Goal: Task Accomplishment & Management: Manage account settings

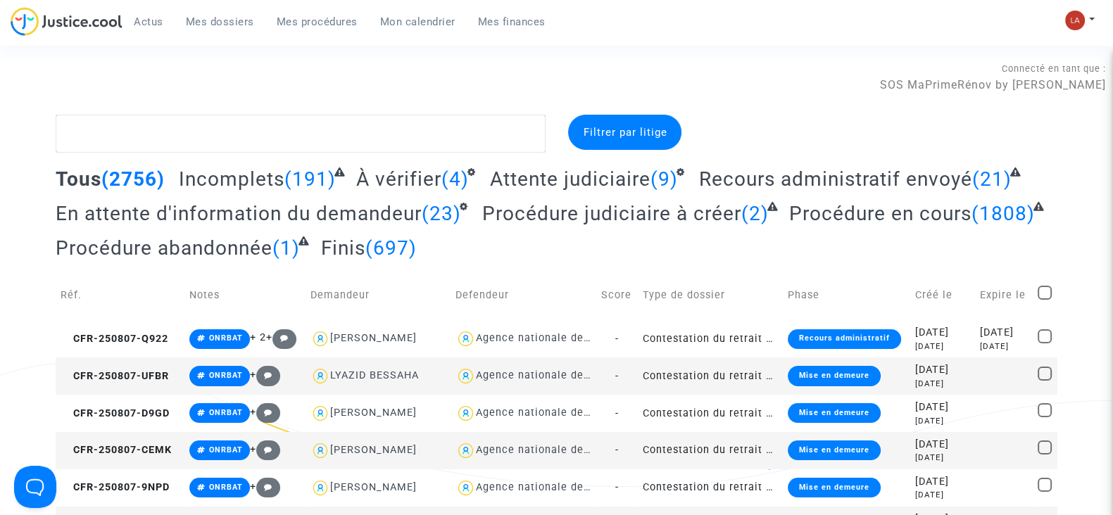
click at [341, 209] on span "En attente d'information du demandeur" at bounding box center [239, 213] width 366 height 23
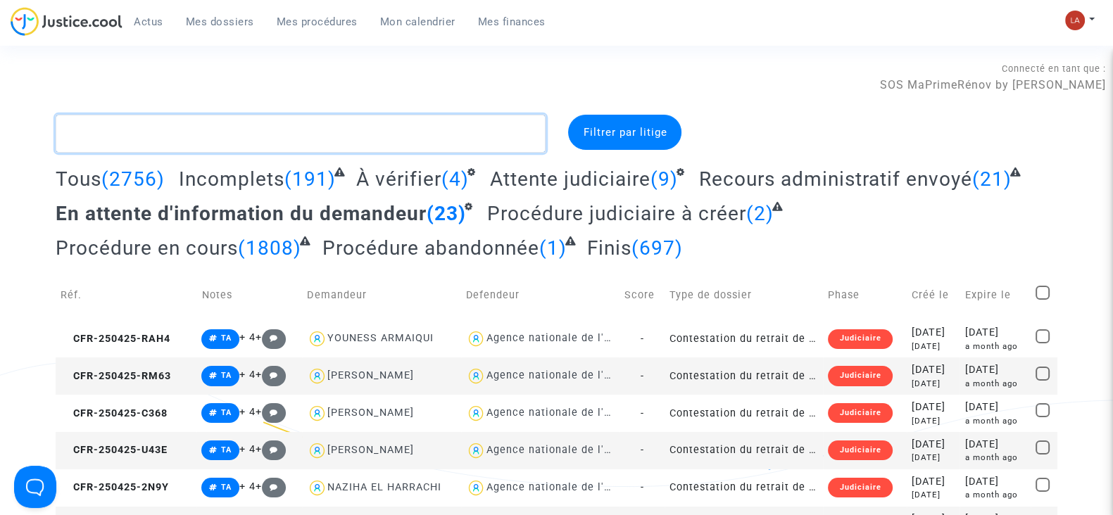
click at [233, 144] on textarea at bounding box center [301, 134] width 490 height 38
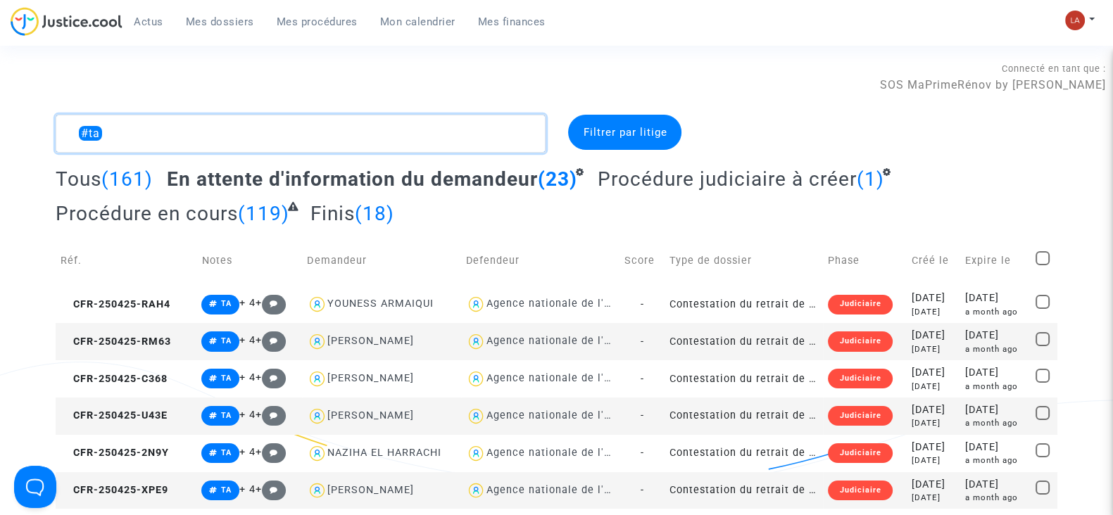
type textarea "#ta"
click at [1044, 255] on span at bounding box center [1042, 258] width 14 height 14
click at [1042, 265] on input "checkbox" at bounding box center [1042, 265] width 1 height 1
checkbox input "true"
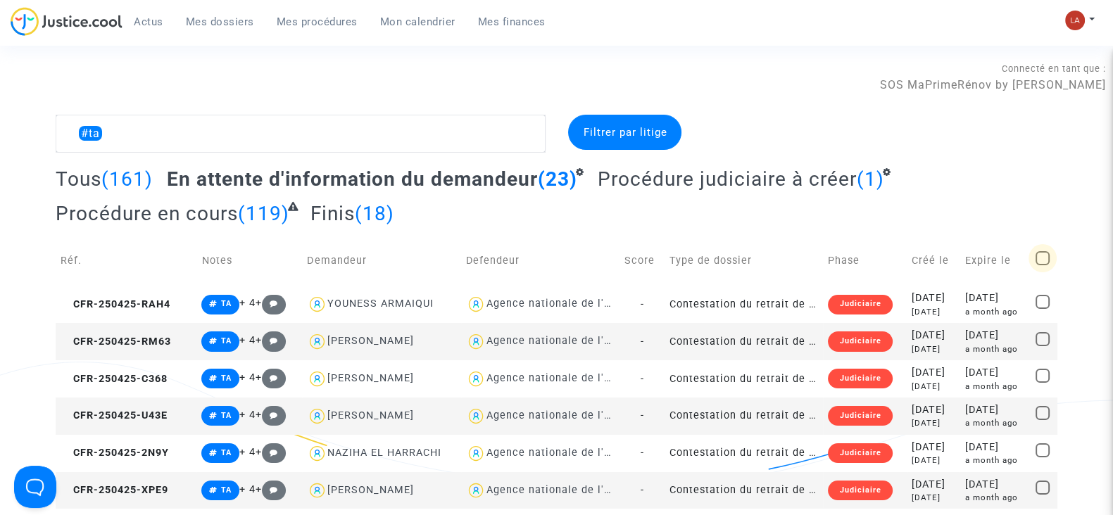
checkbox input "true"
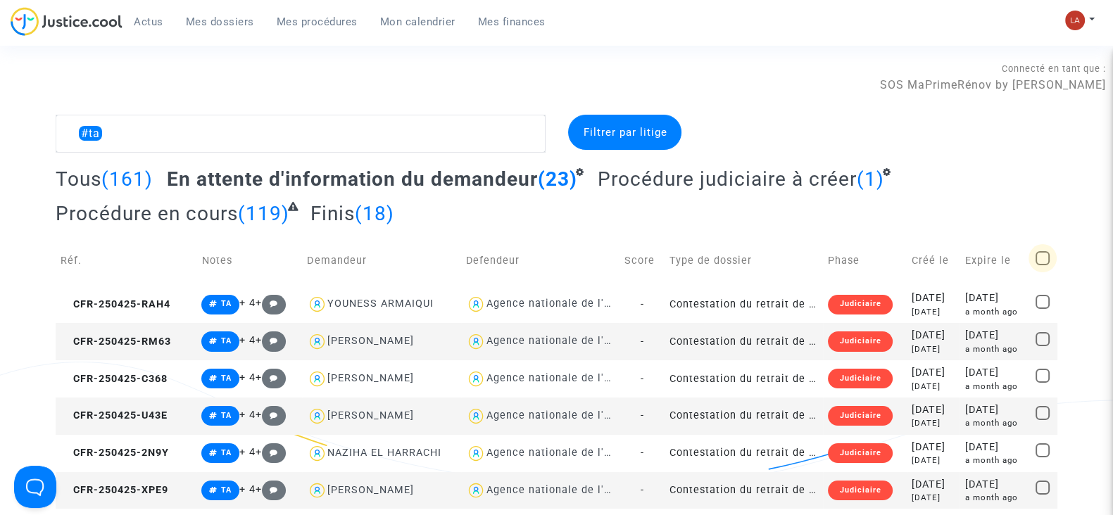
checkbox input "true"
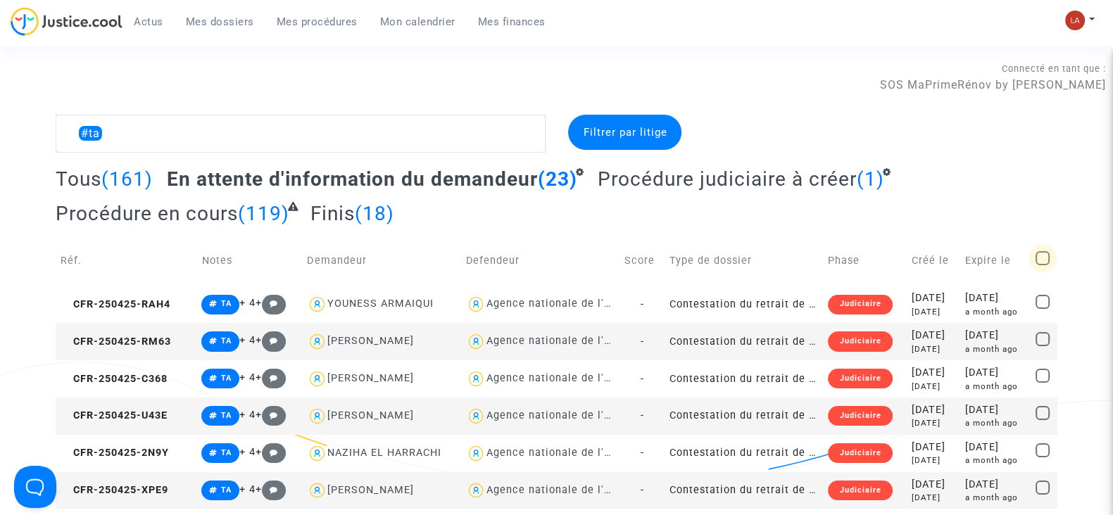
checkbox input "true"
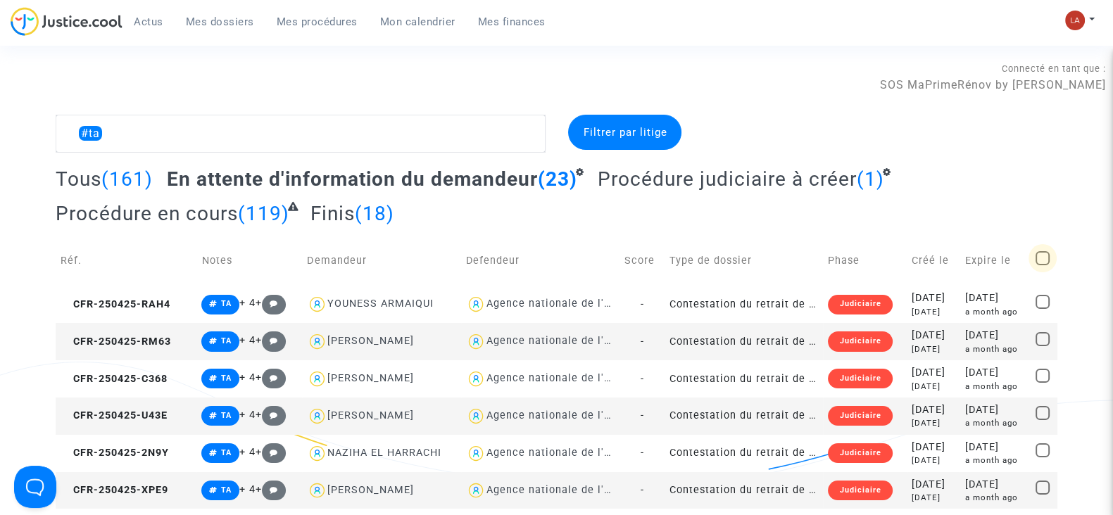
checkbox input "true"
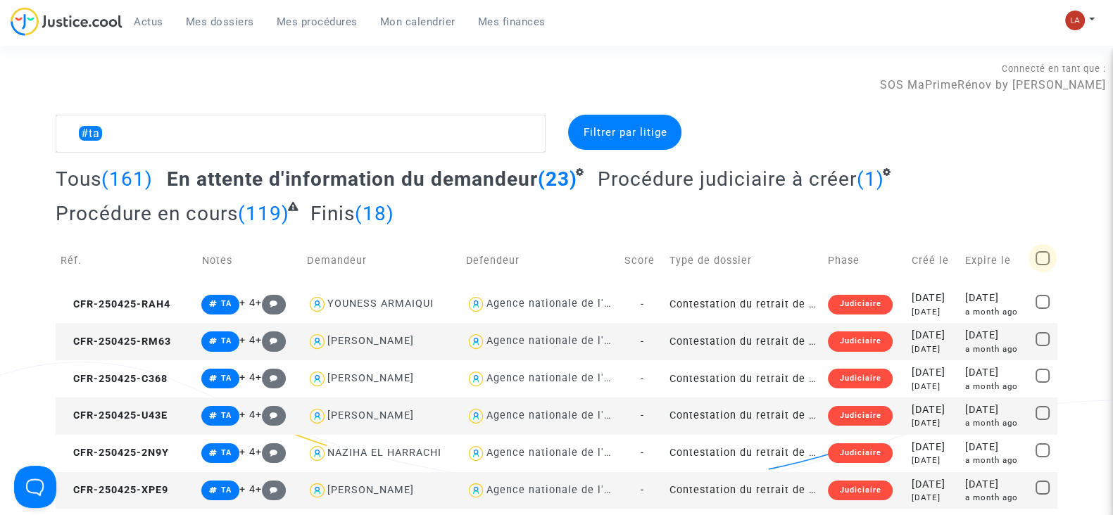
checkbox input "true"
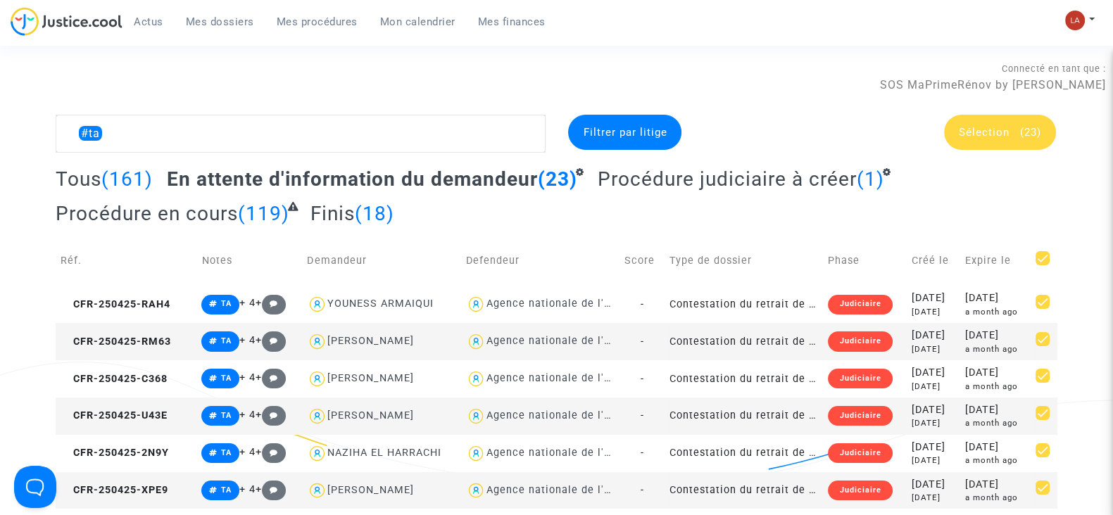
click at [1011, 126] on span "Sélection (23)" at bounding box center [1000, 132] width 82 height 13
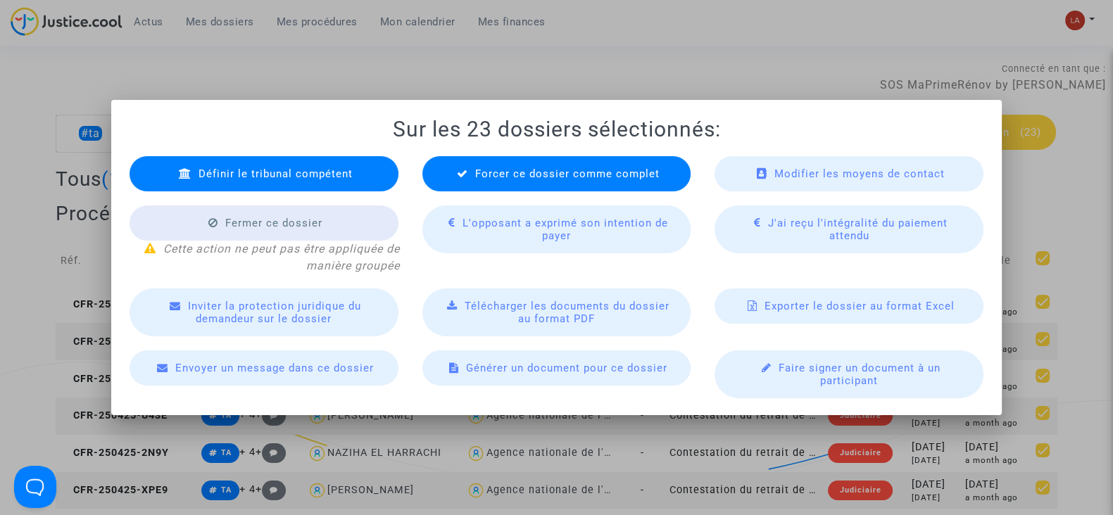
click at [500, 195] on div "Définir le tribunal compétent Forcer ce dossier comme complet Modifier les moye…" at bounding box center [557, 270] width 878 height 256
click at [485, 182] on div "Forcer ce dossier comme complet" at bounding box center [556, 173] width 269 height 35
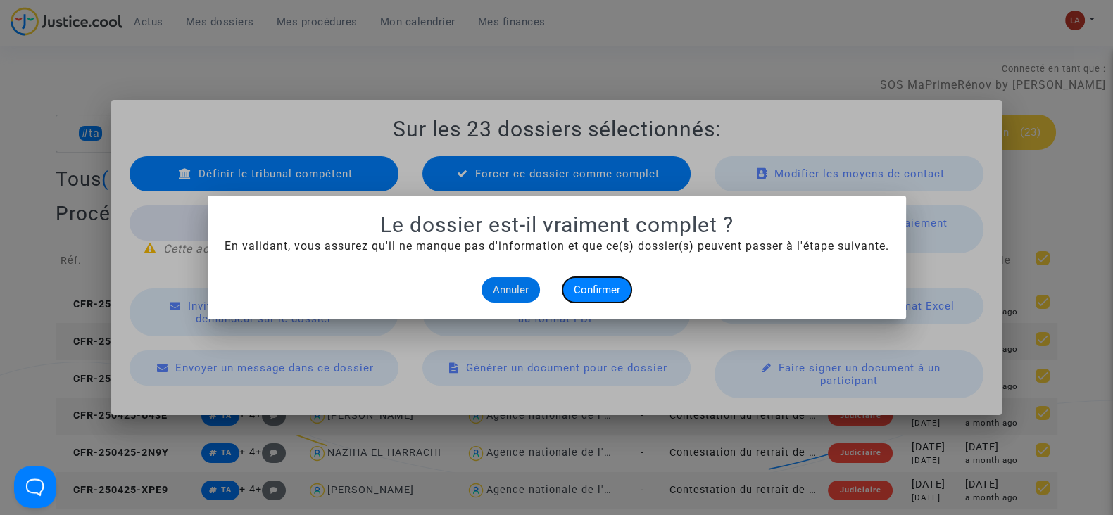
click at [600, 293] on span "Confirmer" at bounding box center [597, 290] width 46 height 13
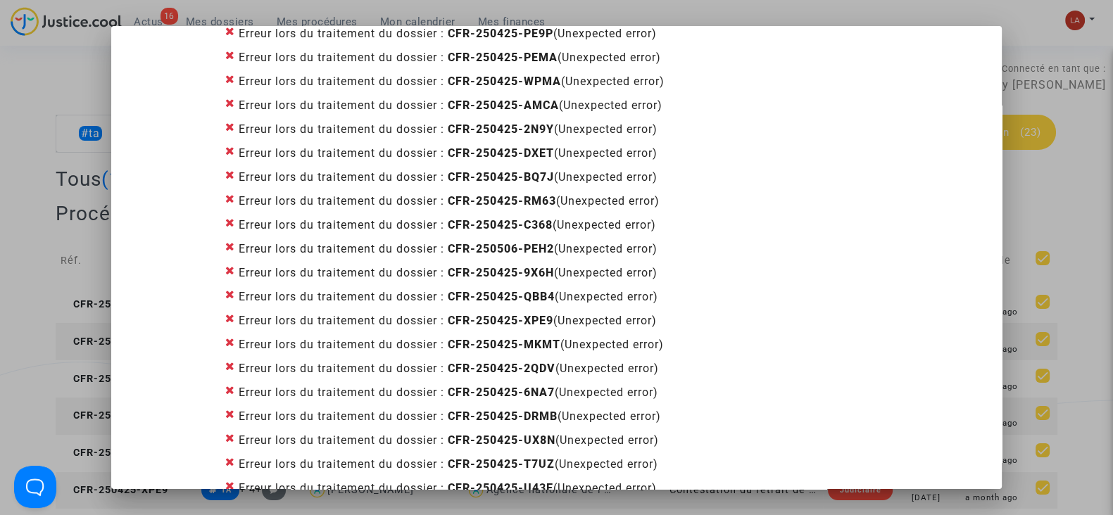
scroll to position [252, 0]
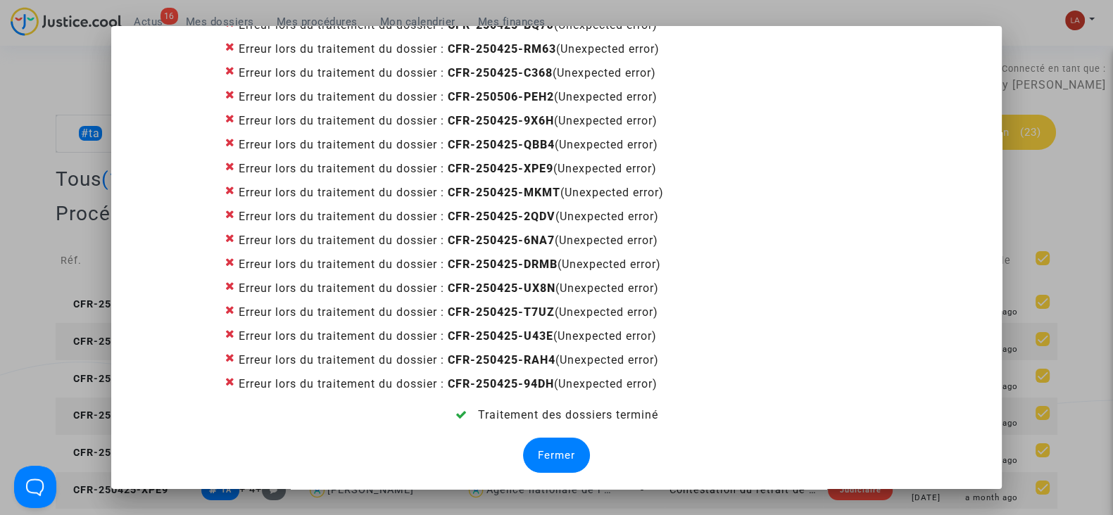
click at [523, 462] on div "Fermer" at bounding box center [556, 455] width 67 height 35
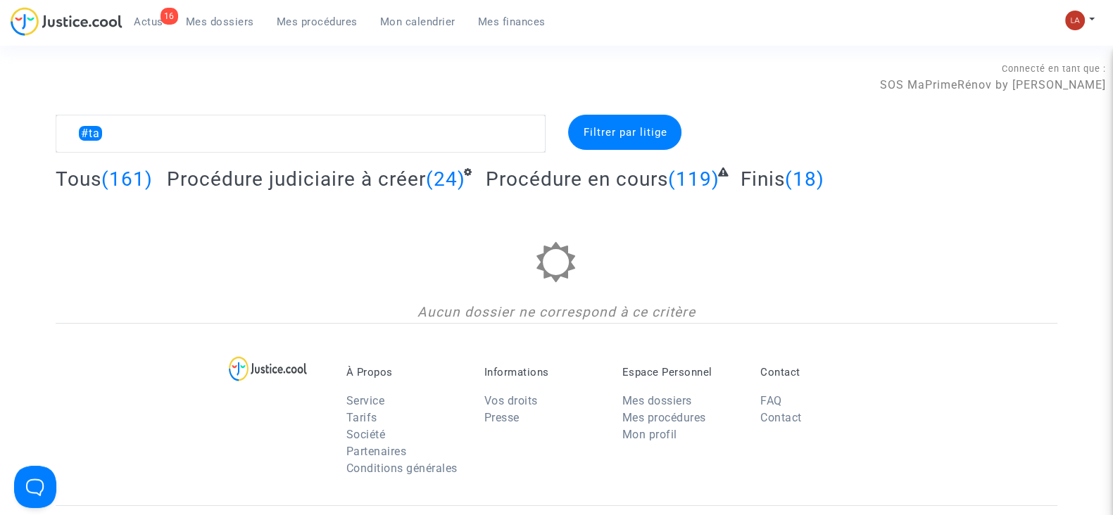
click at [398, 272] on div at bounding box center [556, 272] width 1001 height 61
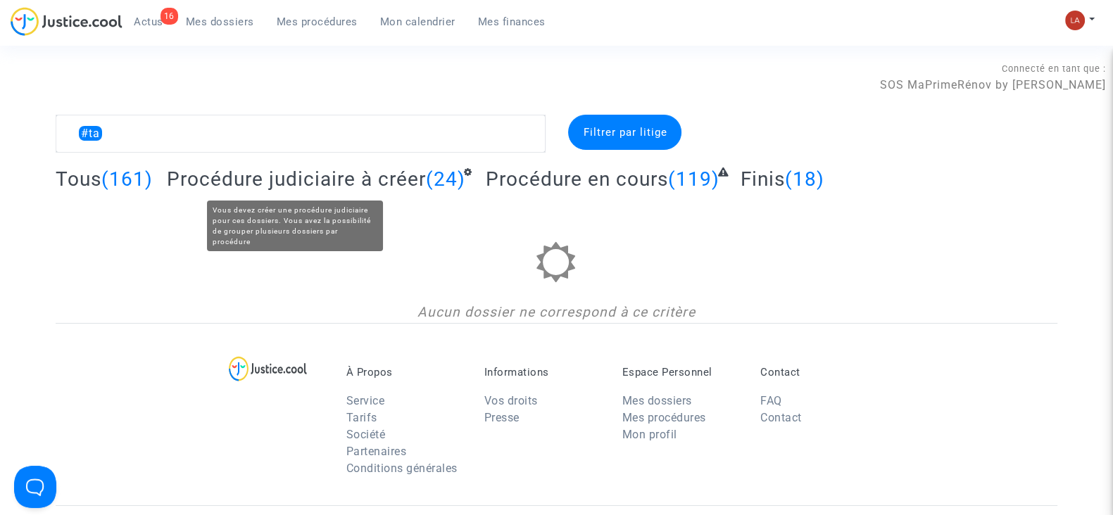
click at [417, 179] on span "Procédure judiciaire à créer" at bounding box center [296, 178] width 259 height 23
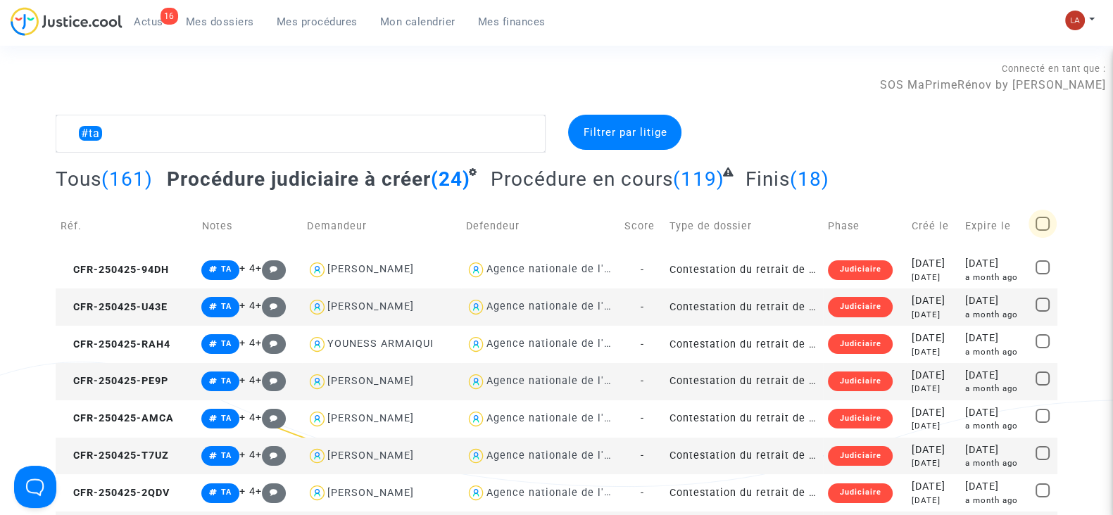
click at [1040, 217] on span at bounding box center [1042, 224] width 14 height 14
click at [1042, 231] on input "checkbox" at bounding box center [1042, 231] width 1 height 1
checkbox input "true"
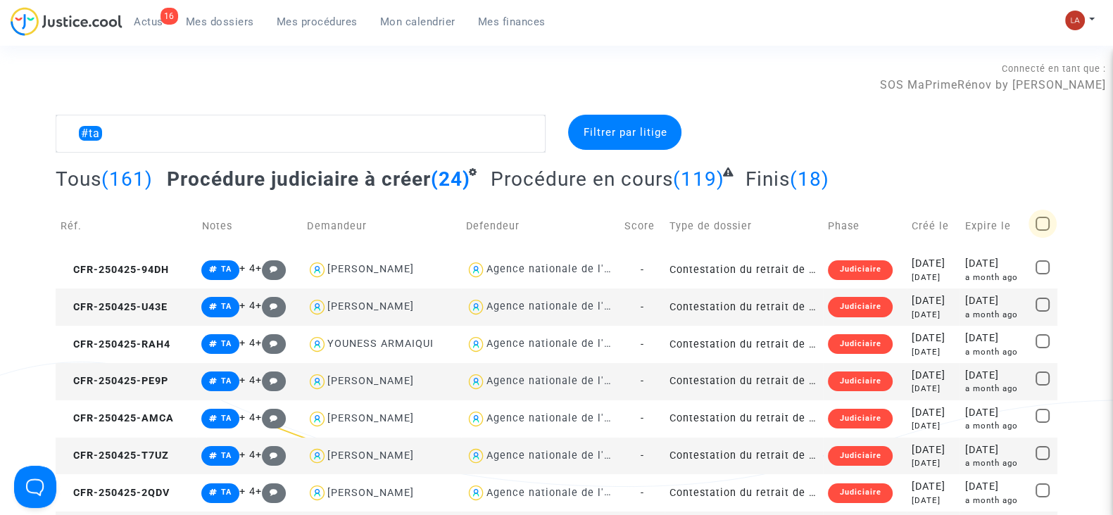
checkbox input "true"
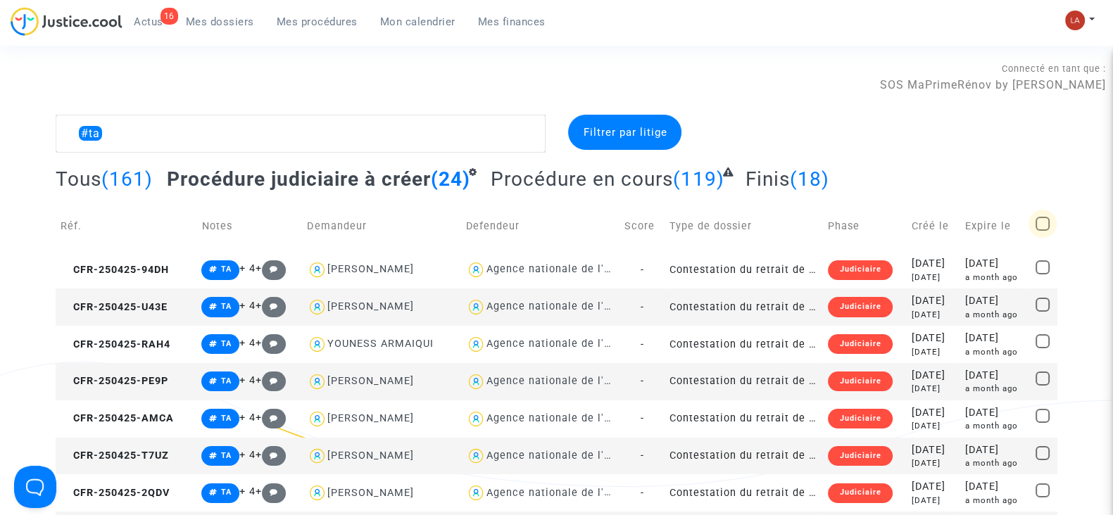
checkbox input "true"
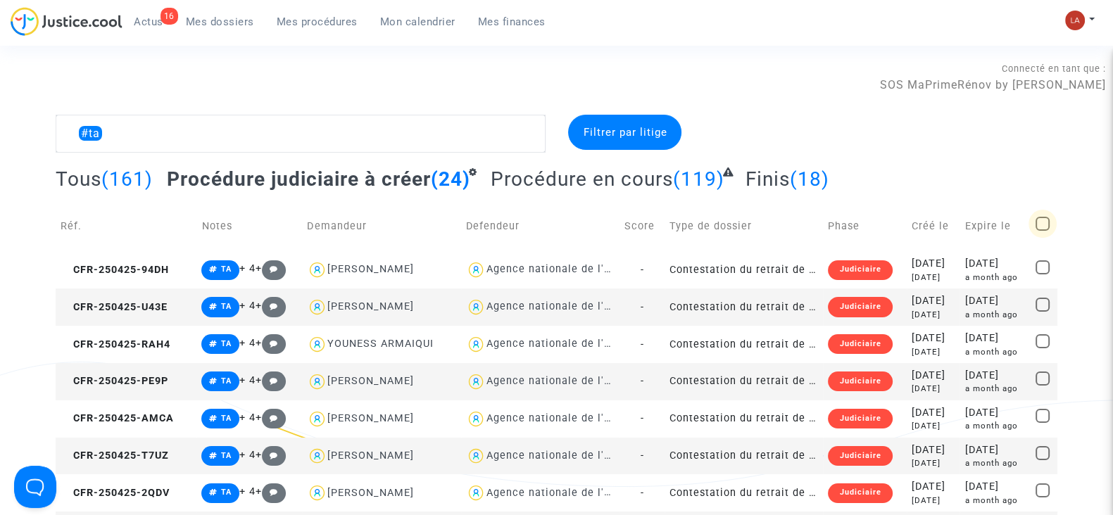
checkbox input "true"
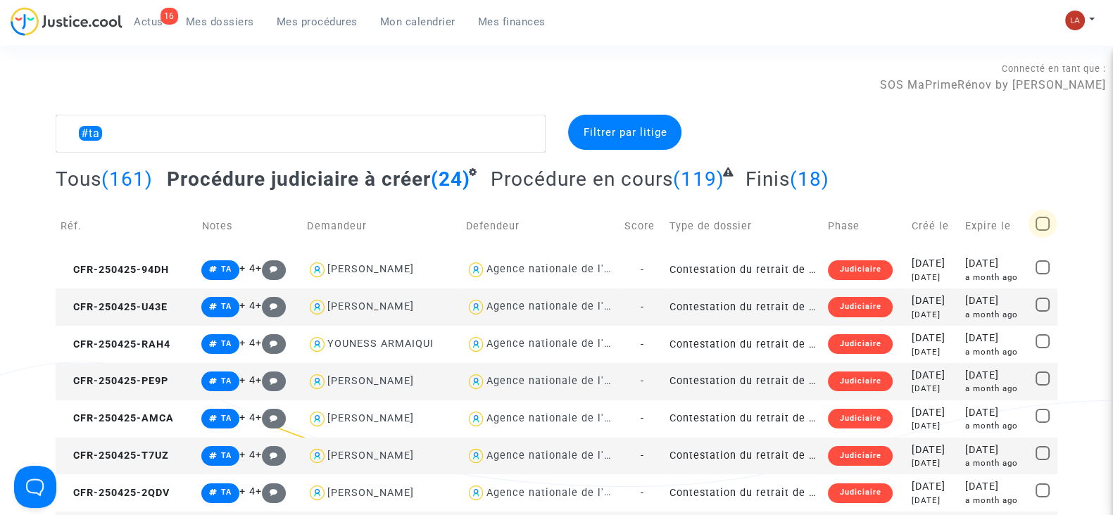
checkbox input "true"
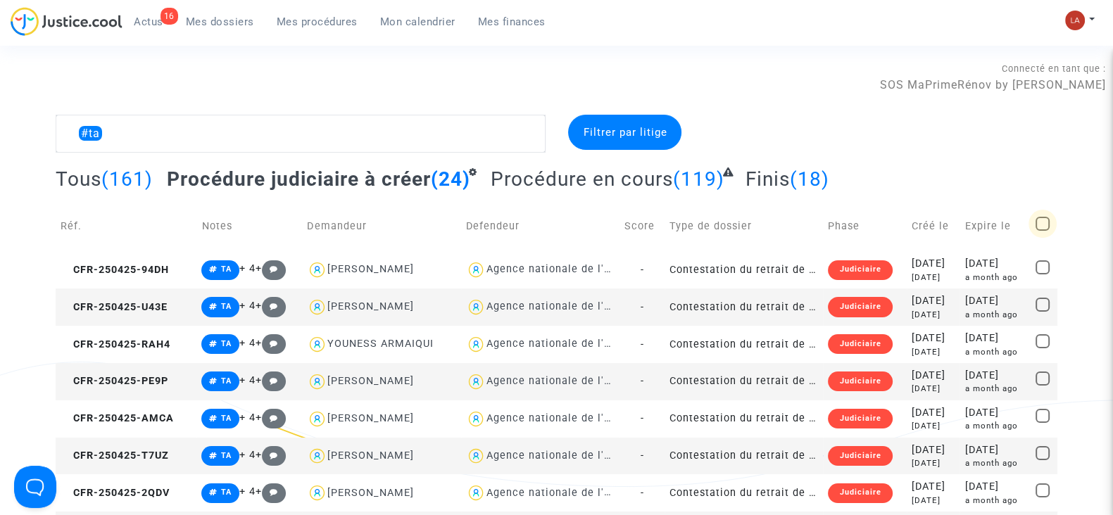
checkbox input "true"
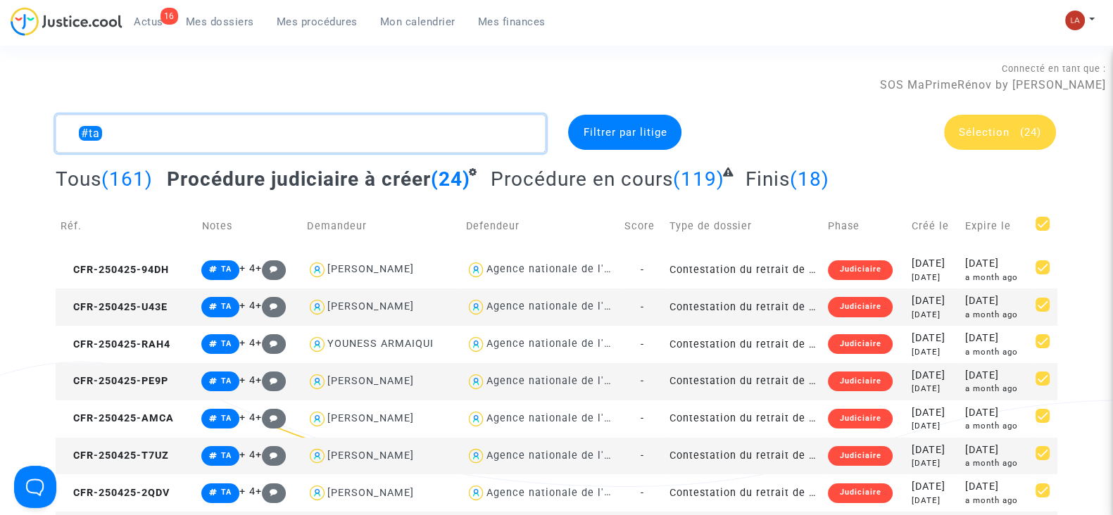
click at [325, 118] on textarea at bounding box center [301, 134] width 490 height 38
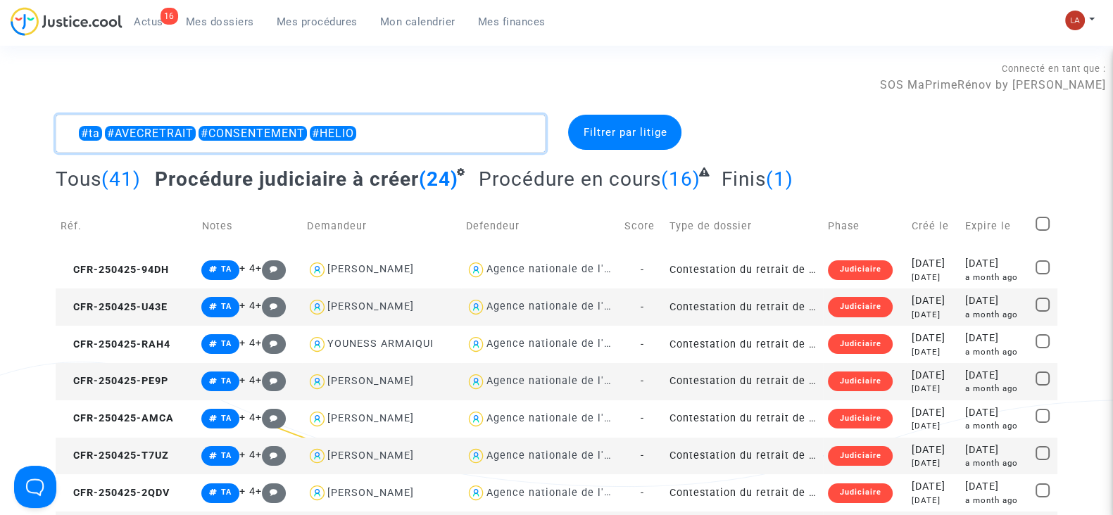
type textarea "#ta #AVECRETRAIT #CONSENTEMENT #HELIO"
click at [1045, 222] on span at bounding box center [1042, 224] width 14 height 14
click at [1042, 231] on input "checkbox" at bounding box center [1042, 231] width 1 height 1
checkbox input "true"
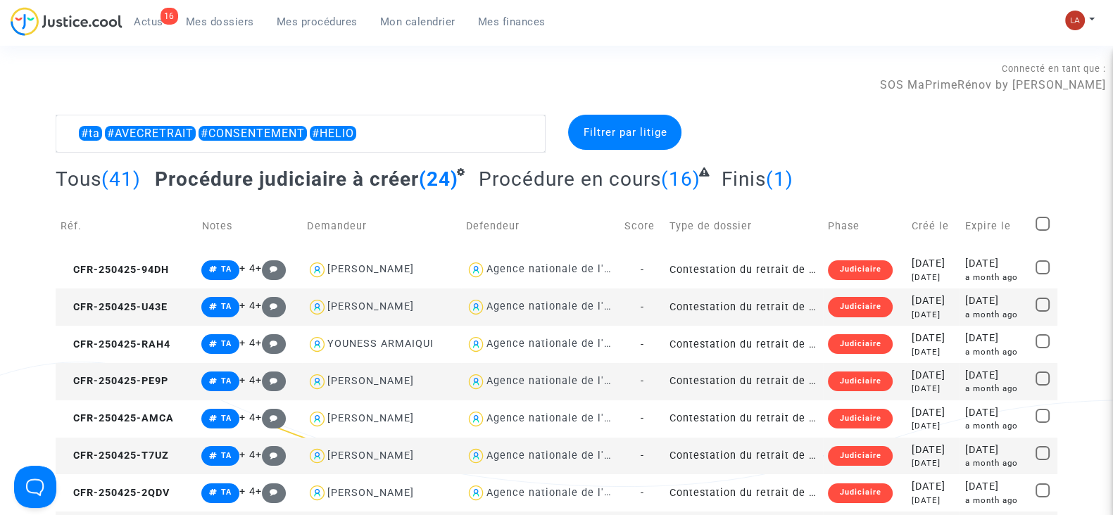
checkbox input "true"
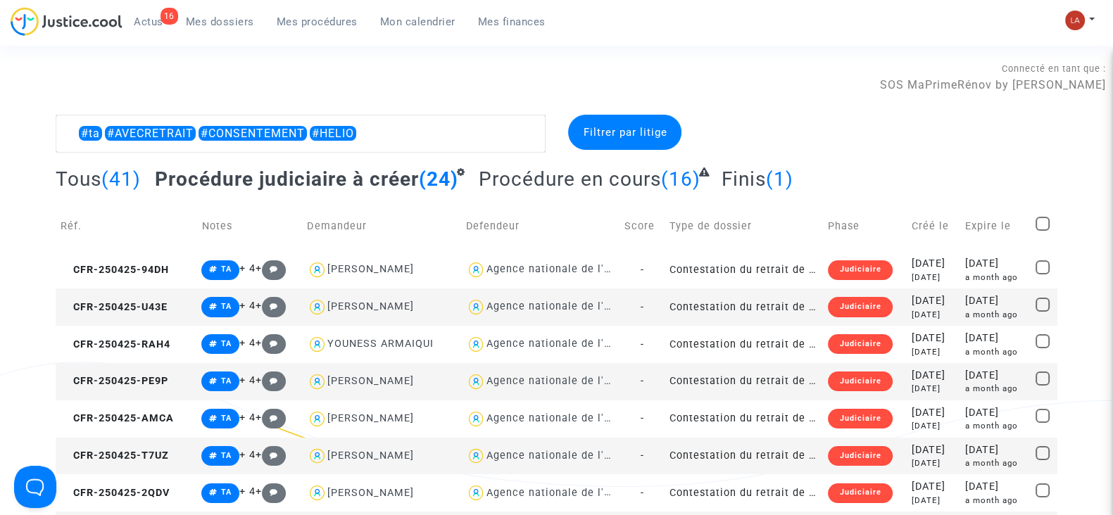
checkbox input "true"
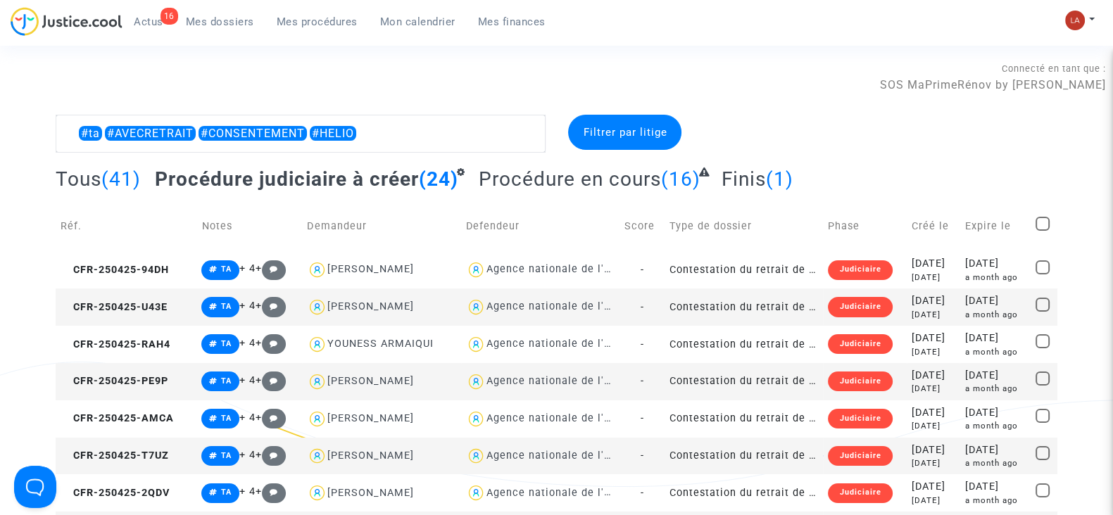
checkbox input "true"
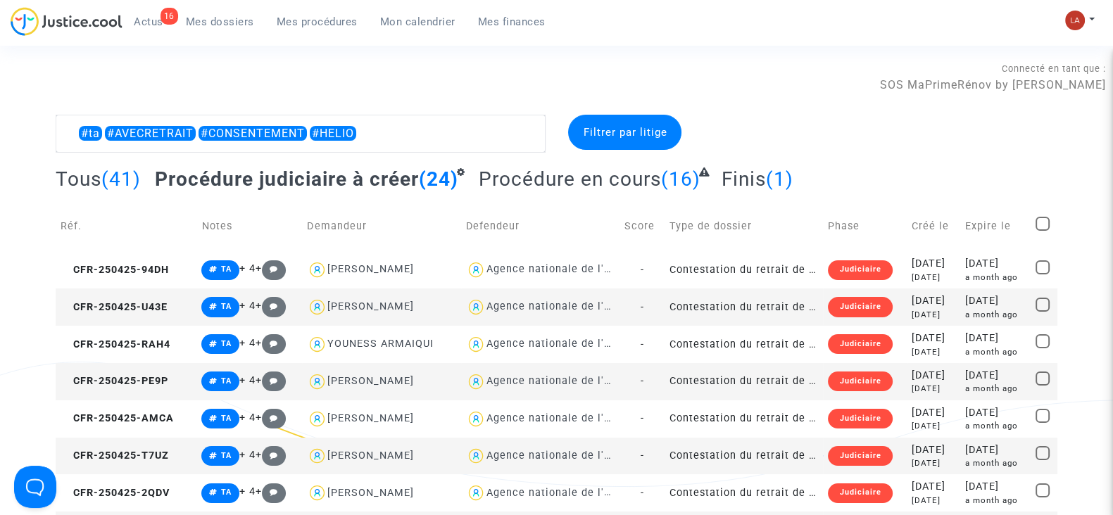
checkbox input "true"
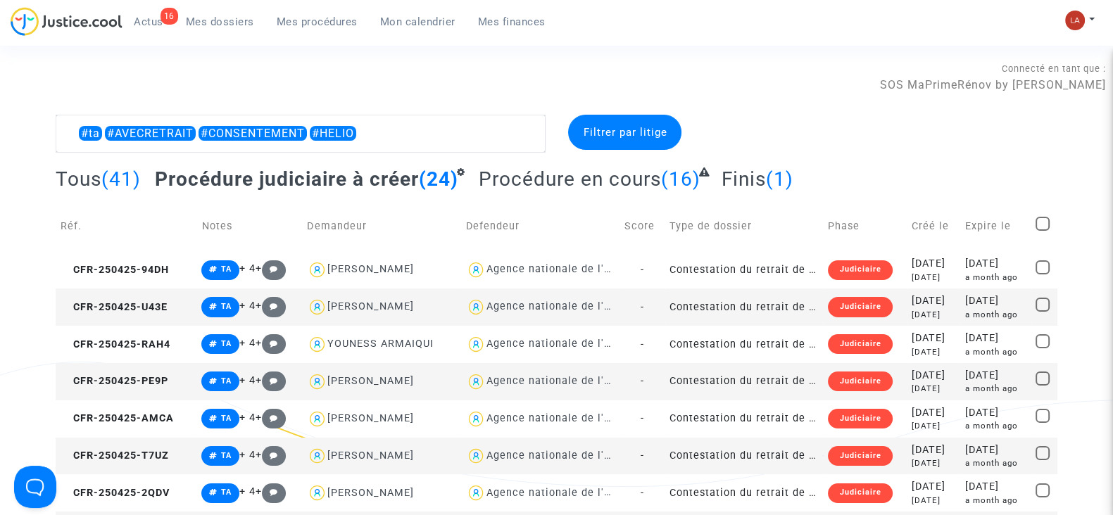
checkbox input "true"
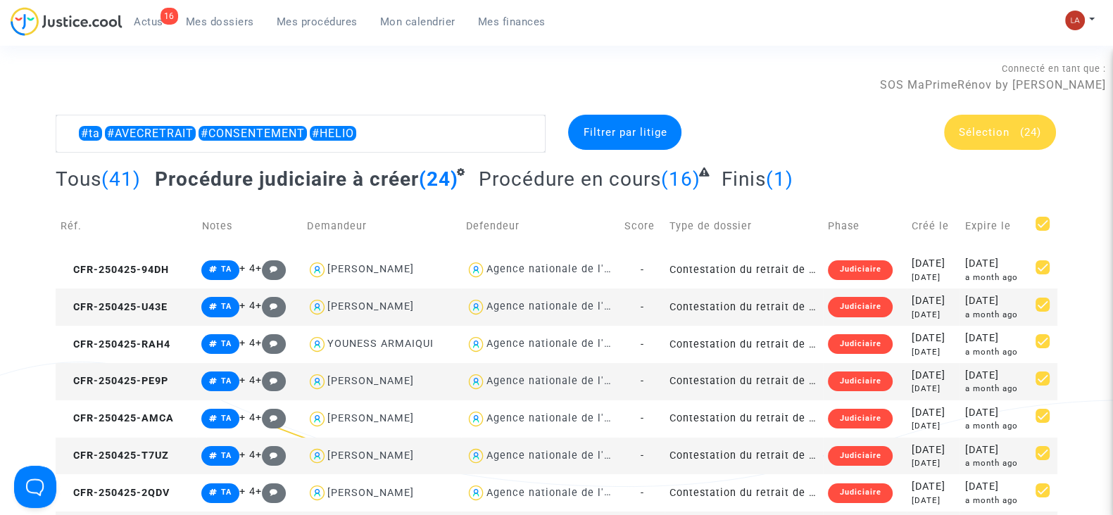
click at [1013, 139] on div "Sélection (24)" at bounding box center [1000, 132] width 112 height 35
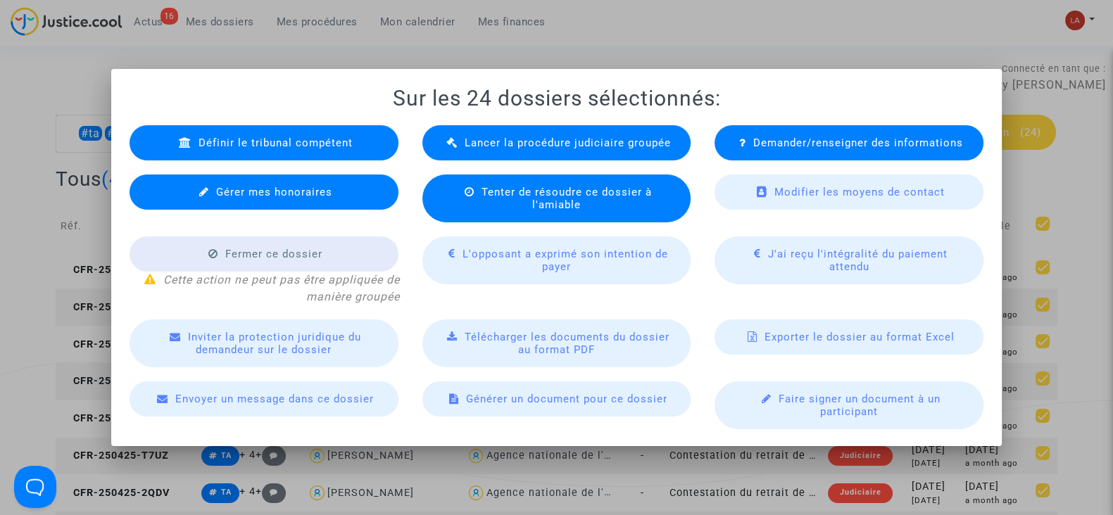
click at [680, 47] on div at bounding box center [556, 257] width 1113 height 515
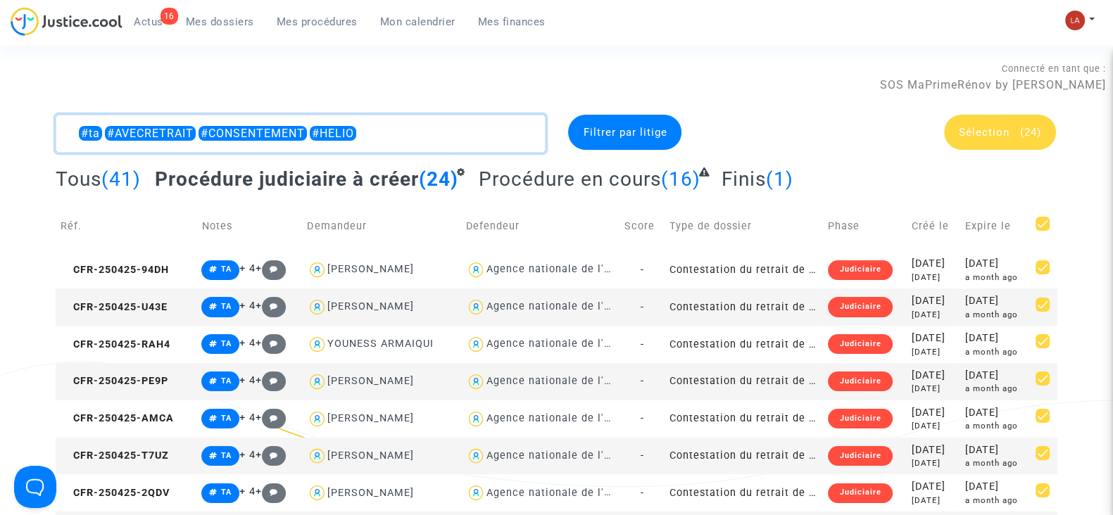
drag, startPoint x: 230, startPoint y: 135, endPoint x: 307, endPoint y: 134, distance: 76.7
click at [307, 134] on textarea at bounding box center [301, 134] width 490 height 38
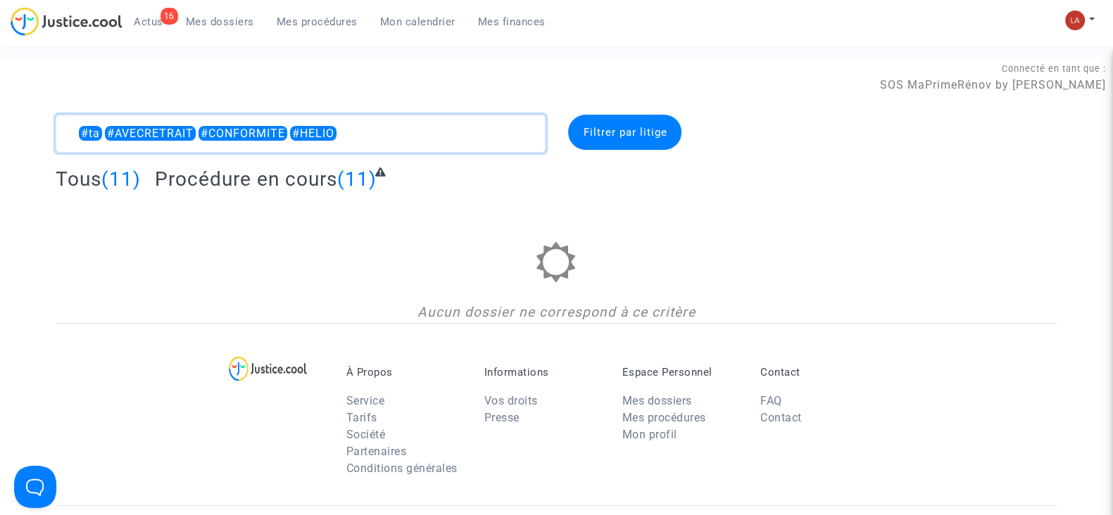
drag, startPoint x: 232, startPoint y: 132, endPoint x: 283, endPoint y: 129, distance: 51.5
click at [283, 129] on textarea at bounding box center [301, 134] width 490 height 38
drag, startPoint x: 275, startPoint y: 129, endPoint x: 234, endPoint y: 135, distance: 41.9
click at [234, 135] on textarea at bounding box center [301, 134] width 490 height 38
type textarea "#ta #AVECRETRAIT #CONSENTEMENT #HELIO"
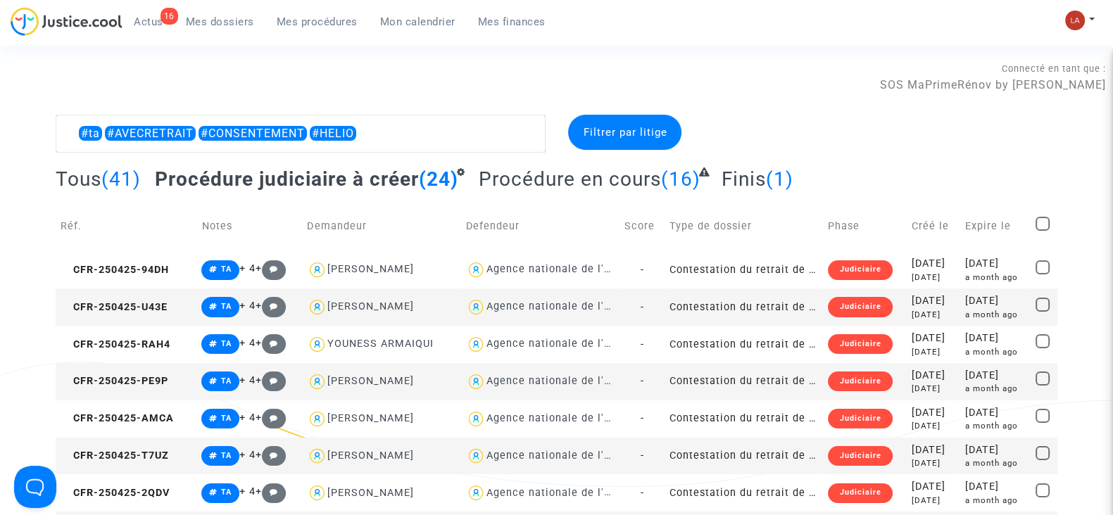
click at [1042, 222] on span at bounding box center [1042, 224] width 14 height 14
click at [1042, 231] on input "checkbox" at bounding box center [1042, 231] width 1 height 1
checkbox input "true"
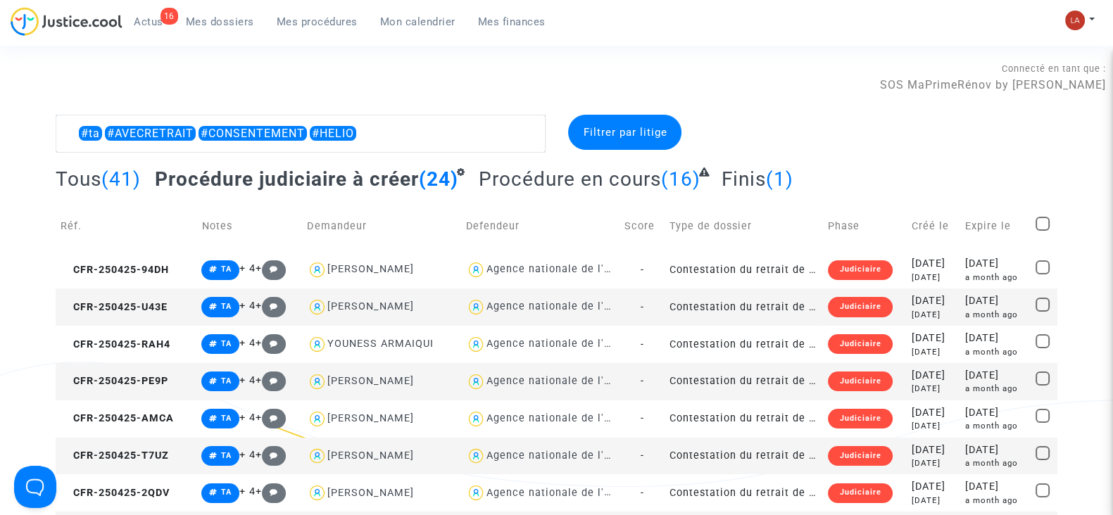
checkbox input "true"
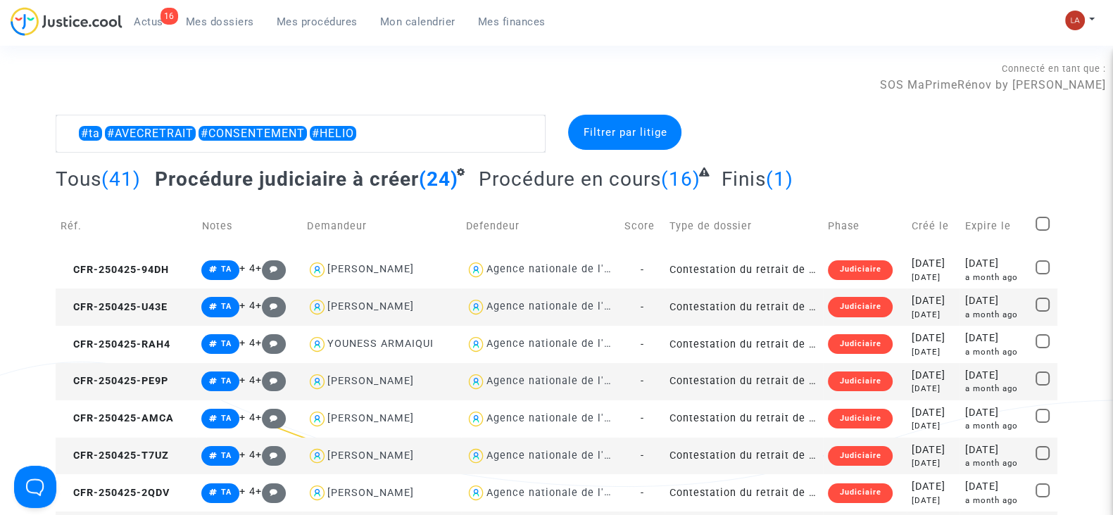
checkbox input "true"
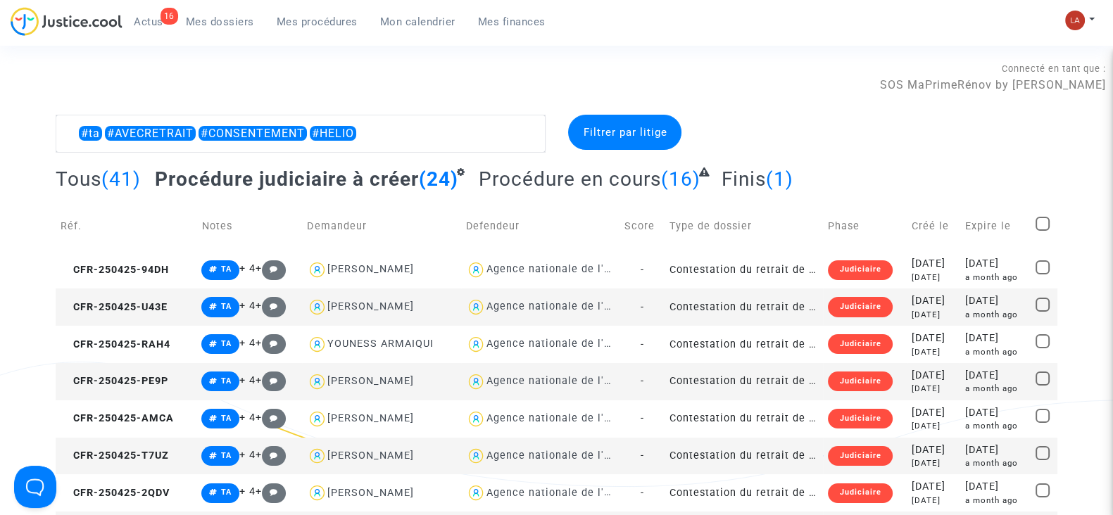
checkbox input "true"
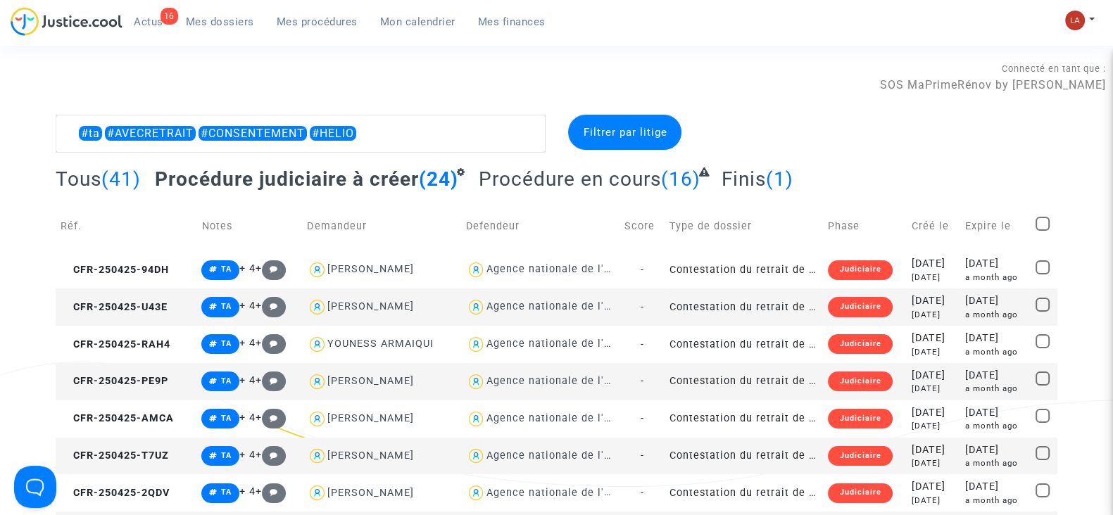
checkbox input "true"
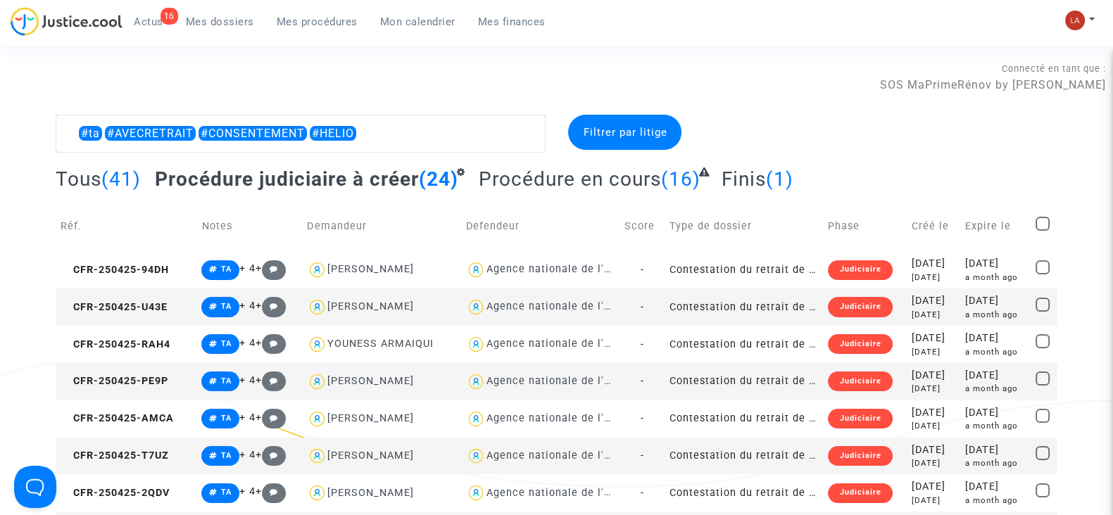
checkbox input "true"
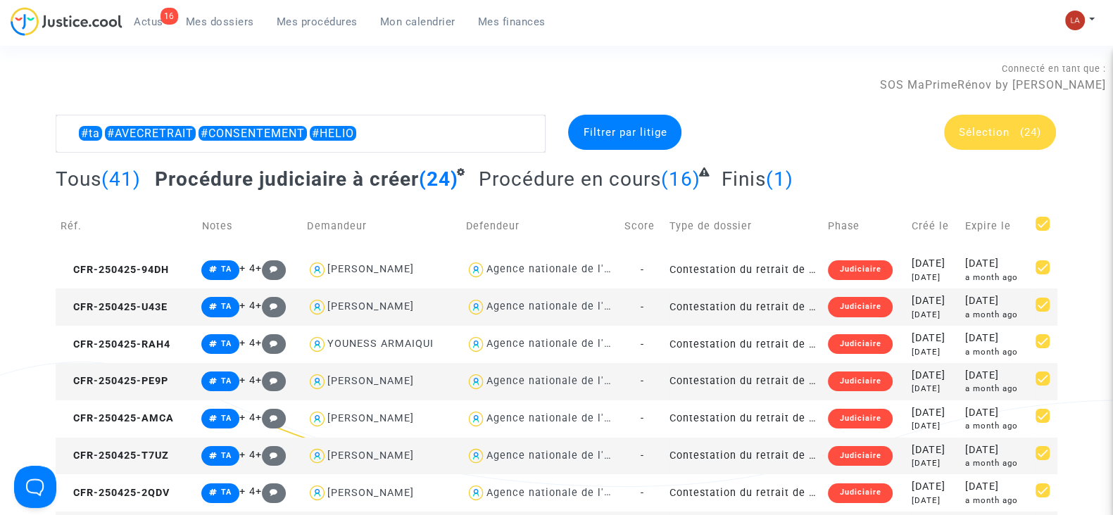
click at [972, 132] on span "Sélection" at bounding box center [984, 132] width 51 height 13
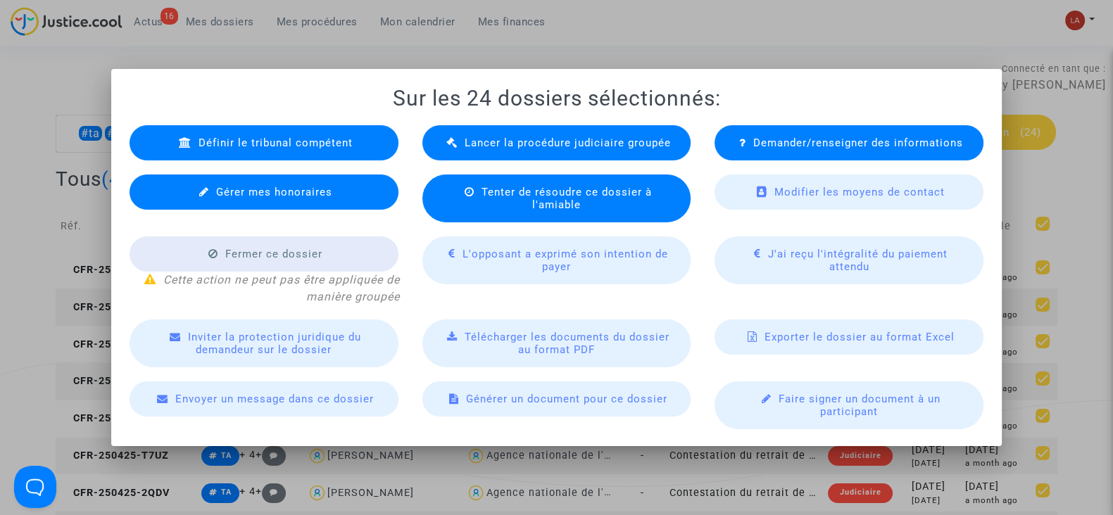
click at [498, 147] on span "Lancer la procédure judiciaire groupée" at bounding box center [567, 143] width 206 height 13
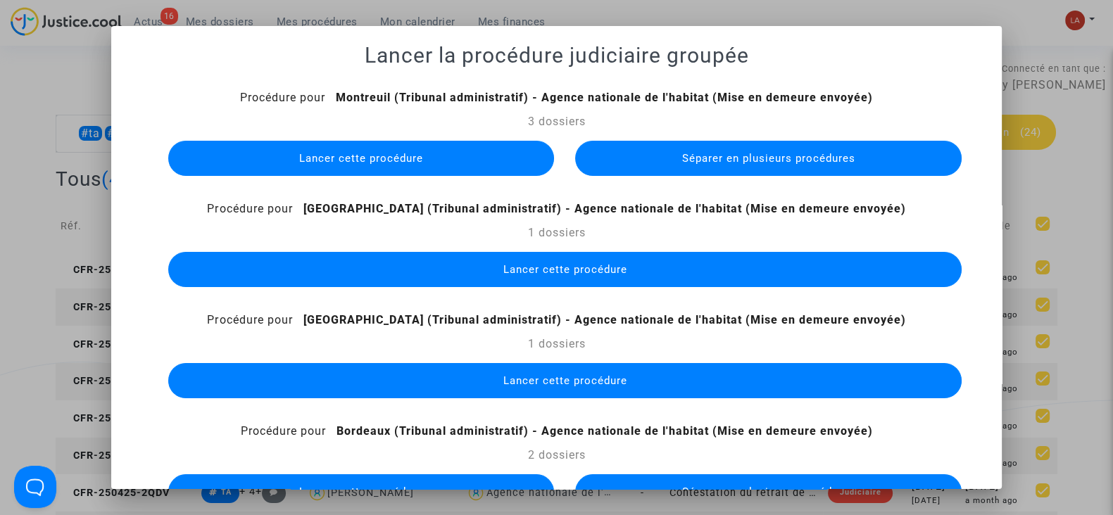
click at [624, 163] on button "Séparer en plusieurs procédures" at bounding box center [768, 158] width 386 height 35
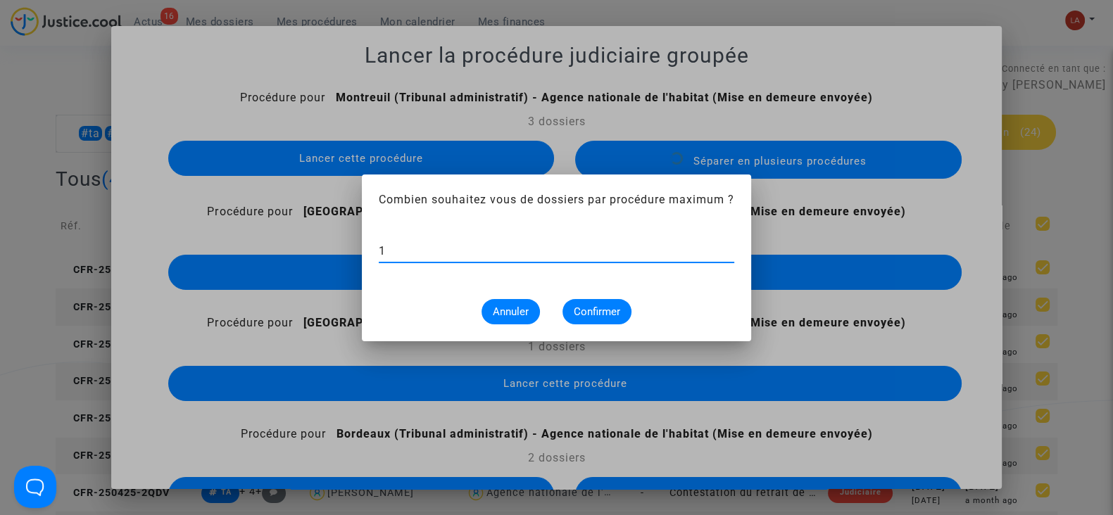
type input "1"
click at [590, 299] on button "Confirmer" at bounding box center [596, 311] width 69 height 25
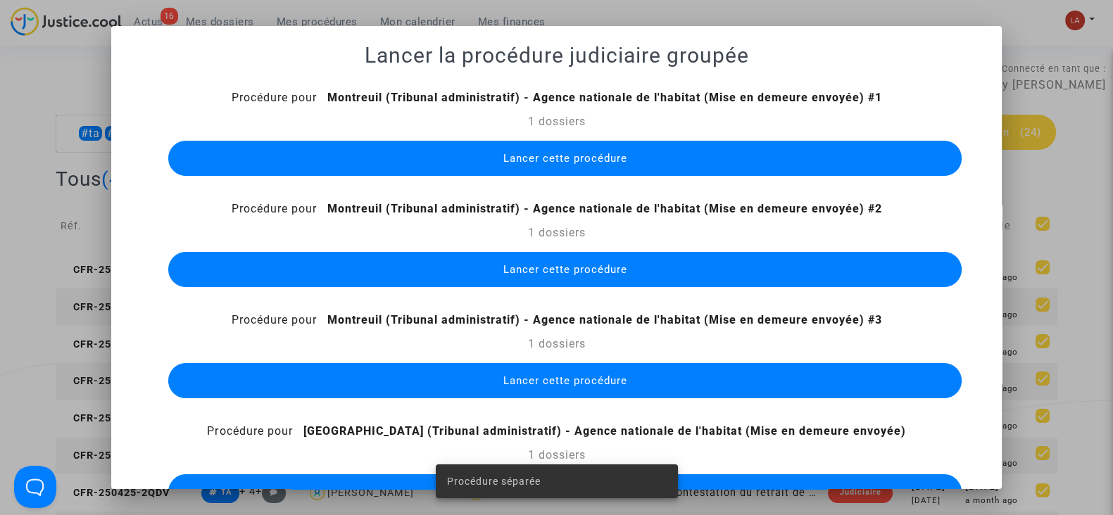
click at [546, 163] on button "Lancer cette procédure" at bounding box center [564, 158] width 793 height 35
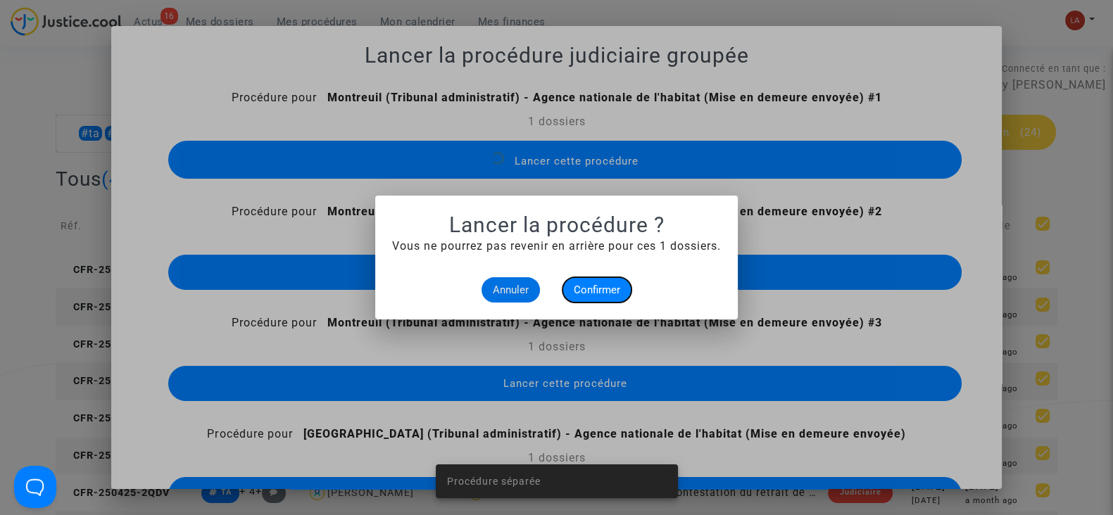
click at [586, 282] on button "Confirmer" at bounding box center [596, 289] width 69 height 25
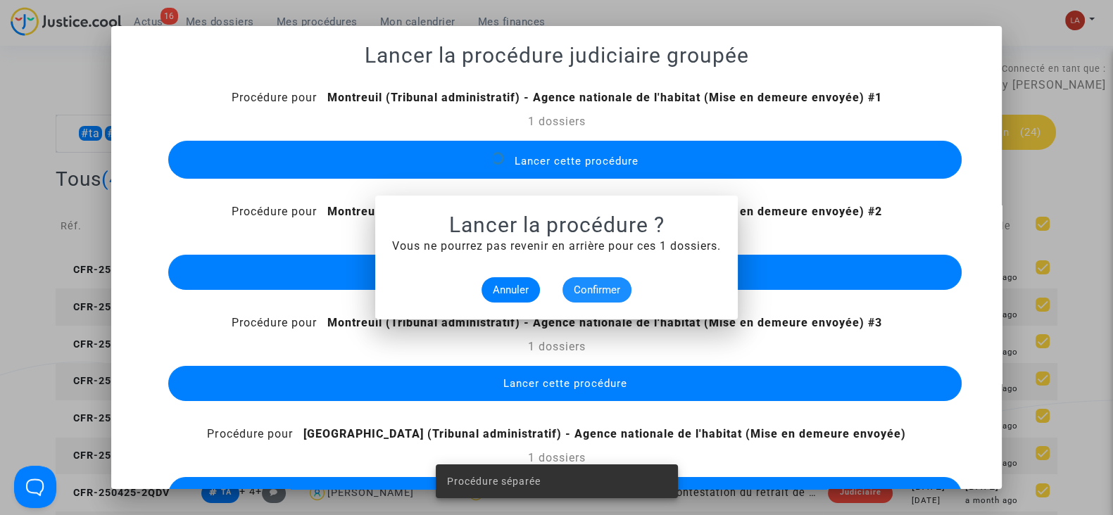
click at [558, 275] on span "Lancer cette procédure" at bounding box center [564, 272] width 124 height 13
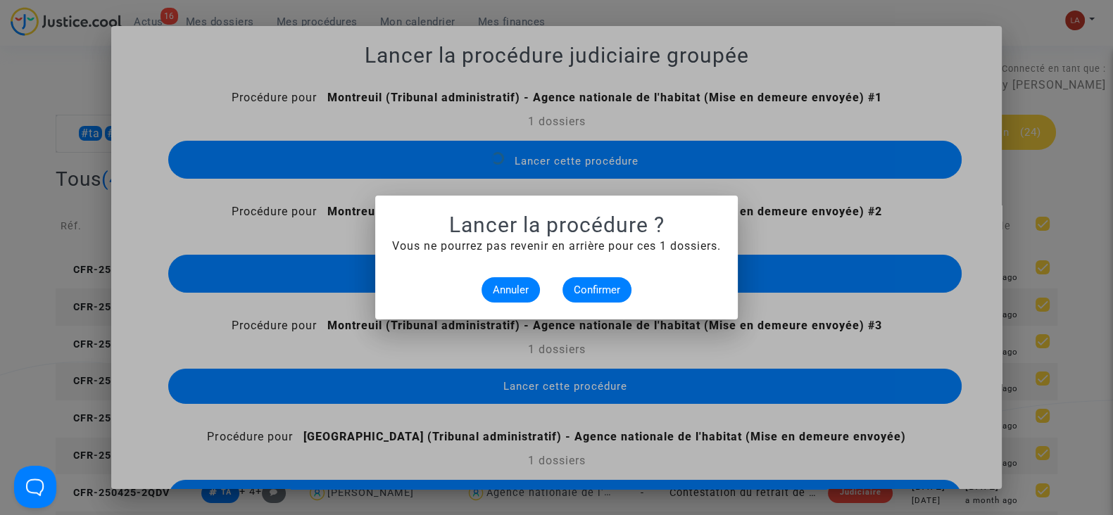
click at [578, 305] on mat-dialog-container "Lancer la procédure ? Vous ne pourrez pas revenir en arrière pour ces 1 dossier…" at bounding box center [556, 258] width 362 height 124
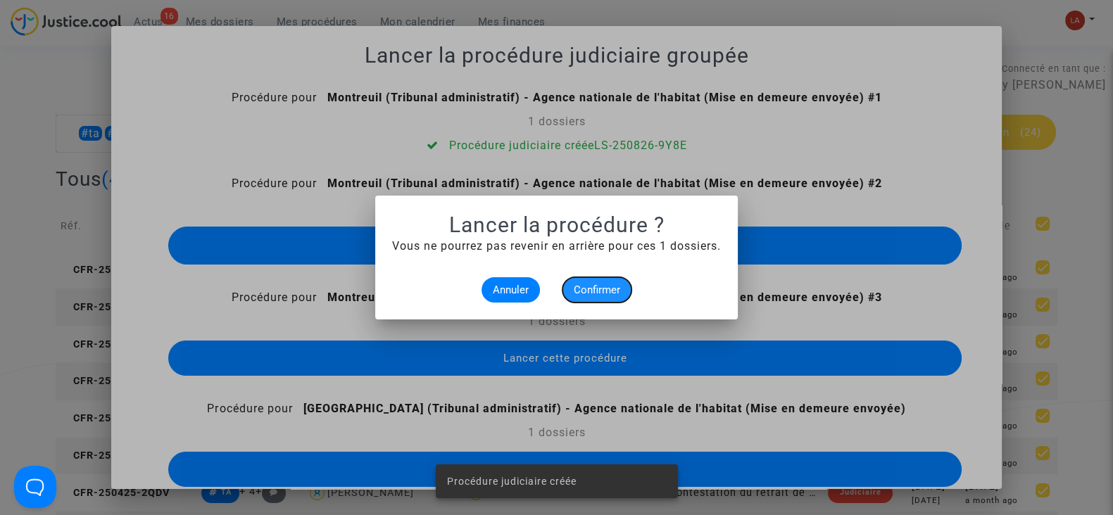
click at [574, 293] on span "Confirmer" at bounding box center [597, 290] width 46 height 13
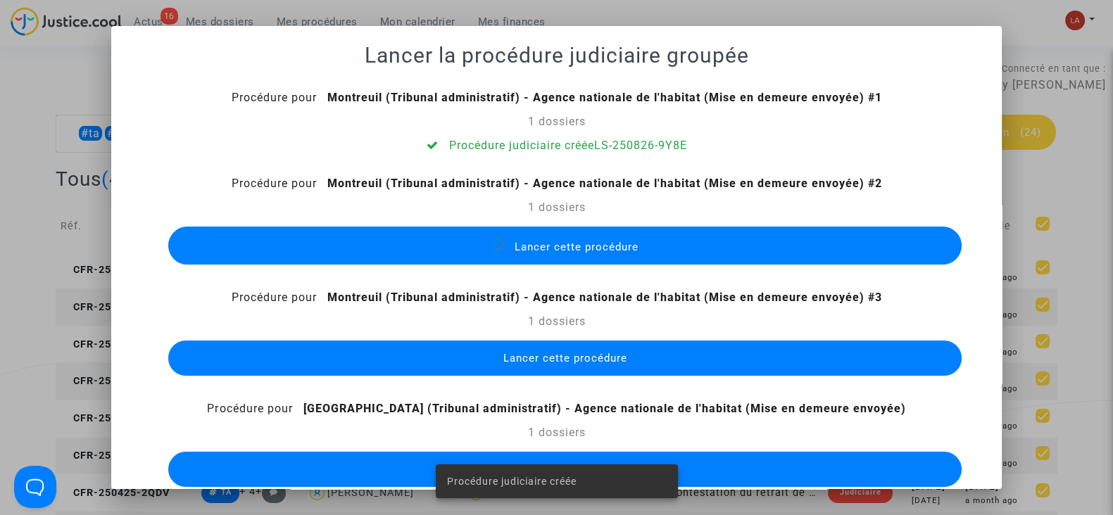
click at [552, 350] on button "Lancer cette procédure" at bounding box center [564, 358] width 793 height 35
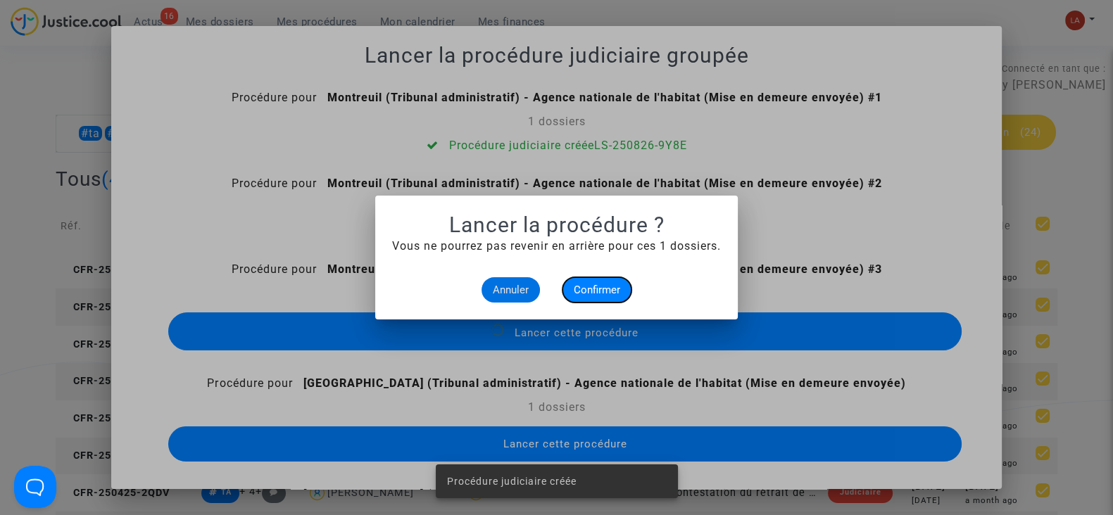
click at [581, 288] on span "Confirmer" at bounding box center [597, 290] width 46 height 13
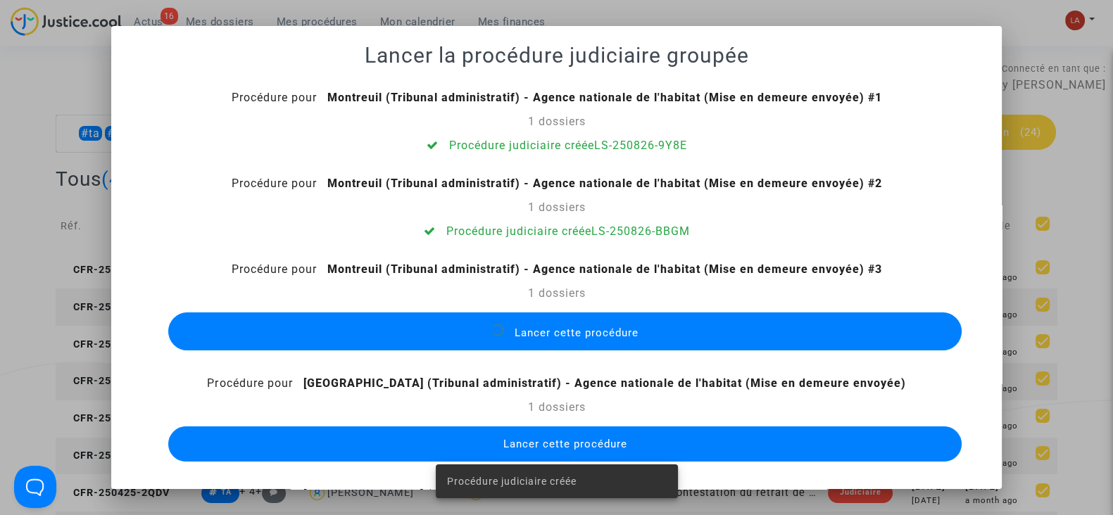
click at [564, 438] on span "Lancer cette procédure" at bounding box center [564, 444] width 124 height 13
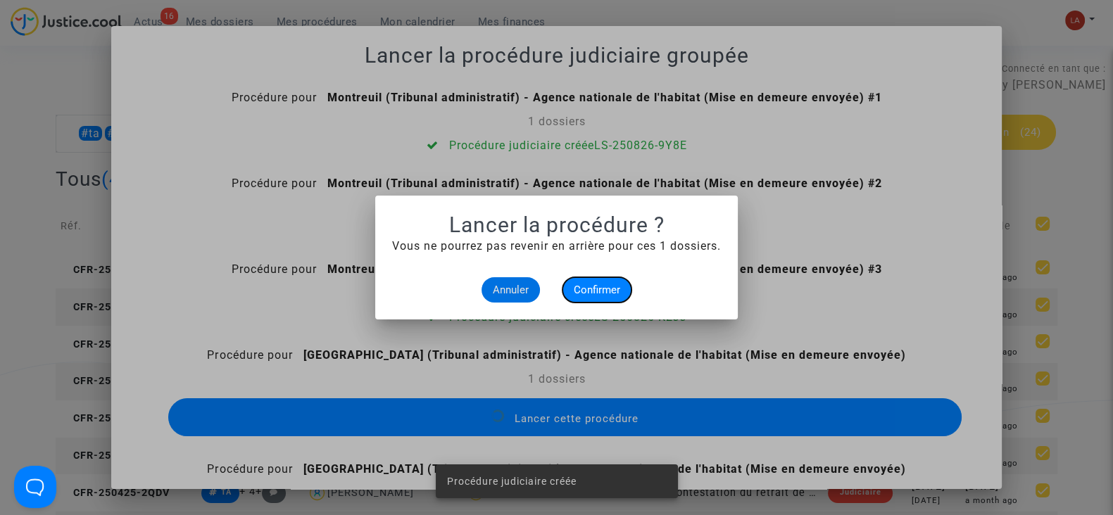
click at [594, 297] on button "Confirmer" at bounding box center [596, 289] width 69 height 25
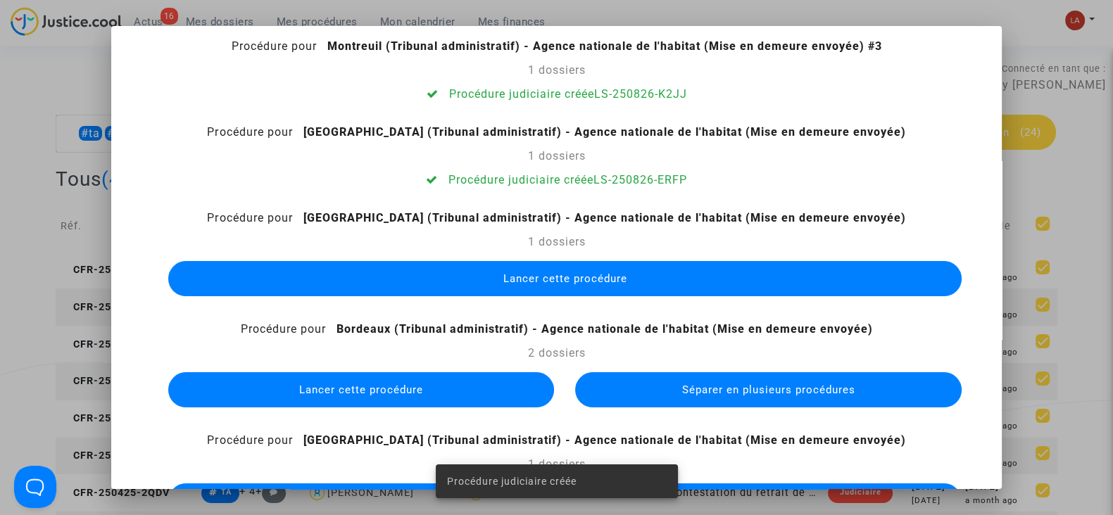
scroll to position [225, 0]
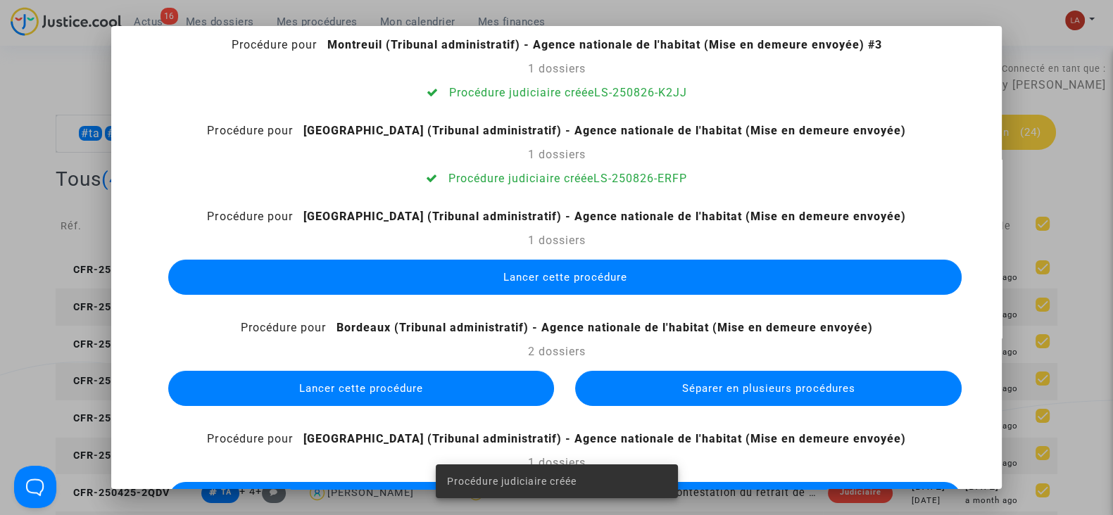
click at [593, 285] on button "Lancer cette procédure" at bounding box center [564, 277] width 793 height 35
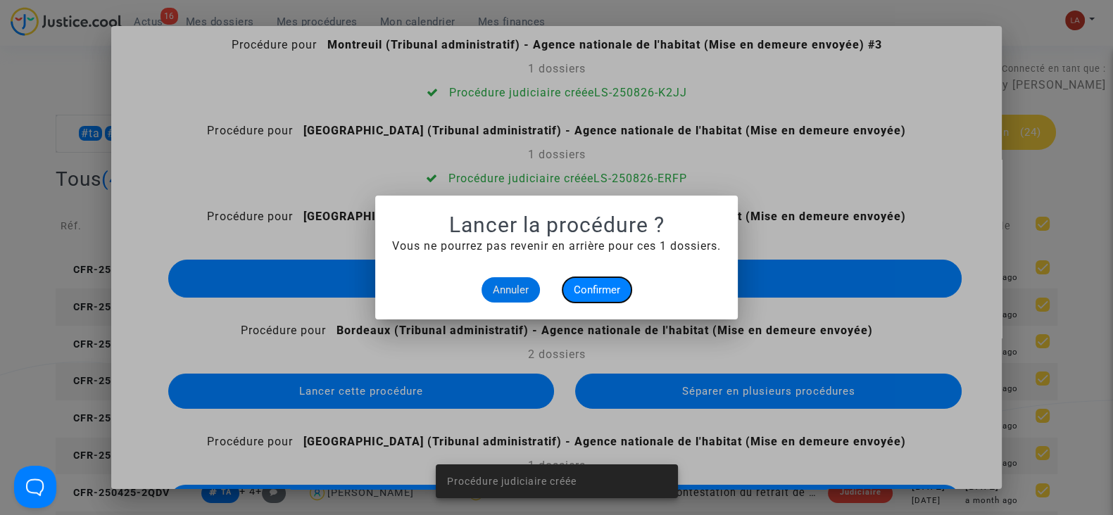
click at [586, 278] on button "Confirmer" at bounding box center [596, 289] width 69 height 25
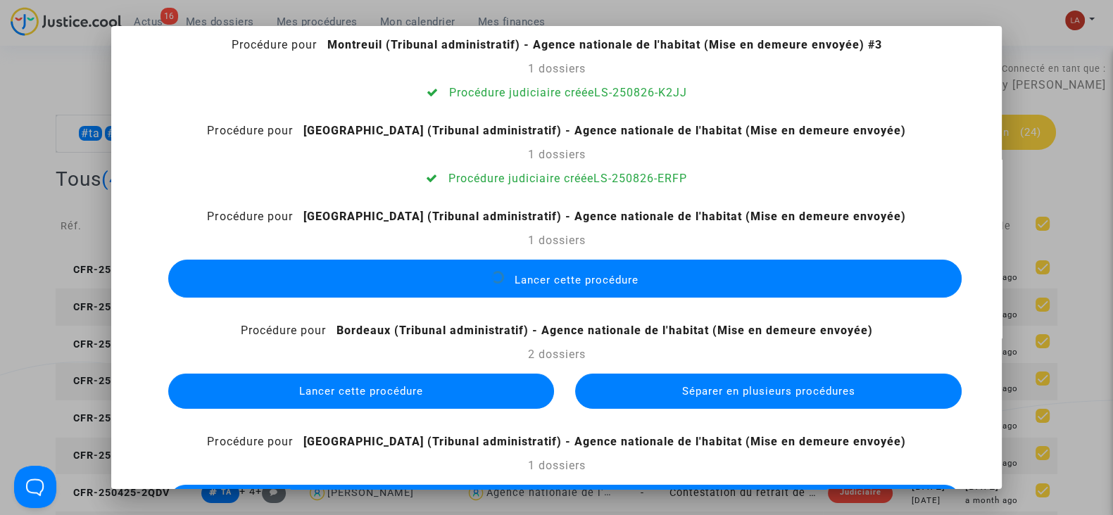
click at [665, 381] on button "Séparer en plusieurs procédures" at bounding box center [768, 391] width 386 height 35
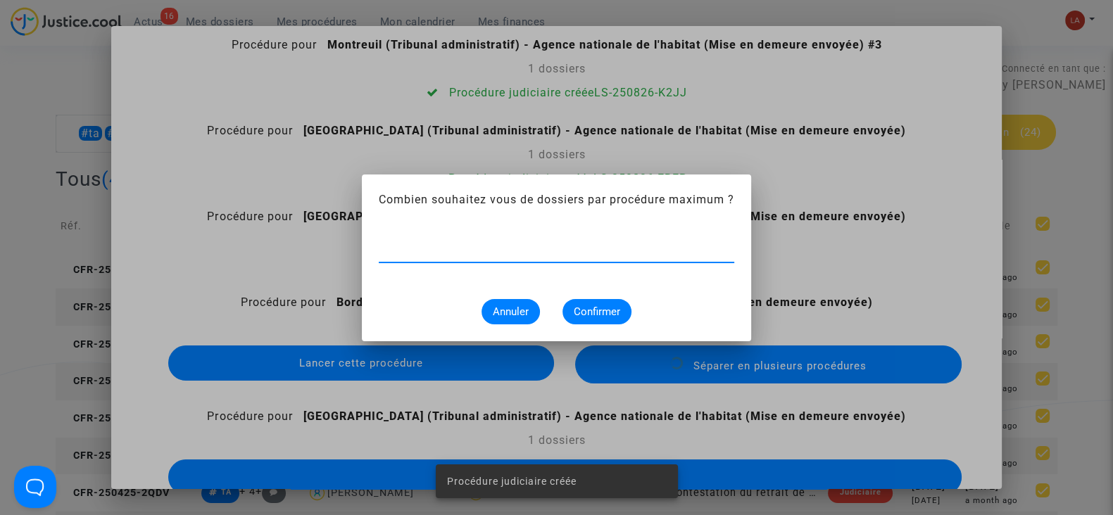
type input "1"
click at [603, 321] on button "Confirmer" at bounding box center [596, 311] width 69 height 25
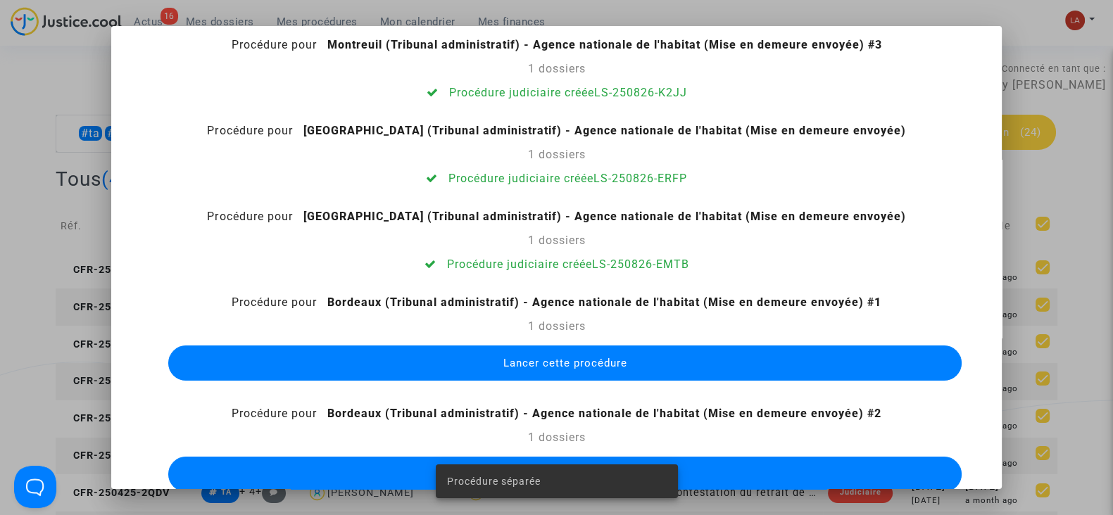
click at [576, 360] on span "Lancer cette procédure" at bounding box center [564, 363] width 124 height 13
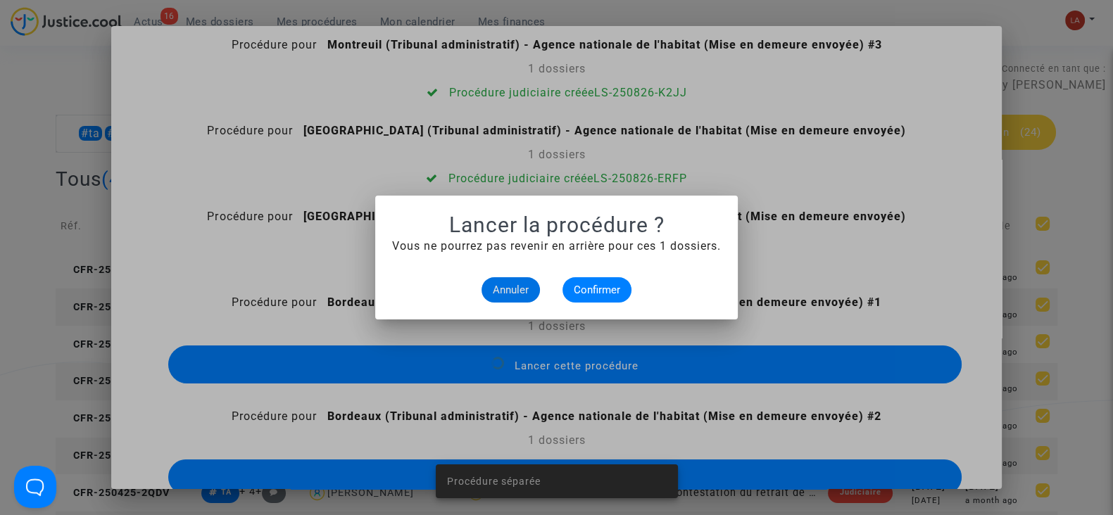
click at [585, 276] on alert-dialogs "Lancer la procédure ? Vous ne pourrez pas revenir en arrière pour ces 1 dossier…" at bounding box center [556, 258] width 329 height 90
click at [585, 287] on span "Confirmer" at bounding box center [597, 290] width 46 height 13
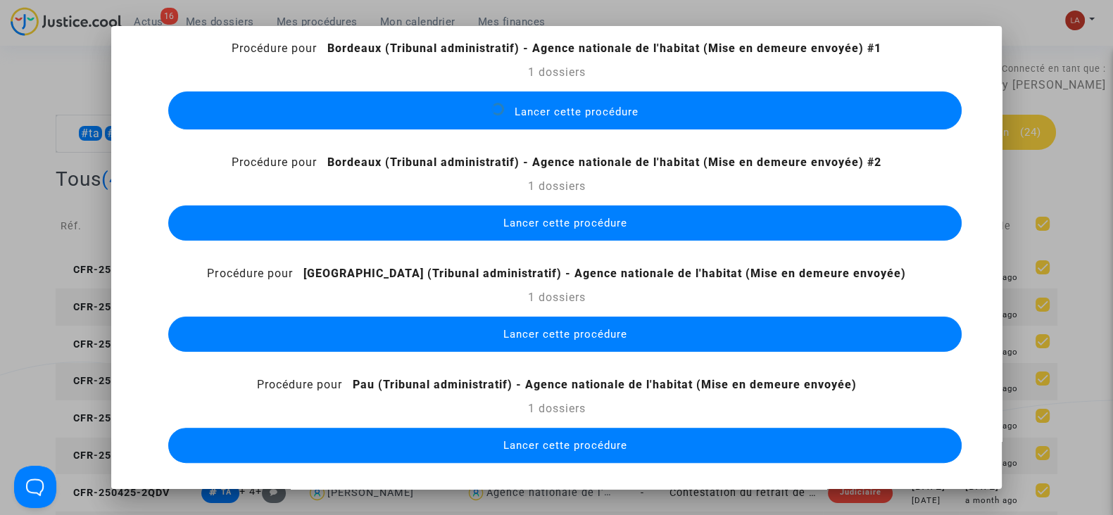
scroll to position [488, 0]
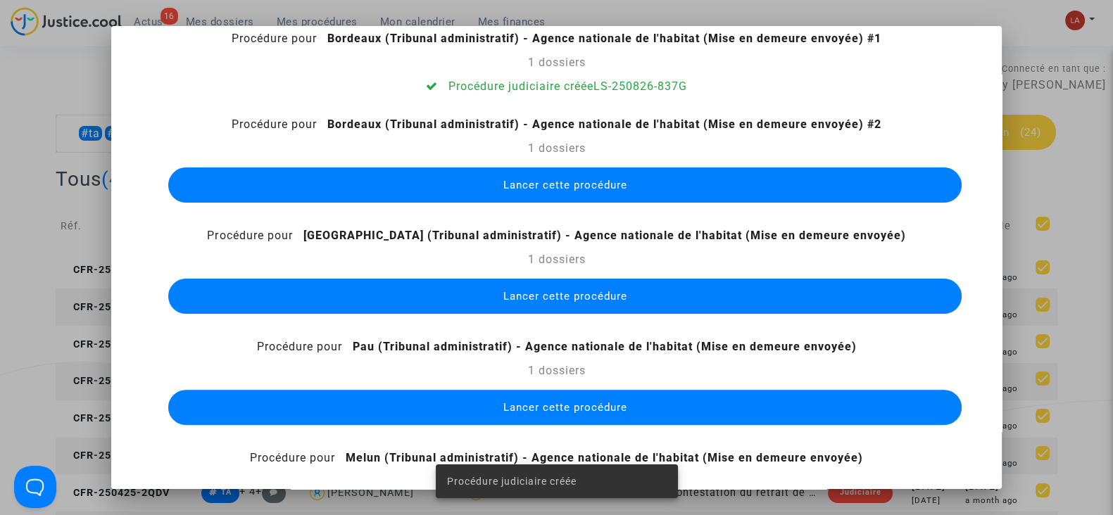
click at [555, 177] on button "Lancer cette procédure" at bounding box center [564, 184] width 793 height 35
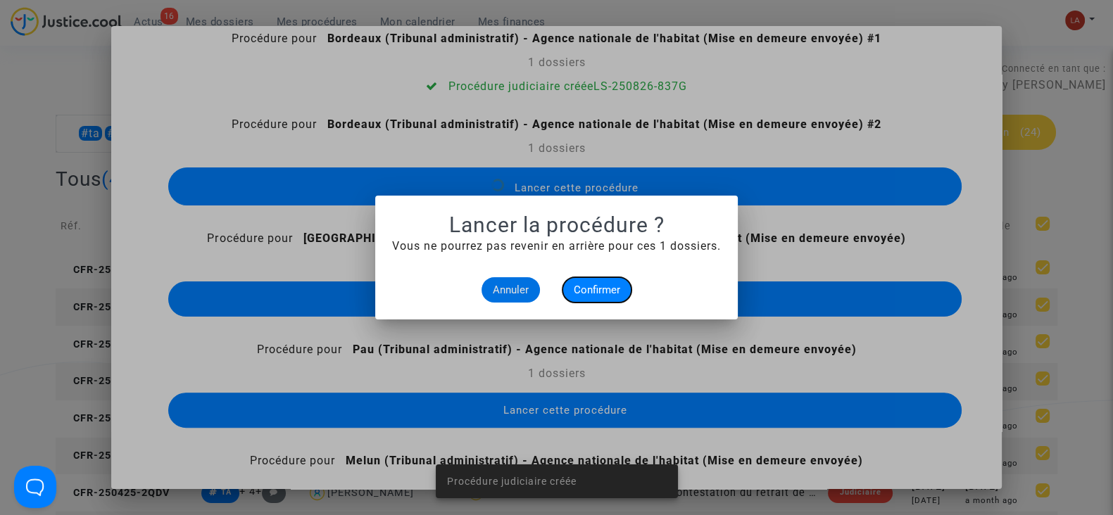
click at [607, 287] on span "Confirmer" at bounding box center [597, 290] width 46 height 13
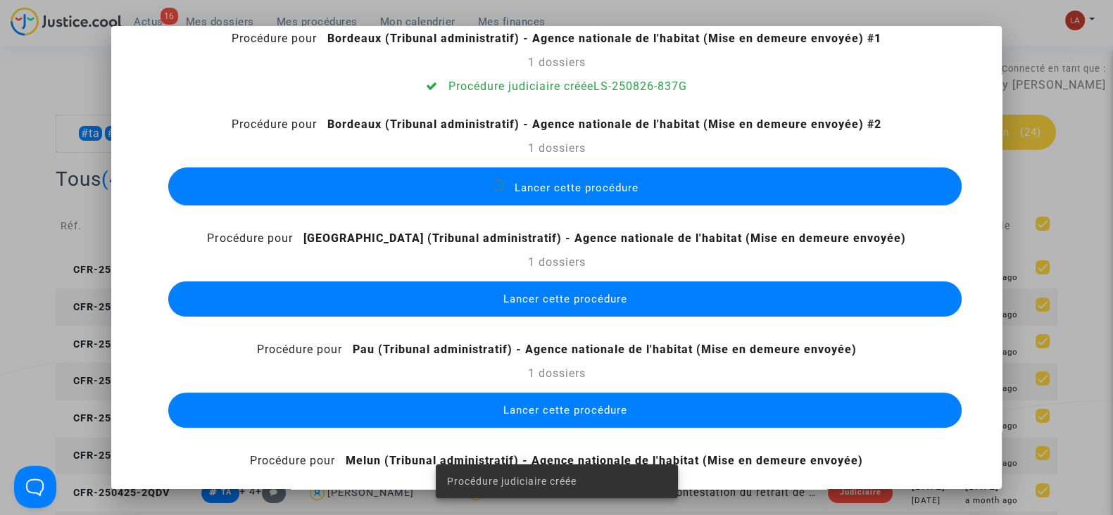
click at [581, 288] on button "Lancer cette procédure" at bounding box center [564, 299] width 793 height 35
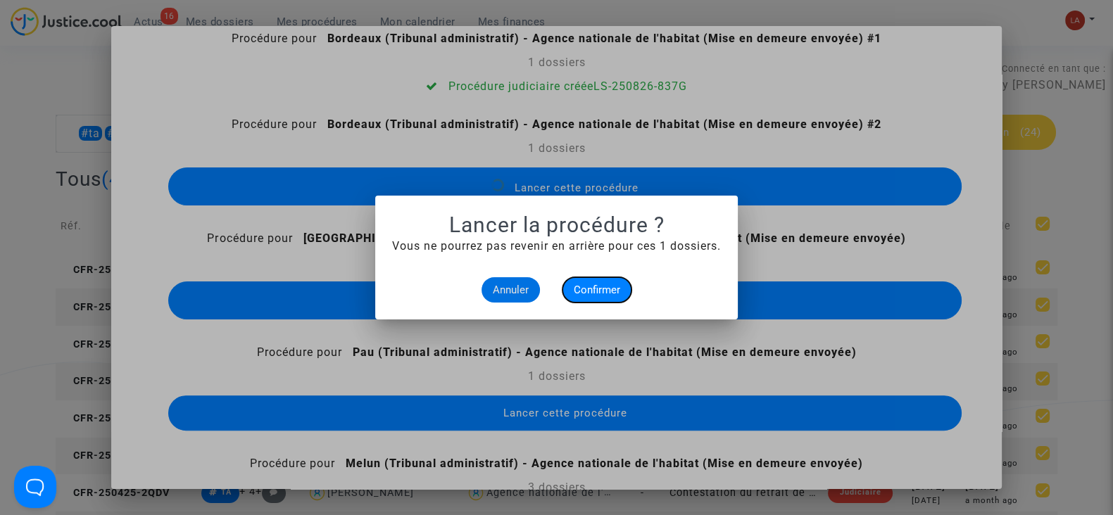
click at [595, 289] on span "Confirmer" at bounding box center [597, 290] width 46 height 13
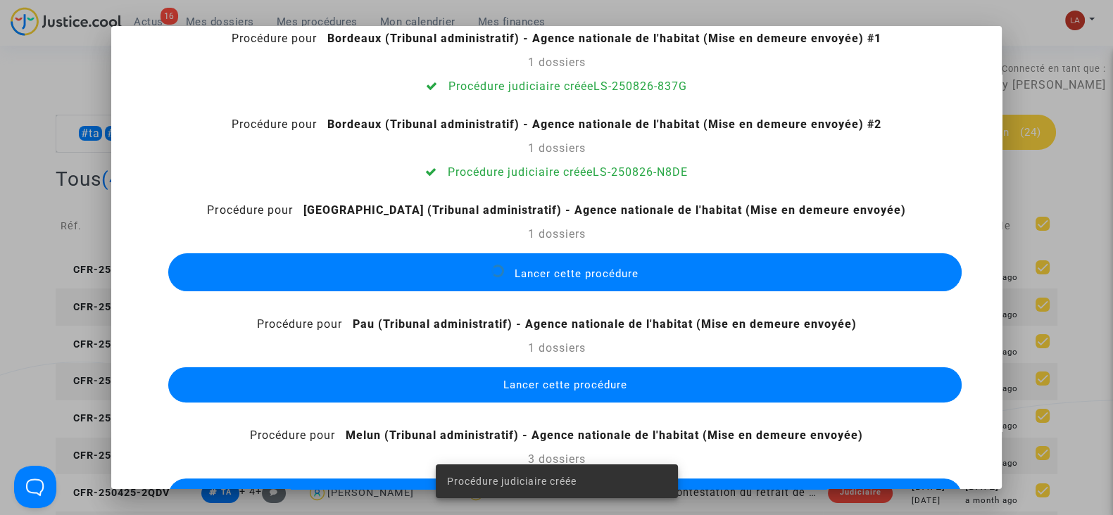
click at [645, 410] on div "Procédure pour Montreuil (Tribunal administratif) - Agence nationale de l'habit…" at bounding box center [556, 448] width 856 height 1695
click at [645, 375] on button "Lancer cette procédure" at bounding box center [564, 384] width 793 height 35
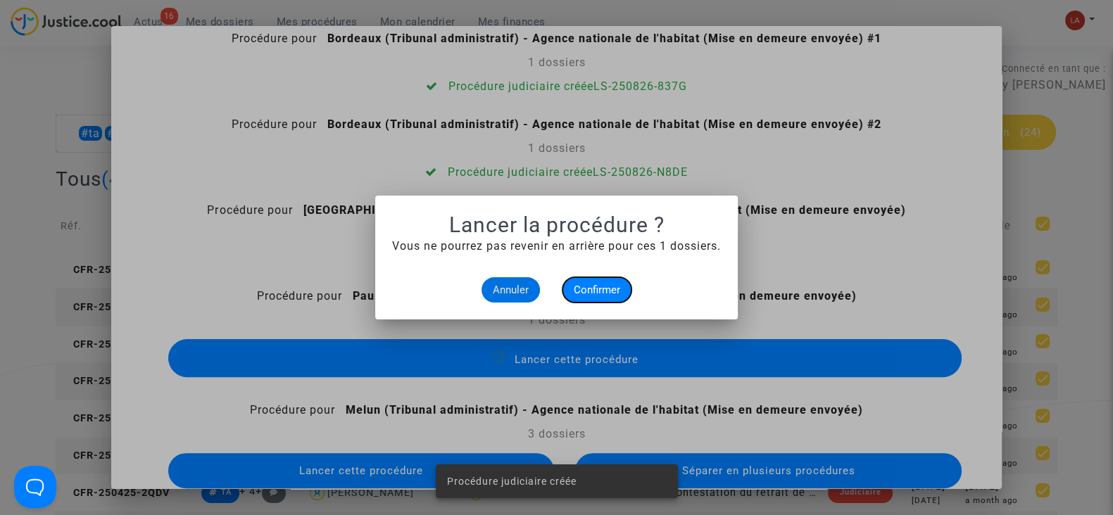
click at [590, 282] on button "Confirmer" at bounding box center [596, 289] width 69 height 25
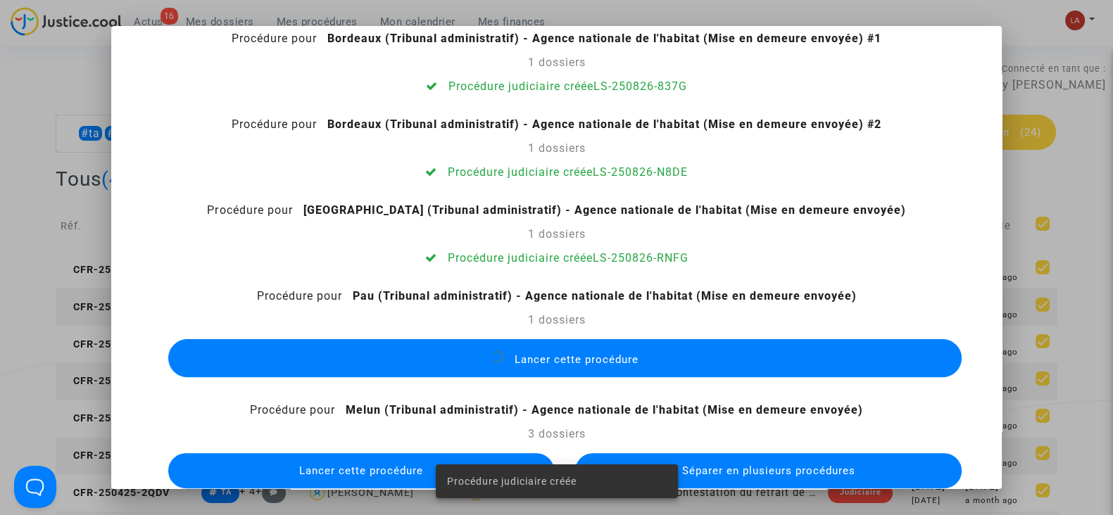
click at [647, 459] on div "Procédure judiciaire créée" at bounding box center [557, 482] width 276 height 68
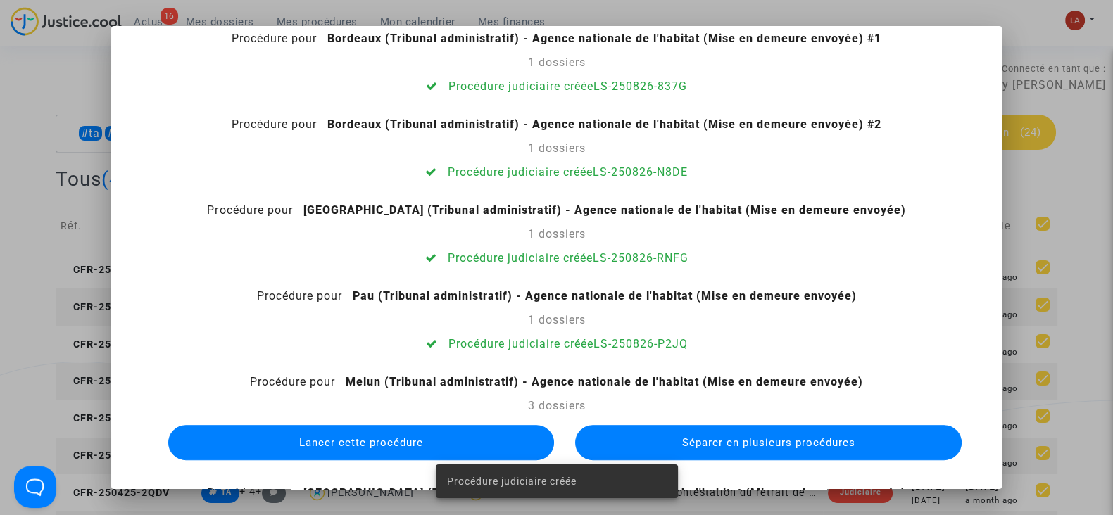
click at [727, 470] on div "Procédure pour Montreuil (Tribunal administratif) - Agence nationale de l'habit…" at bounding box center [556, 421] width 856 height 1641
click at [733, 453] on button "Séparer en plusieurs procédures" at bounding box center [768, 442] width 386 height 35
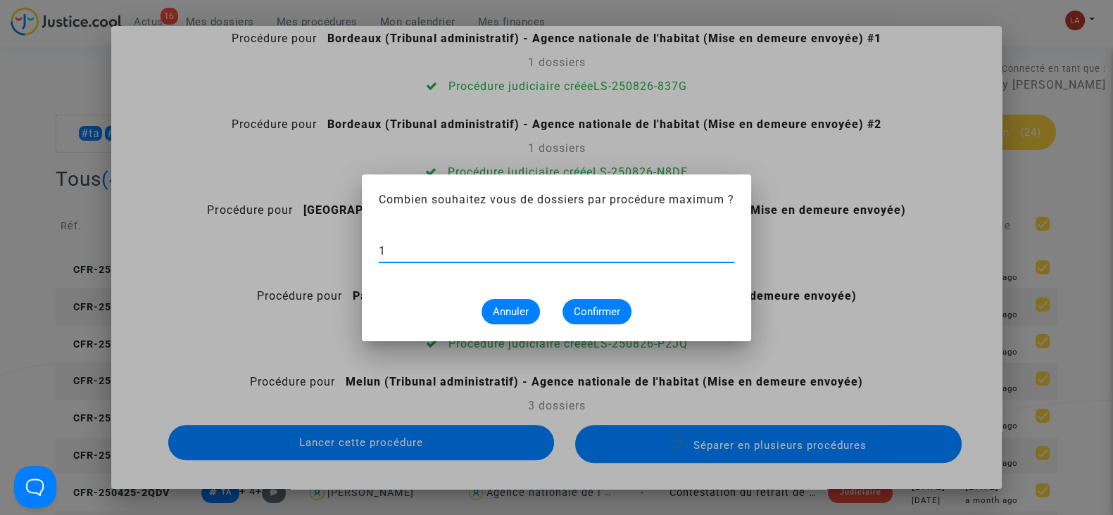
type input "1"
click at [599, 303] on button "Confirmer" at bounding box center [596, 311] width 69 height 25
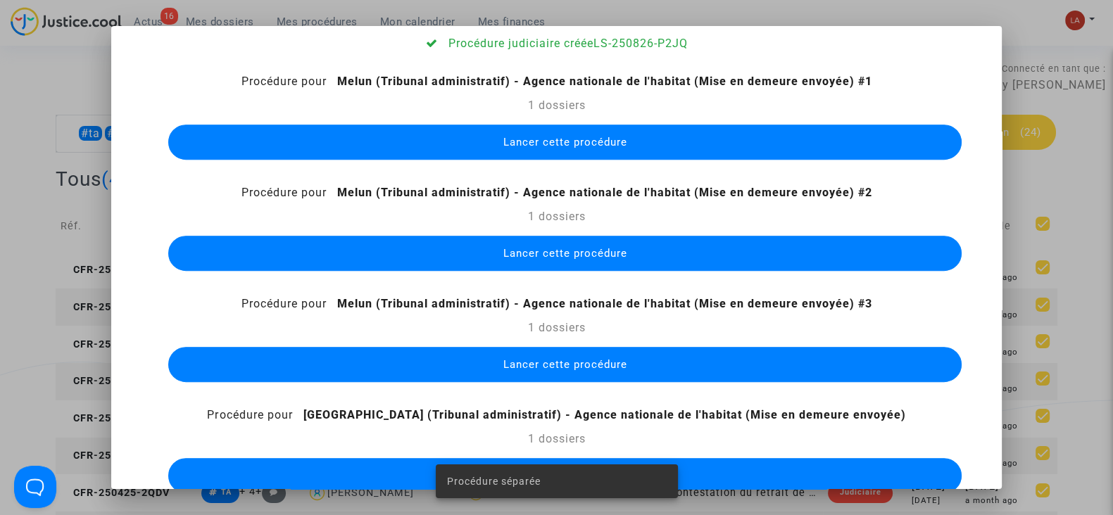
scroll to position [795, 0]
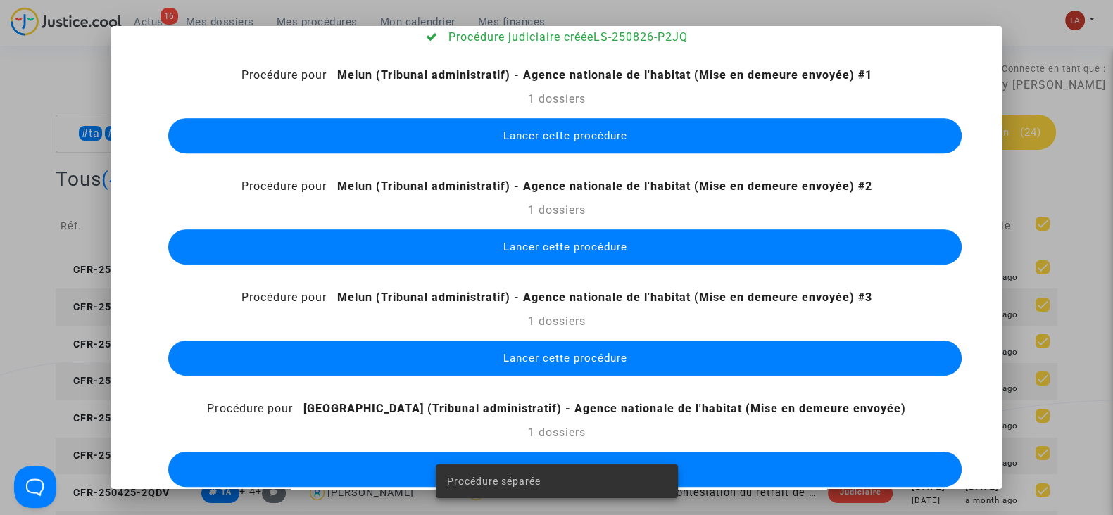
click at [562, 125] on button "Lancer cette procédure" at bounding box center [564, 135] width 793 height 35
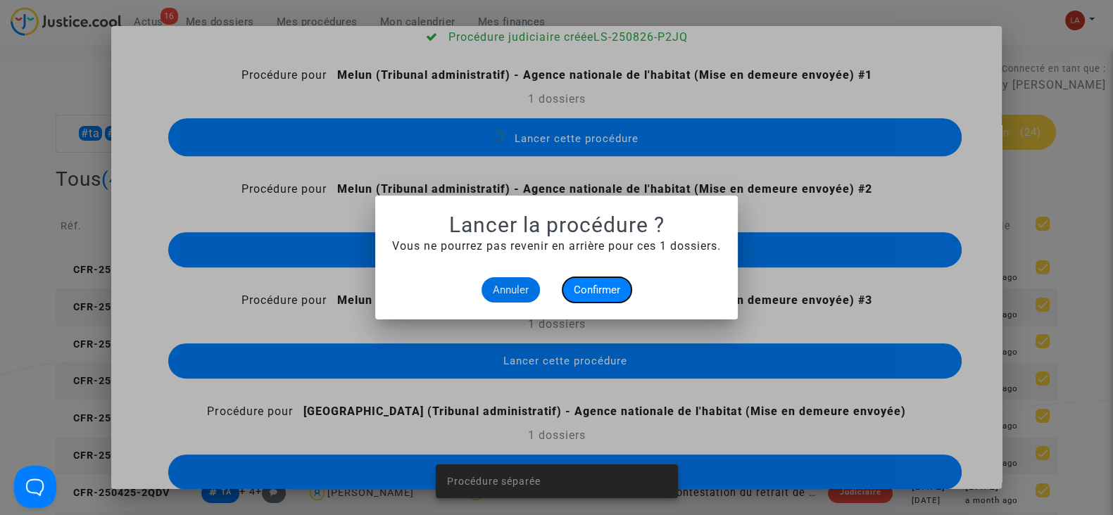
click at [603, 289] on span "Confirmer" at bounding box center [597, 290] width 46 height 13
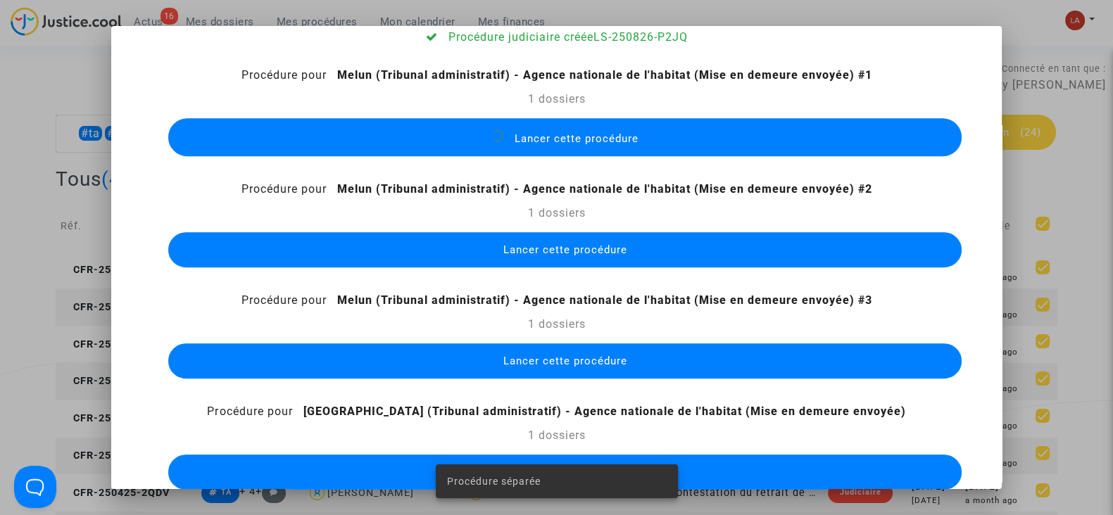
click at [593, 232] on button "Lancer cette procédure" at bounding box center [564, 249] width 793 height 35
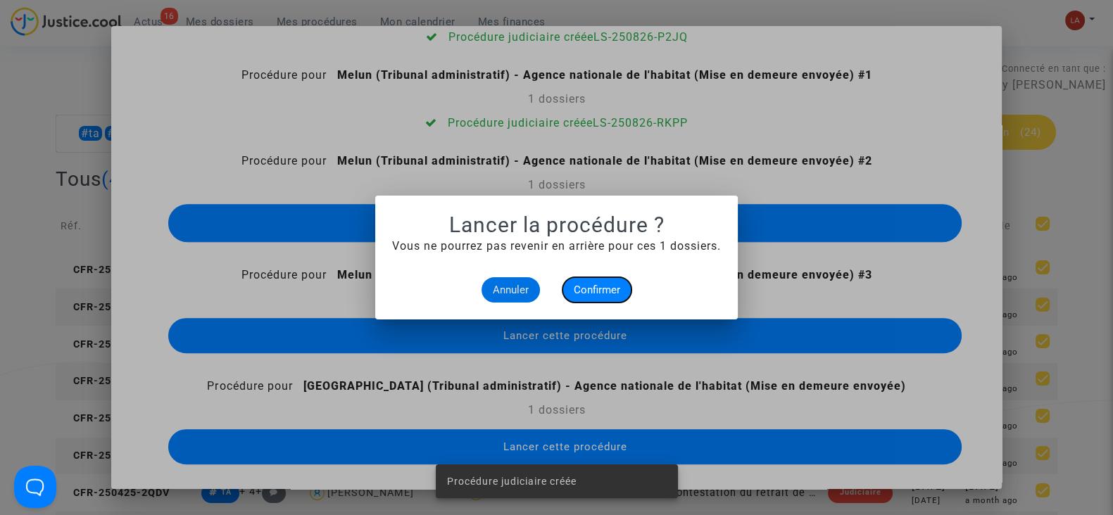
click at [605, 284] on span "Confirmer" at bounding box center [597, 290] width 46 height 13
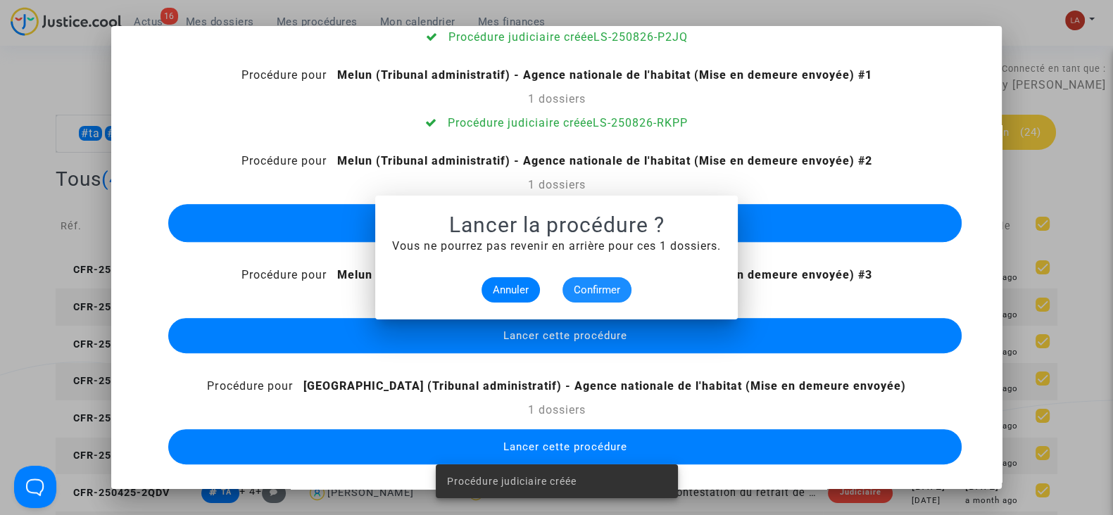
click at [586, 339] on span "Lancer cette procédure" at bounding box center [564, 335] width 124 height 13
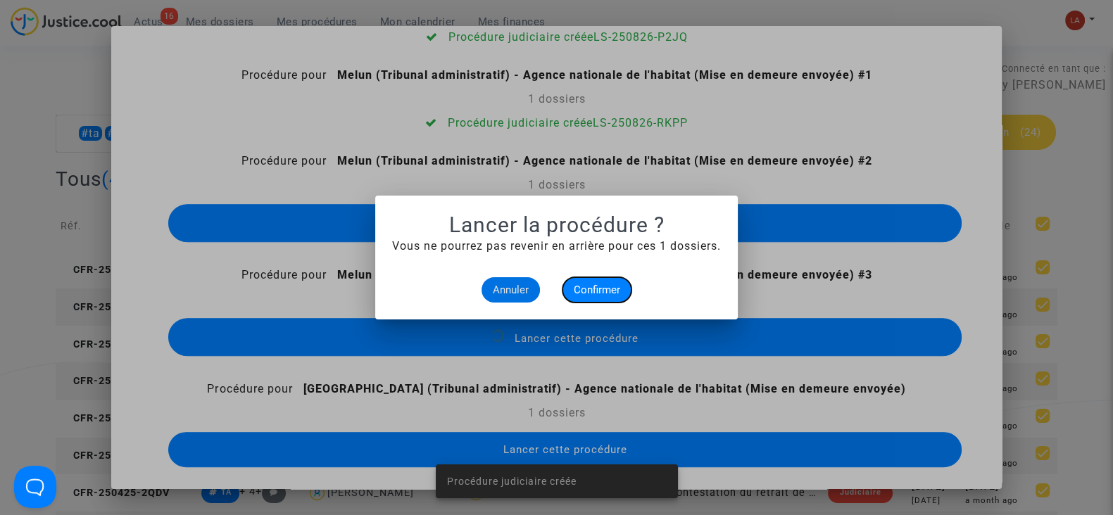
click at [598, 293] on span "Confirmer" at bounding box center [597, 290] width 46 height 13
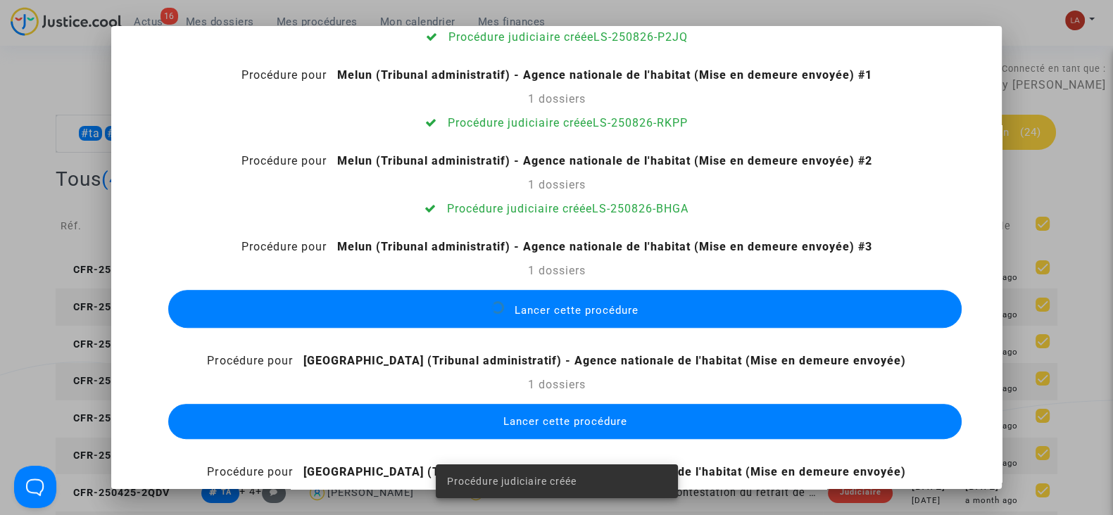
click at [598, 433] on button "Lancer cette procédure" at bounding box center [564, 421] width 793 height 35
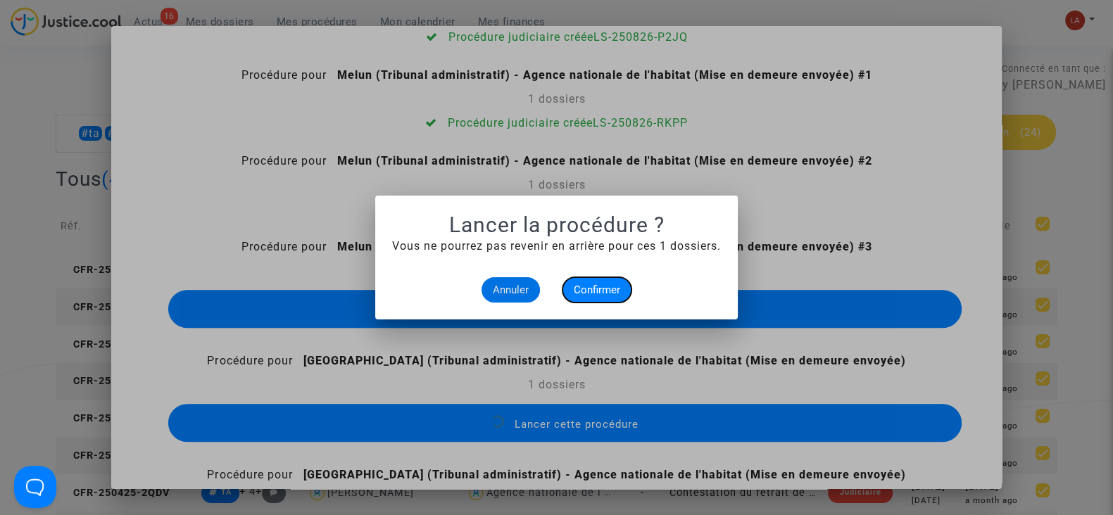
click at [594, 286] on span "Confirmer" at bounding box center [597, 290] width 46 height 13
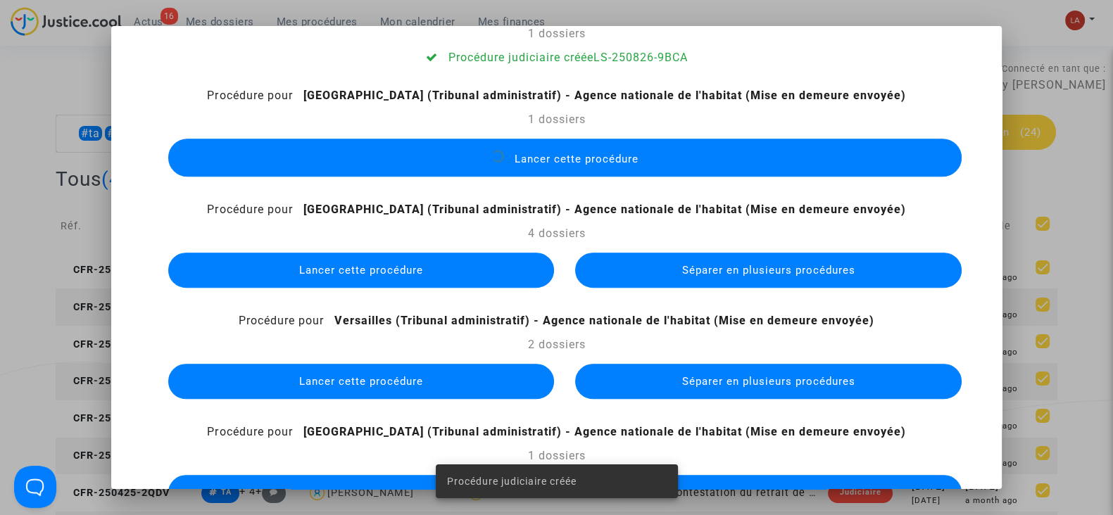
scroll to position [1034, 0]
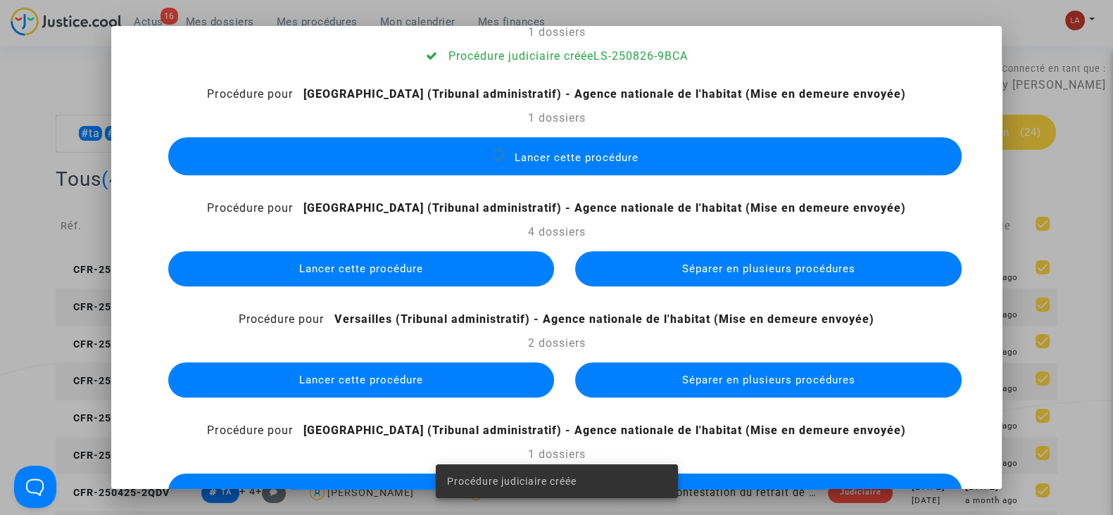
click at [626, 256] on button "Séparer en plusieurs procédures" at bounding box center [768, 268] width 386 height 35
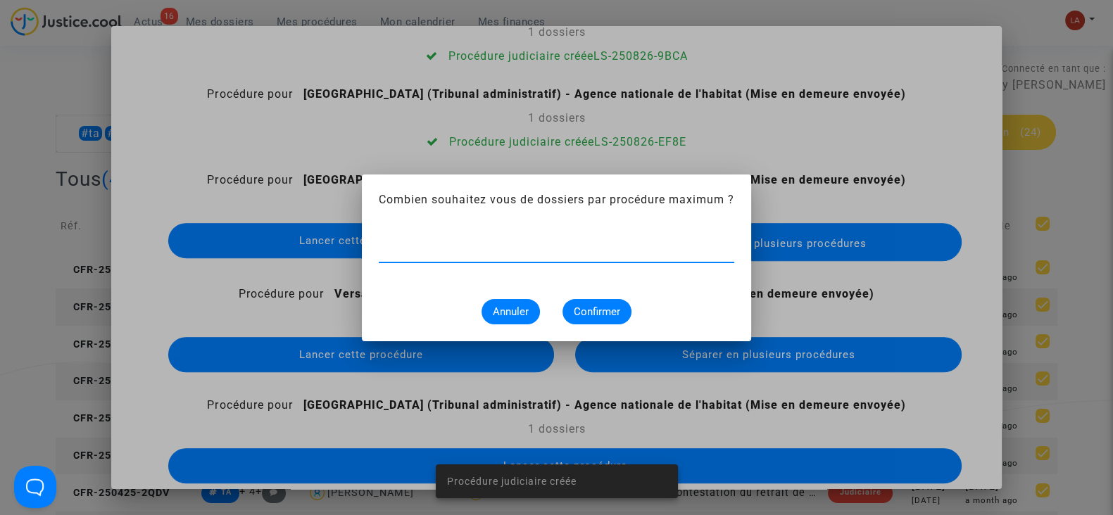
type input "1"
click at [612, 305] on span "Confirmer" at bounding box center [597, 311] width 46 height 13
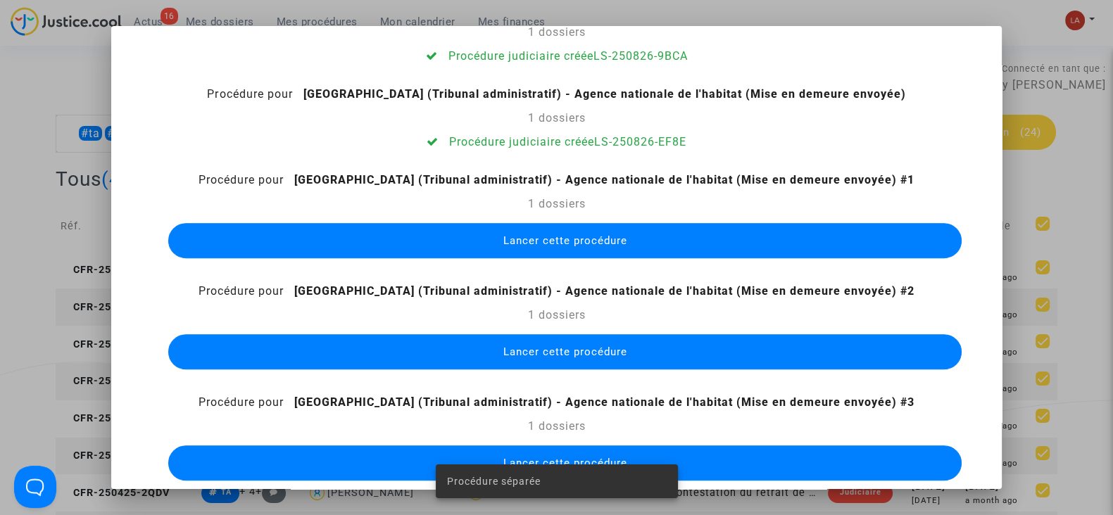
click at [476, 239] on button "Lancer cette procédure" at bounding box center [564, 240] width 793 height 35
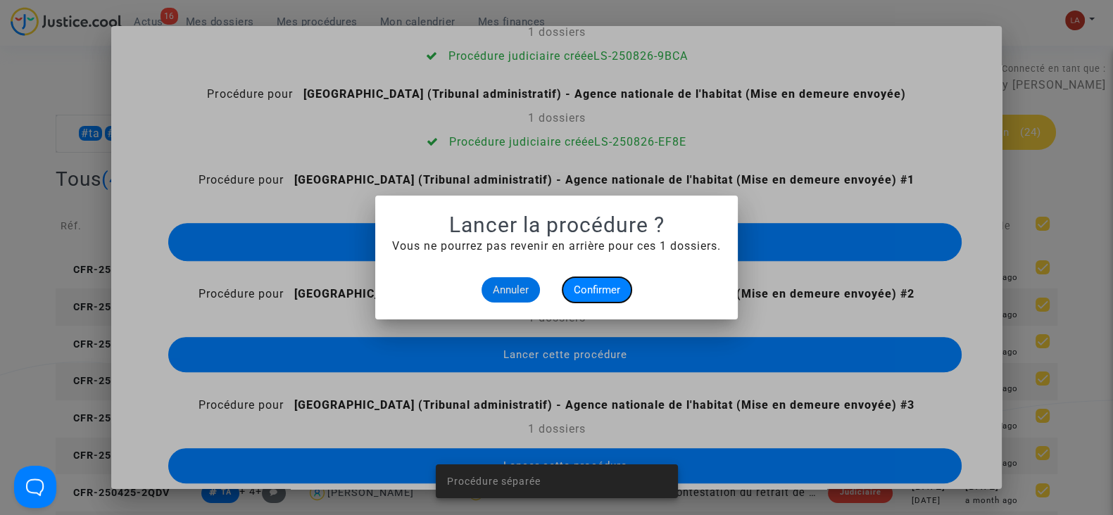
click at [590, 284] on span "Confirmer" at bounding box center [597, 290] width 46 height 13
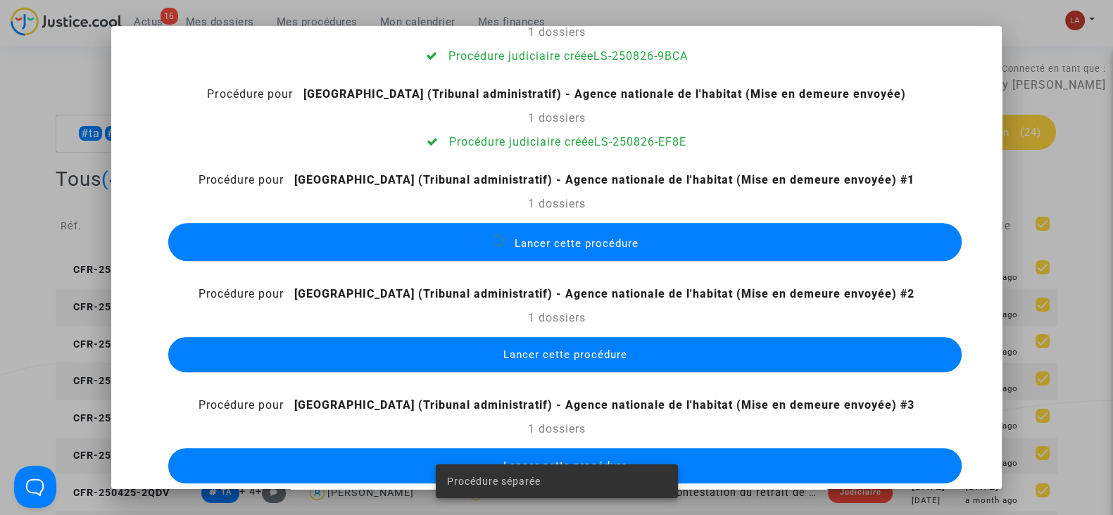
click at [551, 349] on span "Lancer cette procédure" at bounding box center [564, 354] width 124 height 13
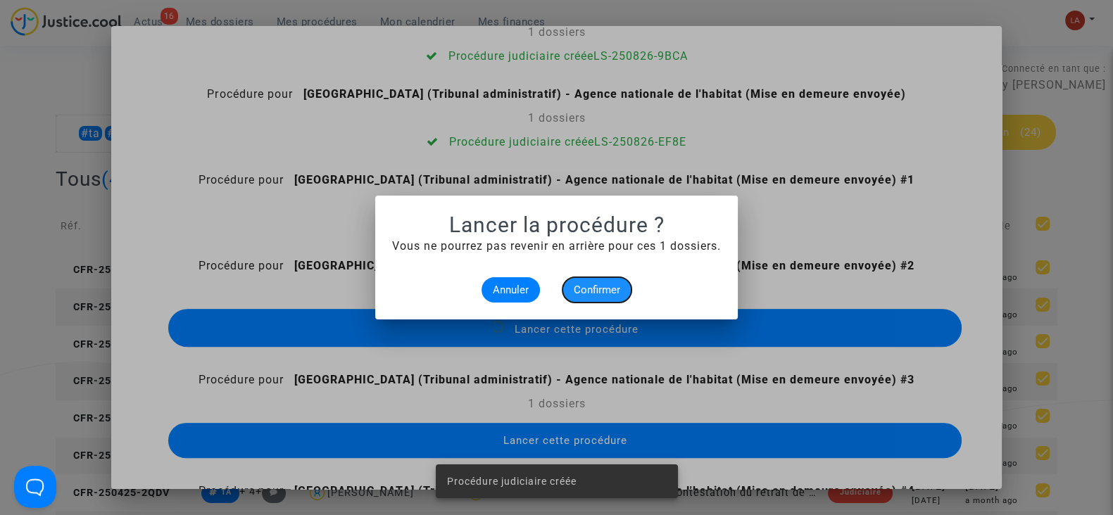
click at [581, 284] on span "Confirmer" at bounding box center [597, 290] width 46 height 13
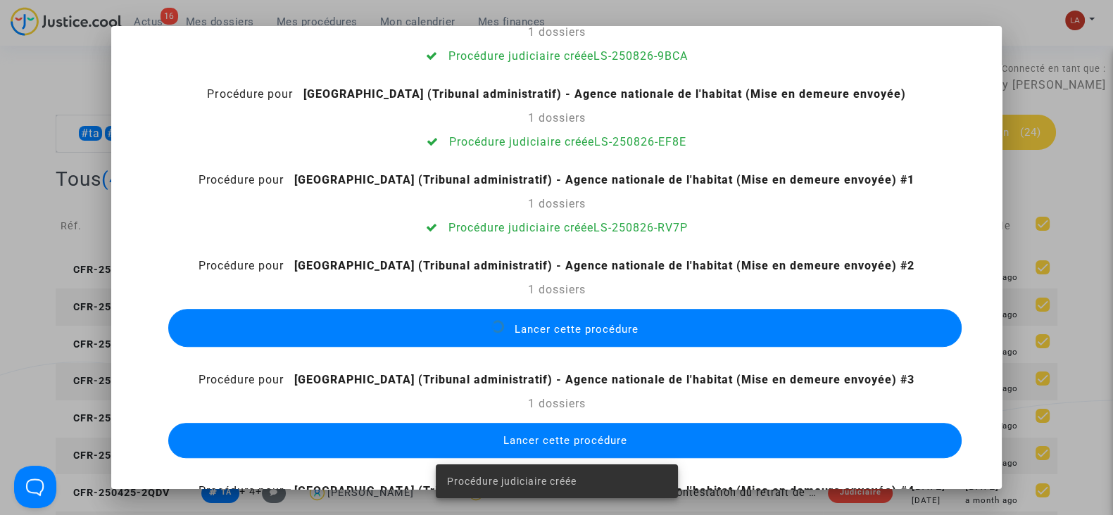
click at [598, 436] on span "Lancer cette procédure" at bounding box center [564, 440] width 124 height 13
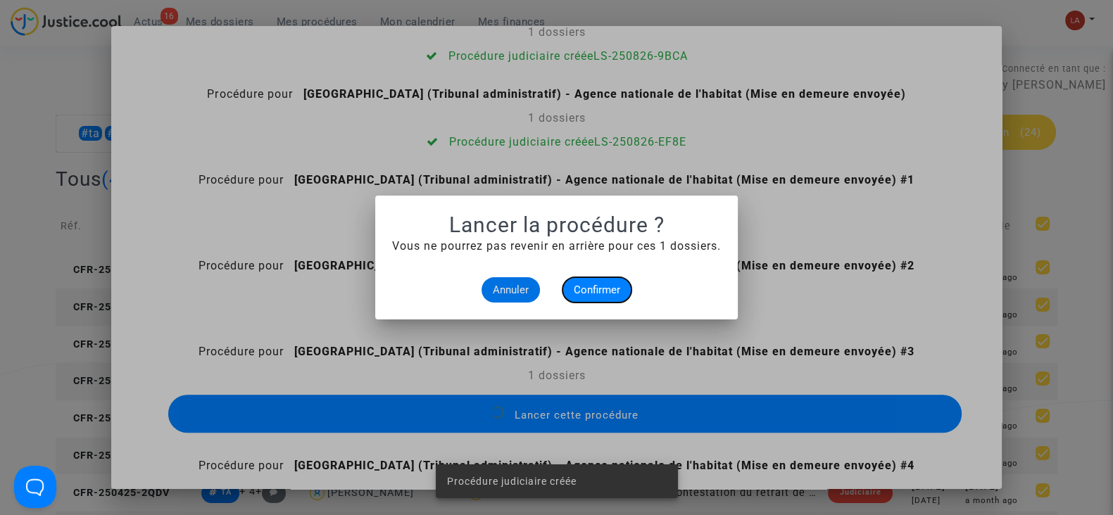
click at [588, 290] on span "Confirmer" at bounding box center [597, 290] width 46 height 13
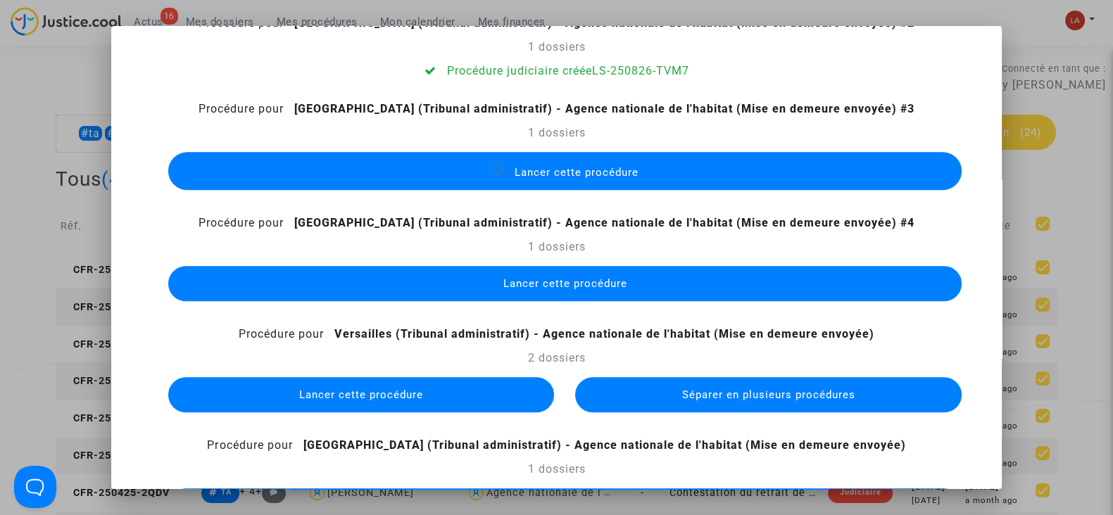
scroll to position [1280, 0]
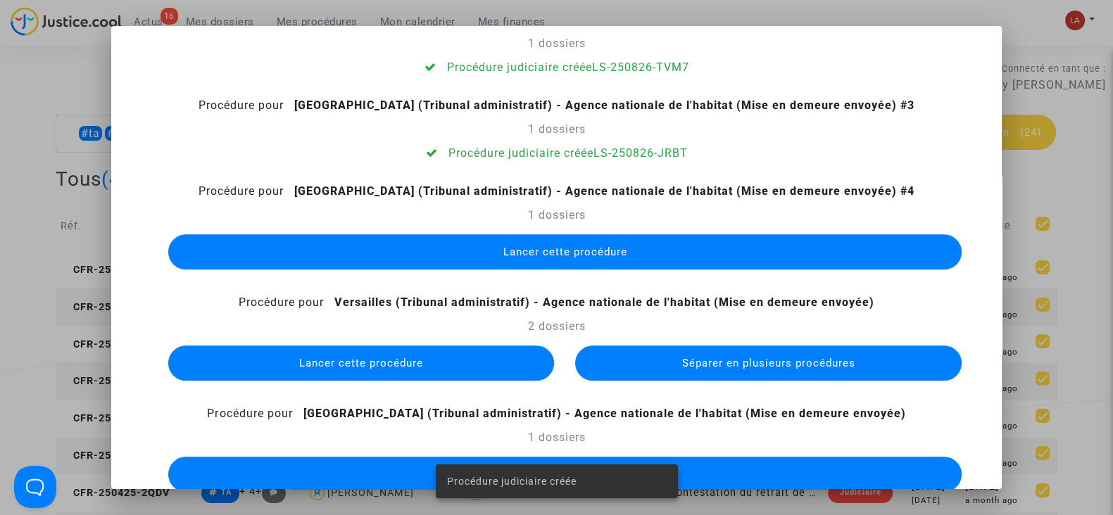
click at [552, 254] on span "Lancer cette procédure" at bounding box center [564, 252] width 124 height 13
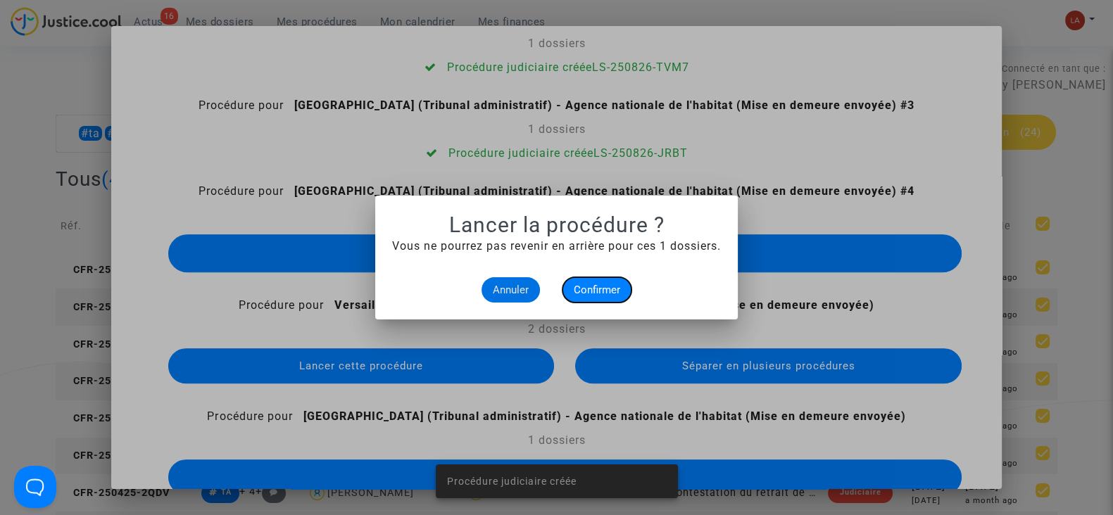
click at [580, 280] on button "Confirmer" at bounding box center [596, 289] width 69 height 25
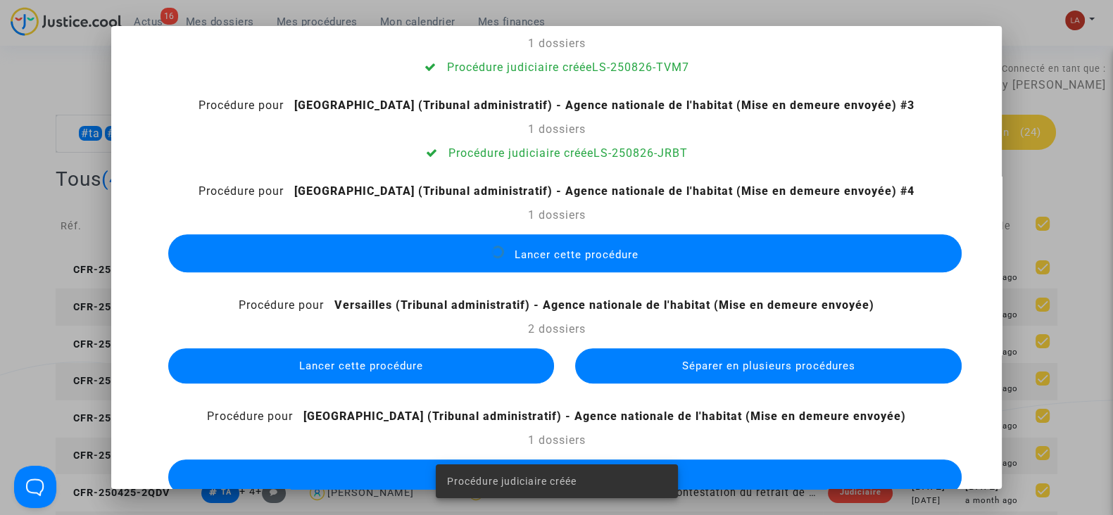
click at [621, 358] on button "Séparer en plusieurs procédures" at bounding box center [768, 365] width 386 height 35
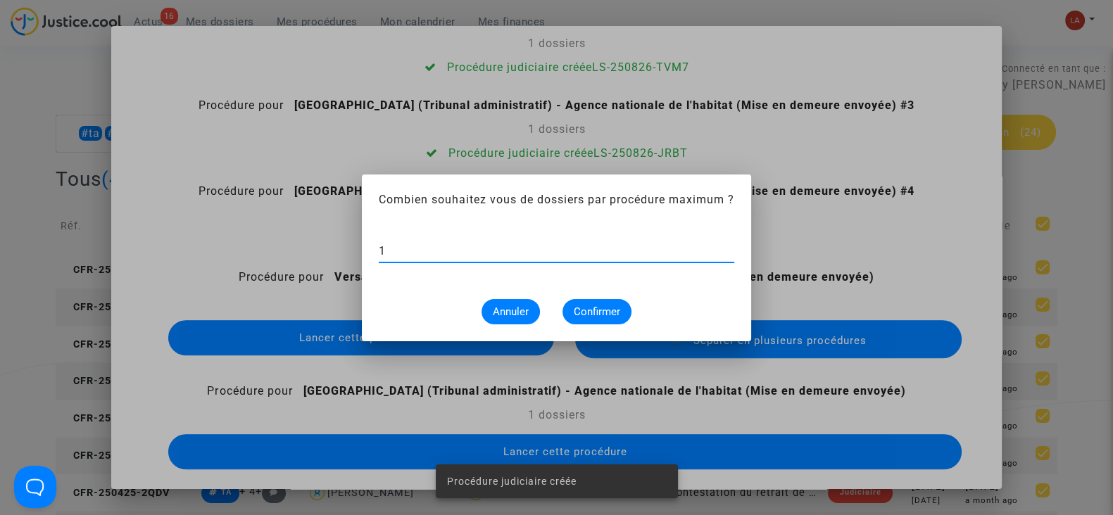
type input "1"
click at [598, 315] on span "Confirmer" at bounding box center [597, 311] width 46 height 13
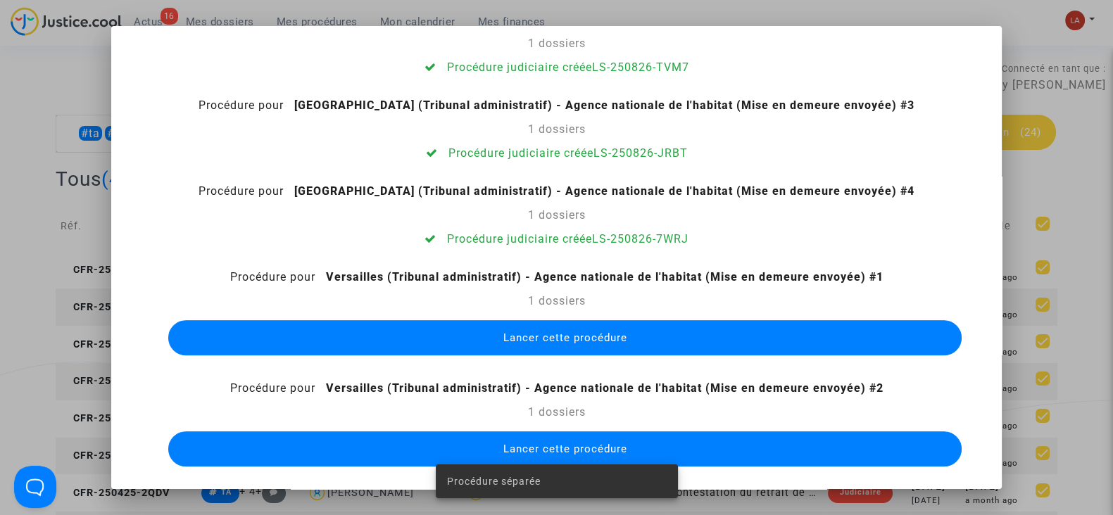
click at [588, 320] on button "Lancer cette procédure" at bounding box center [564, 337] width 793 height 35
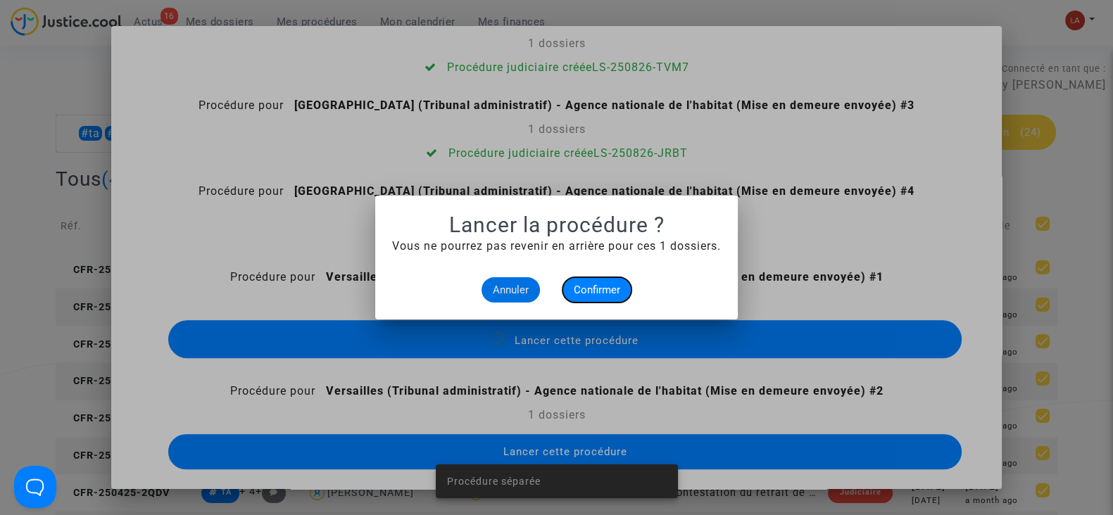
click at [585, 295] on span "Confirmer" at bounding box center [597, 290] width 46 height 13
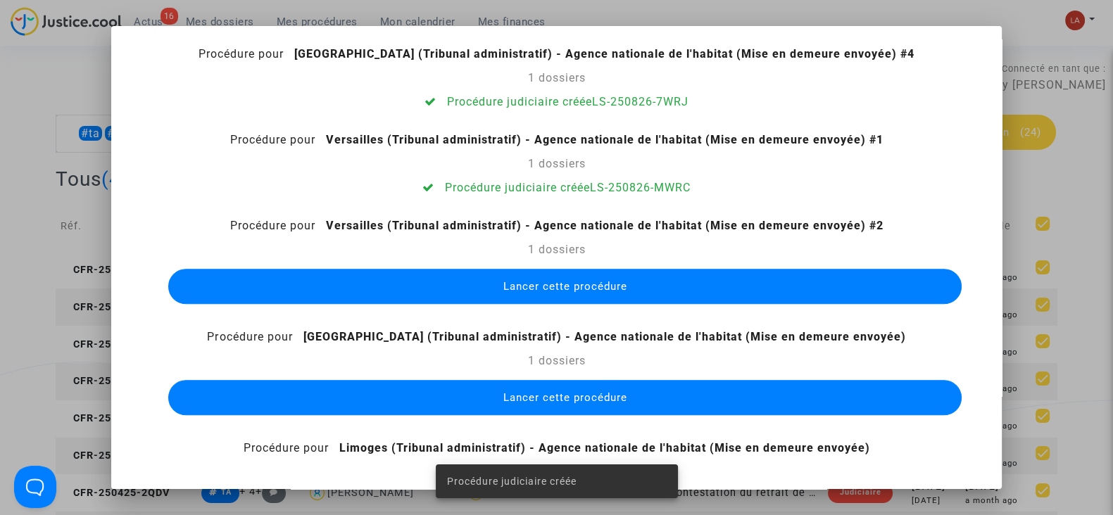
scroll to position [1431, 0]
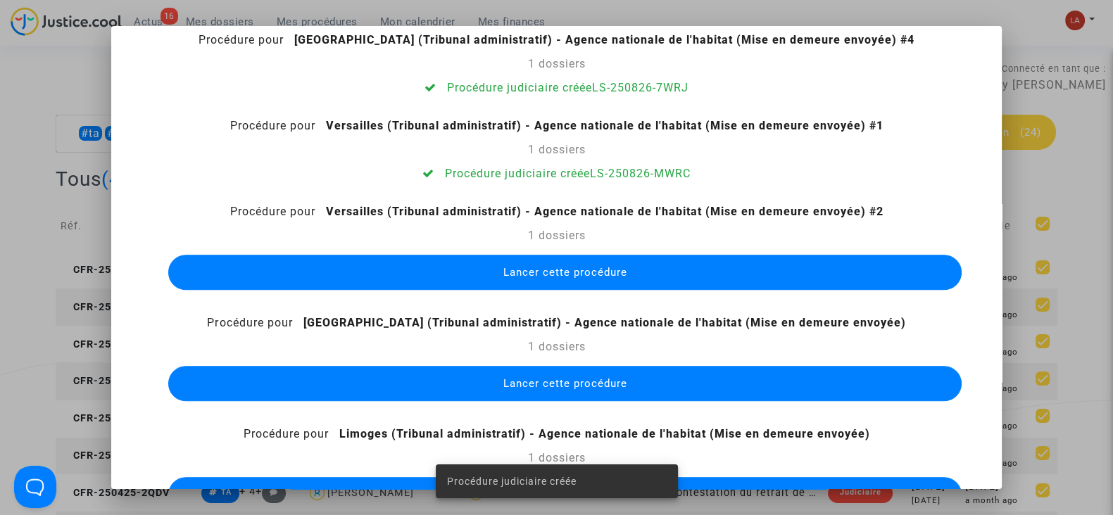
click at [554, 291] on div "Lancer cette procédure" at bounding box center [556, 272] width 814 height 42
click at [538, 281] on button "Lancer cette procédure" at bounding box center [564, 272] width 793 height 35
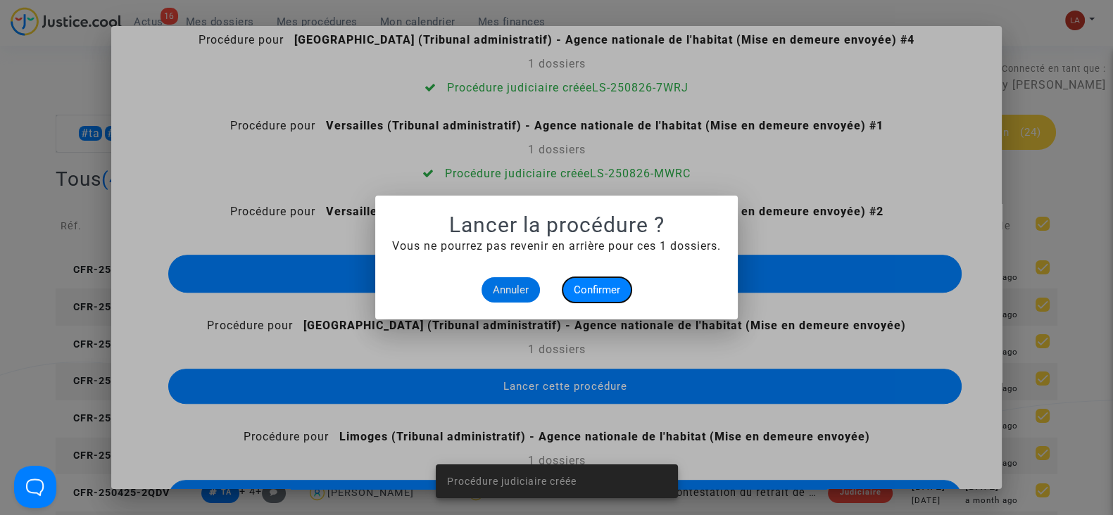
click at [583, 300] on button "Confirmer" at bounding box center [596, 289] width 69 height 25
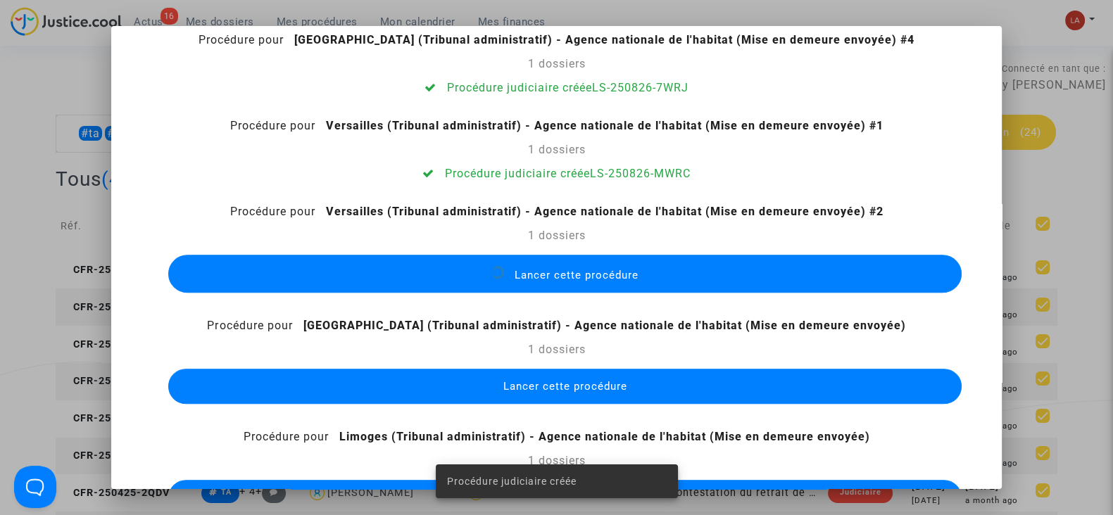
click at [571, 390] on span "Lancer cette procédure" at bounding box center [564, 386] width 124 height 13
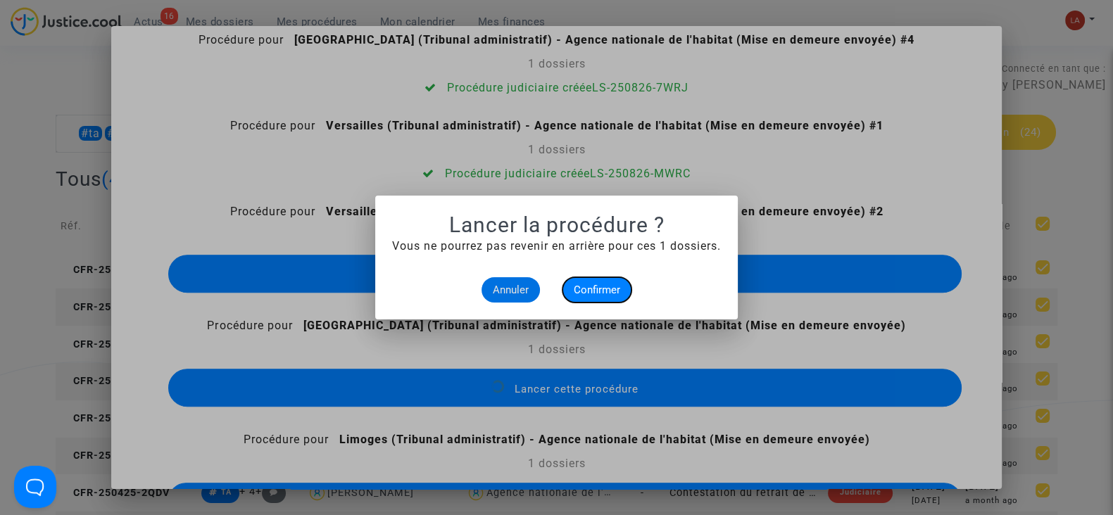
click at [590, 297] on button "Confirmer" at bounding box center [596, 289] width 69 height 25
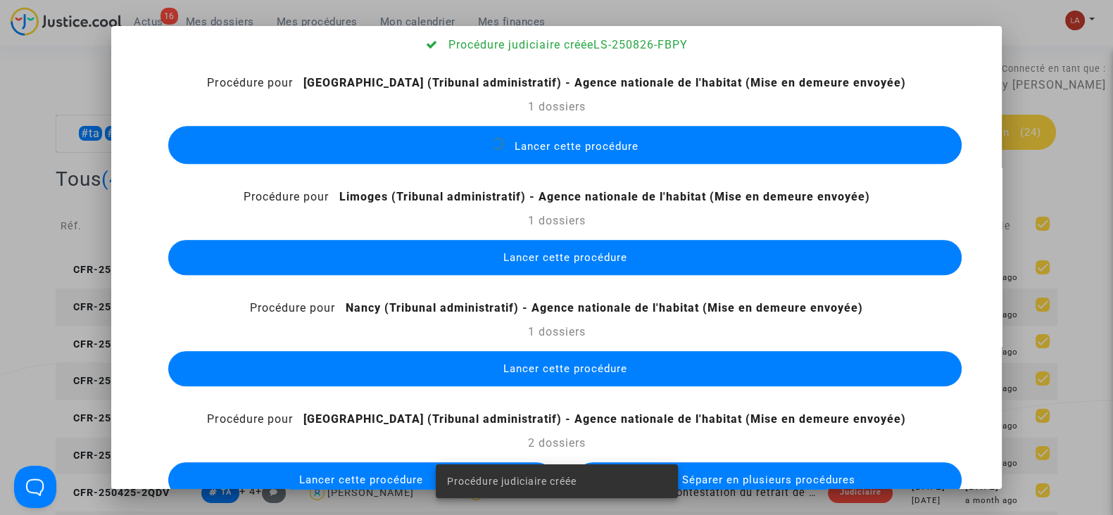
scroll to position [1650, 0]
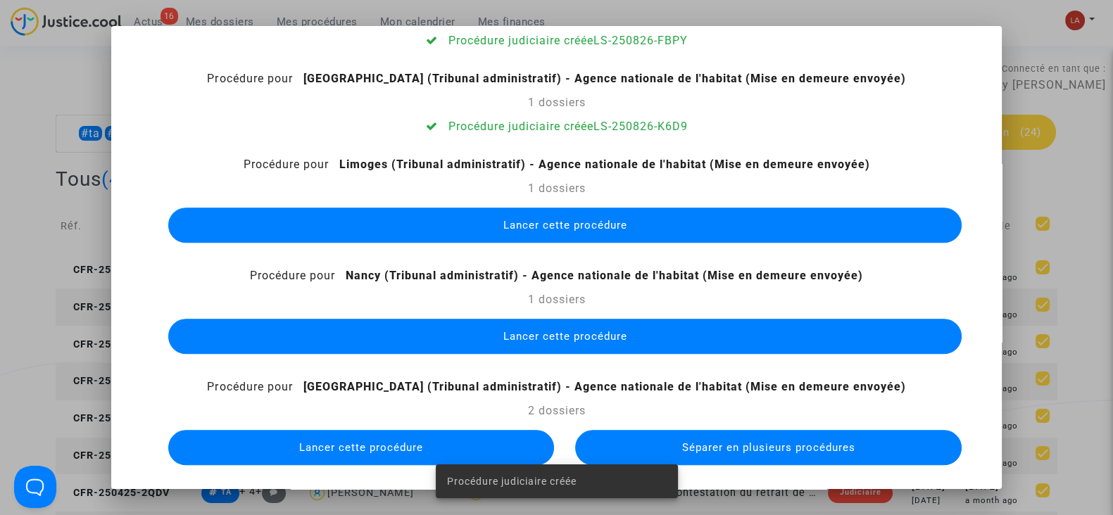
click at [519, 236] on button "Lancer cette procédure" at bounding box center [564, 225] width 793 height 35
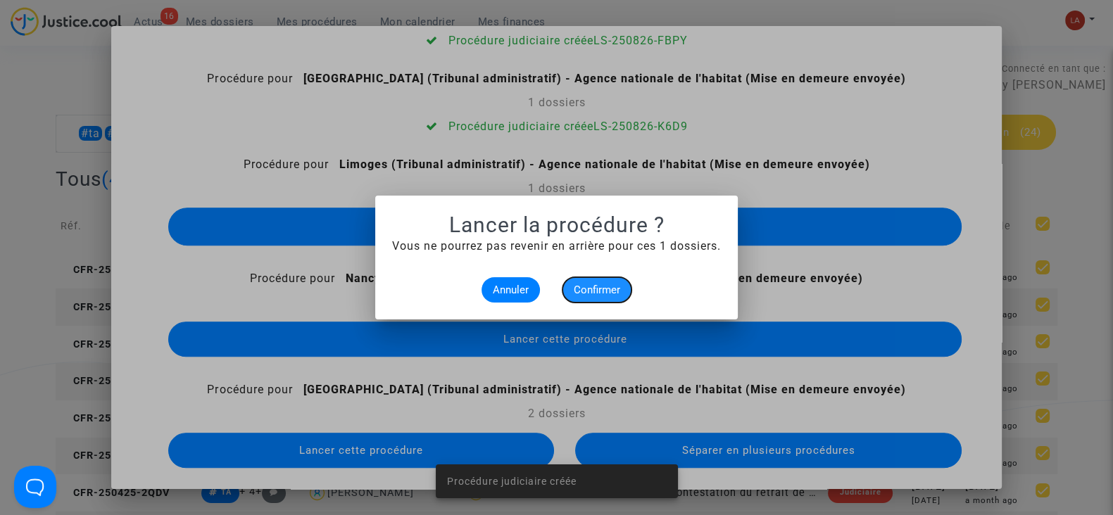
click at [579, 293] on span "Confirmer" at bounding box center [597, 290] width 46 height 13
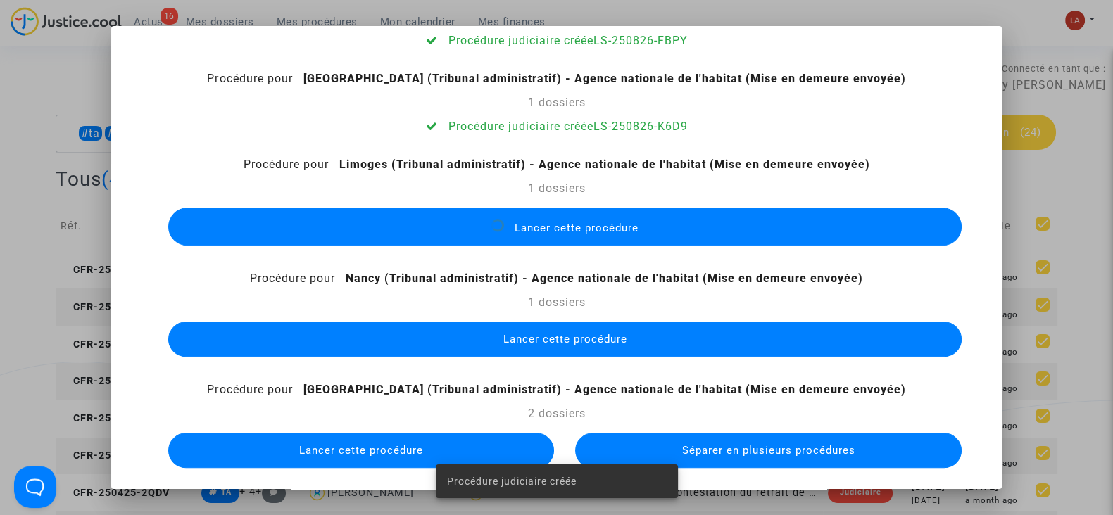
click at [564, 336] on span "Lancer cette procédure" at bounding box center [564, 339] width 124 height 13
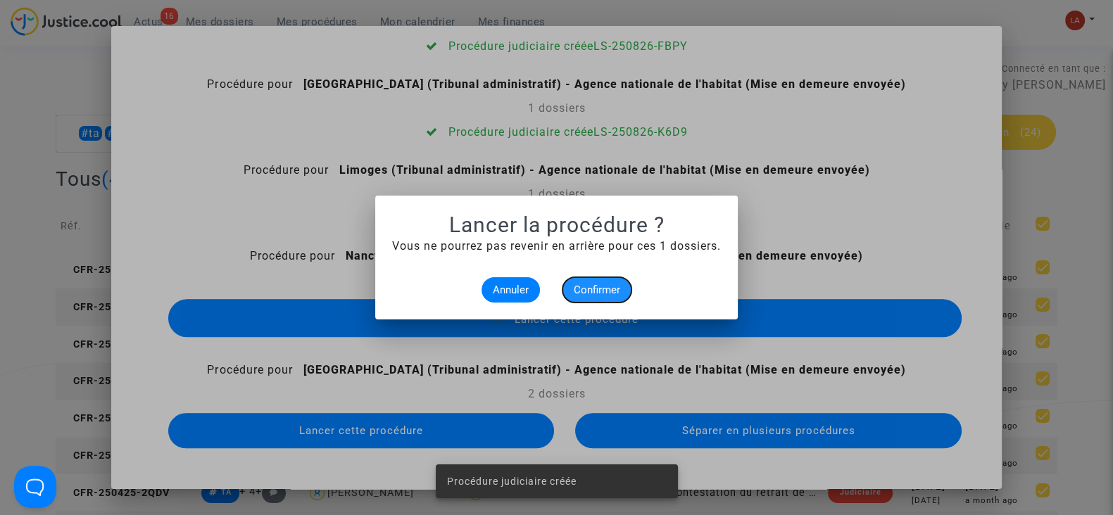
click at [588, 286] on span "Confirmer" at bounding box center [597, 290] width 46 height 13
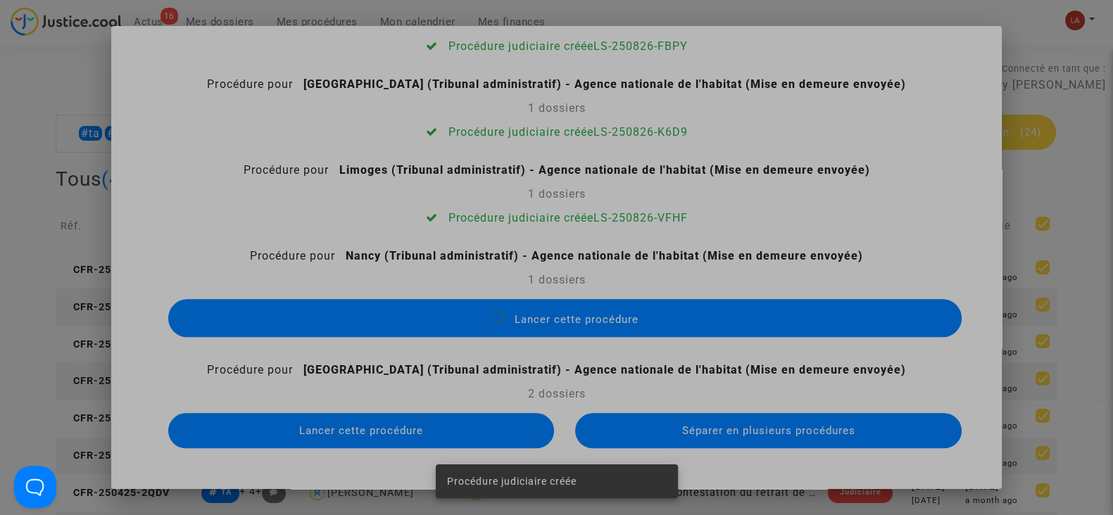
scroll to position [1645, 0]
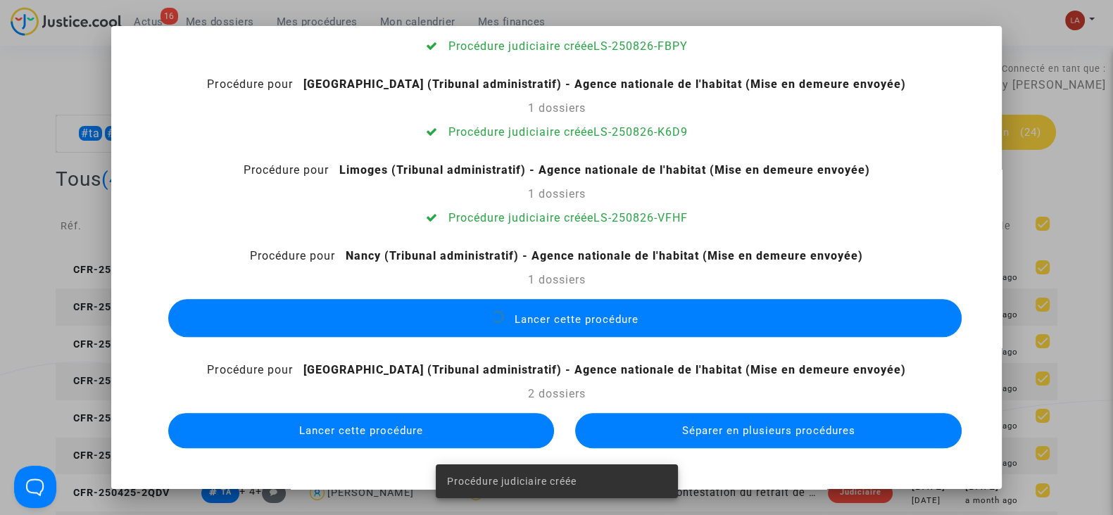
click at [625, 422] on button "Séparer en plusieurs procédures" at bounding box center [768, 430] width 386 height 35
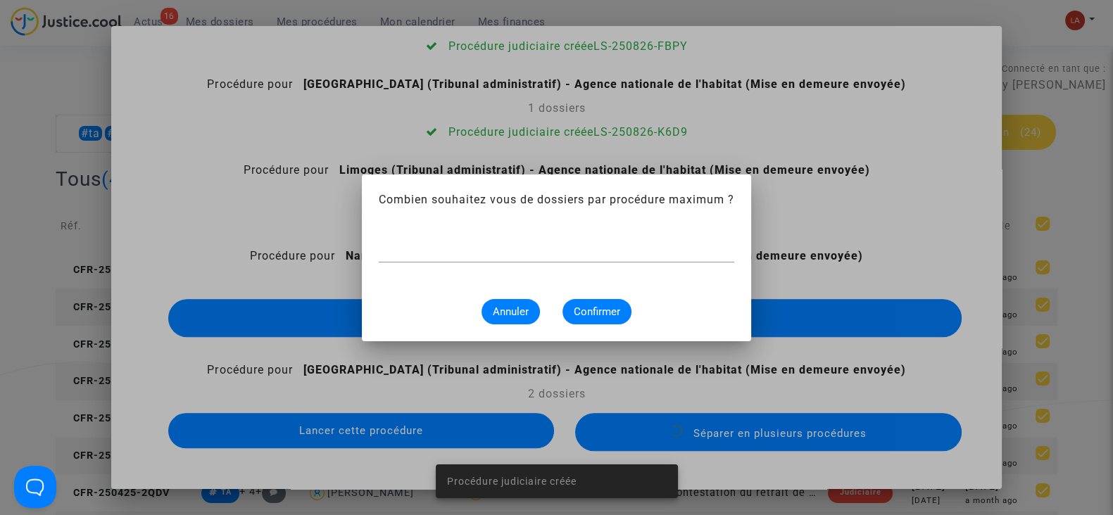
scroll to position [1619, 0]
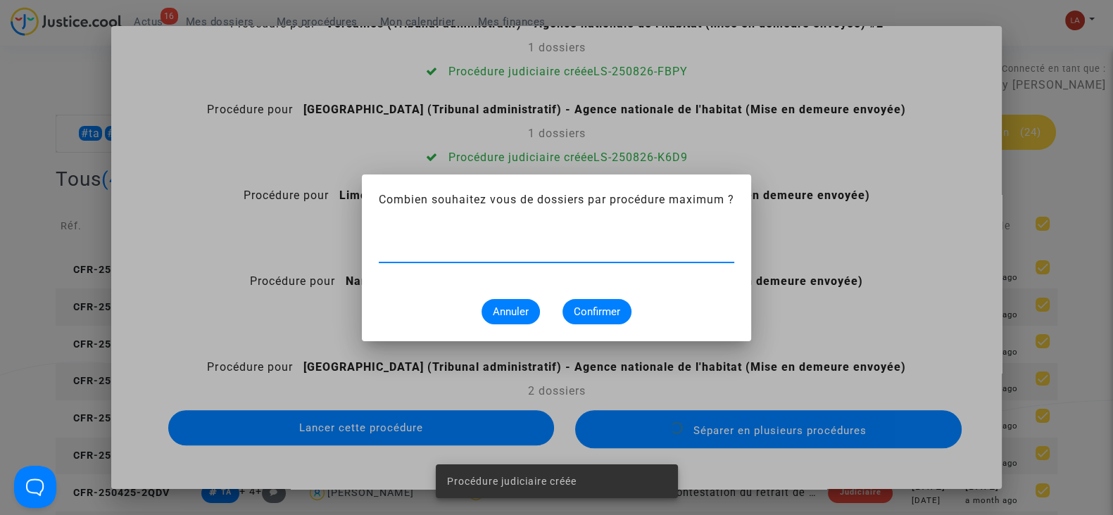
type input "2"
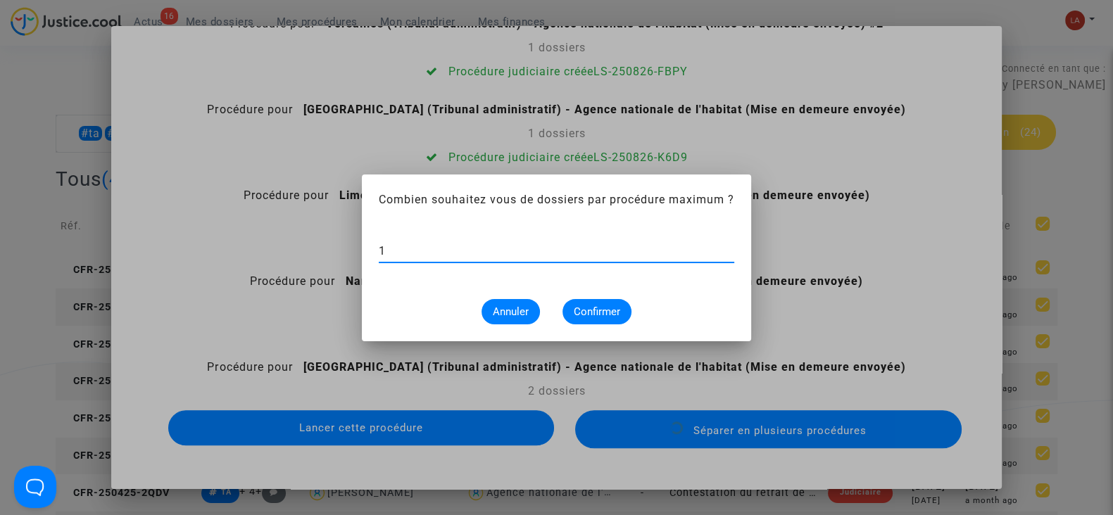
type input "1"
click at [609, 322] on button "Confirmer" at bounding box center [596, 311] width 69 height 25
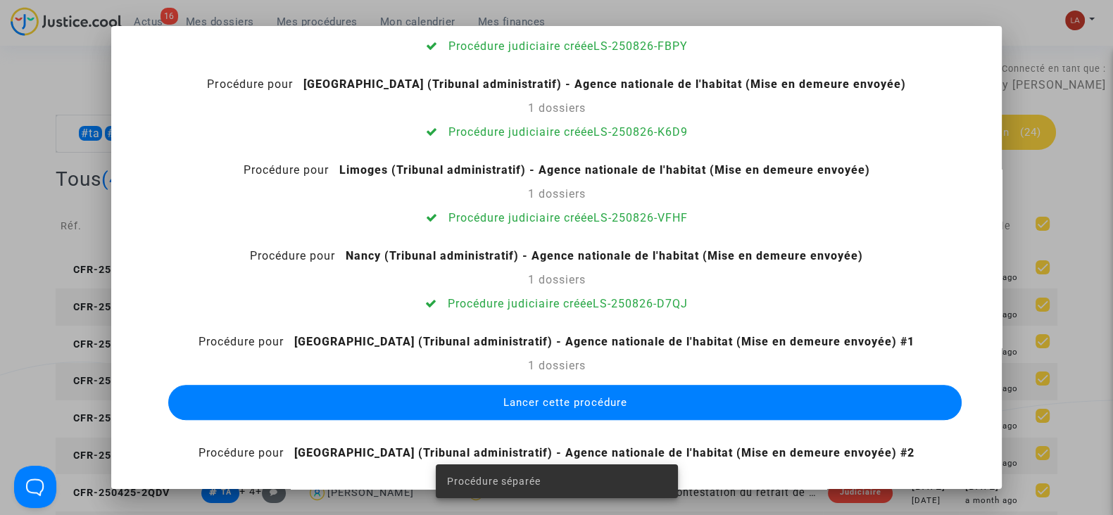
scroll to position [1728, 0]
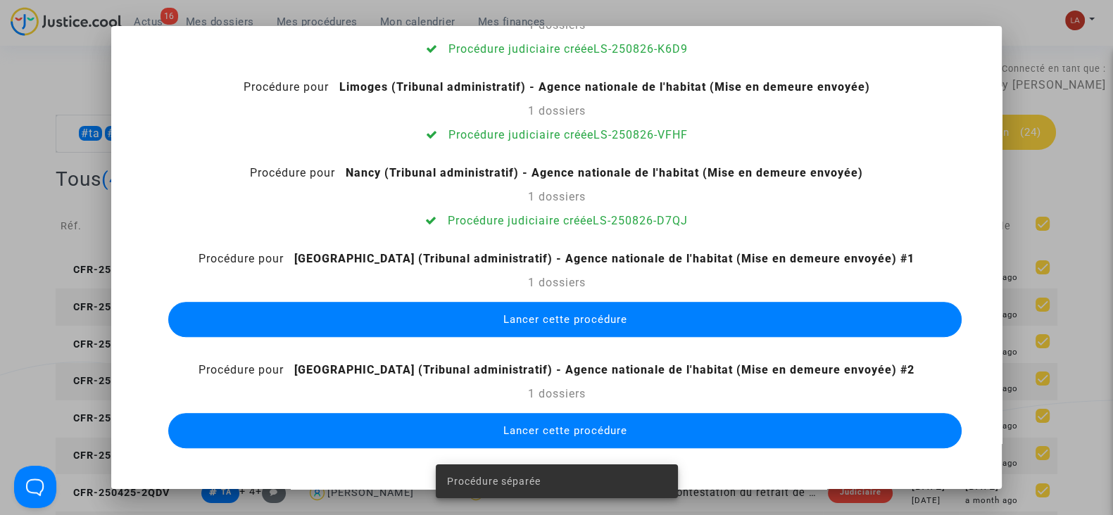
click at [577, 314] on span "Lancer cette procédure" at bounding box center [564, 319] width 124 height 13
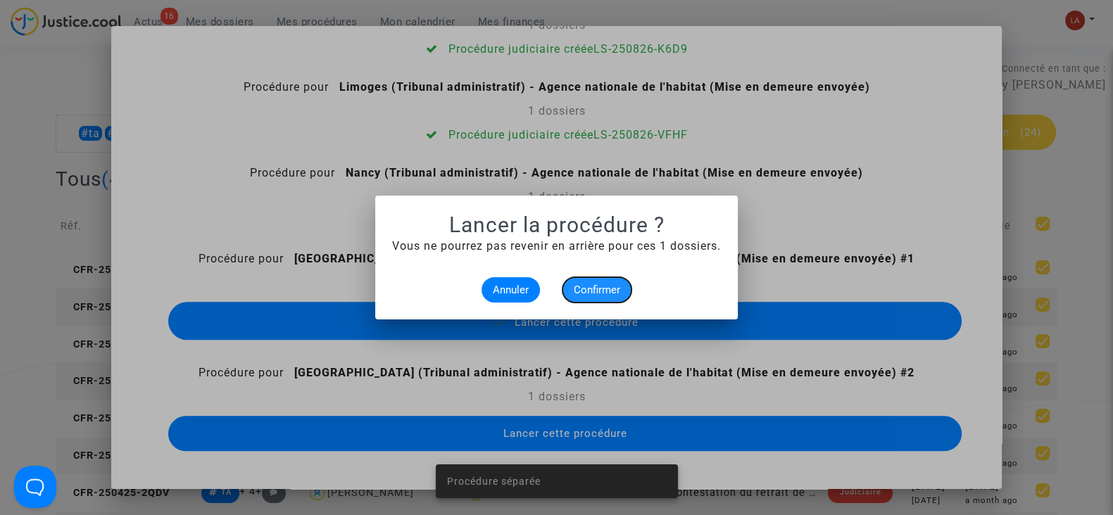
click at [590, 298] on button "Confirmer" at bounding box center [596, 289] width 69 height 25
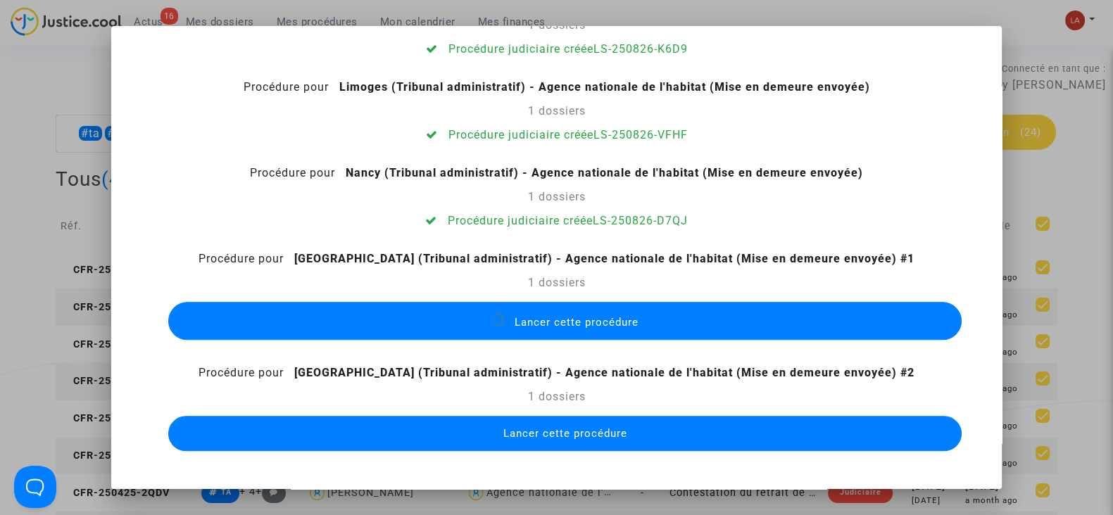
click at [566, 427] on span "Lancer cette procédure" at bounding box center [564, 433] width 124 height 13
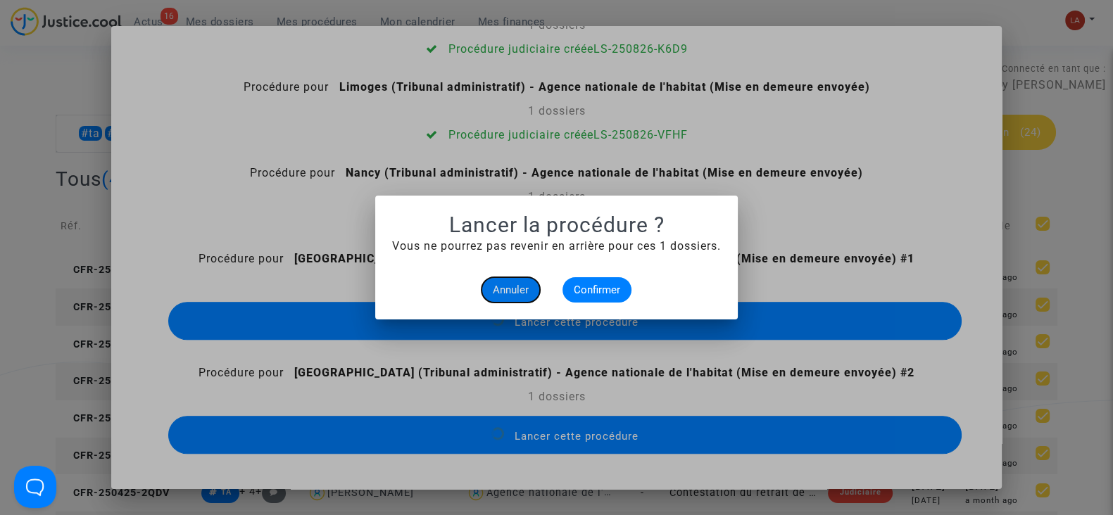
scroll to position [1706, 0]
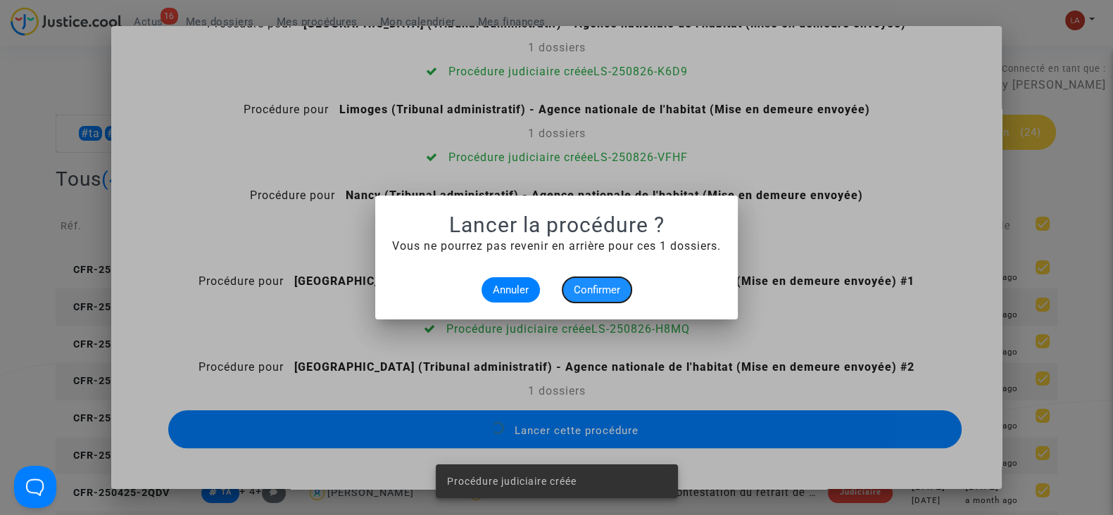
click at [598, 294] on span "Confirmer" at bounding box center [597, 290] width 46 height 13
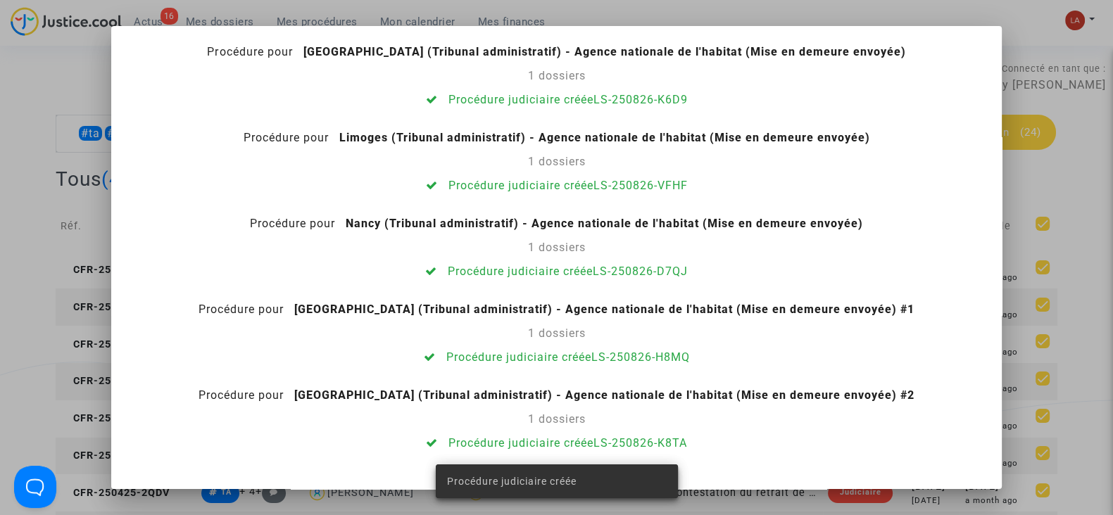
scroll to position [1677, 0]
click at [35, 201] on div at bounding box center [556, 257] width 1113 height 515
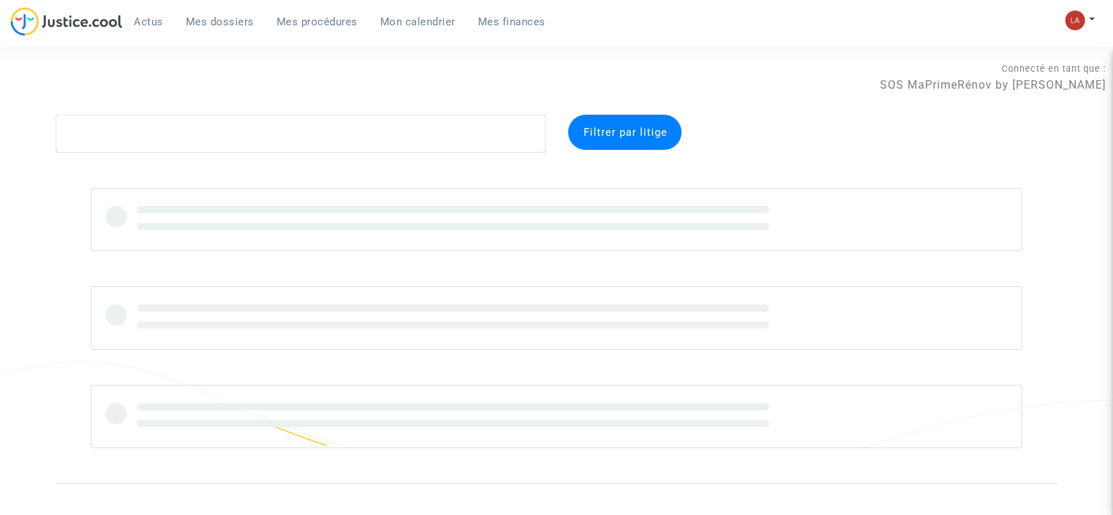
click at [303, 28] on link "Mes procédures" at bounding box center [316, 21] width 103 height 21
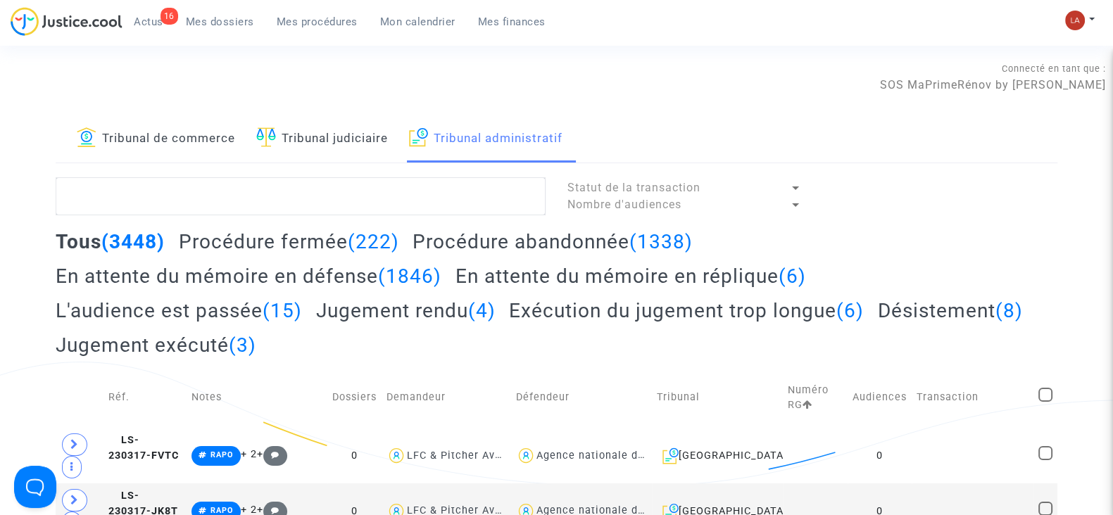
click at [305, 232] on h2 "Procédure fermée (222)" at bounding box center [289, 241] width 220 height 25
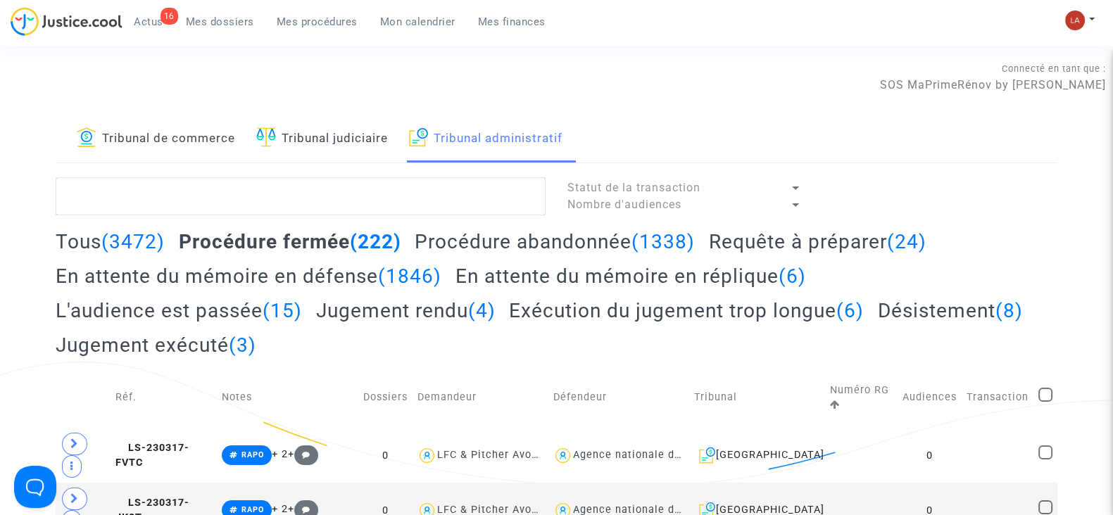
click at [499, 243] on h2 "Procédure abandonnée (1338)" at bounding box center [555, 241] width 280 height 25
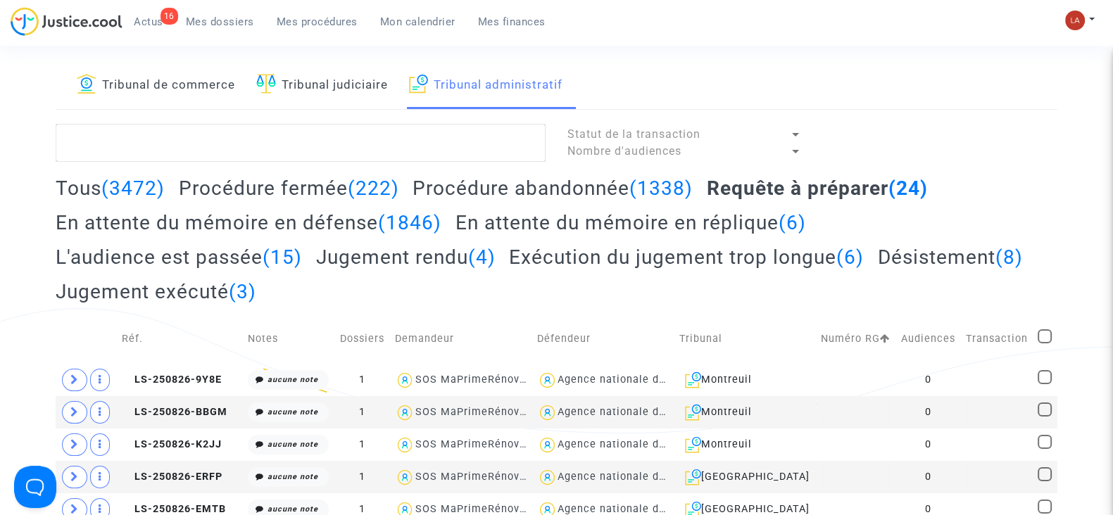
scroll to position [112, 0]
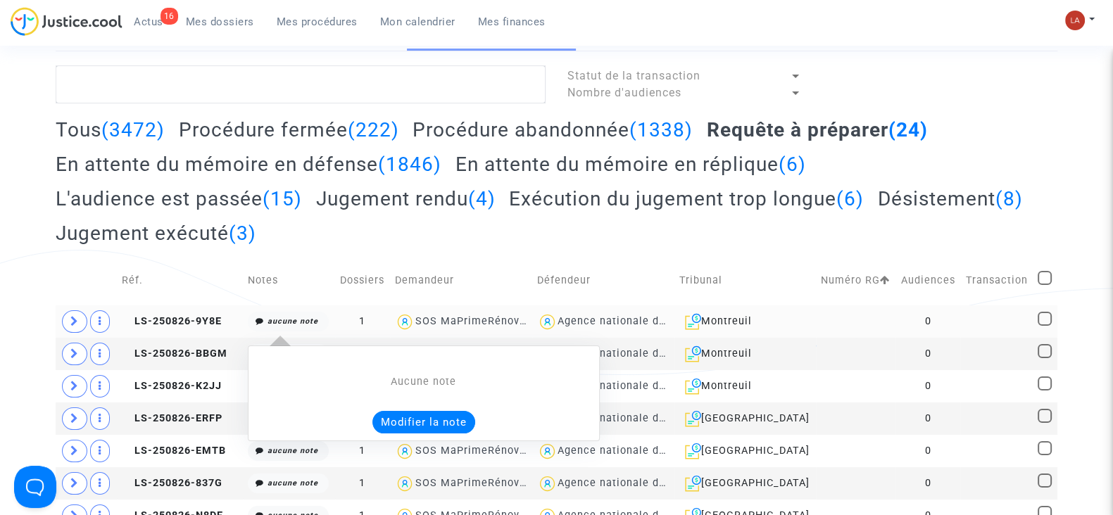
click at [391, 416] on button "Modifier la note" at bounding box center [423, 422] width 103 height 23
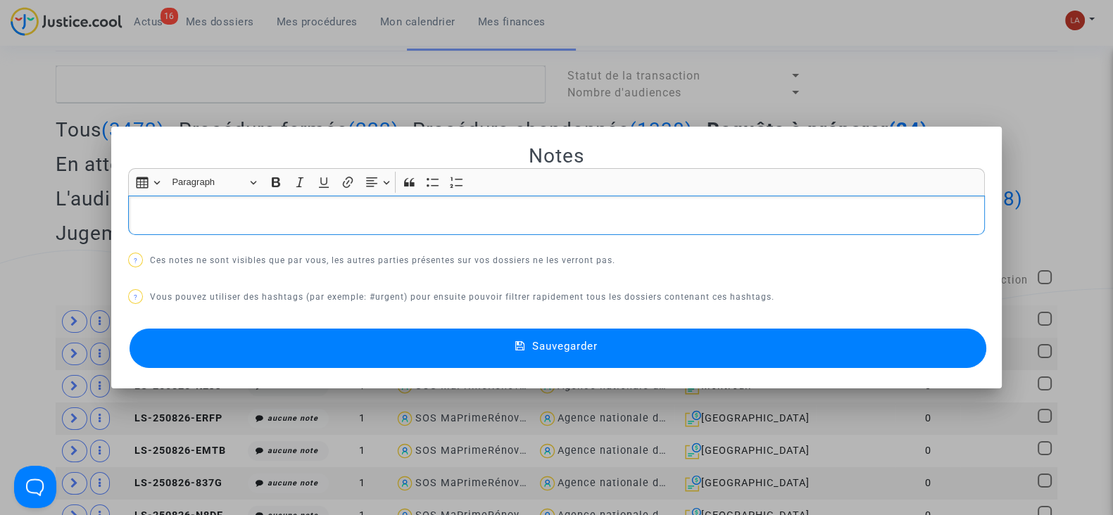
click at [210, 220] on p "Rich Text Editor, main" at bounding box center [557, 216] width 842 height 18
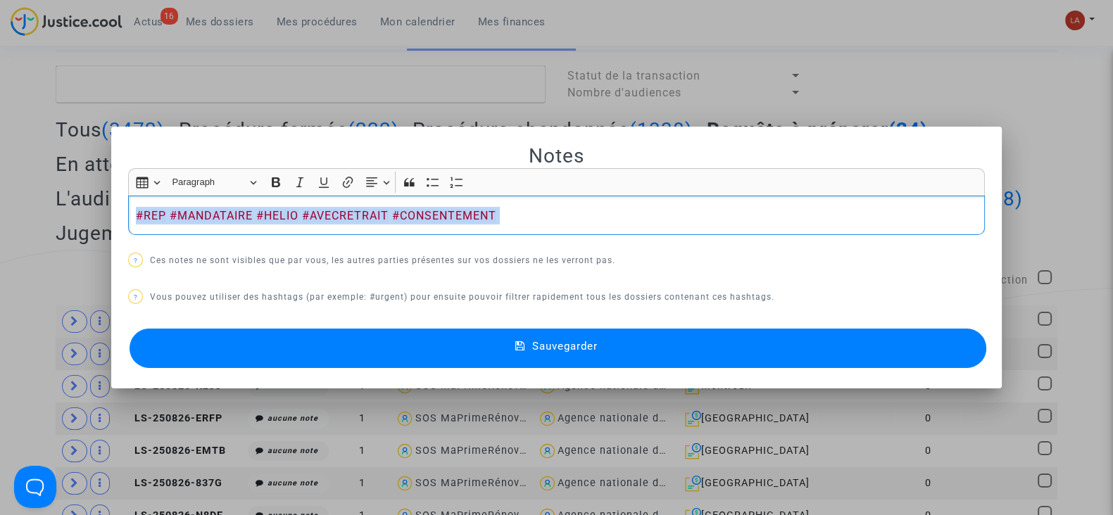
click at [234, 344] on button "Sauvegarder" at bounding box center [557, 348] width 856 height 39
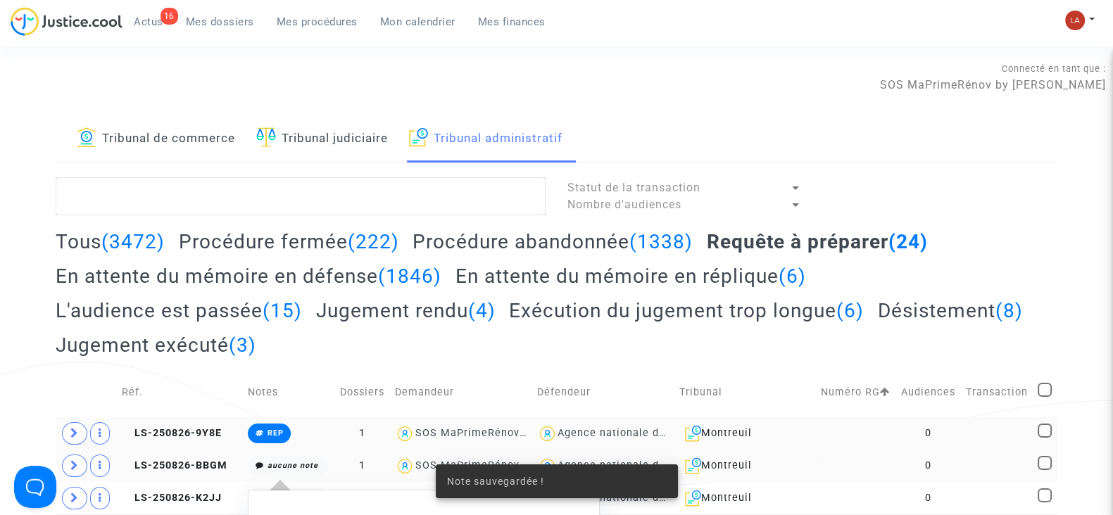
scroll to position [112, 0]
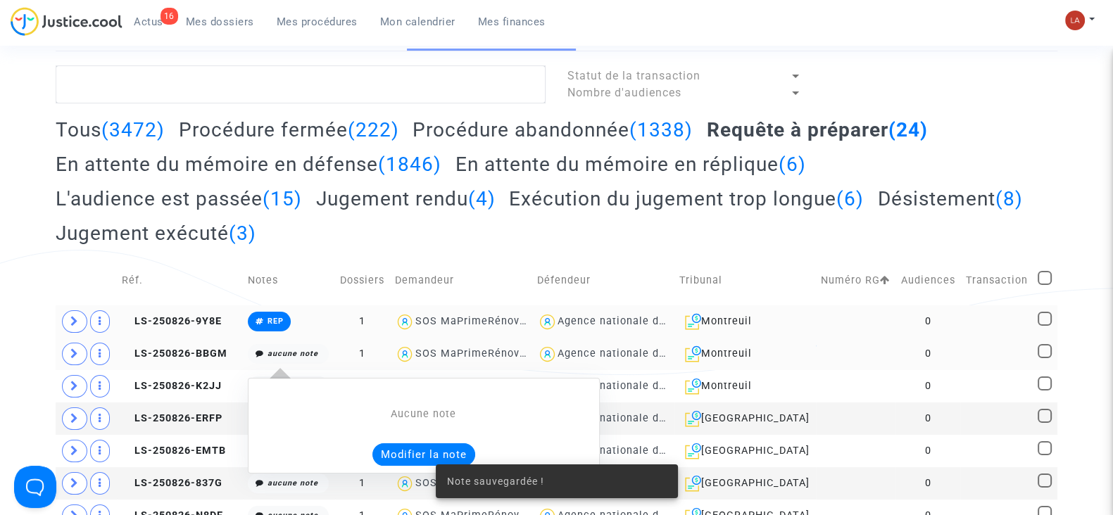
click at [406, 452] on button "Modifier la note" at bounding box center [423, 454] width 103 height 23
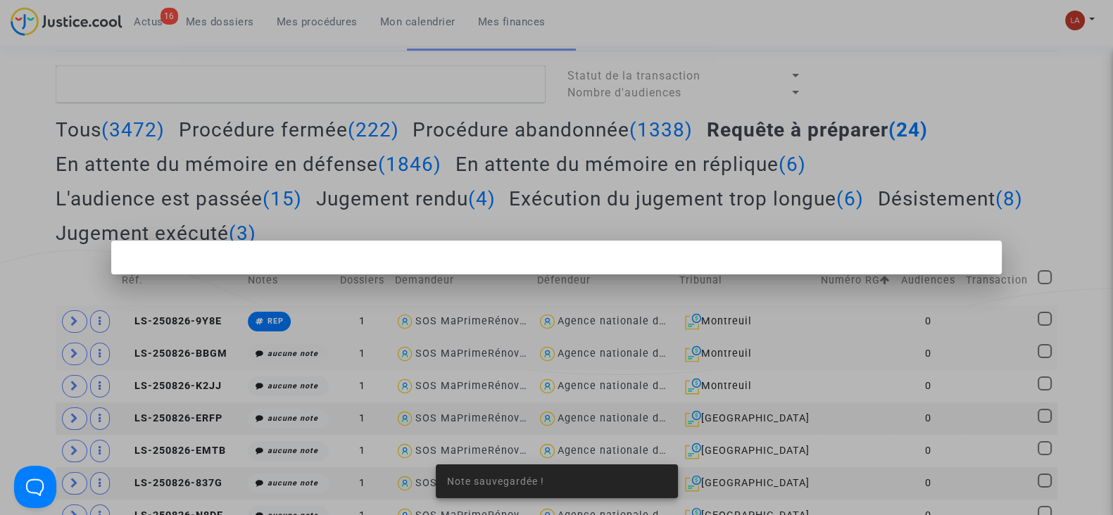
scroll to position [0, 0]
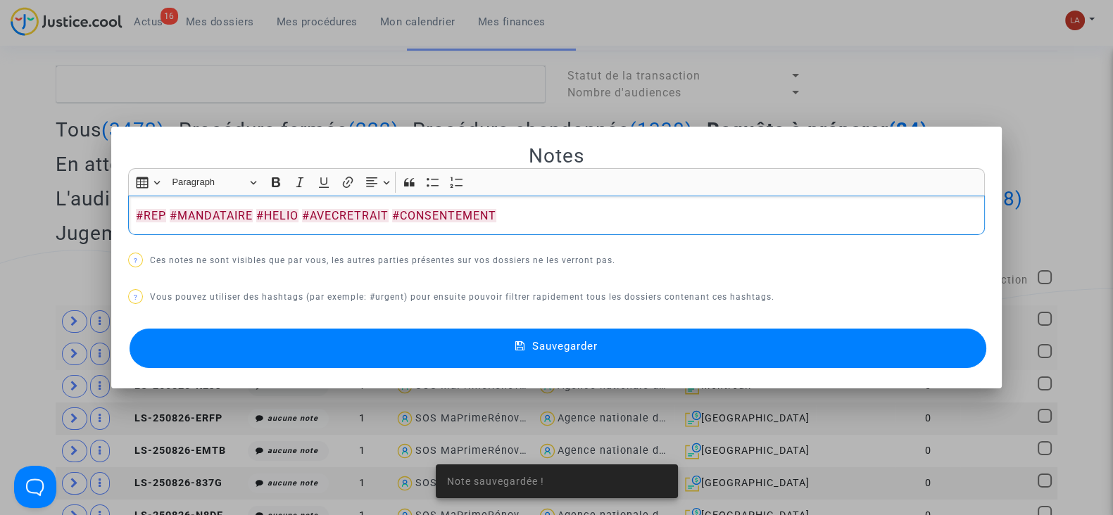
click at [328, 335] on button "Sauvegarder" at bounding box center [557, 348] width 856 height 39
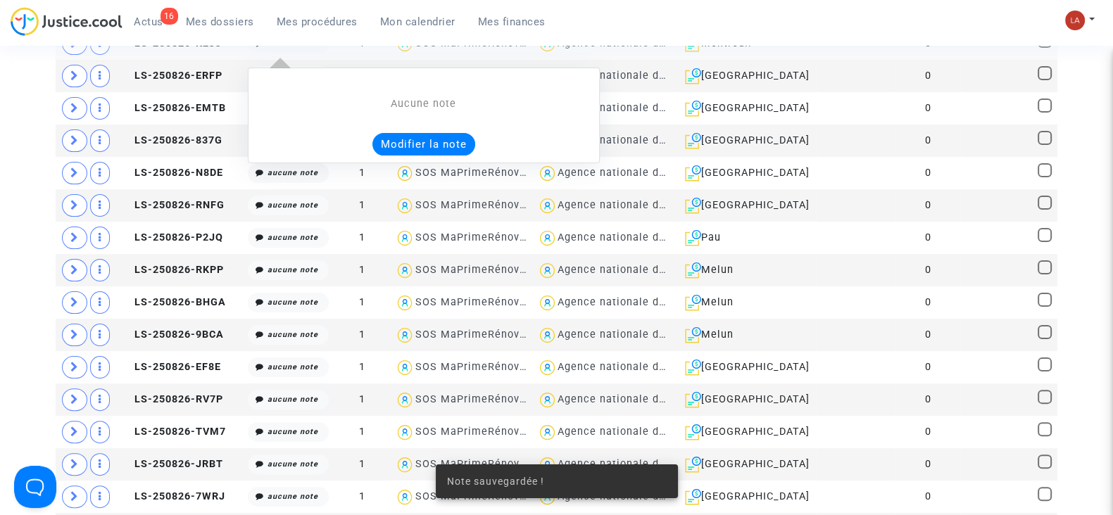
scroll to position [460, 0]
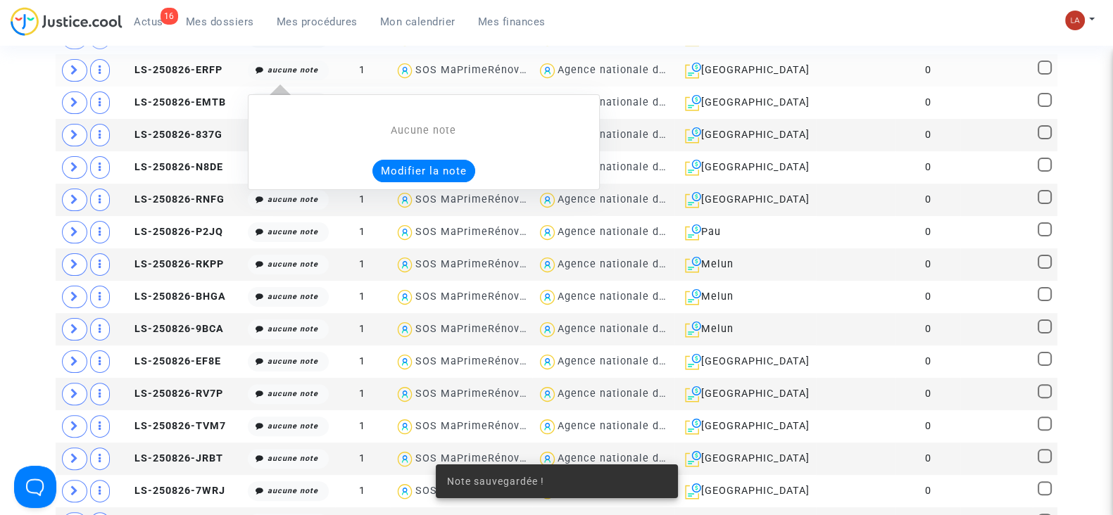
click at [389, 175] on button "Modifier la note" at bounding box center [423, 171] width 103 height 23
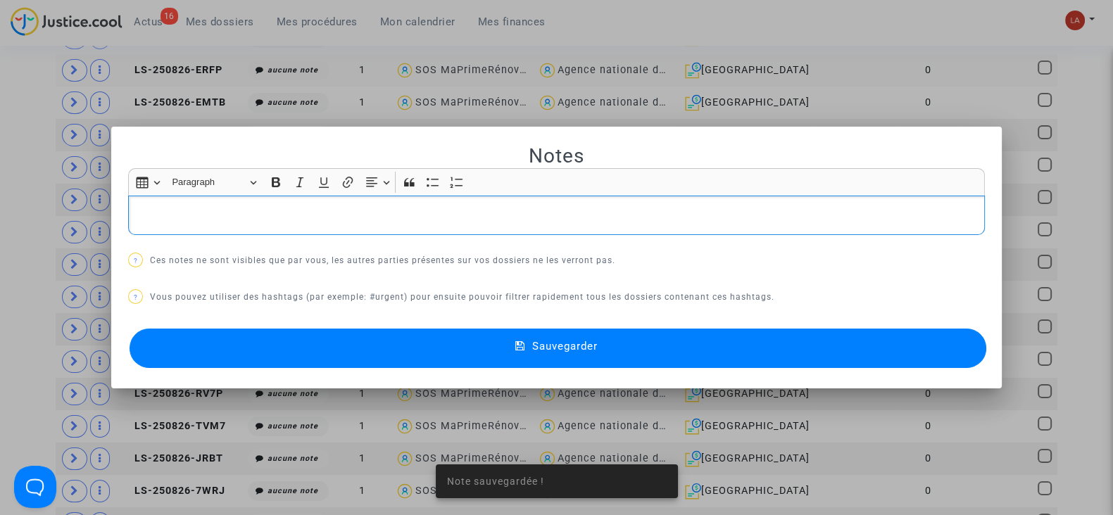
scroll to position [0, 0]
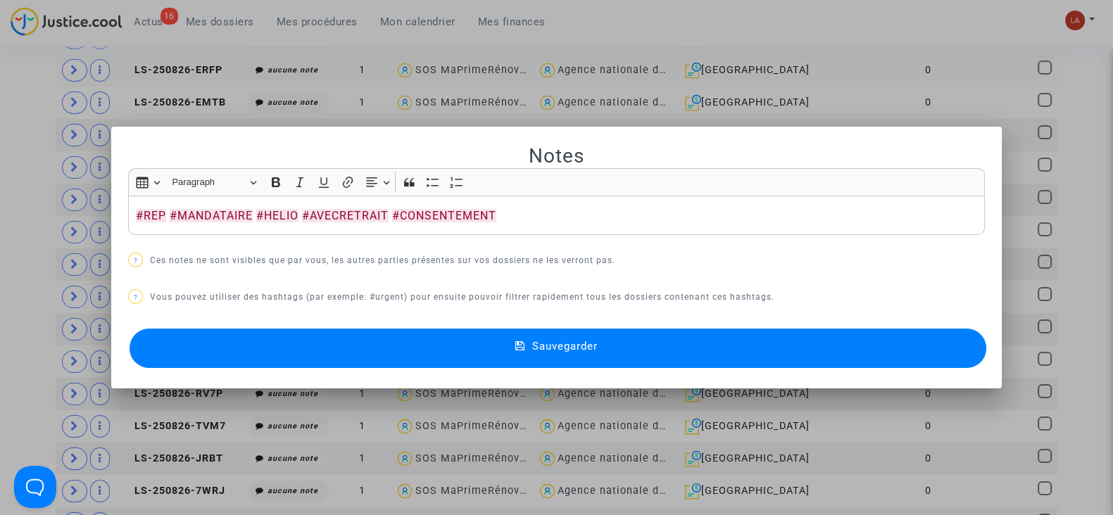
click at [278, 350] on button "Sauvegarder" at bounding box center [557, 348] width 856 height 39
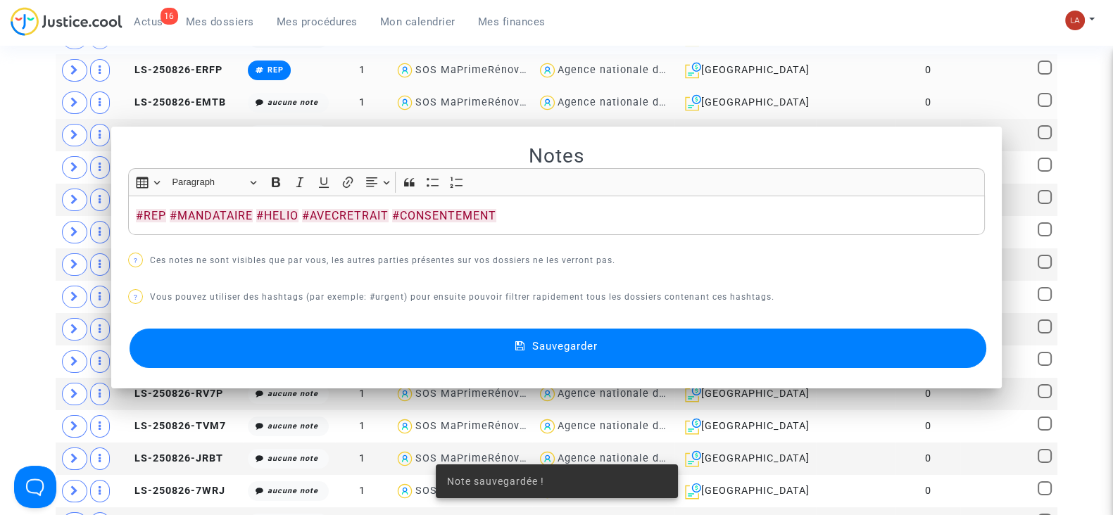
scroll to position [460, 0]
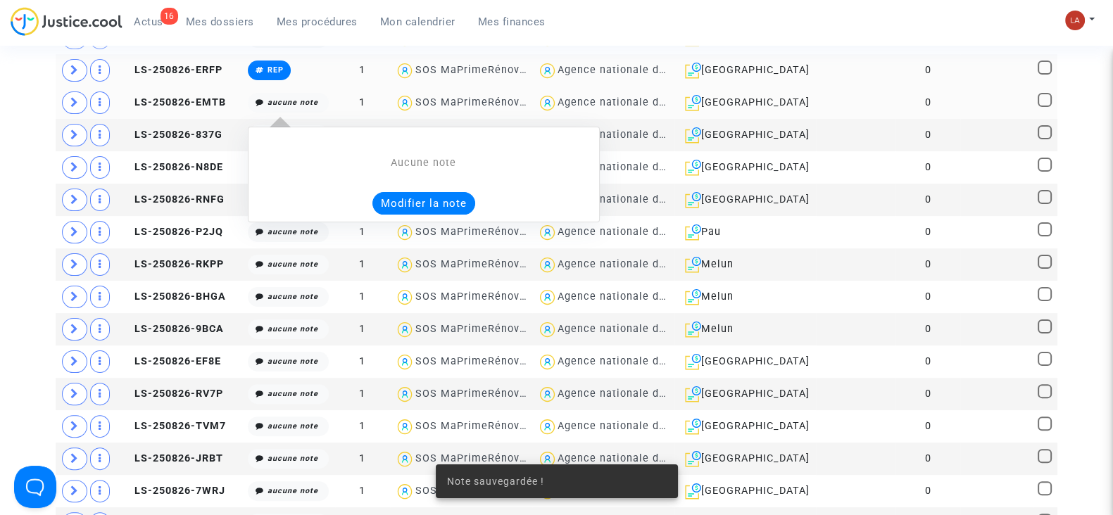
click at [400, 195] on button "Modifier la note" at bounding box center [423, 203] width 103 height 23
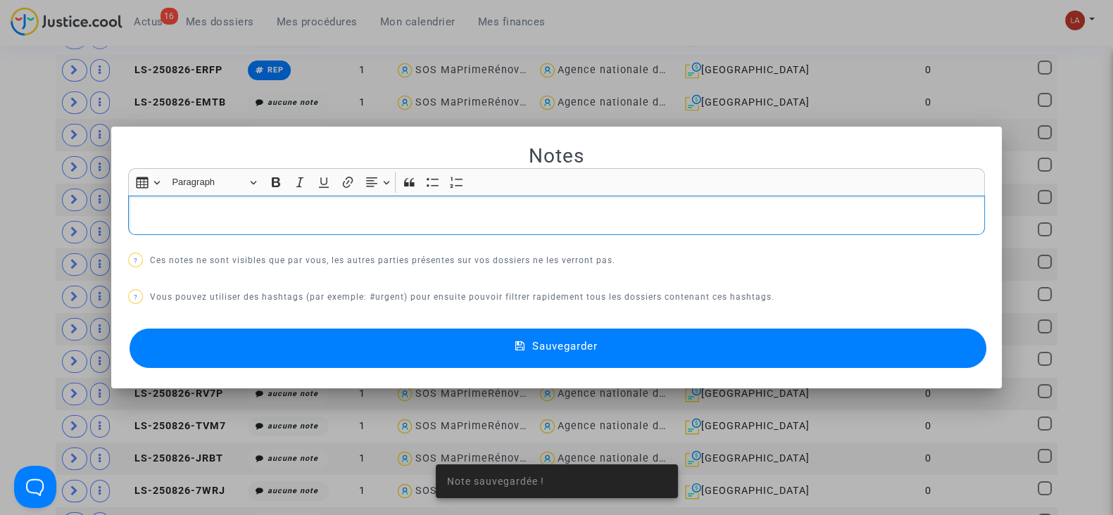
scroll to position [0, 0]
click at [307, 356] on button "Sauvegarder" at bounding box center [557, 348] width 856 height 39
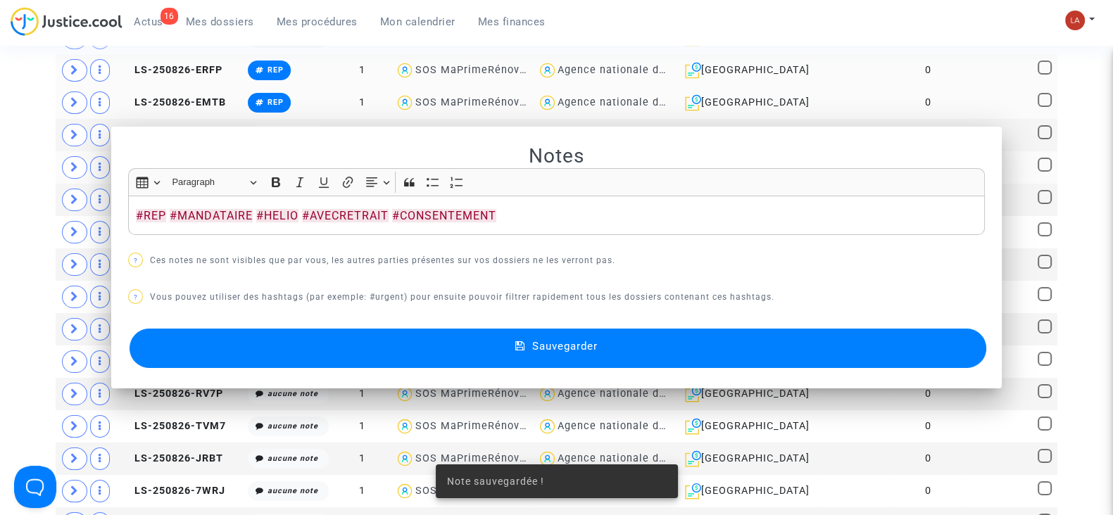
scroll to position [460, 0]
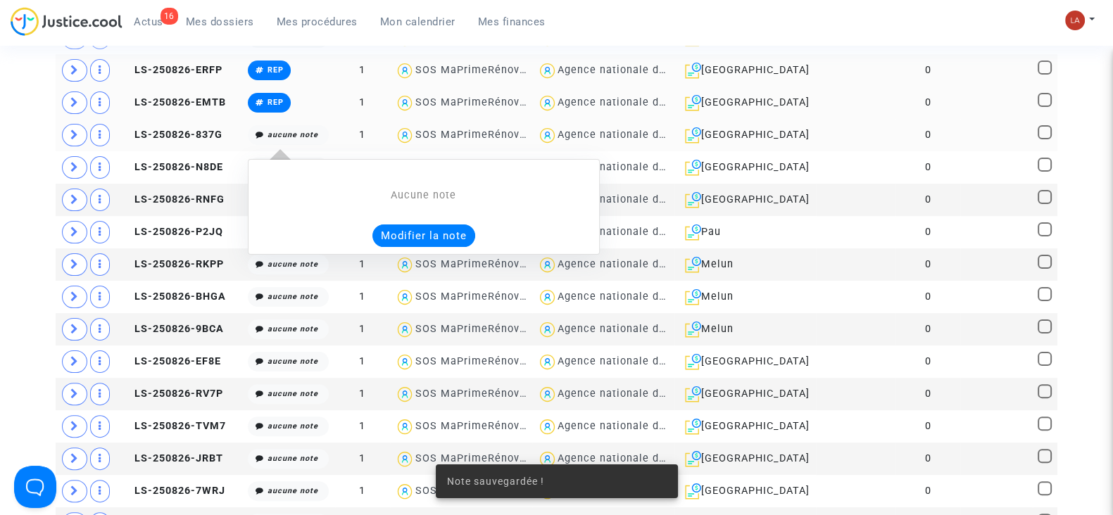
click at [401, 243] on button "Modifier la note" at bounding box center [423, 236] width 103 height 23
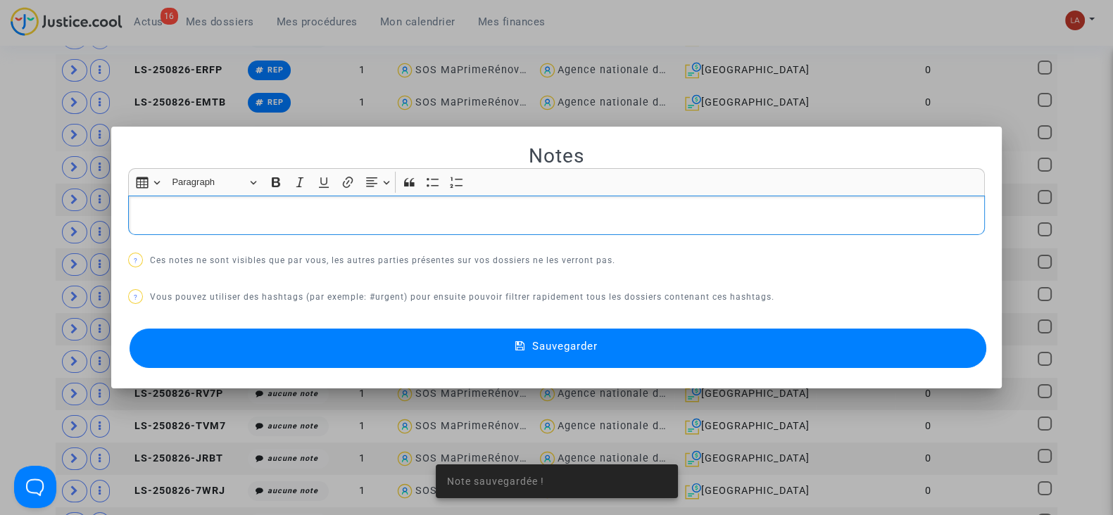
scroll to position [0, 0]
click at [306, 346] on button "Sauvegarder" at bounding box center [557, 348] width 856 height 39
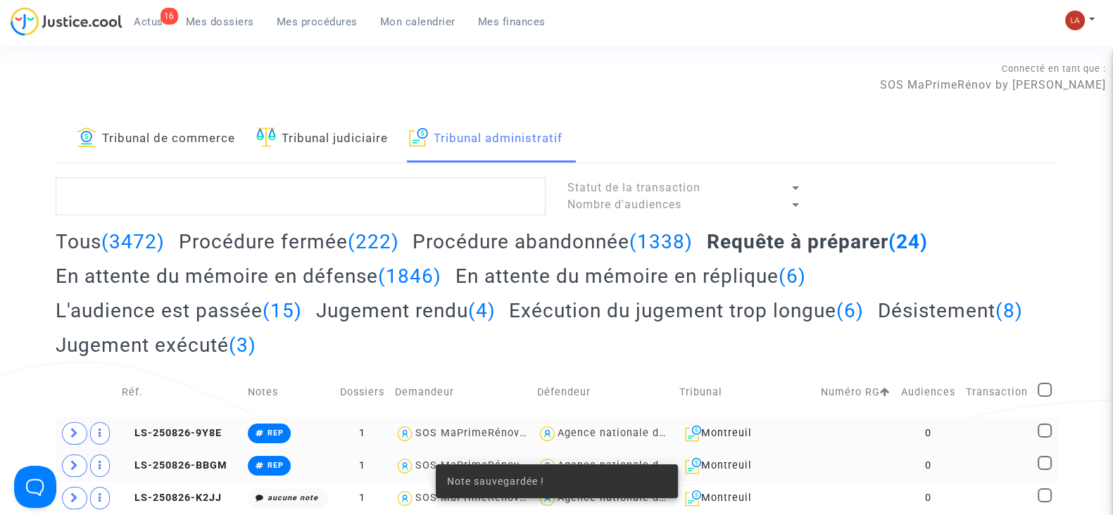
scroll to position [460, 0]
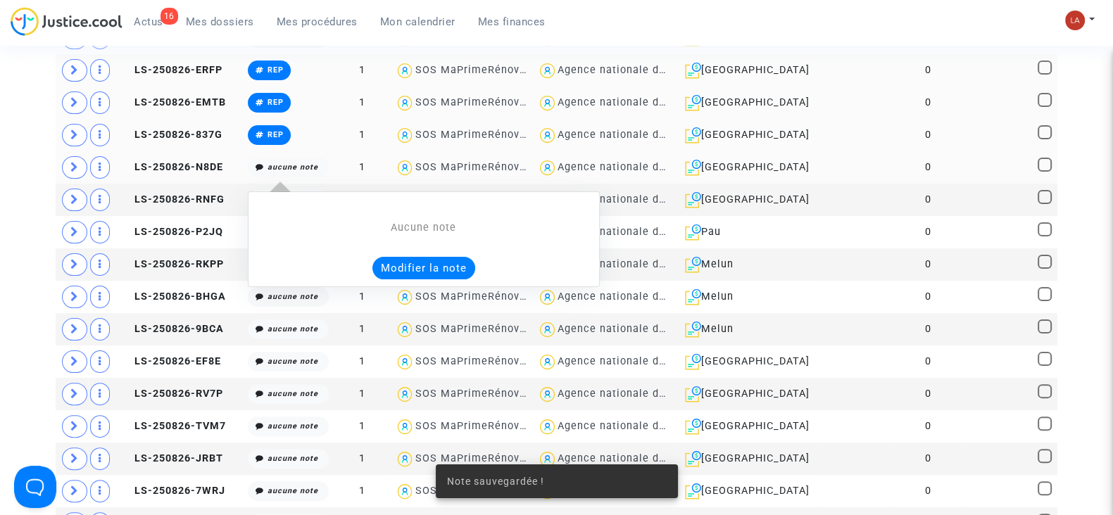
click at [375, 262] on button "Modifier la note" at bounding box center [423, 268] width 103 height 23
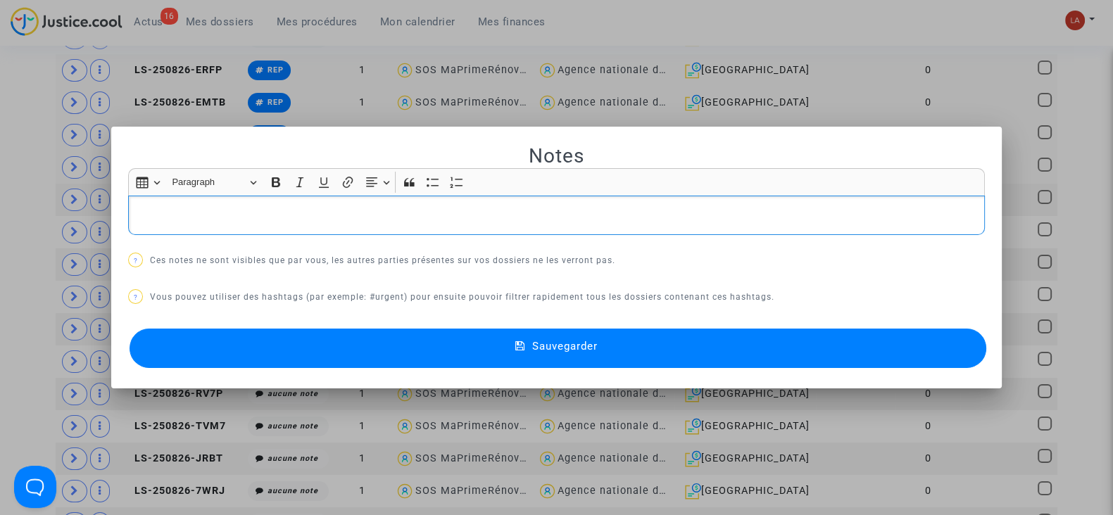
scroll to position [0, 0]
click at [321, 352] on button "Sauvegarder" at bounding box center [557, 348] width 856 height 39
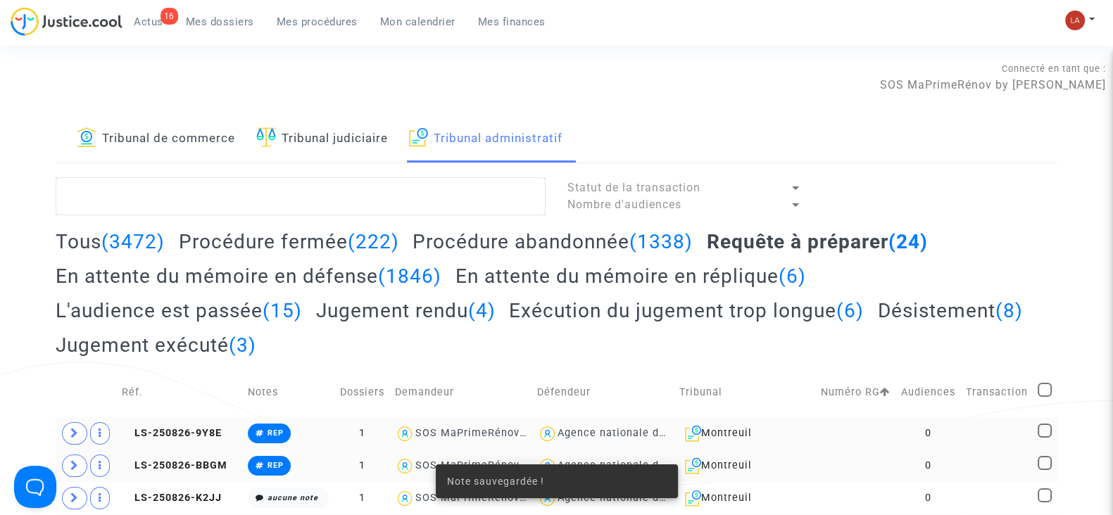
scroll to position [460, 0]
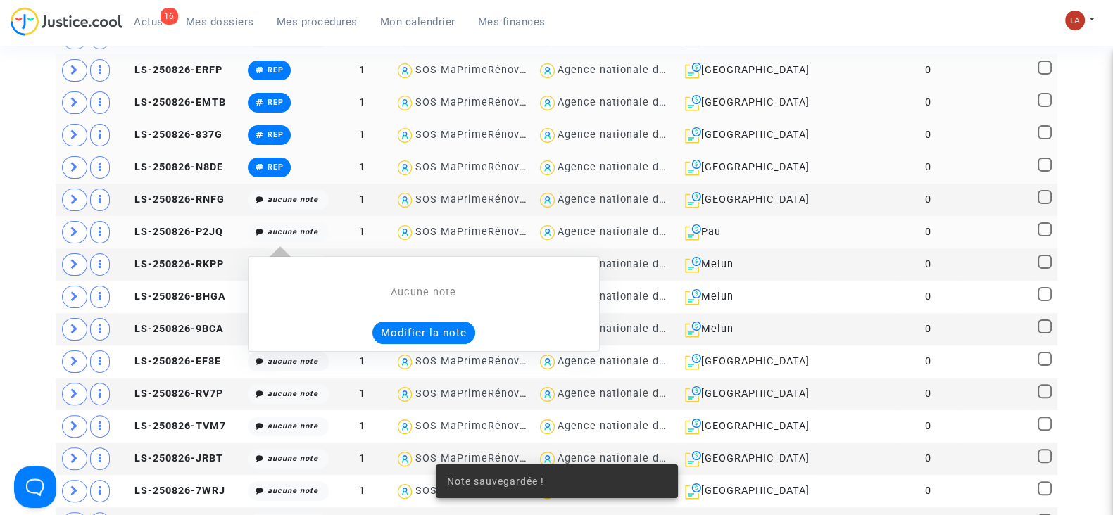
click at [379, 334] on button "Modifier la note" at bounding box center [423, 333] width 103 height 23
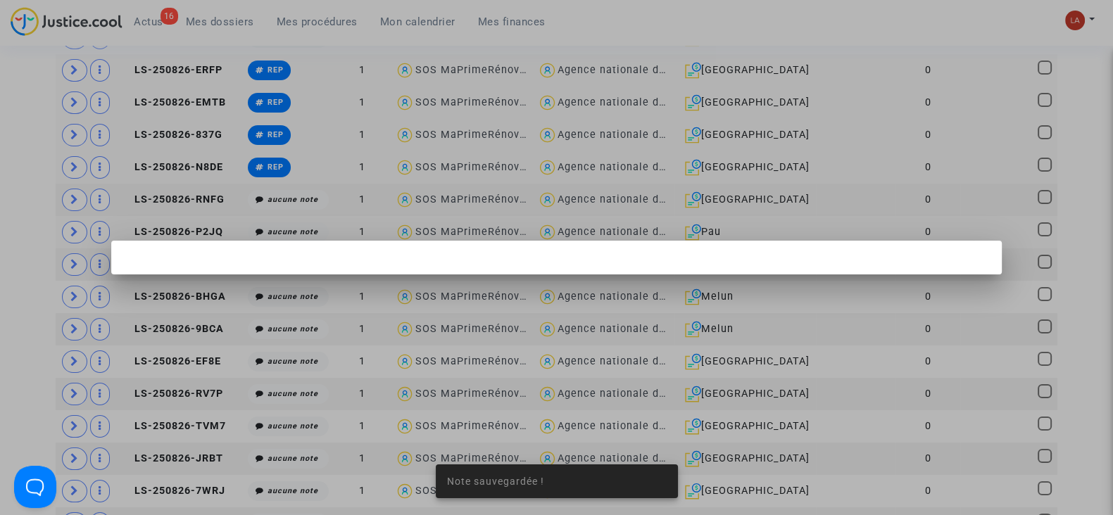
scroll to position [0, 0]
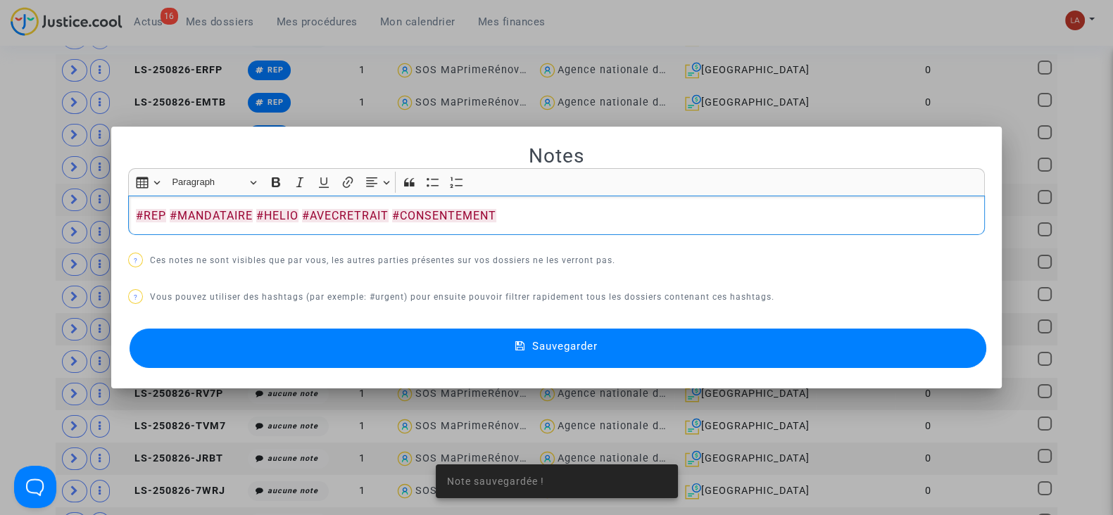
click at [324, 342] on button "Sauvegarder" at bounding box center [557, 348] width 856 height 39
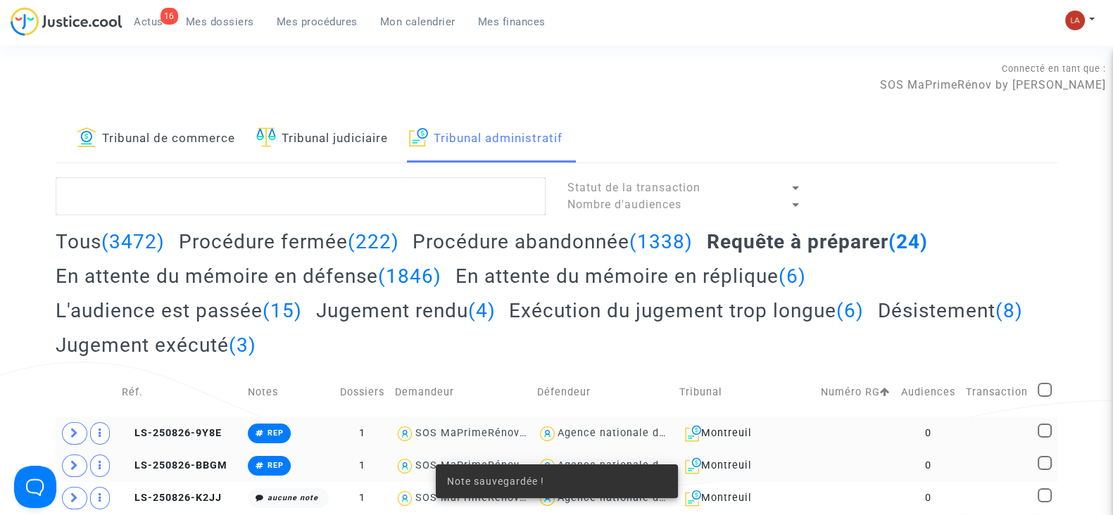
scroll to position [460, 0]
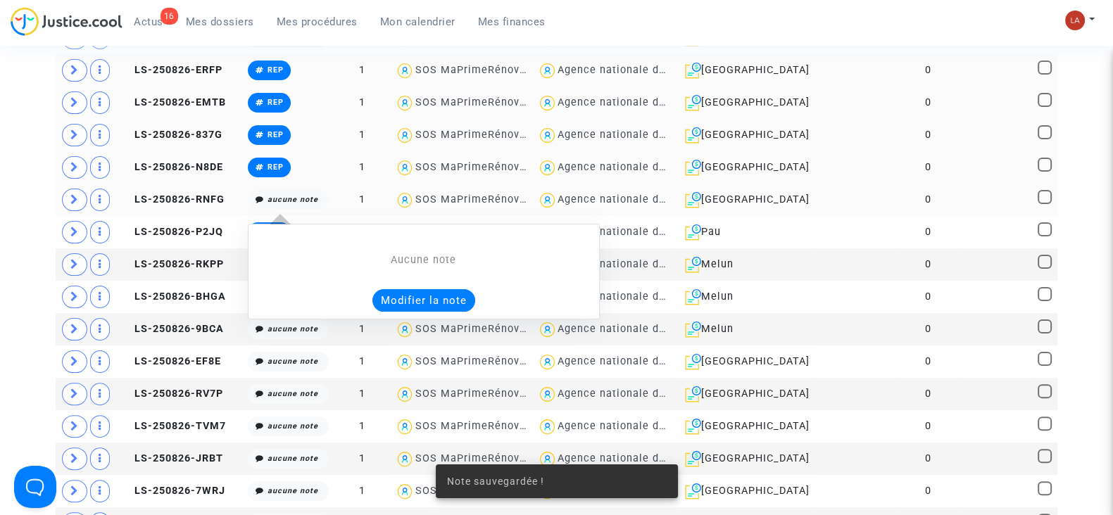
click at [406, 301] on button "Modifier la note" at bounding box center [423, 300] width 103 height 23
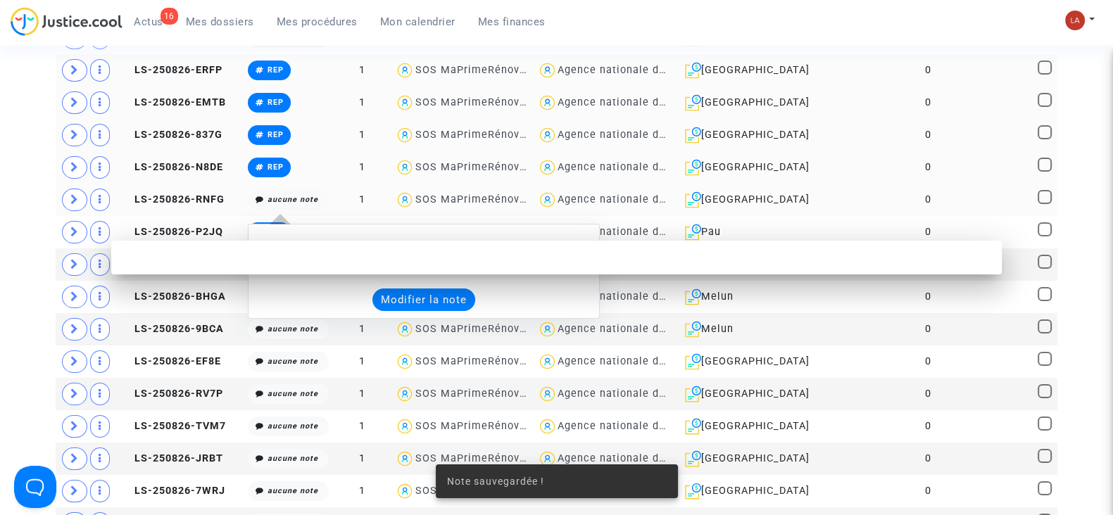
scroll to position [0, 0]
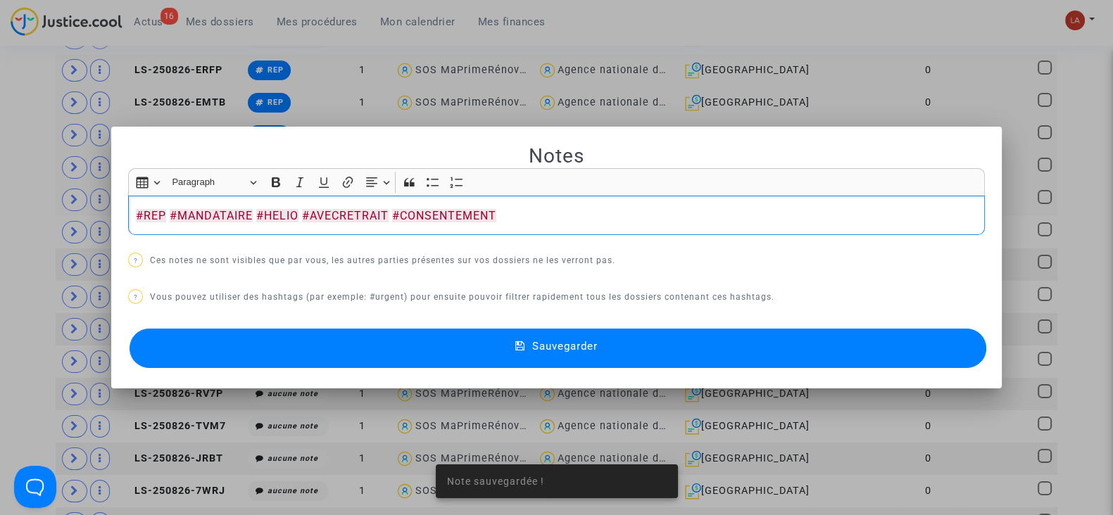
click at [378, 336] on button "Sauvegarder" at bounding box center [557, 348] width 856 height 39
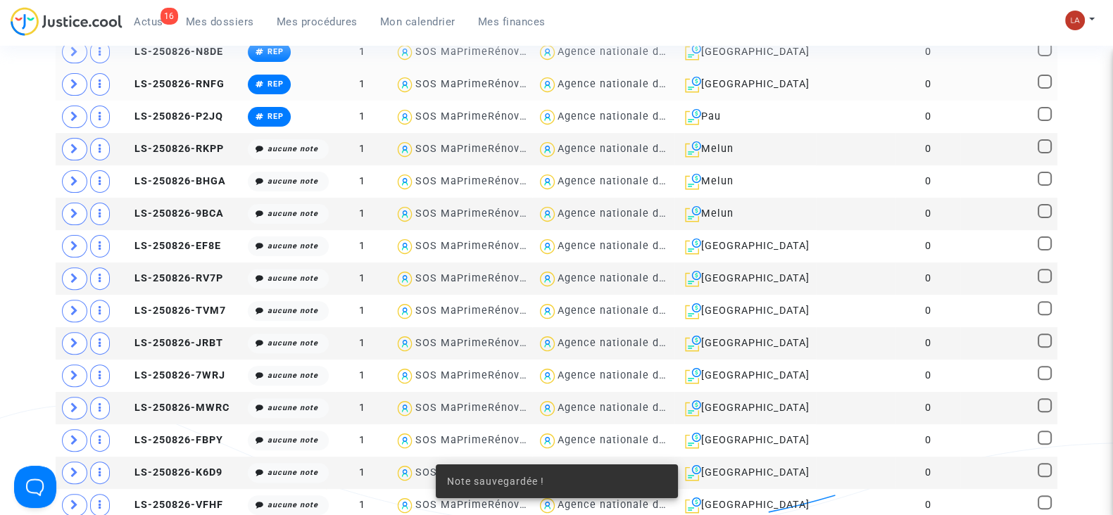
scroll to position [576, 0]
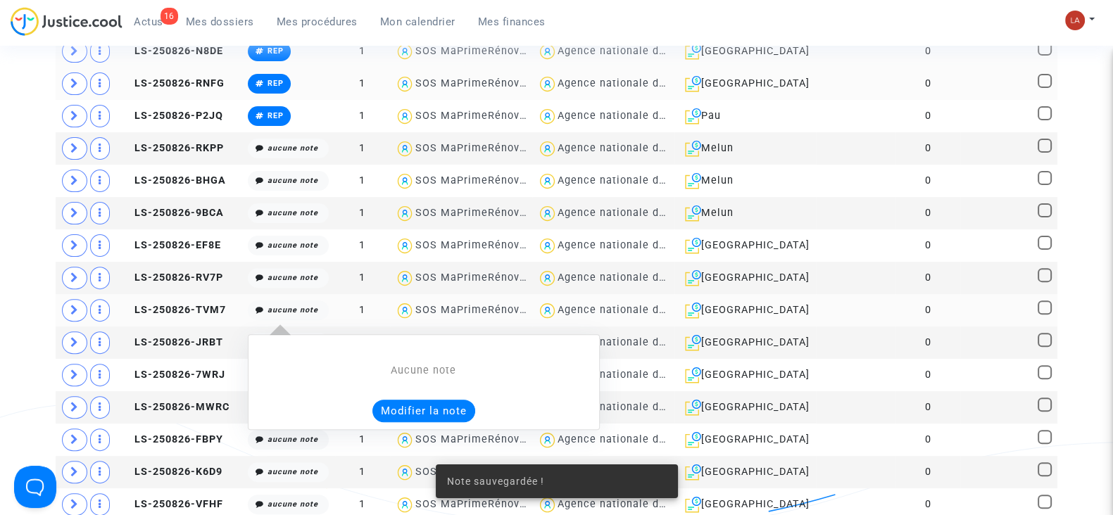
drag, startPoint x: 398, startPoint y: 391, endPoint x: 372, endPoint y: 403, distance: 28.0
click at [372, 403] on button "Modifier la note" at bounding box center [423, 411] width 103 height 23
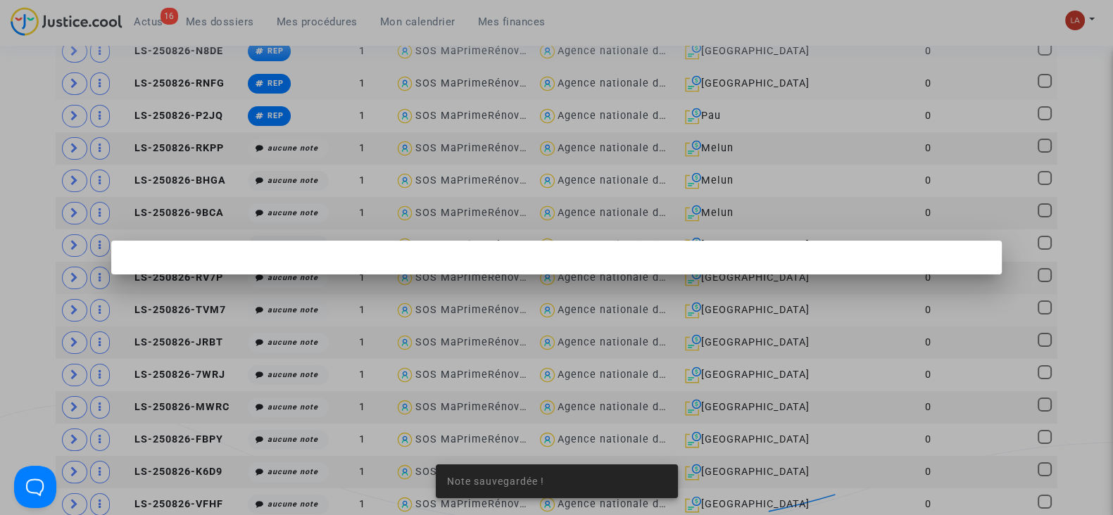
scroll to position [0, 0]
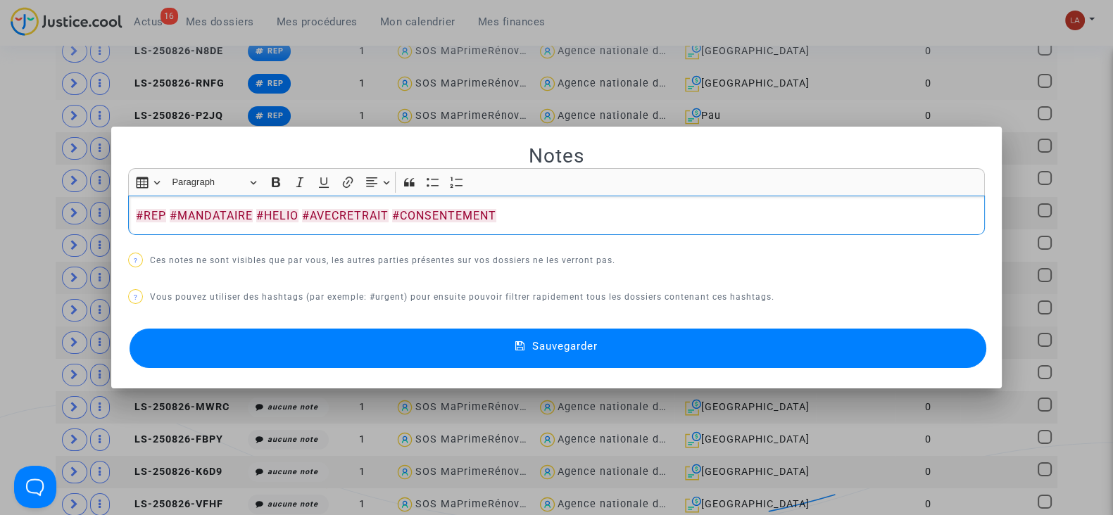
click at [398, 346] on button "Sauvegarder" at bounding box center [557, 348] width 856 height 39
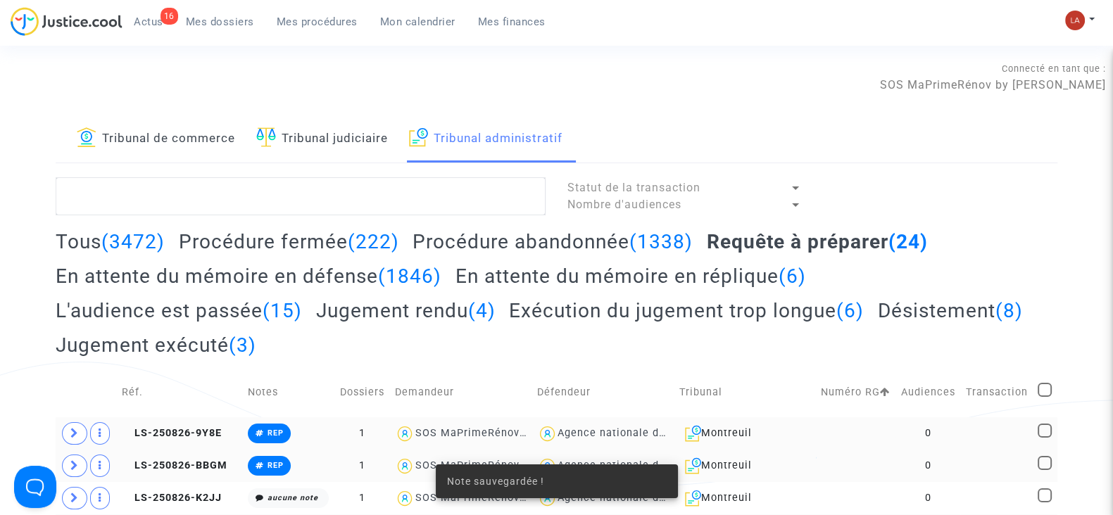
scroll to position [576, 0]
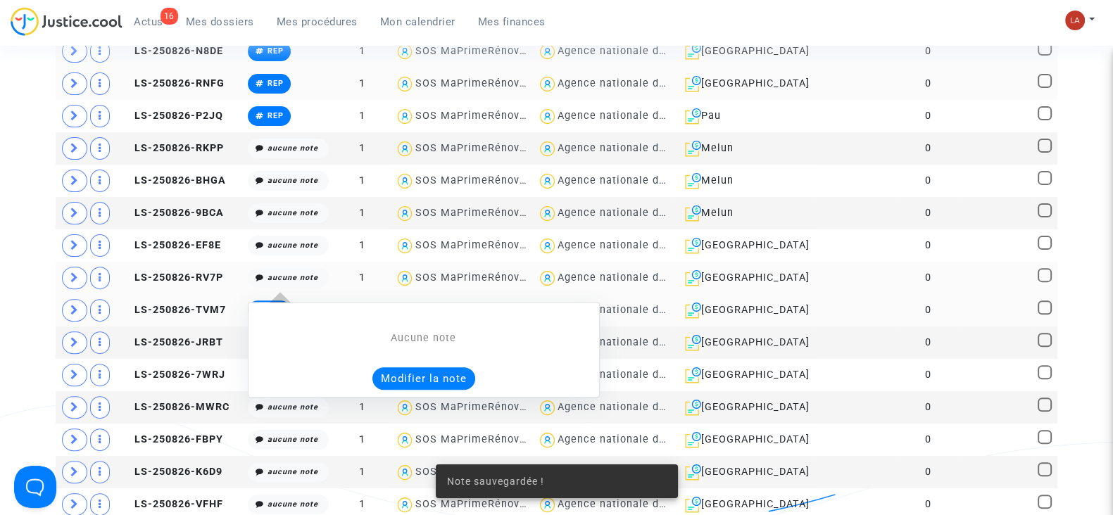
click at [395, 374] on button "Modifier la note" at bounding box center [423, 378] width 103 height 23
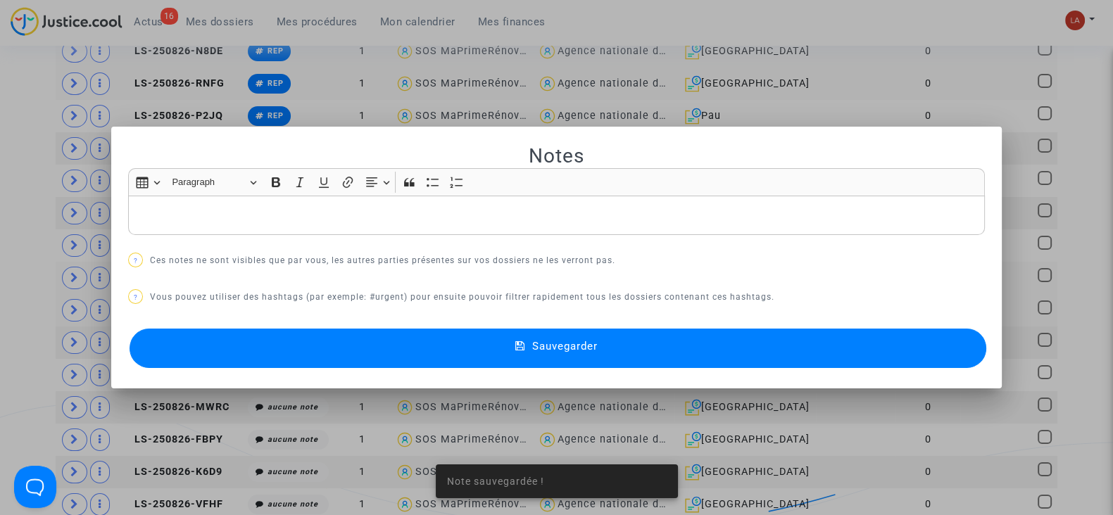
scroll to position [0, 0]
click at [381, 361] on button "Sauvegarder" at bounding box center [557, 348] width 856 height 39
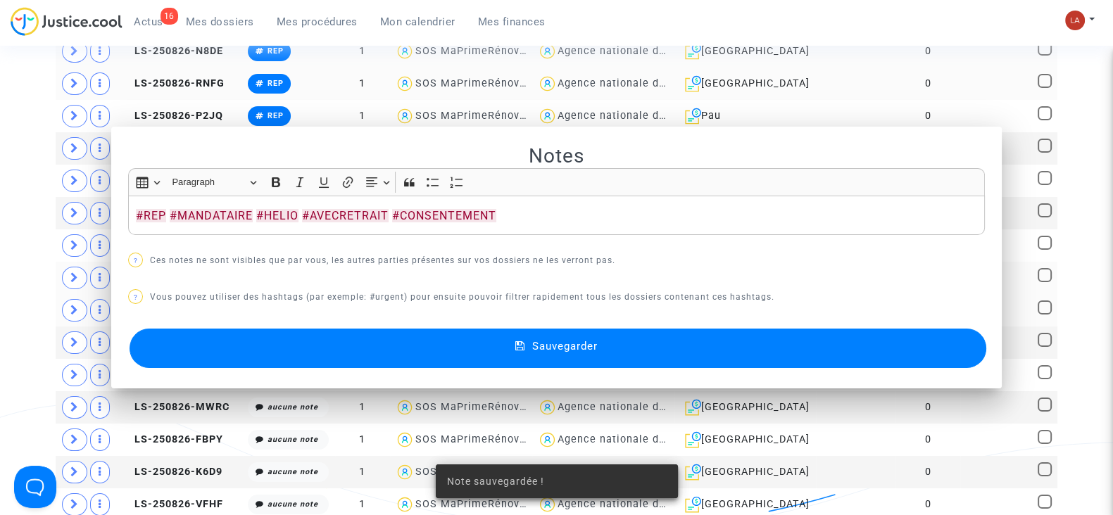
scroll to position [576, 0]
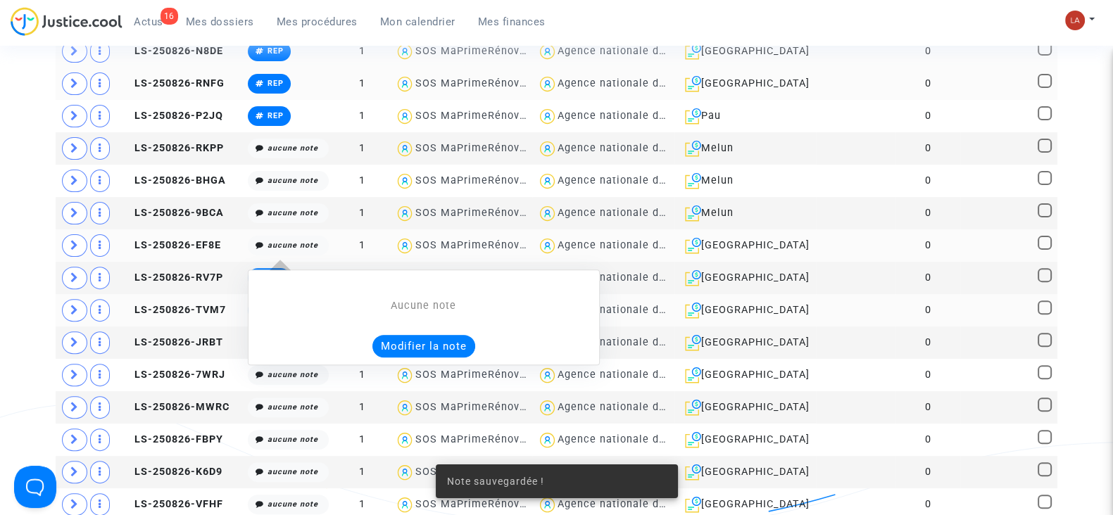
click at [403, 340] on button "Modifier la note" at bounding box center [423, 346] width 103 height 23
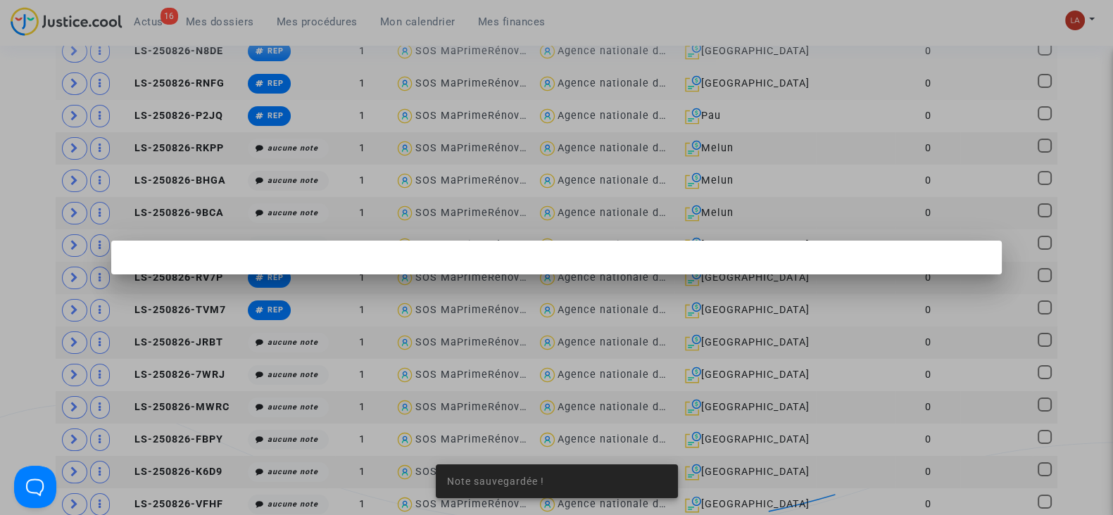
scroll to position [0, 0]
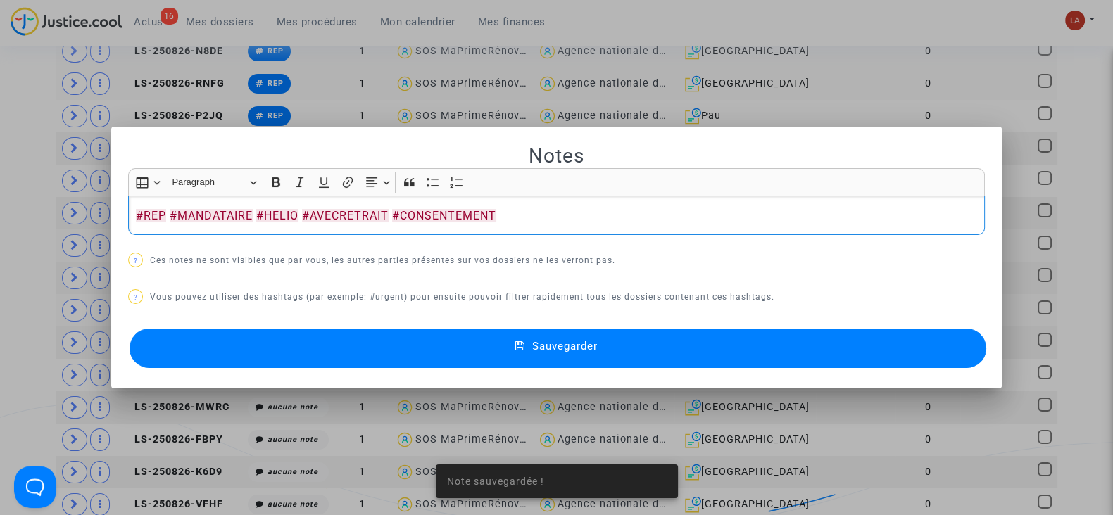
click at [341, 350] on button "Sauvegarder" at bounding box center [557, 348] width 856 height 39
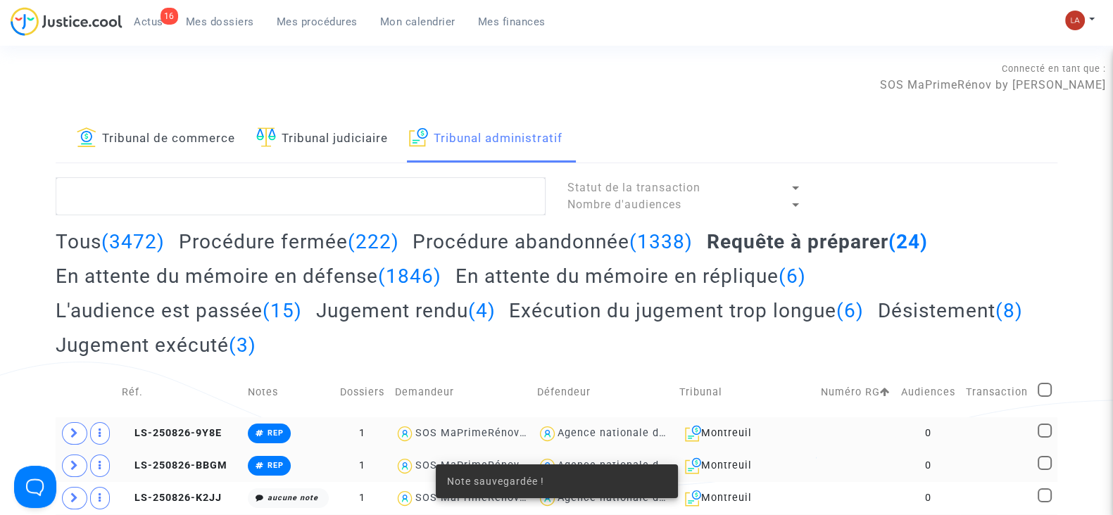
scroll to position [576, 0]
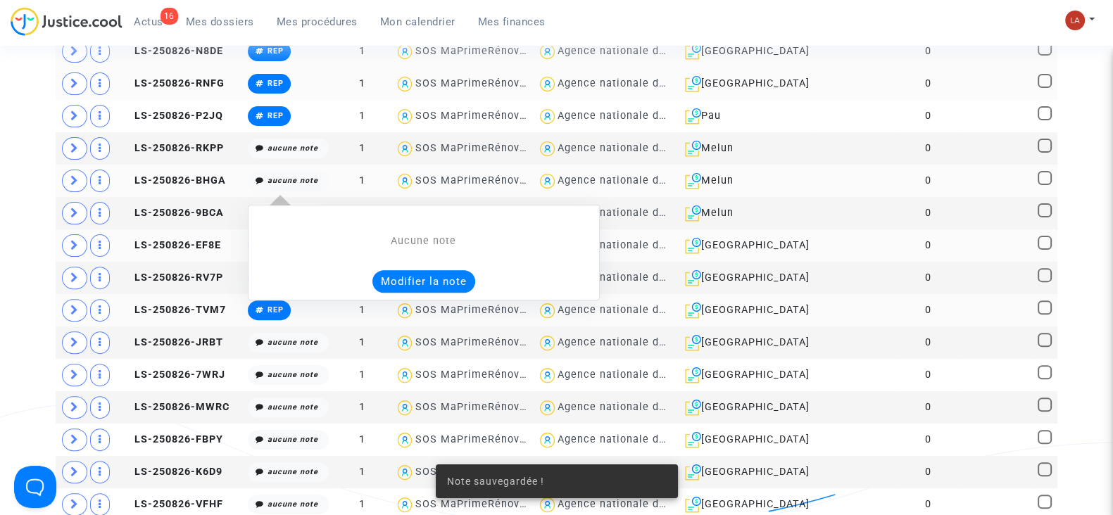
click at [383, 270] on button "Modifier la note" at bounding box center [423, 281] width 103 height 23
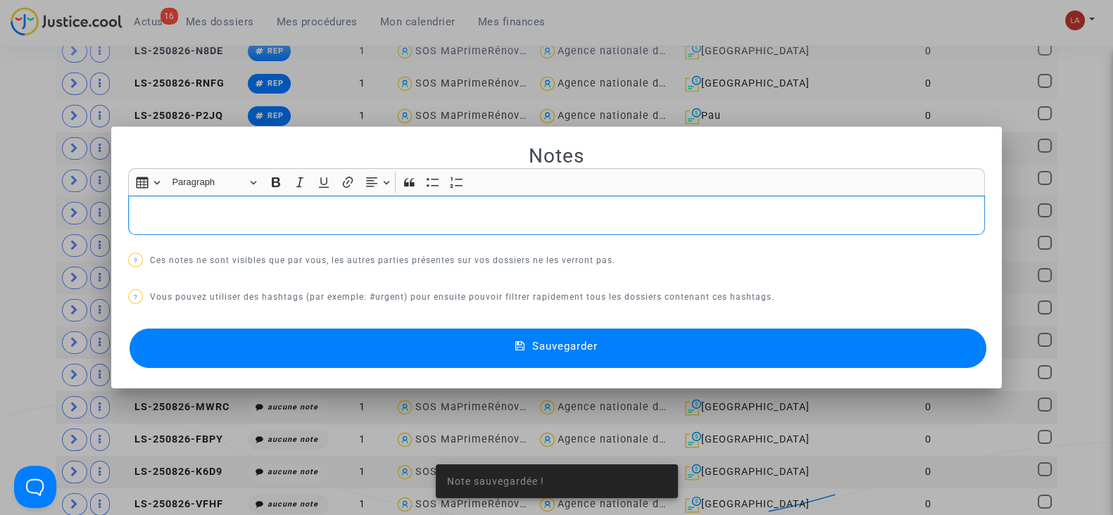
scroll to position [0, 0]
click at [359, 343] on button "Sauvegarder" at bounding box center [557, 348] width 856 height 39
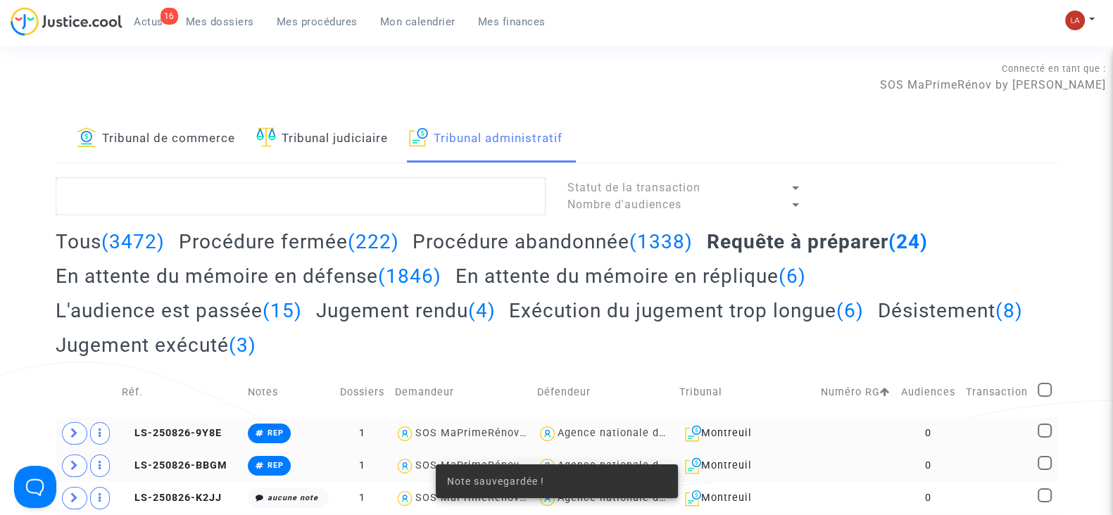
scroll to position [576, 0]
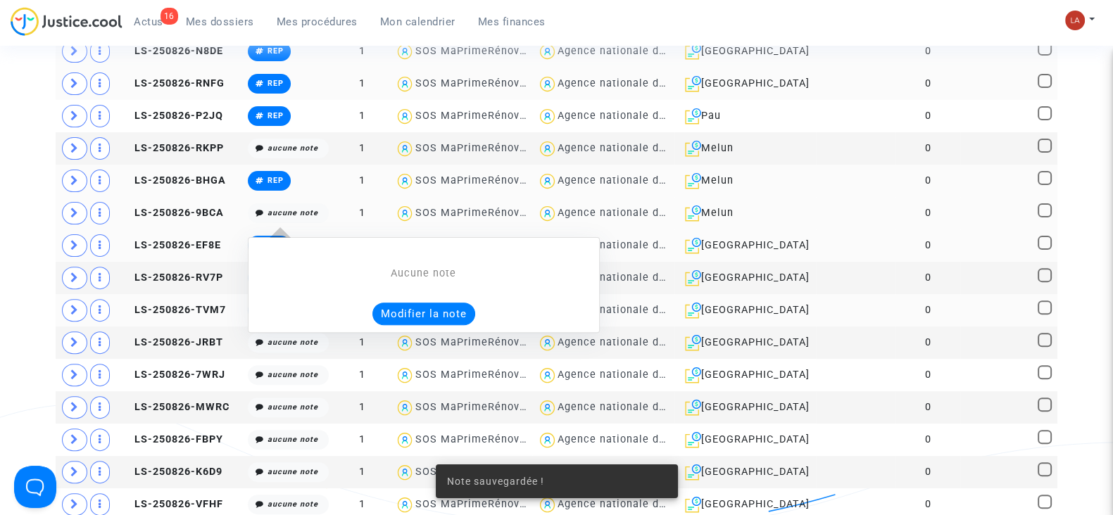
click at [404, 317] on button "Modifier la note" at bounding box center [423, 314] width 103 height 23
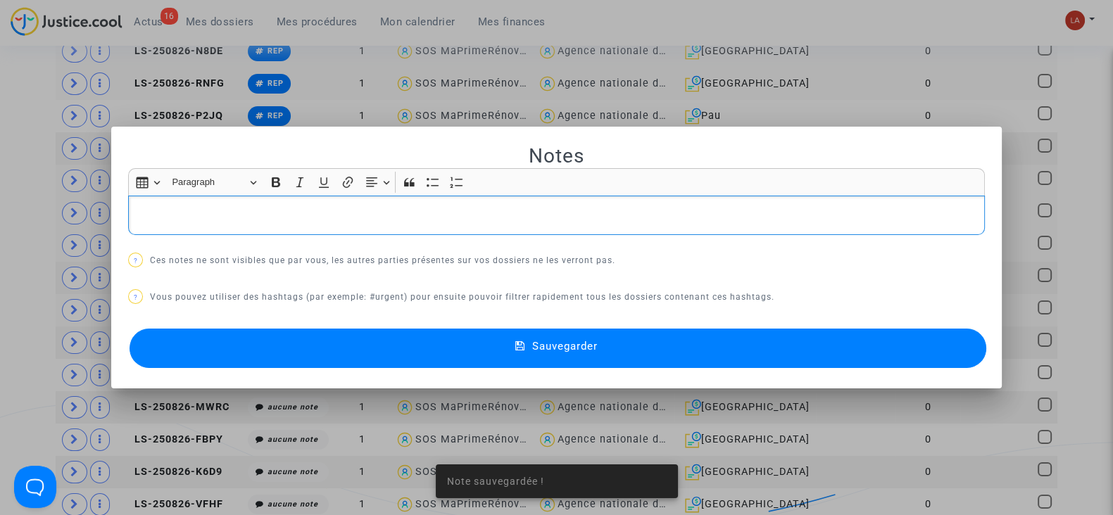
scroll to position [0, 0]
click at [371, 334] on button "Sauvegarder" at bounding box center [557, 348] width 856 height 39
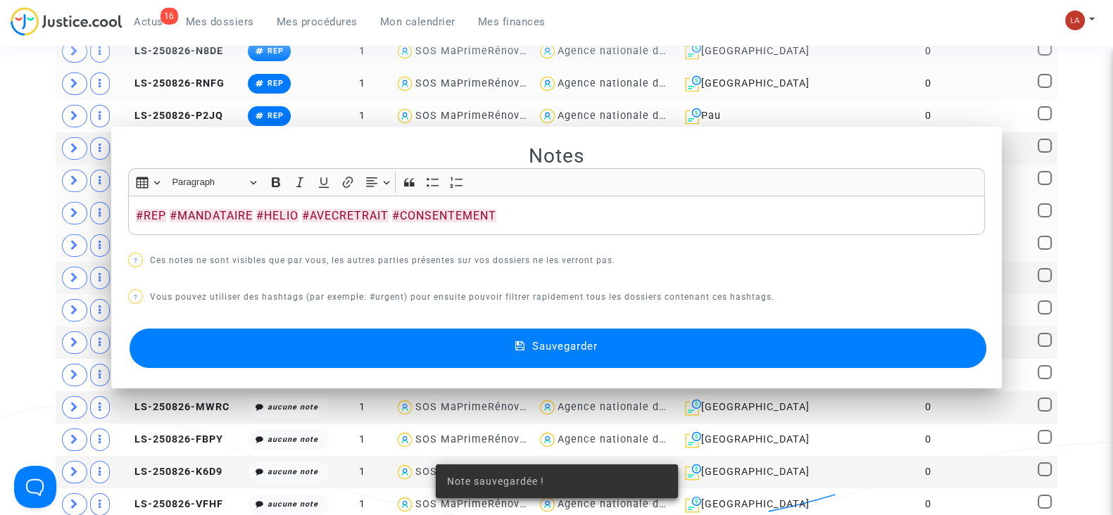
scroll to position [576, 0]
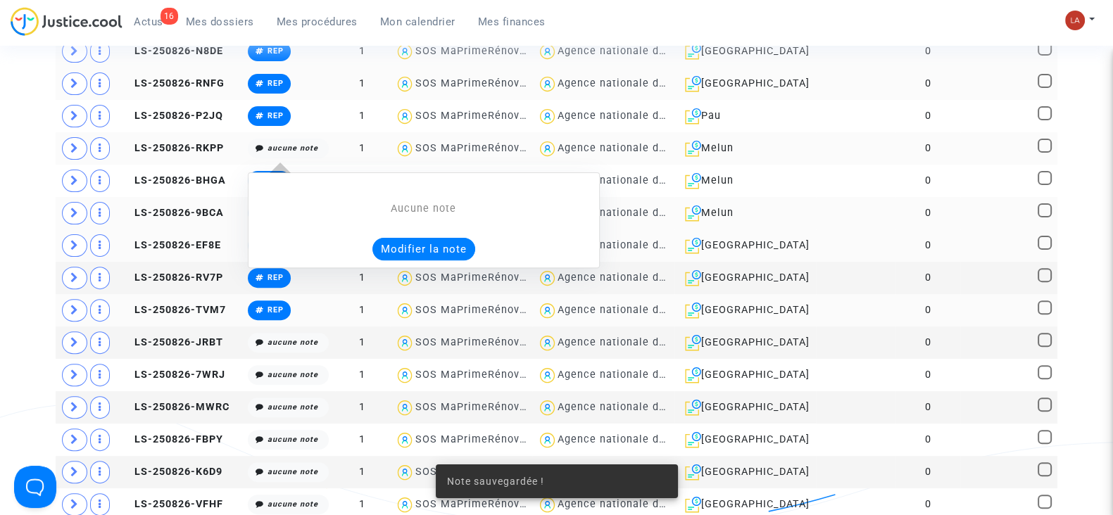
click at [403, 244] on button "Modifier la note" at bounding box center [423, 249] width 103 height 23
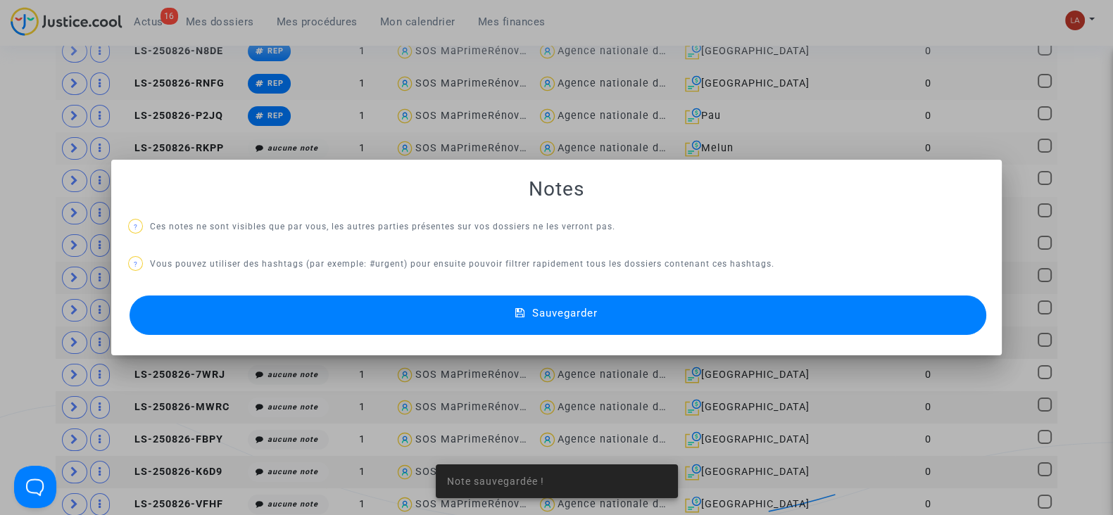
scroll to position [0, 0]
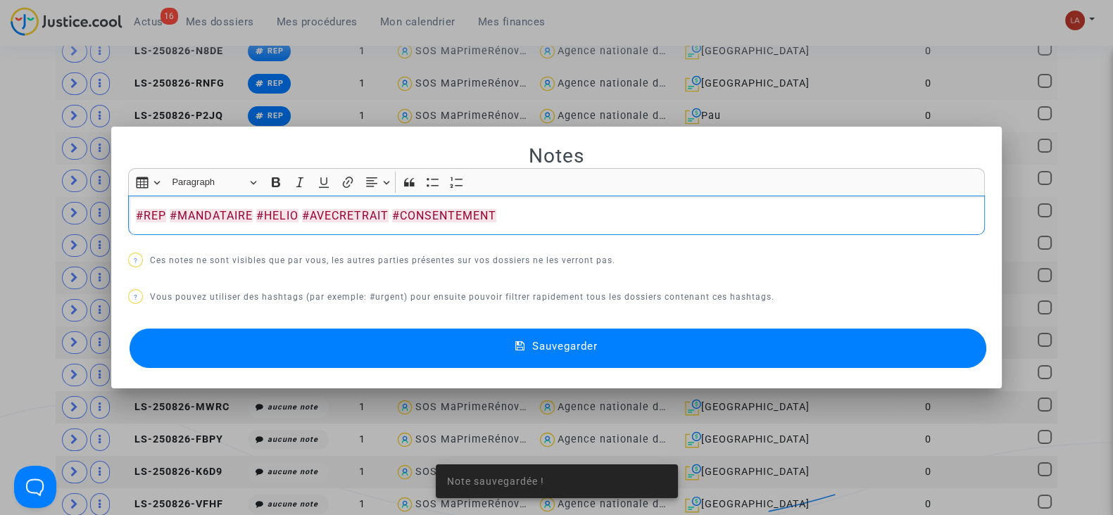
click at [341, 339] on button "Sauvegarder" at bounding box center [557, 348] width 856 height 39
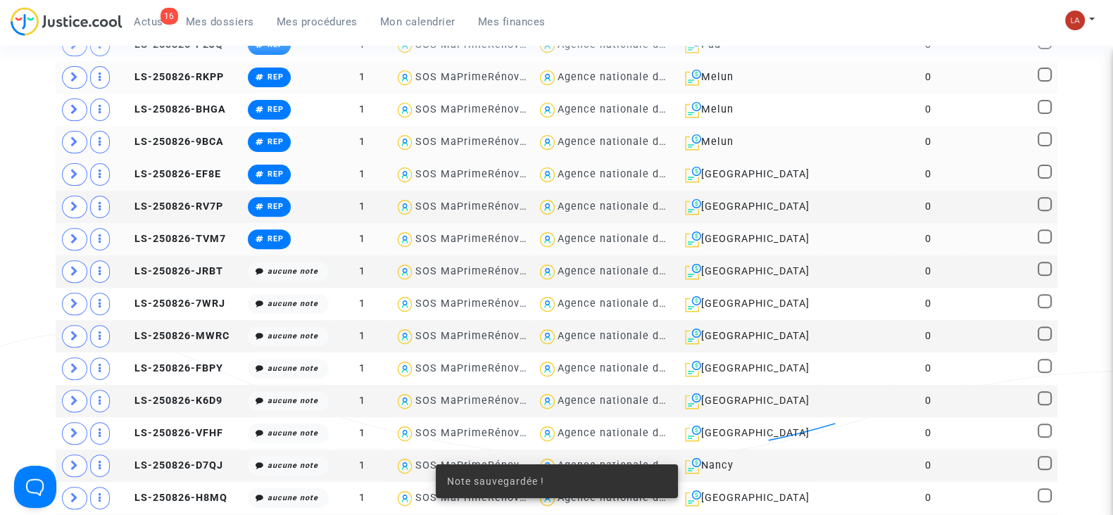
scroll to position [650, 0]
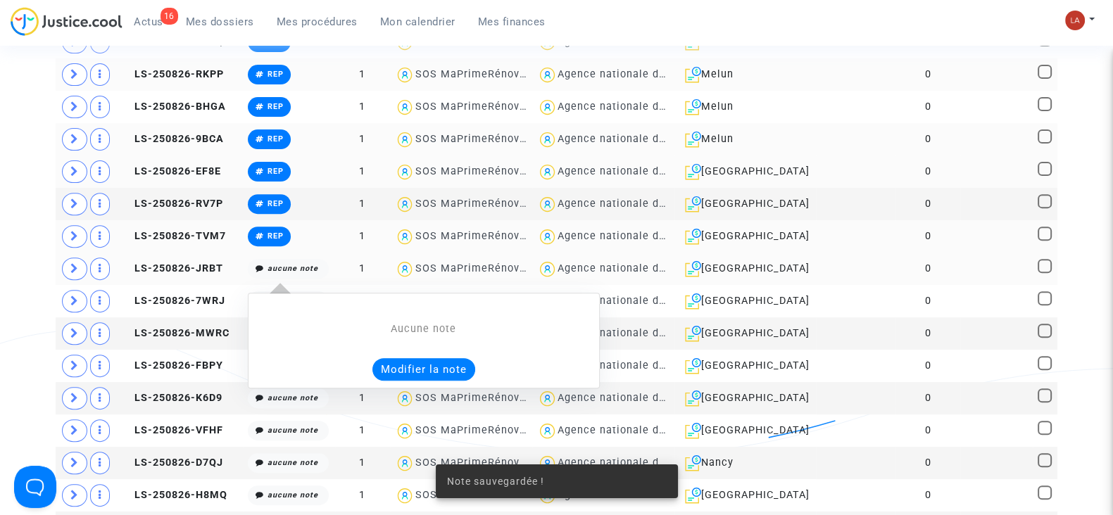
click at [389, 362] on button "Modifier la note" at bounding box center [423, 369] width 103 height 23
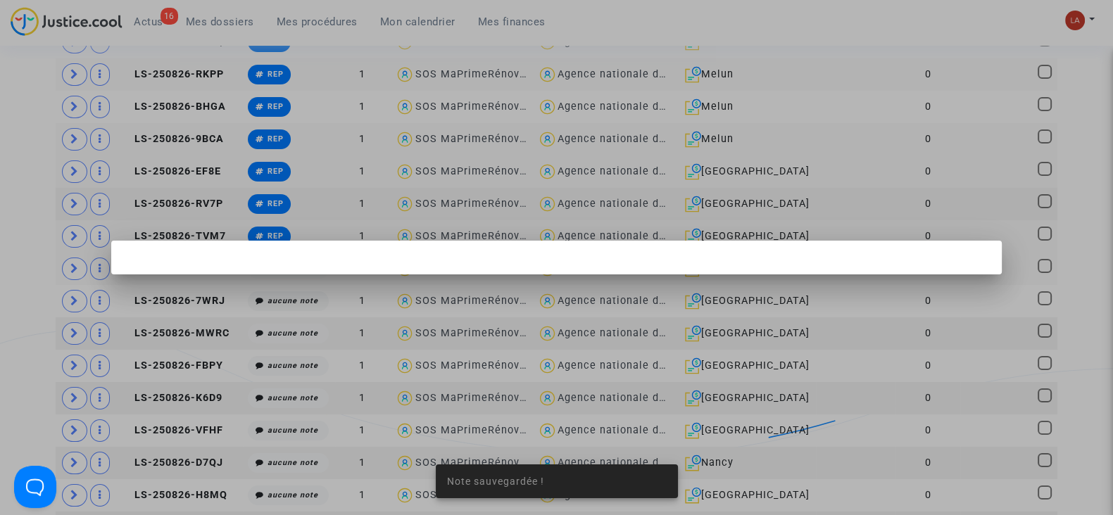
scroll to position [0, 0]
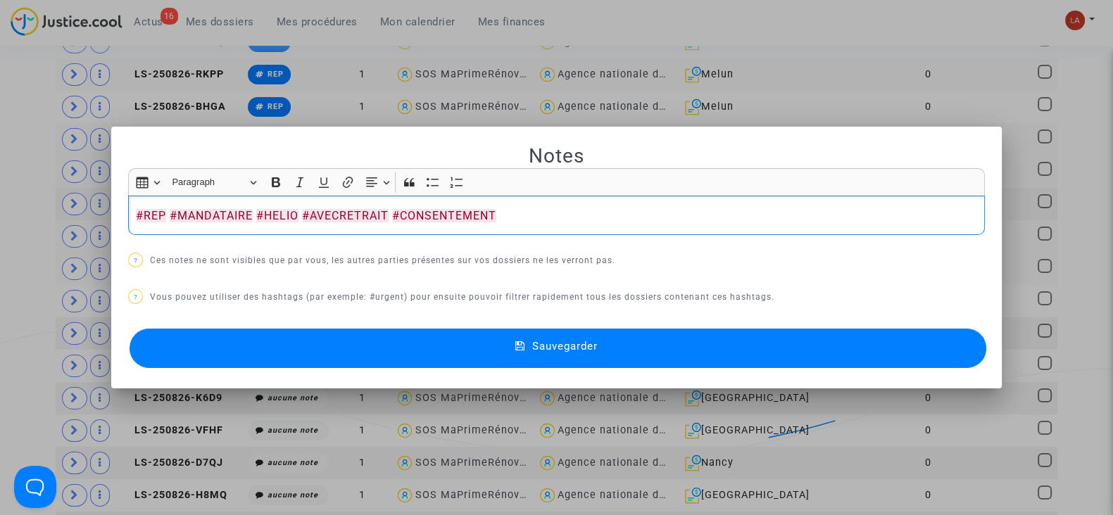
click at [350, 346] on button "Sauvegarder" at bounding box center [557, 348] width 856 height 39
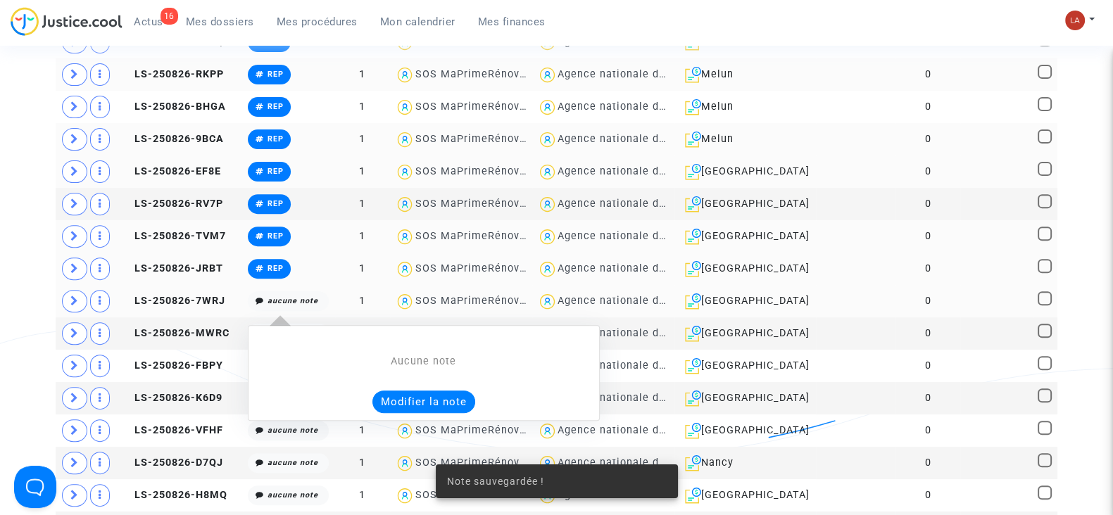
drag, startPoint x: 398, startPoint y: 393, endPoint x: 385, endPoint y: 398, distance: 13.6
click at [385, 398] on button "Modifier la note" at bounding box center [423, 402] width 103 height 23
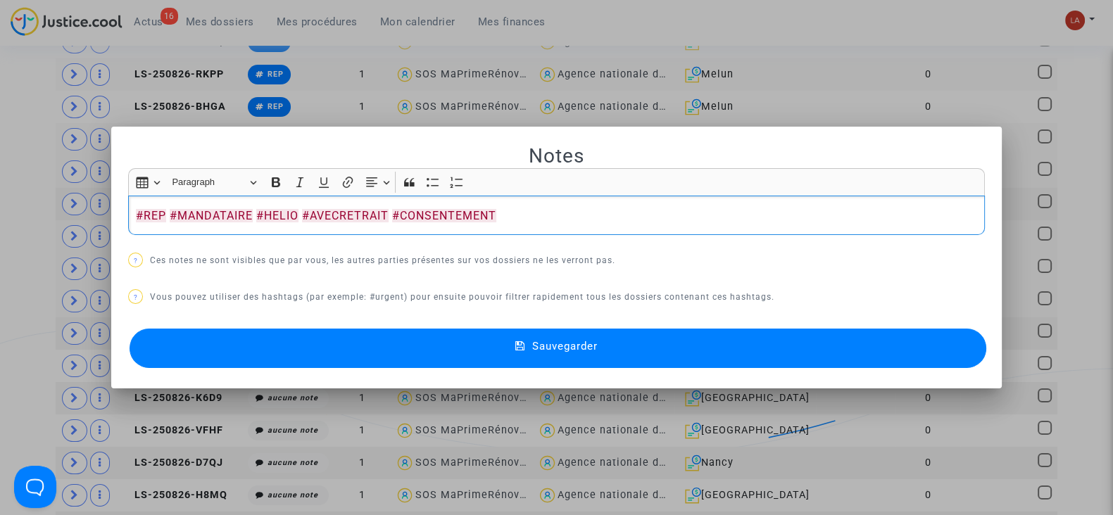
click at [351, 350] on button "Sauvegarder" at bounding box center [557, 348] width 856 height 39
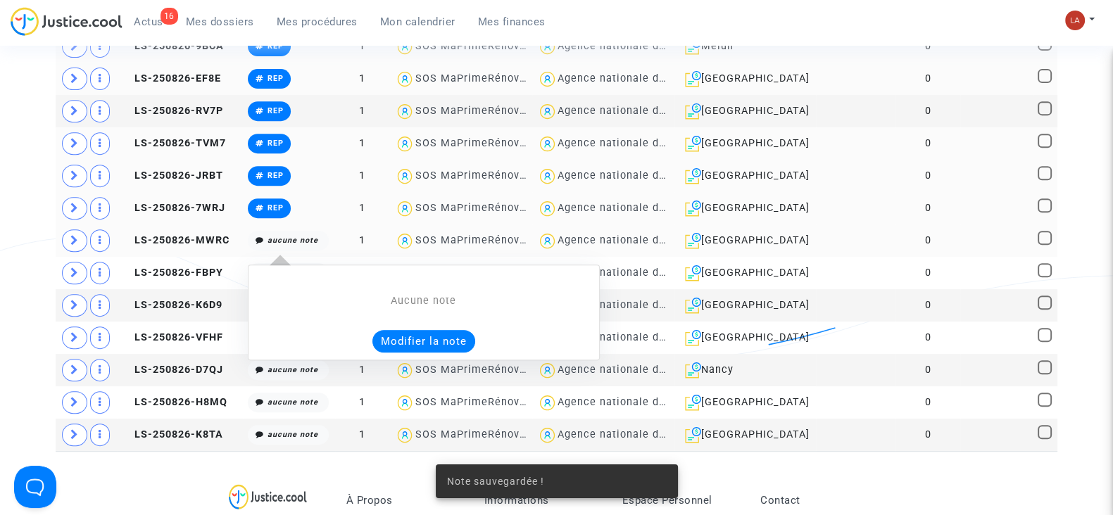
click at [384, 335] on button "Modifier la note" at bounding box center [423, 341] width 103 height 23
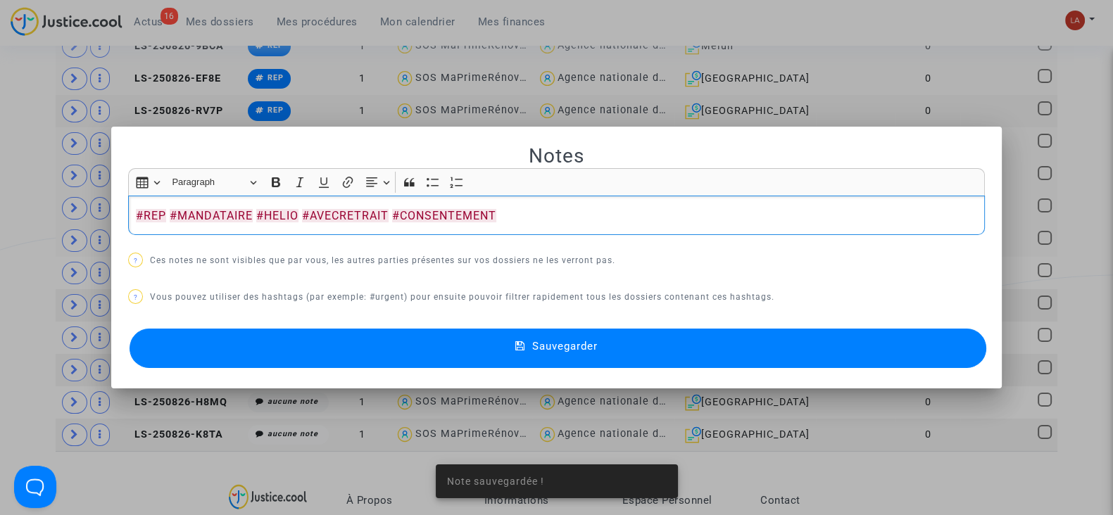
click at [327, 348] on button "Sauvegarder" at bounding box center [557, 348] width 856 height 39
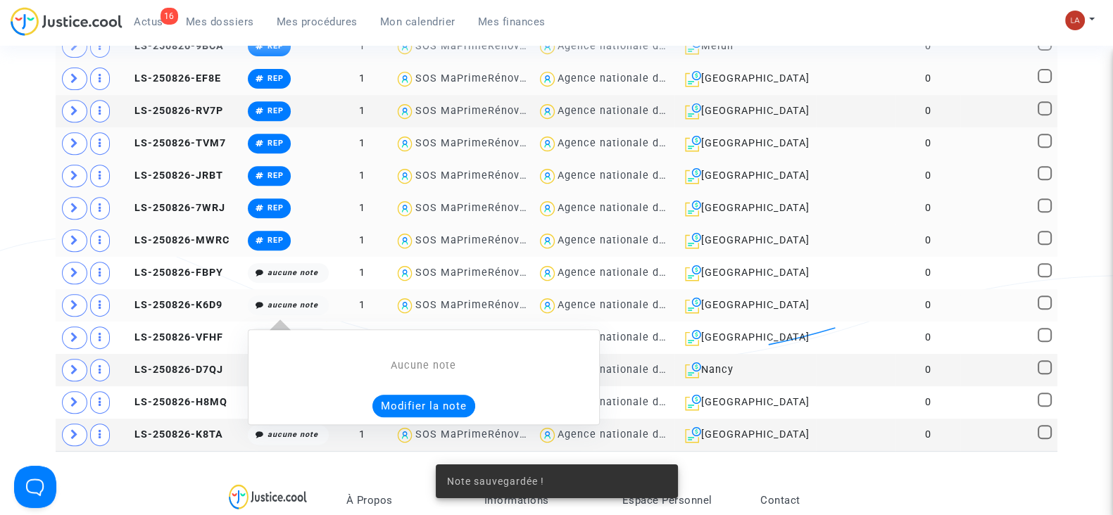
click at [398, 396] on button "Modifier la note" at bounding box center [423, 406] width 103 height 23
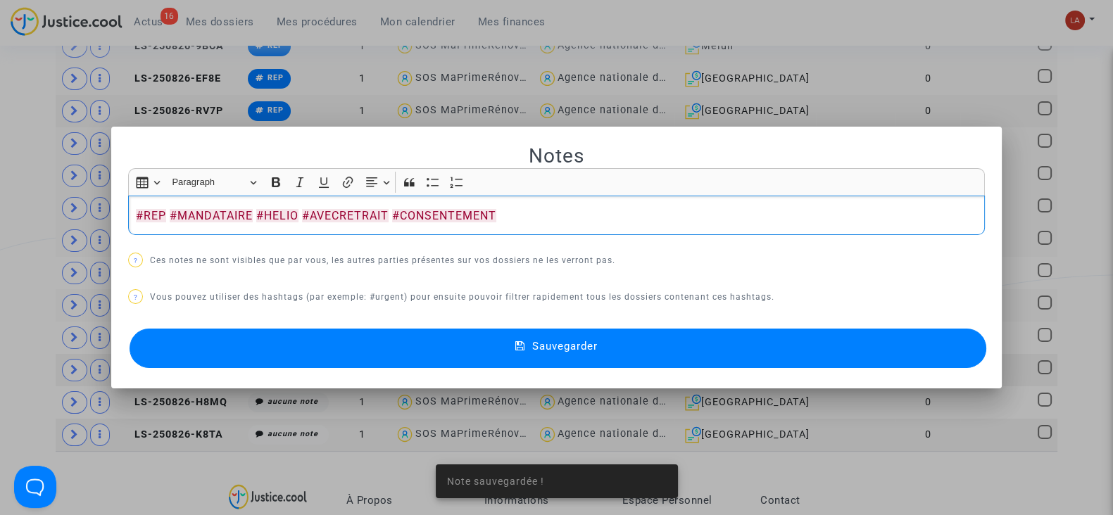
click at [338, 350] on button "Sauvegarder" at bounding box center [557, 348] width 856 height 39
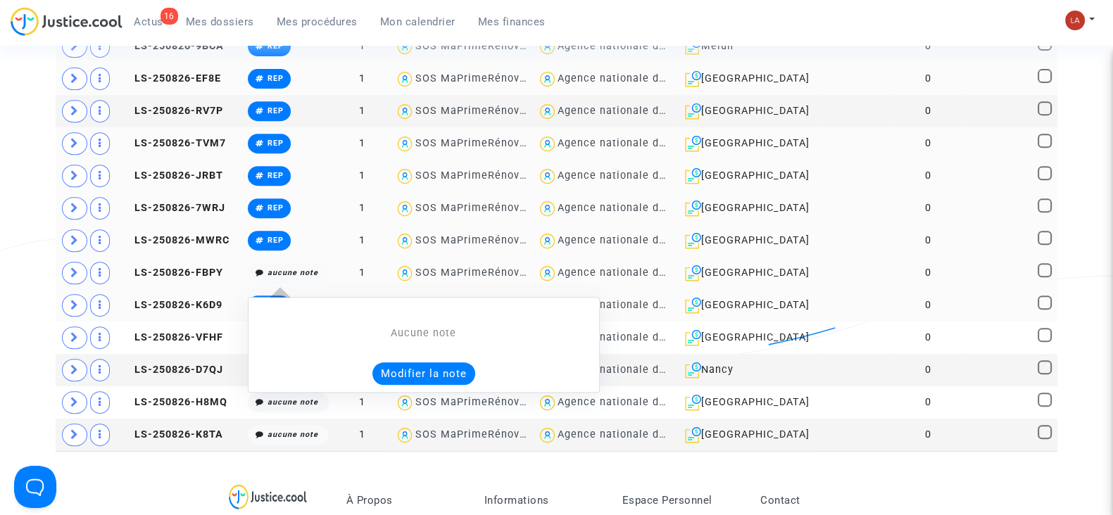
drag, startPoint x: 403, startPoint y: 359, endPoint x: 398, endPoint y: 368, distance: 10.1
click at [398, 368] on button "Modifier la note" at bounding box center [423, 373] width 103 height 23
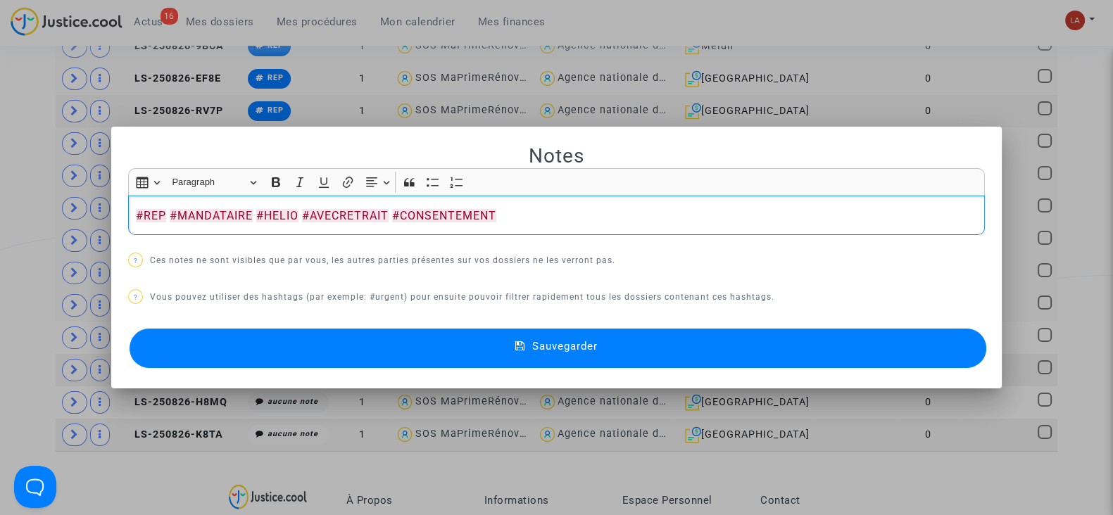
click at [362, 356] on button "Sauvegarder" at bounding box center [557, 348] width 856 height 39
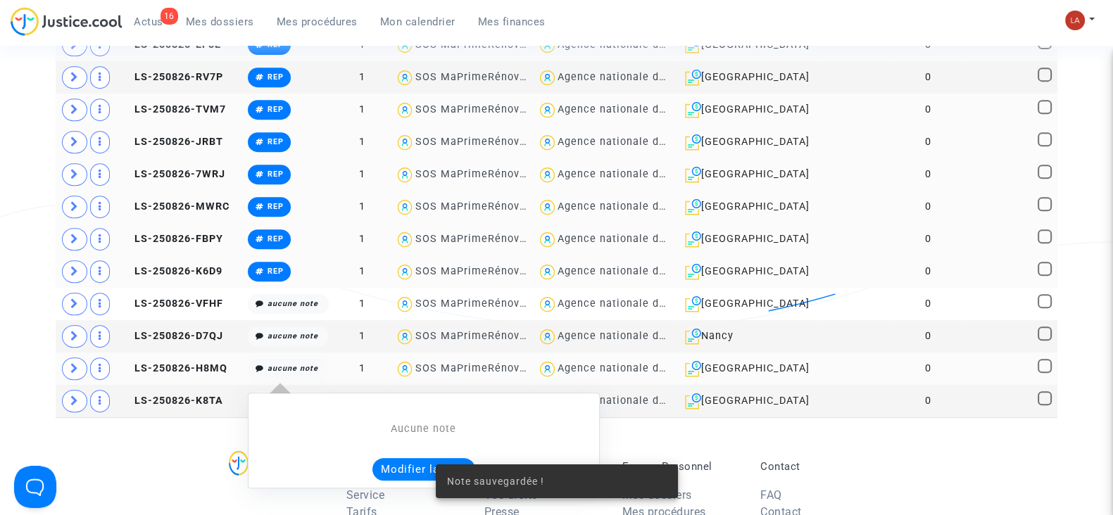
click at [393, 458] on button "Modifier la note" at bounding box center [423, 469] width 103 height 23
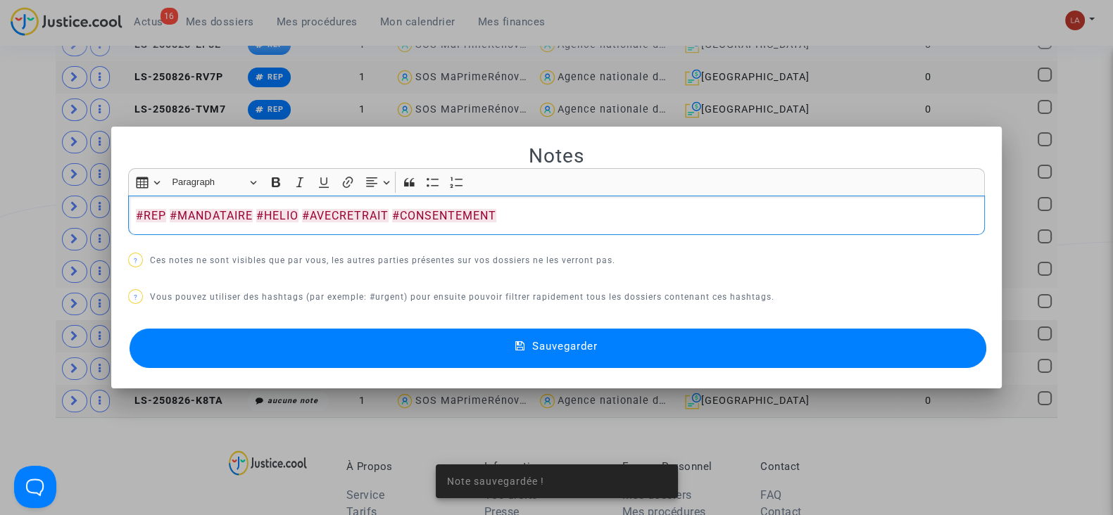
click at [329, 345] on button "Sauvegarder" at bounding box center [557, 348] width 856 height 39
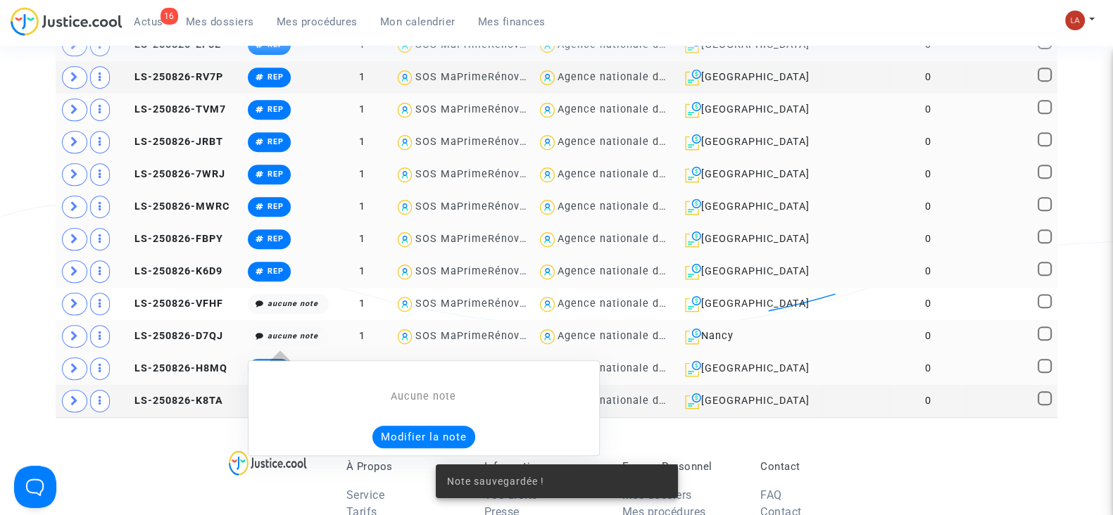
click at [402, 441] on button "Modifier la note" at bounding box center [423, 437] width 103 height 23
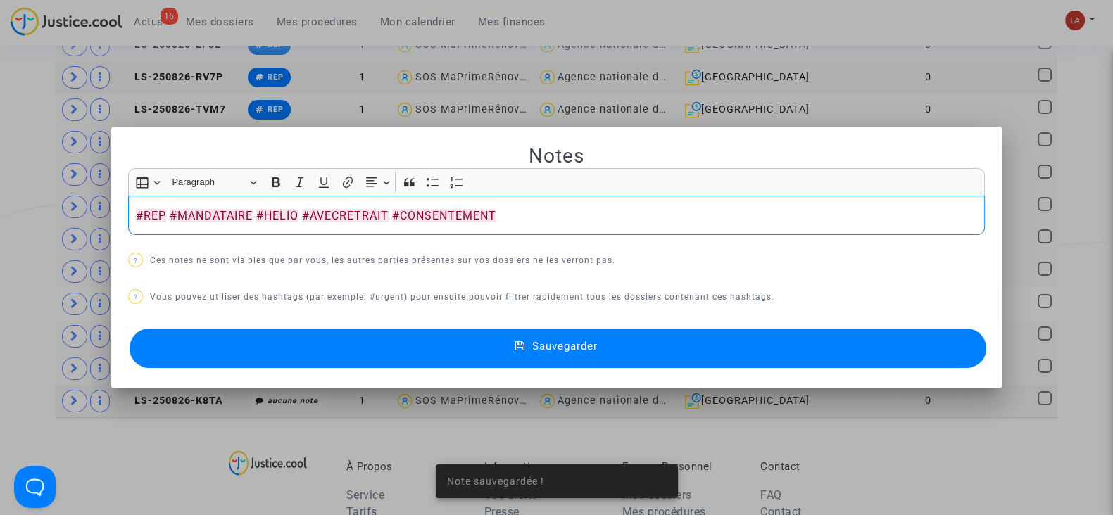
click at [314, 341] on button "Sauvegarder" at bounding box center [557, 348] width 856 height 39
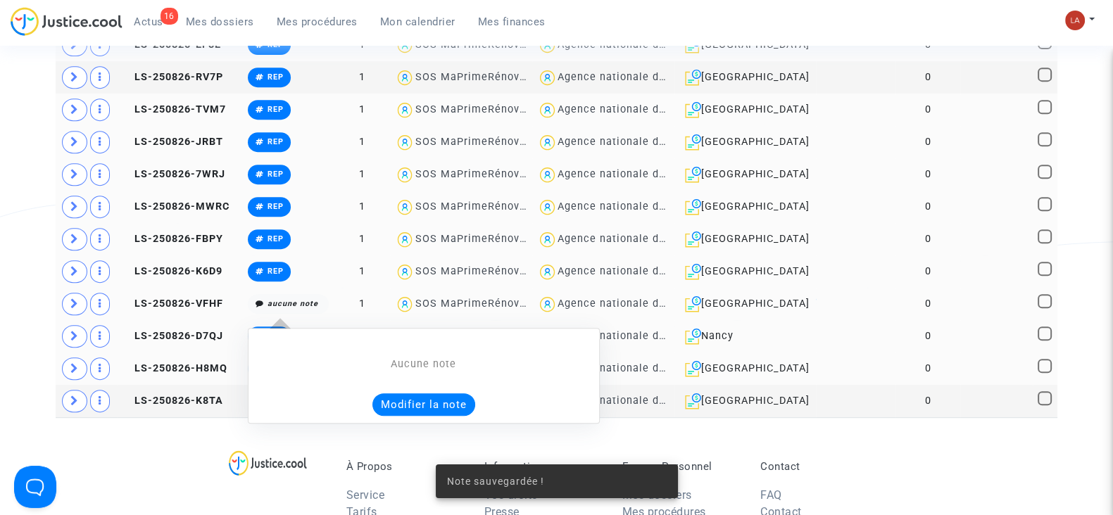
click at [384, 393] on button "Modifier la note" at bounding box center [423, 404] width 103 height 23
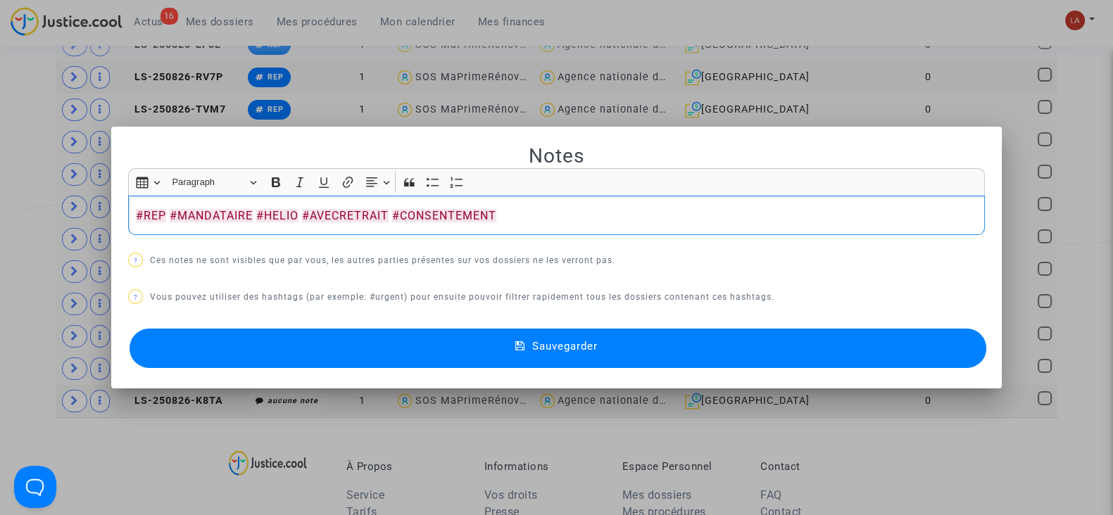
click at [338, 360] on button "Sauvegarder" at bounding box center [557, 348] width 856 height 39
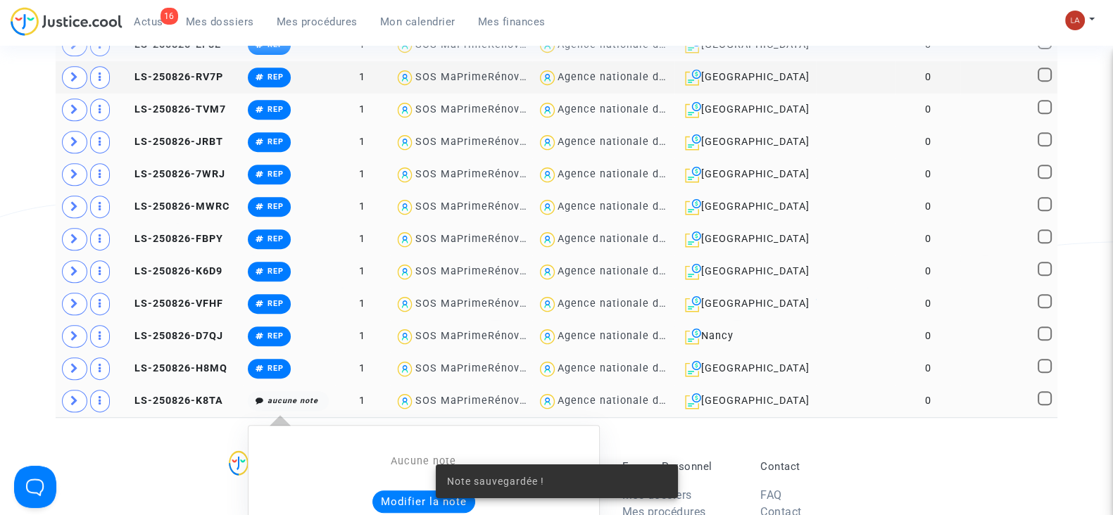
click at [397, 491] on button "Modifier la note" at bounding box center [423, 502] width 103 height 23
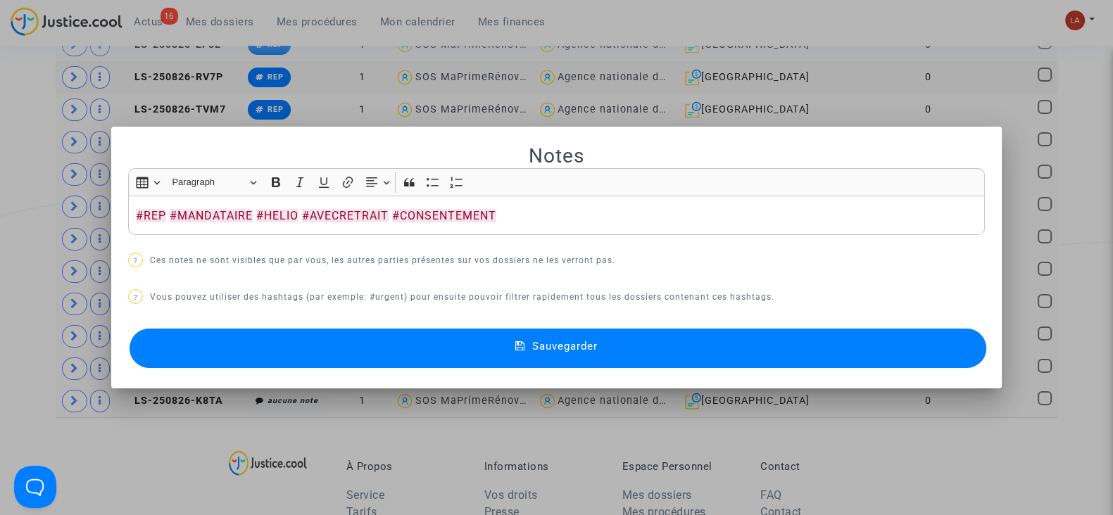
click at [255, 344] on button "Sauvegarder" at bounding box center [557, 348] width 856 height 39
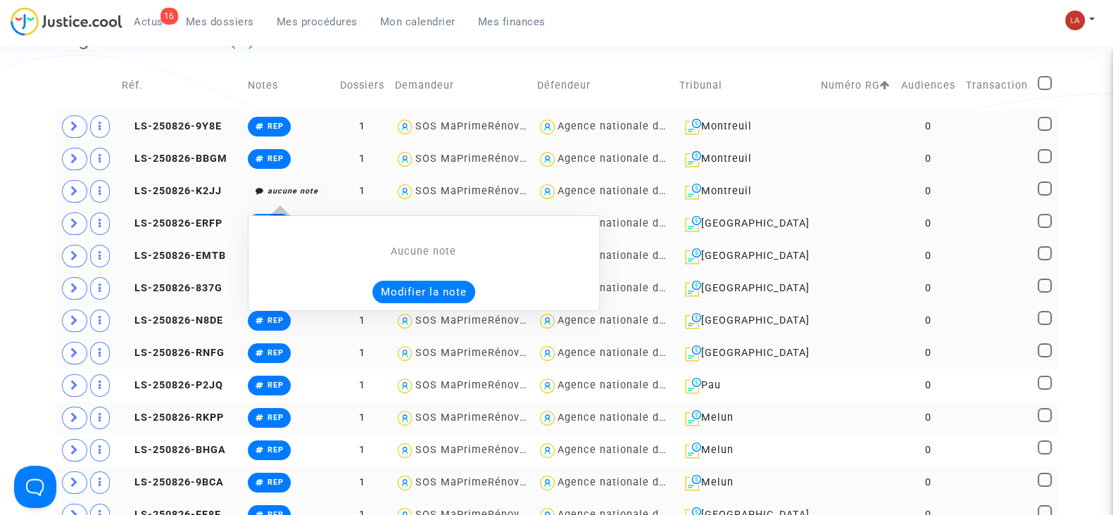
click at [384, 281] on button "Modifier la note" at bounding box center [423, 292] width 103 height 23
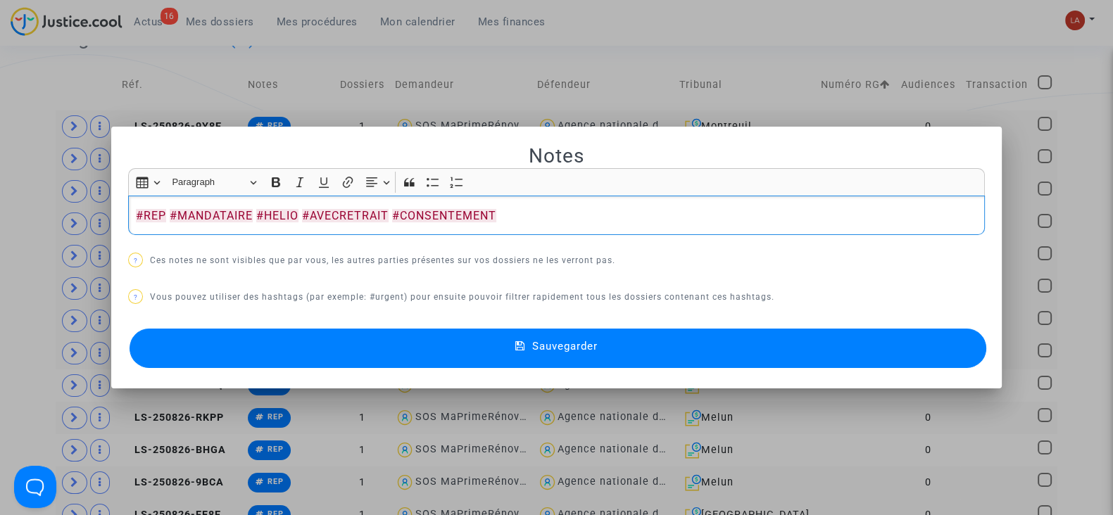
click at [320, 339] on button "Sauvegarder" at bounding box center [557, 348] width 856 height 39
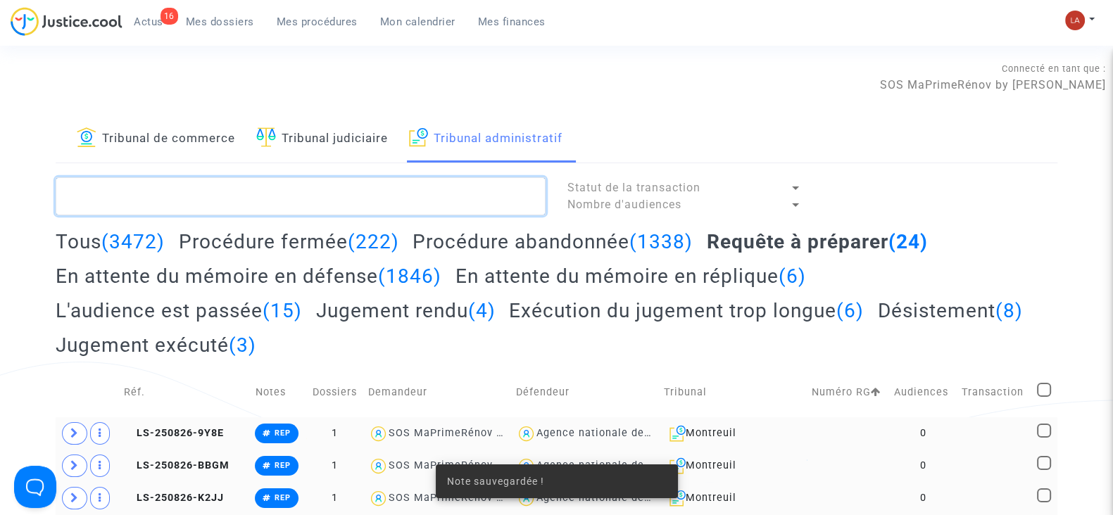
click at [384, 201] on textarea at bounding box center [301, 196] width 490 height 38
paste textarea "#REP #MANDATAIRE #HELIO #AVECRETRAIT #CONSENTEMENT"
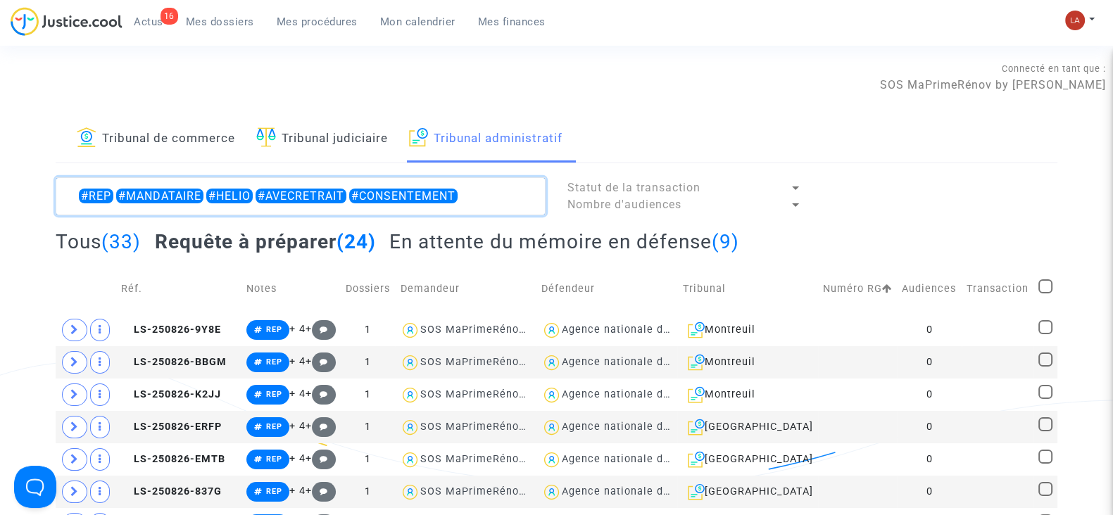
type textarea "#REP #MANDATAIRE #HELIO #AVECRETRAIT #CONSENTEMENT"
drag, startPoint x: 1048, startPoint y: 286, endPoint x: 766, endPoint y: 106, distance: 334.2
click at [766, 106] on div "Connecté en tant que : SOS MaPrimeRénov by Pitcher Avocat" at bounding box center [553, 98] width 1106 height 34
click at [1042, 290] on span at bounding box center [1045, 286] width 14 height 14
click at [1044, 293] on input "checkbox" at bounding box center [1044, 293] width 1 height 1
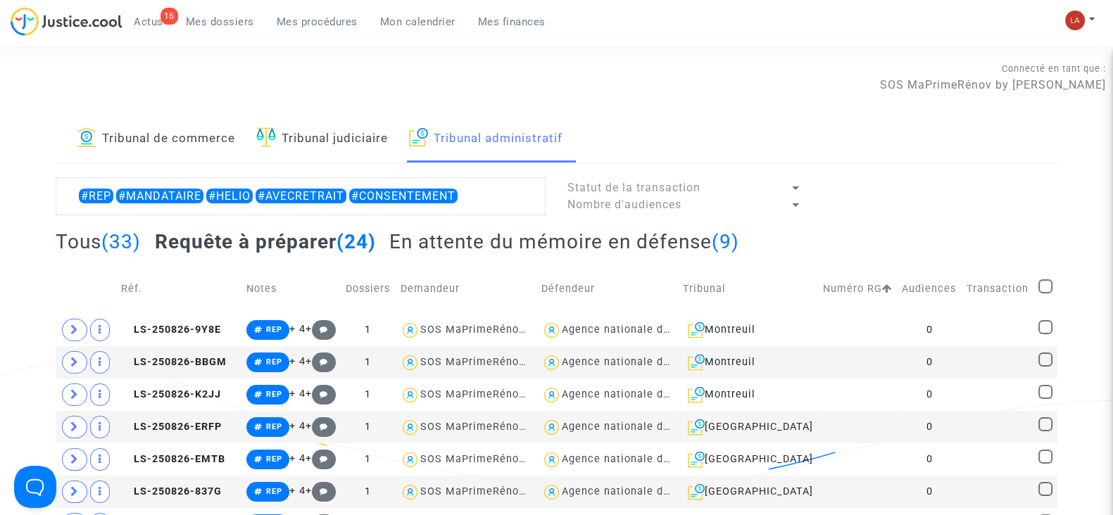
checkbox input "true"
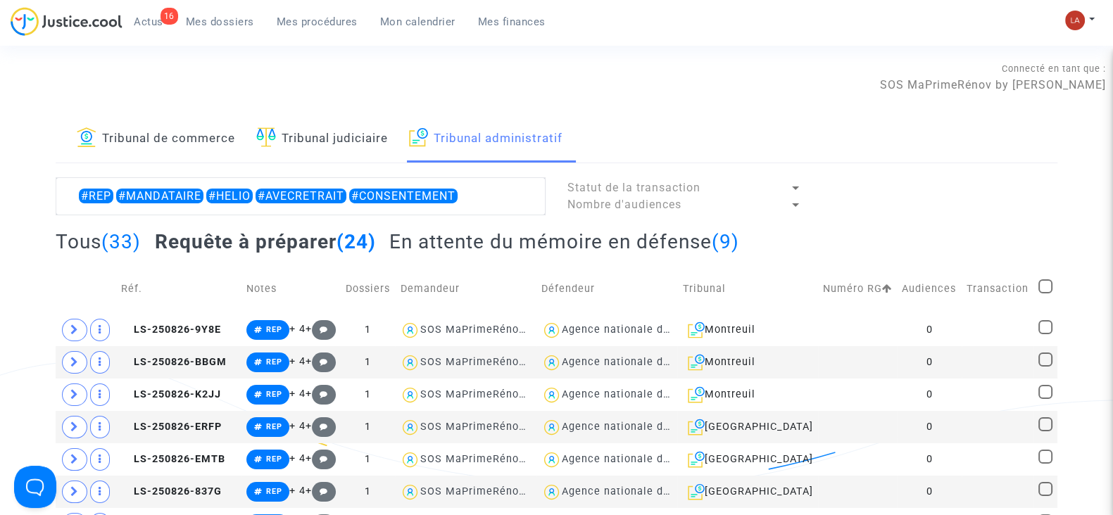
checkbox input "true"
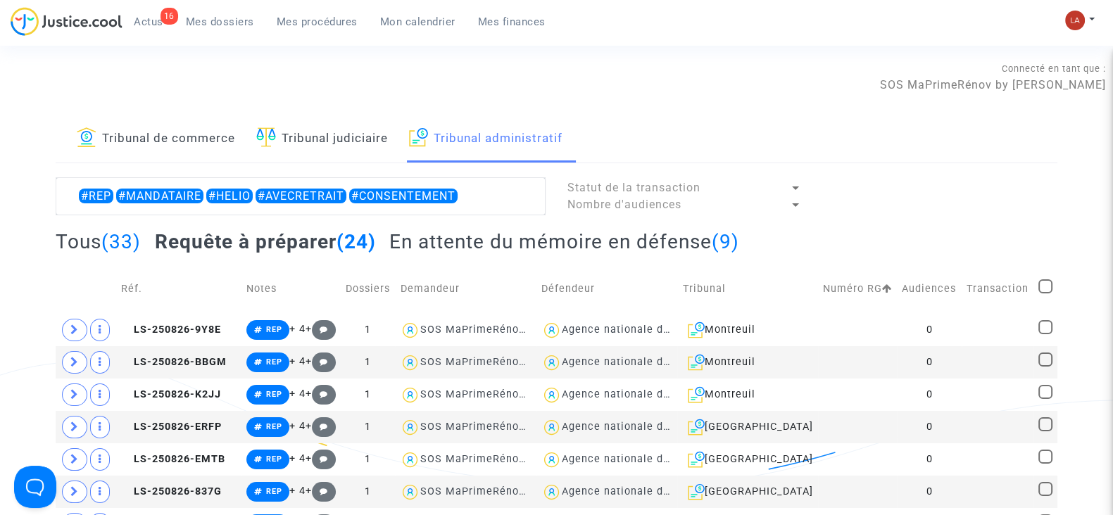
checkbox input "true"
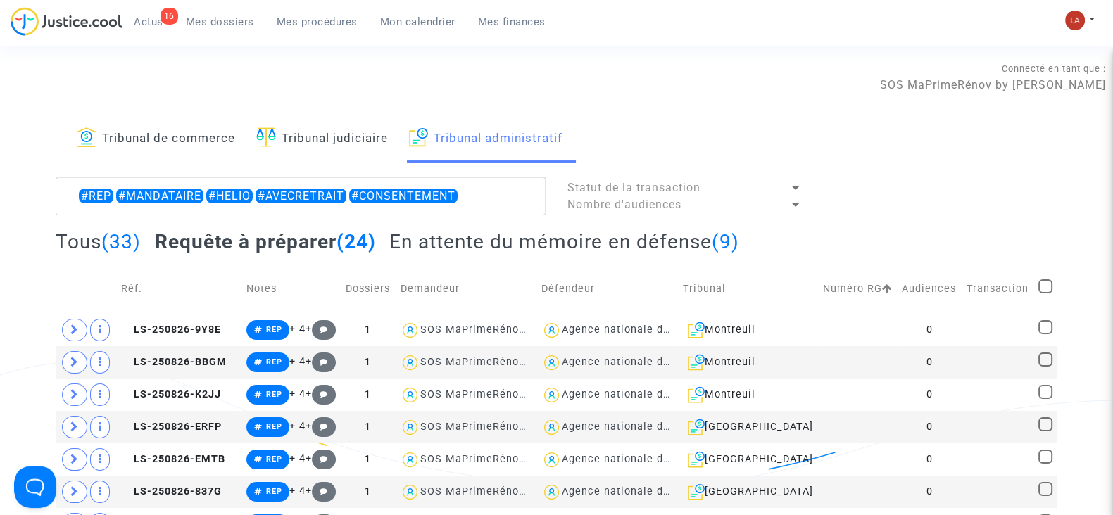
checkbox input "true"
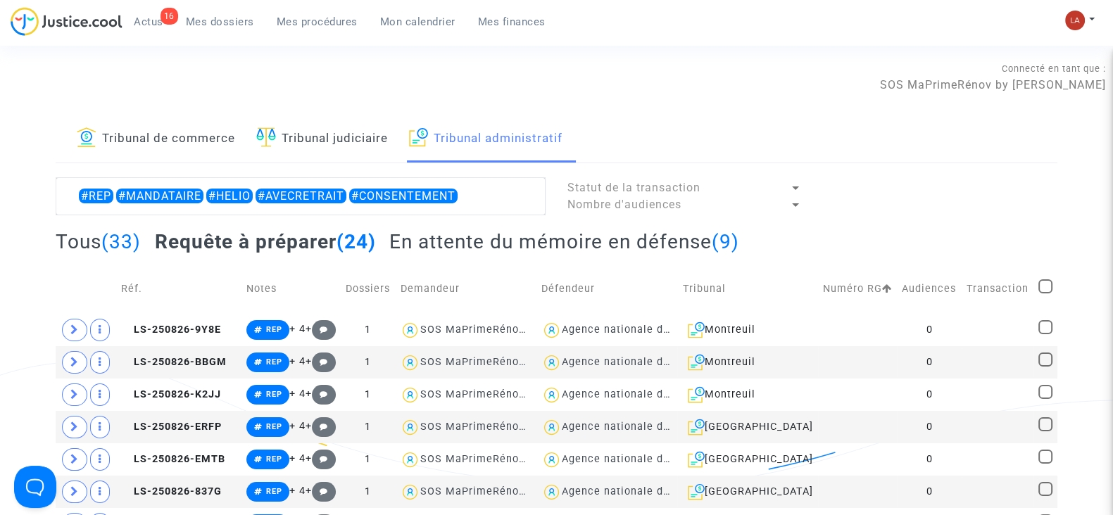
checkbox input "true"
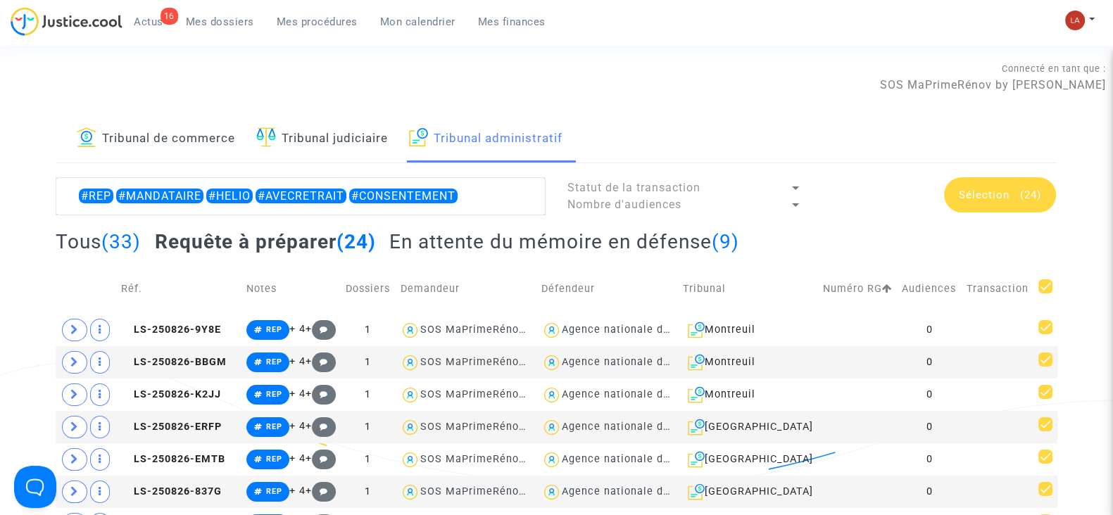
click at [1012, 183] on div "Sélection (24)" at bounding box center [1000, 194] width 112 height 35
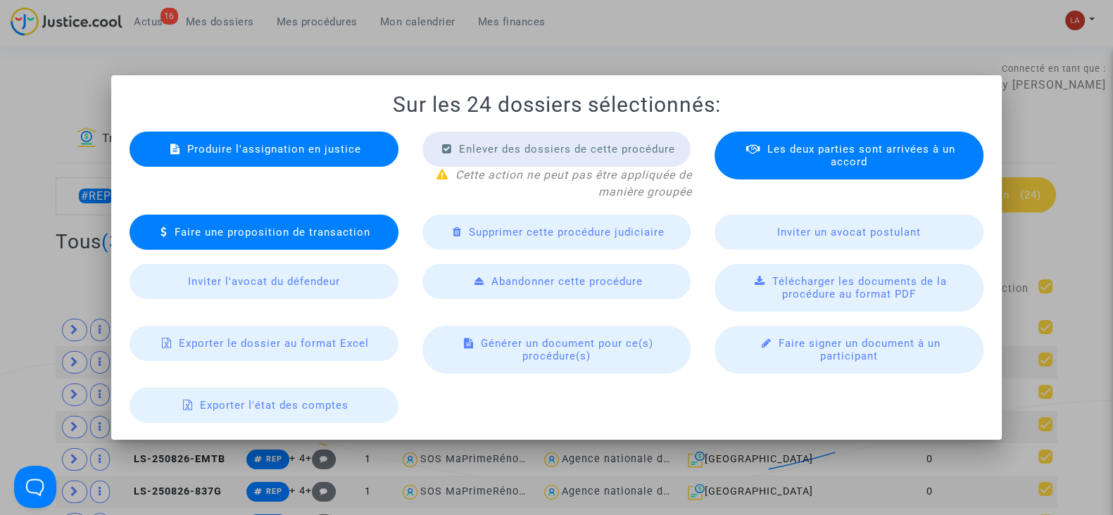
click at [272, 159] on div "Produire l'assignation en justice" at bounding box center [263, 149] width 269 height 35
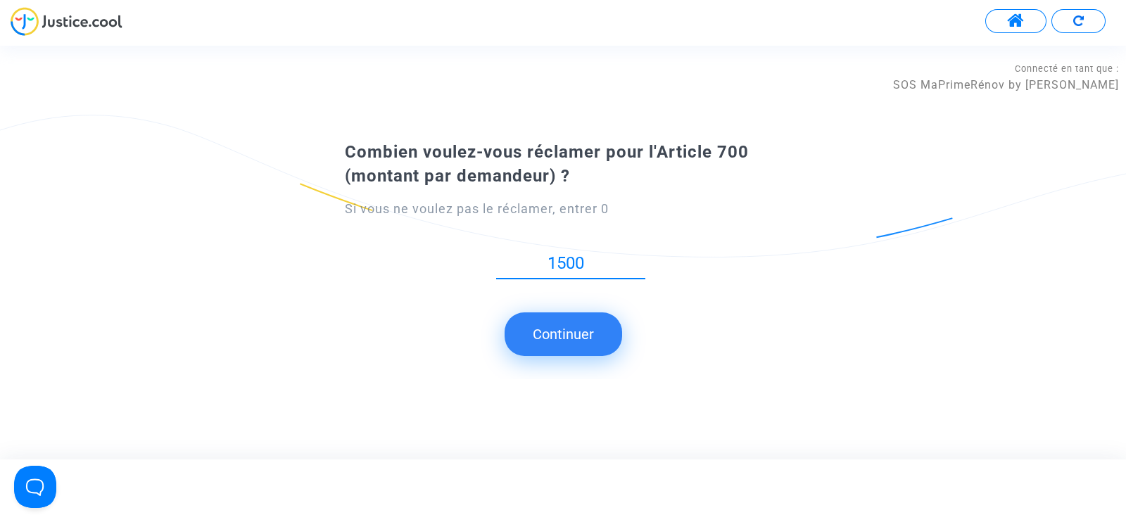
type input "1500"
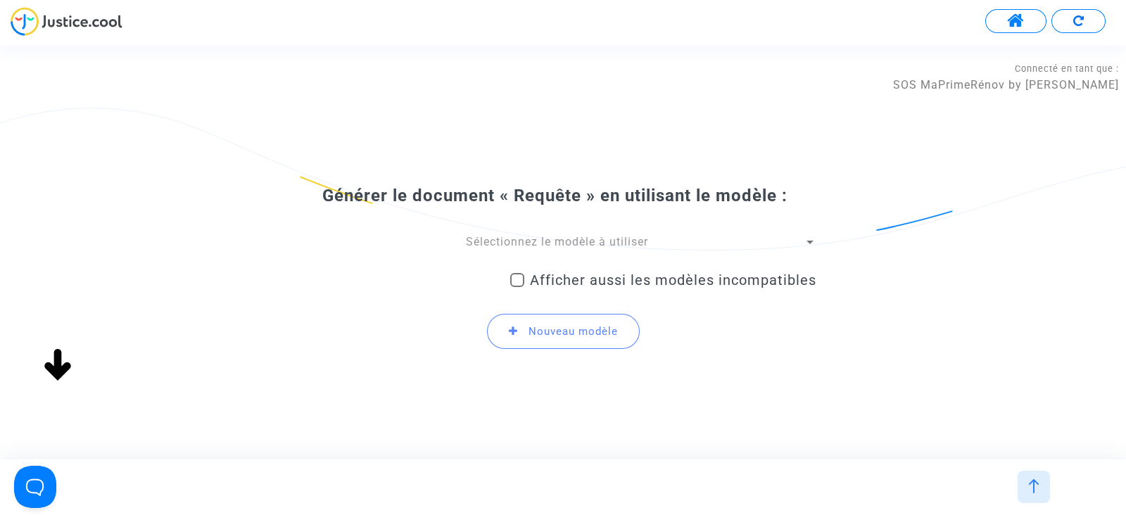
click at [526, 246] on span "Sélectionnez le modèle à utiliser" at bounding box center [557, 241] width 182 height 13
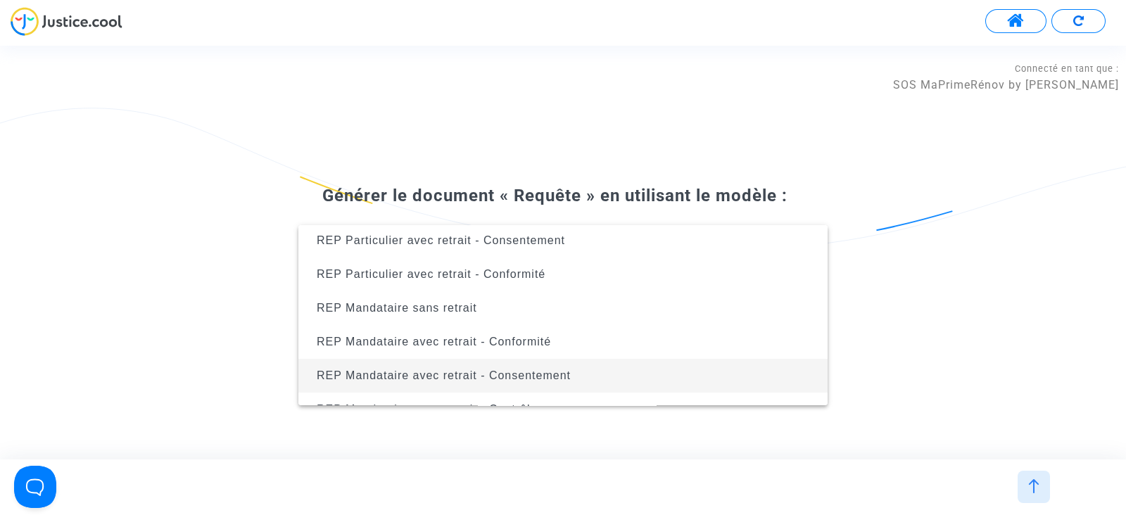
click at [545, 369] on span "REP Mandataire avec retrait - Consentement" at bounding box center [444, 375] width 254 height 12
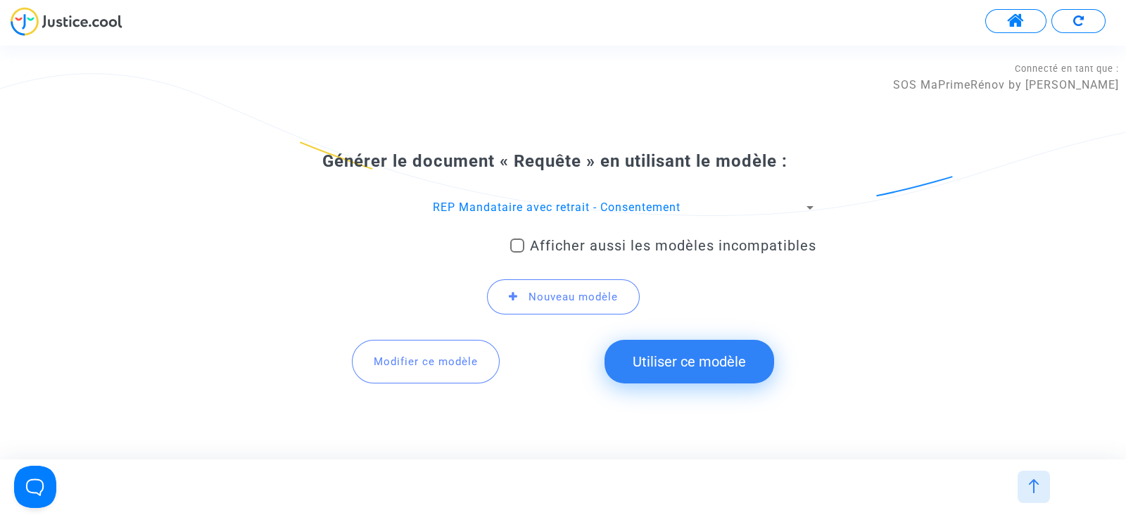
click at [707, 373] on button "Utiliser ce modèle" at bounding box center [690, 362] width 170 height 44
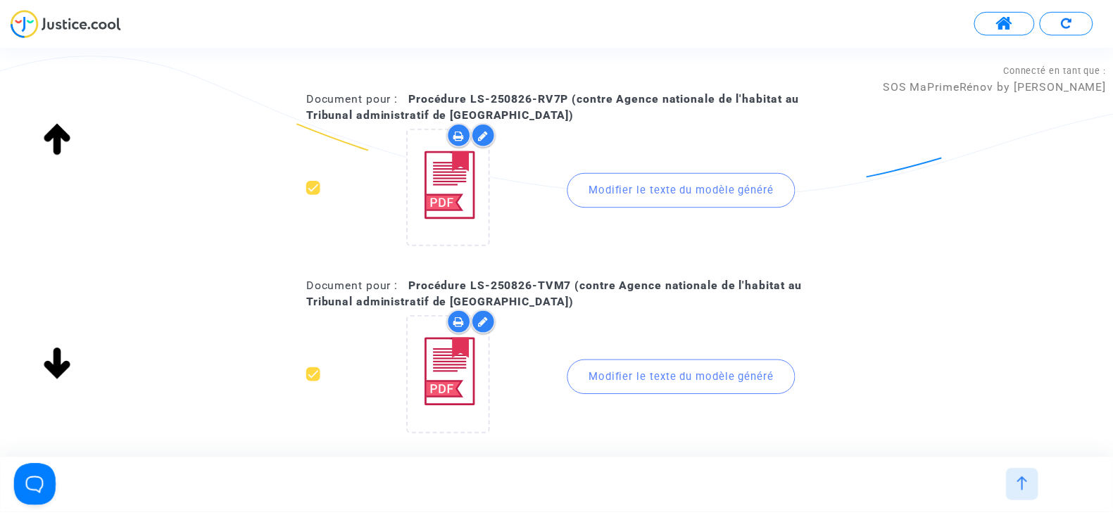
scroll to position [4320, 0]
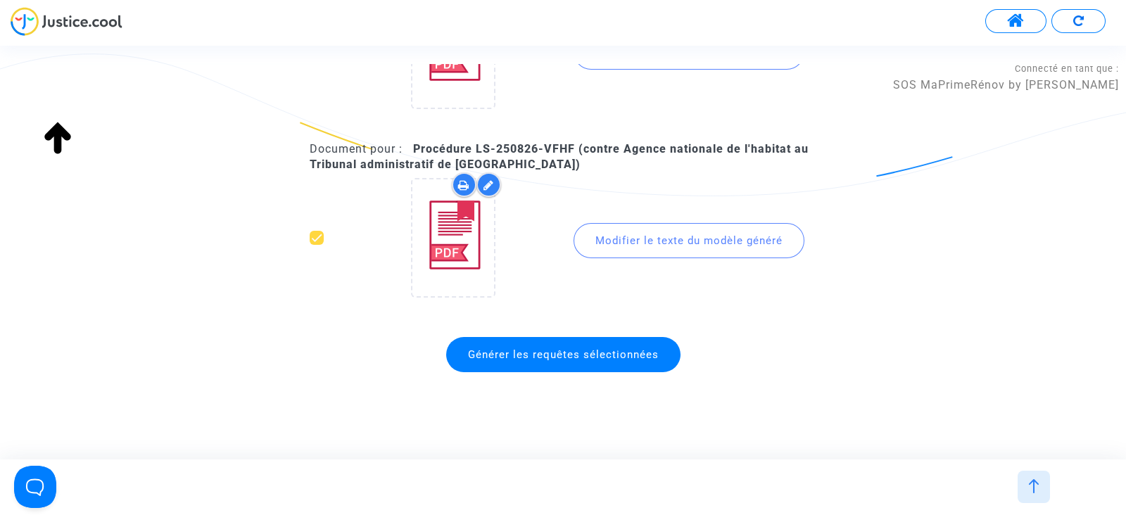
click at [504, 348] on span "Générer les requêtes sélectionnées" at bounding box center [563, 354] width 191 height 13
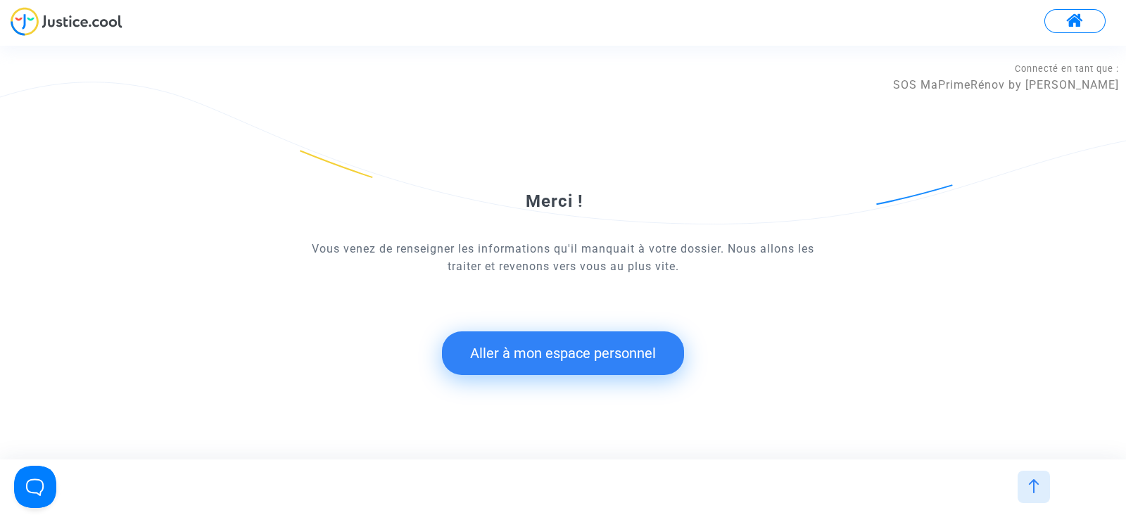
click at [491, 353] on button "Aller à mon espace personnel" at bounding box center [563, 353] width 242 height 44
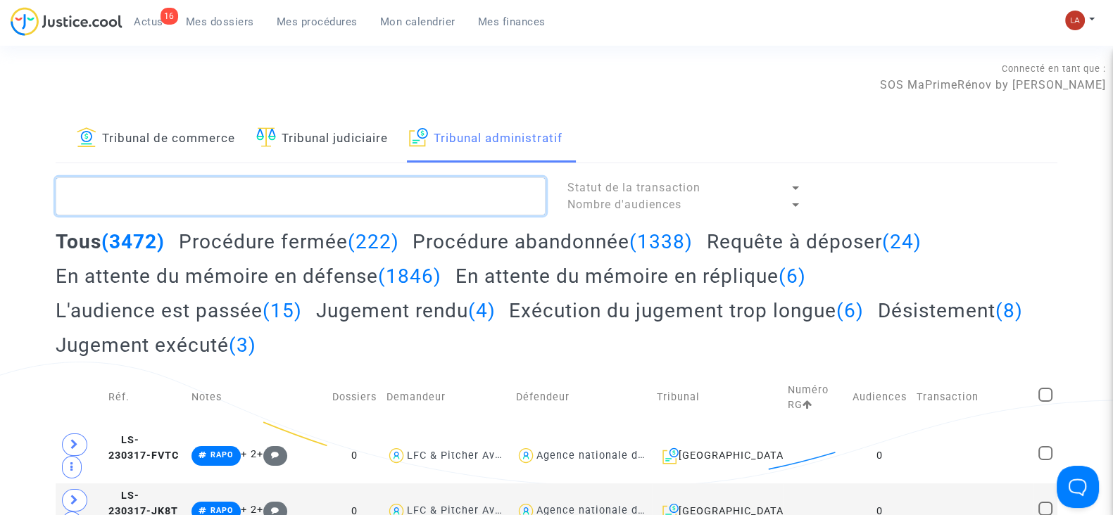
click at [362, 193] on textarea at bounding box center [301, 196] width 490 height 38
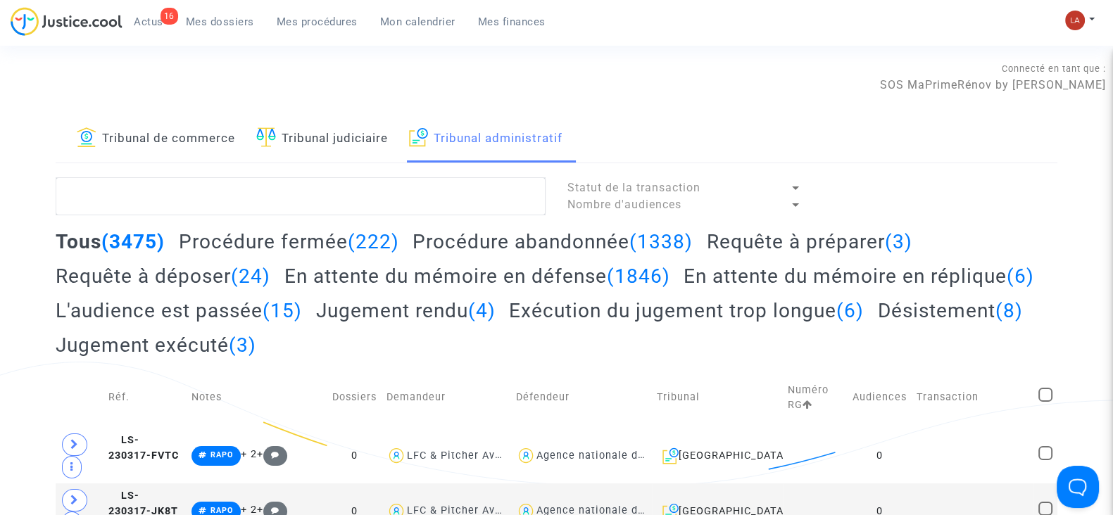
click at [821, 241] on h2 "Requête à préparer (3)" at bounding box center [810, 241] width 206 height 25
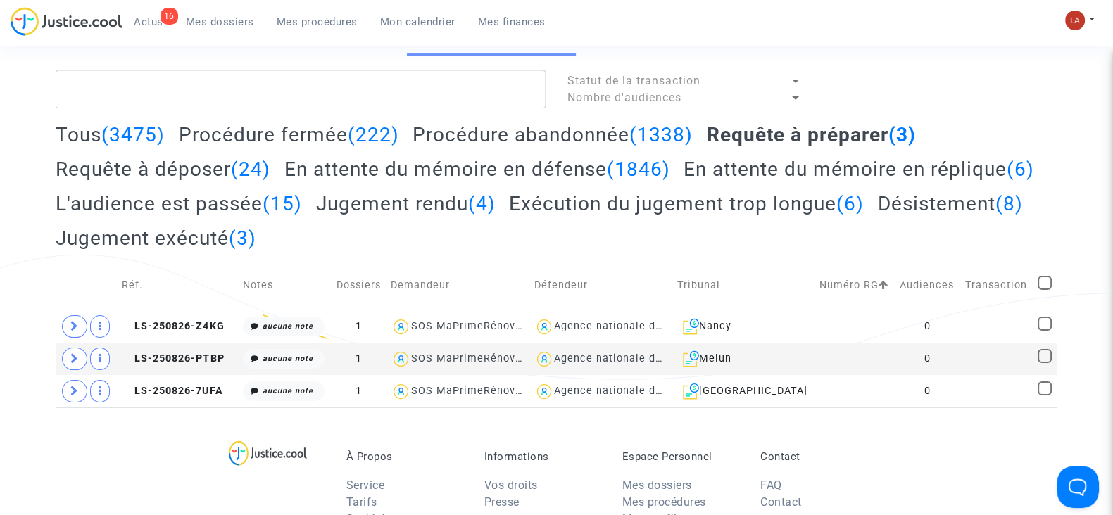
scroll to position [108, 0]
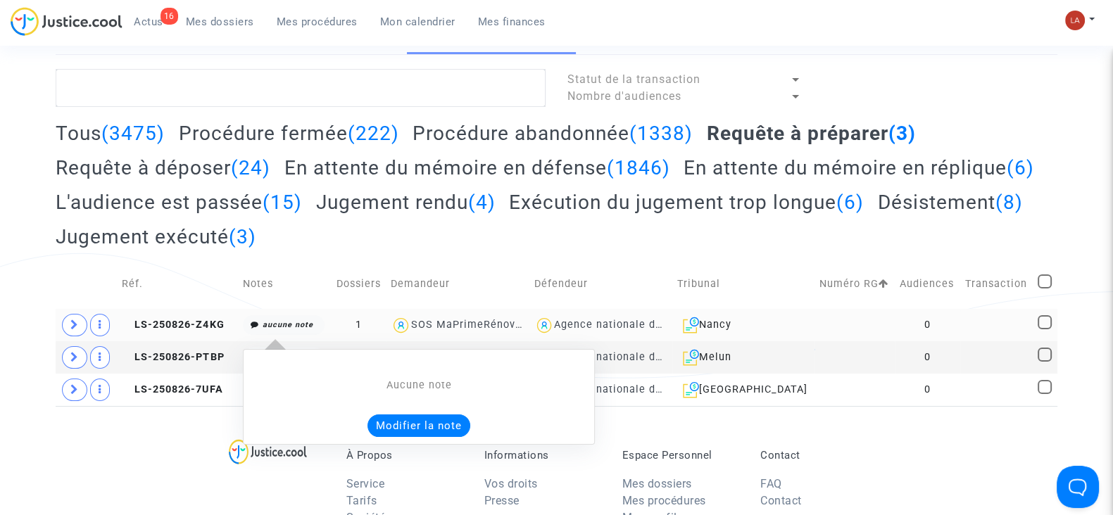
click at [402, 415] on button "Modifier la note" at bounding box center [418, 426] width 103 height 23
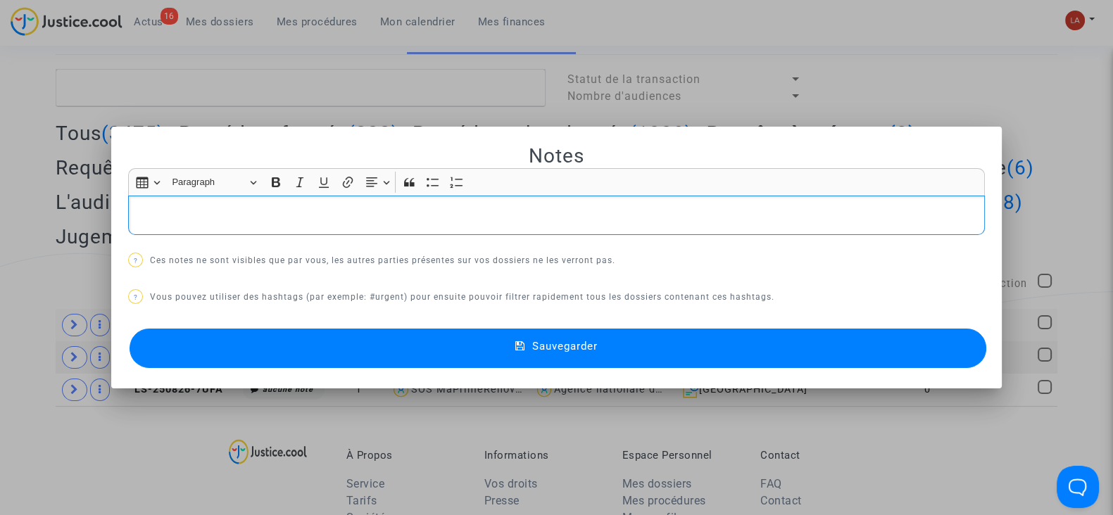
scroll to position [0, 0]
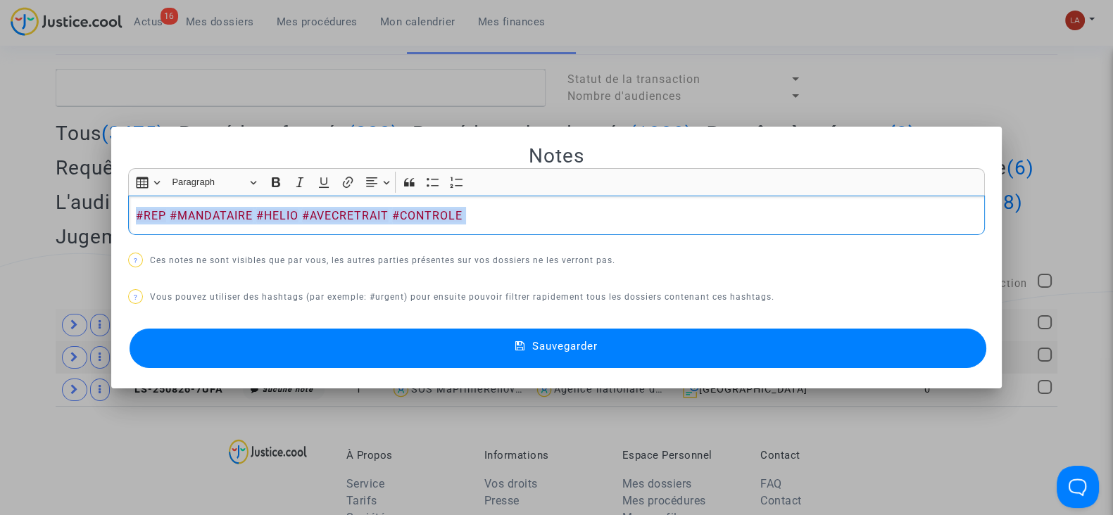
copy p "#REP #MANDATAIRE #HELIO #AVECRETRAIT #CONTROLE"
click at [327, 343] on button "Sauvegarder" at bounding box center [557, 348] width 856 height 39
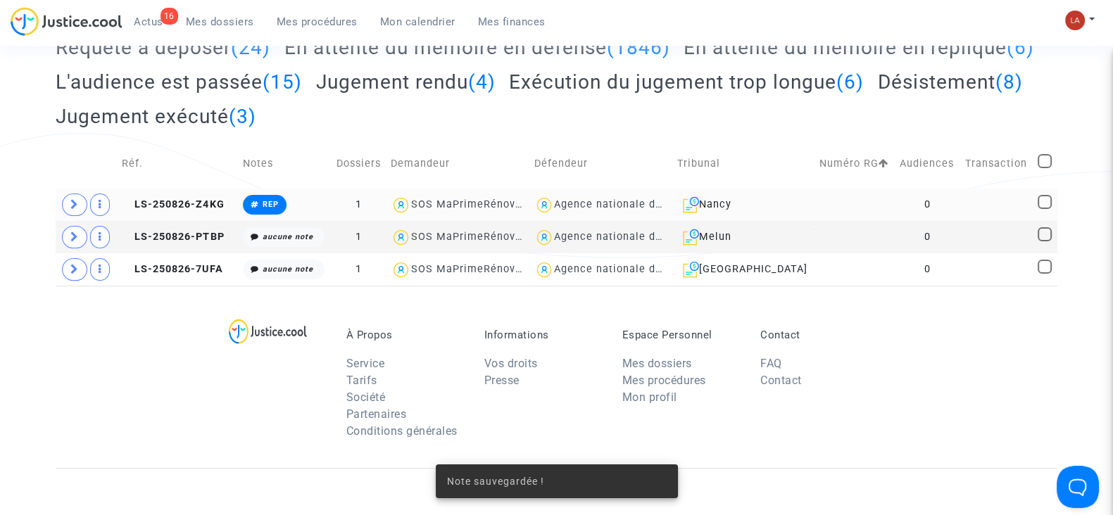
scroll to position [266, 0]
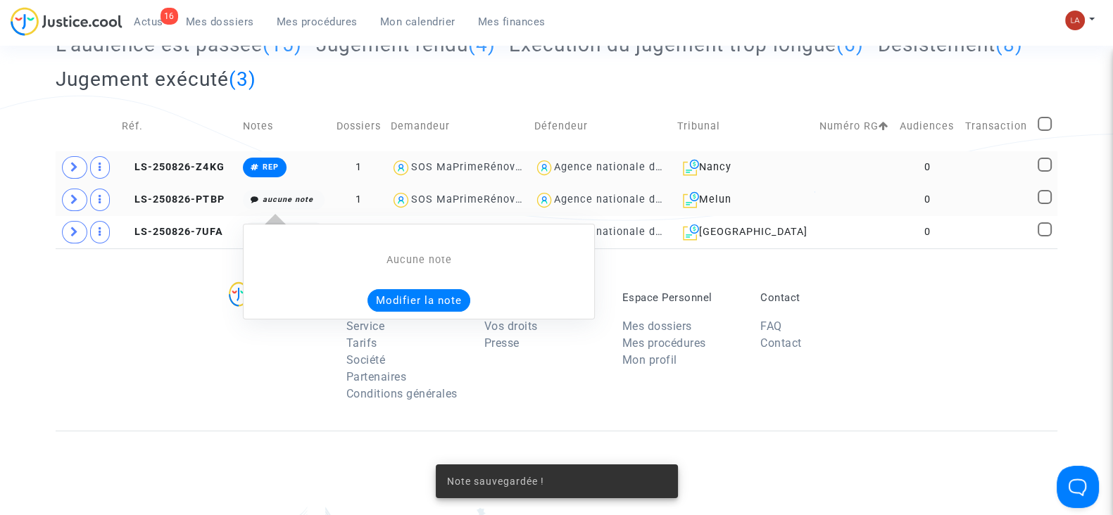
click at [417, 300] on button "Modifier la note" at bounding box center [418, 300] width 103 height 23
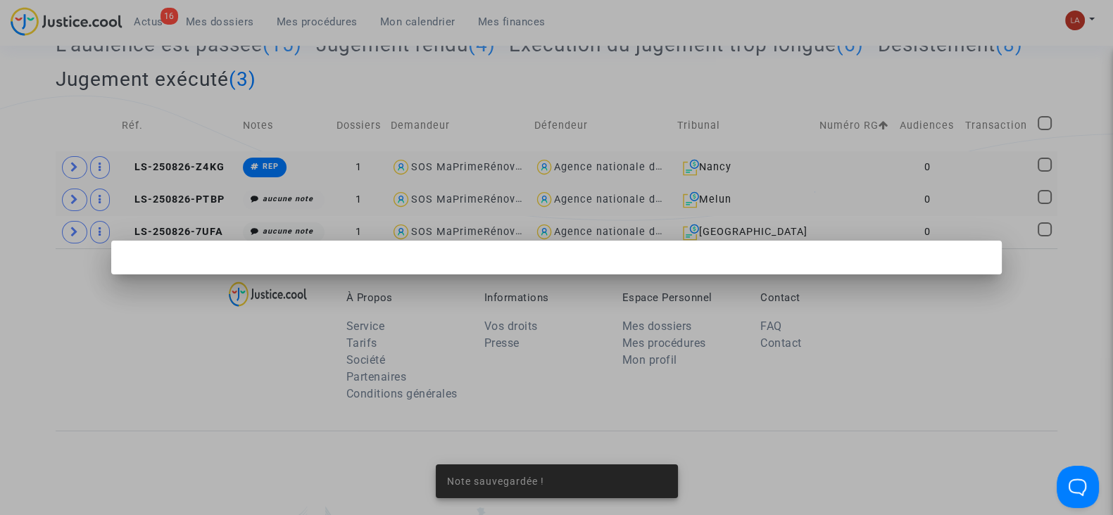
scroll to position [0, 0]
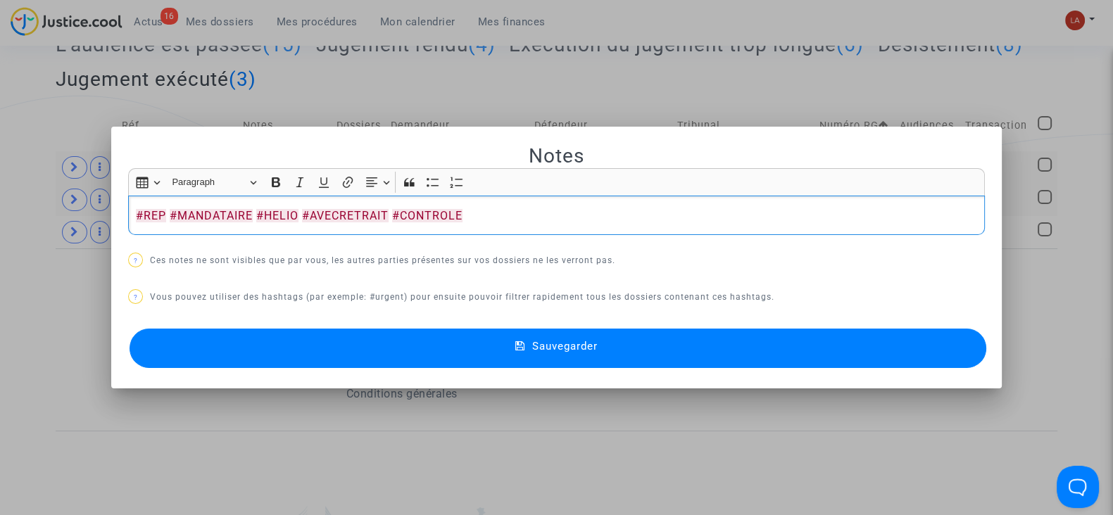
click at [336, 329] on button "Sauvegarder" at bounding box center [557, 348] width 856 height 39
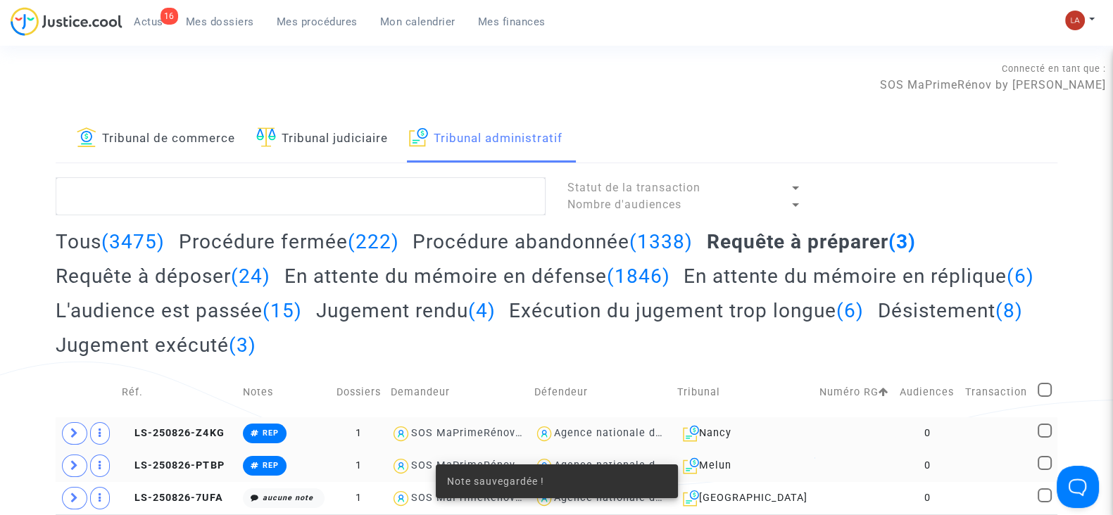
scroll to position [266, 0]
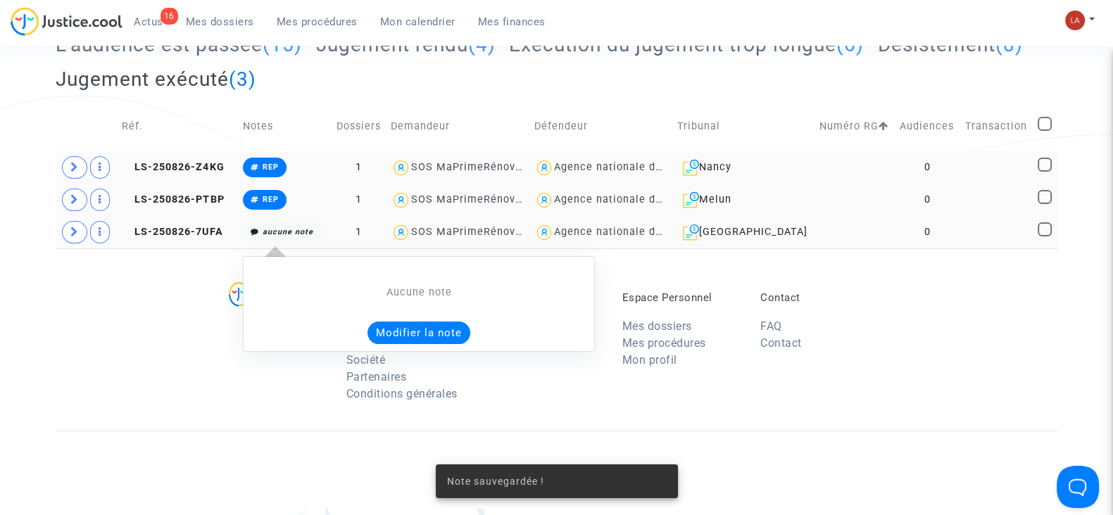
drag, startPoint x: 409, startPoint y: 331, endPoint x: 391, endPoint y: 327, distance: 18.6
click at [391, 327] on button "Modifier la note" at bounding box center [418, 333] width 103 height 23
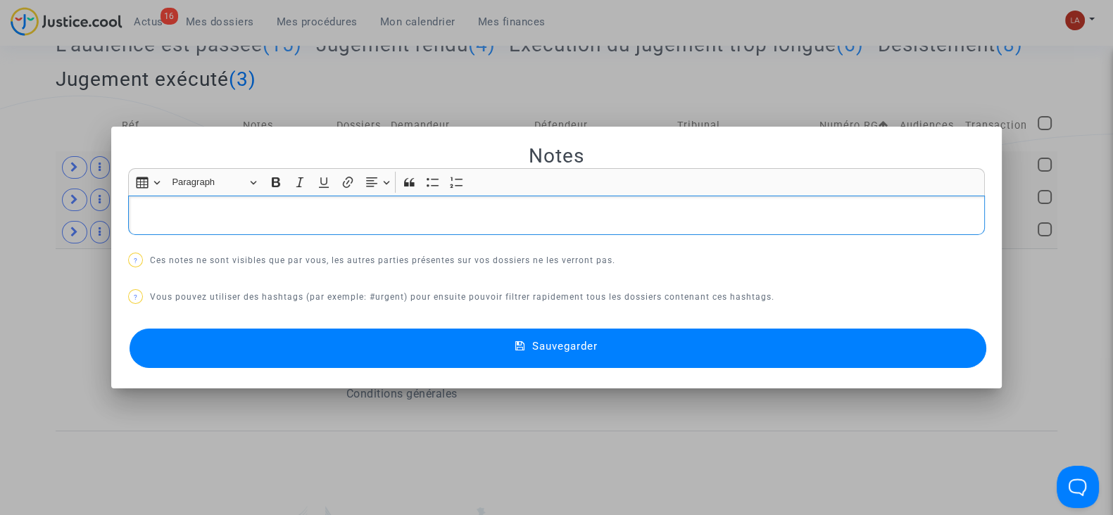
scroll to position [0, 0]
click at [324, 342] on button "Sauvegarder" at bounding box center [557, 348] width 856 height 39
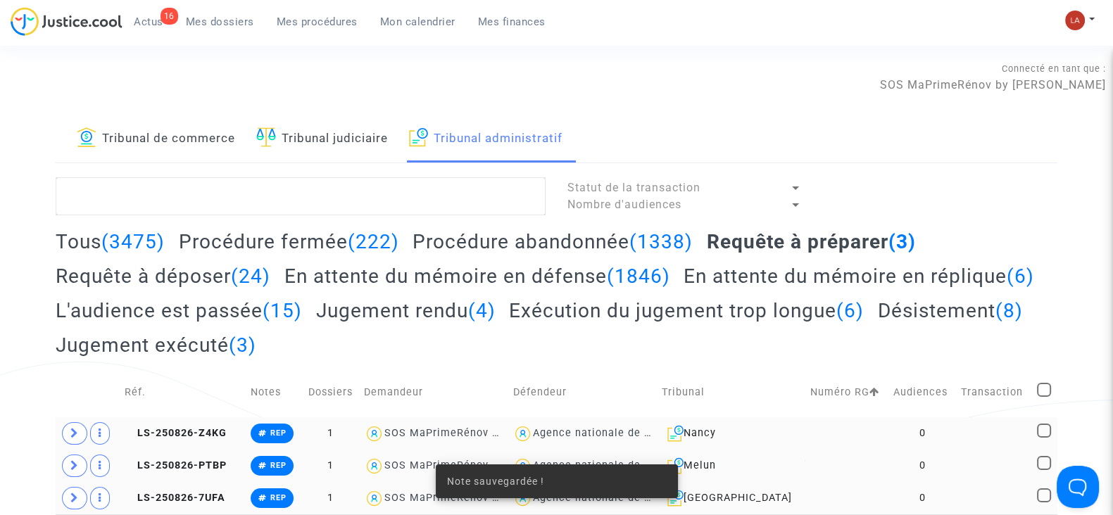
scroll to position [16, 0]
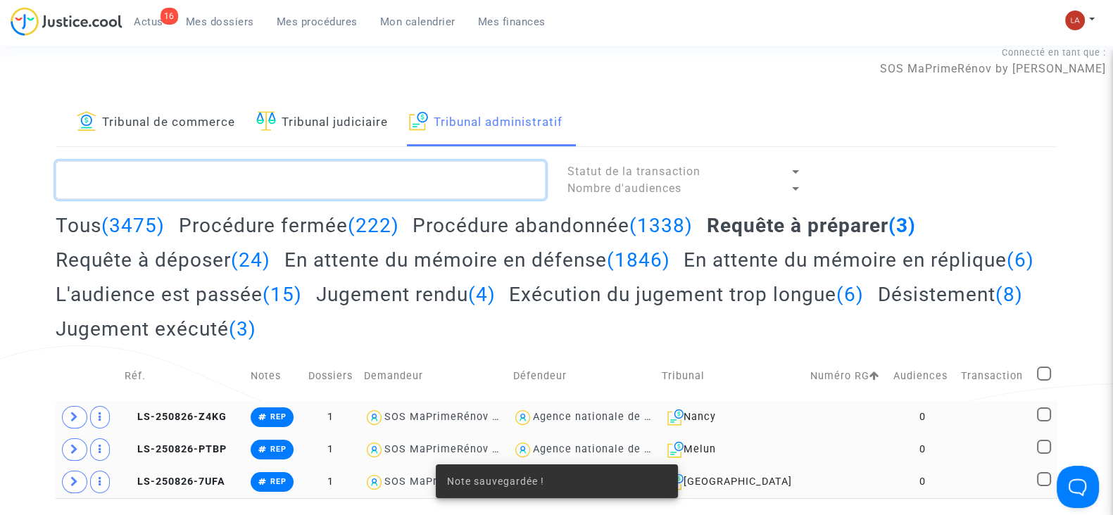
click at [176, 174] on textarea at bounding box center [301, 180] width 490 height 38
paste textarea "#REP #MANDATAIRE #HELIO #AVECRETRAIT #CONTROLE"
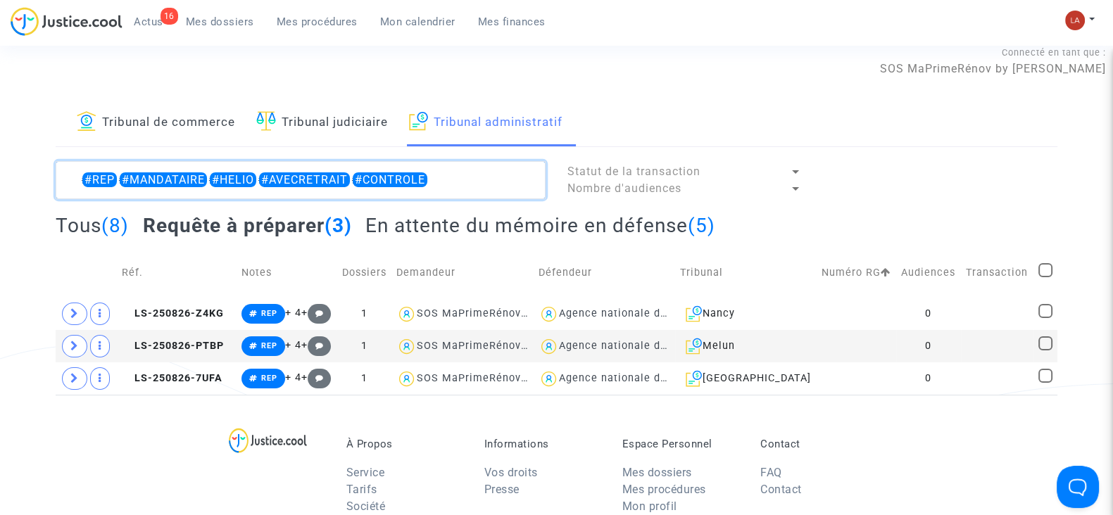
type textarea "#REP #MANDATAIRE #HELIO #AVECRETRAIT #CONTROLE"
drag, startPoint x: 1043, startPoint y: 267, endPoint x: 826, endPoint y: 96, distance: 276.1
click at [826, 96] on div "Connecté en tant que : SOS MaPrimeRénov by Pitcher Avocat" at bounding box center [553, 82] width 1106 height 34
click at [1042, 268] on span at bounding box center [1045, 270] width 14 height 14
click at [1044, 277] on input "checkbox" at bounding box center [1044, 277] width 1 height 1
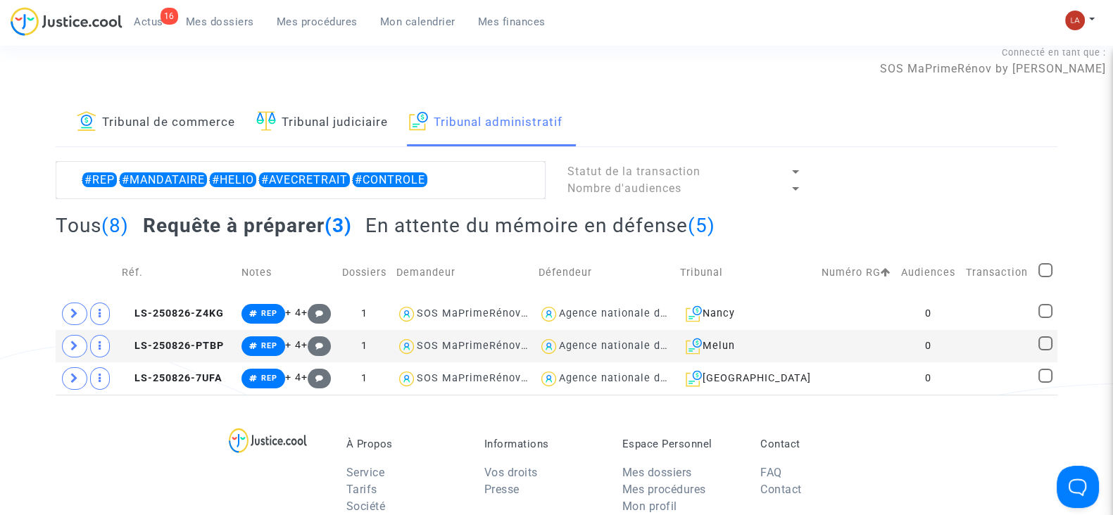
checkbox input "true"
click at [1017, 185] on div "Sélection (3)" at bounding box center [1003, 178] width 106 height 35
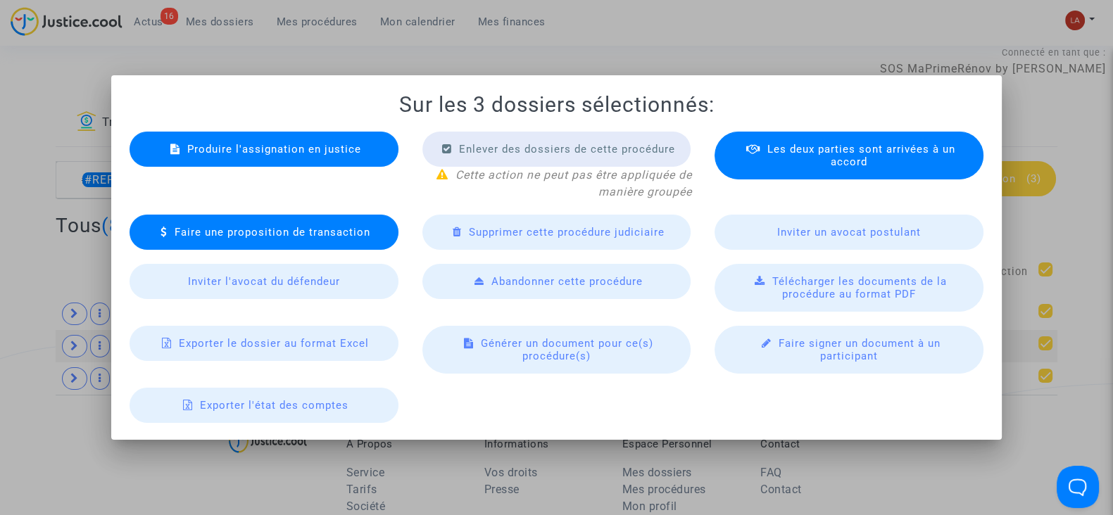
click at [320, 141] on div "Produire l'assignation en justice" at bounding box center [263, 149] width 269 height 35
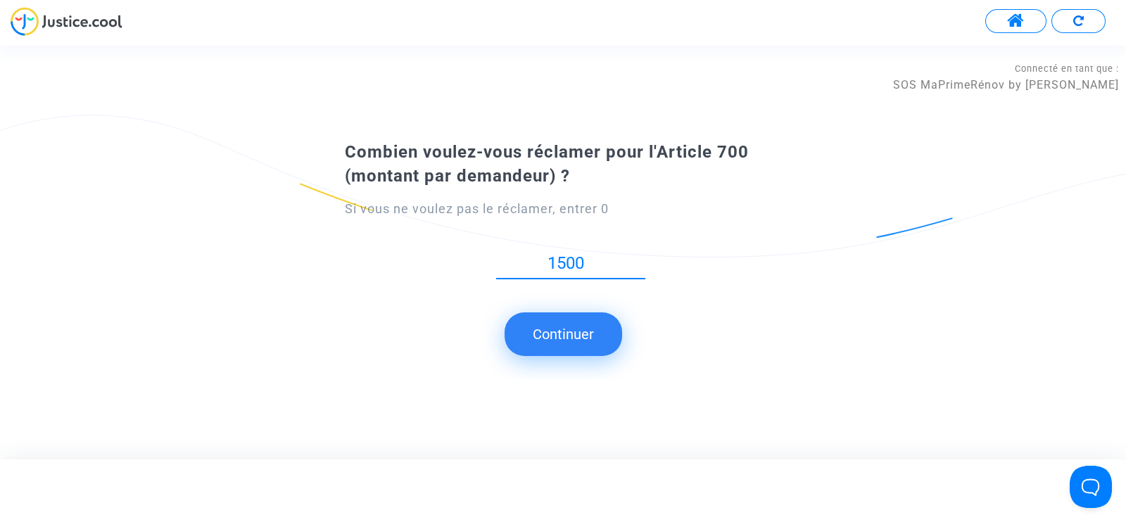
type input "1500"
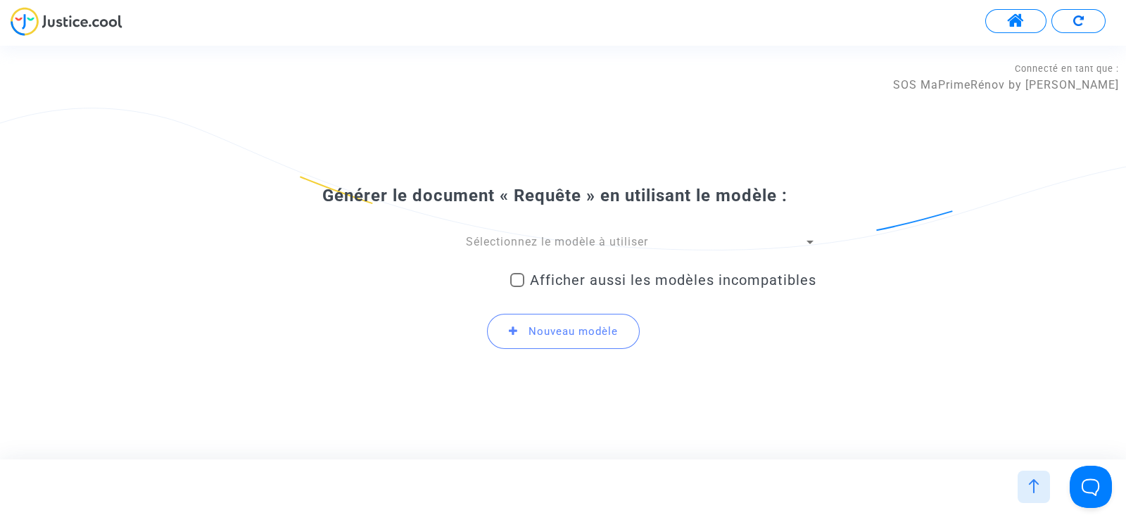
click at [489, 241] on span "Sélectionnez le modèle à utiliser" at bounding box center [557, 241] width 182 height 13
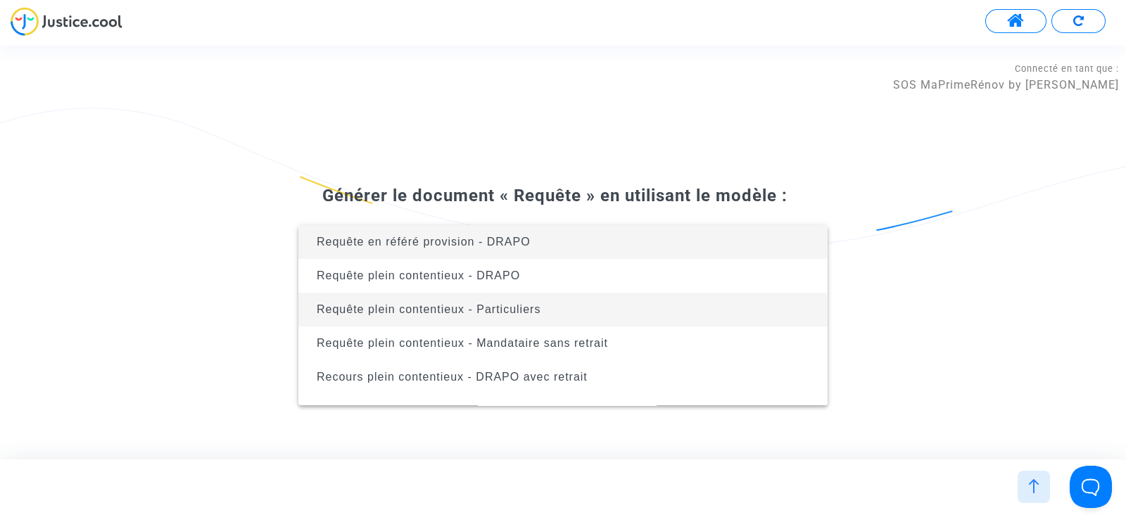
scroll to position [461, 0]
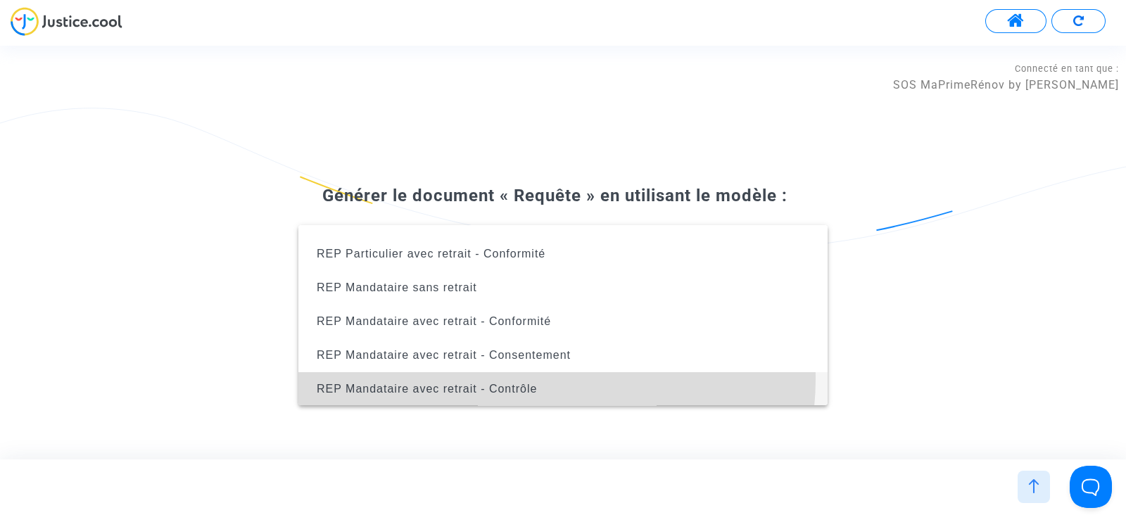
click at [533, 378] on span "REP Mandataire avec retrait - Contrôle" at bounding box center [563, 389] width 507 height 34
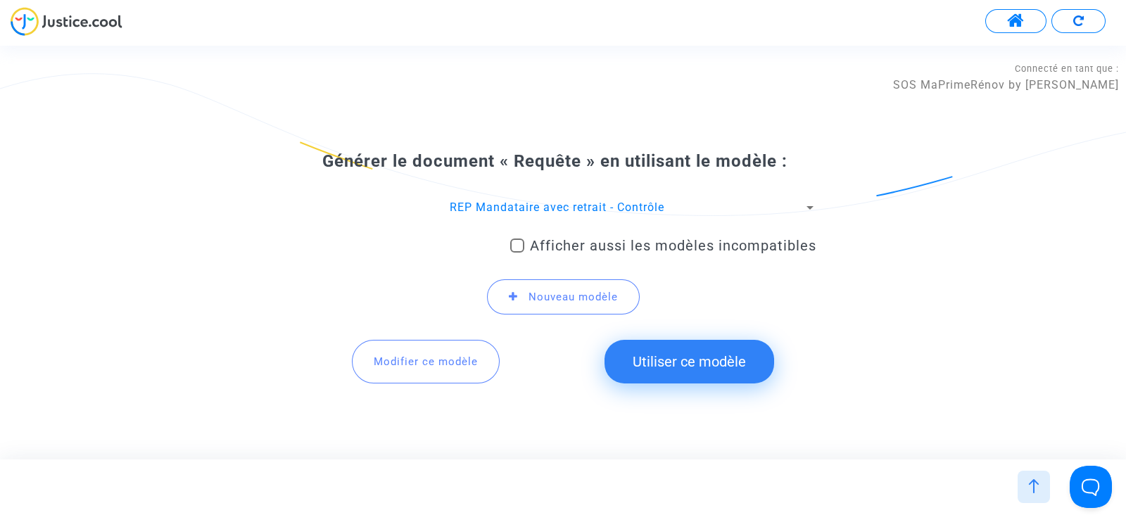
click at [669, 367] on button "Utiliser ce modèle" at bounding box center [690, 362] width 170 height 44
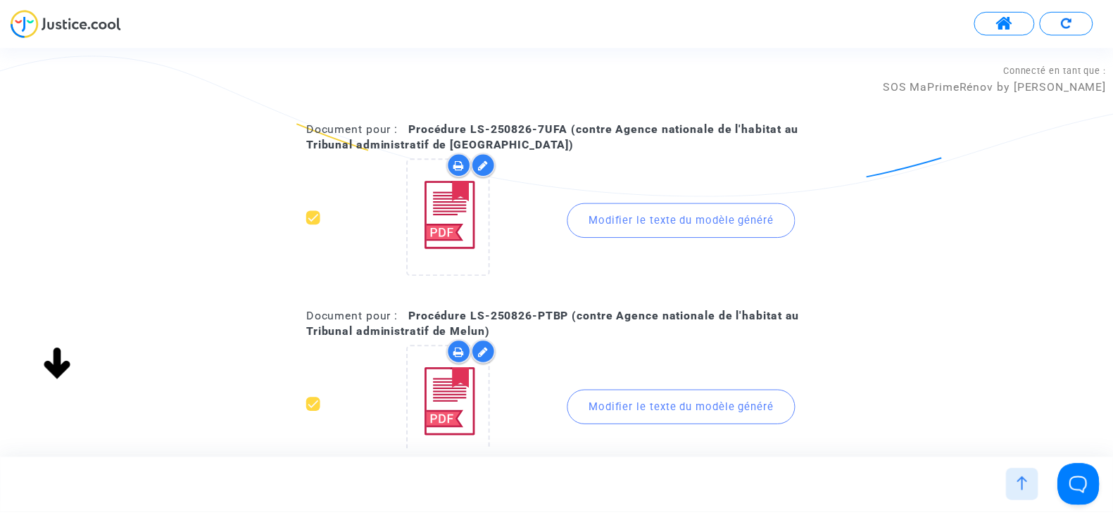
scroll to position [367, 0]
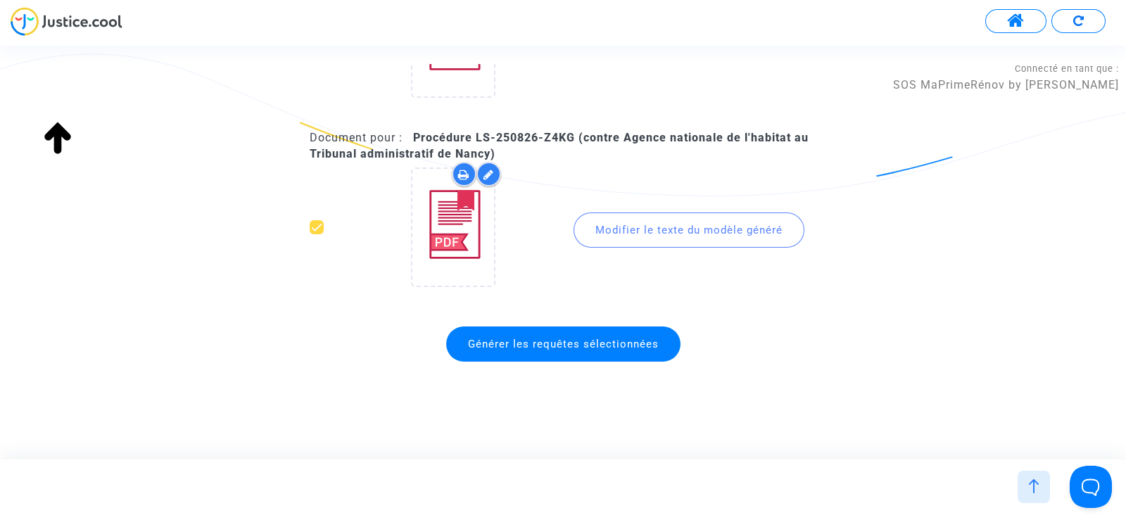
click at [515, 354] on span "Générer les requêtes sélectionnées" at bounding box center [563, 344] width 234 height 35
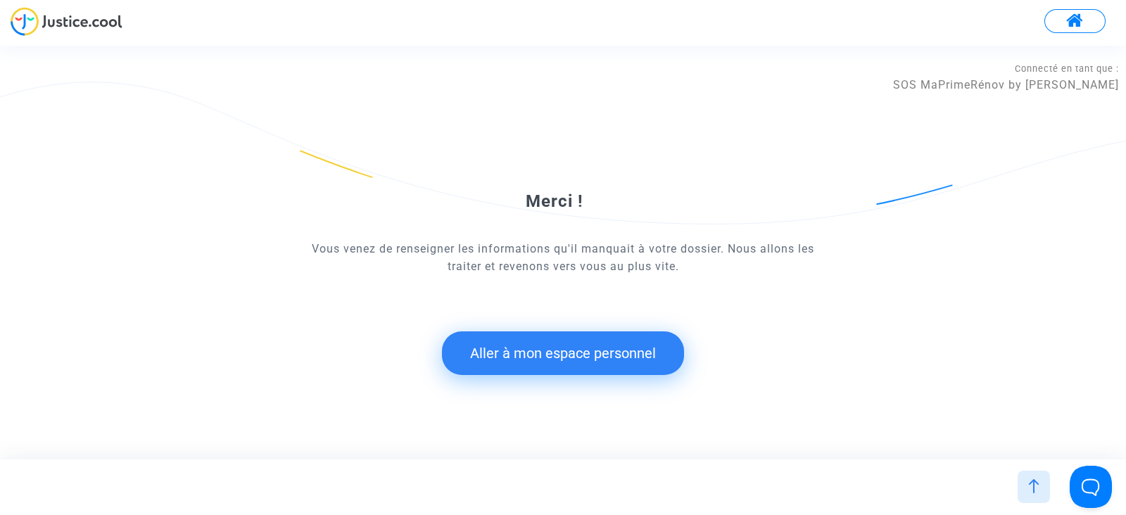
click at [500, 343] on button "Aller à mon espace personnel" at bounding box center [563, 353] width 242 height 44
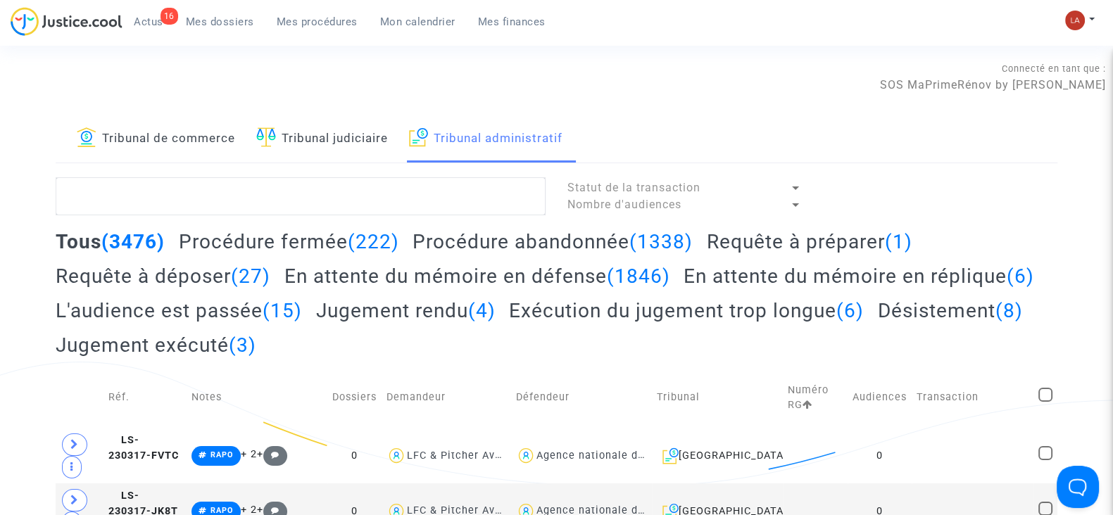
click at [747, 237] on h2 "Requête à préparer (1)" at bounding box center [810, 241] width 206 height 25
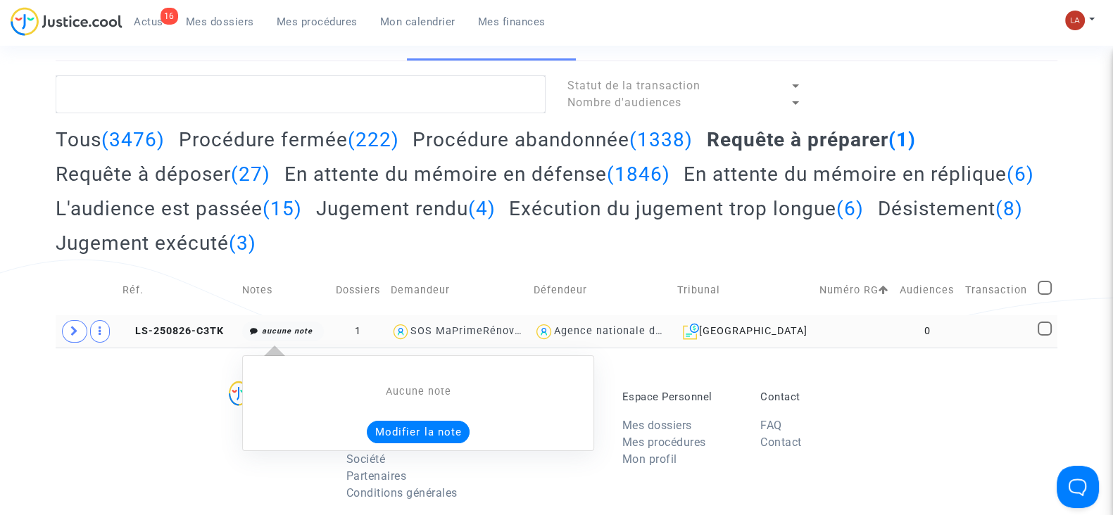
scroll to position [106, 0]
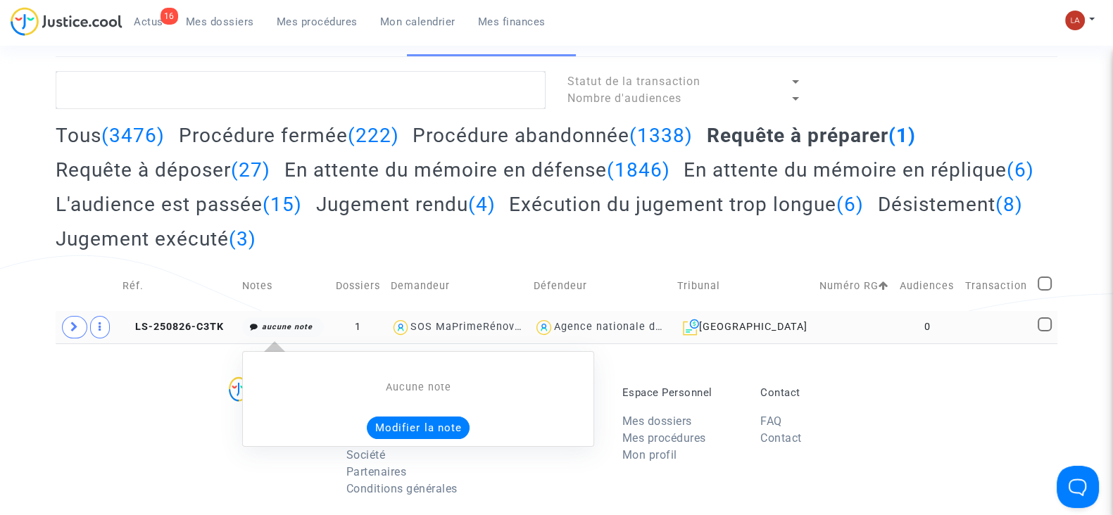
click at [410, 435] on button "Modifier la note" at bounding box center [418, 428] width 103 height 23
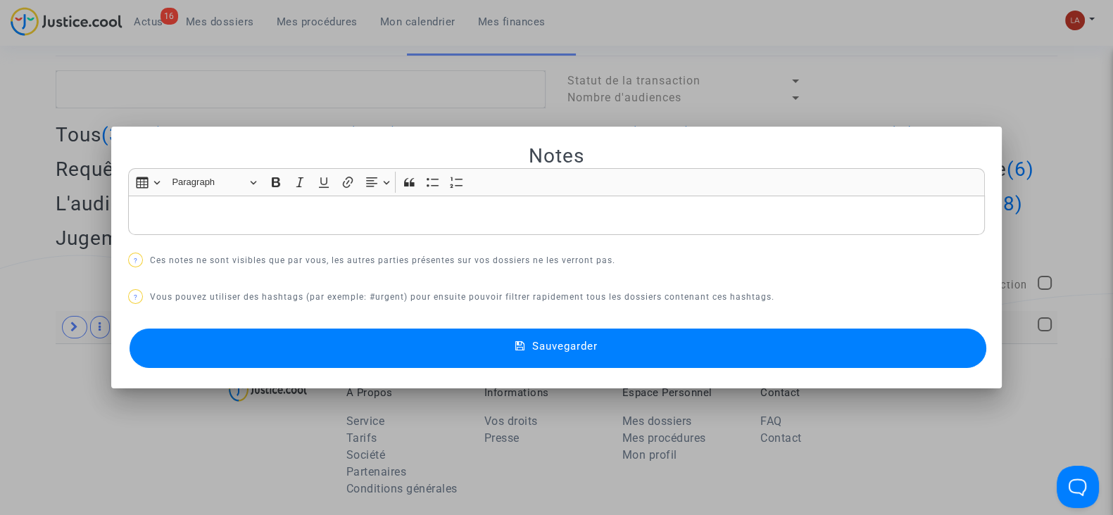
scroll to position [0, 0]
click at [407, 346] on button "Sauvegarder" at bounding box center [557, 348] width 856 height 39
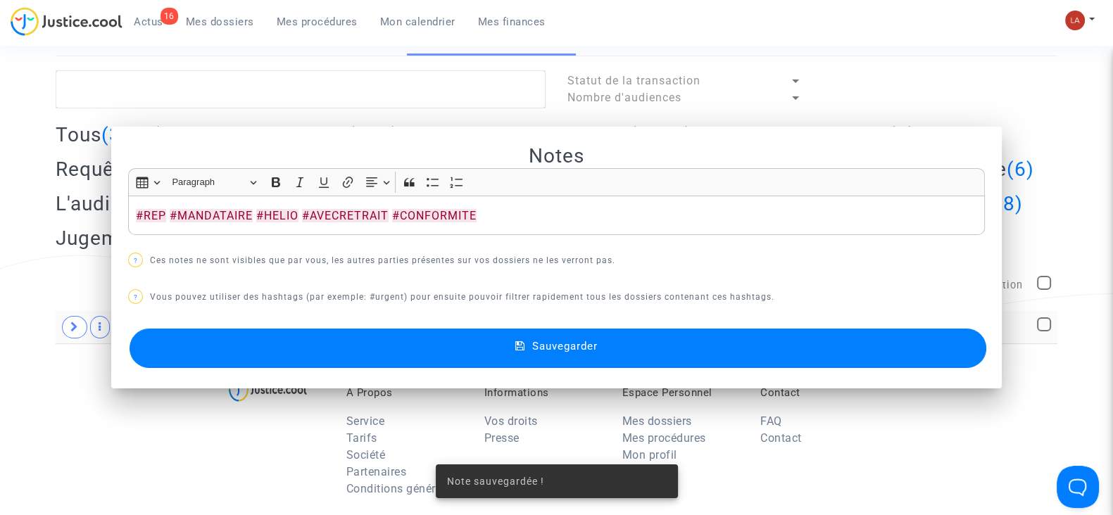
scroll to position [106, 0]
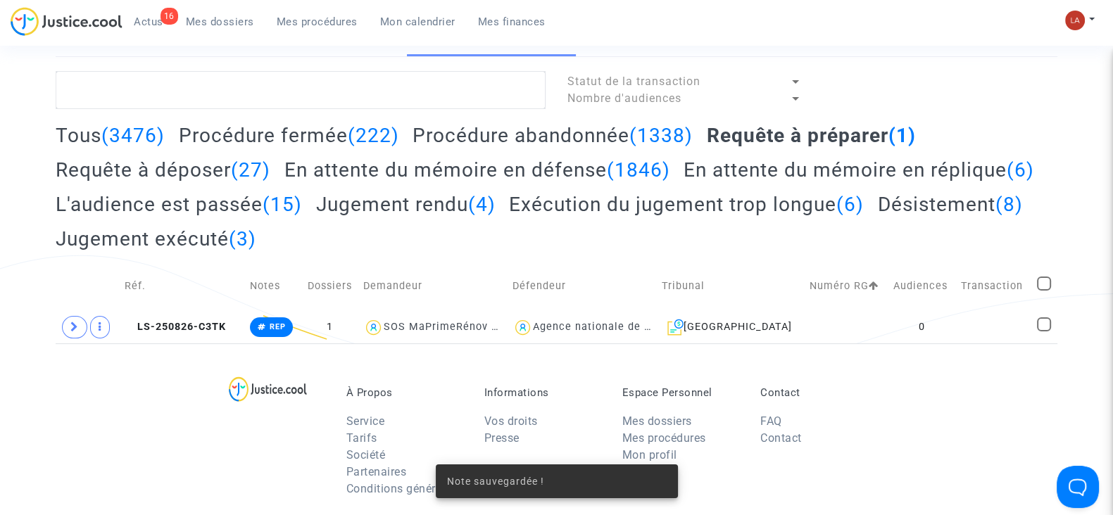
click at [1049, 279] on span at bounding box center [1044, 284] width 14 height 14
click at [1044, 291] on input "checkbox" at bounding box center [1043, 291] width 1 height 1
checkbox input "true"
click at [980, 84] on span "Sélection" at bounding box center [990, 88] width 51 height 13
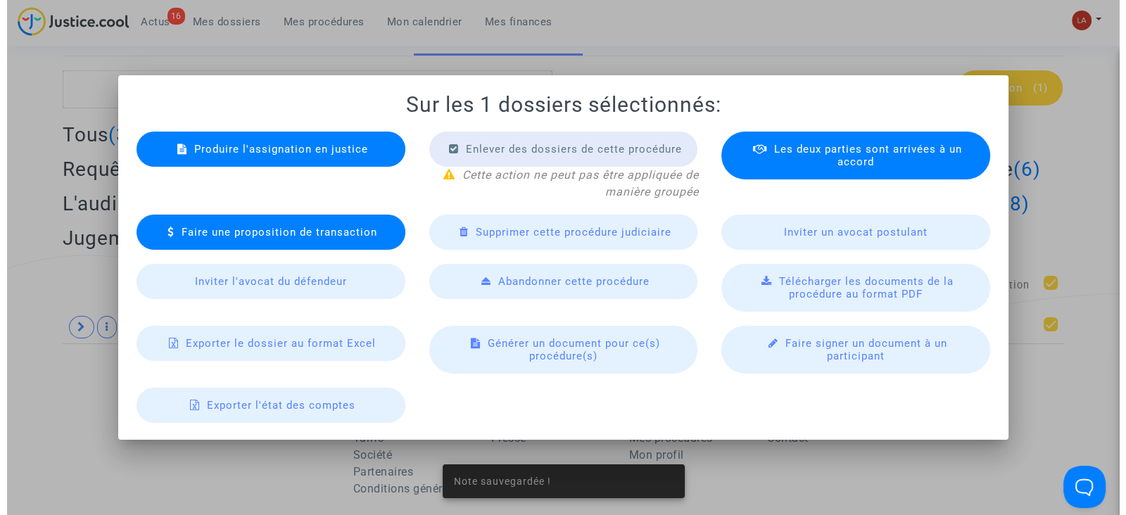
scroll to position [0, 0]
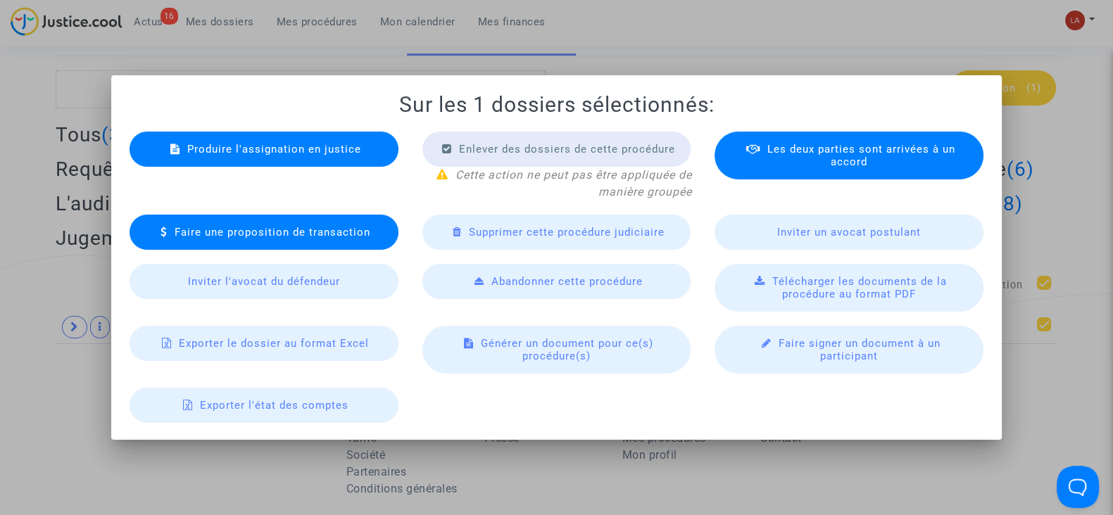
click at [327, 143] on span "Produire l'assignation en justice" at bounding box center [274, 149] width 174 height 13
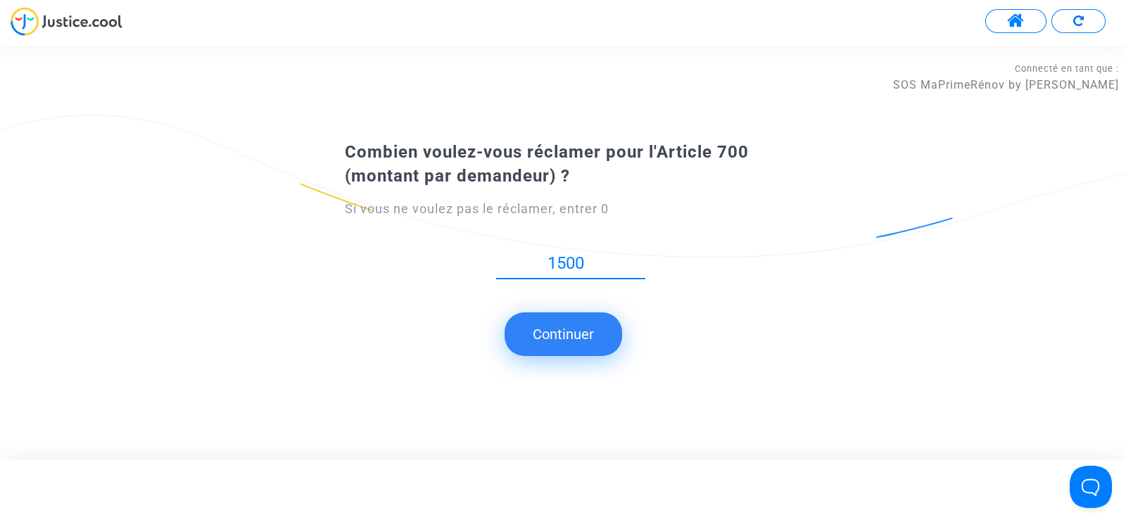
type input "1500"
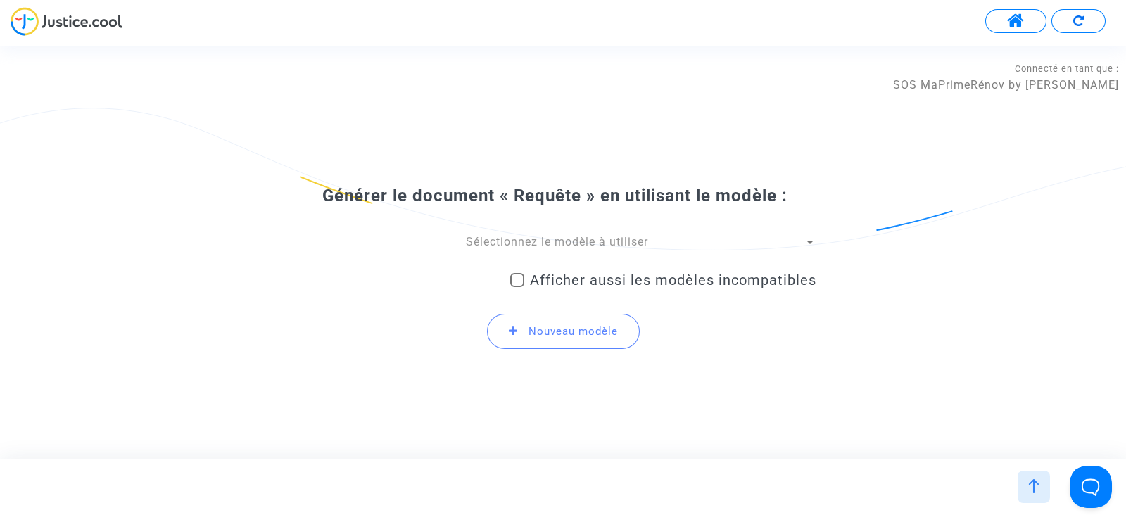
drag, startPoint x: 495, startPoint y: 240, endPoint x: 469, endPoint y: 310, distance: 75.0
click at [469, 310] on div "Sélectionnez le modèle à utiliser Afficher aussi les modèles incompatibles Nouv…" at bounding box center [563, 297] width 507 height 127
click at [479, 248] on span "Sélectionnez le modèle à utiliser" at bounding box center [557, 241] width 182 height 13
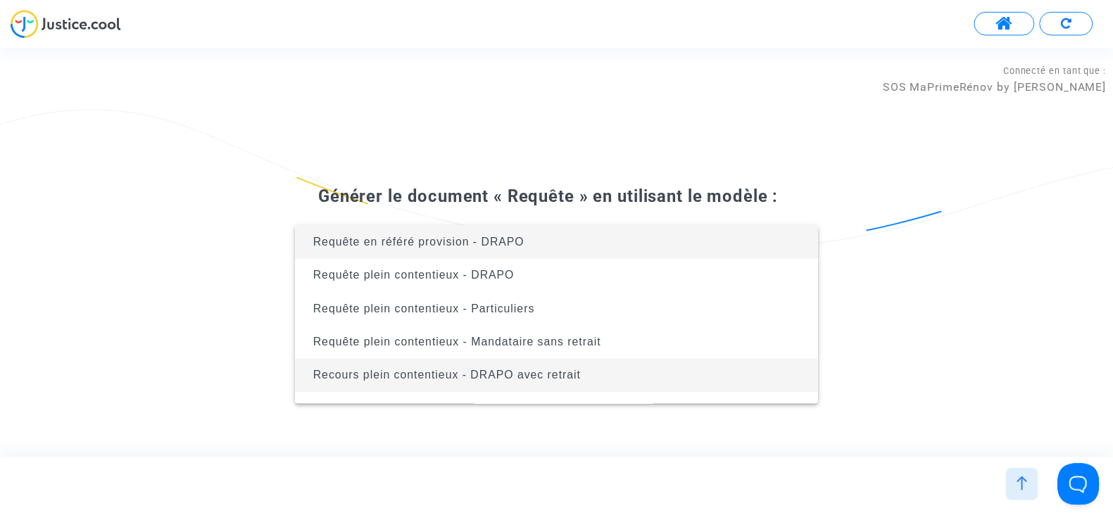
scroll to position [461, 0]
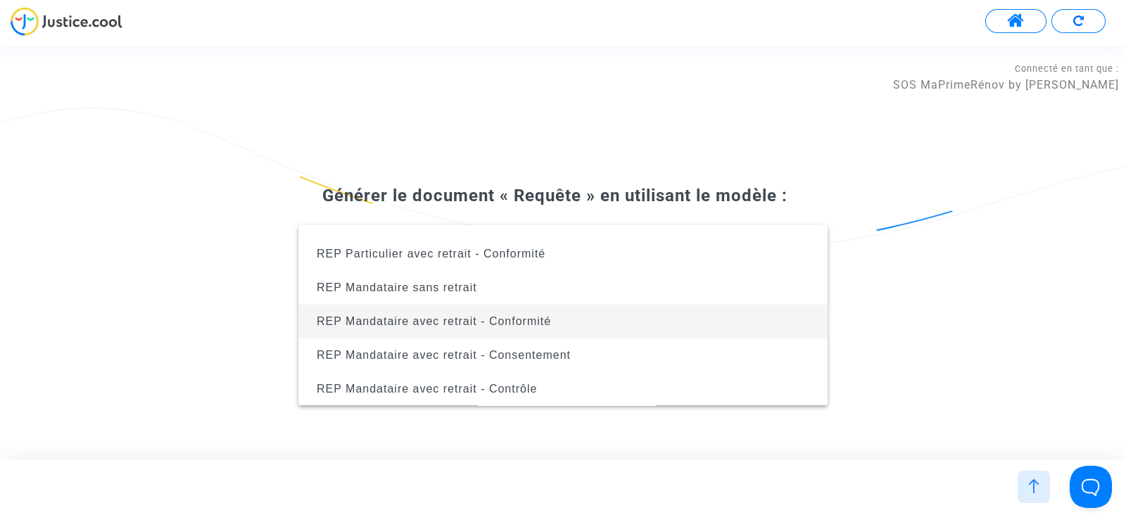
click at [544, 315] on span "REP Mandataire avec retrait - Conformité" at bounding box center [434, 321] width 234 height 12
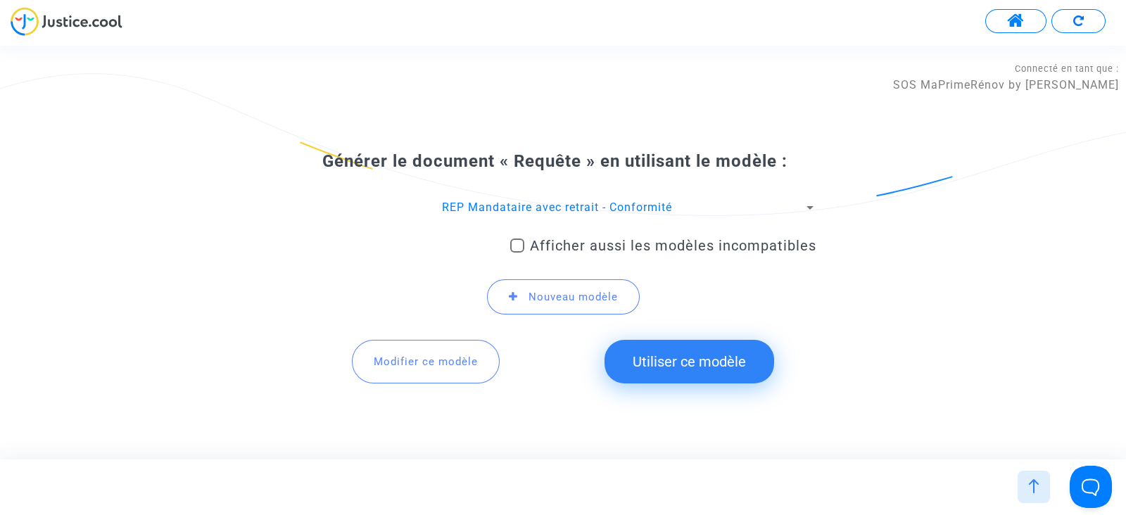
click at [672, 372] on button "Utiliser ce modèle" at bounding box center [690, 362] width 170 height 44
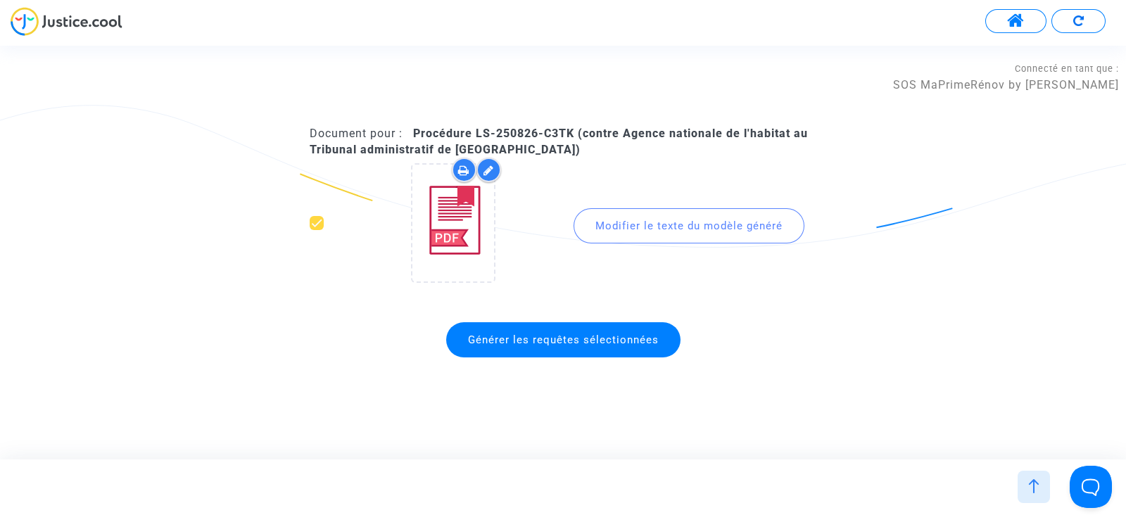
click at [535, 341] on span "Générer les requêtes sélectionnées" at bounding box center [563, 340] width 191 height 13
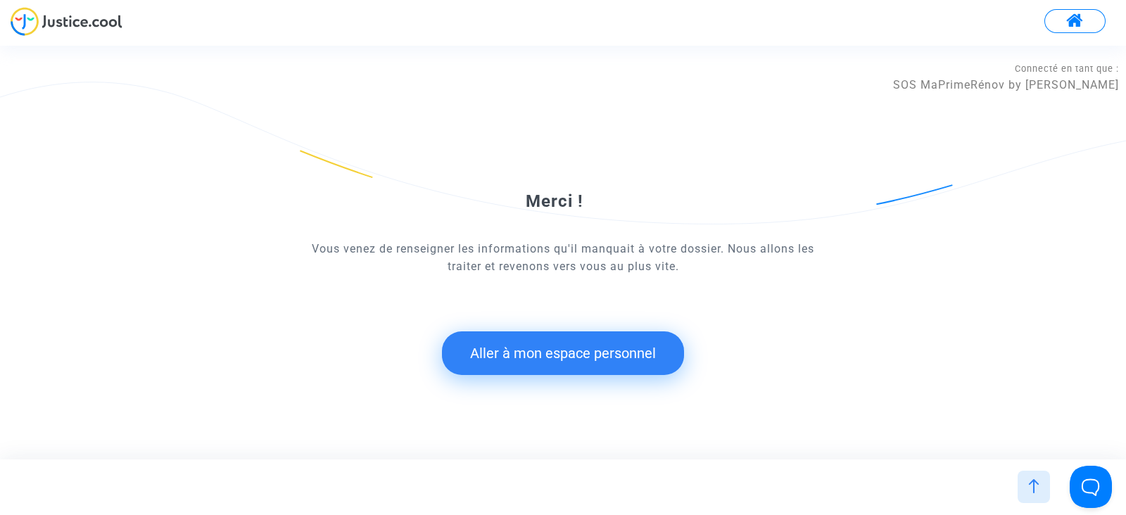
click at [500, 354] on button "Aller à mon espace personnel" at bounding box center [563, 353] width 242 height 44
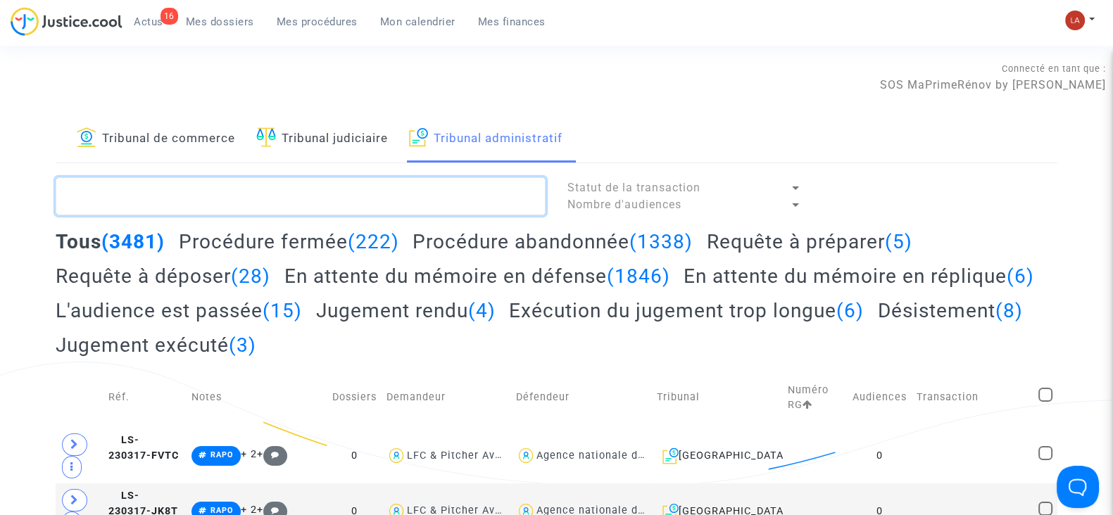
click at [297, 193] on textarea at bounding box center [301, 196] width 490 height 38
drag, startPoint x: 792, startPoint y: 253, endPoint x: 734, endPoint y: 245, distance: 58.3
click at [734, 245] on h2 "Requête à préparer (5)" at bounding box center [810, 241] width 206 height 25
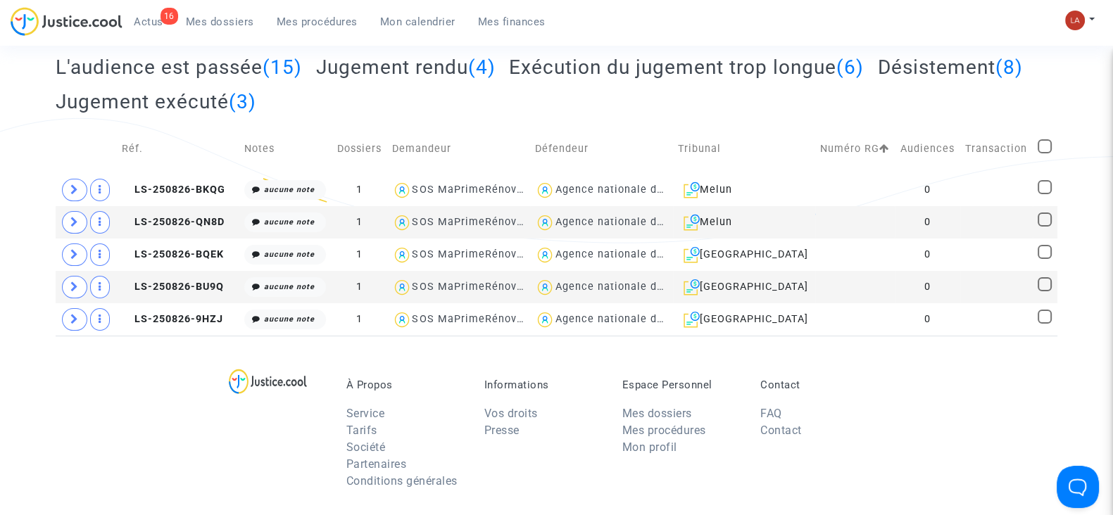
scroll to position [244, 0]
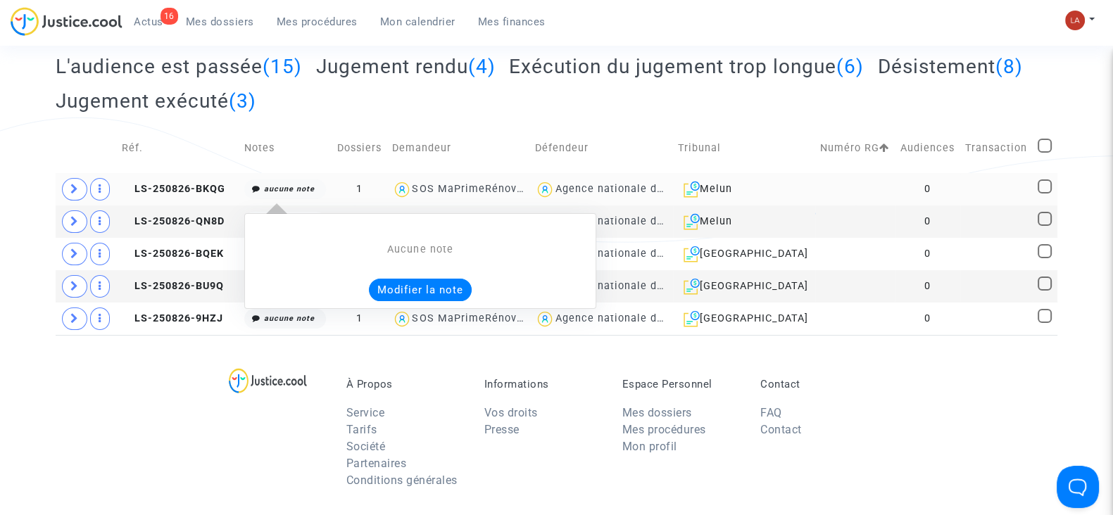
click at [413, 289] on button "Modifier la note" at bounding box center [420, 290] width 103 height 23
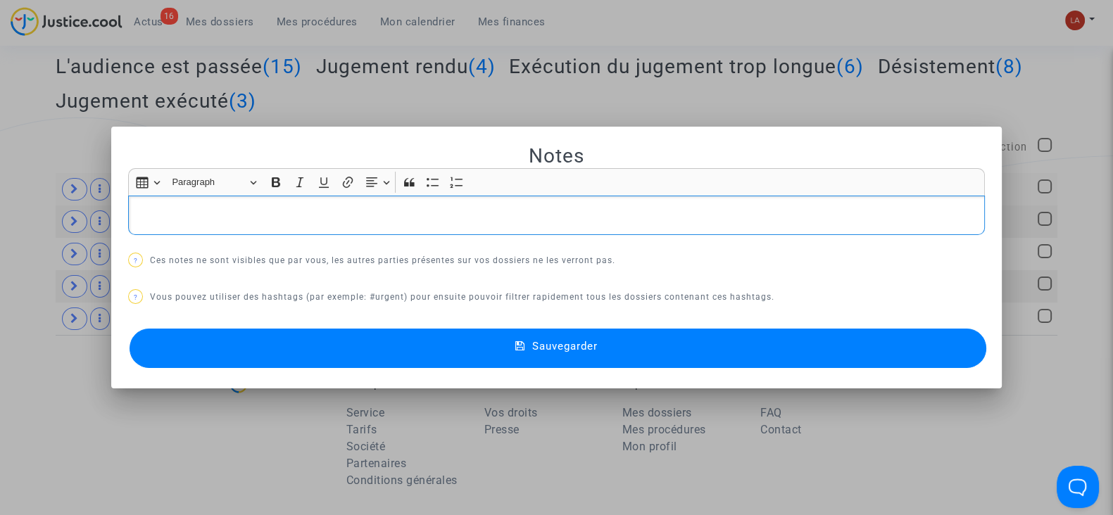
scroll to position [0, 0]
click at [436, 336] on button "Sauvegarder" at bounding box center [557, 348] width 856 height 39
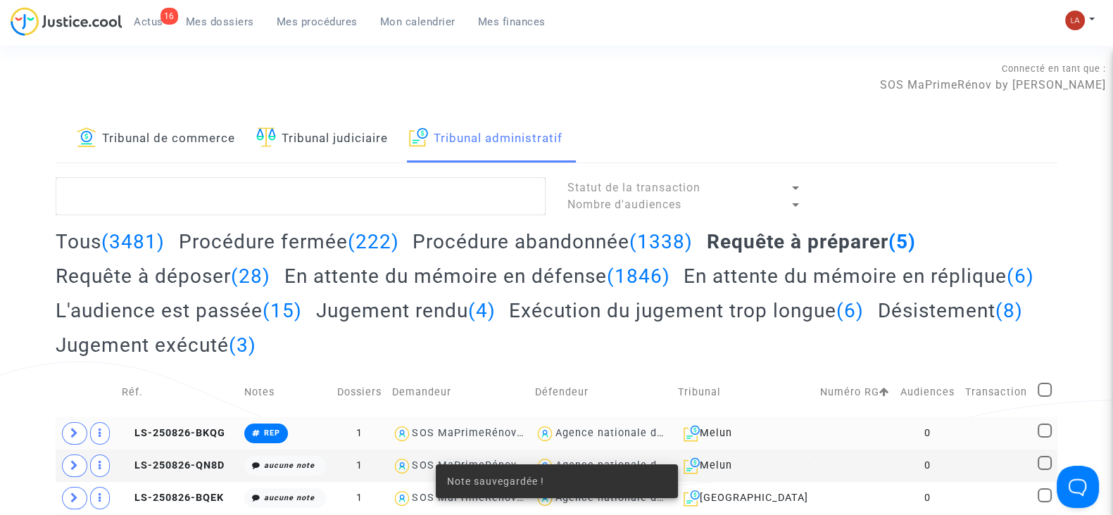
scroll to position [244, 0]
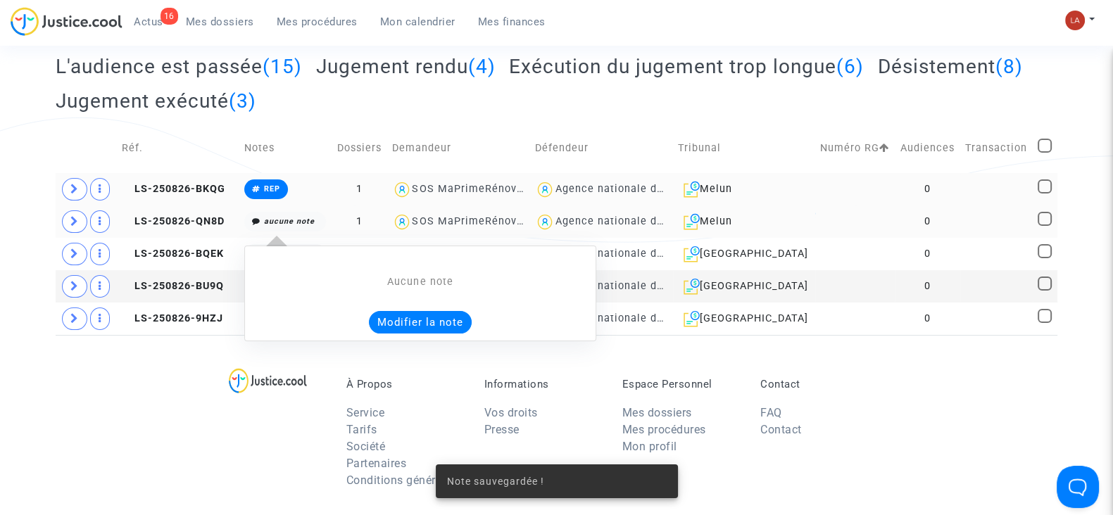
click at [397, 327] on button "Modifier la note" at bounding box center [420, 322] width 103 height 23
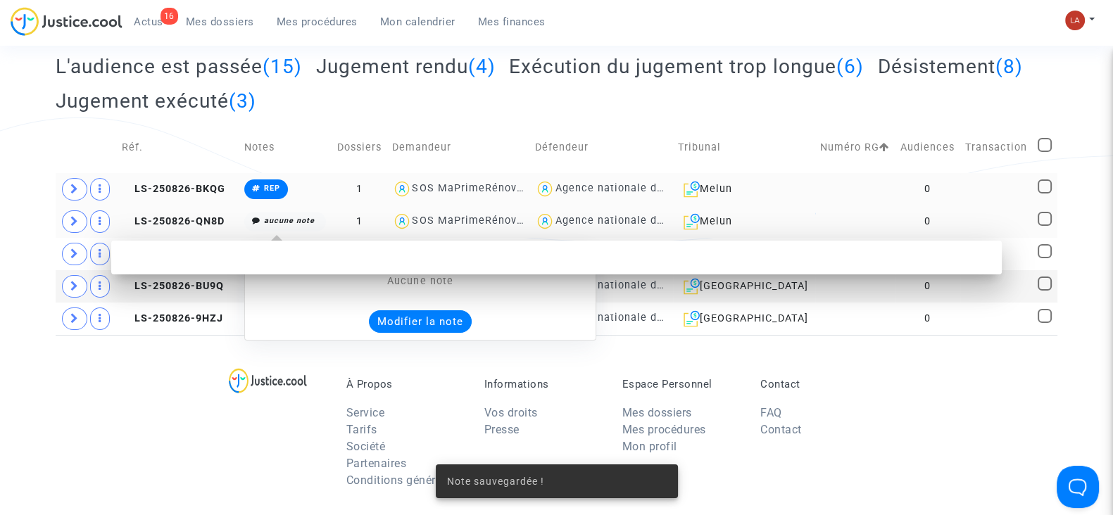
scroll to position [0, 0]
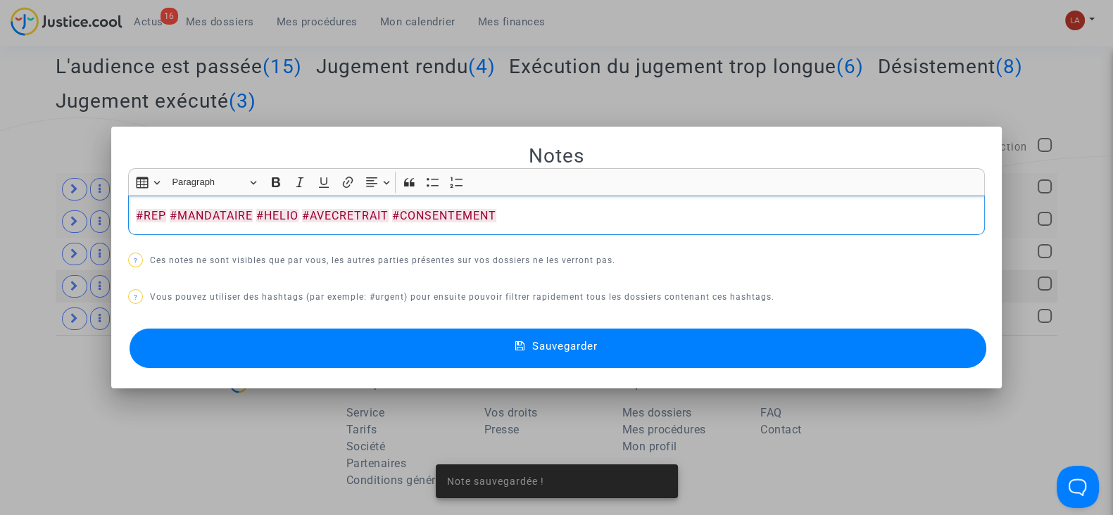
click at [335, 343] on button "Sauvegarder" at bounding box center [557, 348] width 856 height 39
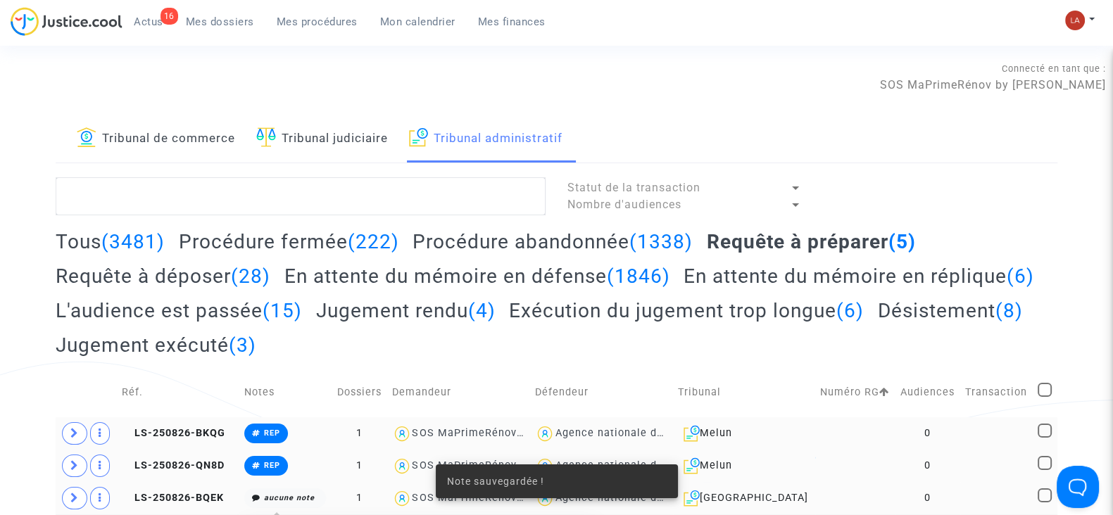
scroll to position [244, 0]
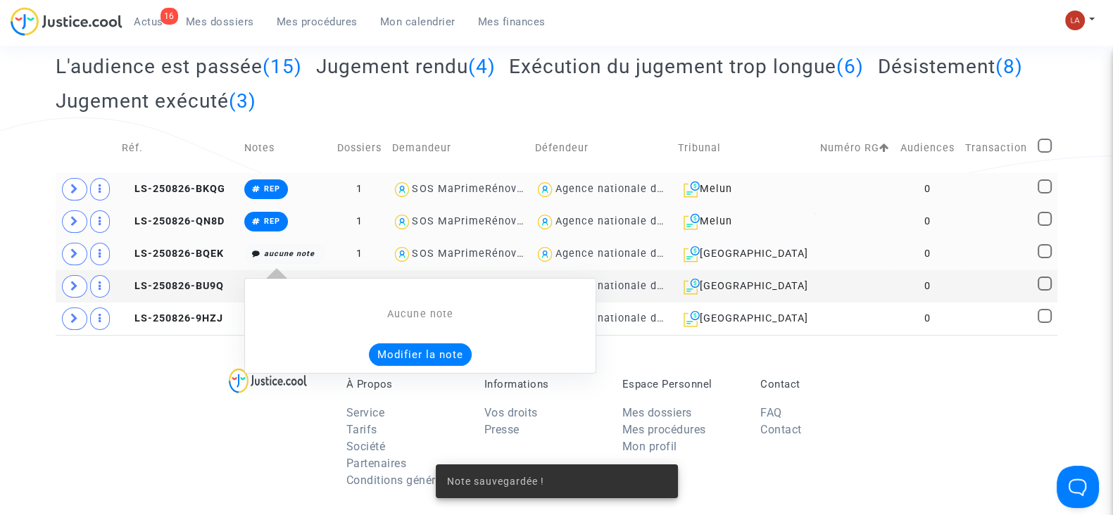
click at [405, 350] on button "Modifier la note" at bounding box center [420, 354] width 103 height 23
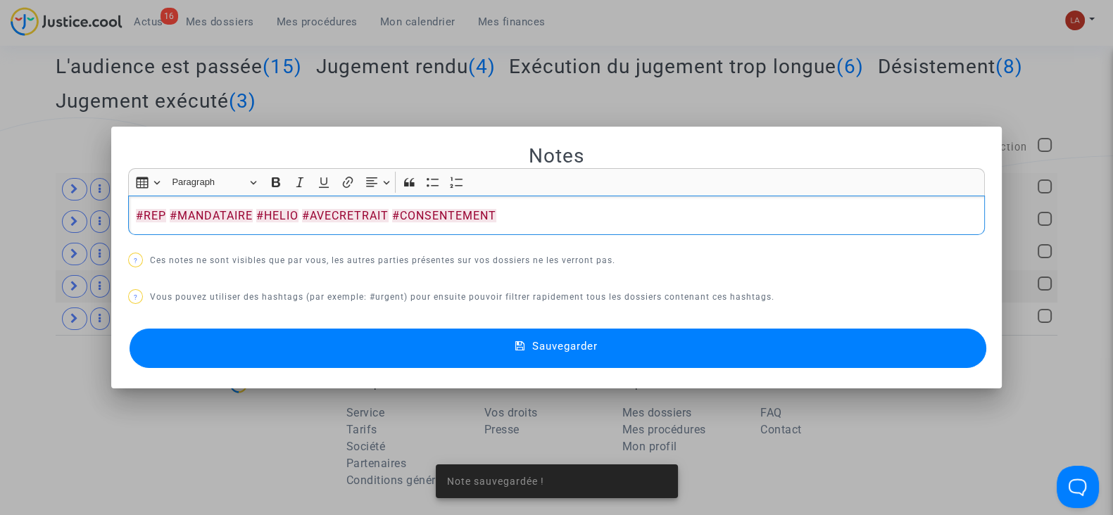
click at [348, 338] on button "Sauvegarder" at bounding box center [557, 348] width 856 height 39
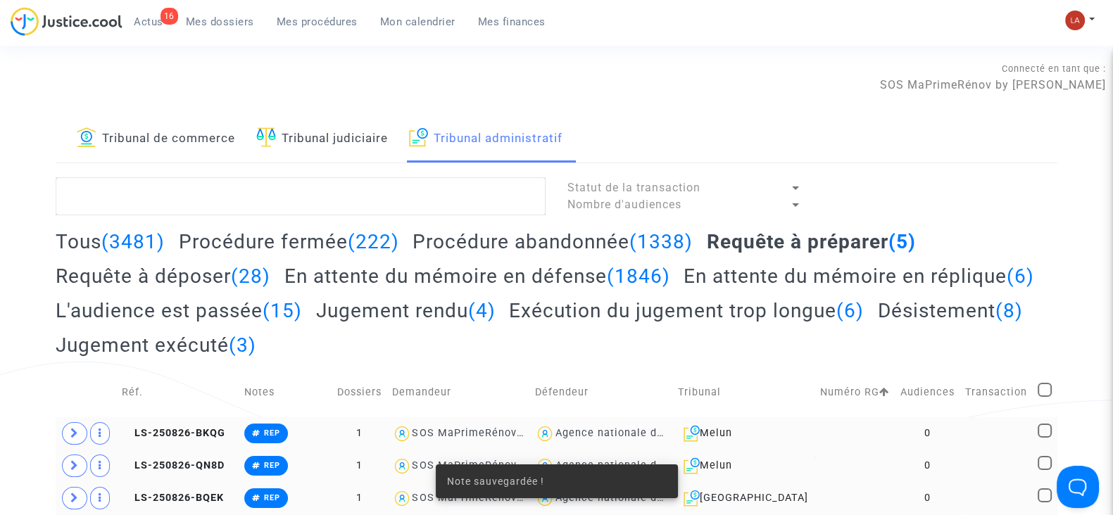
scroll to position [244, 0]
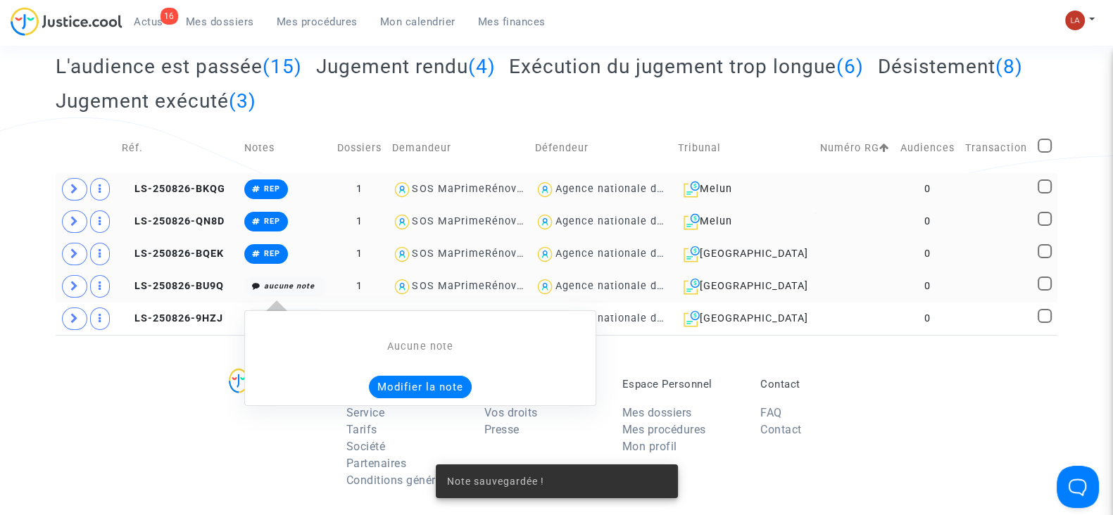
click at [395, 391] on button "Modifier la note" at bounding box center [420, 387] width 103 height 23
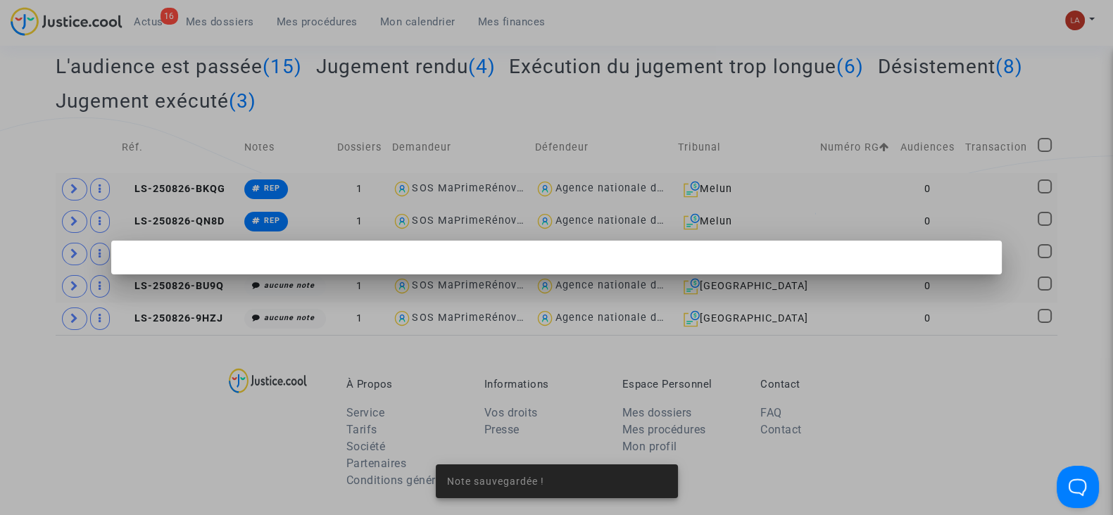
scroll to position [0, 0]
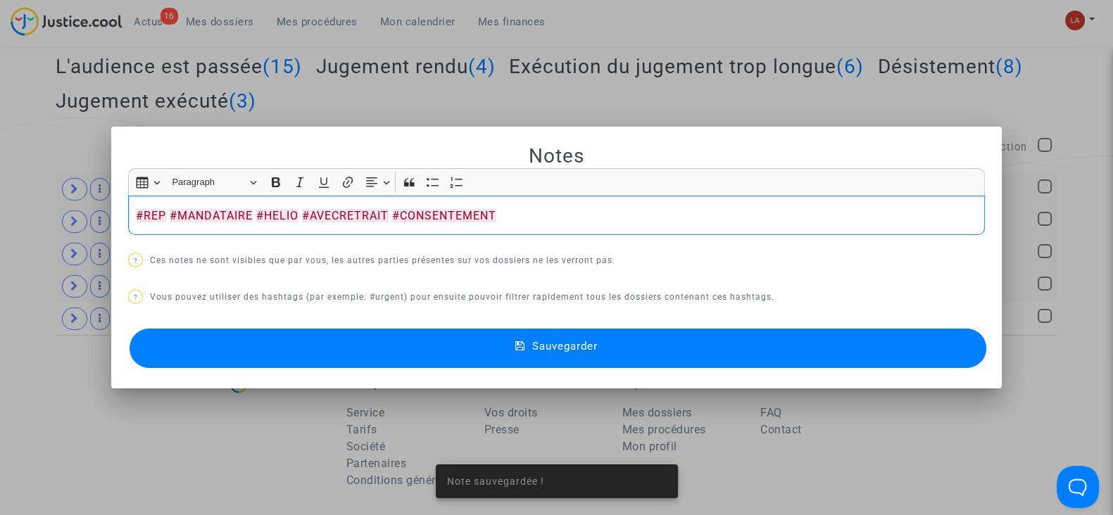
click at [315, 343] on button "Sauvegarder" at bounding box center [557, 348] width 856 height 39
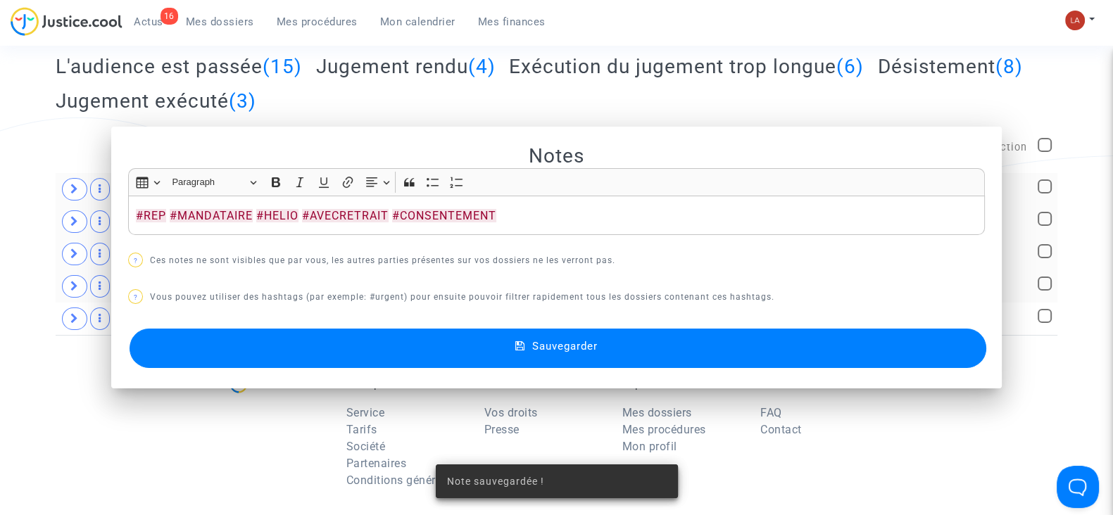
scroll to position [244, 0]
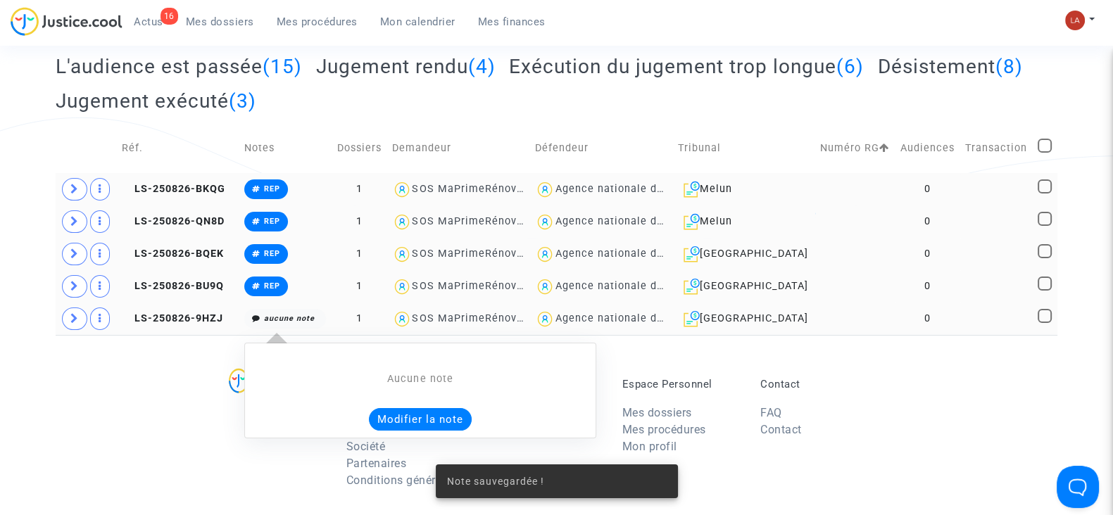
click at [401, 419] on button "Modifier la note" at bounding box center [420, 419] width 103 height 23
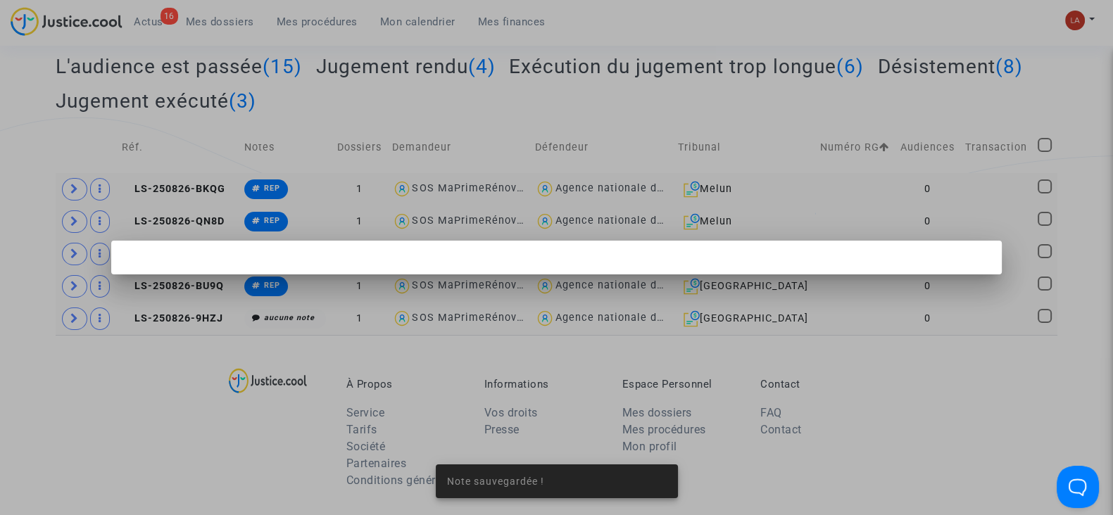
scroll to position [0, 0]
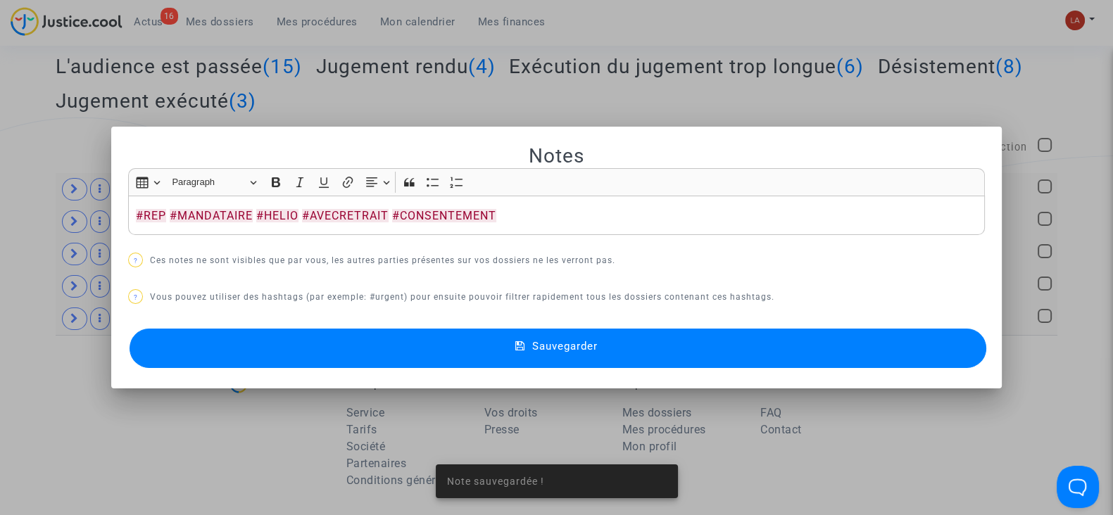
click at [320, 346] on button "Sauvegarder" at bounding box center [557, 348] width 856 height 39
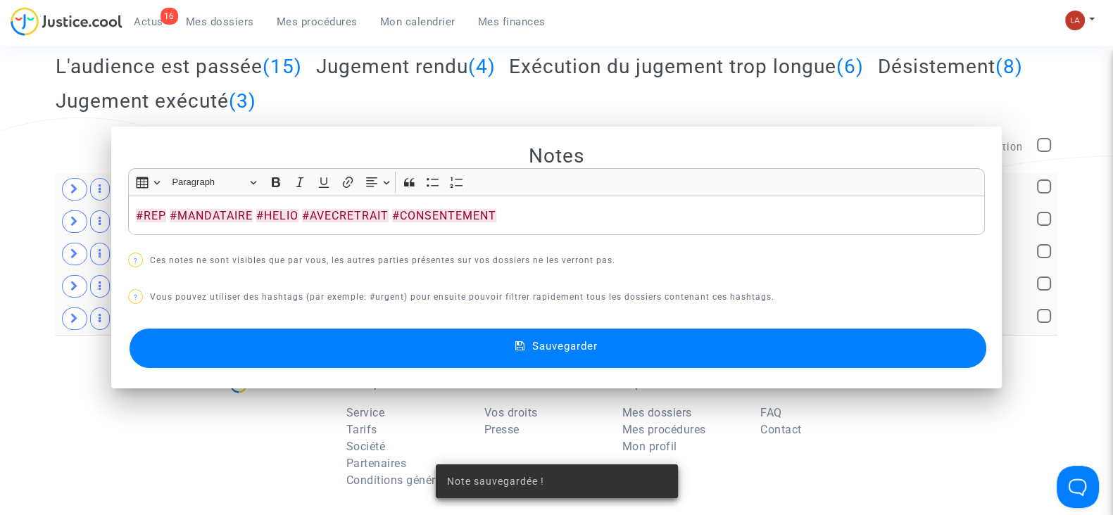
scroll to position [244, 0]
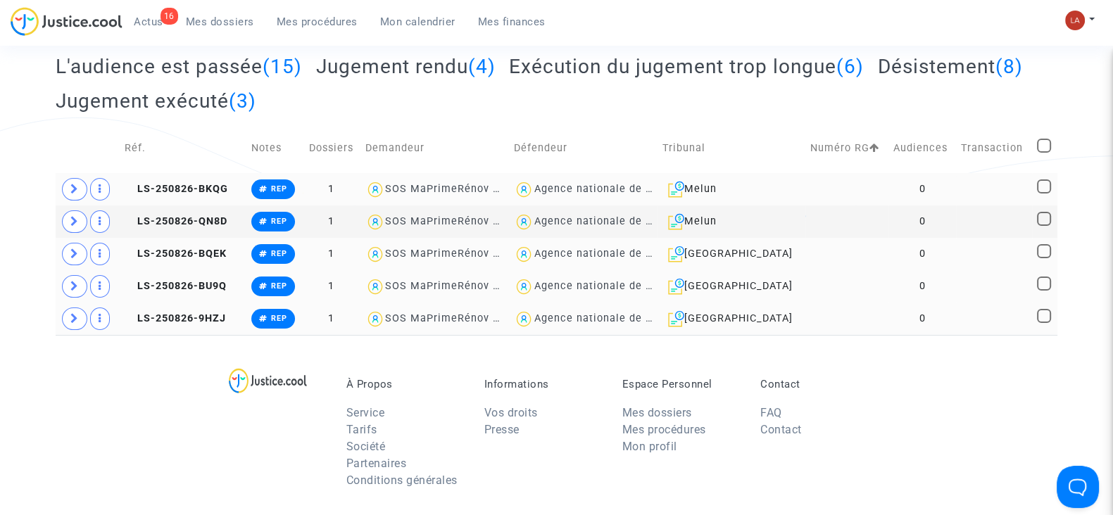
drag, startPoint x: 1049, startPoint y: 144, endPoint x: 1003, endPoint y: 77, distance: 81.6
click at [1003, 77] on div "Tous (3481) Procédure fermée (222) Procédure abandonnée (1338) Requête à prépar…" at bounding box center [556, 54] width 1001 height 138
click at [1045, 140] on span at bounding box center [1044, 146] width 14 height 14
click at [1044, 153] on input "checkbox" at bounding box center [1043, 153] width 1 height 1
checkbox input "true"
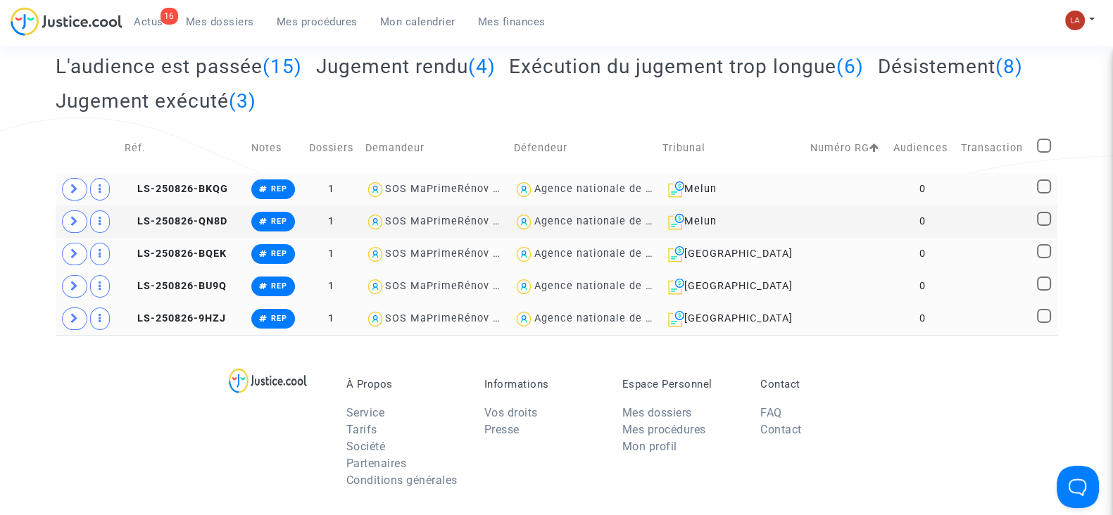
checkbox input "true"
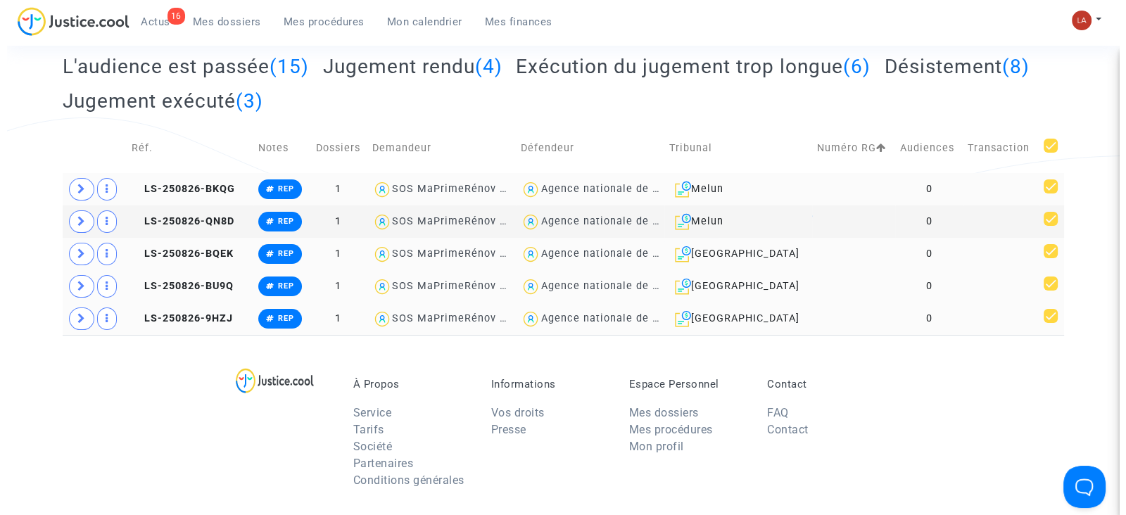
scroll to position [0, 0]
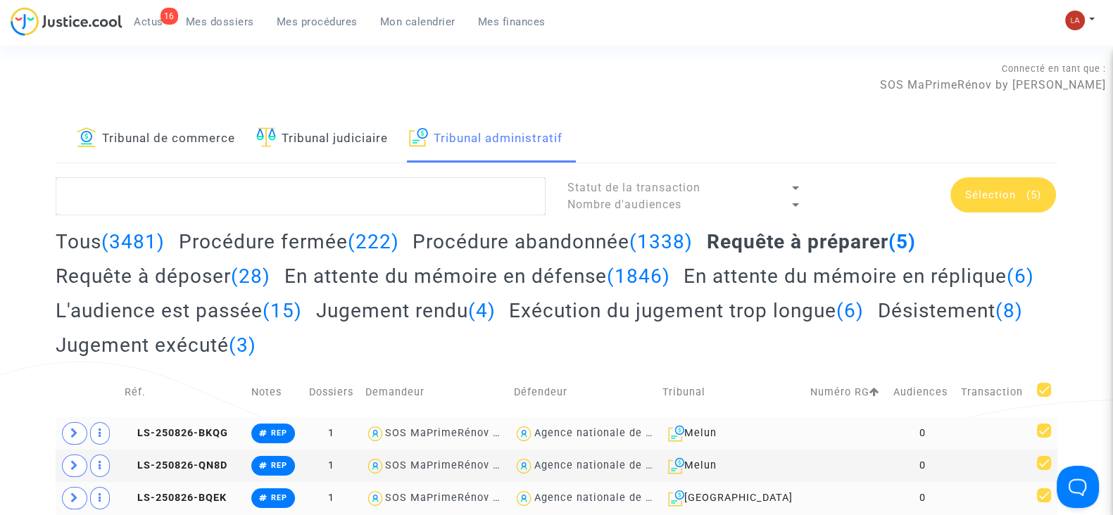
click at [975, 203] on div "Sélection (5)" at bounding box center [1003, 194] width 106 height 35
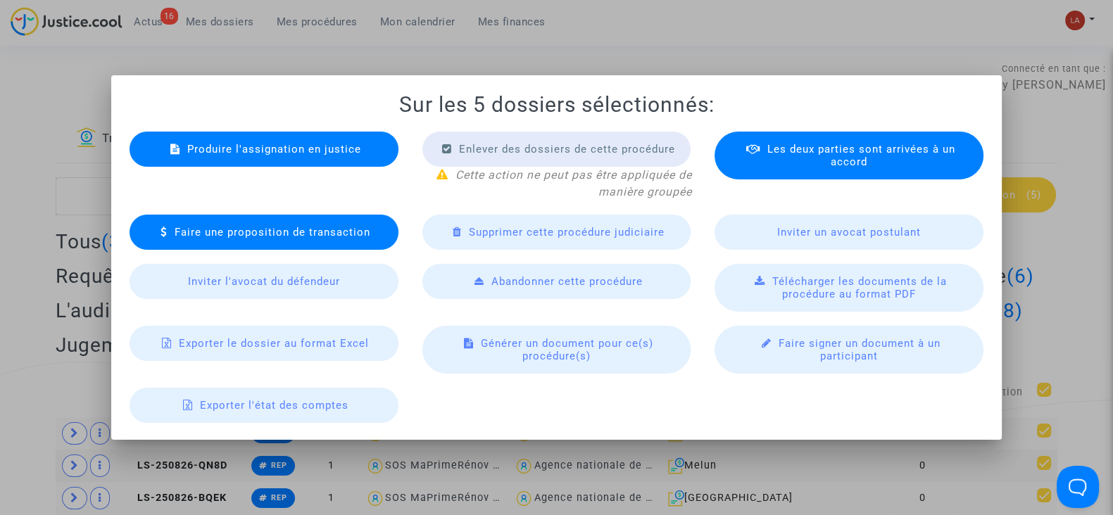
click at [280, 149] on span "Produire l'assignation en justice" at bounding box center [274, 149] width 174 height 13
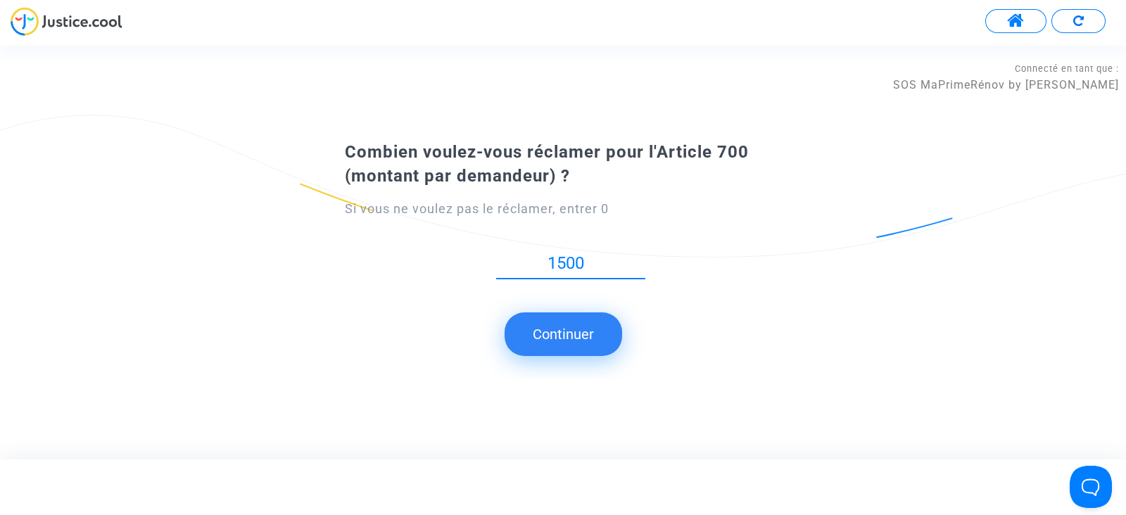
type input "1500"
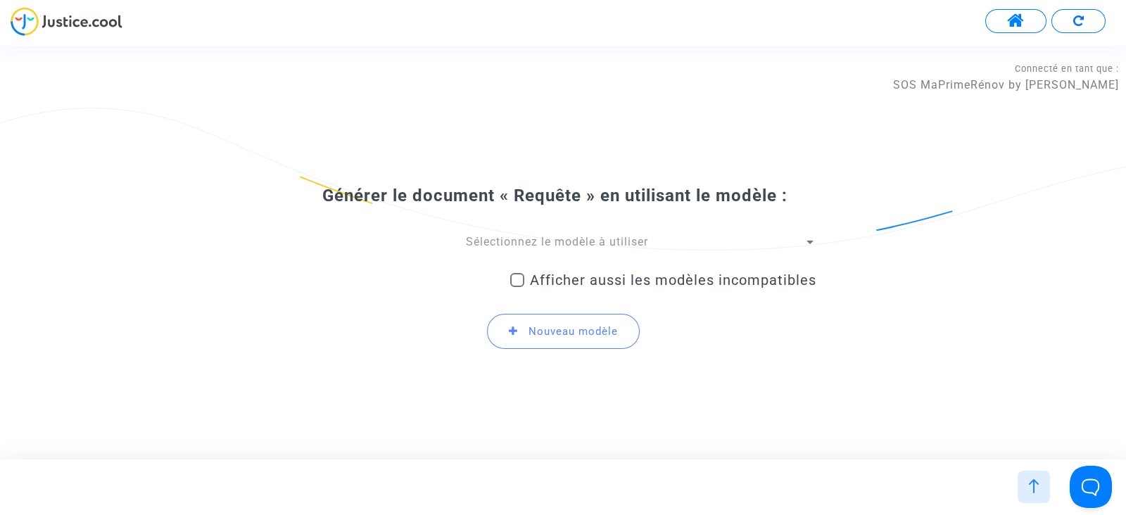
click at [473, 243] on span "Sélectionnez le modèle à utiliser" at bounding box center [557, 241] width 182 height 13
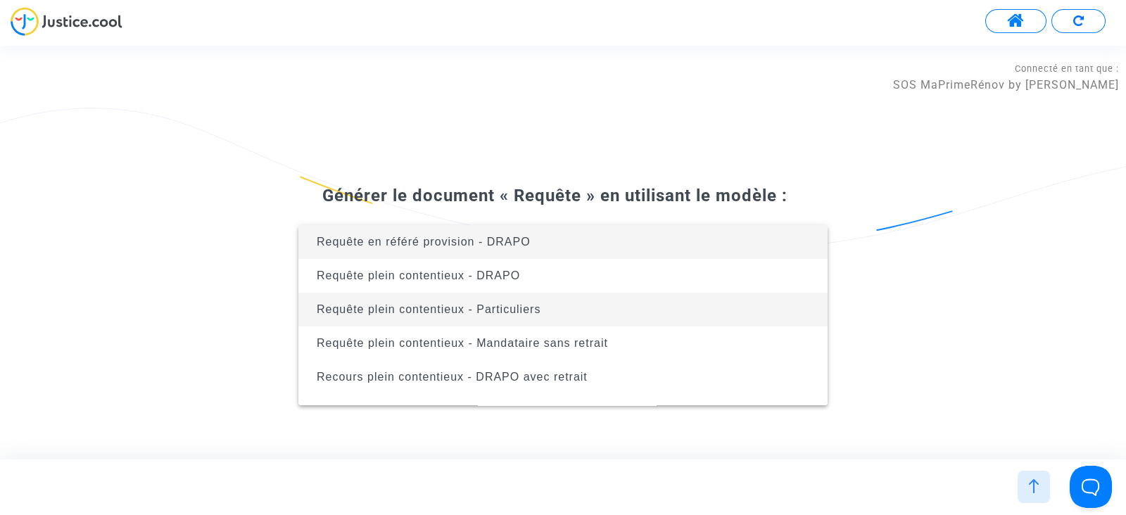
scroll to position [461, 0]
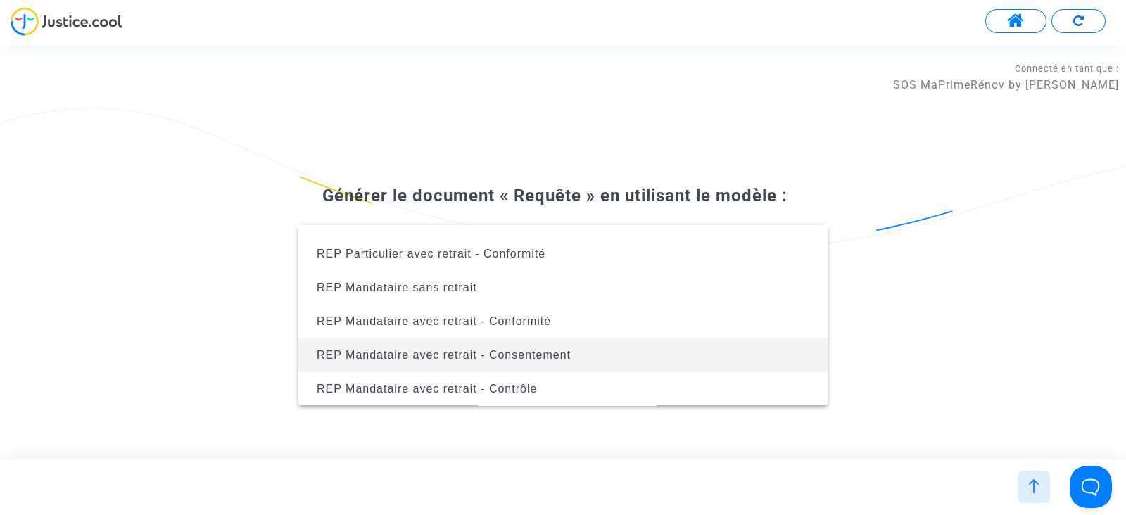
click at [454, 351] on span "REP Mandataire avec retrait - Consentement" at bounding box center [444, 355] width 254 height 12
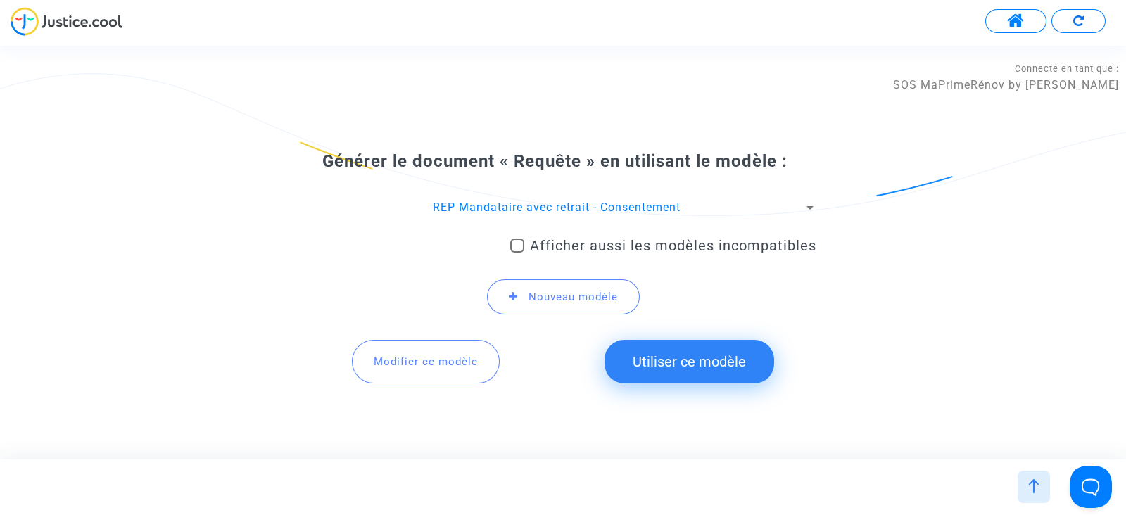
click at [647, 354] on button "Utiliser ce modèle" at bounding box center [690, 362] width 170 height 44
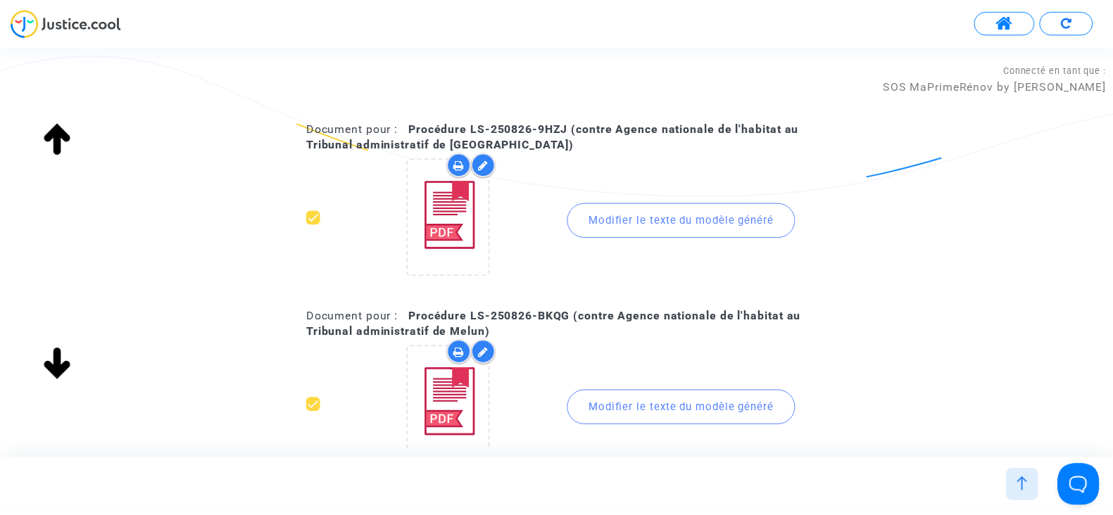
scroll to position [744, 0]
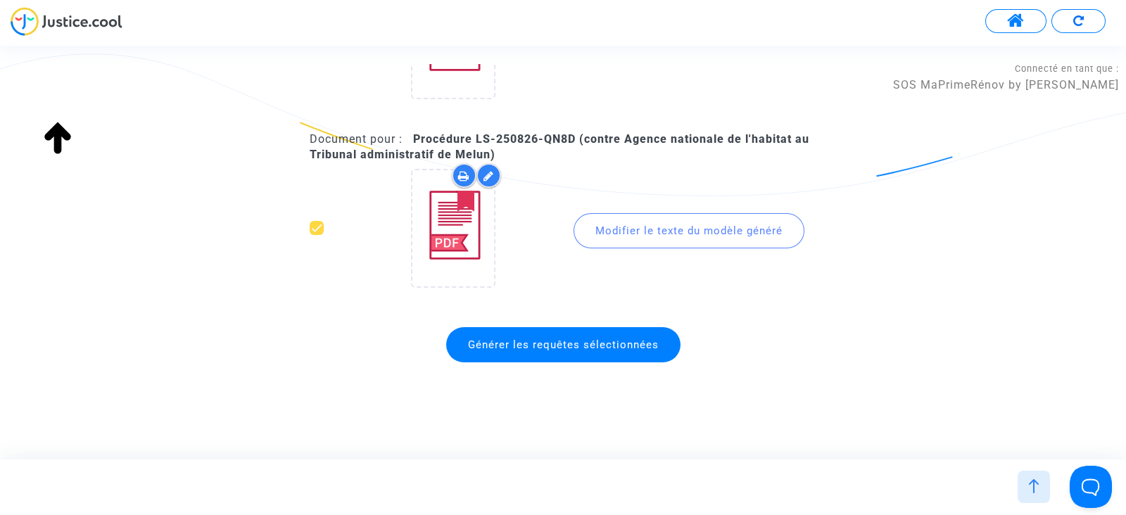
click at [567, 360] on div "Générer les requêtes sélectionnées" at bounding box center [563, 344] width 507 height 49
click at [535, 346] on span "Générer les requêtes sélectionnées" at bounding box center [563, 345] width 191 height 13
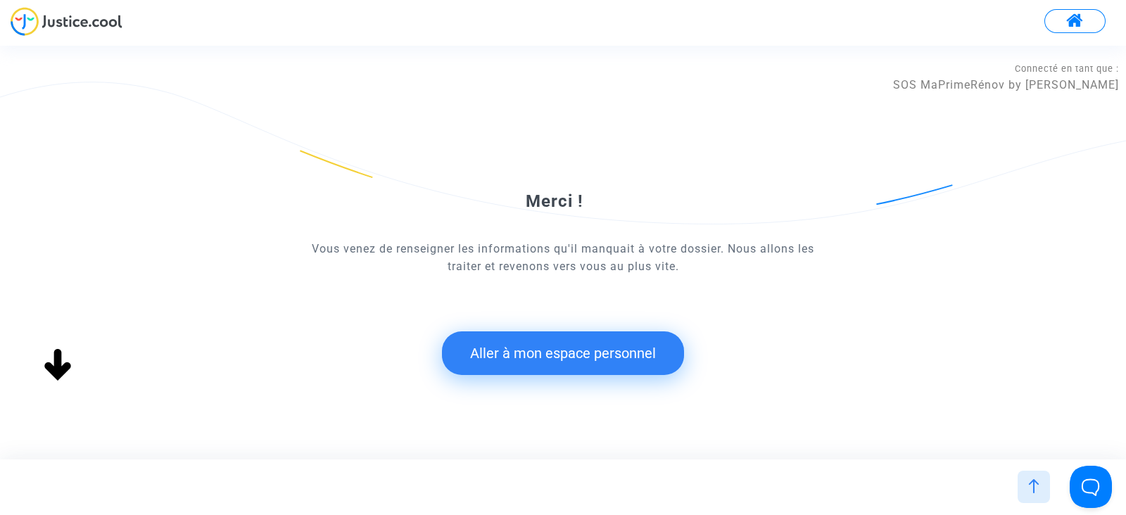
click at [545, 367] on button "Aller à mon espace personnel" at bounding box center [563, 353] width 242 height 44
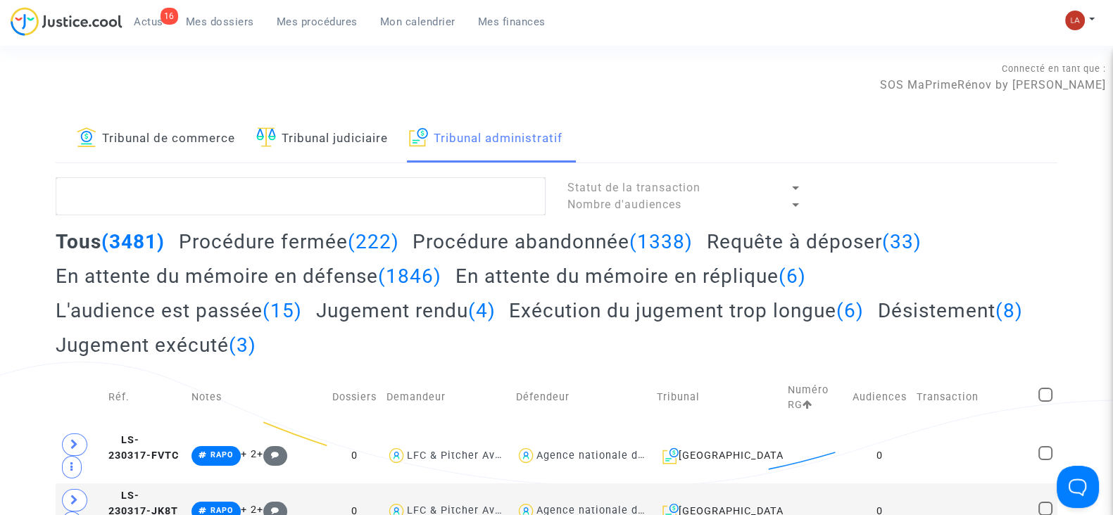
drag, startPoint x: 813, startPoint y: 247, endPoint x: 767, endPoint y: 239, distance: 46.5
click at [767, 239] on h2 "Requête à déposer (33)" at bounding box center [814, 241] width 215 height 25
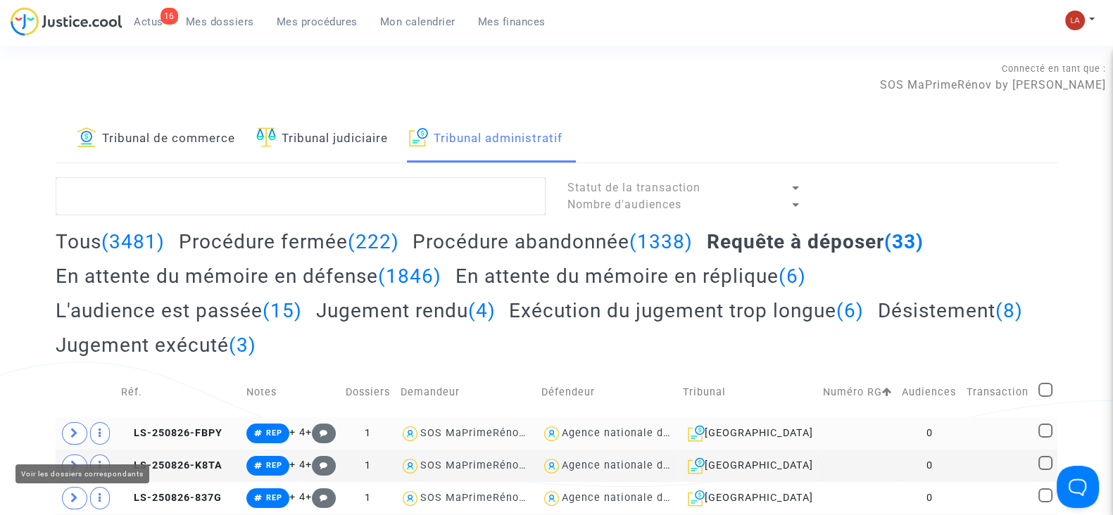
click at [73, 445] on span at bounding box center [74, 433] width 25 height 23
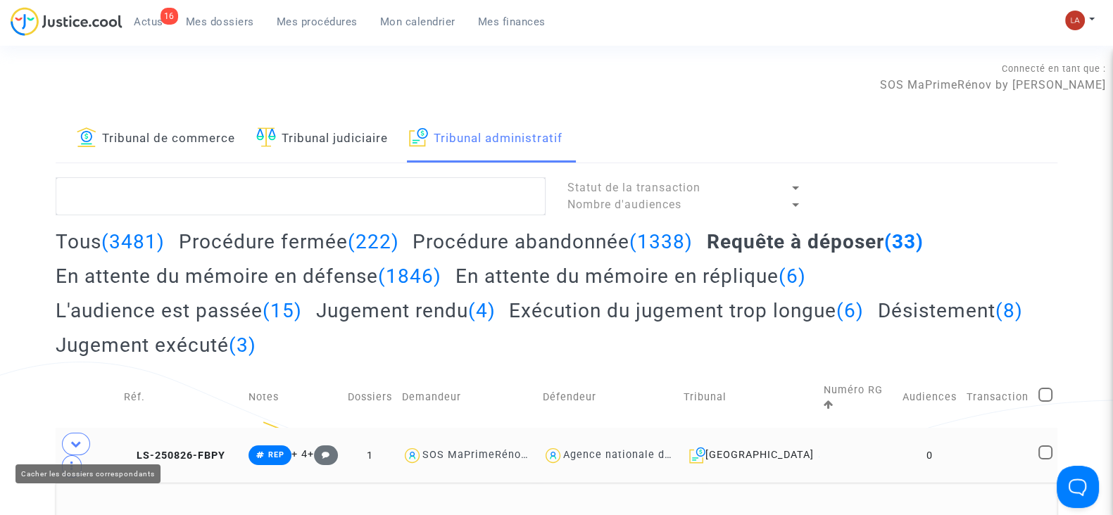
click at [73, 451] on span at bounding box center [76, 444] width 28 height 23
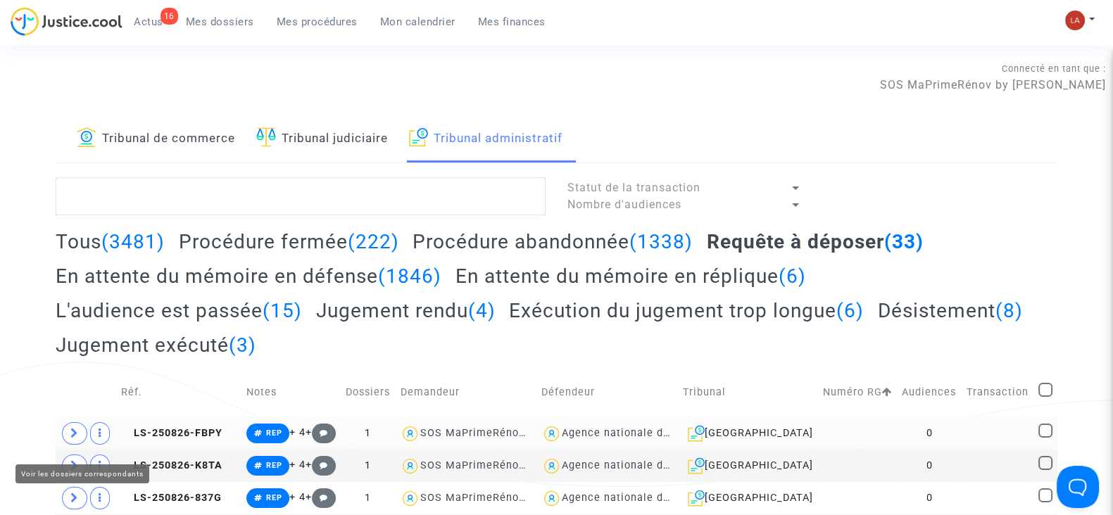
click at [73, 445] on span at bounding box center [74, 433] width 25 height 23
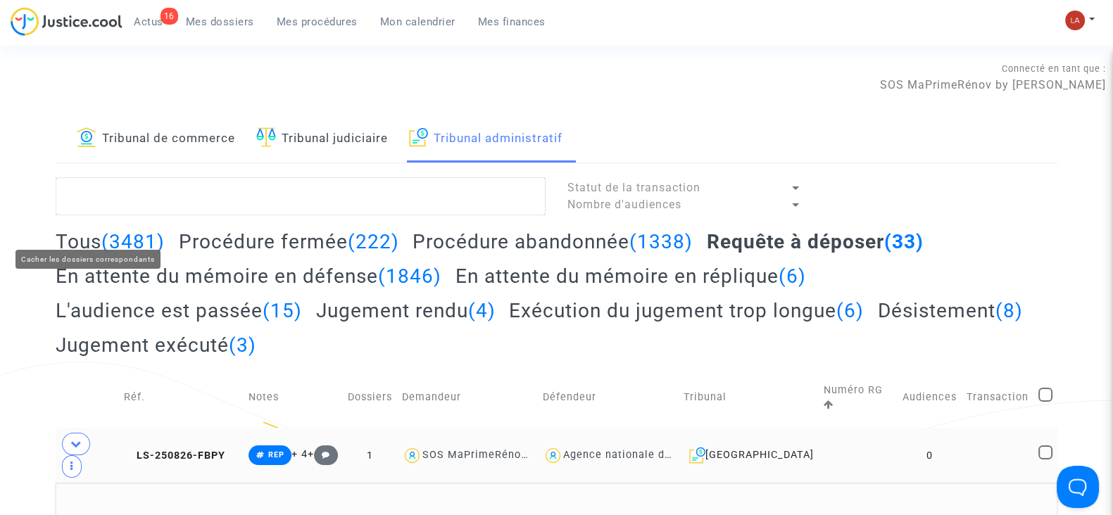
scroll to position [265, 0]
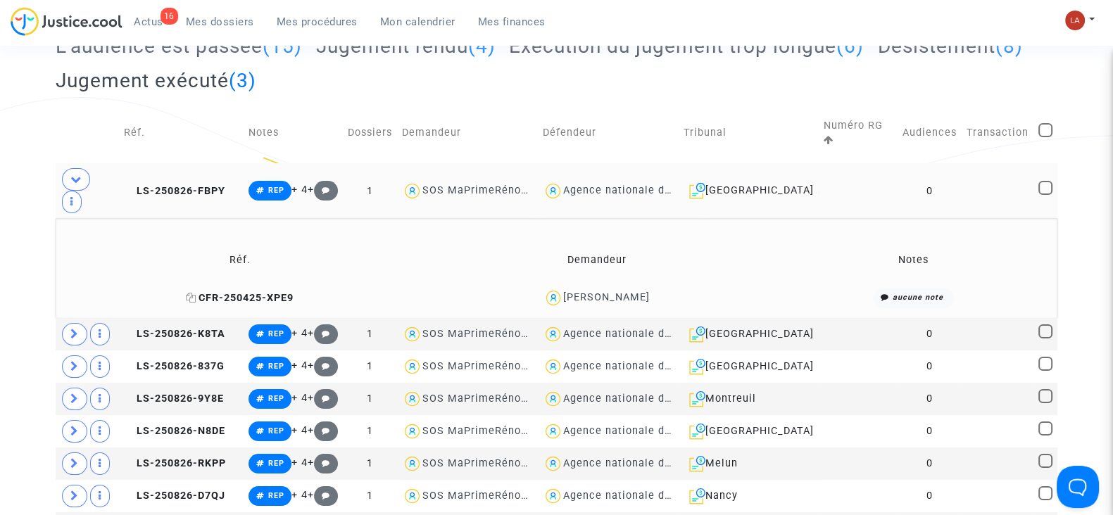
click at [196, 292] on span "CFR-250425-XPE9" at bounding box center [240, 298] width 108 height 12
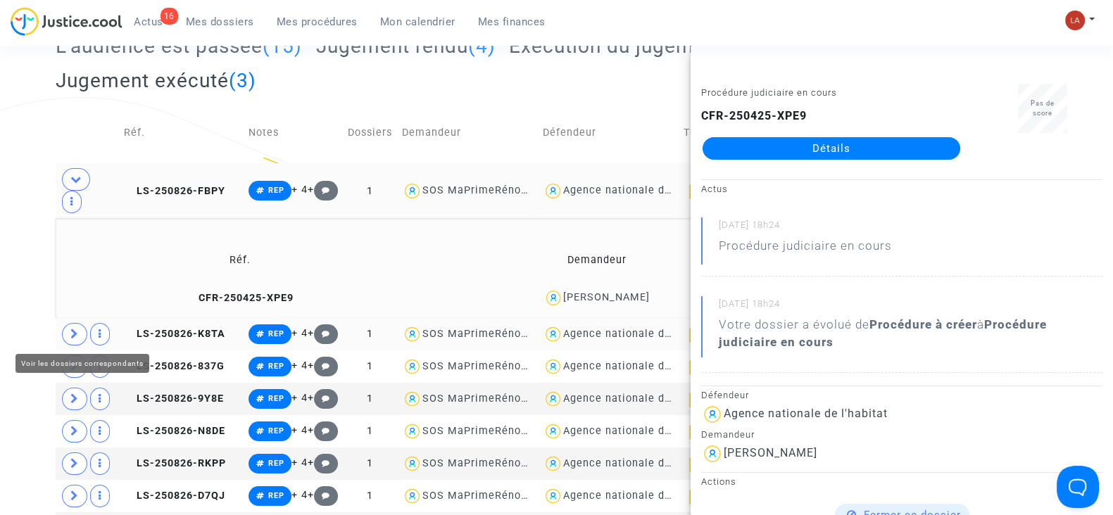
click at [71, 332] on icon at bounding box center [74, 334] width 8 height 11
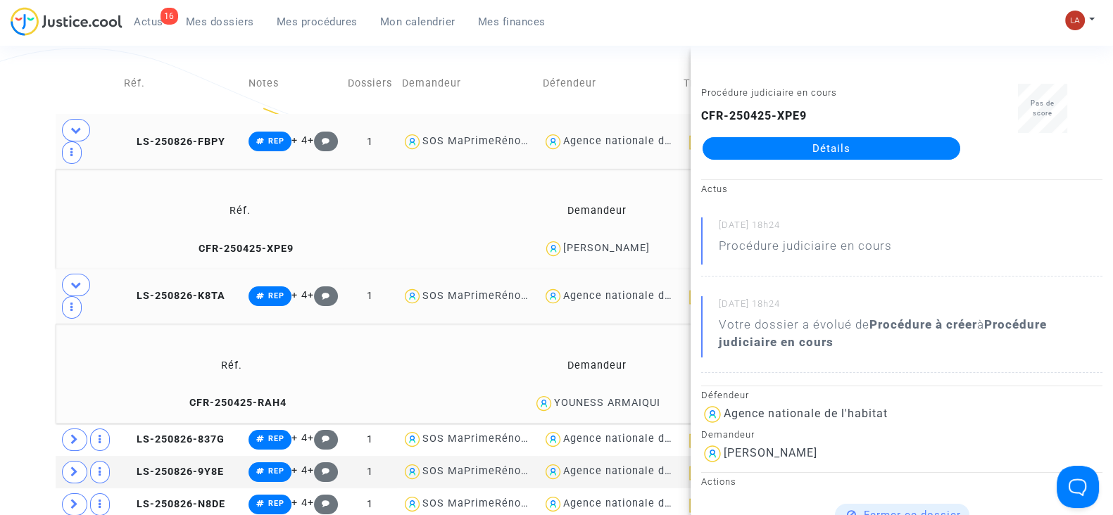
scroll to position [316, 0]
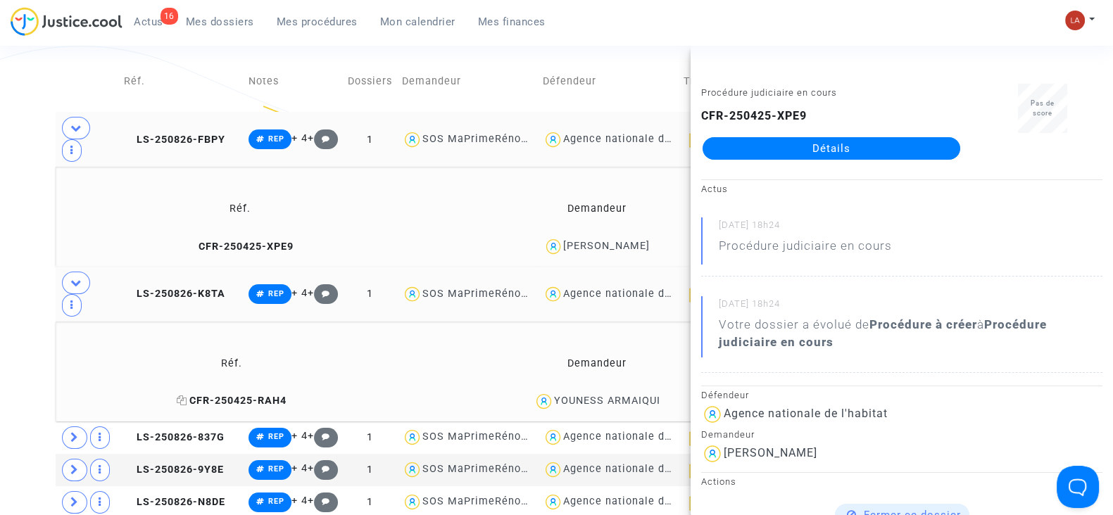
click at [236, 398] on span "CFR-250425-RAH4" at bounding box center [232, 401] width 110 height 12
click at [75, 432] on icon at bounding box center [74, 437] width 8 height 11
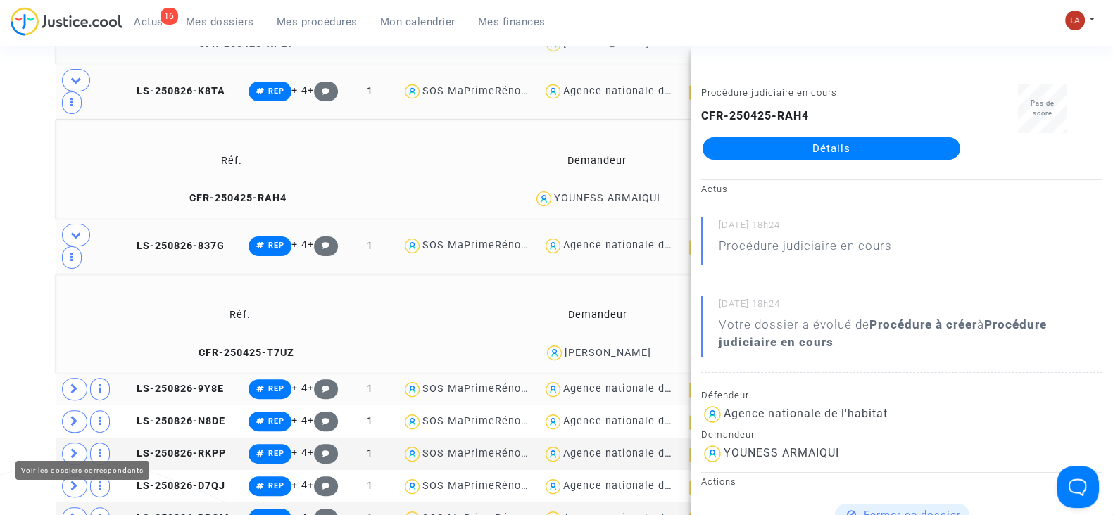
scroll to position [520, 0]
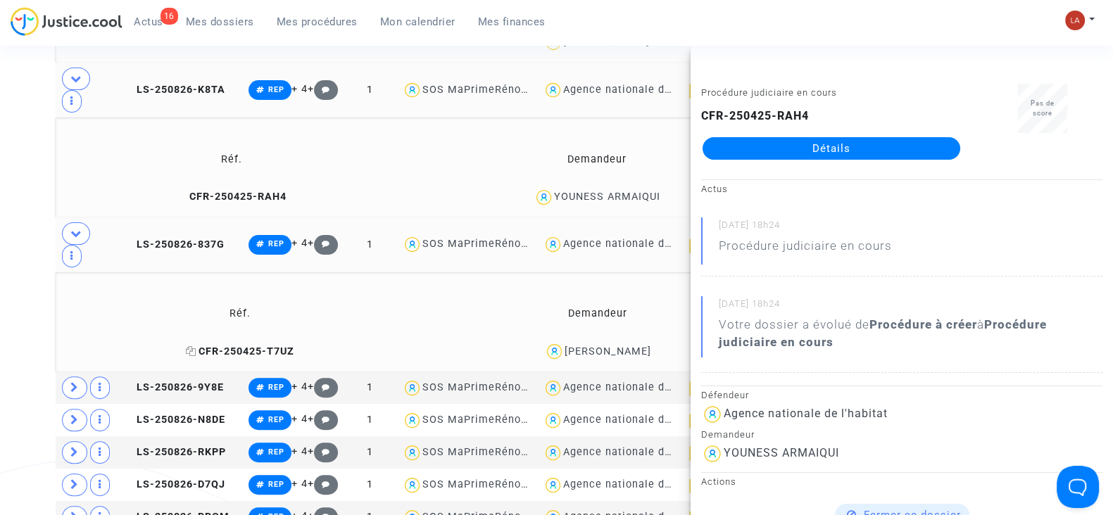
click at [234, 353] on span "CFR-250425-T7UZ" at bounding box center [240, 352] width 108 height 12
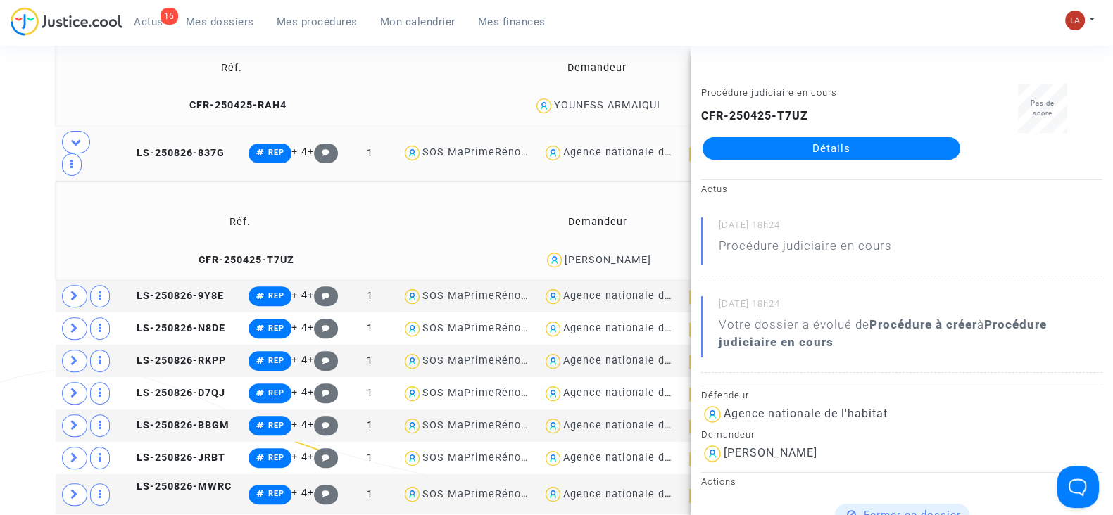
scroll to position [613, 0]
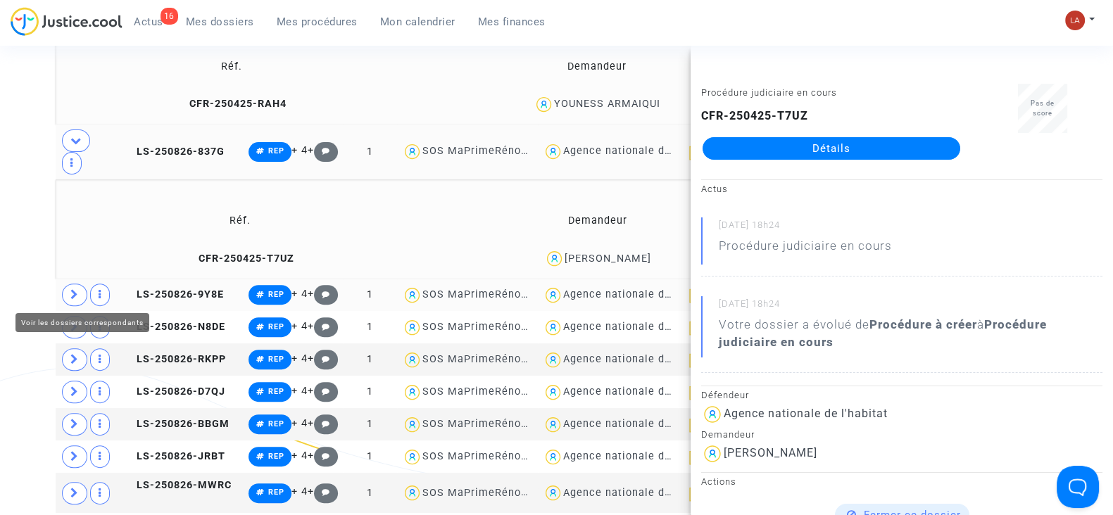
click at [79, 296] on span at bounding box center [74, 295] width 25 height 23
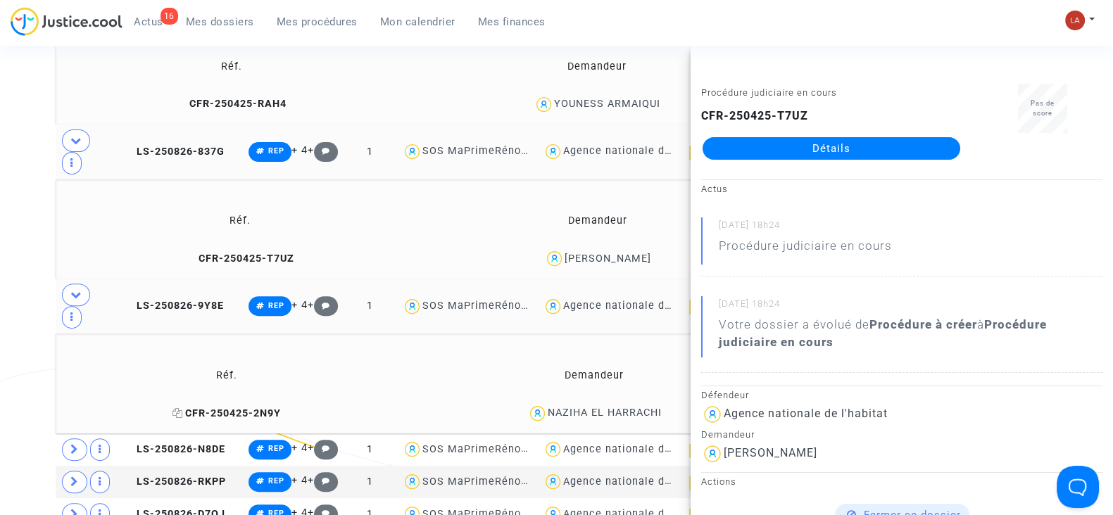
click at [215, 410] on span "CFR-250425-2N9Y" at bounding box center [226, 413] width 108 height 12
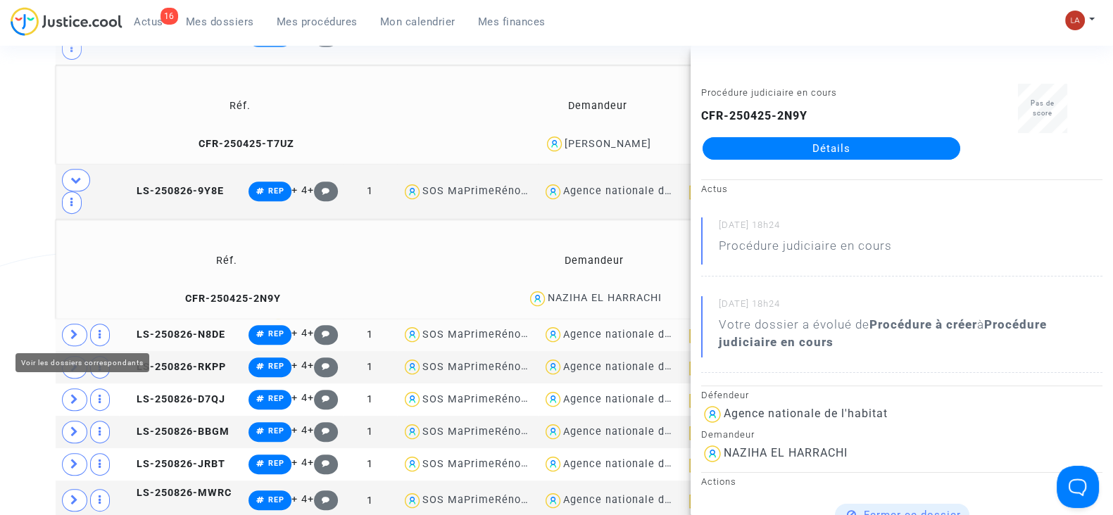
click at [77, 332] on icon at bounding box center [74, 334] width 8 height 11
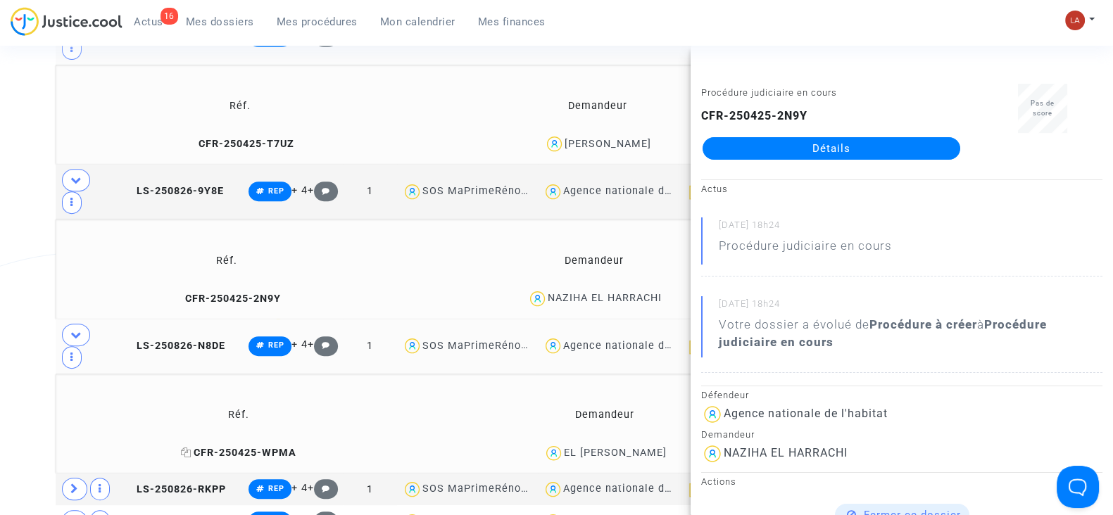
click at [264, 449] on span "CFR-250425-WPMA" at bounding box center [238, 453] width 115 height 12
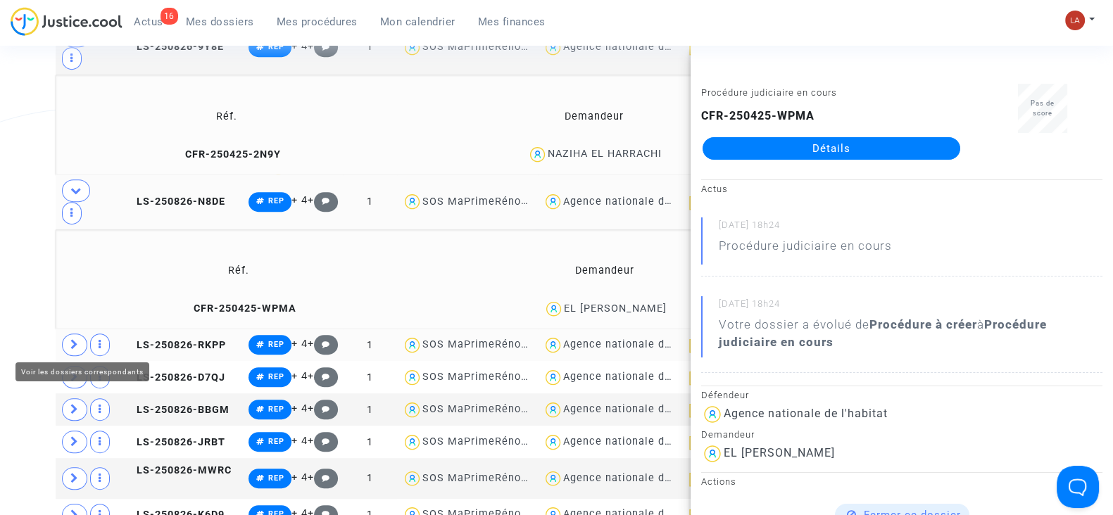
click at [80, 340] on span at bounding box center [74, 345] width 25 height 23
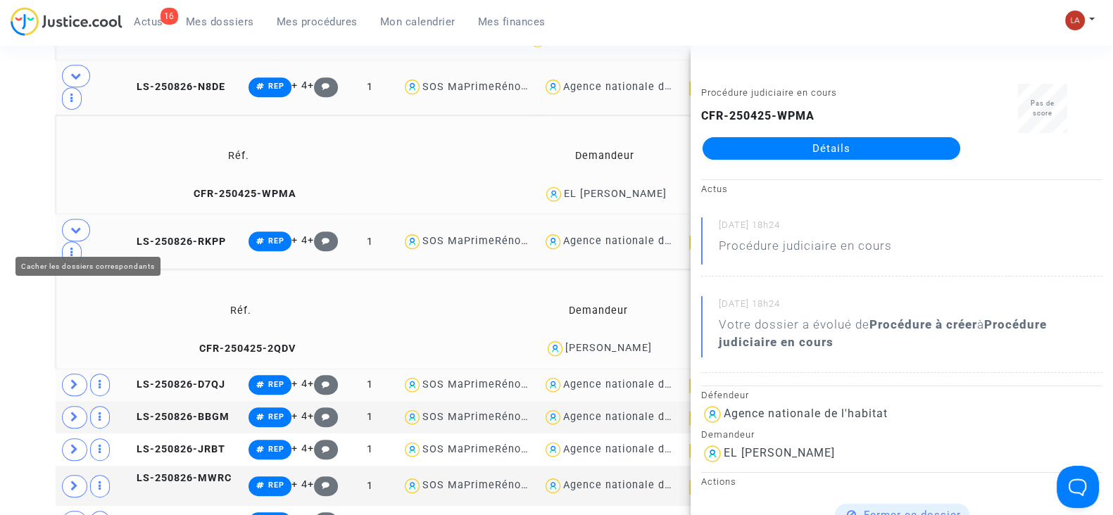
scroll to position [988, 0]
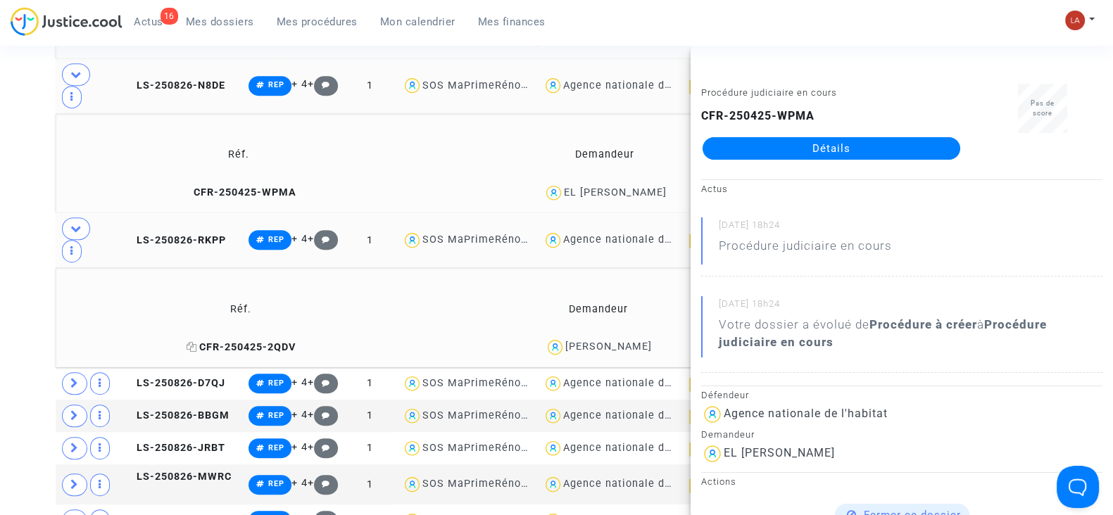
click at [204, 346] on span "CFR-250425-2QDV" at bounding box center [240, 347] width 109 height 12
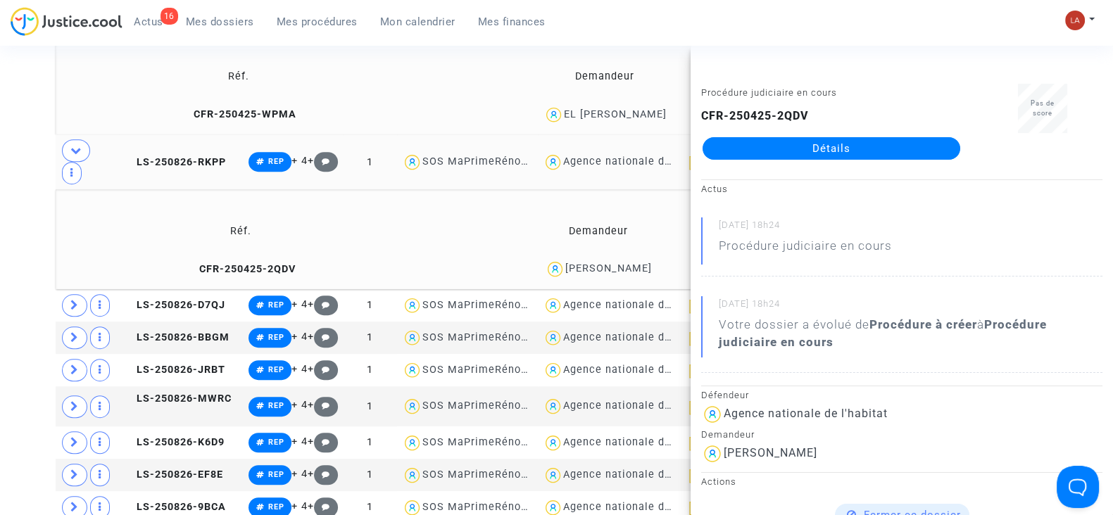
scroll to position [1067, 0]
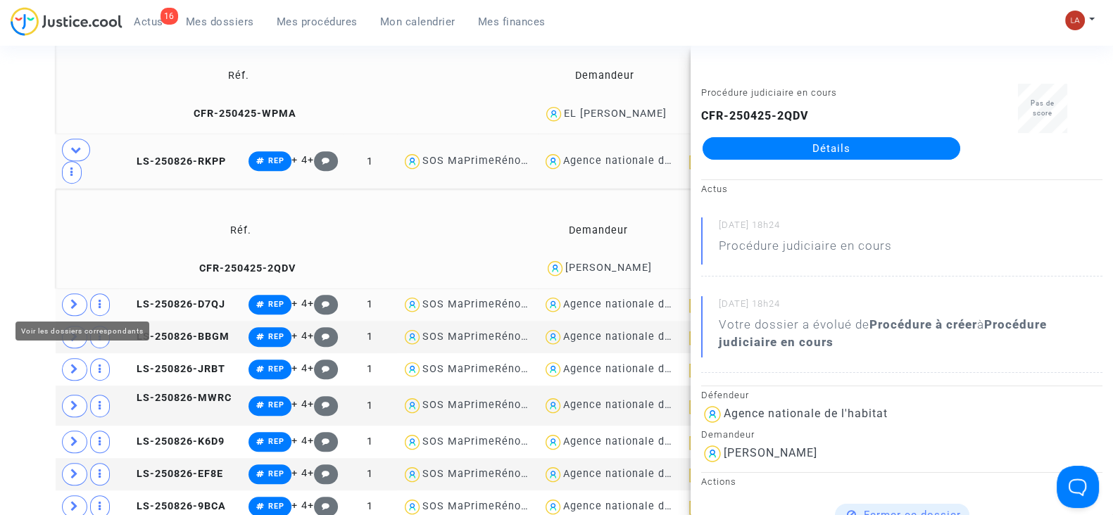
click at [68, 297] on span at bounding box center [74, 304] width 25 height 23
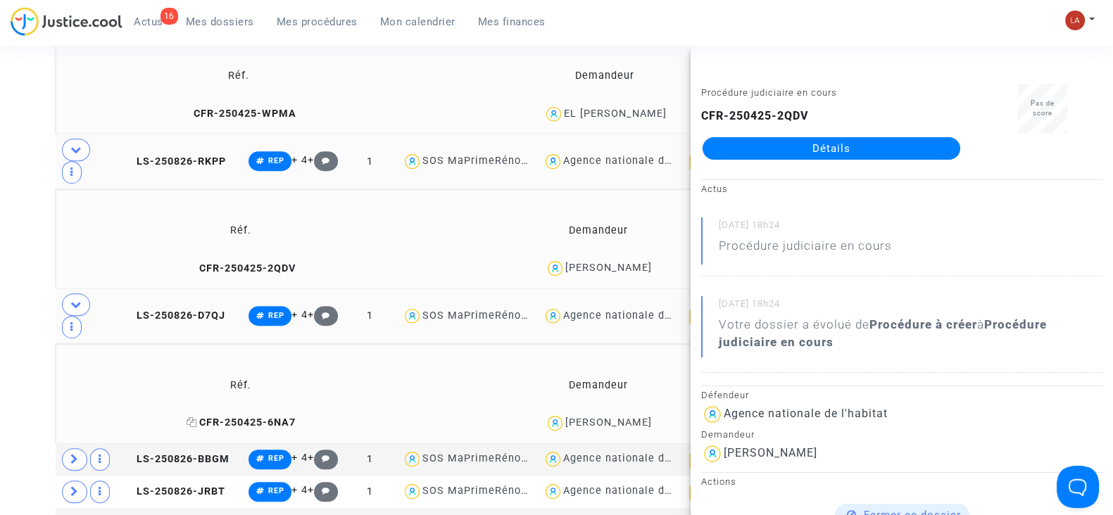
click at [260, 417] on span "CFR-250425-6NA7" at bounding box center [240, 423] width 109 height 12
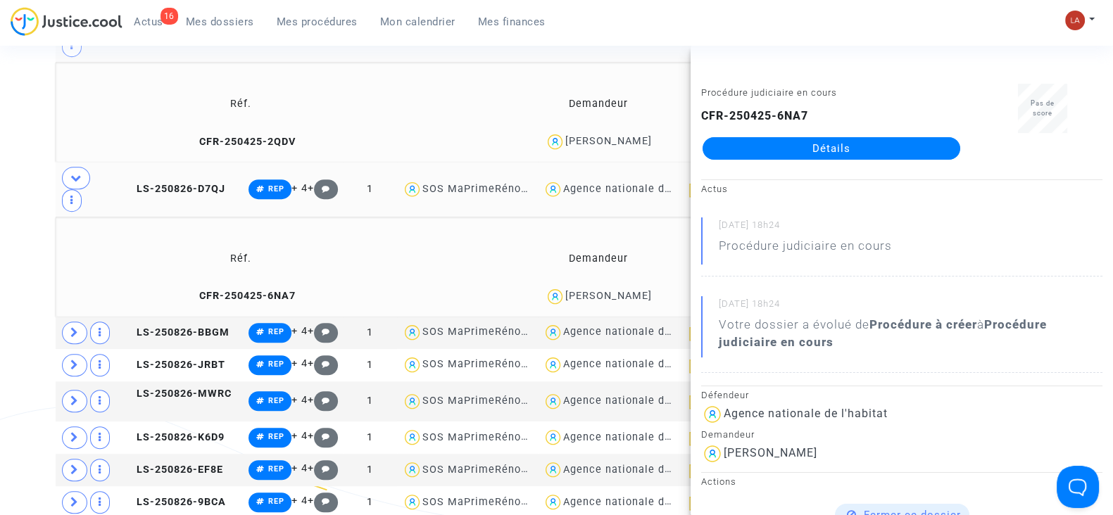
scroll to position [1201, 0]
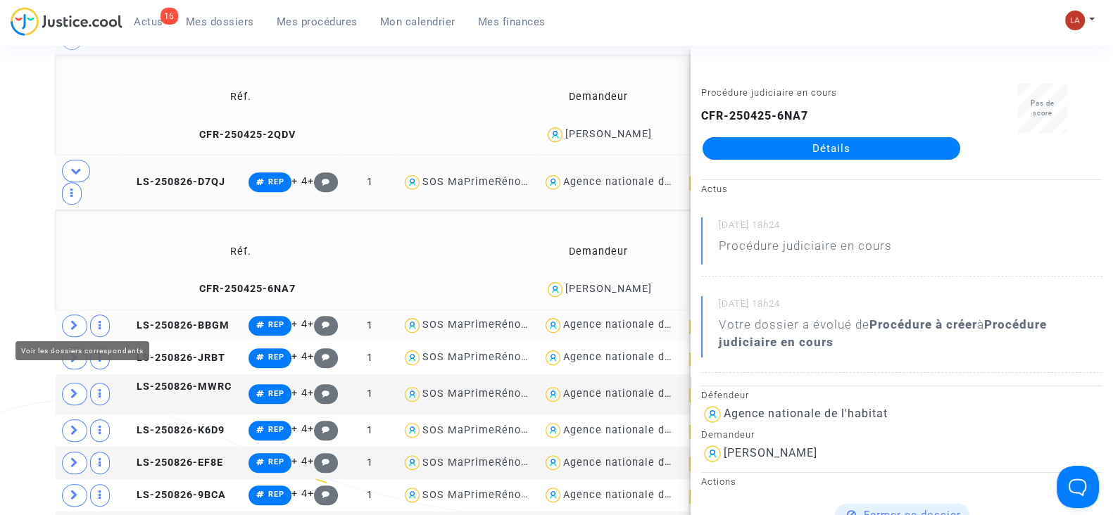
click at [73, 322] on icon at bounding box center [74, 325] width 8 height 11
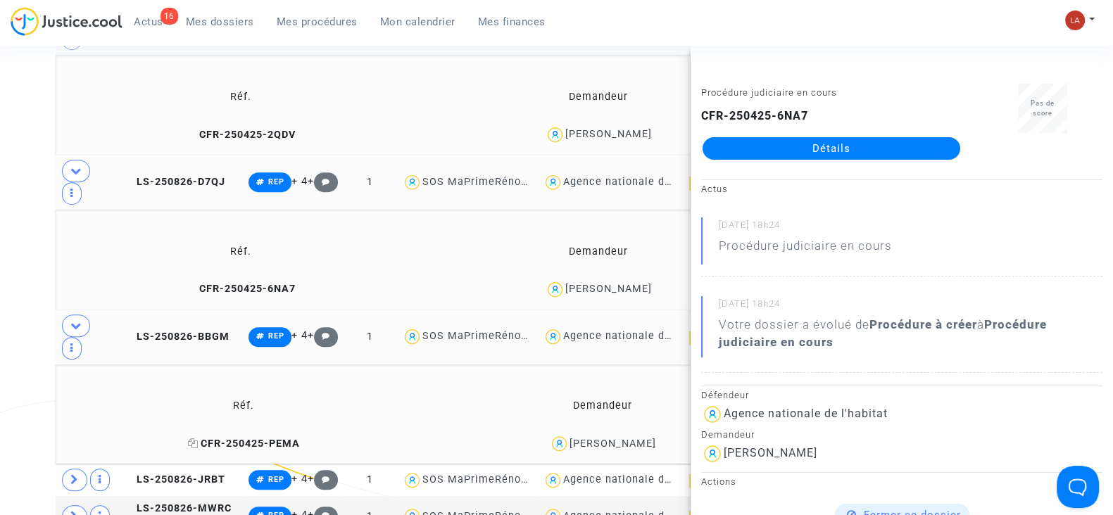
click at [255, 438] on span "CFR-250425-PEMA" at bounding box center [244, 444] width 112 height 12
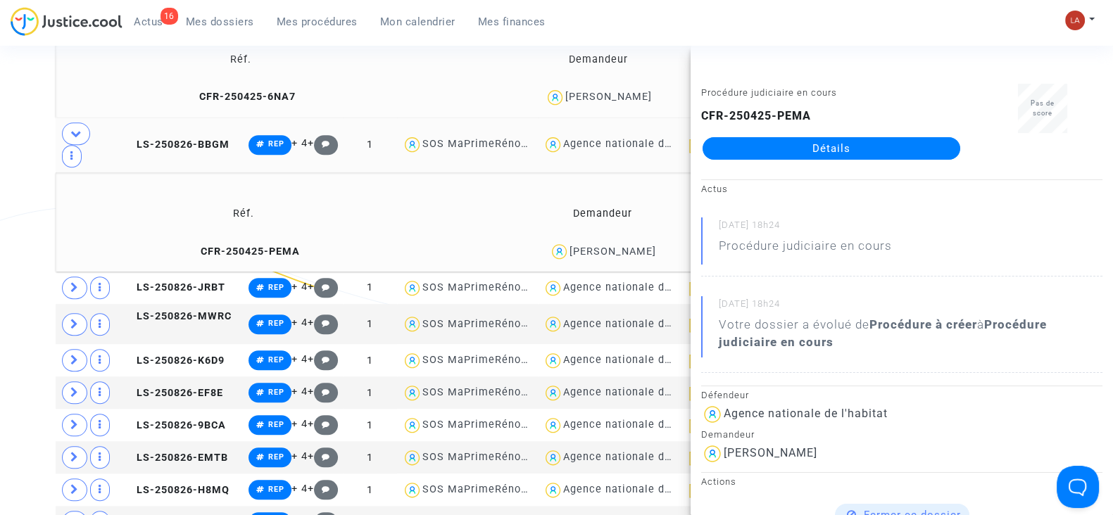
scroll to position [1394, 0]
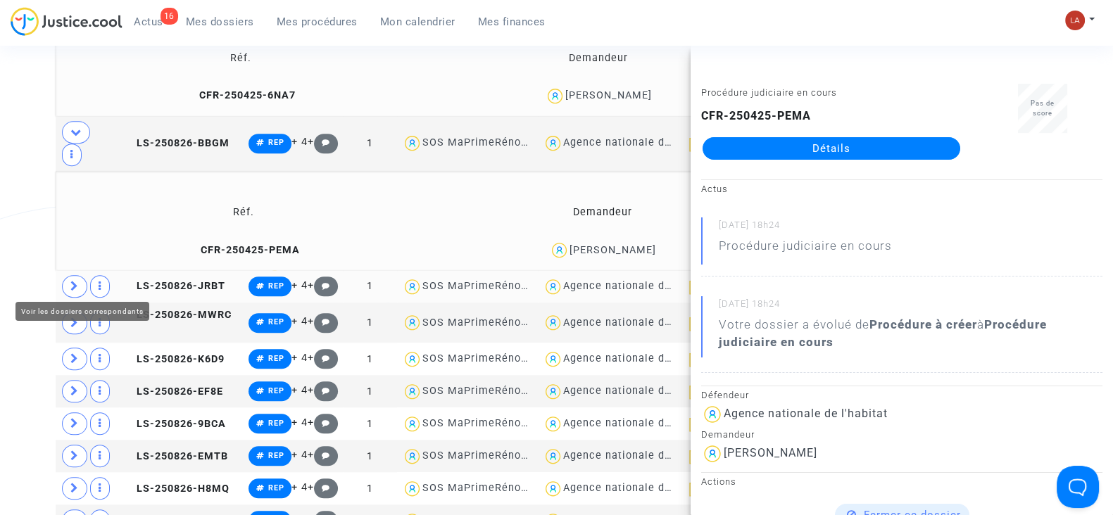
click at [70, 286] on span at bounding box center [74, 286] width 25 height 23
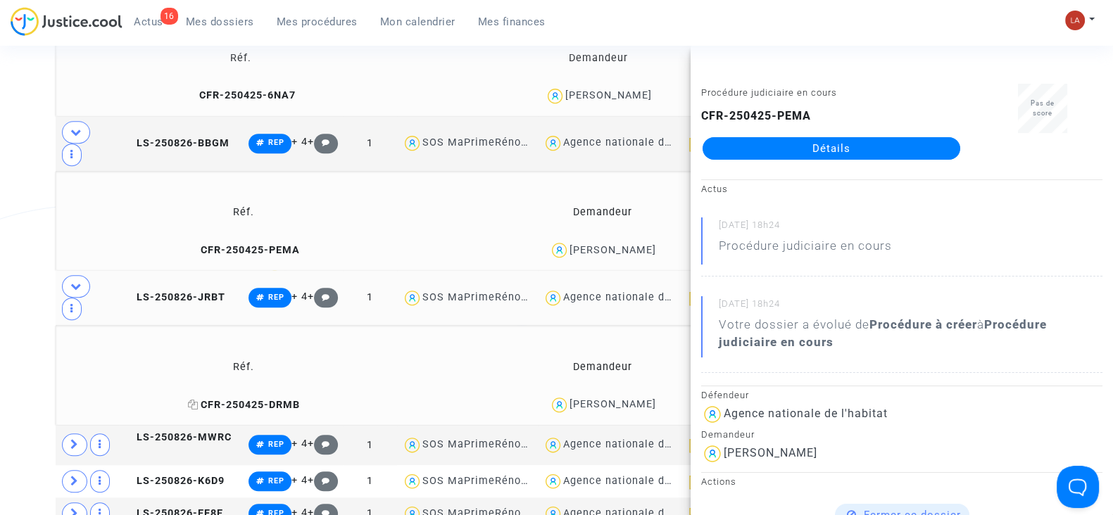
click at [244, 402] on span "CFR-250425-DRMB" at bounding box center [244, 405] width 112 height 12
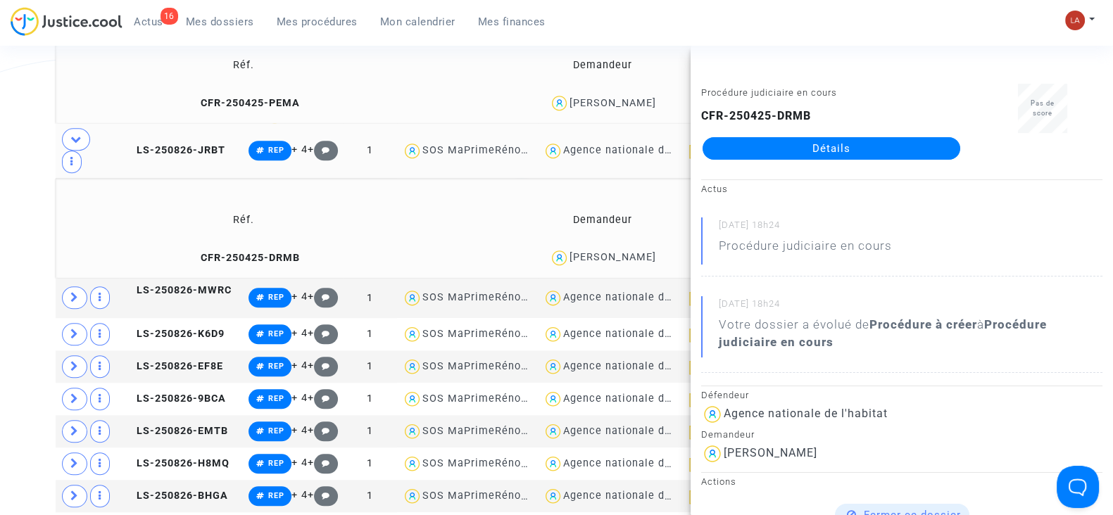
scroll to position [1543, 0]
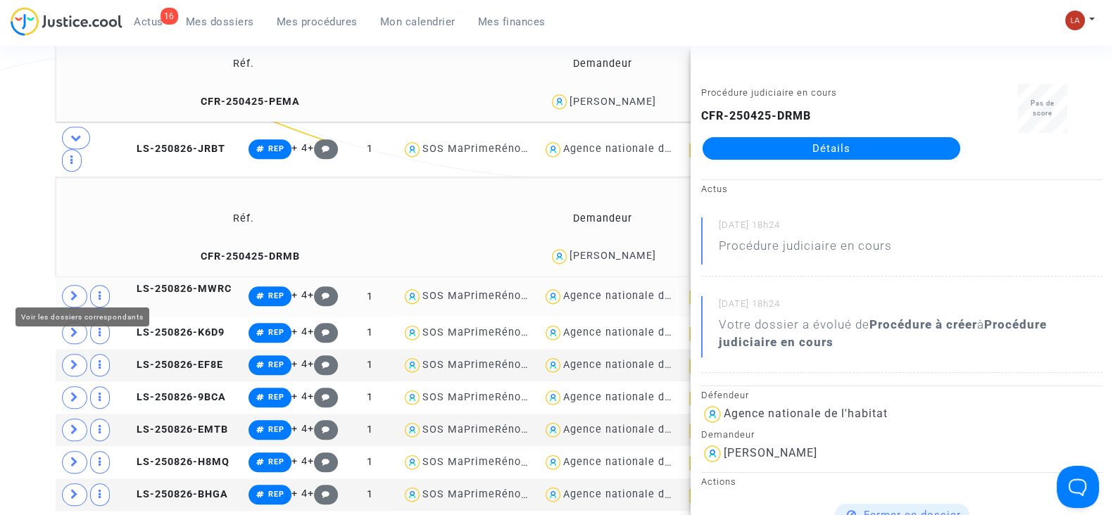
click at [74, 291] on icon at bounding box center [74, 296] width 8 height 11
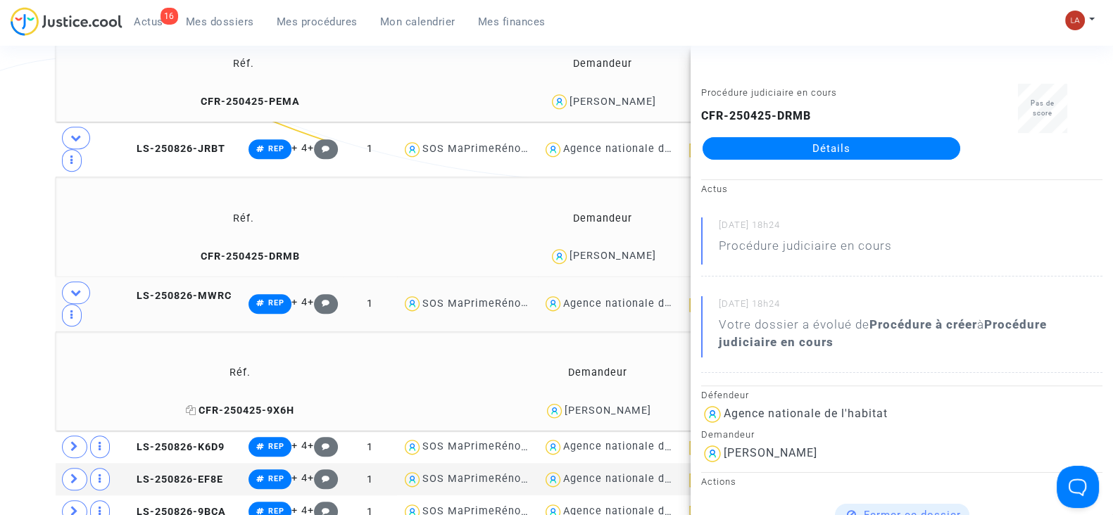
click at [208, 405] on span "CFR-250425-9X6H" at bounding box center [240, 411] width 108 height 12
click at [70, 441] on icon at bounding box center [74, 446] width 8 height 11
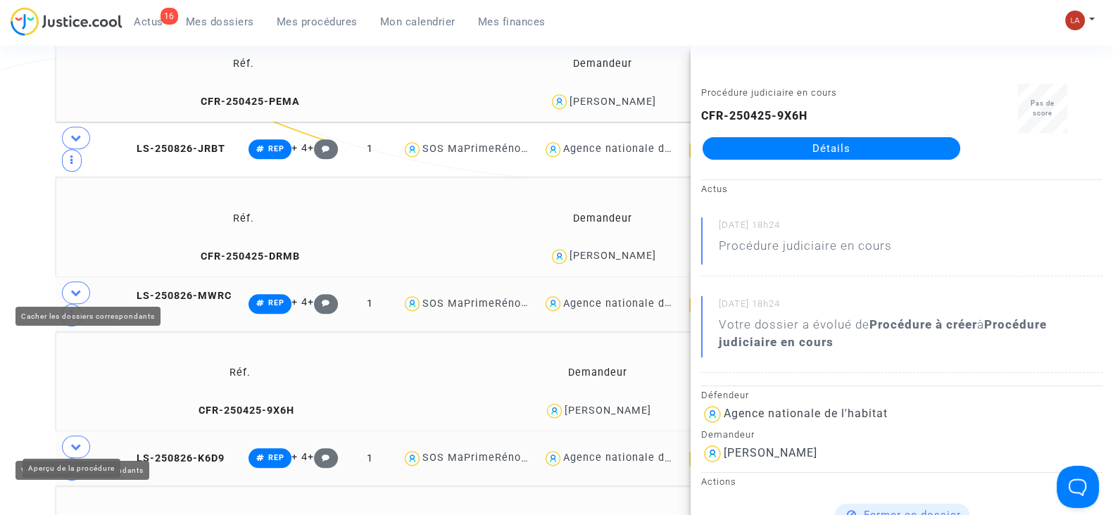
scroll to position [1823, 0]
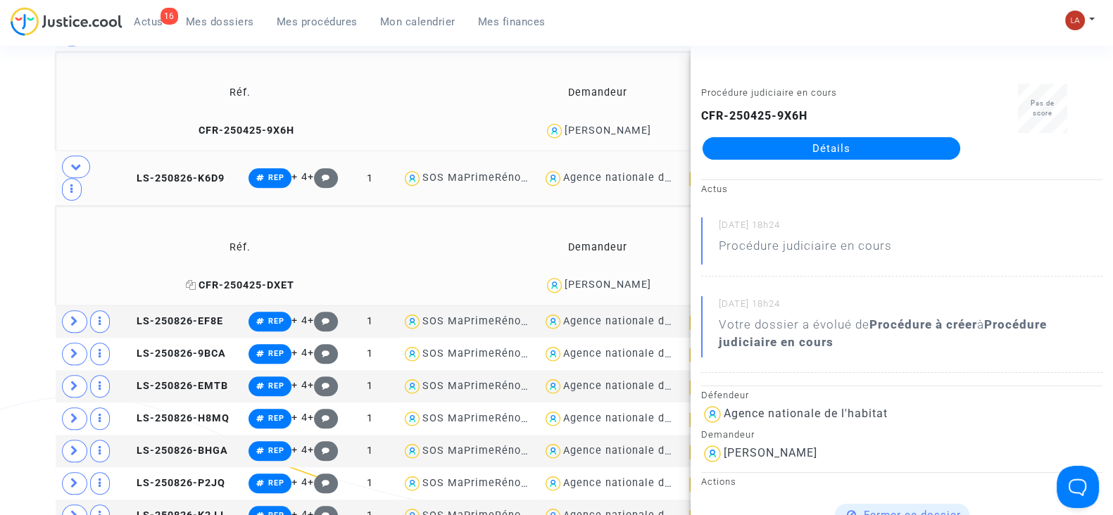
click at [246, 279] on span "CFR-250425-DXET" at bounding box center [240, 285] width 108 height 12
click at [70, 325] on span at bounding box center [74, 321] width 25 height 23
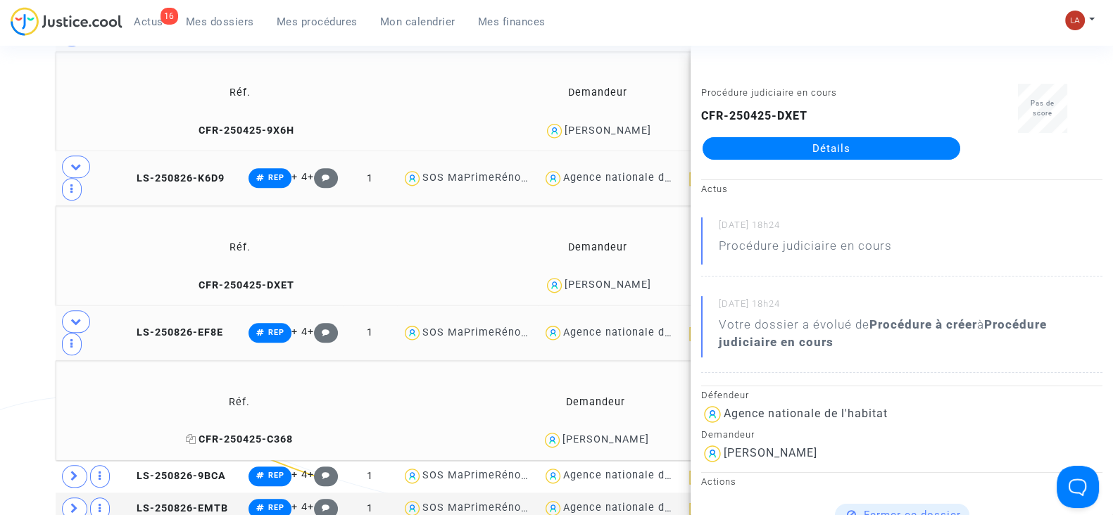
click at [241, 434] on span "CFR-250425-C368" at bounding box center [238, 440] width 107 height 12
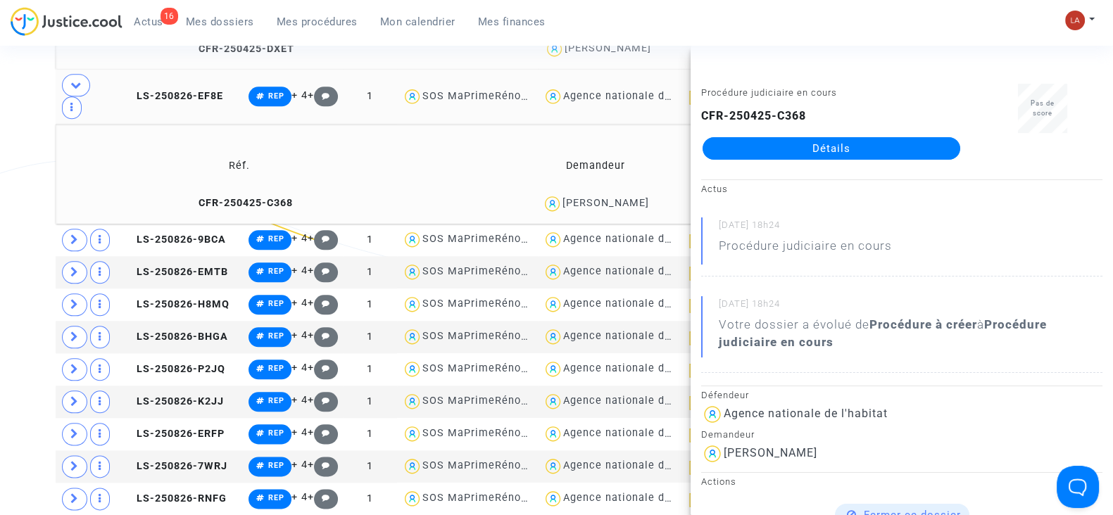
scroll to position [2060, 0]
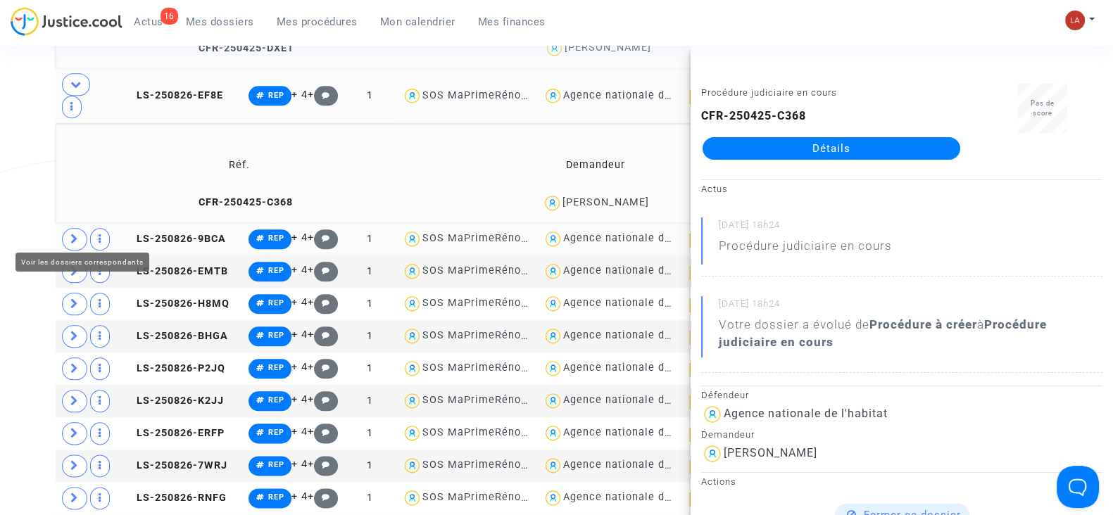
click at [67, 228] on span at bounding box center [74, 239] width 25 height 23
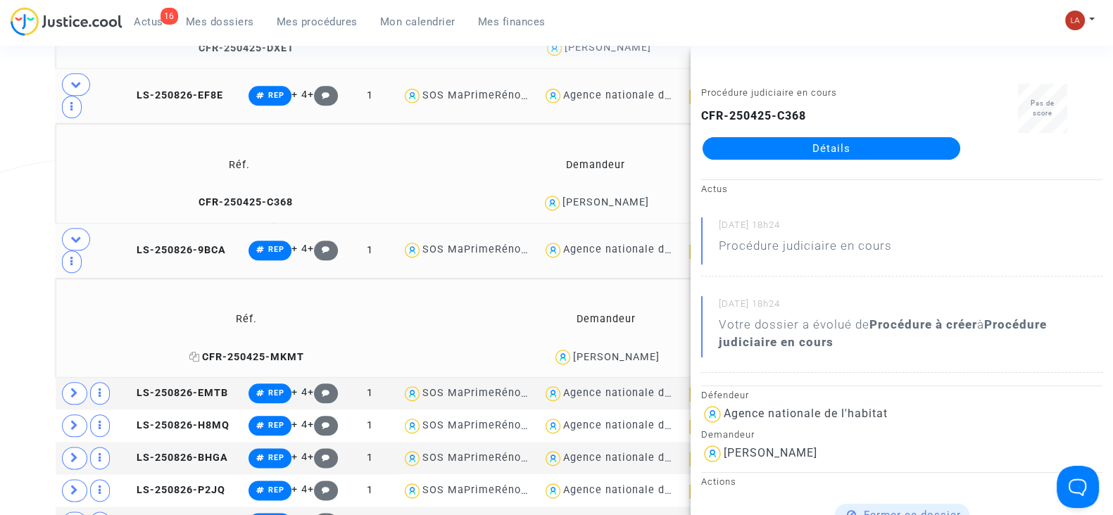
click at [256, 351] on span "CFR-250425-MKMT" at bounding box center [246, 357] width 115 height 12
click at [68, 386] on span at bounding box center [74, 393] width 25 height 23
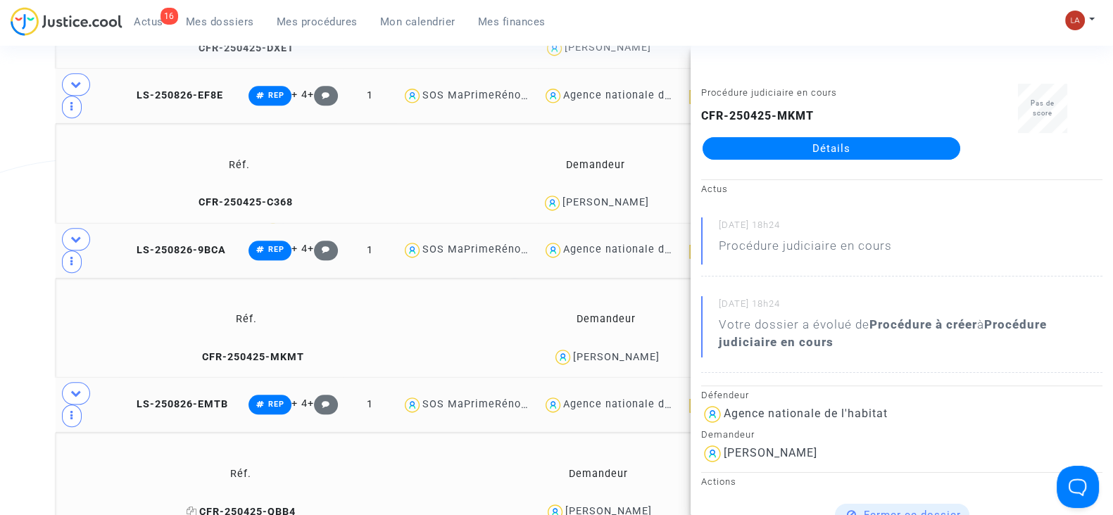
click at [239, 506] on span "CFR-250425-QBB4" at bounding box center [240, 512] width 109 height 12
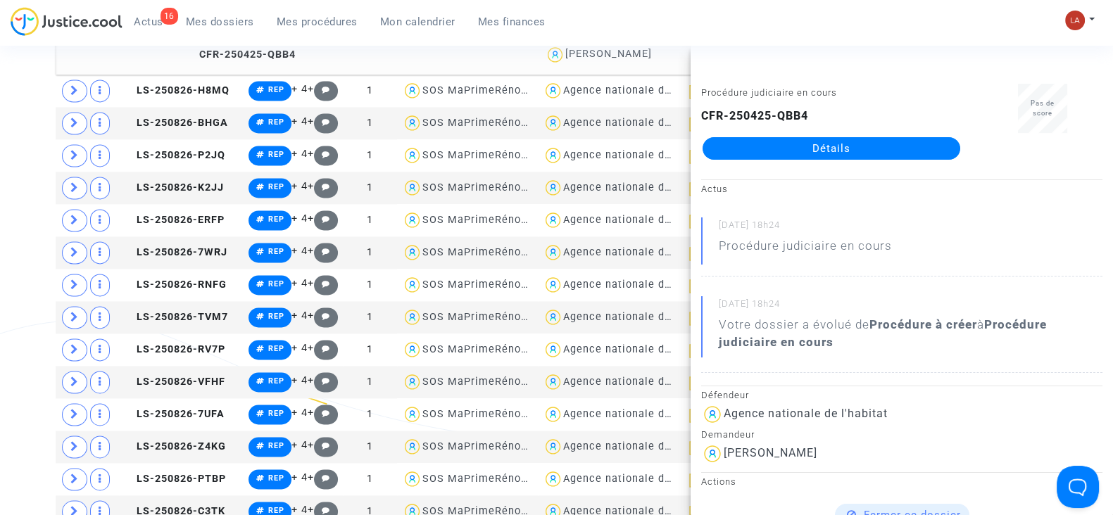
scroll to position [2520, 0]
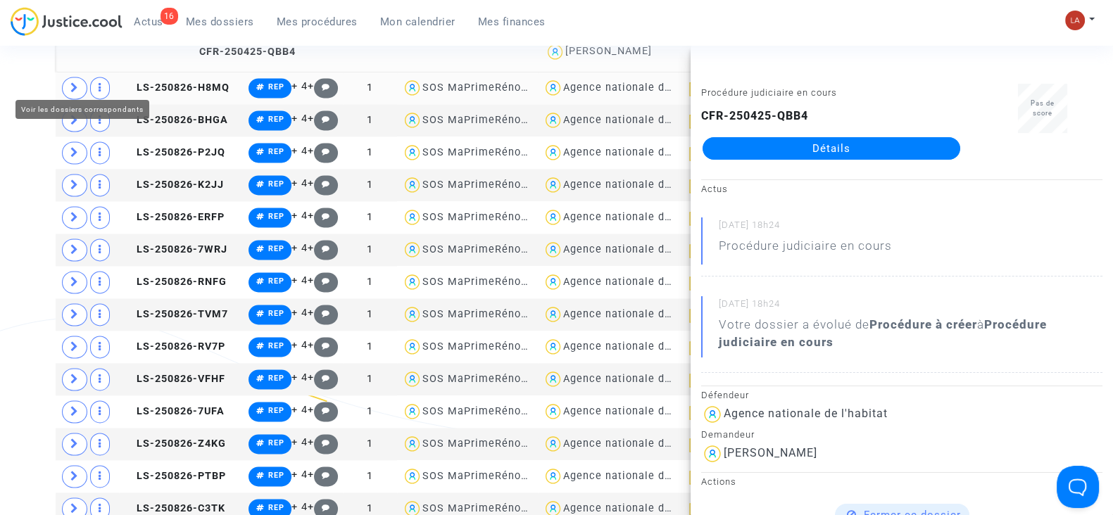
click at [76, 82] on icon at bounding box center [74, 87] width 8 height 11
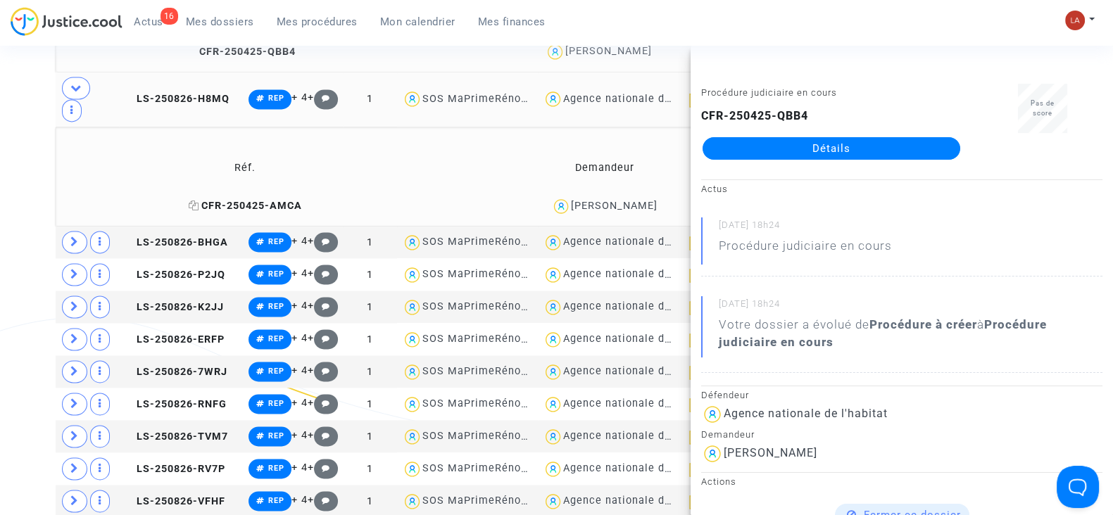
click at [208, 200] on span "CFR-250425-AMCA" at bounding box center [245, 206] width 113 height 12
click at [76, 236] on icon at bounding box center [74, 241] width 8 height 11
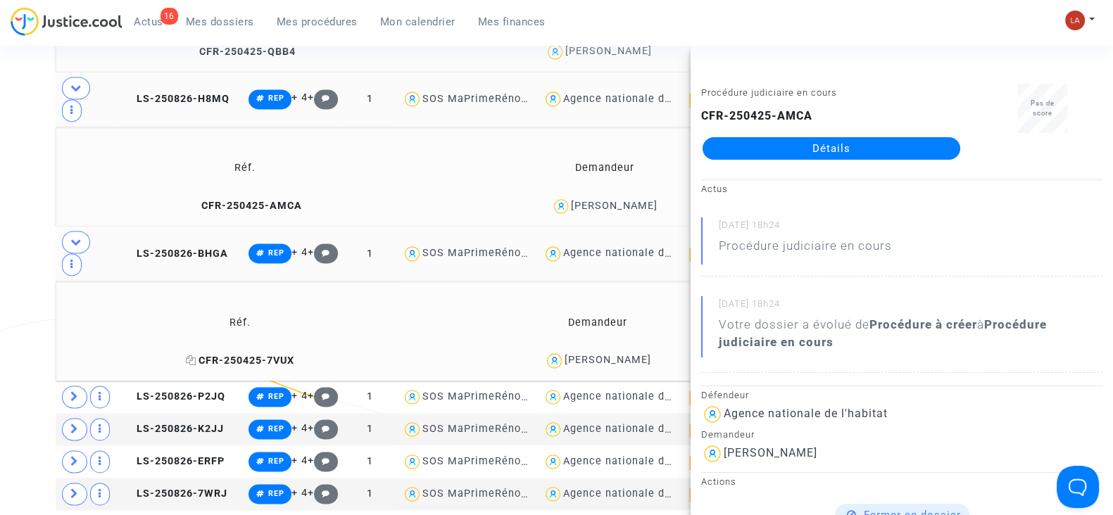
click at [240, 355] on span "CFR-250425-7VUX" at bounding box center [240, 361] width 108 height 12
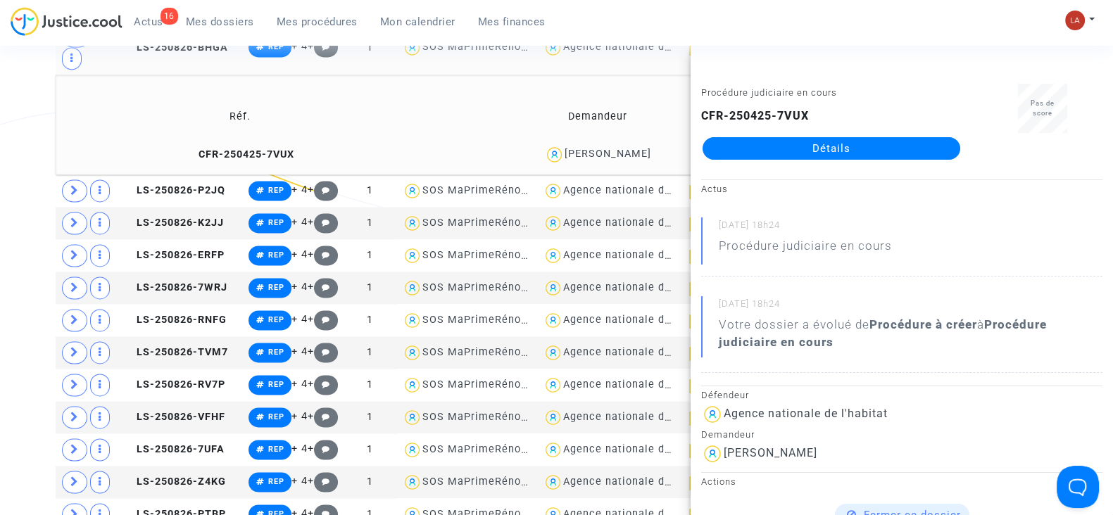
scroll to position [2730, 0]
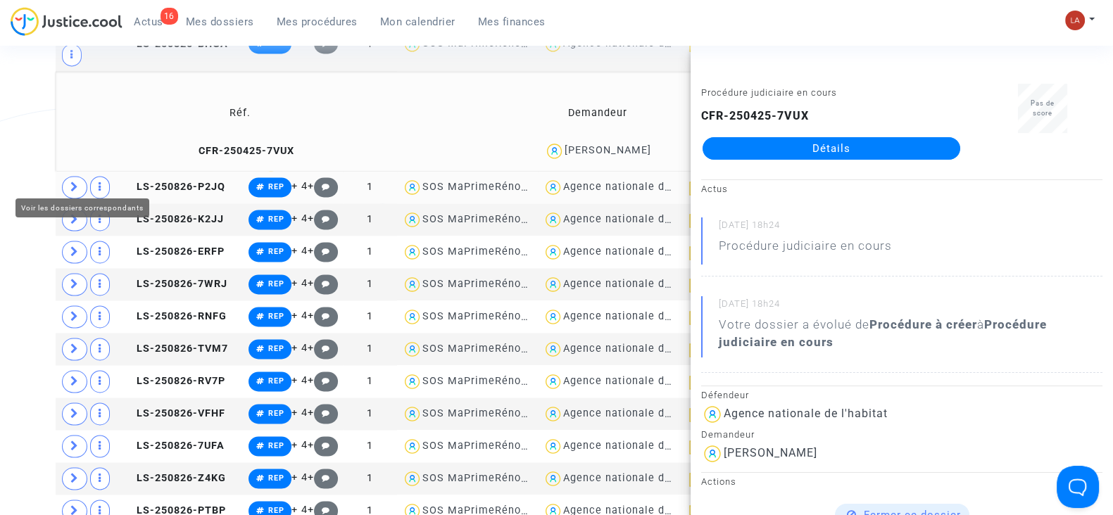
click at [70, 182] on icon at bounding box center [74, 187] width 8 height 11
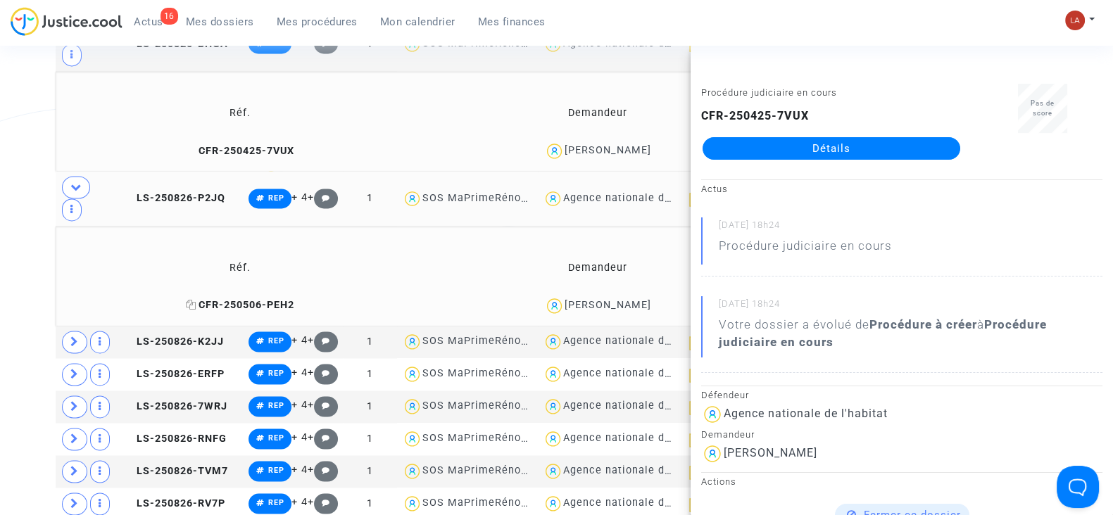
click at [232, 299] on span "CFR-250506-PEH2" at bounding box center [240, 305] width 108 height 12
click at [69, 334] on span at bounding box center [74, 342] width 25 height 23
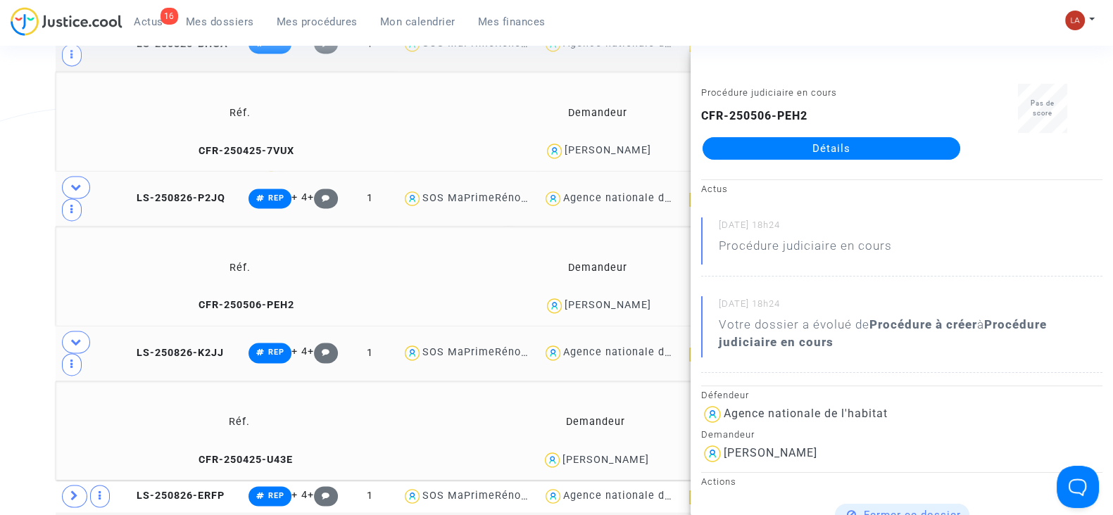
click at [225, 445] on td "CFR-250425-U43E" at bounding box center [239, 460] width 357 height 30
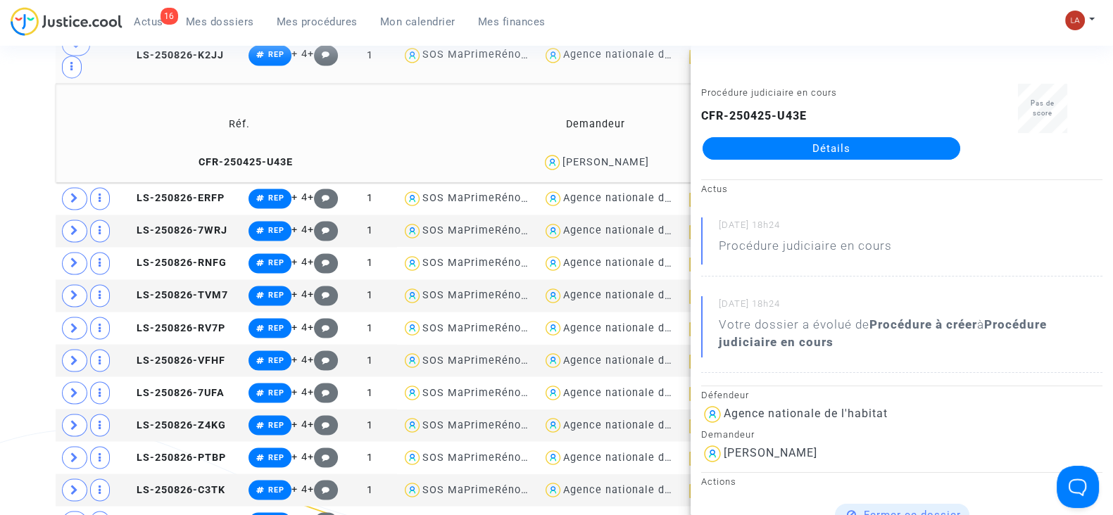
scroll to position [3029, 0]
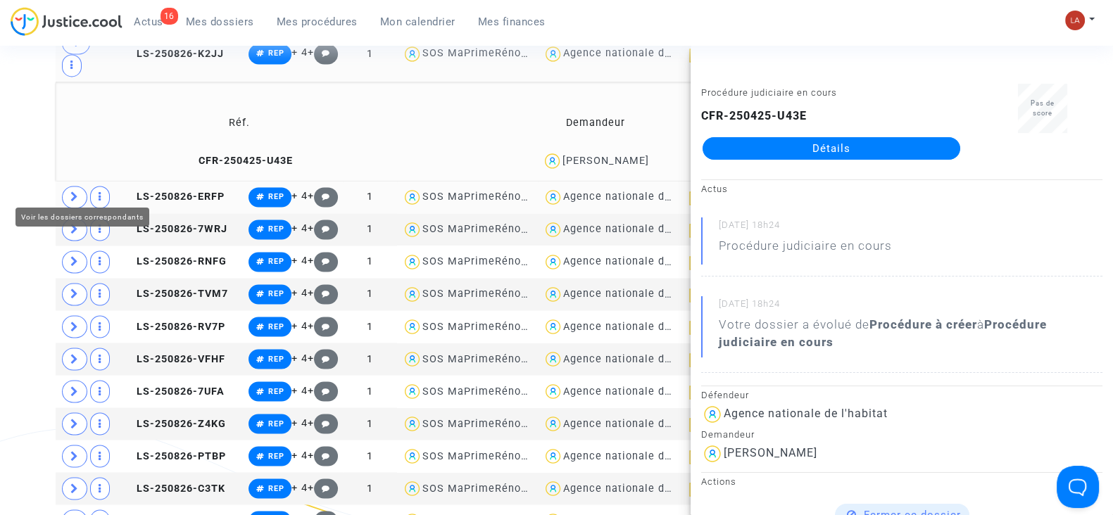
click at [70, 192] on span at bounding box center [74, 197] width 25 height 23
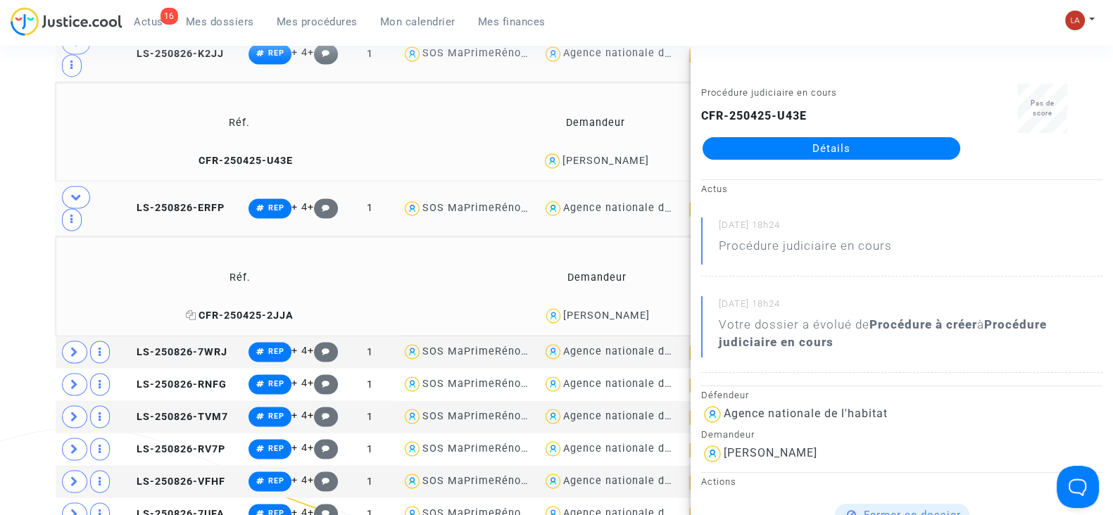
click at [227, 309] on span "CFR-250425-2JJA" at bounding box center [240, 315] width 108 height 12
click at [72, 346] on icon at bounding box center [74, 351] width 8 height 11
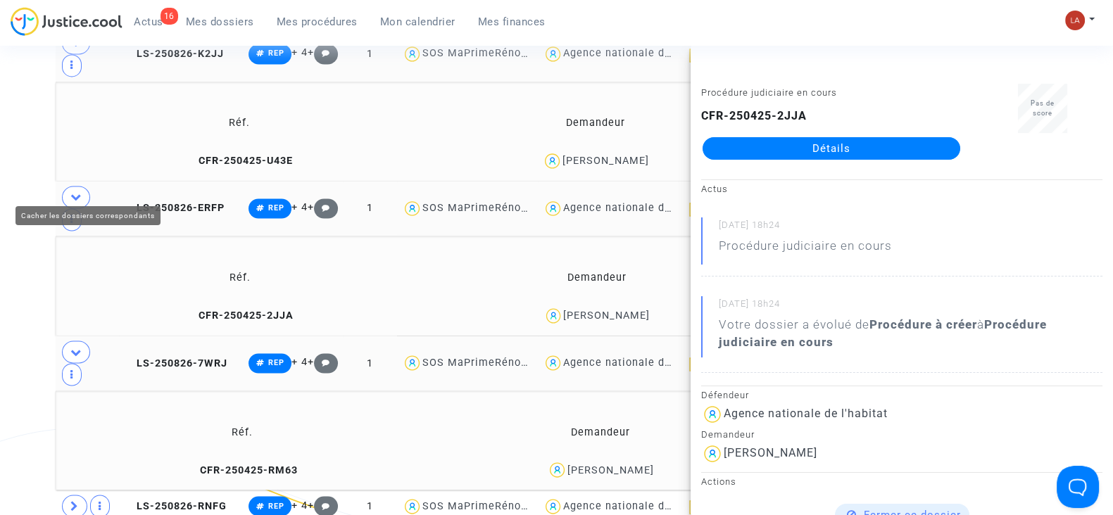
scroll to position [3267, 0]
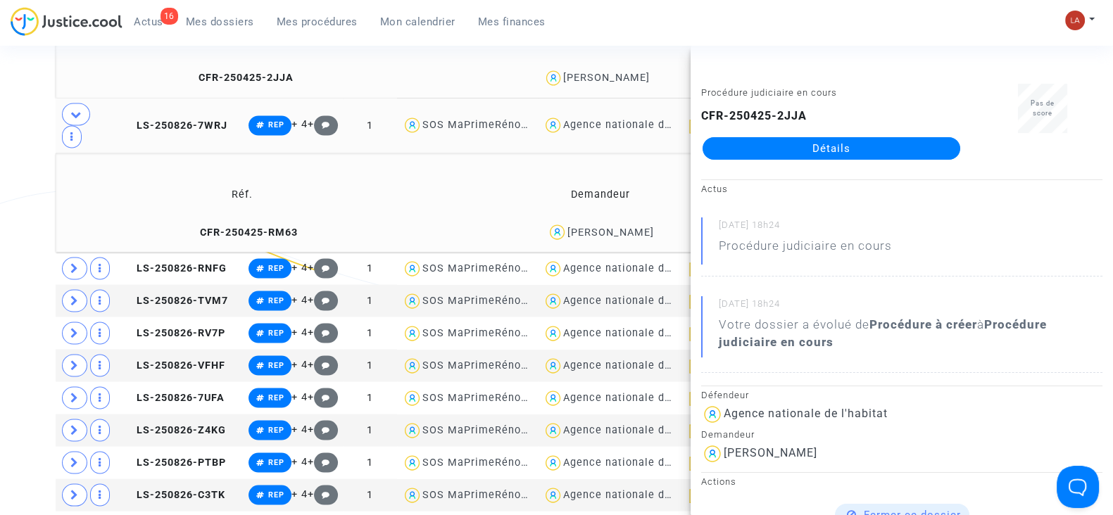
click at [267, 228] on td "CFR-250425-RM63" at bounding box center [243, 232] width 364 height 30
click at [75, 263] on span at bounding box center [74, 268] width 25 height 23
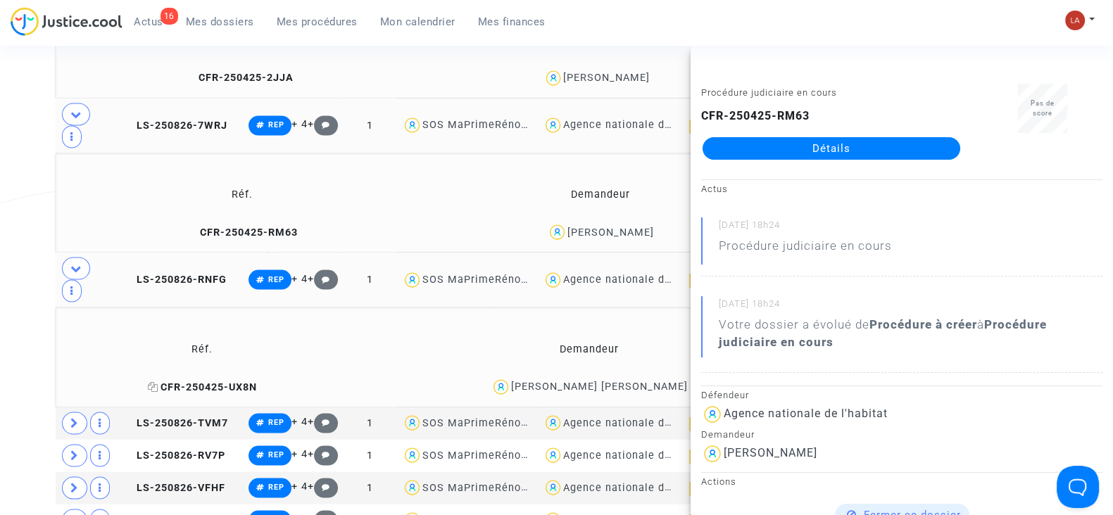
click at [230, 381] on span "CFR-250425-UX8N" at bounding box center [202, 387] width 109 height 12
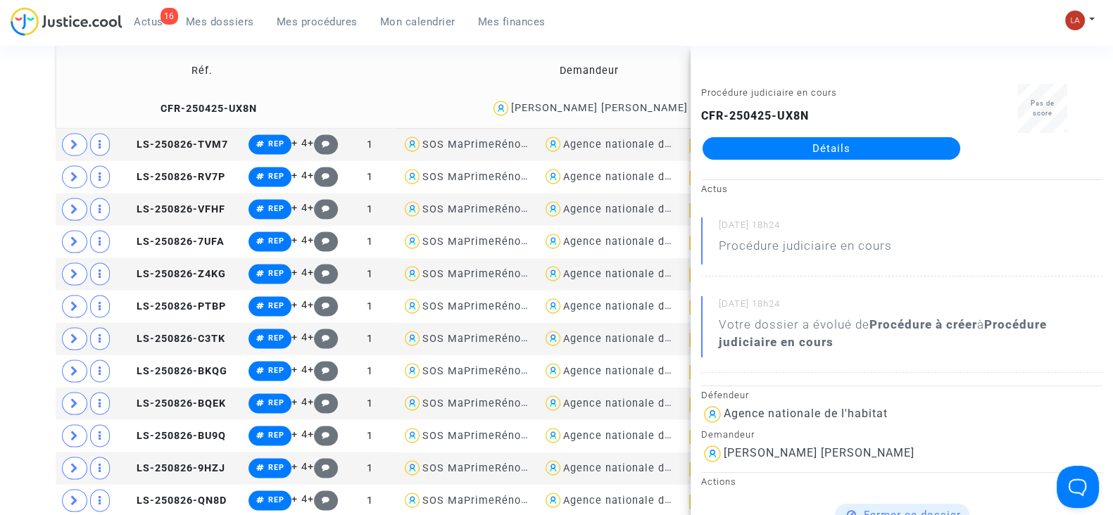
scroll to position [3554, 0]
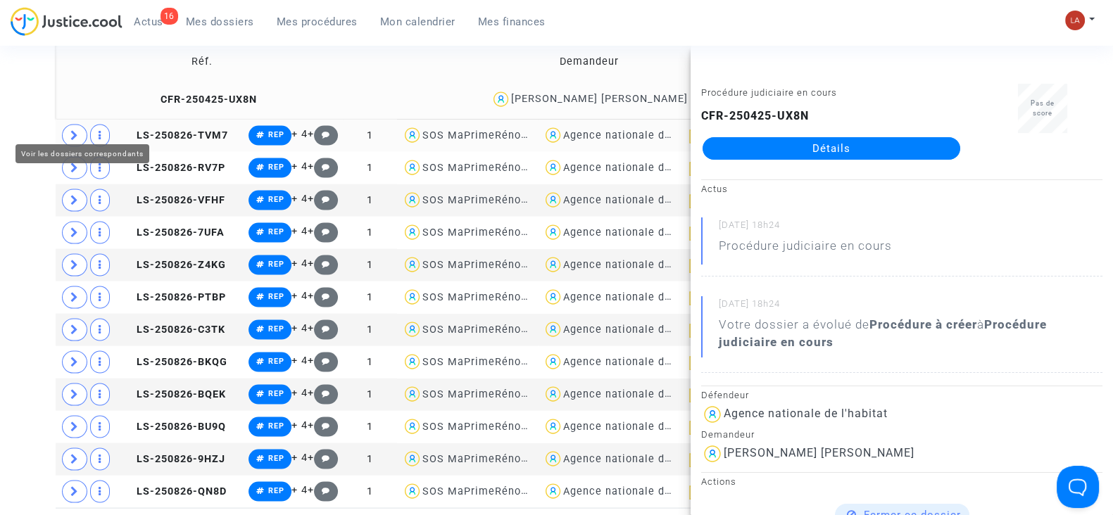
click at [70, 130] on icon at bounding box center [74, 135] width 8 height 11
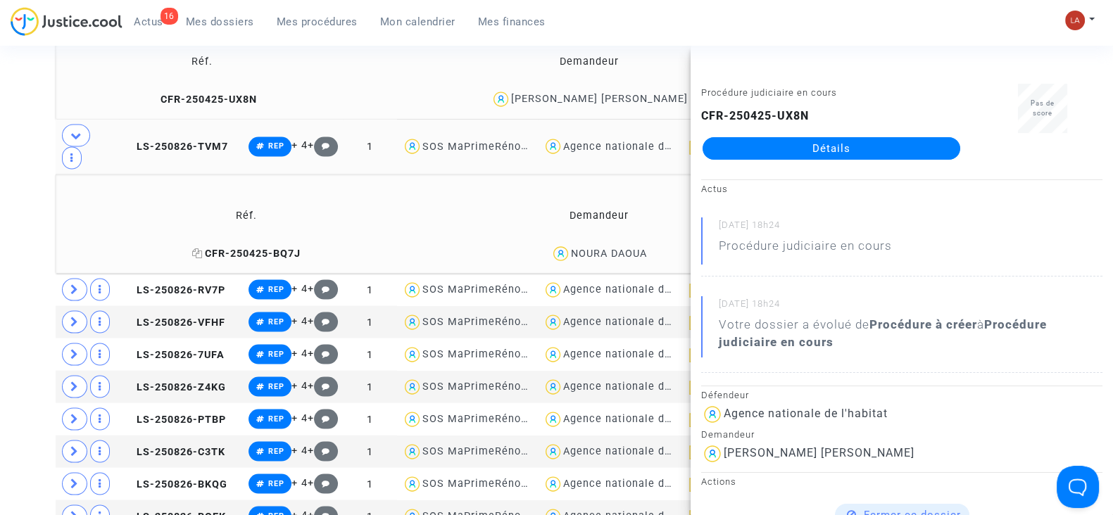
click at [223, 248] on span "CFR-250425-BQ7J" at bounding box center [246, 254] width 108 height 12
click at [75, 284] on icon at bounding box center [74, 289] width 8 height 11
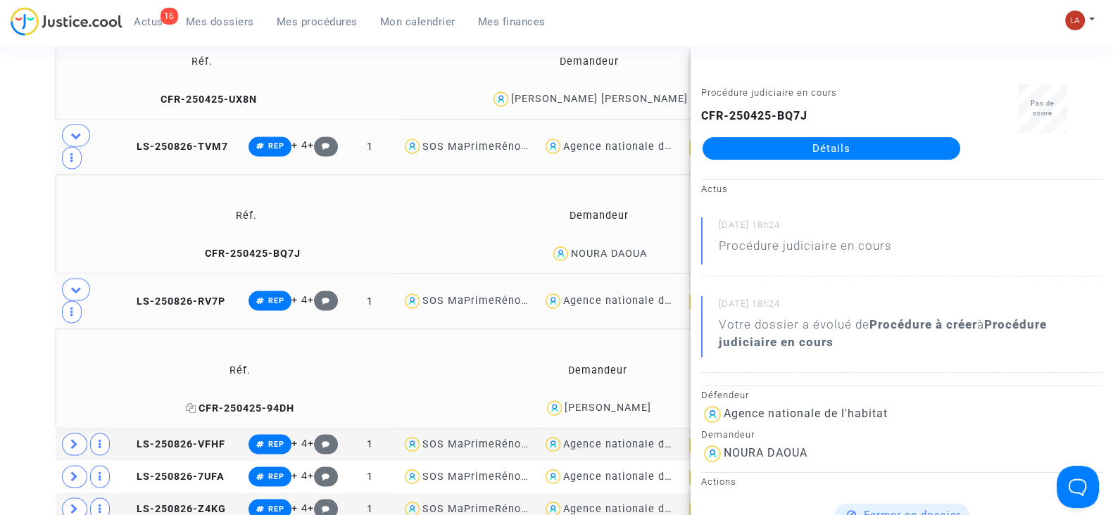
click at [284, 403] on span "CFR-250425-94DH" at bounding box center [240, 409] width 108 height 12
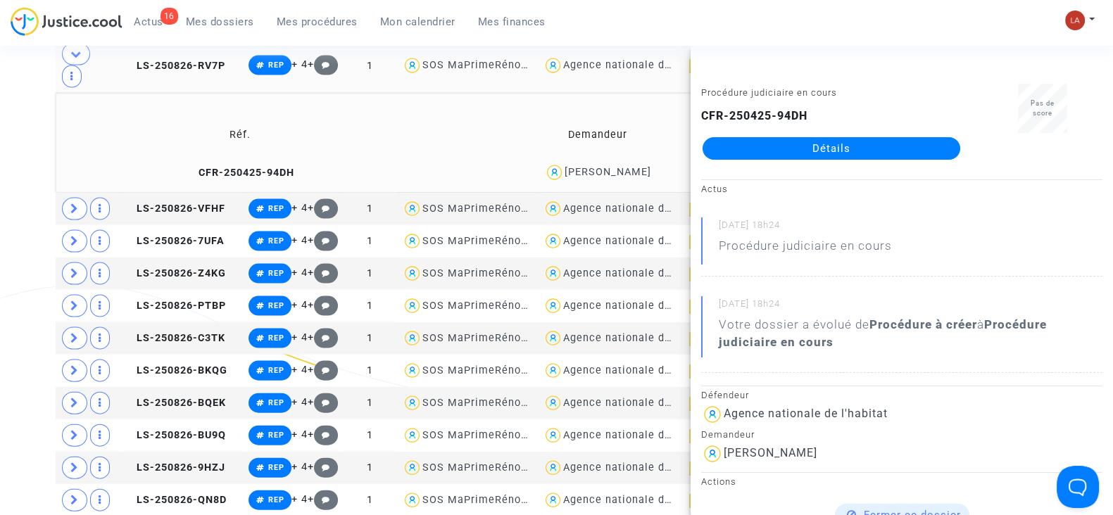
scroll to position [3822, 0]
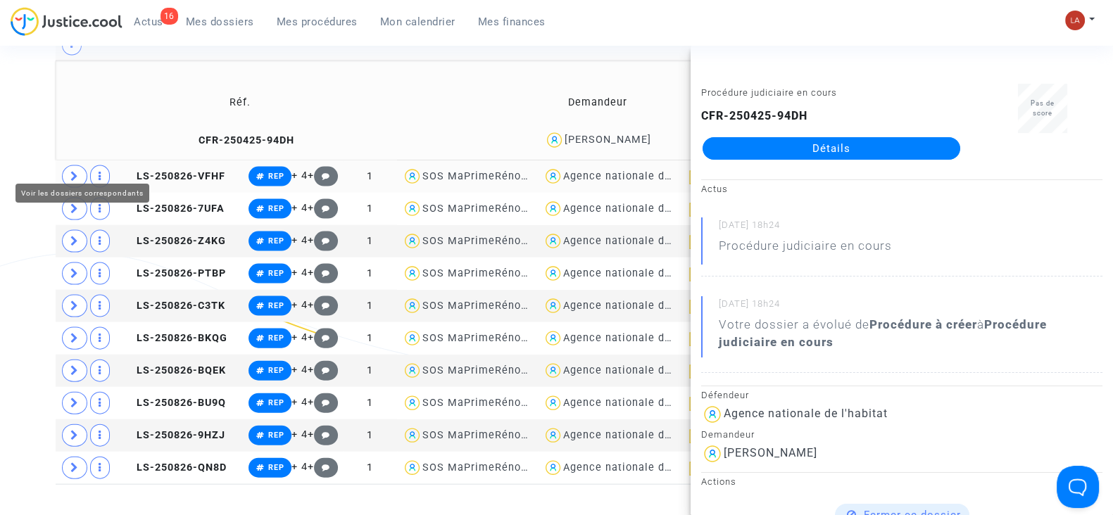
click at [72, 171] on icon at bounding box center [74, 176] width 8 height 11
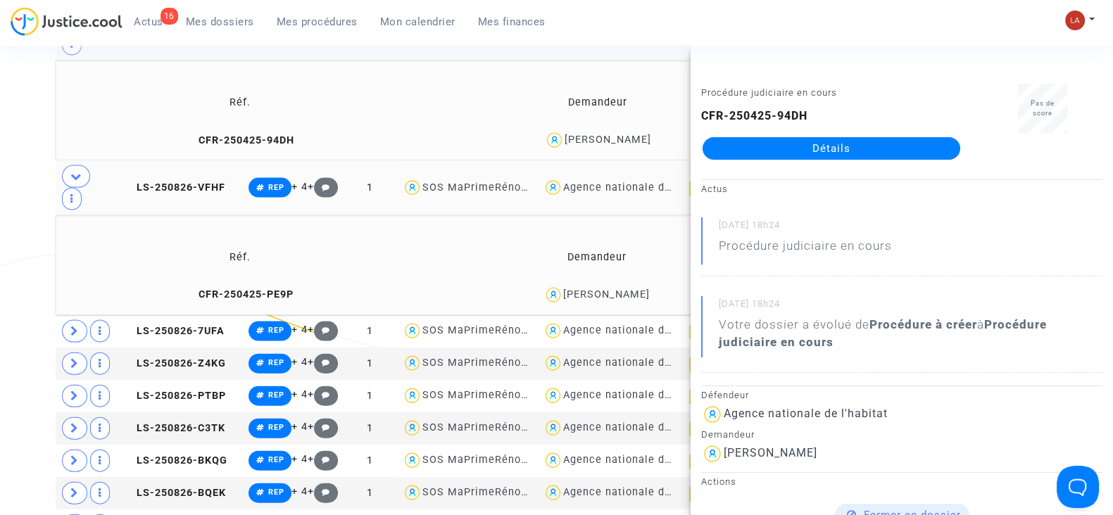
click at [242, 280] on td "CFR-250425-PE9P" at bounding box center [240, 295] width 358 height 30
click at [70, 326] on icon at bounding box center [74, 331] width 8 height 11
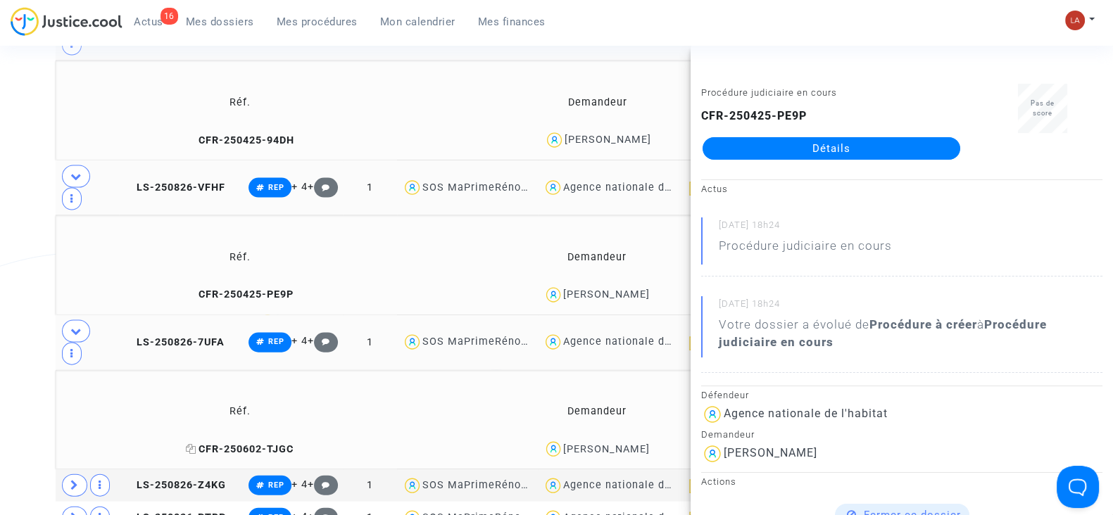
click at [233, 443] on span "CFR-250602-TJGC" at bounding box center [240, 449] width 108 height 12
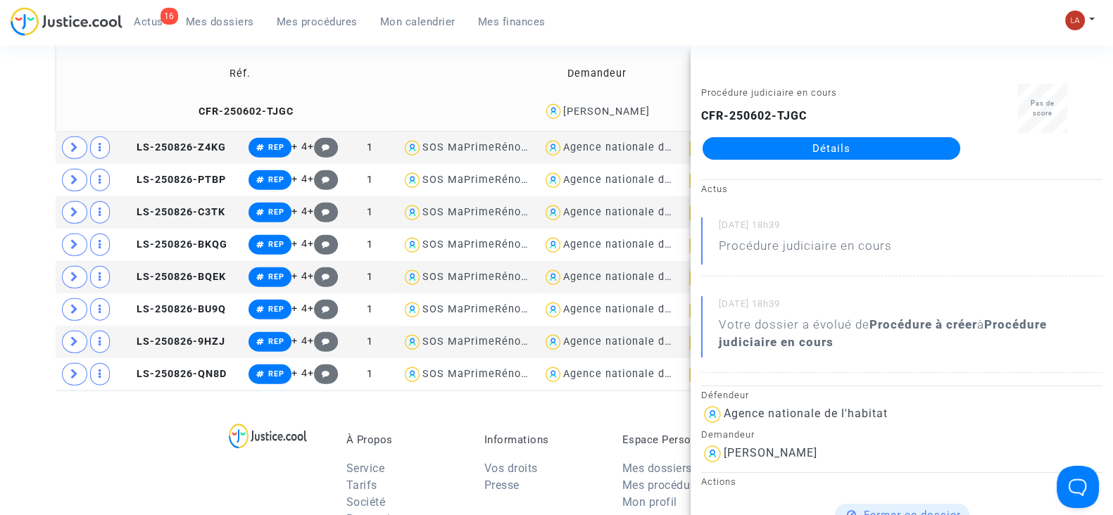
scroll to position [4155, 0]
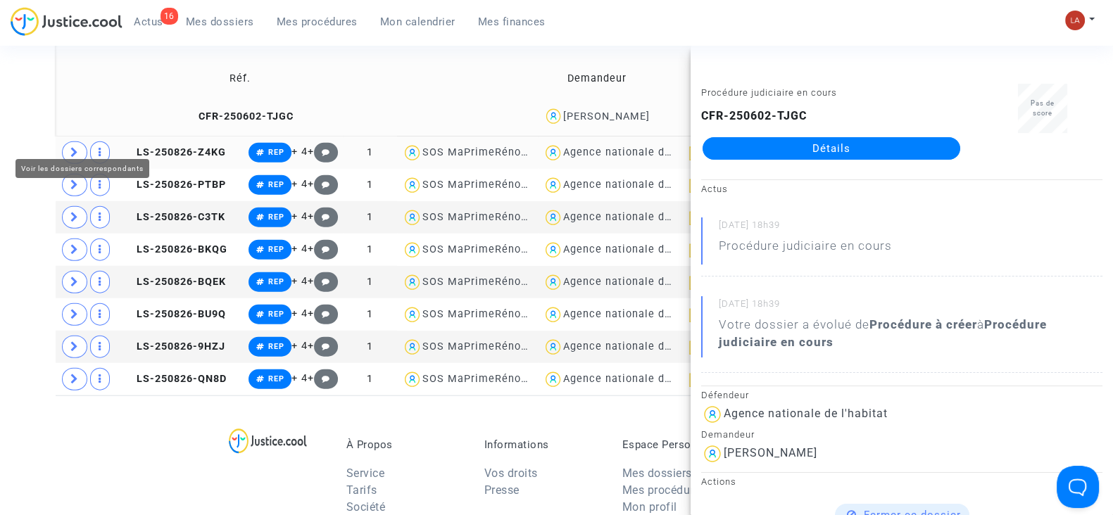
click at [68, 141] on span at bounding box center [74, 152] width 25 height 23
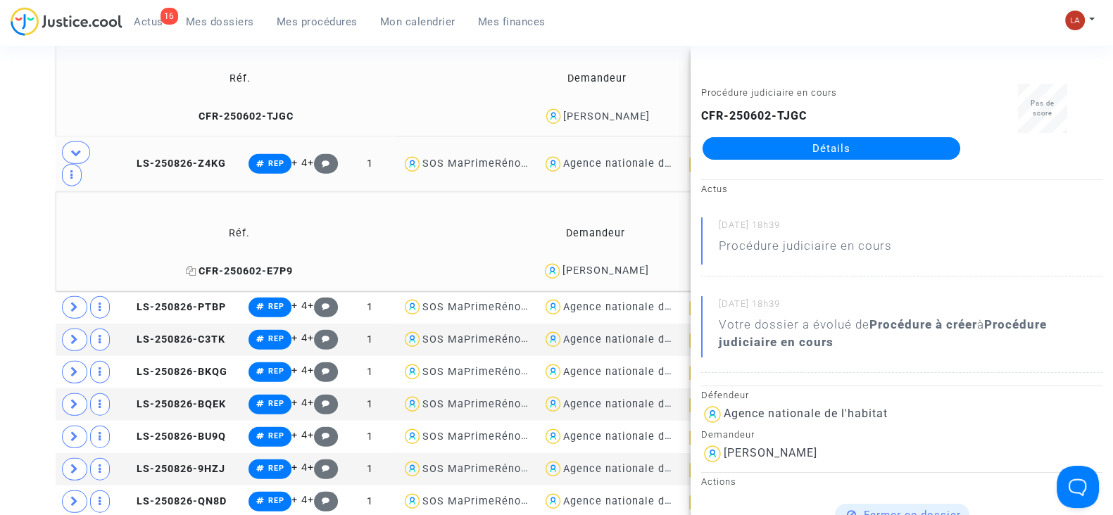
click at [239, 265] on span "CFR-250602-E7P9" at bounding box center [238, 271] width 107 height 12
click at [72, 302] on icon at bounding box center [74, 307] width 8 height 11
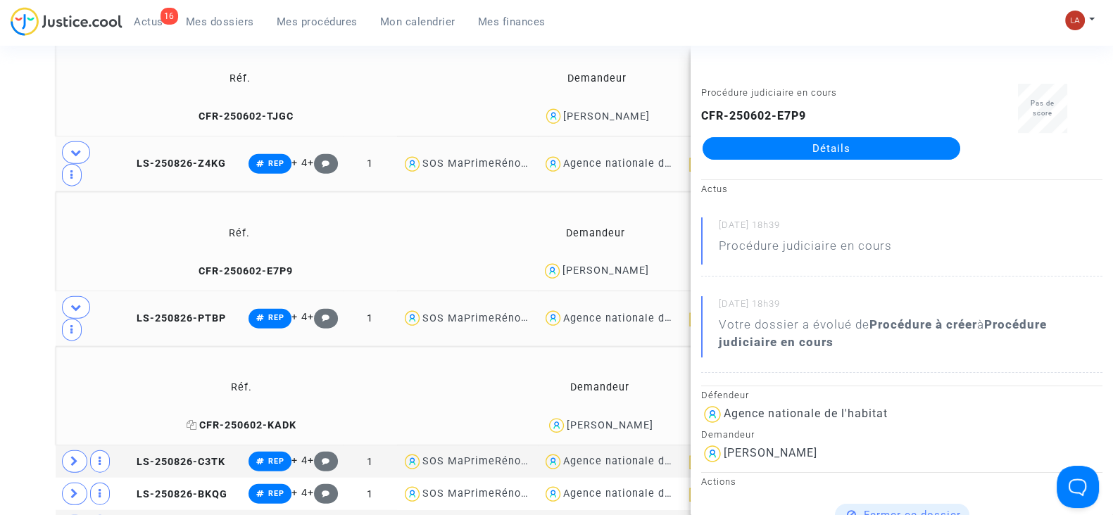
click at [265, 419] on span "CFR-250602-KADK" at bounding box center [241, 425] width 110 height 12
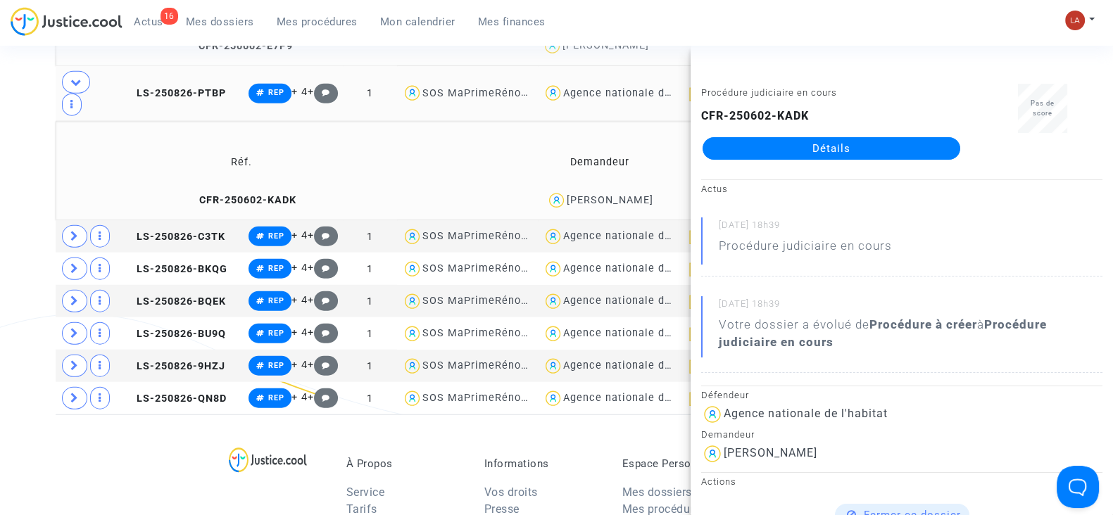
scroll to position [4380, 0]
click at [77, 231] on icon at bounding box center [74, 236] width 8 height 11
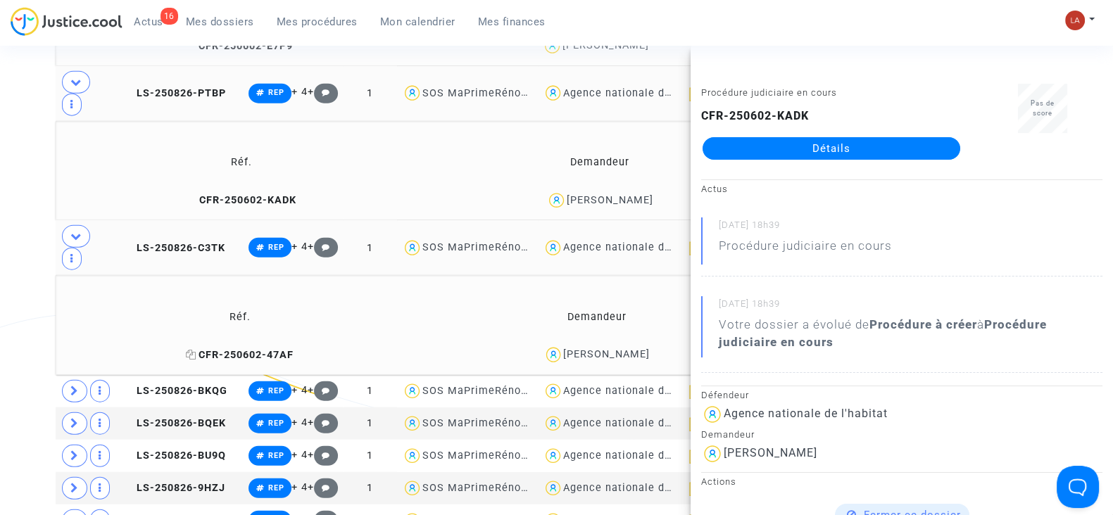
click at [245, 349] on span "CFR-250602-47AF" at bounding box center [240, 355] width 108 height 12
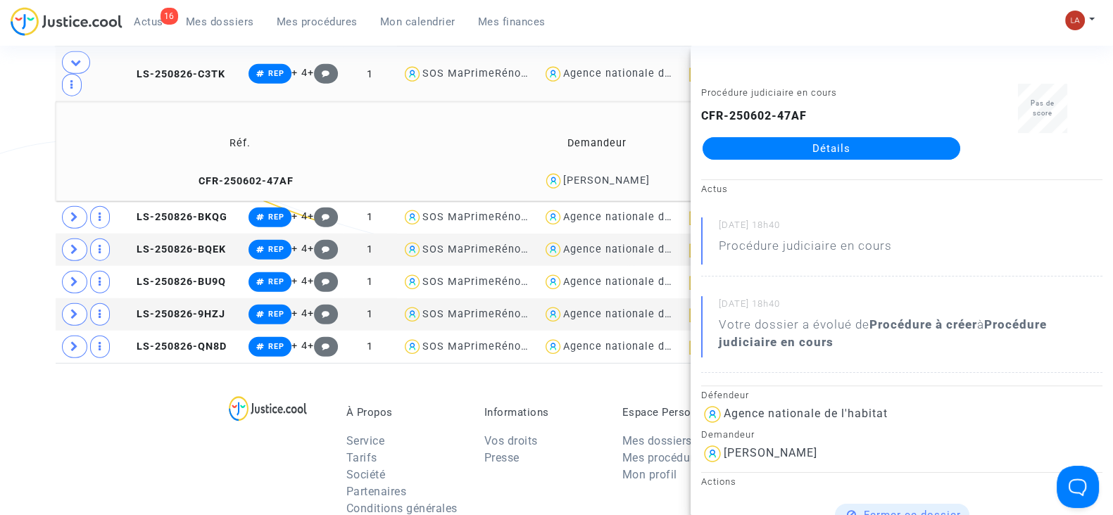
scroll to position [4555, 0]
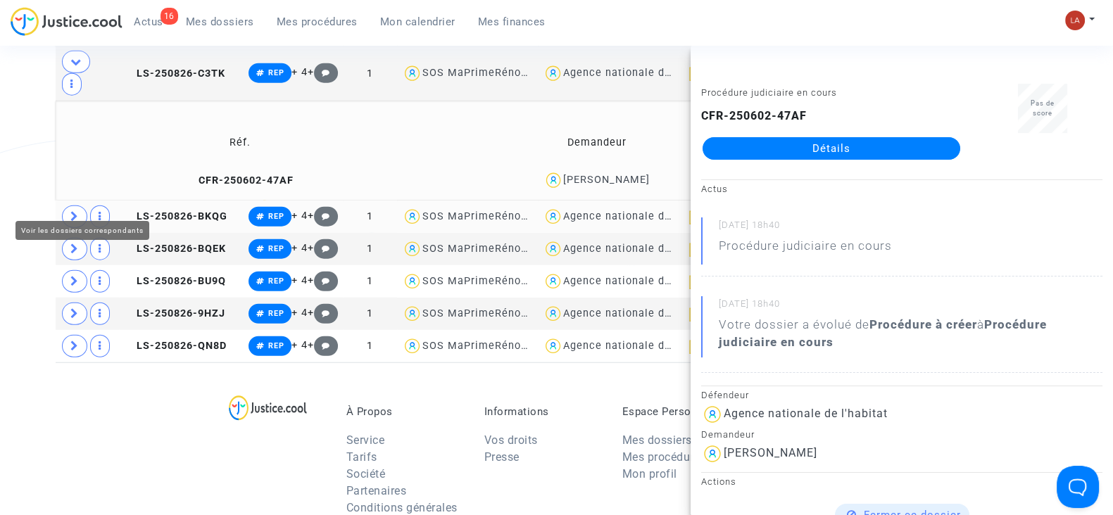
click at [77, 211] on icon at bounding box center [74, 216] width 8 height 11
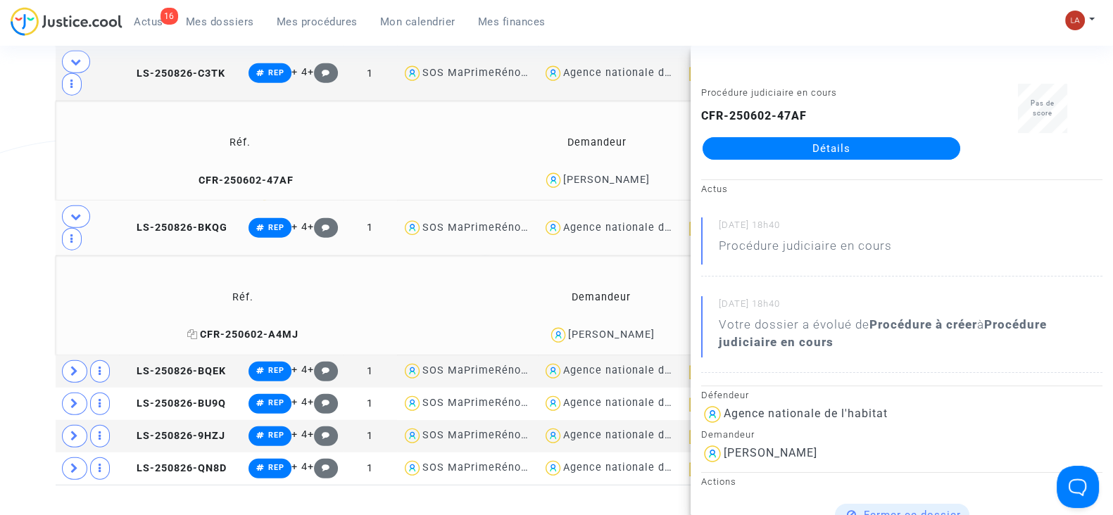
click at [232, 329] on span "CFR-250602-A4MJ" at bounding box center [242, 335] width 111 height 12
click at [77, 360] on span at bounding box center [74, 371] width 25 height 23
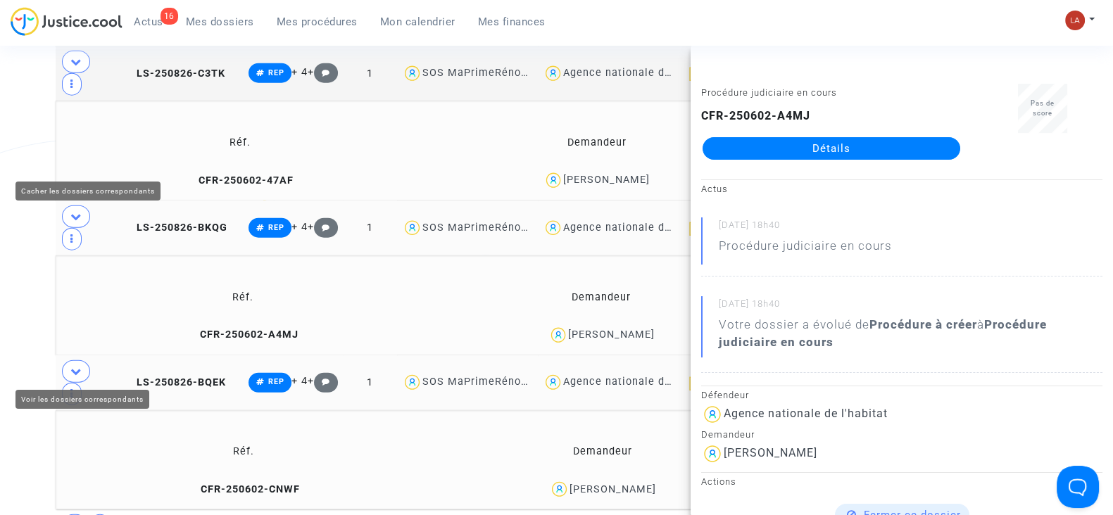
scroll to position [4753, 0]
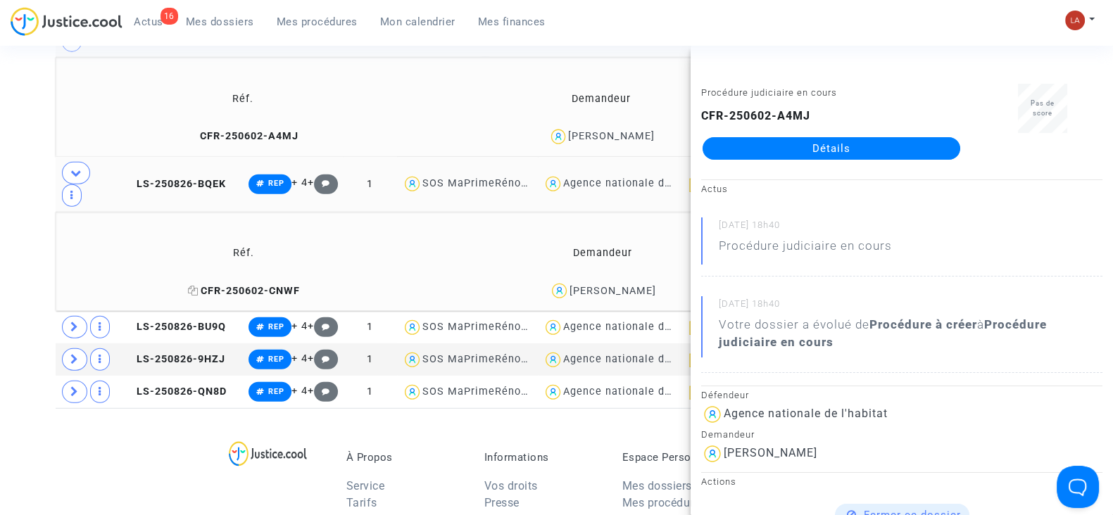
click at [243, 285] on span "CFR-250602-CNWF" at bounding box center [244, 291] width 112 height 12
click at [70, 322] on icon at bounding box center [74, 327] width 8 height 11
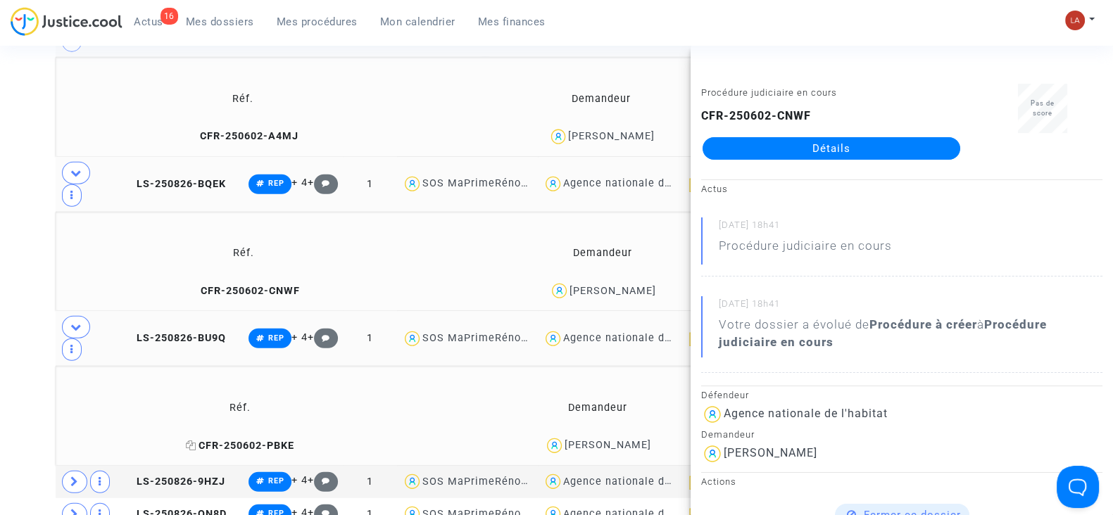
click at [263, 440] on span "CFR-250602-PBKE" at bounding box center [240, 446] width 108 height 12
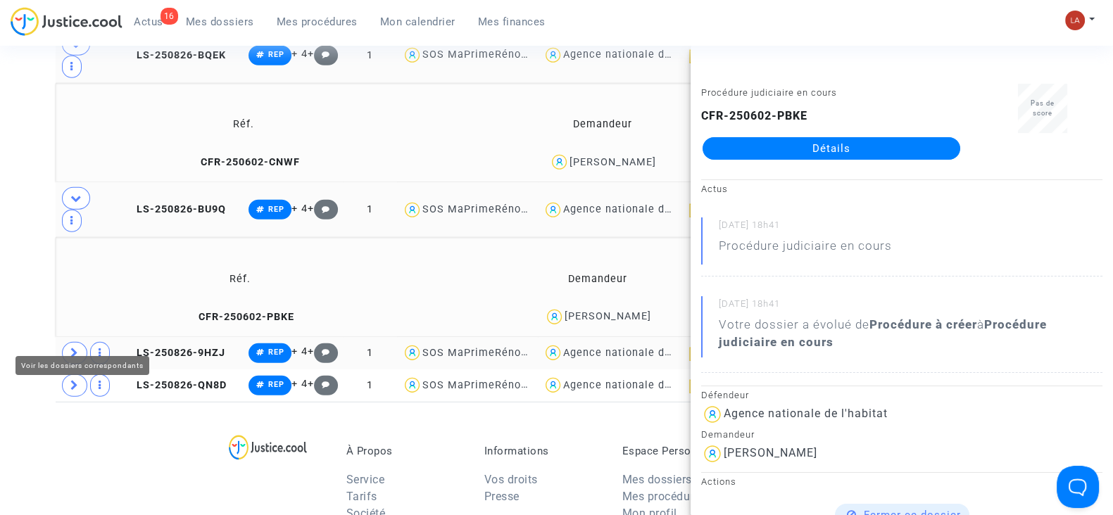
click at [71, 348] on icon at bounding box center [74, 353] width 8 height 11
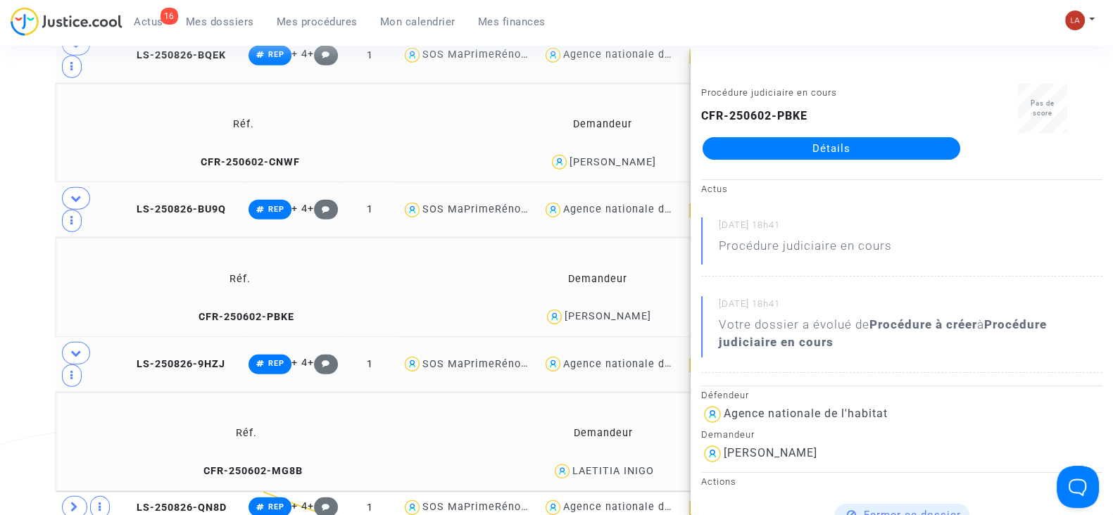
click at [244, 457] on td "CFR-250602-MG8B" at bounding box center [247, 472] width 372 height 30
drag, startPoint x: 751, startPoint y: 158, endPoint x: 795, endPoint y: 79, distance: 91.1
drag, startPoint x: 795, startPoint y: 79, endPoint x: 767, endPoint y: 142, distance: 69.3
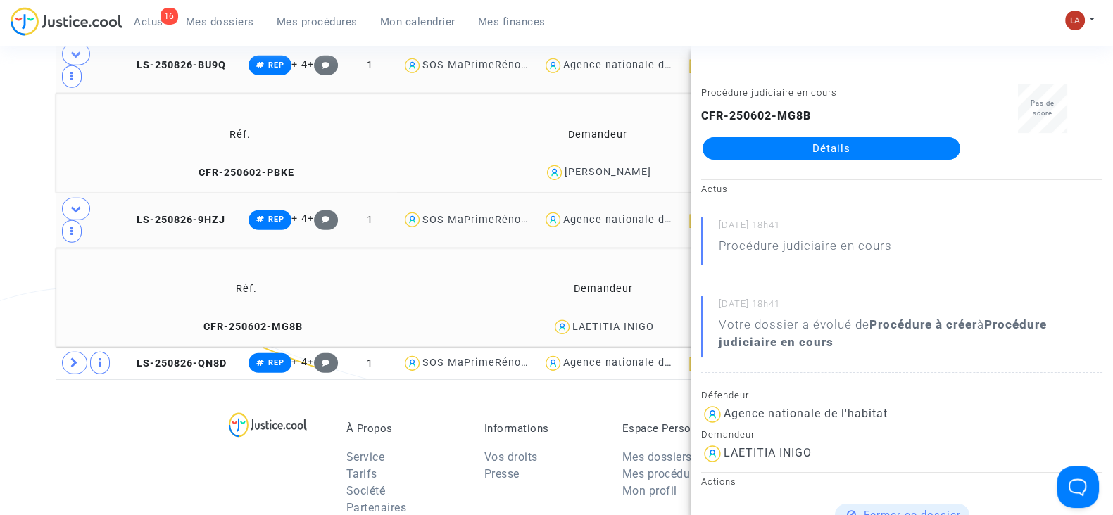
scroll to position [5033, 0]
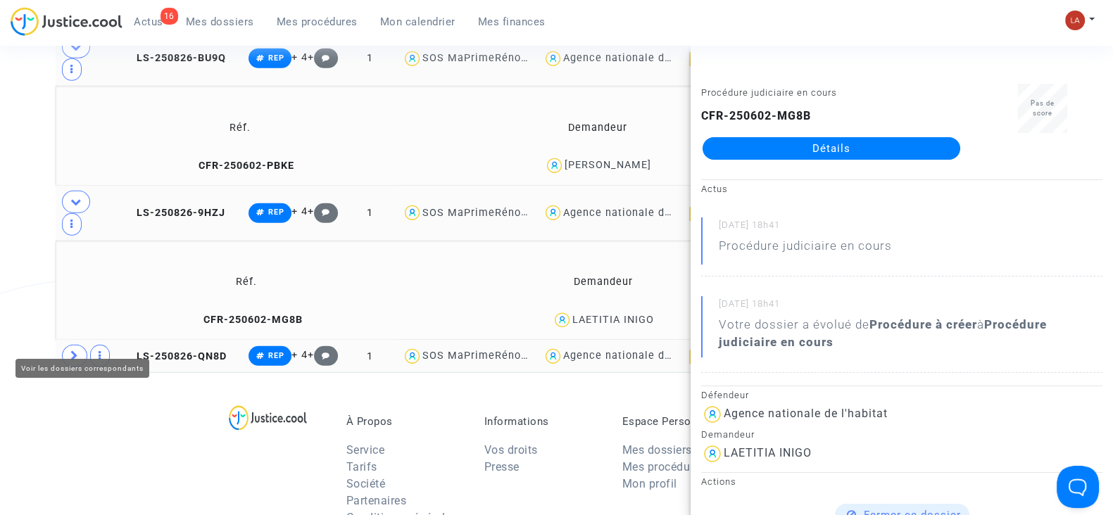
click at [73, 350] on icon at bounding box center [74, 355] width 8 height 11
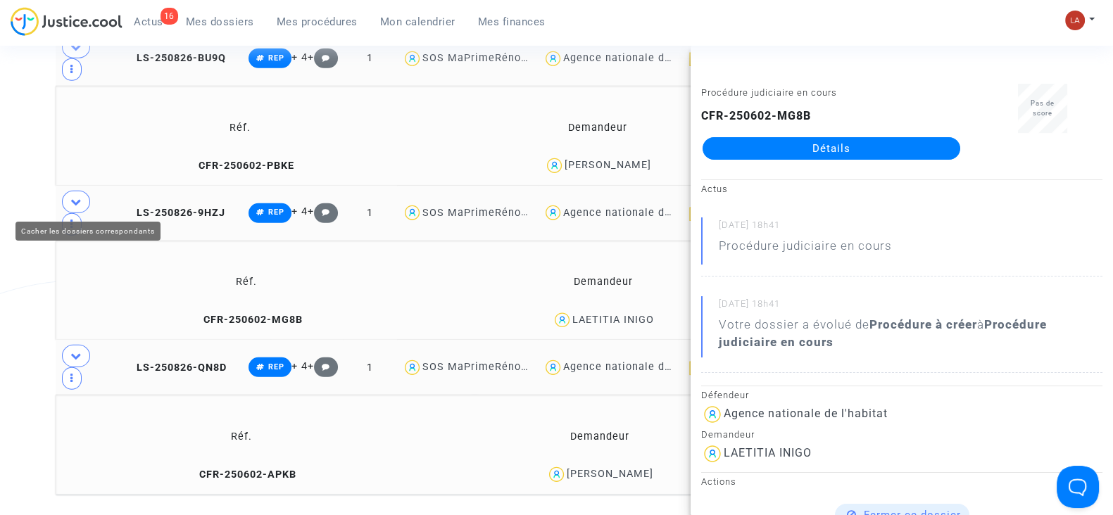
scroll to position [5183, 0]
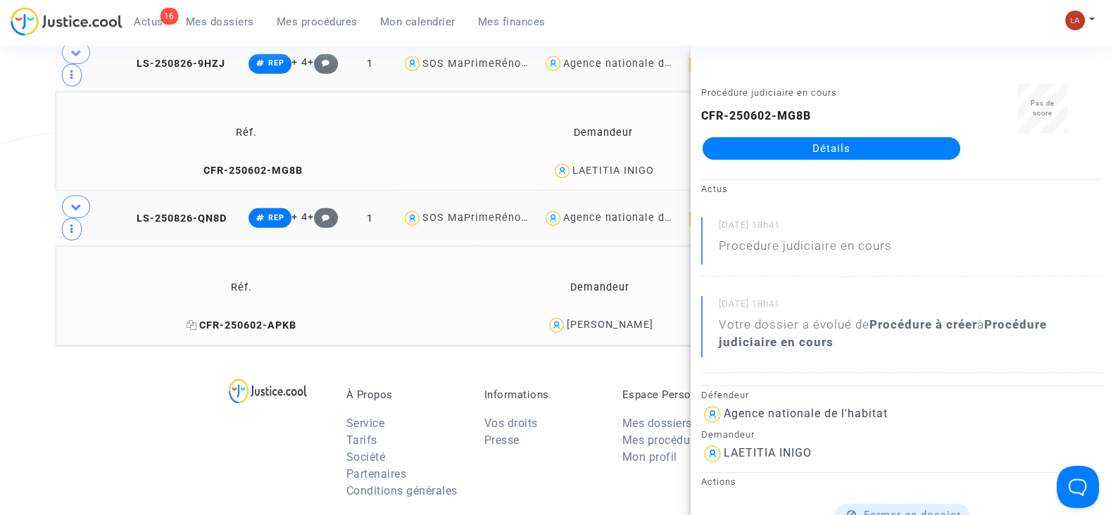
click at [249, 320] on span "CFR-250602-APKB" at bounding box center [241, 326] width 110 height 12
drag, startPoint x: 21, startPoint y: 167, endPoint x: 7, endPoint y: 93, distance: 75.9
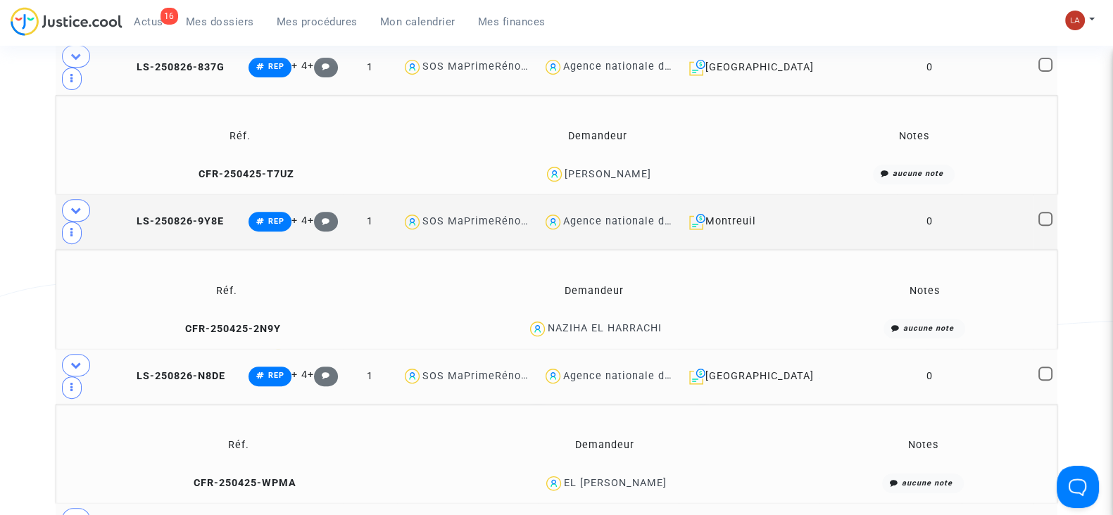
scroll to position [0, 0]
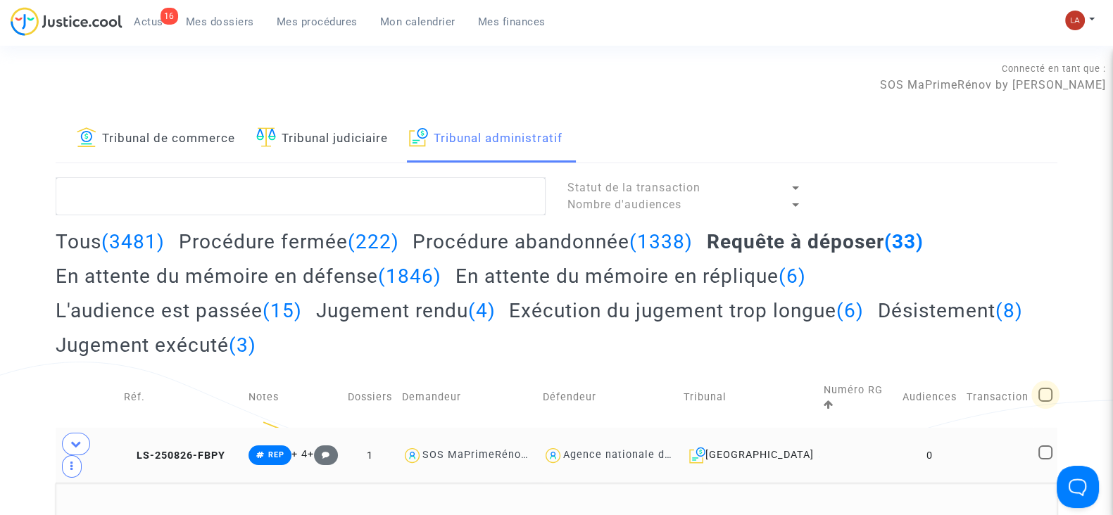
click at [1043, 390] on span at bounding box center [1045, 395] width 14 height 14
click at [1044, 402] on input "checkbox" at bounding box center [1044, 402] width 1 height 1
checkbox input "true"
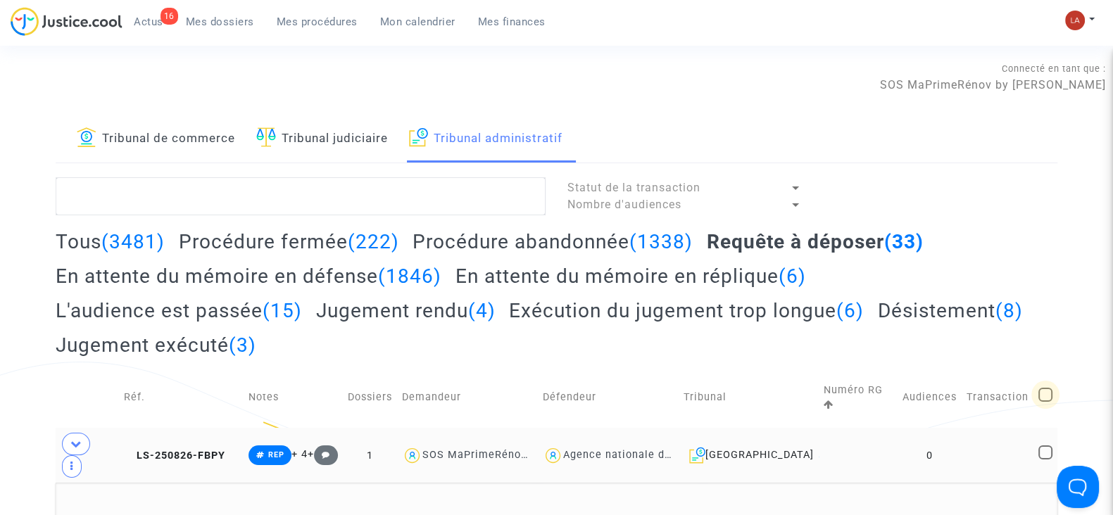
checkbox input "true"
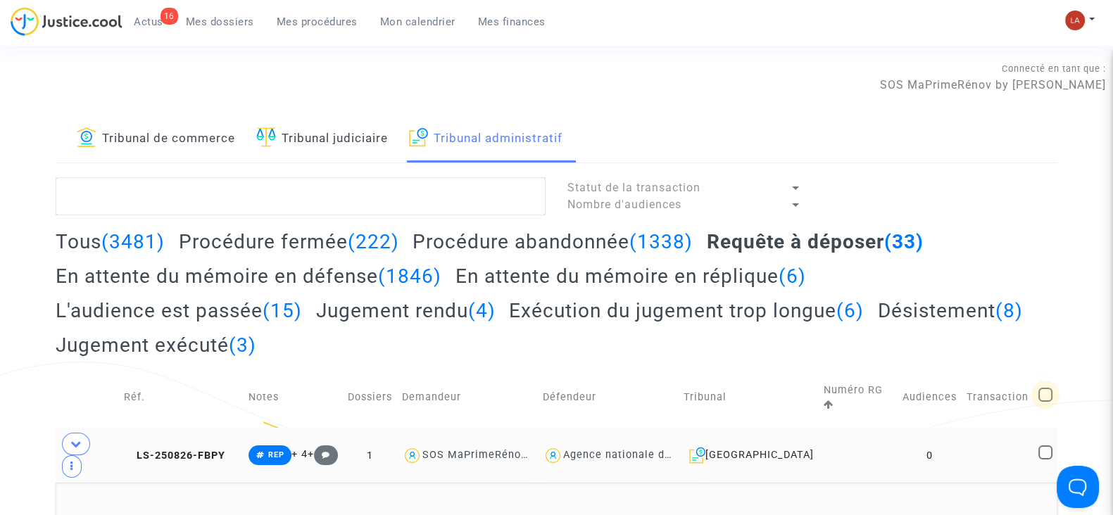
checkbox input "true"
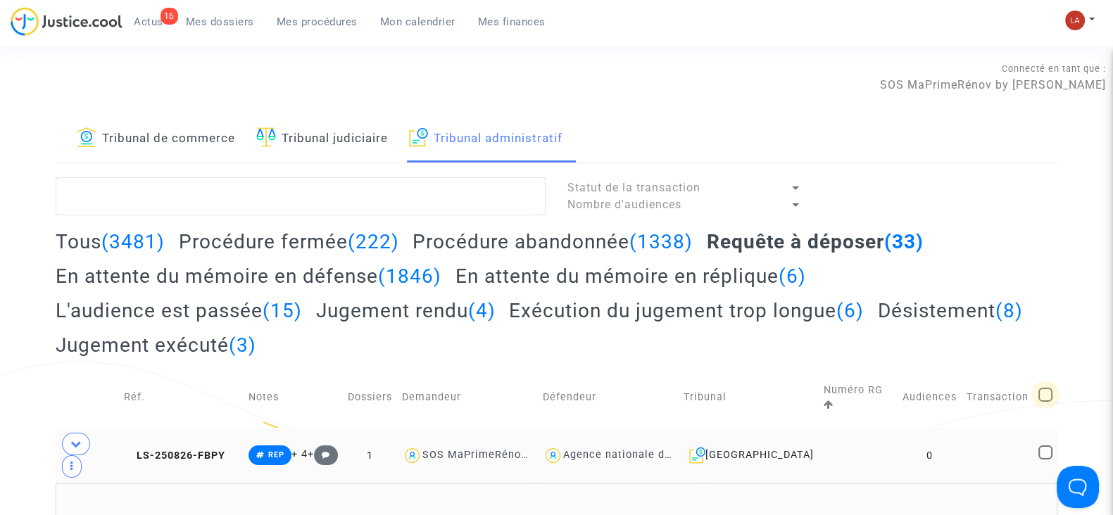
checkbox input "true"
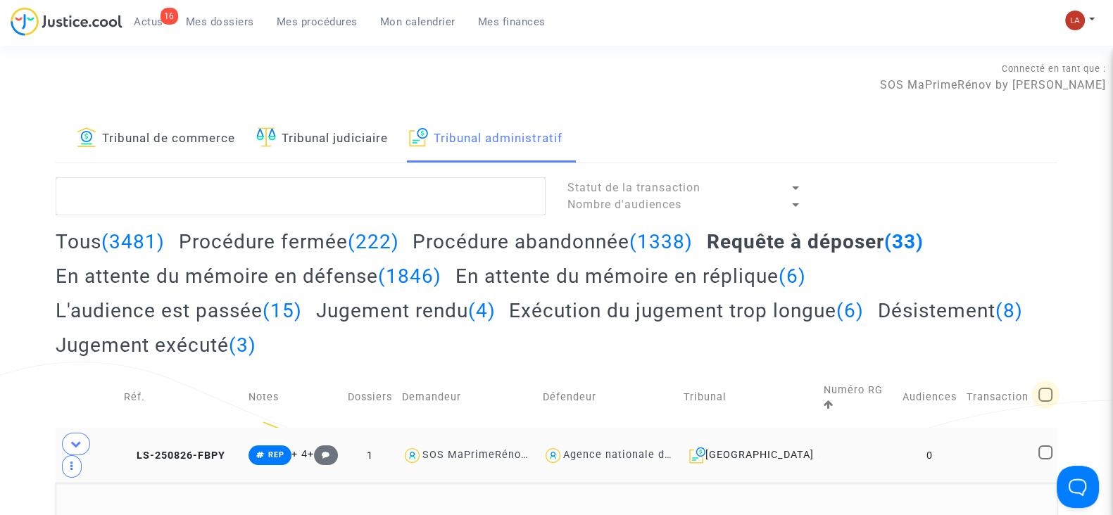
checkbox input "true"
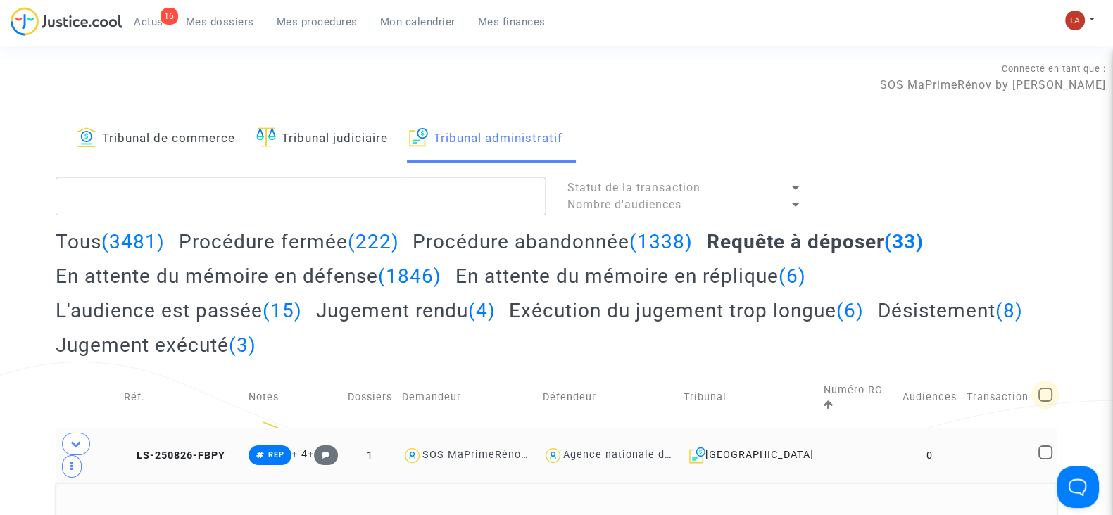
checkbox input "true"
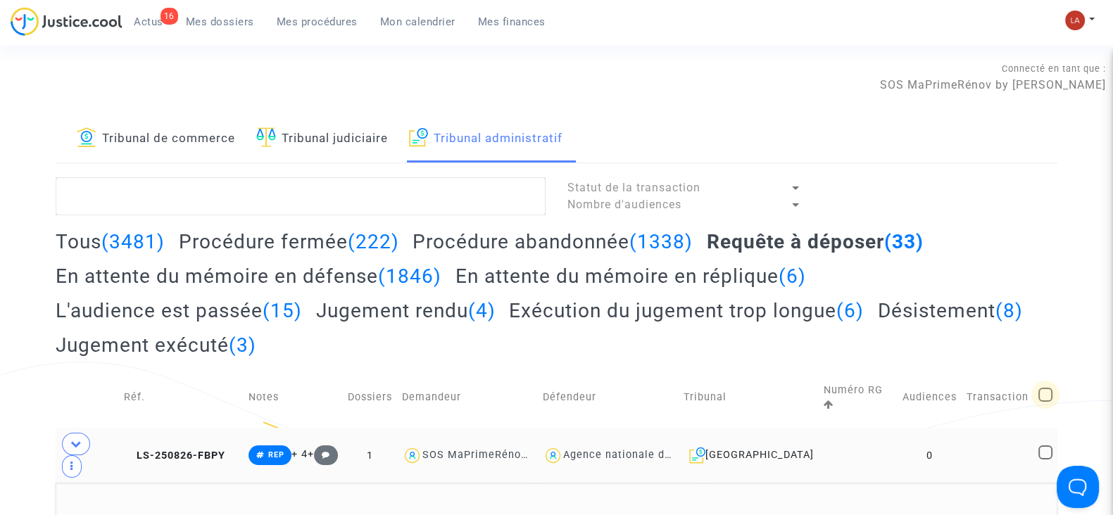
checkbox input "true"
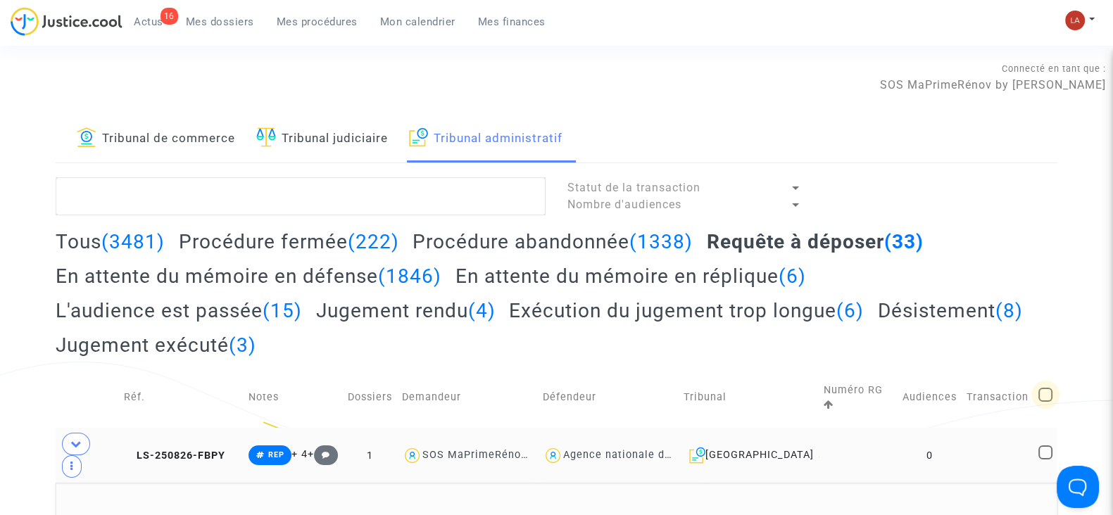
checkbox input "true"
click at [1024, 198] on span "(33)" at bounding box center [1030, 195] width 21 height 13
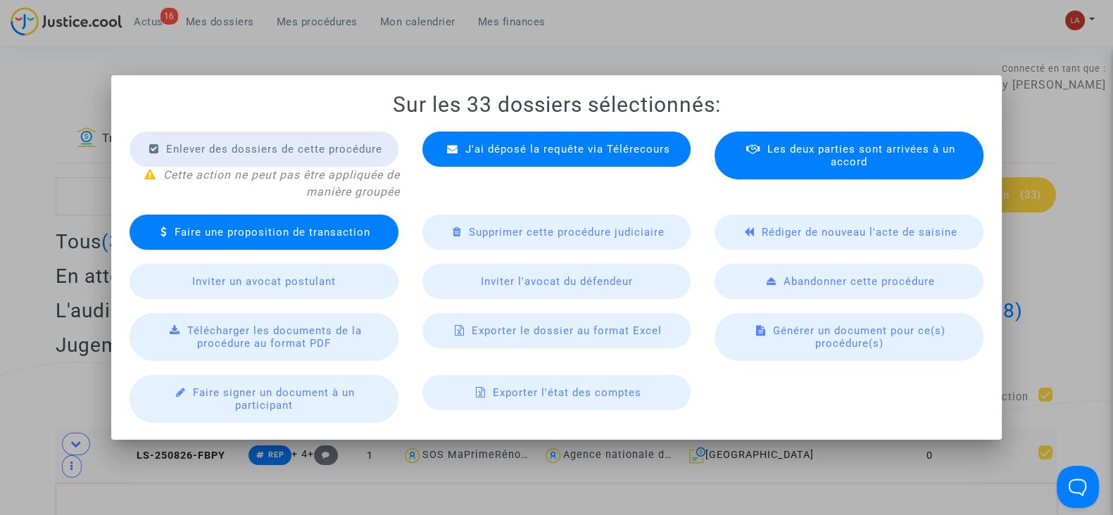
click at [339, 329] on span "Télécharger les documents de la procédure au format PDF" at bounding box center [274, 336] width 175 height 25
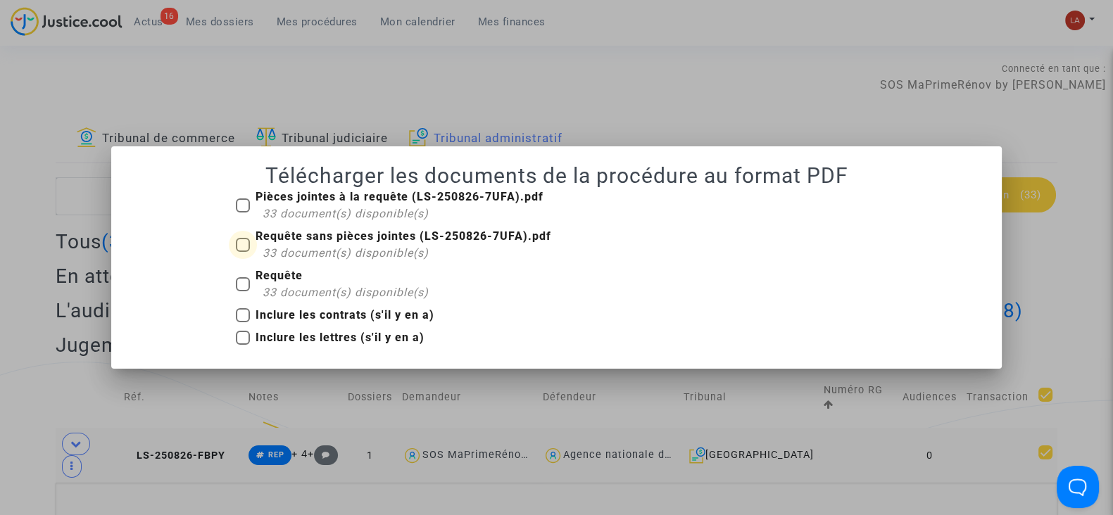
click at [317, 249] on span "33 document(s) disponible(s)" at bounding box center [346, 252] width 166 height 13
click at [243, 252] on input "Requête sans pièces jointes (LS-250826-7UFA).pdf 33 document(s) disponible(s)" at bounding box center [242, 252] width 1 height 1
checkbox input "true"
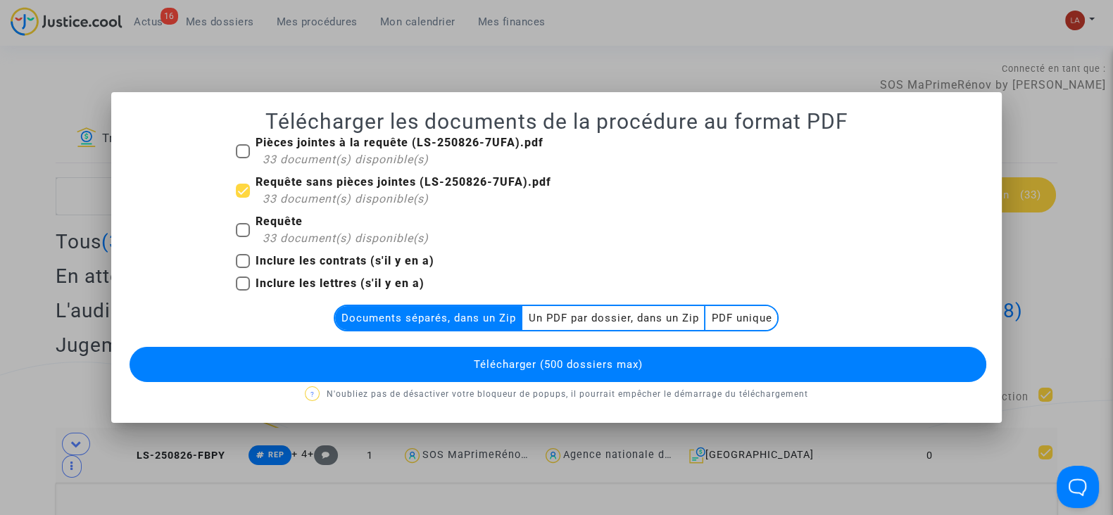
click at [547, 365] on span "Télécharger (500 dossiers max)" at bounding box center [557, 364] width 169 height 13
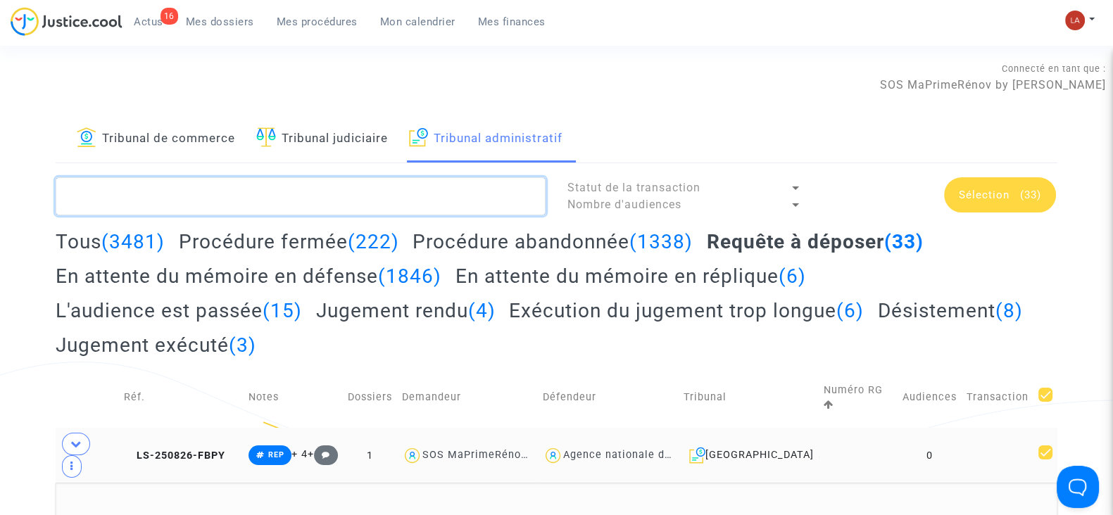
click at [446, 201] on textarea at bounding box center [301, 196] width 490 height 38
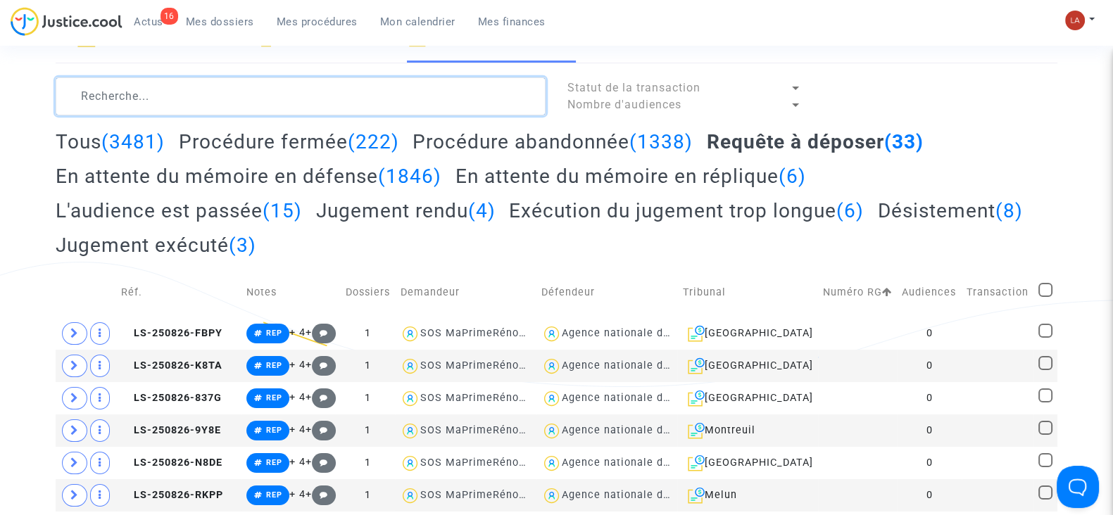
scroll to position [107, 0]
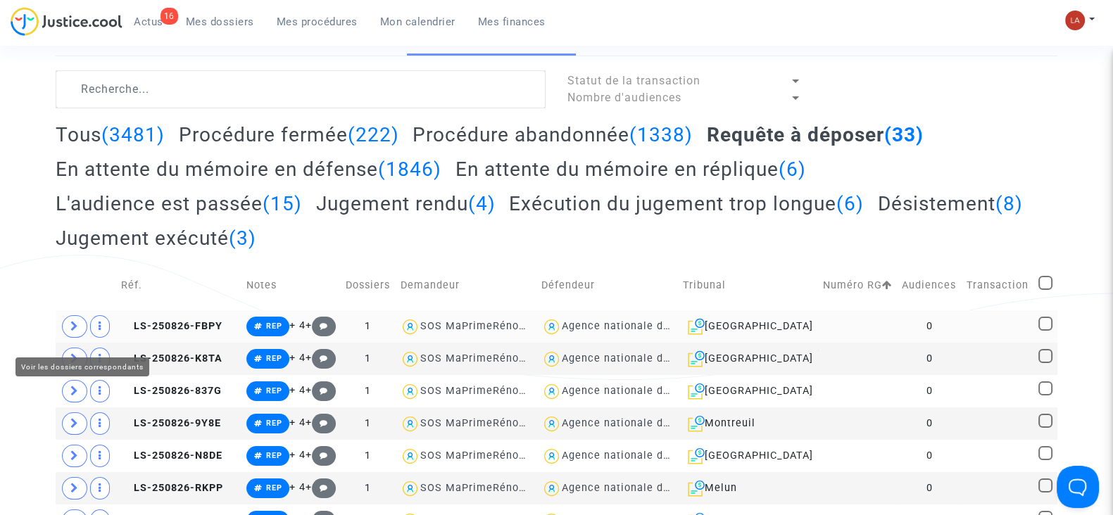
click at [70, 331] on icon at bounding box center [74, 326] width 8 height 11
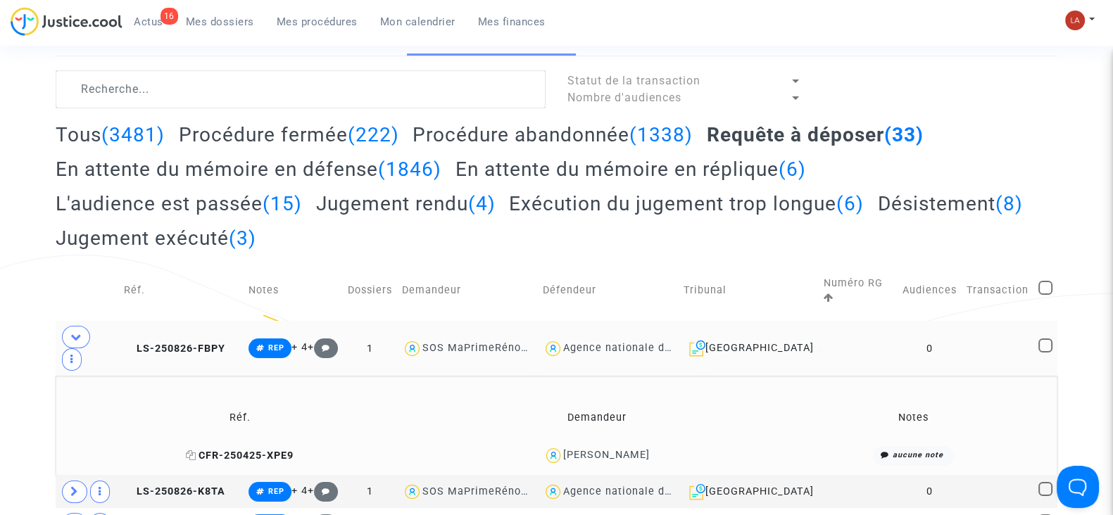
click at [201, 455] on span "CFR-250425-XPE9" at bounding box center [240, 456] width 108 height 12
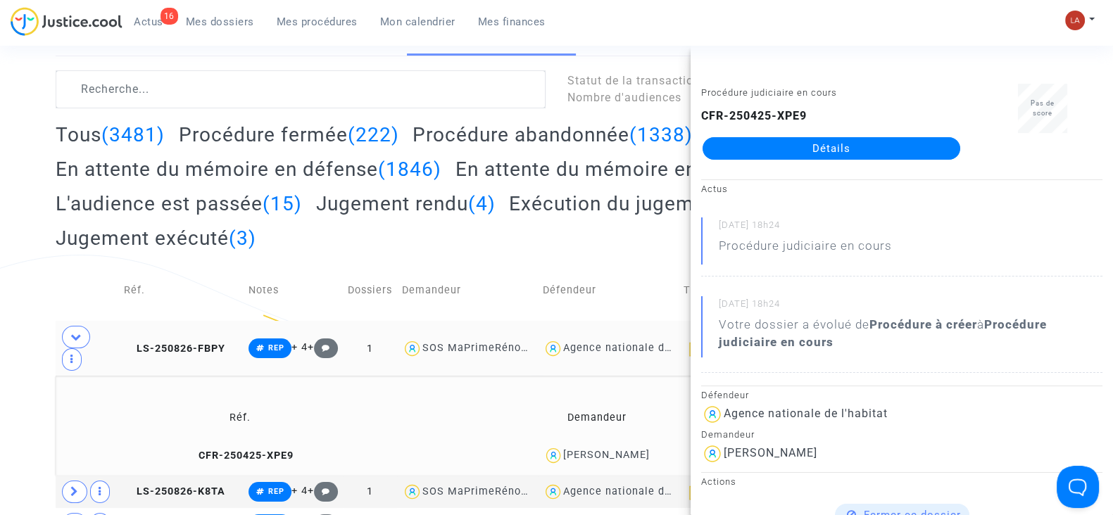
click at [188, 331] on td "LS-250826-FBPY" at bounding box center [181, 348] width 125 height 55
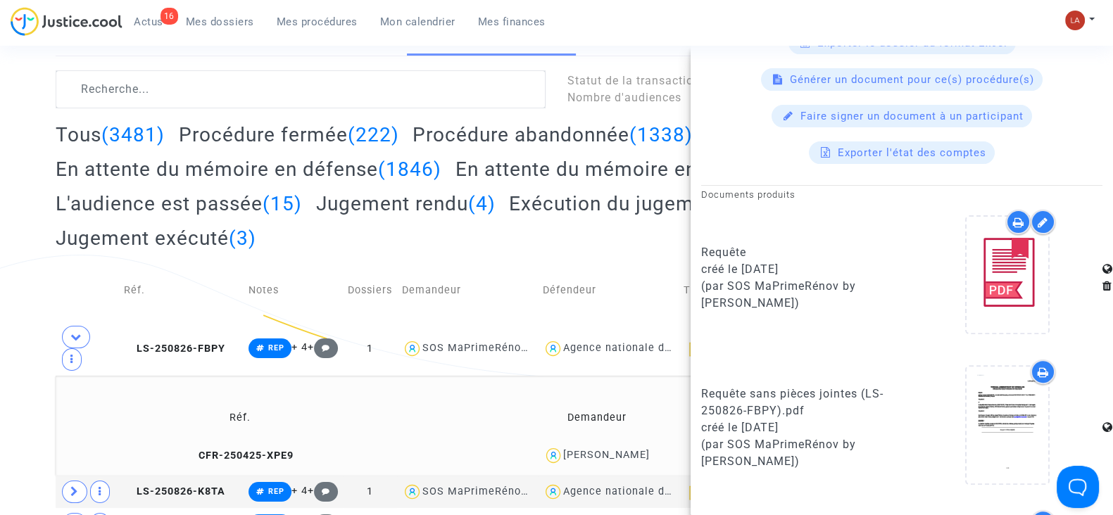
scroll to position [740, 0]
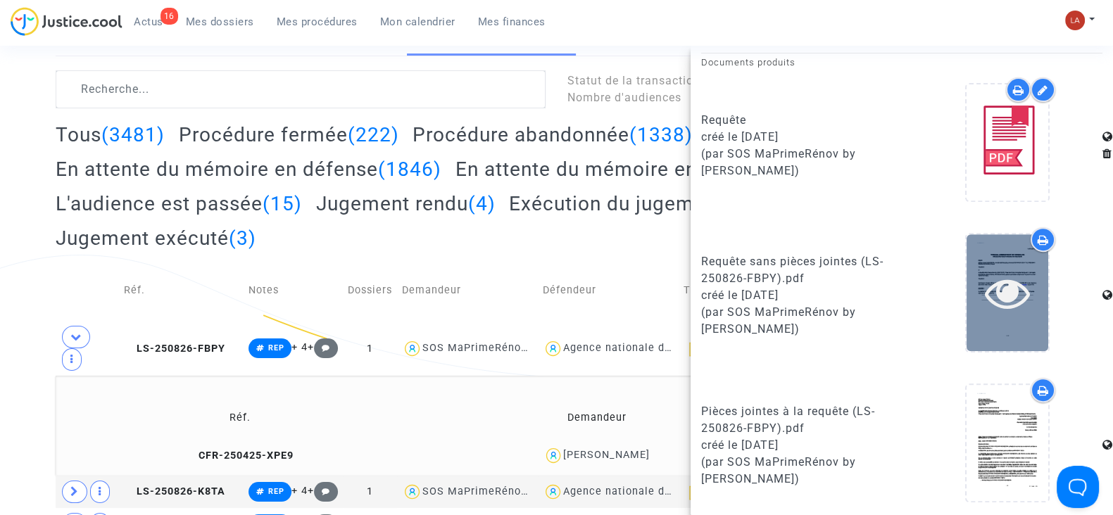
click at [1012, 308] on icon at bounding box center [1008, 292] width 46 height 45
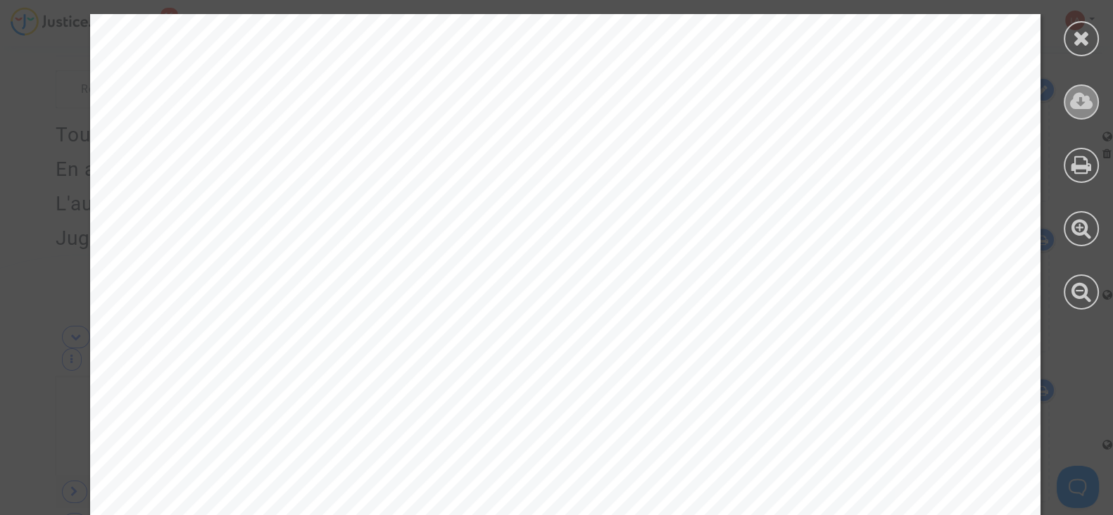
click at [1092, 106] on div at bounding box center [1080, 101] width 35 height 35
click at [1079, 36] on icon at bounding box center [1082, 37] width 18 height 21
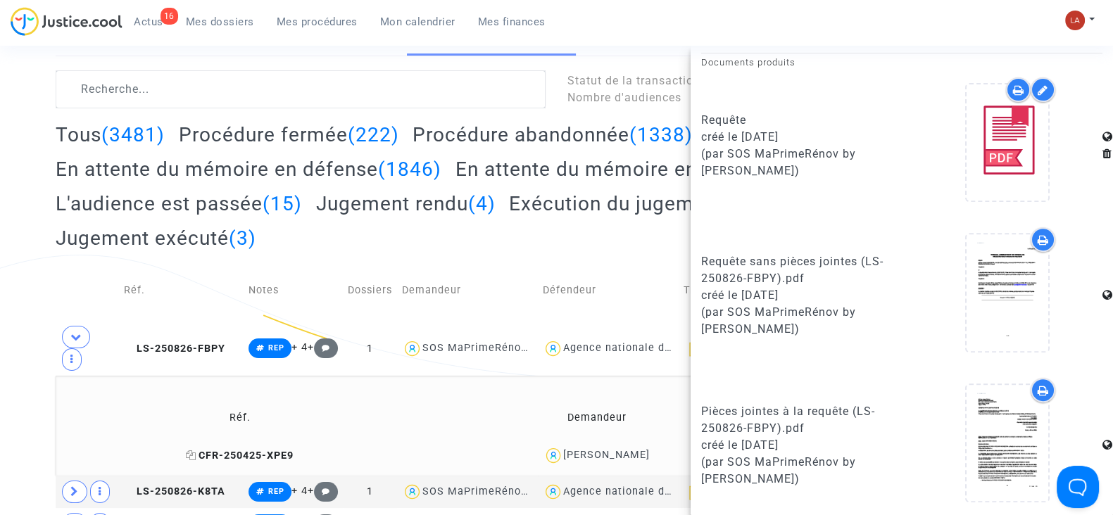
click at [186, 450] on span "CFR-250425-XPE9" at bounding box center [240, 456] width 108 height 12
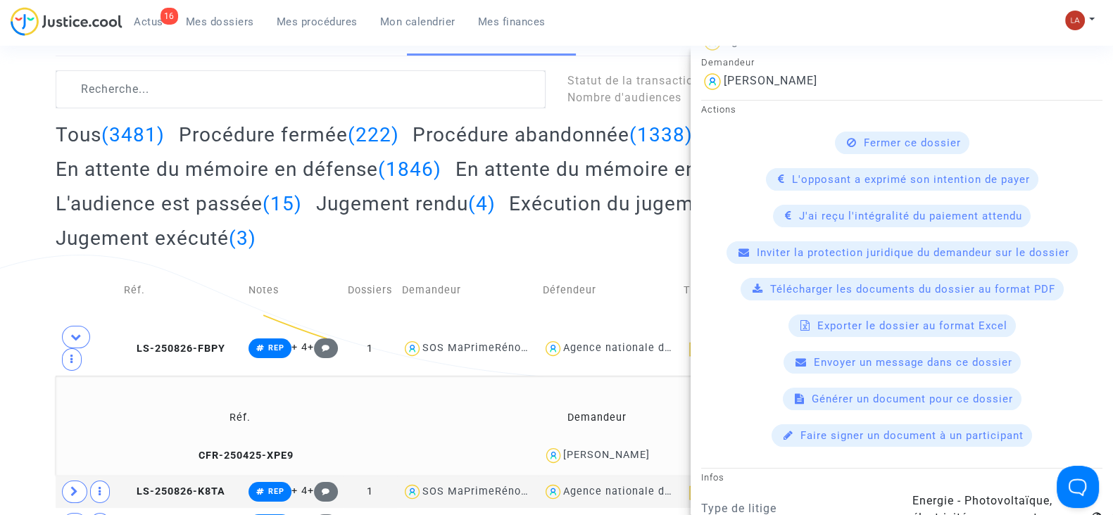
scroll to position [373, 0]
click at [792, 282] on span "Télécharger les documents du dossier au format PDF" at bounding box center [912, 288] width 285 height 13
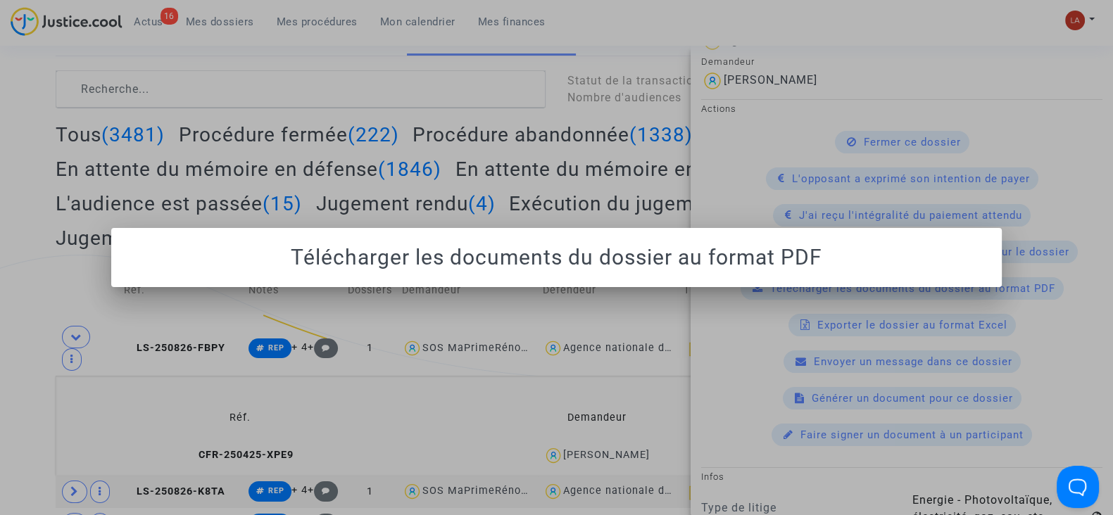
scroll to position [0, 0]
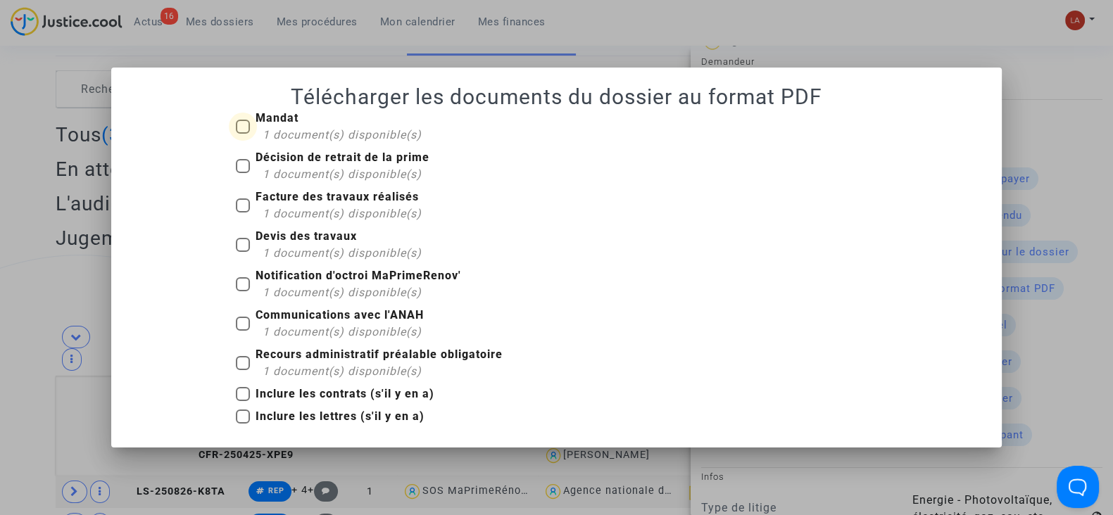
click at [275, 132] on span "1 document(s) disponible(s)" at bounding box center [342, 134] width 159 height 13
click at [243, 134] on input "Mandat 1 document(s) disponible(s)" at bounding box center [242, 134] width 1 height 1
checkbox input "true"
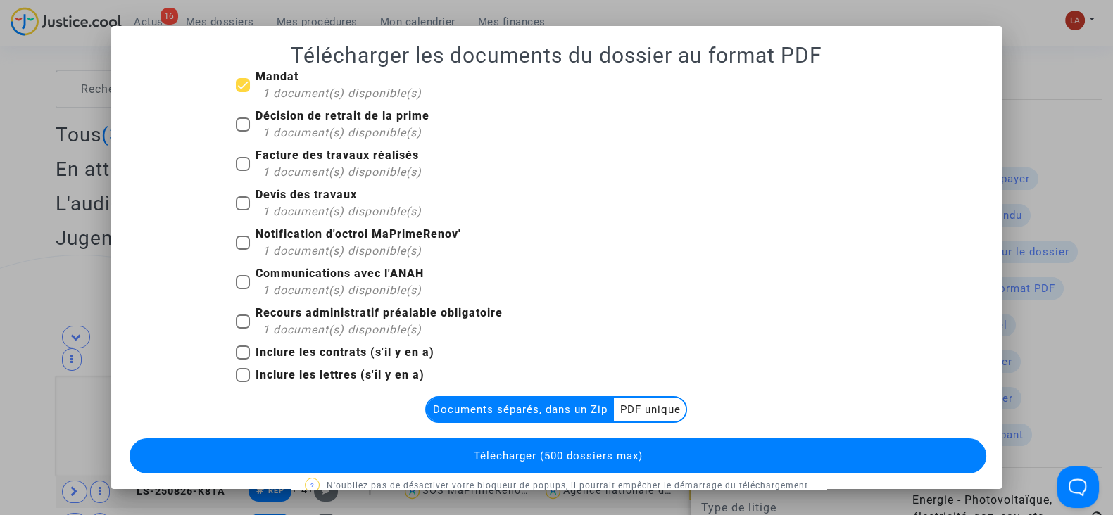
click at [278, 132] on span "1 document(s) disponible(s)" at bounding box center [342, 132] width 159 height 13
click at [243, 132] on input "Décision de retrait de la prime 1 document(s) disponible(s)" at bounding box center [242, 132] width 1 height 1
checkbox input "true"
click at [356, 374] on b "Inclure les lettres (s'il y en a)" at bounding box center [339, 374] width 169 height 13
click at [243, 382] on input "Inclure les lettres (s'il y en a)" at bounding box center [242, 382] width 1 height 1
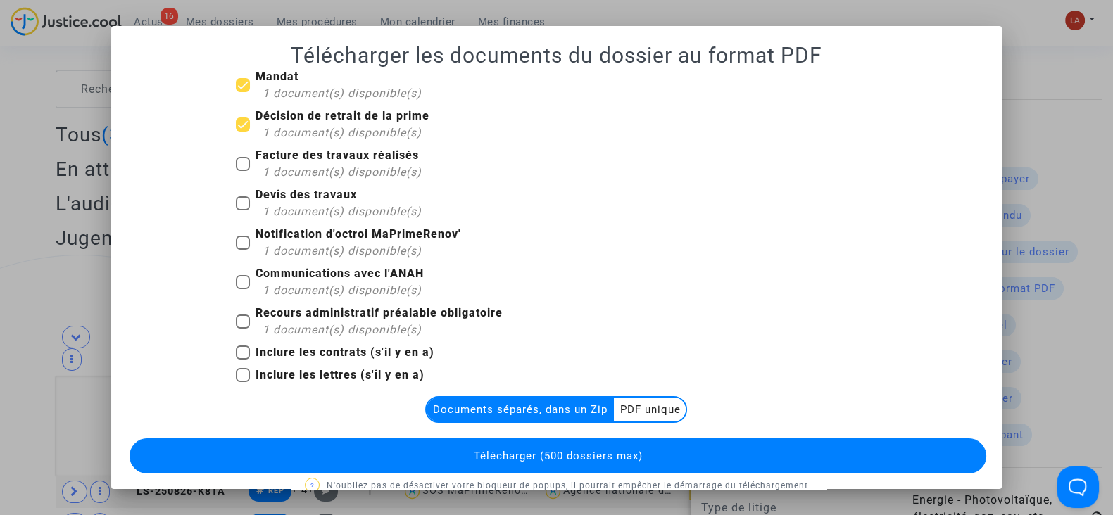
checkbox input "true"
click at [303, 234] on b "Notification d'octroi MaPrimeRenov'" at bounding box center [358, 233] width 206 height 13
click at [243, 250] on input "Notification d'octroi MaPrimeRenov' 1 document(s) disponible(s)" at bounding box center [242, 250] width 1 height 1
checkbox input "true"
click at [289, 203] on div "1 document(s) disponible(s)" at bounding box center [342, 211] width 159 height 17
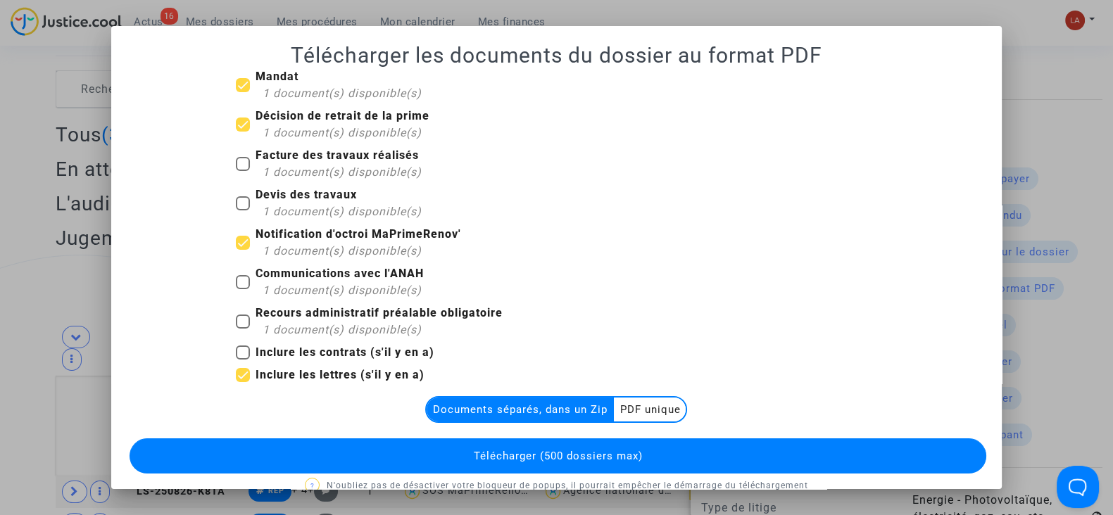
click at [243, 210] on input "Devis des travaux 1 document(s) disponible(s)" at bounding box center [242, 210] width 1 height 1
checkbox input "true"
click at [260, 158] on b "Facture des travaux réalisés" at bounding box center [336, 154] width 163 height 13
click at [243, 171] on input "Facture des travaux réalisés 1 document(s) disponible(s)" at bounding box center [242, 171] width 1 height 1
checkbox input "true"
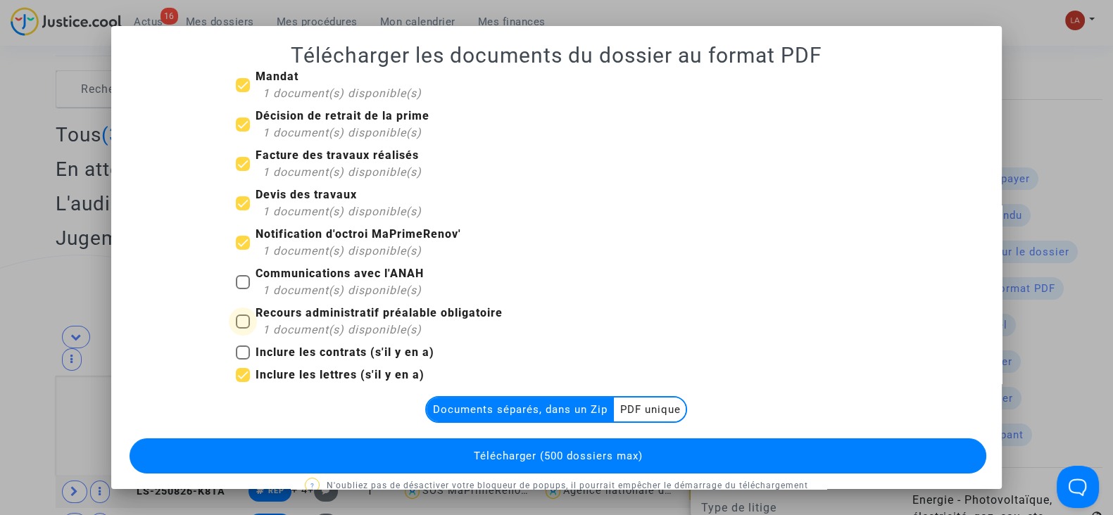
click at [236, 322] on span at bounding box center [243, 322] width 14 height 14
click at [242, 329] on input "Recours administratif préalable obligatoire 1 document(s) disponible(s)" at bounding box center [242, 329] width 1 height 1
checkbox input "true"
click at [605, 452] on span "Télécharger (500 dossiers max)" at bounding box center [557, 456] width 169 height 13
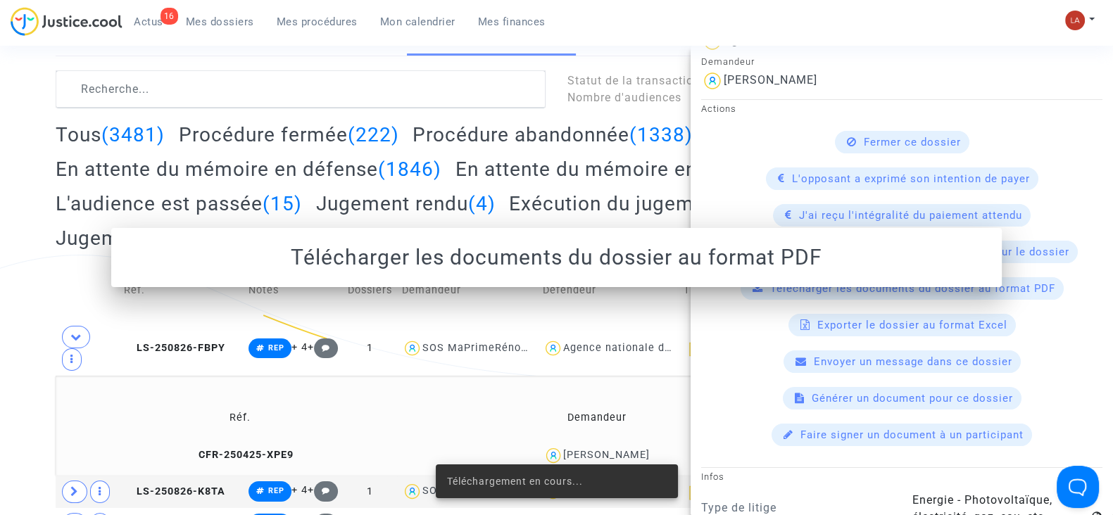
scroll to position [107, 0]
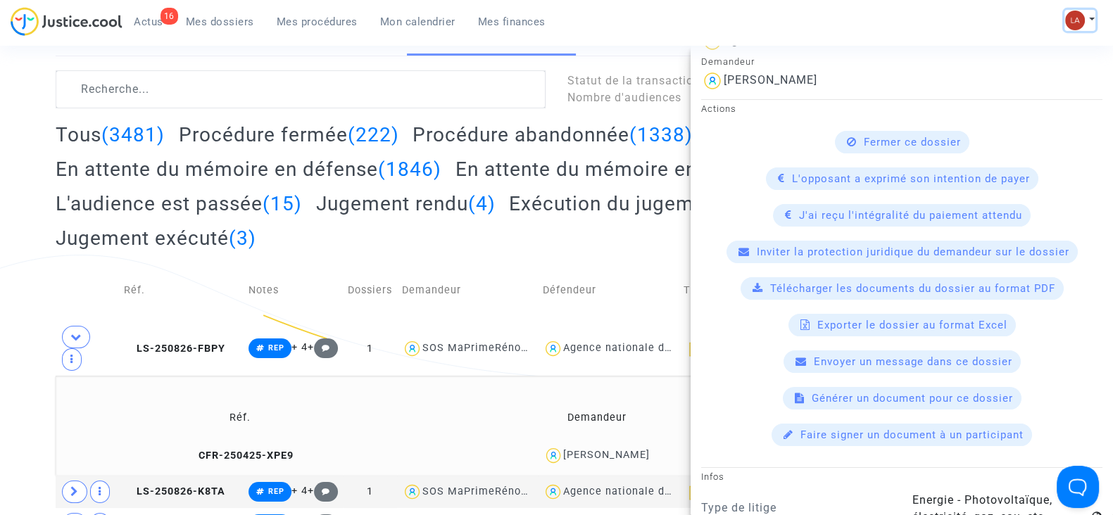
click at [1084, 16] on img at bounding box center [1075, 21] width 20 height 20
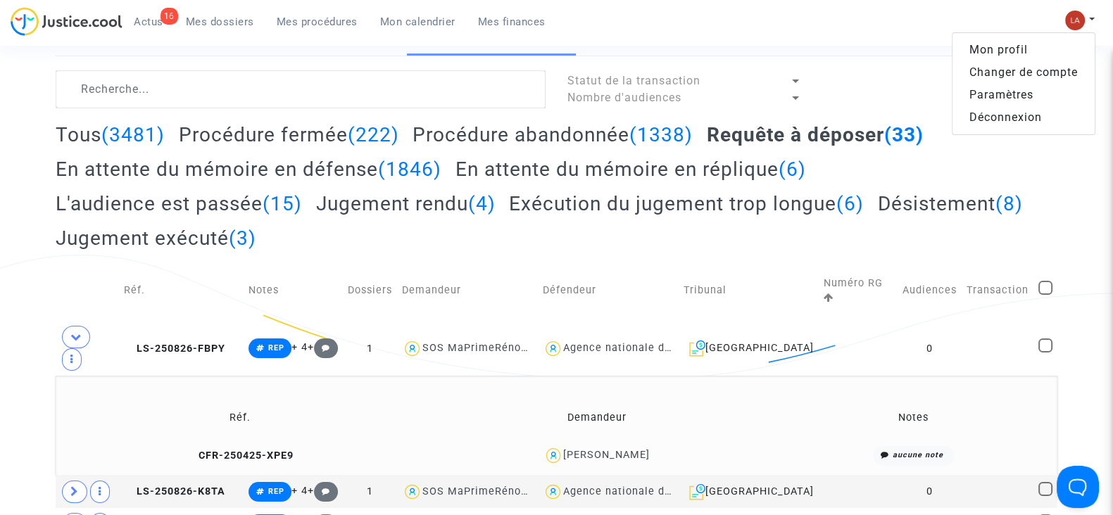
click at [1029, 68] on link "Changer de compte" at bounding box center [1023, 72] width 142 height 23
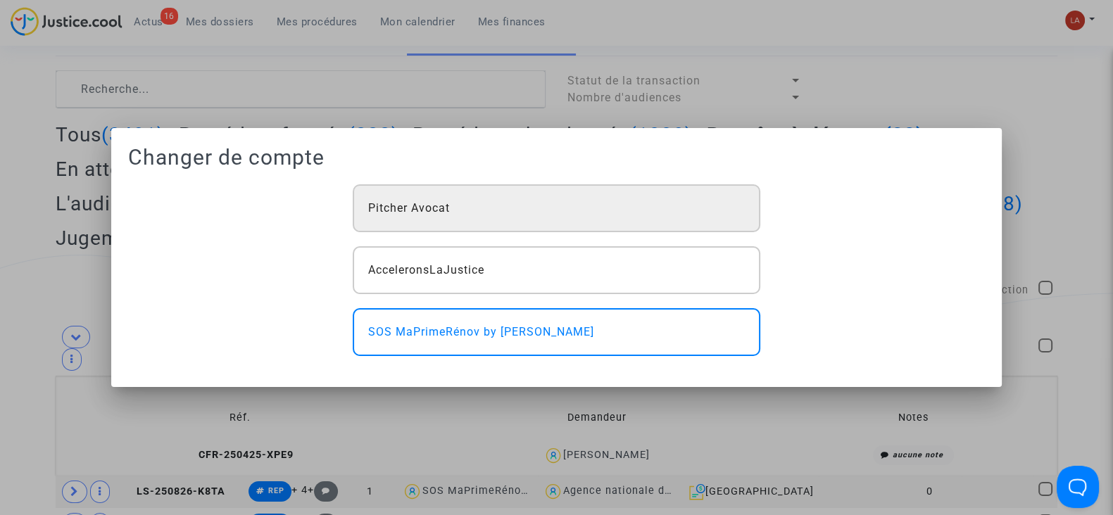
click at [438, 208] on span "Pitcher Avocat" at bounding box center [409, 208] width 82 height 17
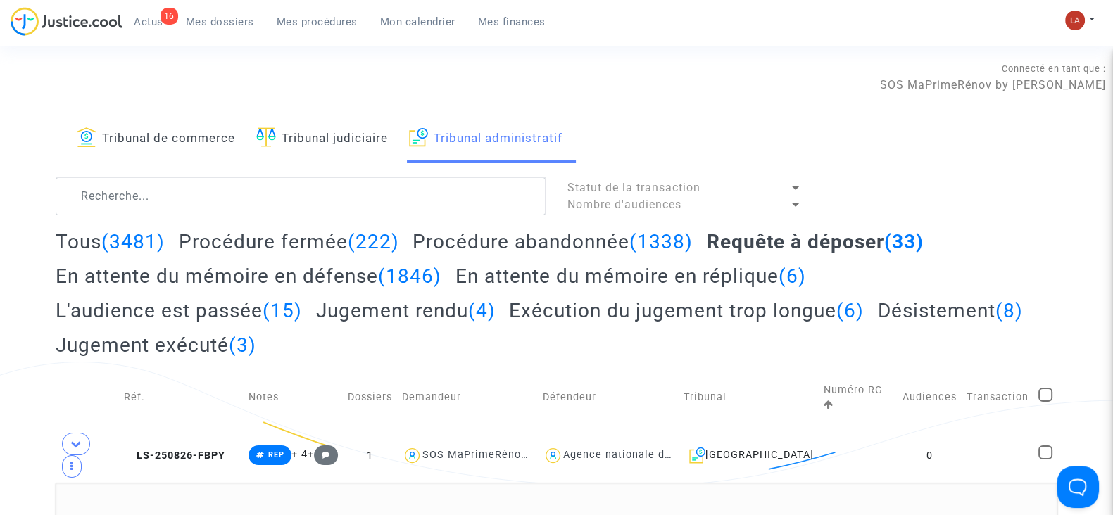
scroll to position [107, 0]
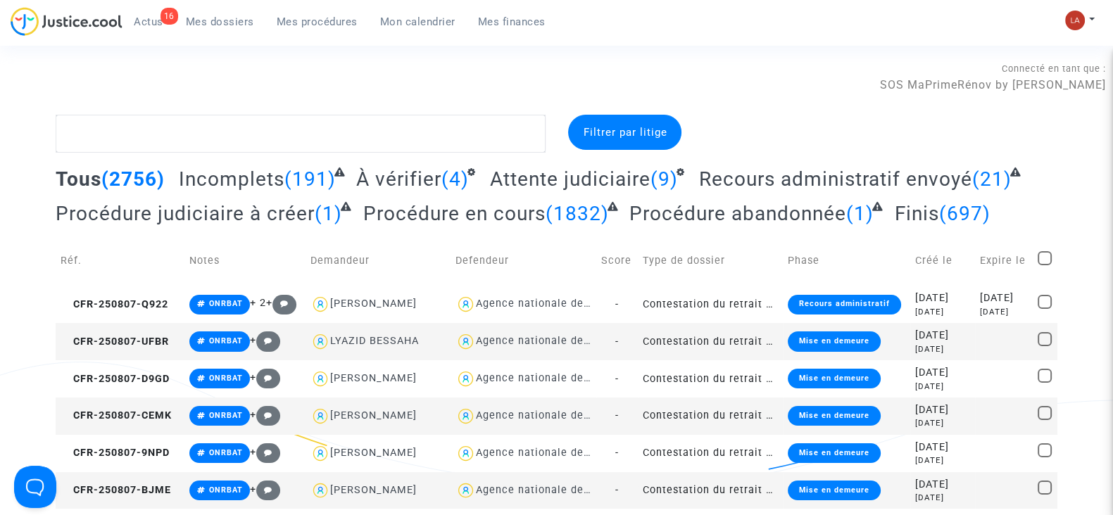
drag, startPoint x: 508, startPoint y: 184, endPoint x: 599, endPoint y: 156, distance: 95.1
click at [787, 70] on div "Connecté en tant que : SOS MaPrimeRénov by [PERSON_NAME]" at bounding box center [553, 77] width 1106 height 34
click at [543, 171] on span "Attente judiciaire" at bounding box center [570, 178] width 160 height 23
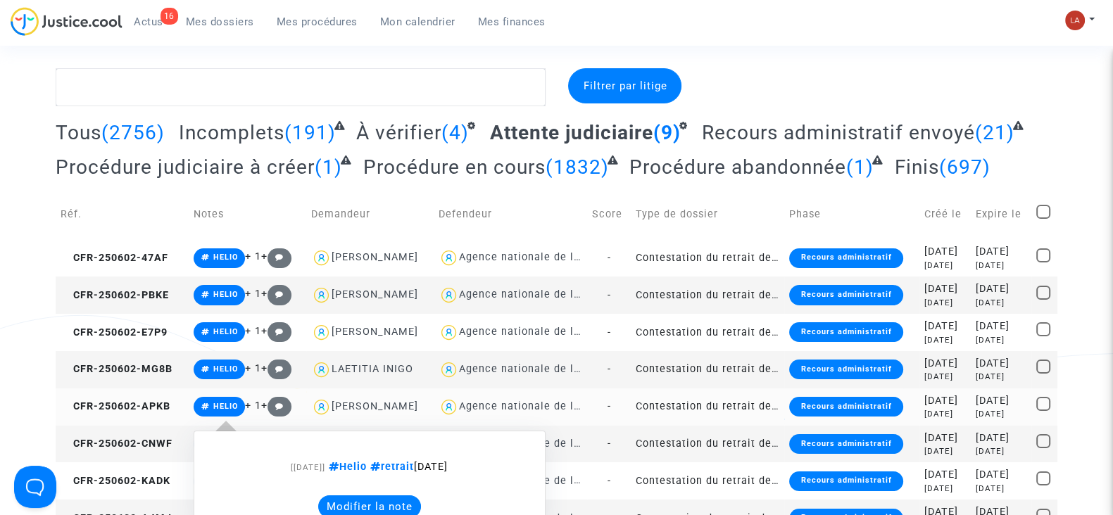
scroll to position [46, 0]
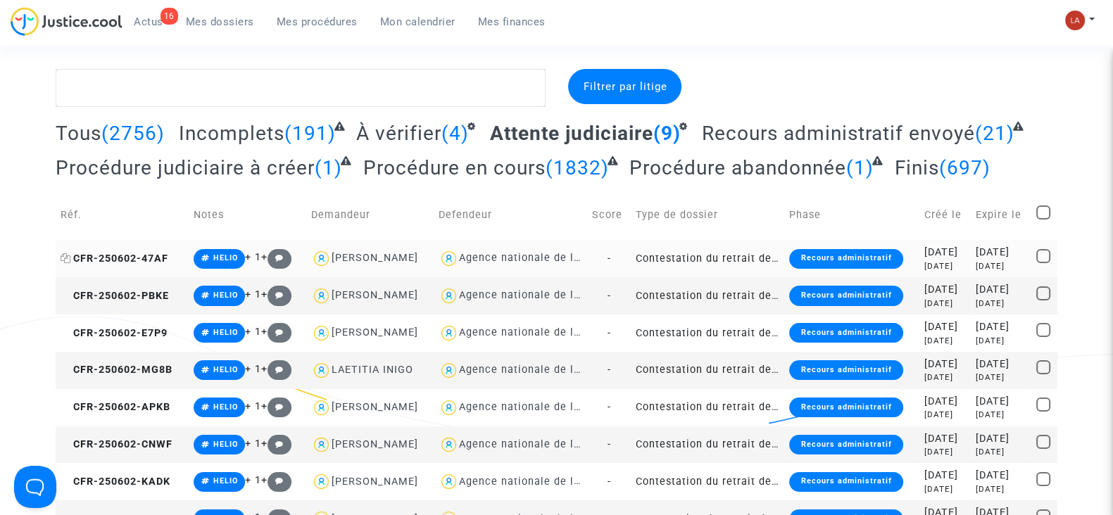
click at [141, 258] on span "CFR-250602-47AF" at bounding box center [115, 259] width 108 height 12
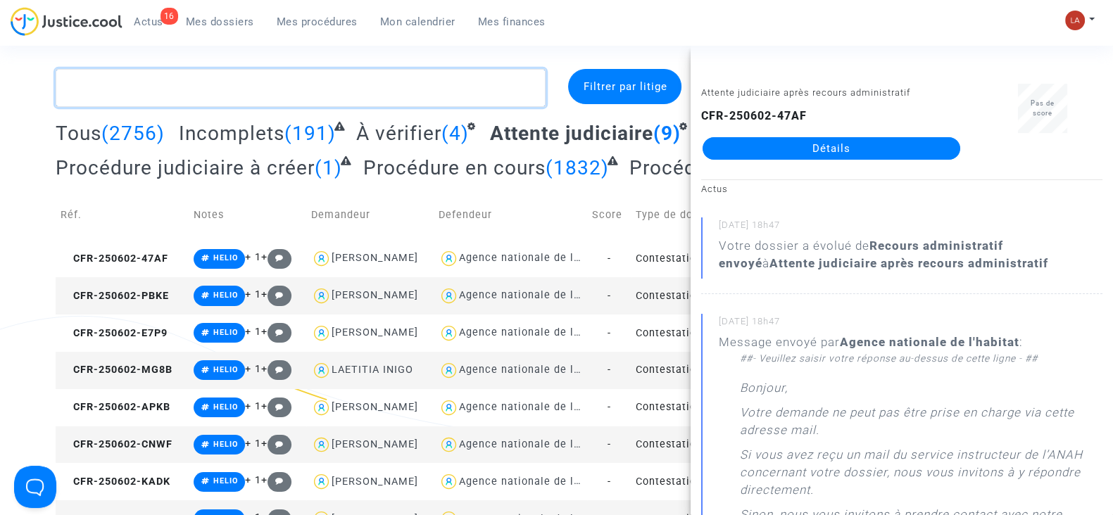
click at [323, 99] on textarea at bounding box center [301, 88] width 490 height 38
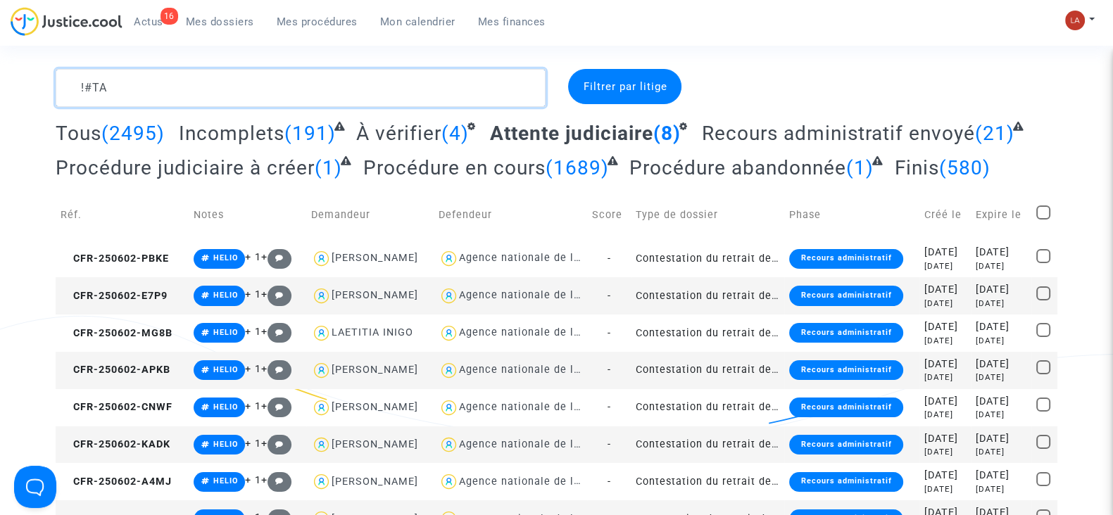
type textarea "!#TA"
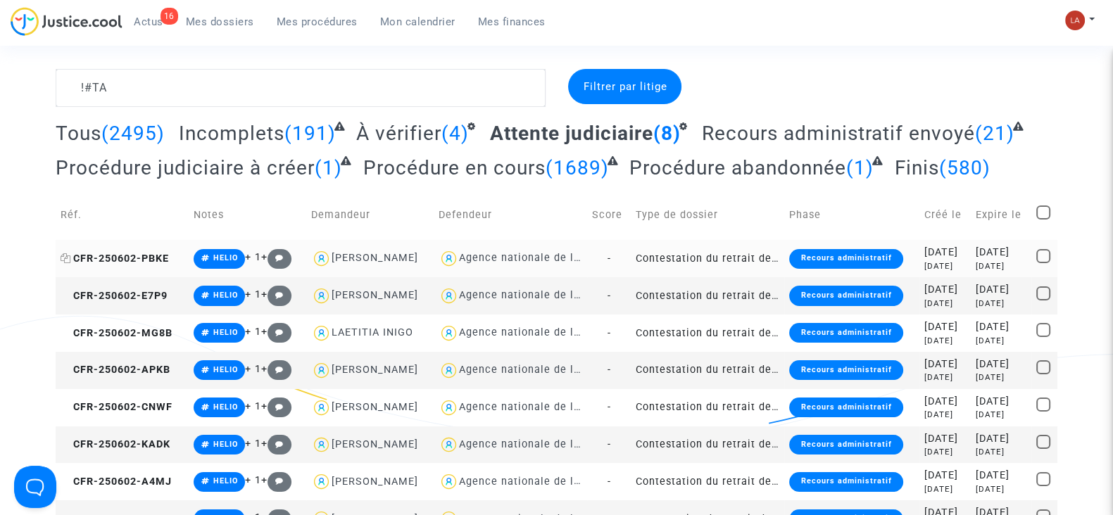
click at [130, 255] on span "CFR-250602-PBKE" at bounding box center [115, 259] width 108 height 12
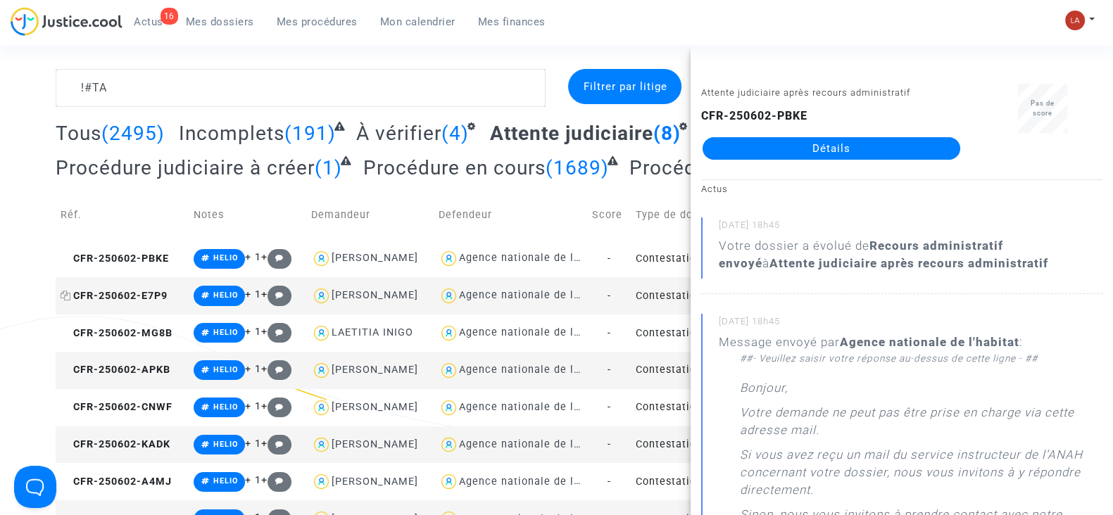
click at [141, 292] on span "CFR-250602-E7P9" at bounding box center [114, 296] width 107 height 12
click at [158, 329] on span "CFR-250602-MG8B" at bounding box center [117, 333] width 112 height 12
click at [163, 371] on span "CFR-250602-APKB" at bounding box center [116, 370] width 110 height 12
click at [110, 404] on span "CFR-250602-CNWF" at bounding box center [117, 407] width 112 height 12
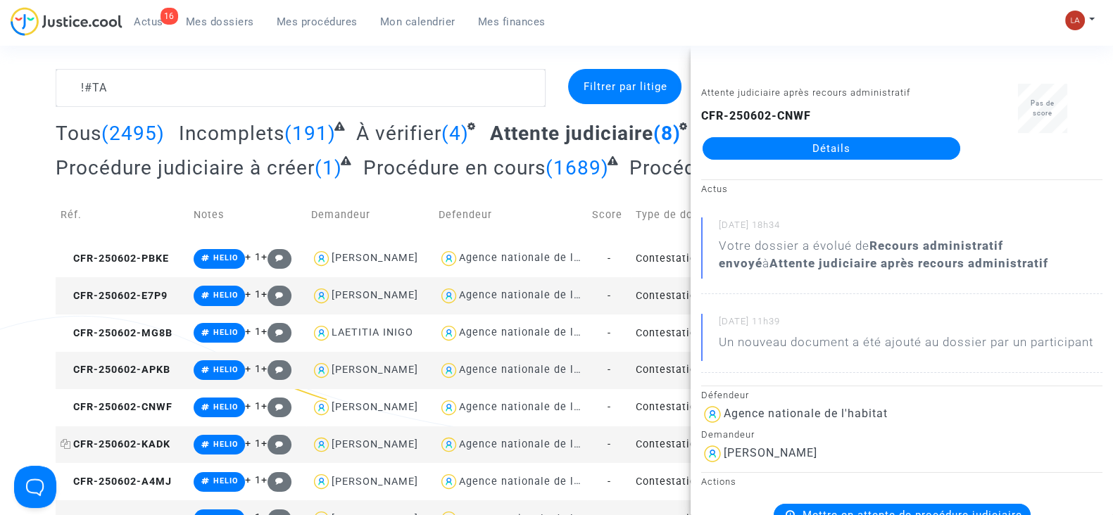
click at [166, 438] on span "CFR-250602-KADK" at bounding box center [116, 444] width 110 height 12
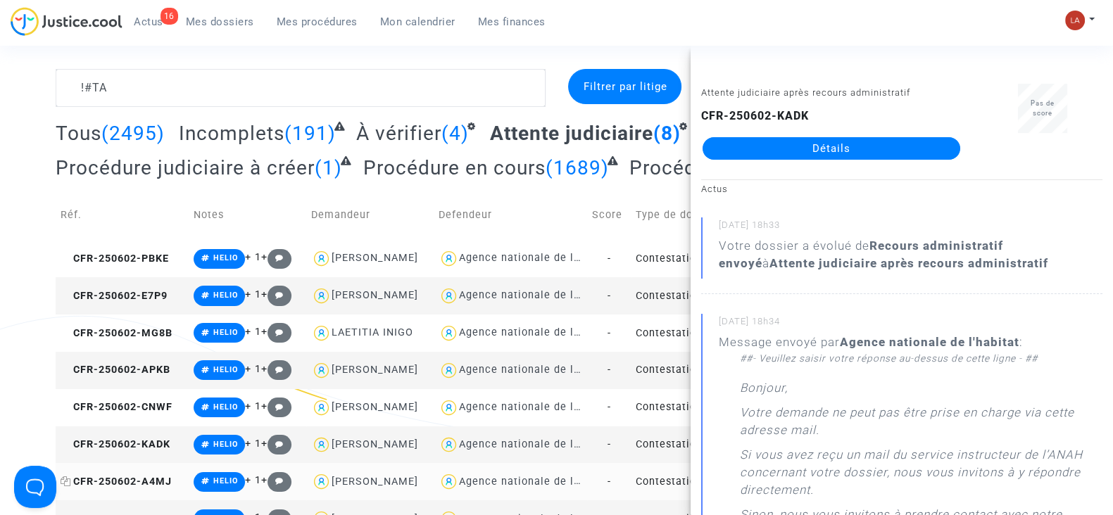
click at [143, 482] on span "CFR-250602-A4MJ" at bounding box center [116, 482] width 111 height 12
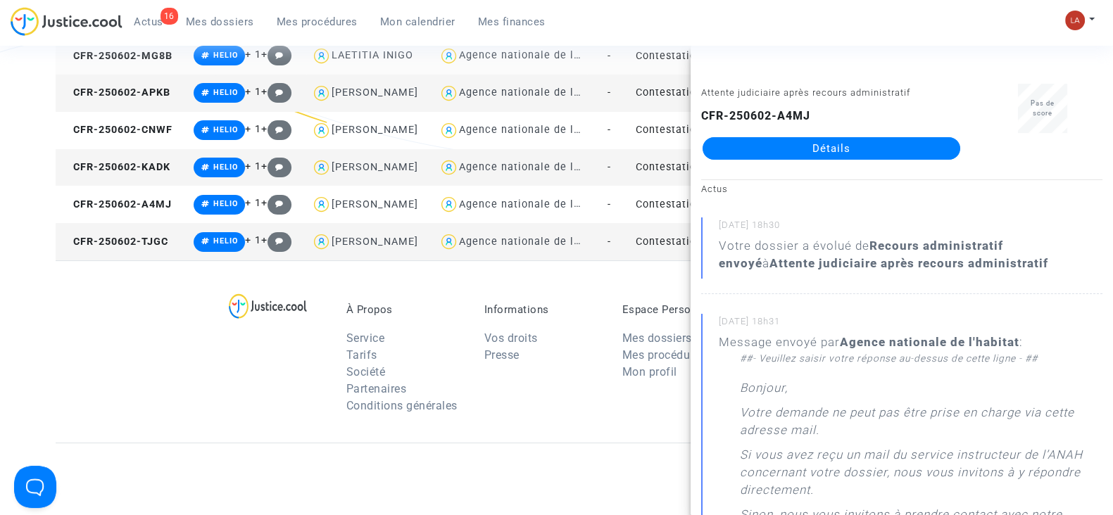
scroll to position [325, 0]
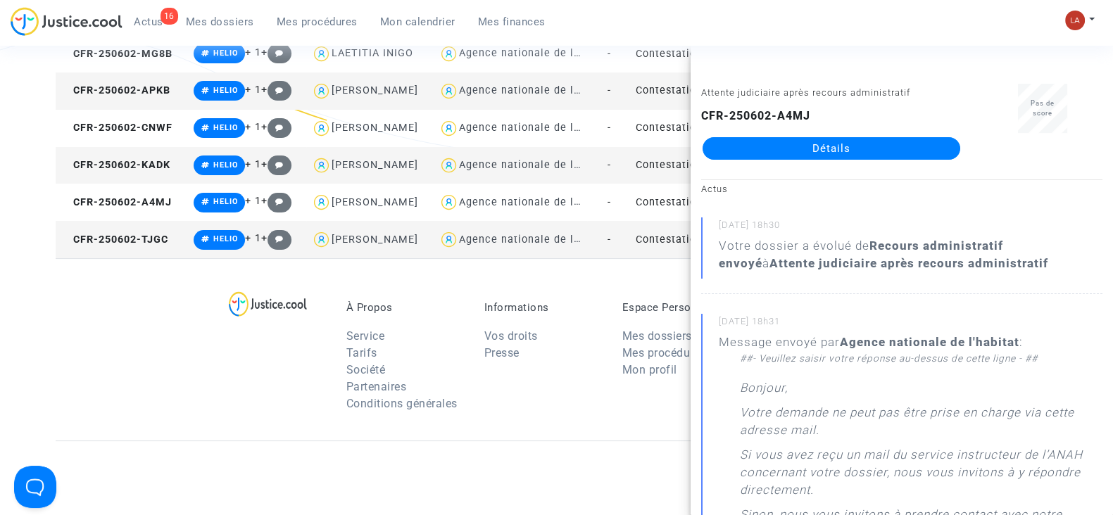
click at [145, 255] on td "CFR-250602-TJGC" at bounding box center [122, 239] width 133 height 37
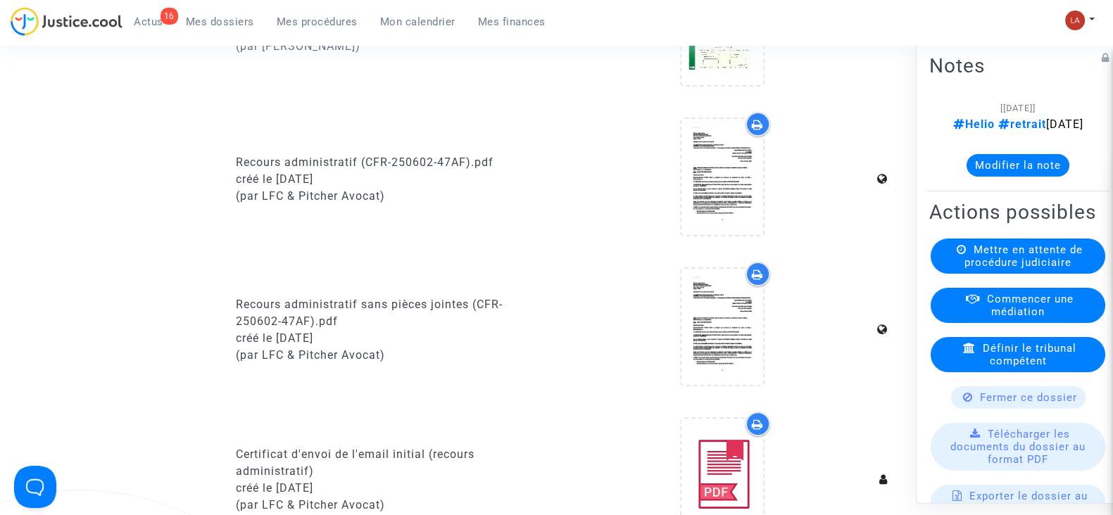
scroll to position [450, 0]
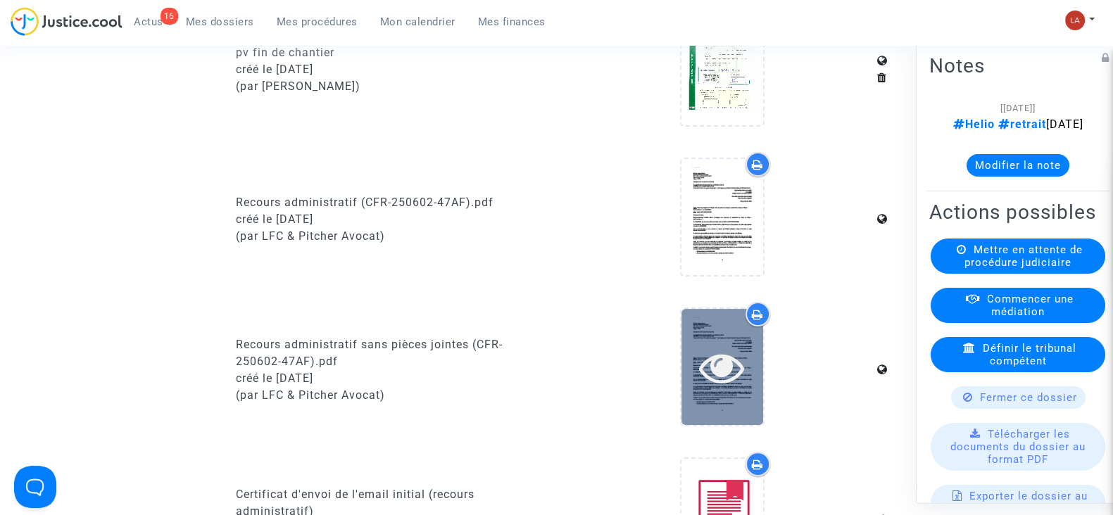
drag, startPoint x: 739, startPoint y: 348, endPoint x: 704, endPoint y: 341, distance: 35.8
click at [704, 345] on icon at bounding box center [722, 367] width 46 height 45
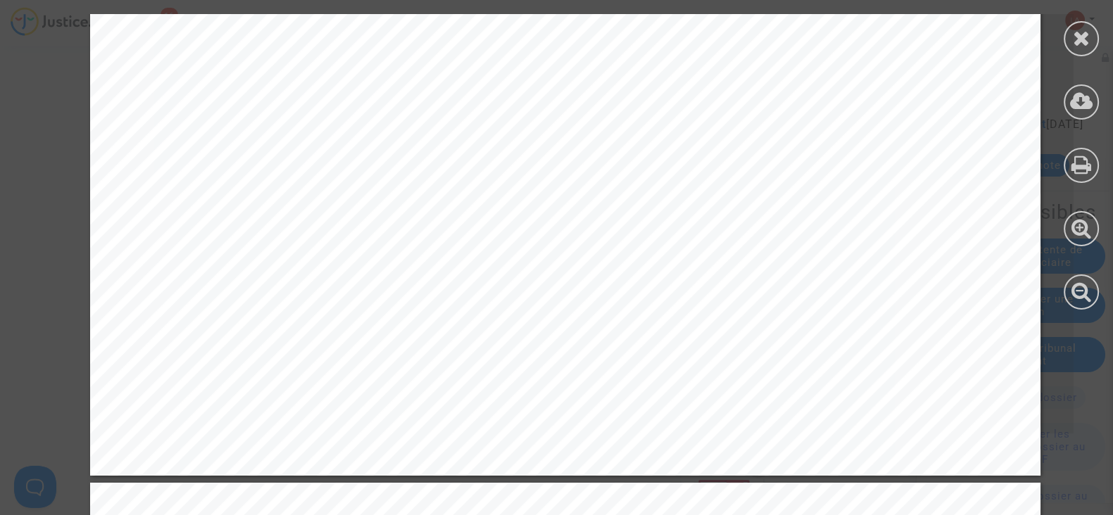
scroll to position [885, 0]
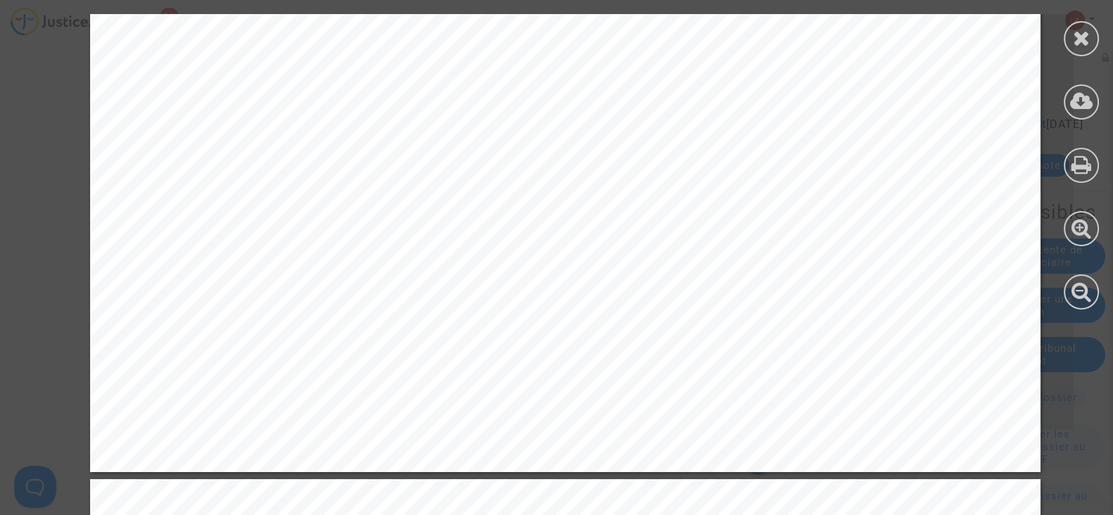
drag, startPoint x: 1084, startPoint y: 34, endPoint x: 667, endPoint y: 110, distance: 423.5
click at [667, 110] on span "un défaut d’examen réel et sérieux de la situation. En tout état de cause, vous…" at bounding box center [603, 116] width 873 height 17
drag, startPoint x: 1073, startPoint y: 37, endPoint x: 676, endPoint y: 61, distance: 398.4
click at [677, 61] on span "travaux non éligibles." at bounding box center [762, 58] width 171 height 17
click at [1087, 51] on div at bounding box center [1080, 38] width 35 height 35
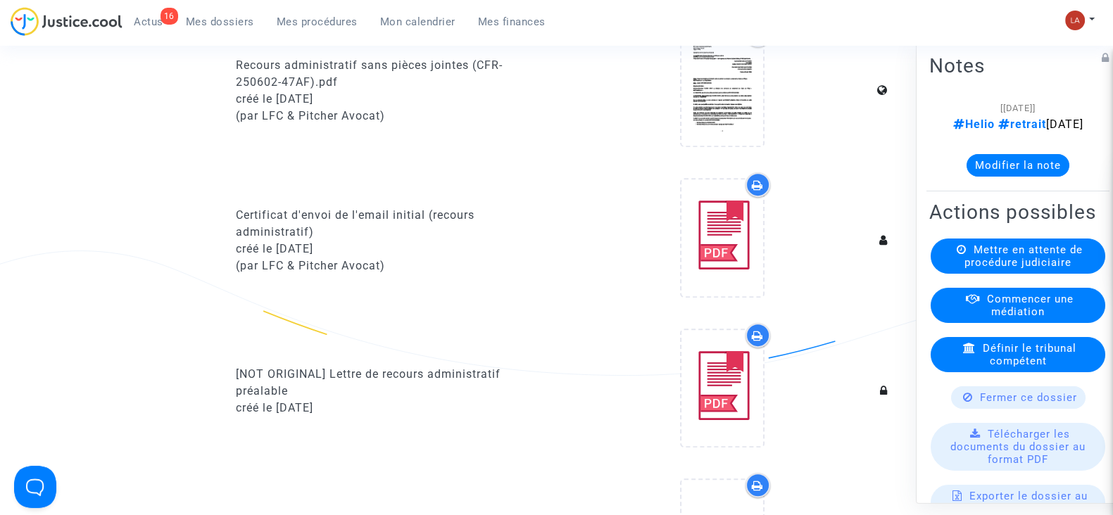
scroll to position [731, 0]
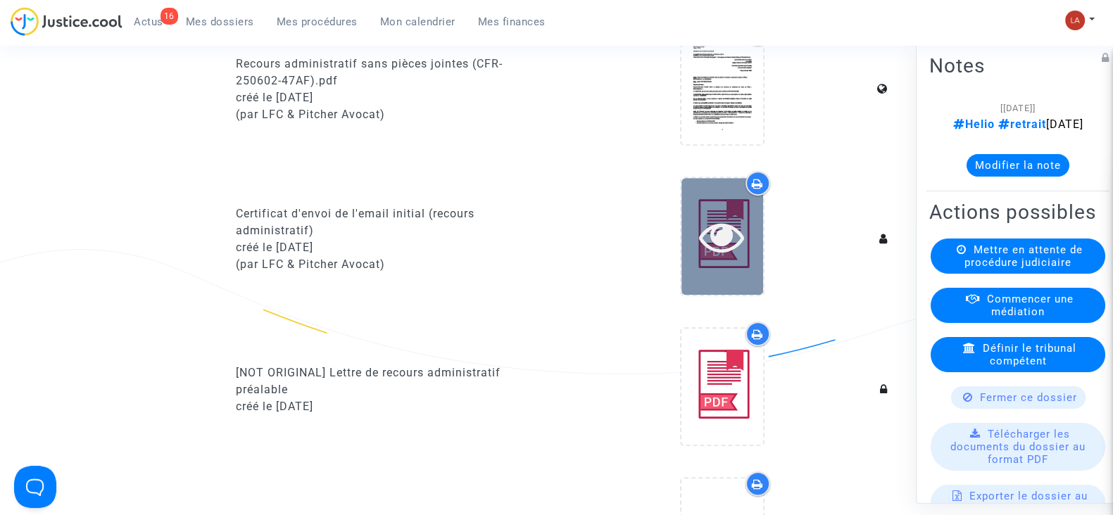
click at [709, 235] on icon at bounding box center [722, 236] width 46 height 45
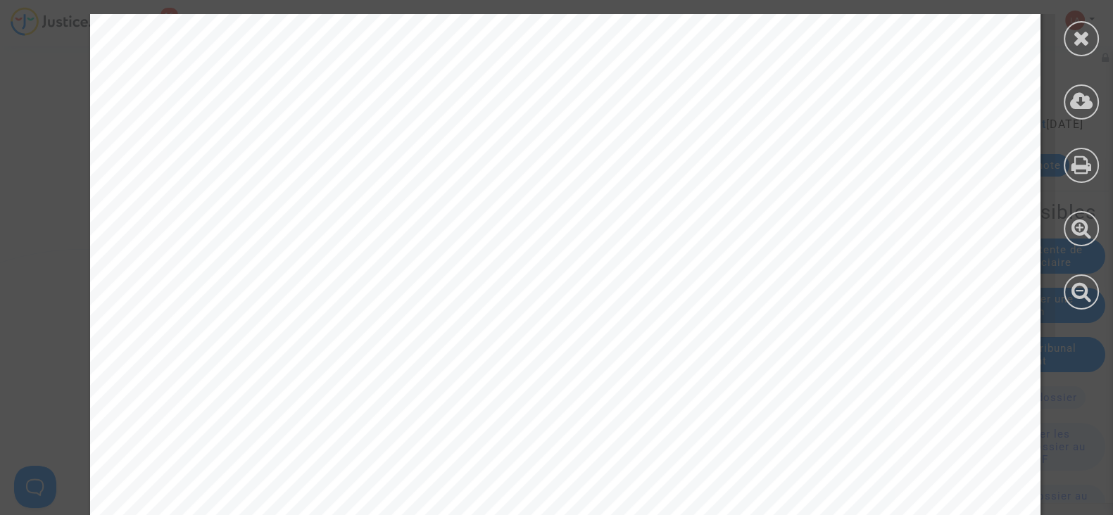
scroll to position [862, 0]
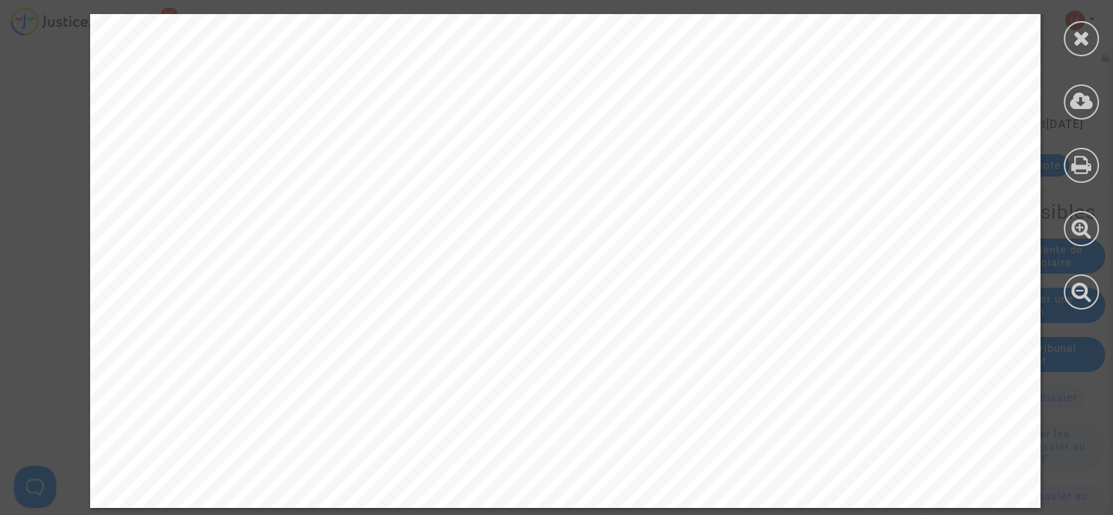
drag, startPoint x: 1080, startPoint y: 35, endPoint x: 522, endPoint y: 261, distance: 602.1
drag, startPoint x: 1082, startPoint y: 52, endPoint x: 644, endPoint y: 180, distance: 456.1
click at [1088, 29] on icon at bounding box center [1082, 37] width 18 height 21
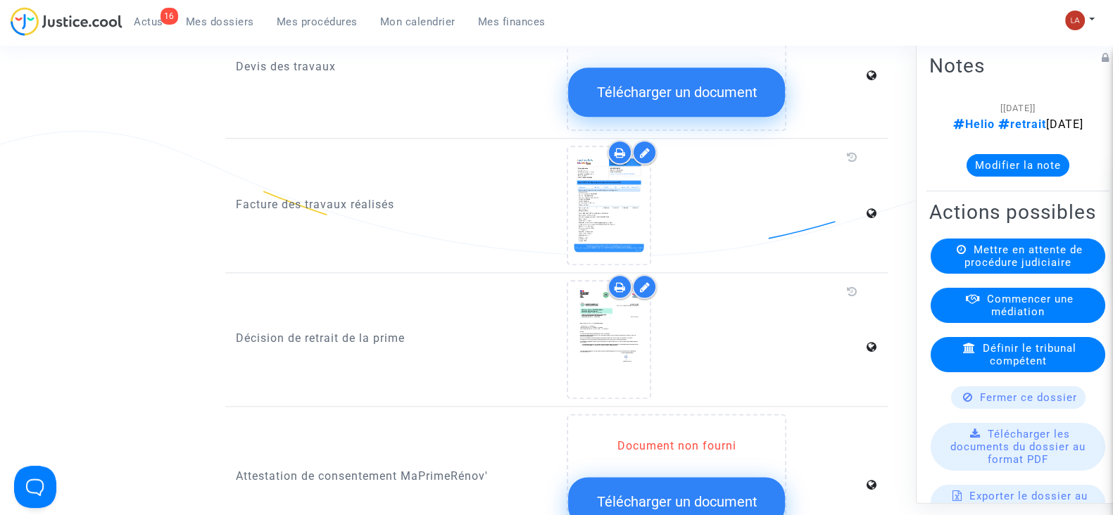
scroll to position [2089, 0]
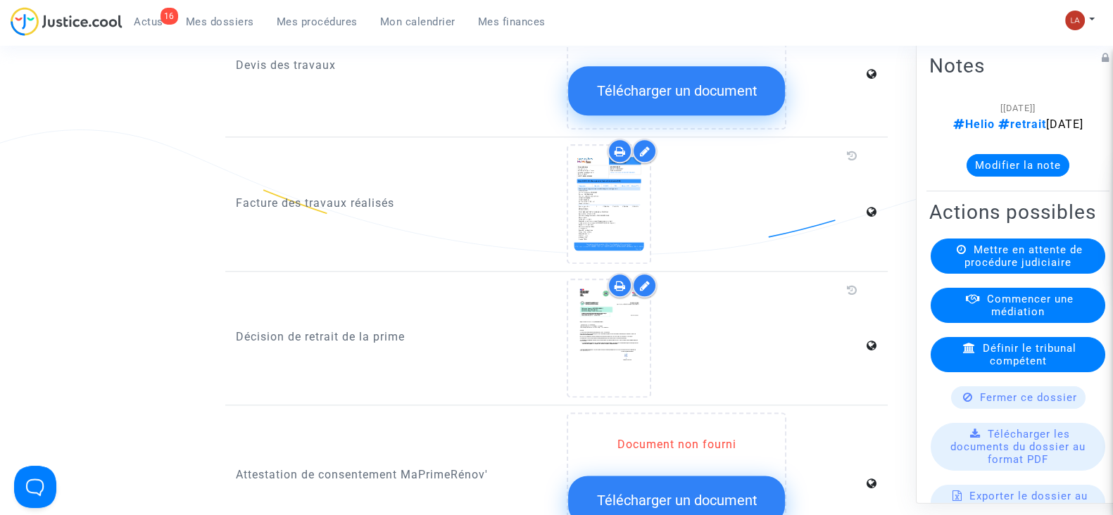
click at [643, 139] on div at bounding box center [644, 151] width 25 height 25
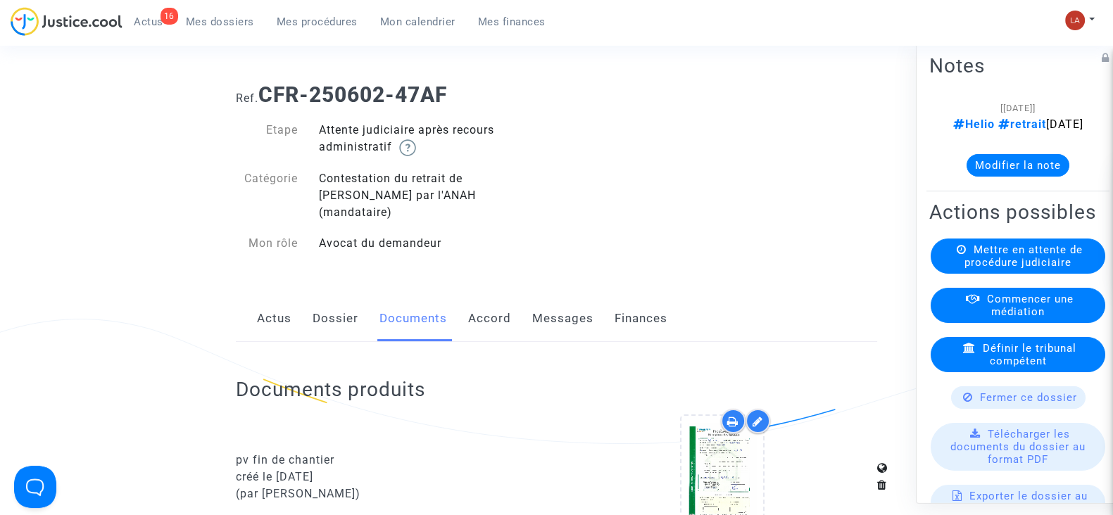
scroll to position [0, 0]
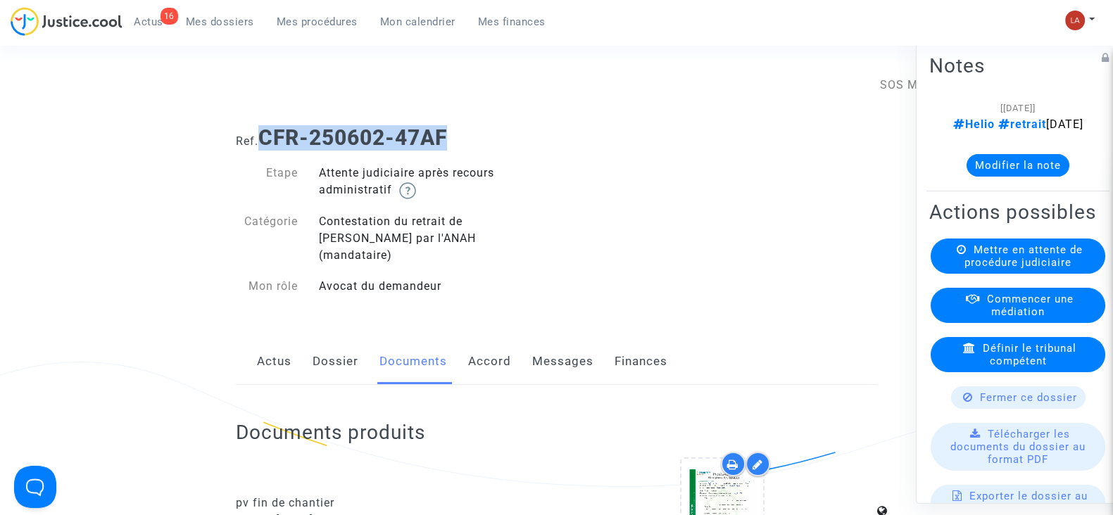
drag, startPoint x: 460, startPoint y: 137, endPoint x: 267, endPoint y: 132, distance: 192.9
click at [267, 132] on h1 "Ref. CFR-250602-47AF" at bounding box center [556, 137] width 641 height 25
copy b "CFR-250602-47AF"
click at [719, 495] on icon at bounding box center [722, 517] width 46 height 45
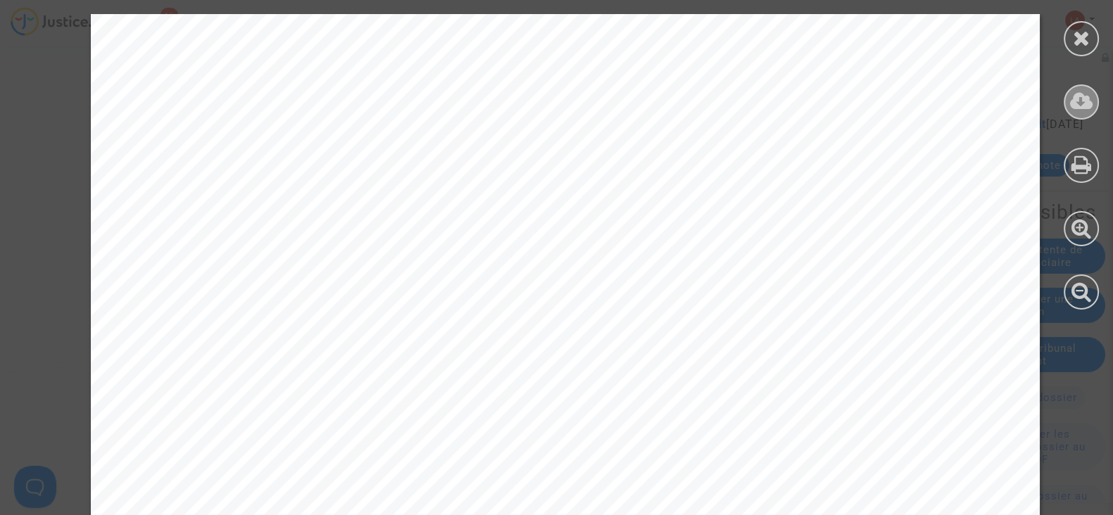
click at [1073, 108] on icon at bounding box center [1081, 101] width 23 height 21
drag, startPoint x: 1062, startPoint y: 41, endPoint x: 1082, endPoint y: 38, distance: 20.6
click at [1062, 41] on div at bounding box center [1080, 162] width 63 height 324
click at [1091, 37] on div at bounding box center [1080, 38] width 35 height 35
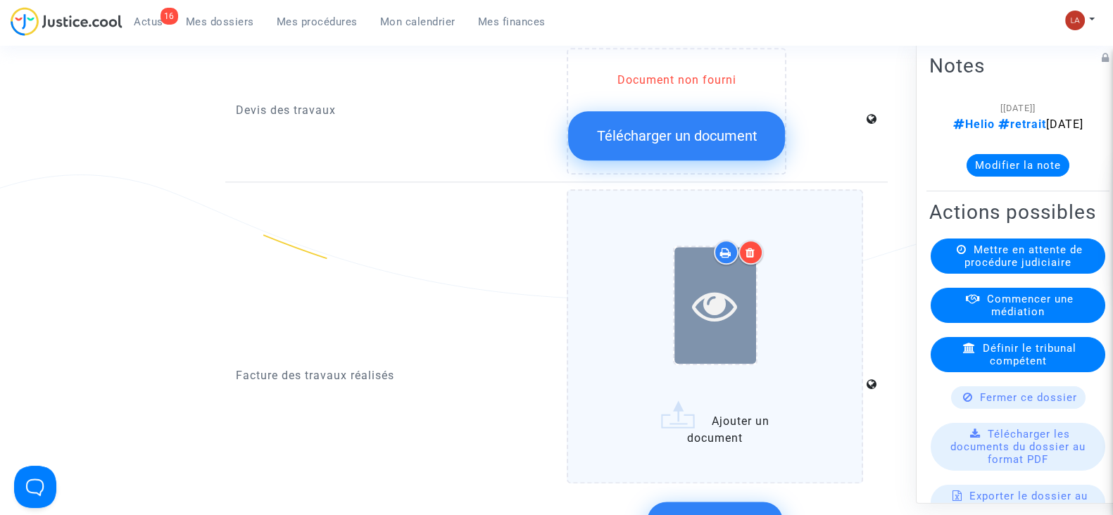
scroll to position [2045, 0]
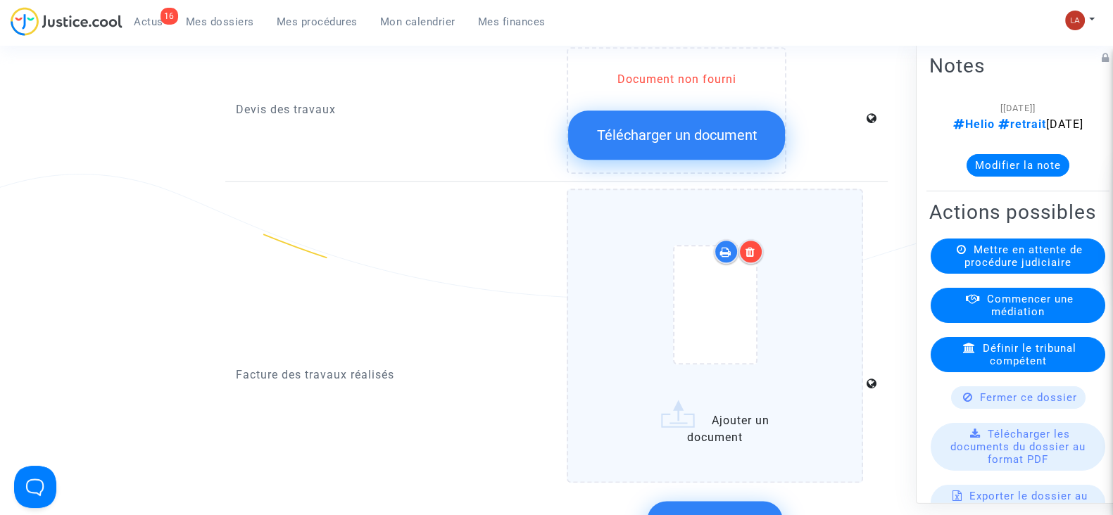
click at [820, 282] on div at bounding box center [714, 307] width 237 height 164
click at [0, 0] on input "Ajouter un document" at bounding box center [0, 0] width 0 height 0
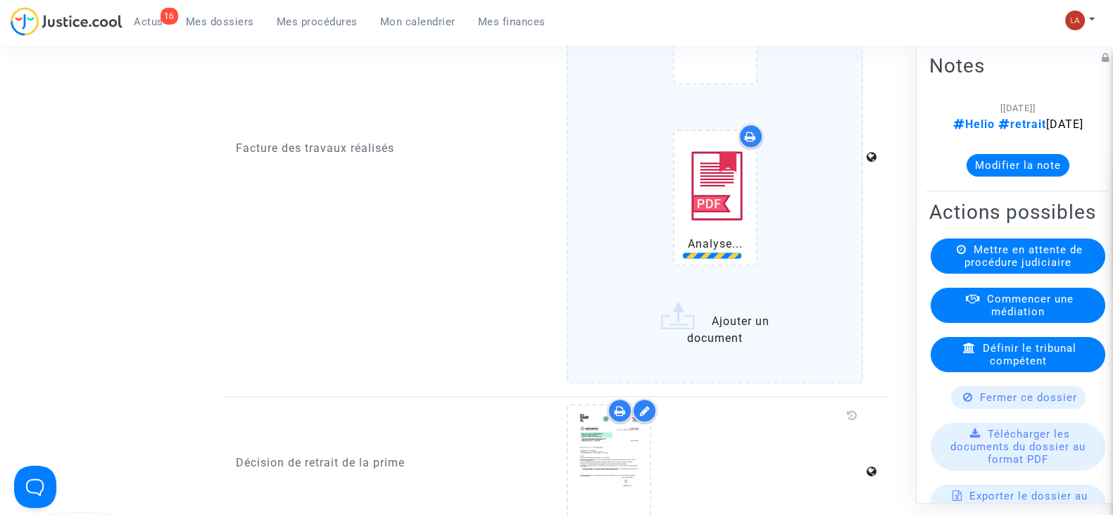
scroll to position [2327, 0]
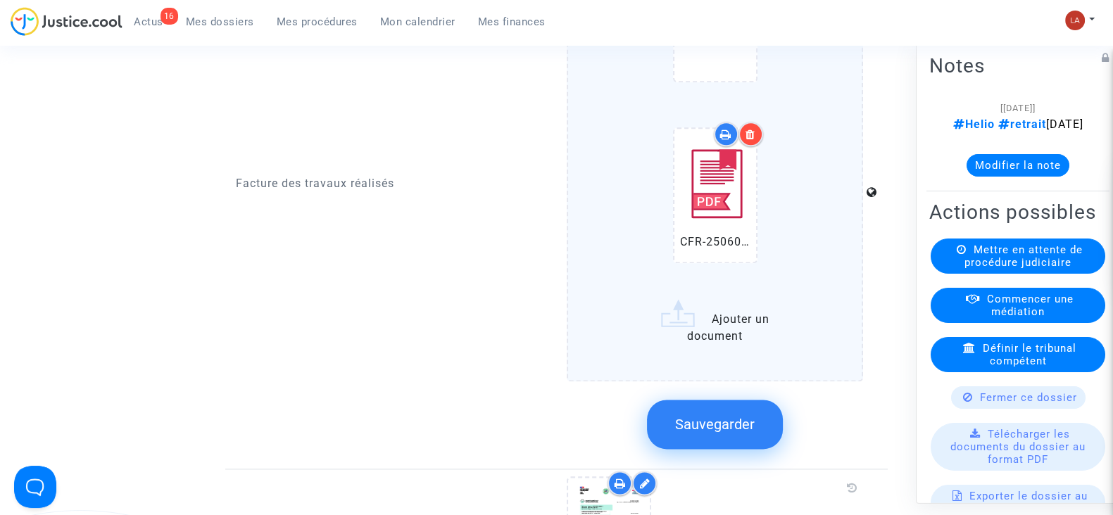
click at [731, 400] on button "Sauvegarder" at bounding box center [715, 424] width 136 height 49
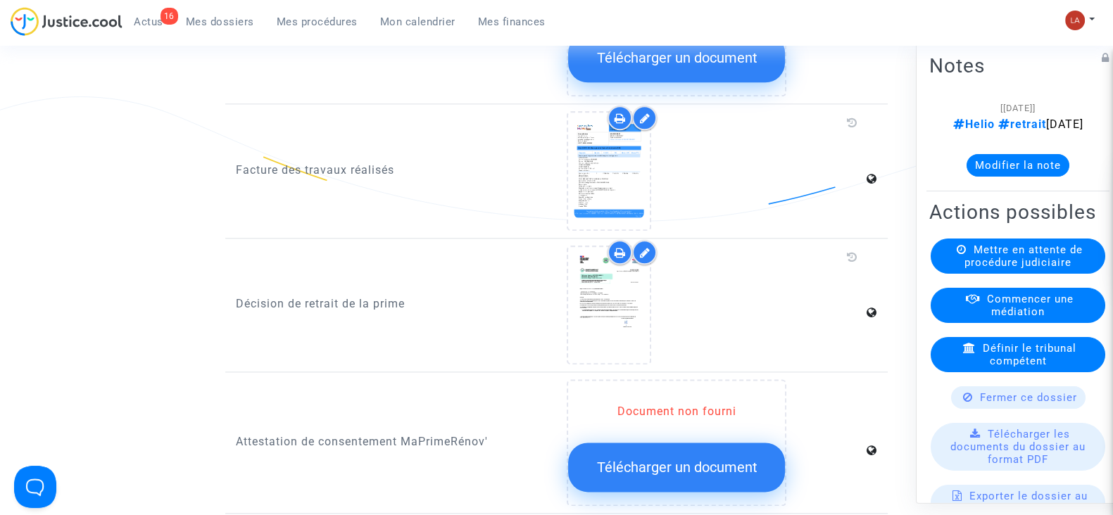
scroll to position [2119, 0]
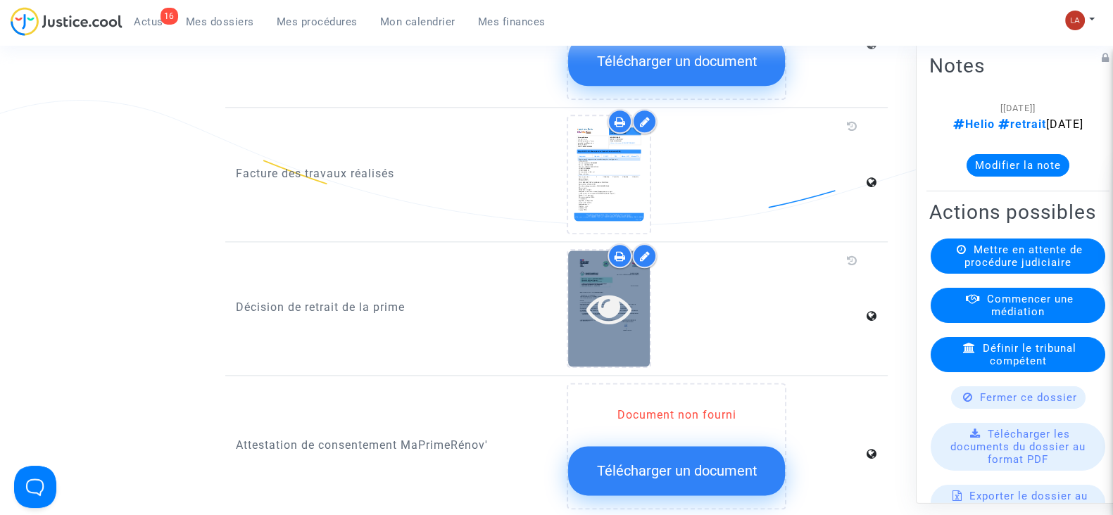
click at [596, 286] on icon at bounding box center [609, 308] width 46 height 45
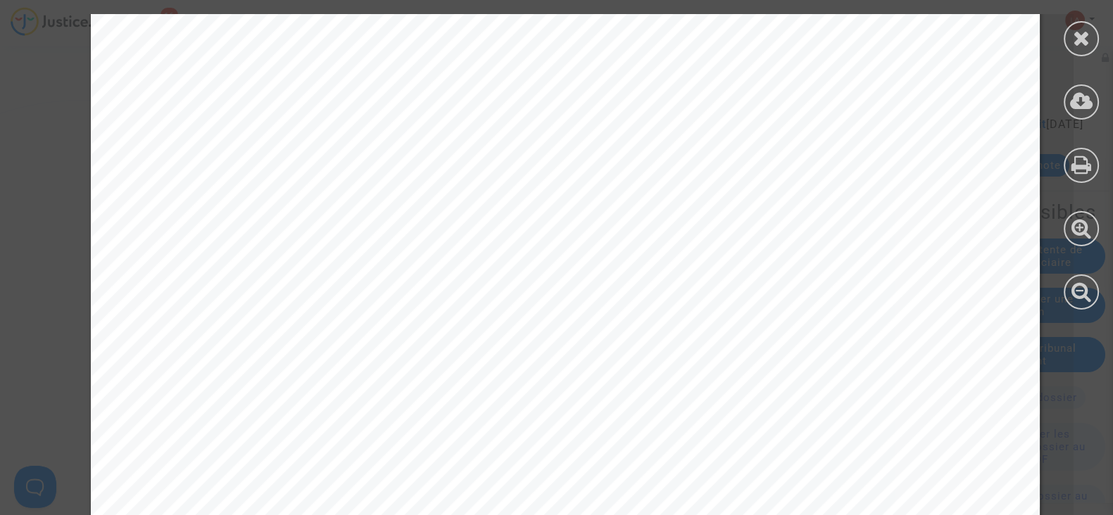
scroll to position [482, 0]
click at [1080, 53] on div at bounding box center [1080, 38] width 35 height 35
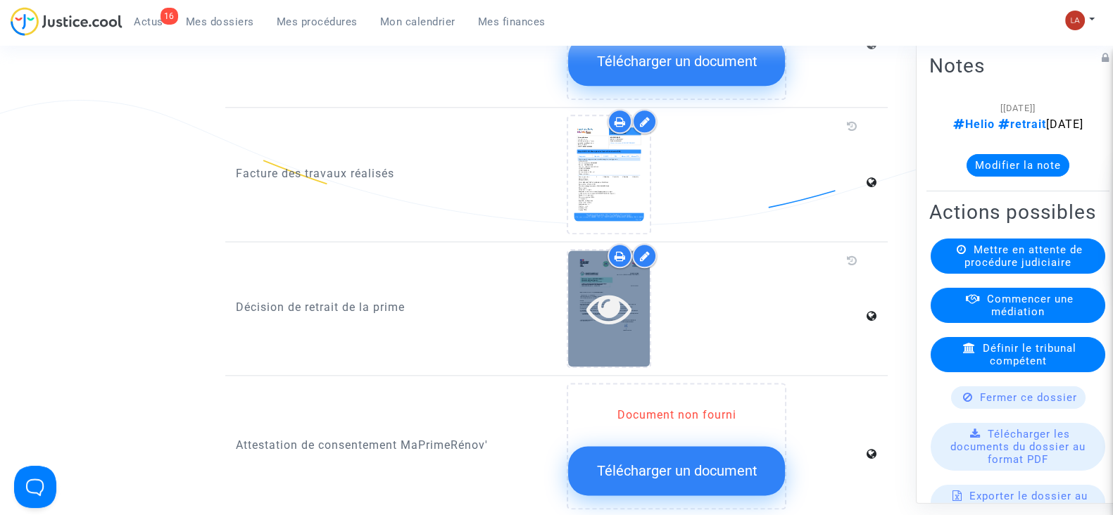
click at [579, 290] on div at bounding box center [609, 308] width 82 height 45
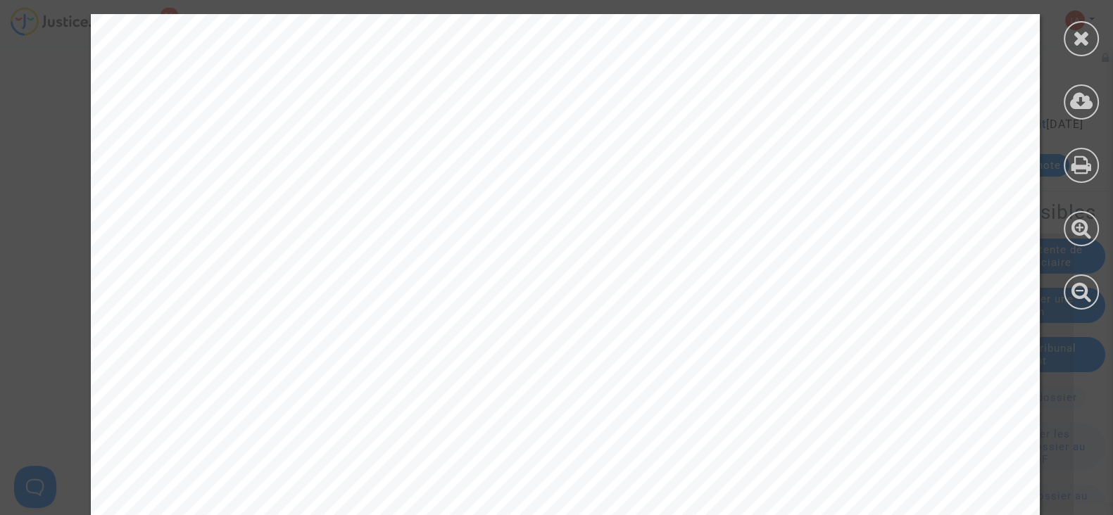
click at [1077, 61] on div at bounding box center [1080, 162] width 63 height 324
click at [1079, 27] on icon at bounding box center [1082, 37] width 18 height 21
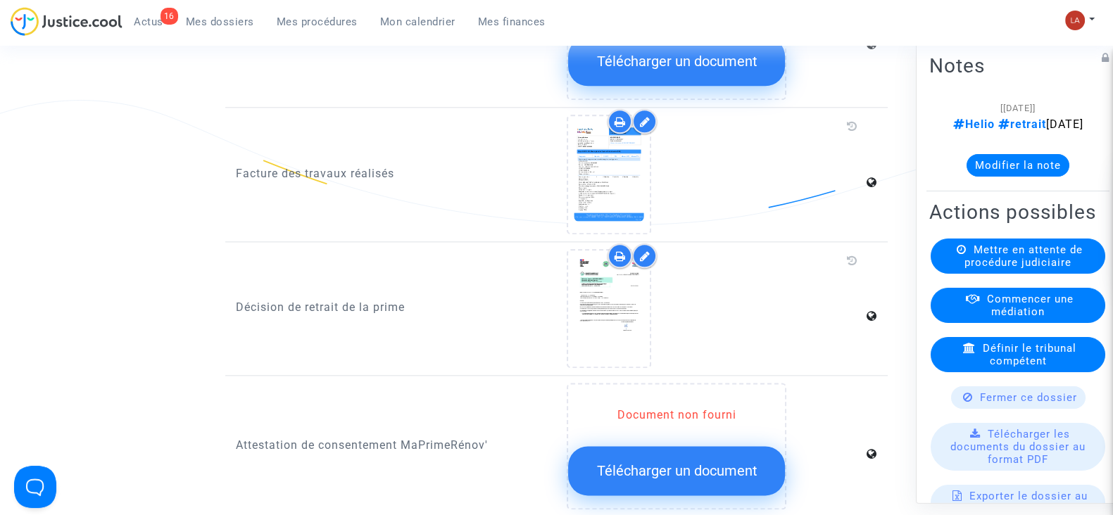
click at [1003, 175] on button "Modifier la note" at bounding box center [1017, 165] width 103 height 23
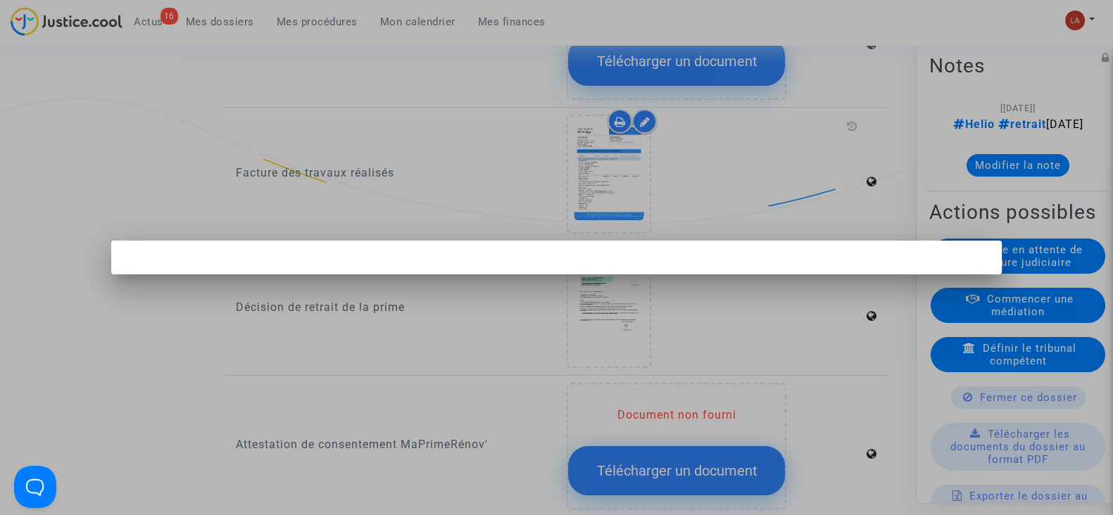
scroll to position [0, 0]
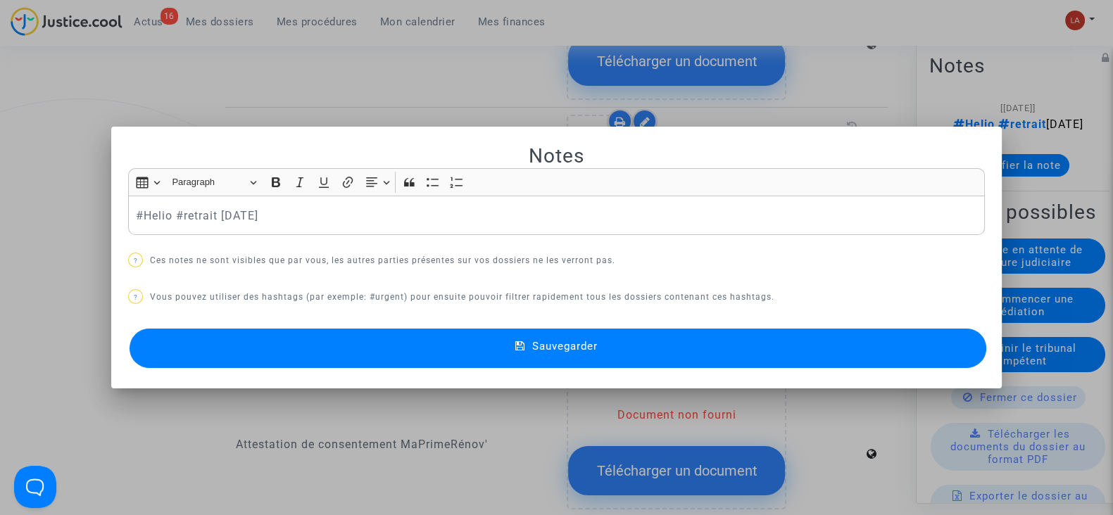
click at [128, 219] on div "#Helio #retrait 25-04-25" at bounding box center [556, 215] width 856 height 39
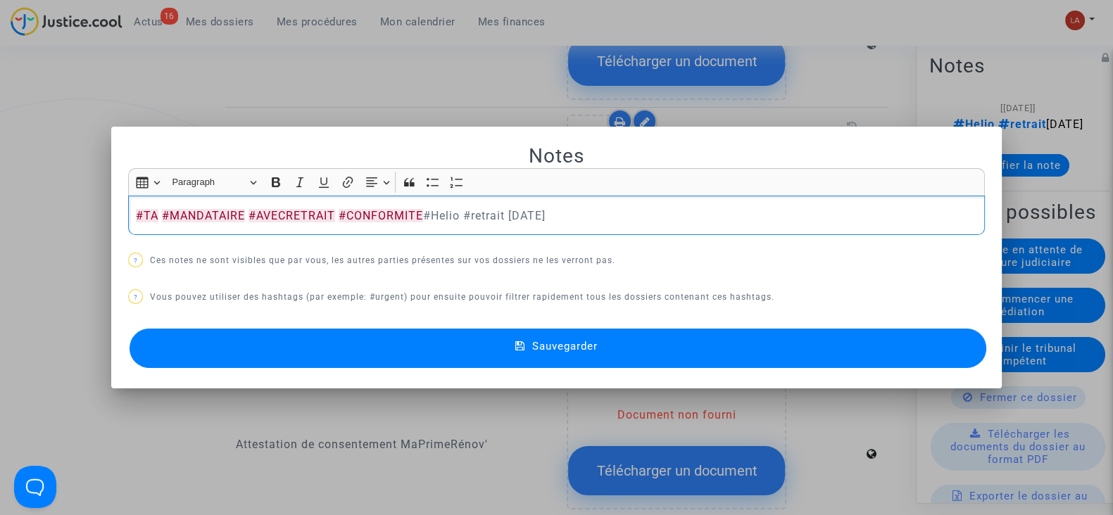
click at [274, 349] on button "Sauvegarder" at bounding box center [557, 348] width 856 height 39
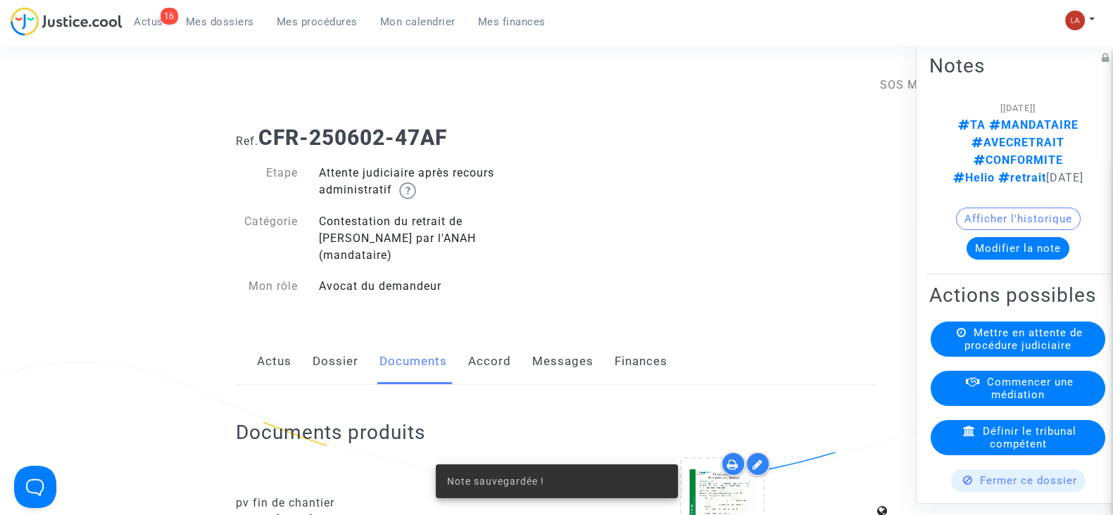
scroll to position [2119, 0]
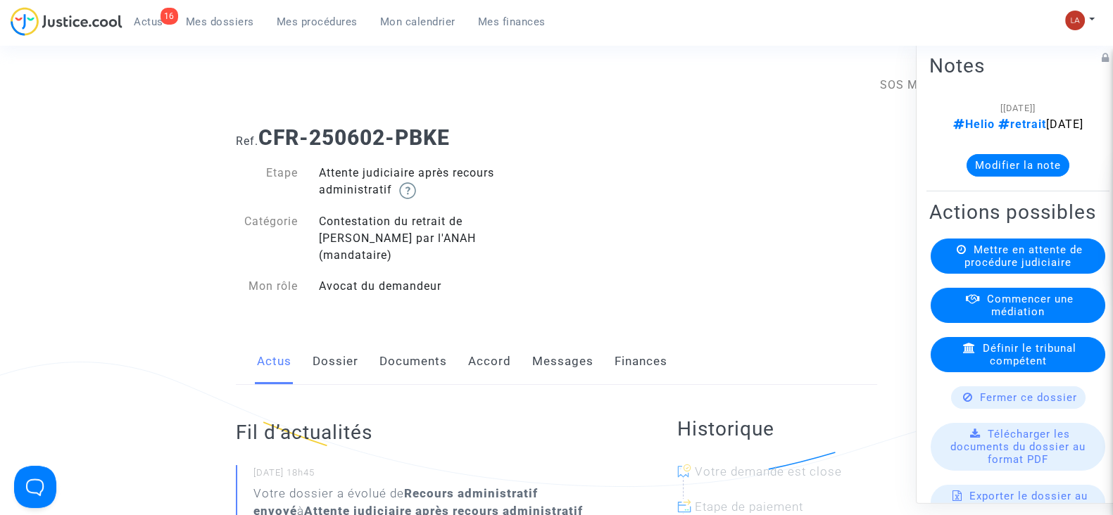
click at [570, 339] on link "Messages" at bounding box center [562, 362] width 61 height 46
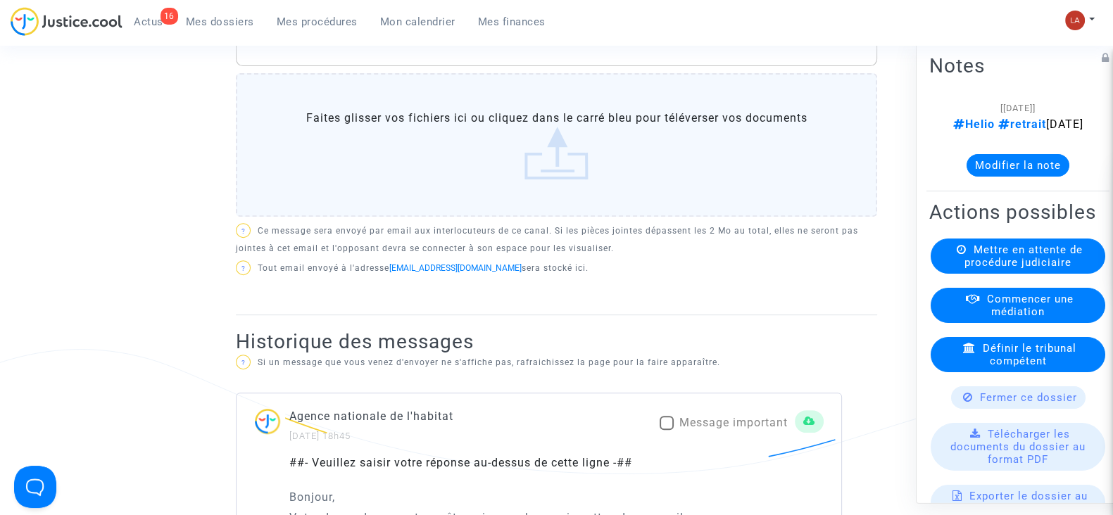
scroll to position [800, 0]
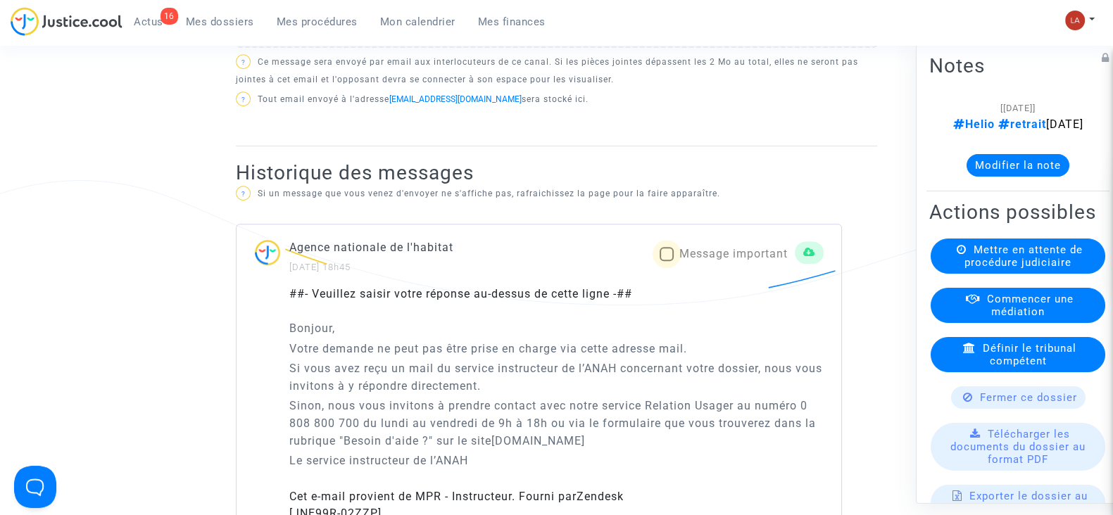
click at [664, 247] on span at bounding box center [666, 254] width 14 height 14
click at [666, 261] on input "Message important" at bounding box center [666, 261] width 1 height 1
checkbox input "true"
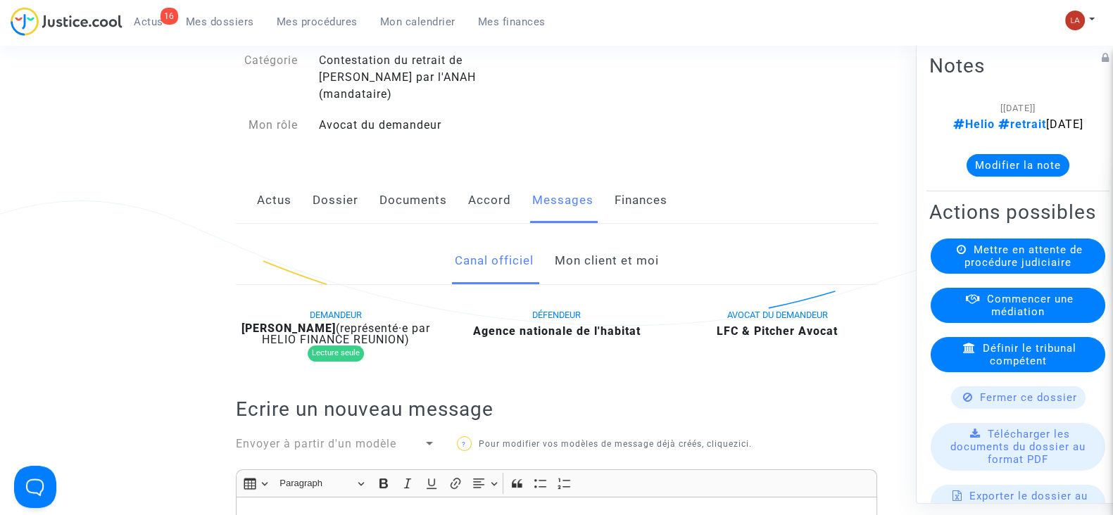
scroll to position [142, 0]
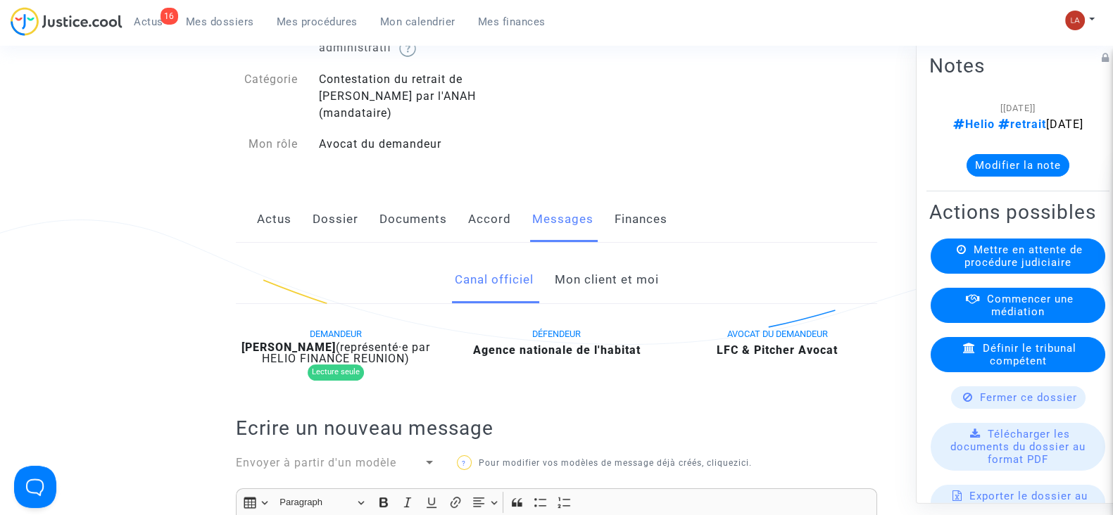
click at [419, 201] on link "Documents" at bounding box center [413, 219] width 68 height 46
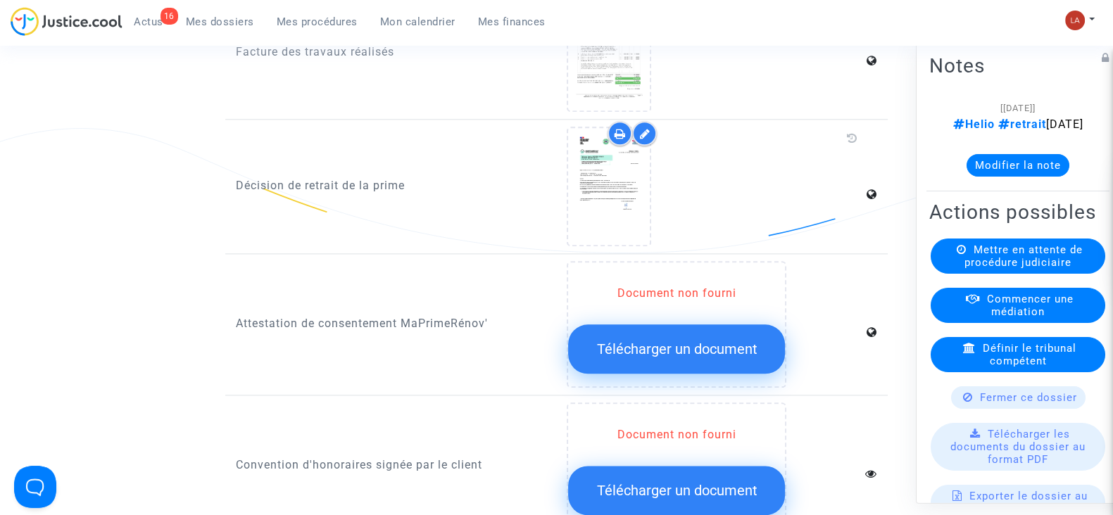
scroll to position [2042, 0]
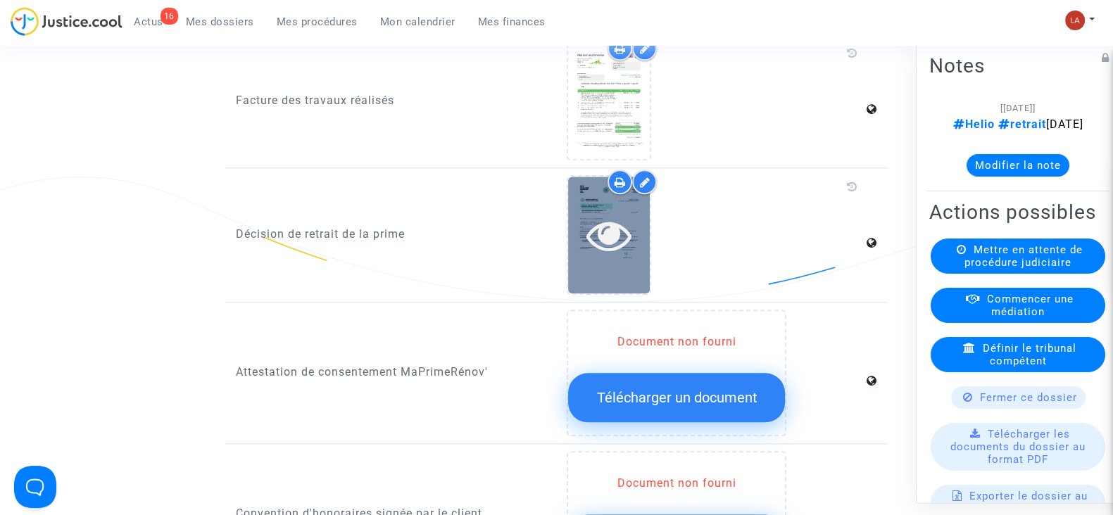
click at [574, 213] on div at bounding box center [609, 235] width 82 height 45
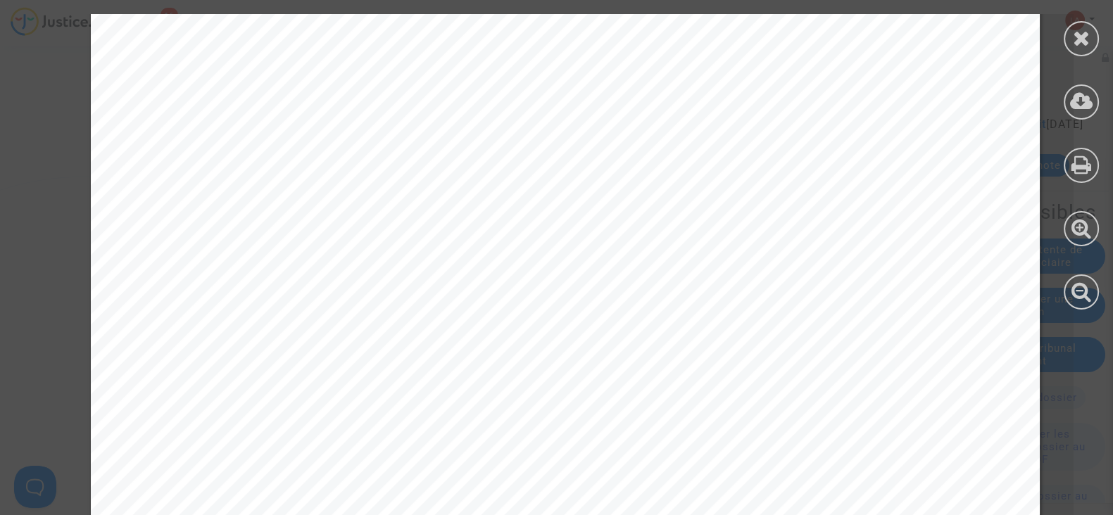
scroll to position [503, 0]
click at [1085, 42] on icon at bounding box center [1082, 37] width 18 height 21
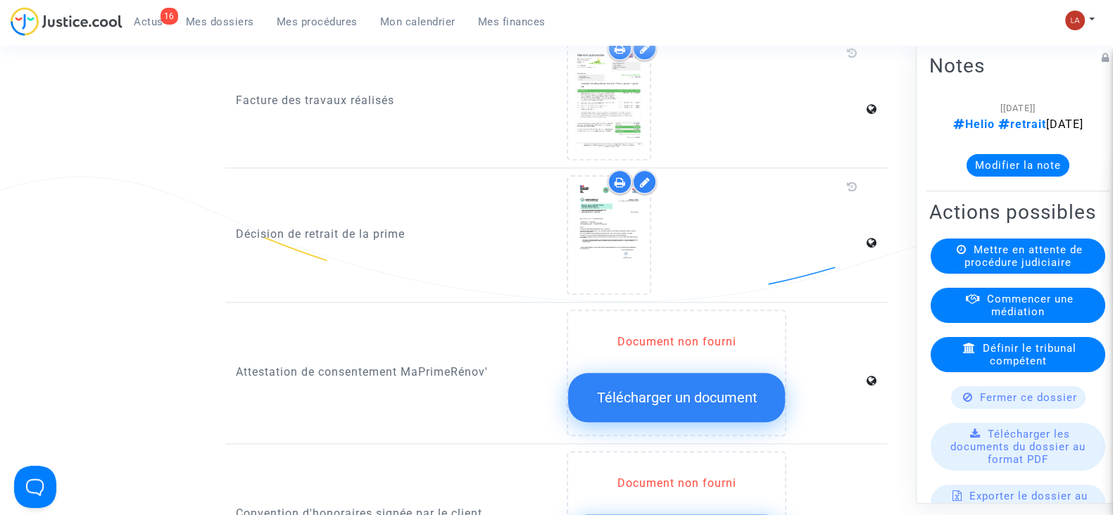
click at [1024, 177] on button "Modifier la note" at bounding box center [1017, 165] width 103 height 23
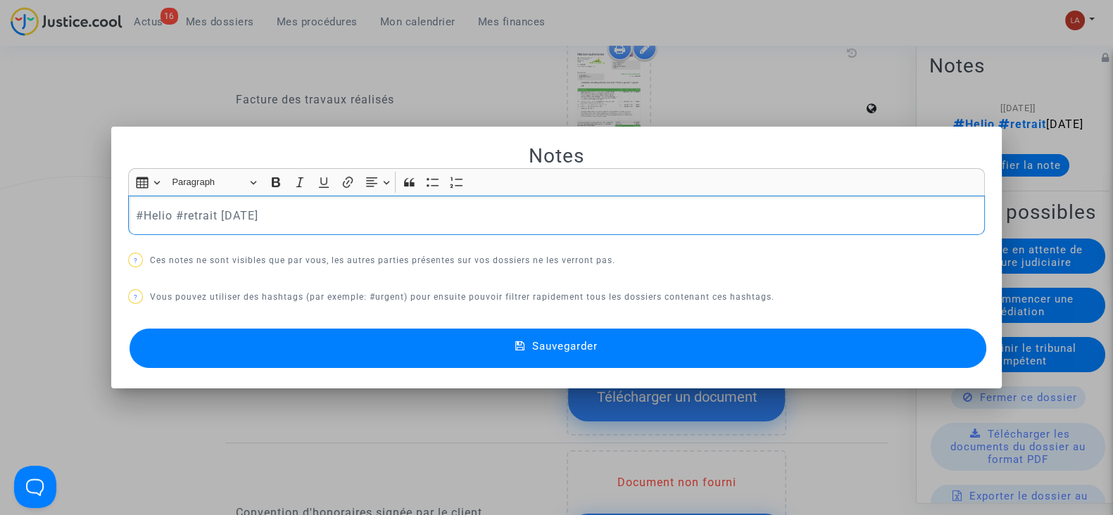
scroll to position [0, 0]
click at [285, 335] on button "Sauvegarder" at bounding box center [557, 348] width 856 height 39
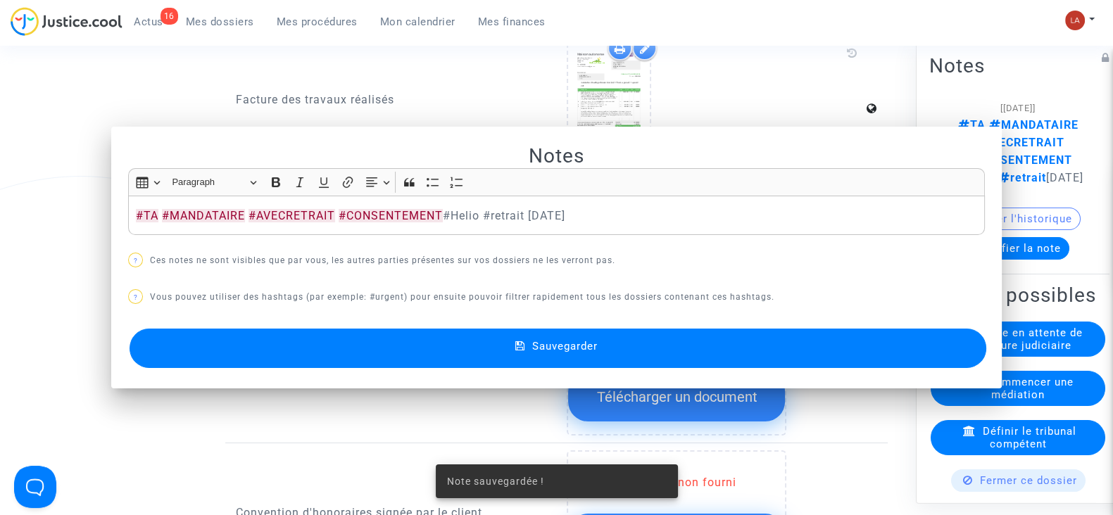
scroll to position [2042, 0]
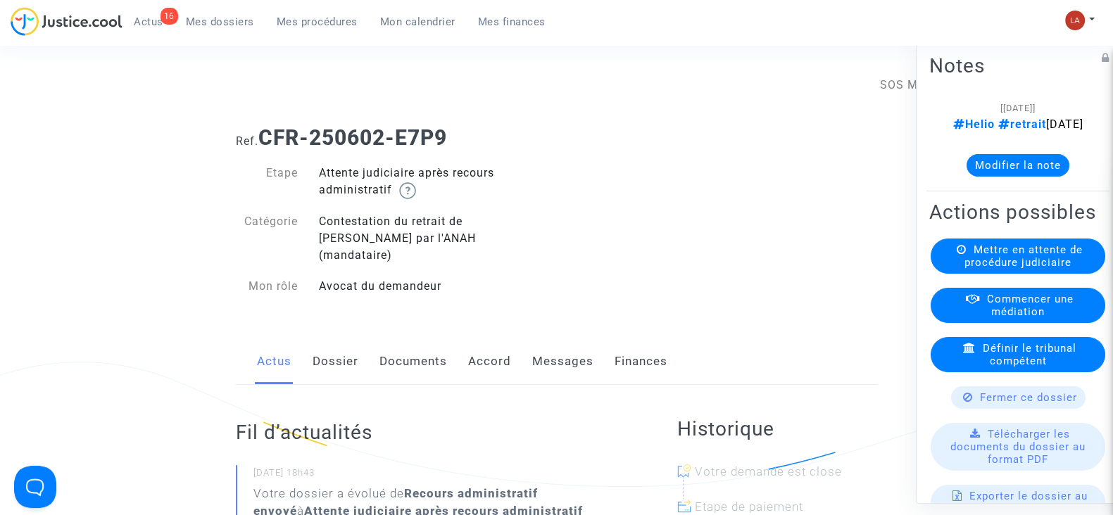
click at [549, 346] on link "Messages" at bounding box center [562, 362] width 61 height 46
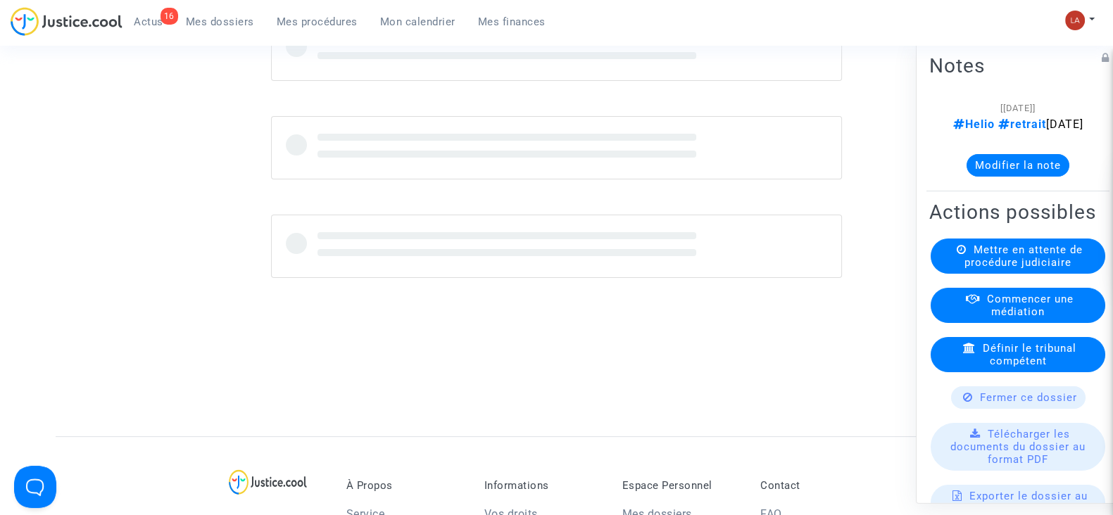
scroll to position [549, 0]
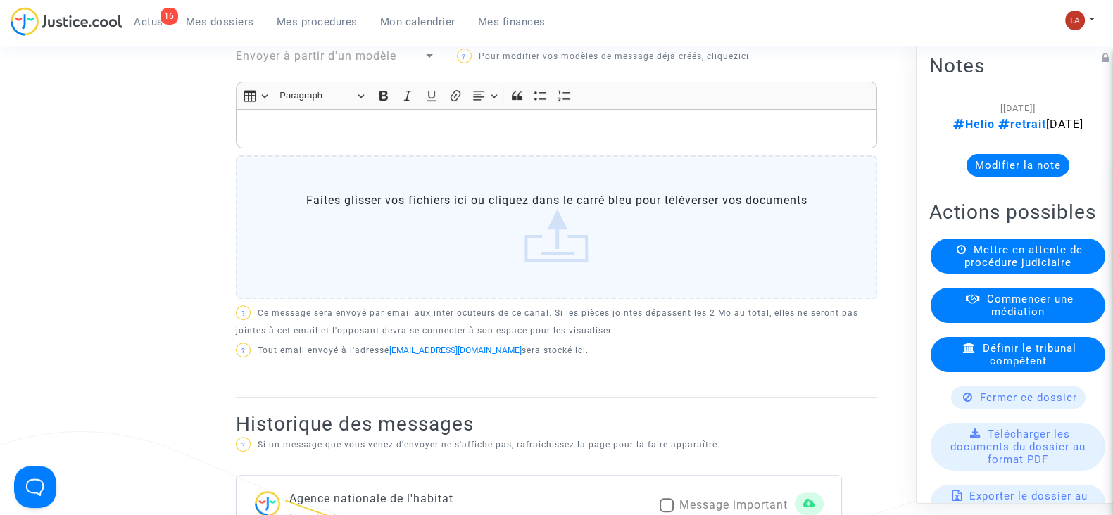
click at [674, 497] on label "Message important" at bounding box center [723, 505] width 128 height 17
click at [666, 512] on input "Message important" at bounding box center [666, 512] width 1 height 1
checkbox input "true"
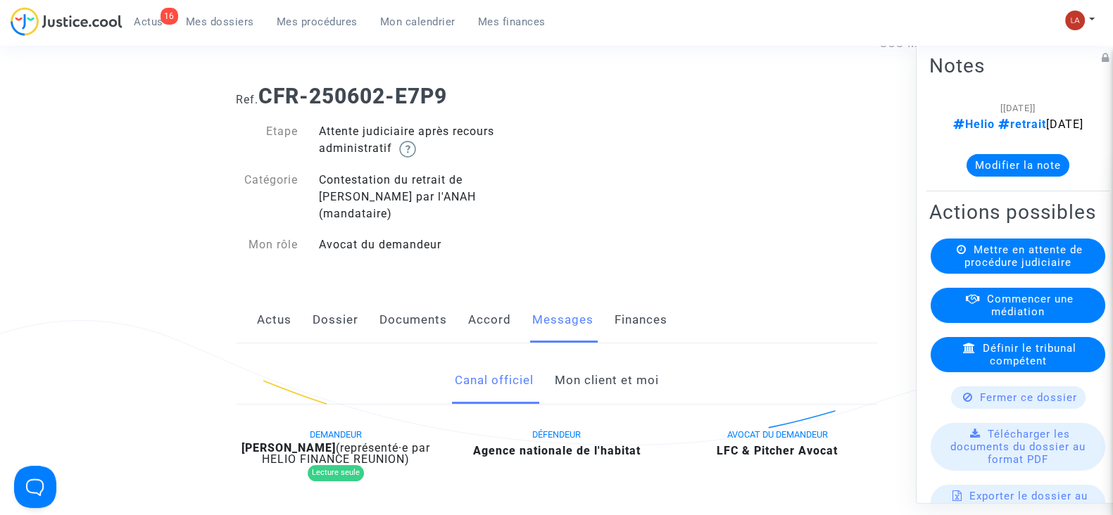
scroll to position [0, 0]
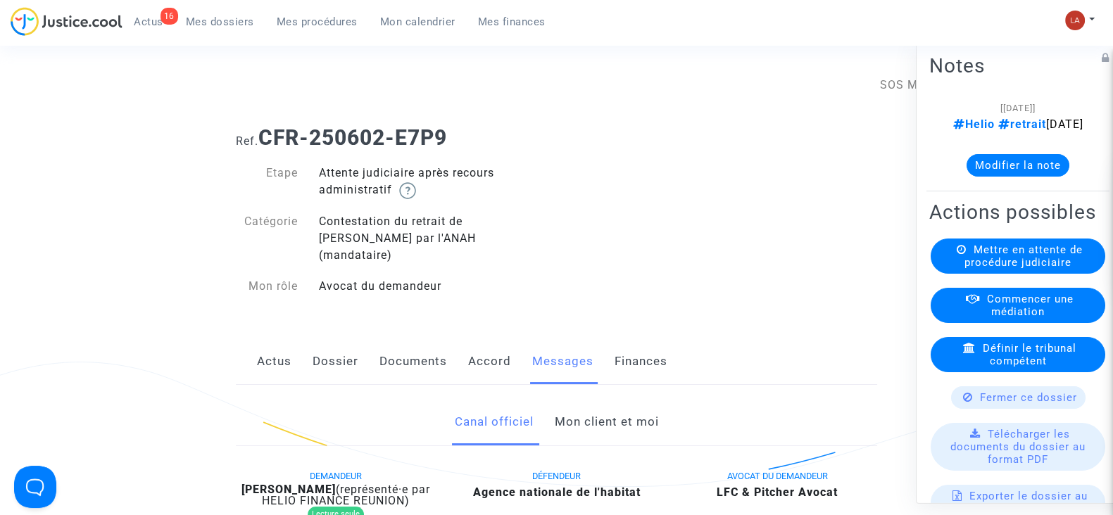
click at [419, 360] on link "Documents" at bounding box center [413, 362] width 68 height 46
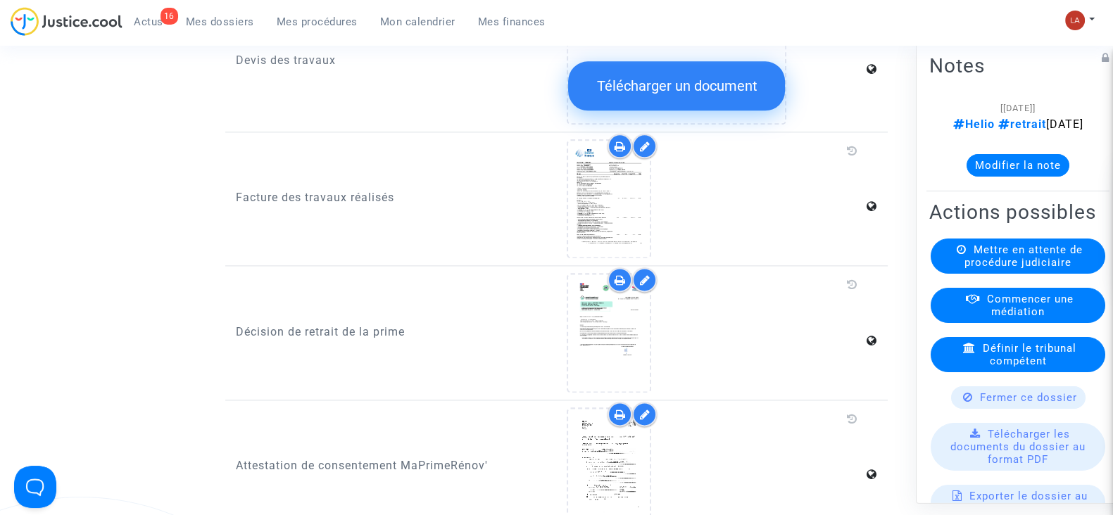
scroll to position [2345, 0]
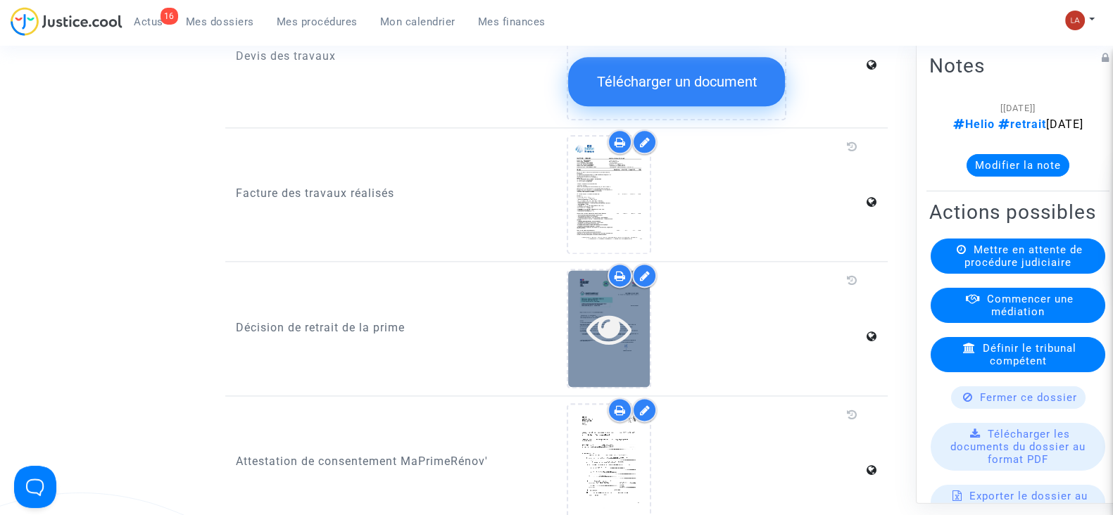
click at [607, 306] on icon at bounding box center [609, 328] width 46 height 45
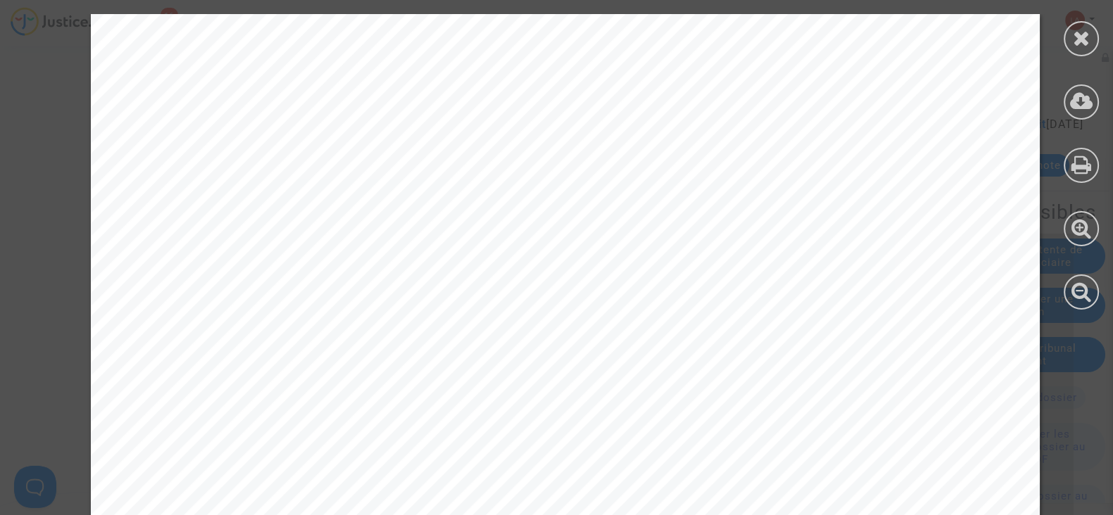
scroll to position [491, 0]
click at [1085, 37] on icon at bounding box center [1082, 37] width 18 height 21
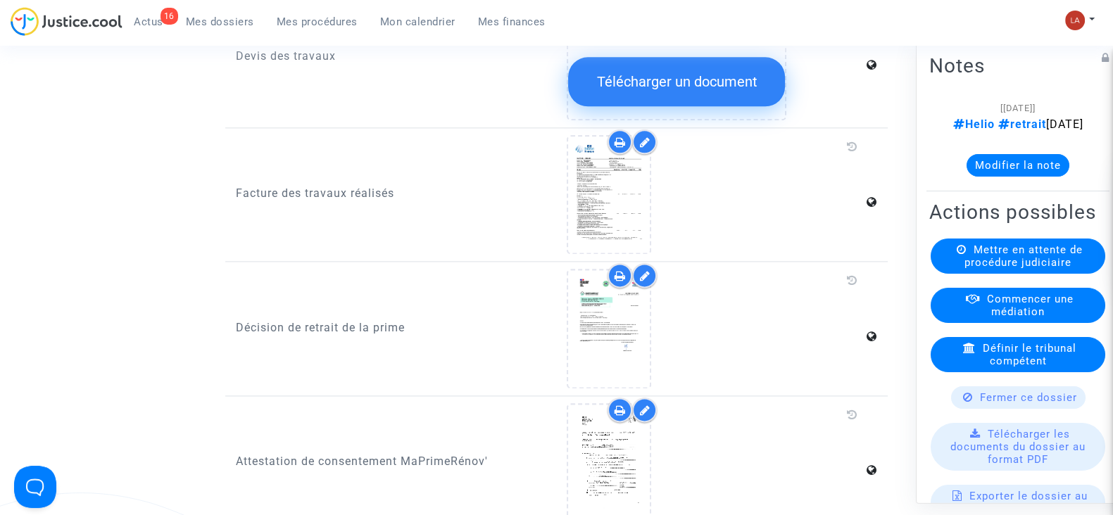
click at [983, 177] on button "Modifier la note" at bounding box center [1017, 165] width 103 height 23
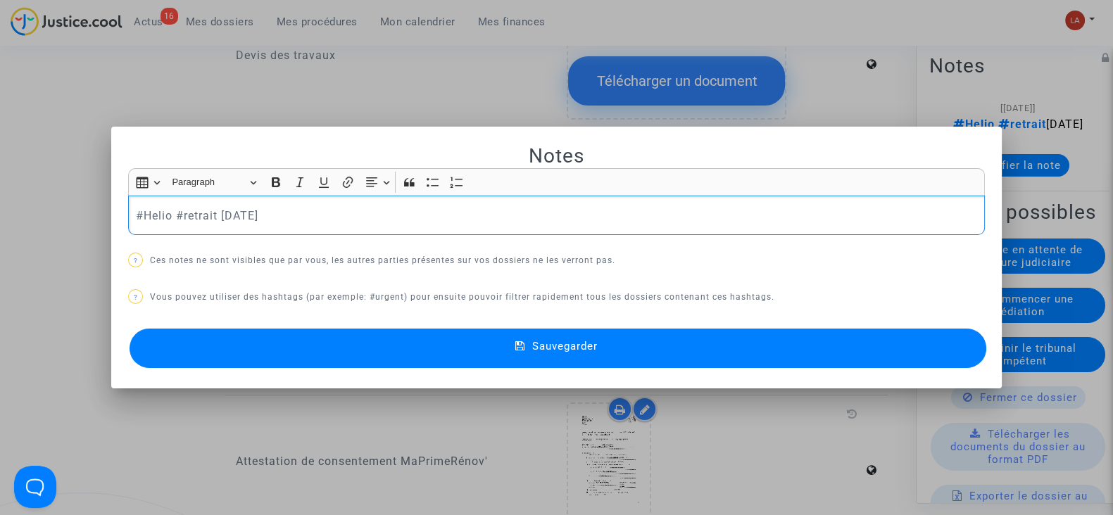
scroll to position [0, 0]
click at [272, 336] on button "Sauvegarder" at bounding box center [557, 348] width 856 height 39
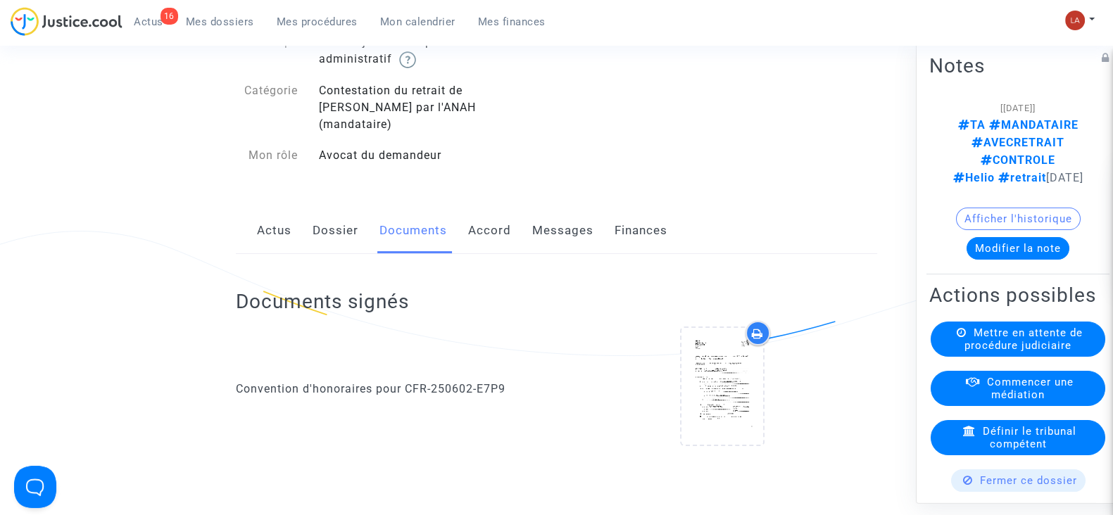
scroll to position [15, 0]
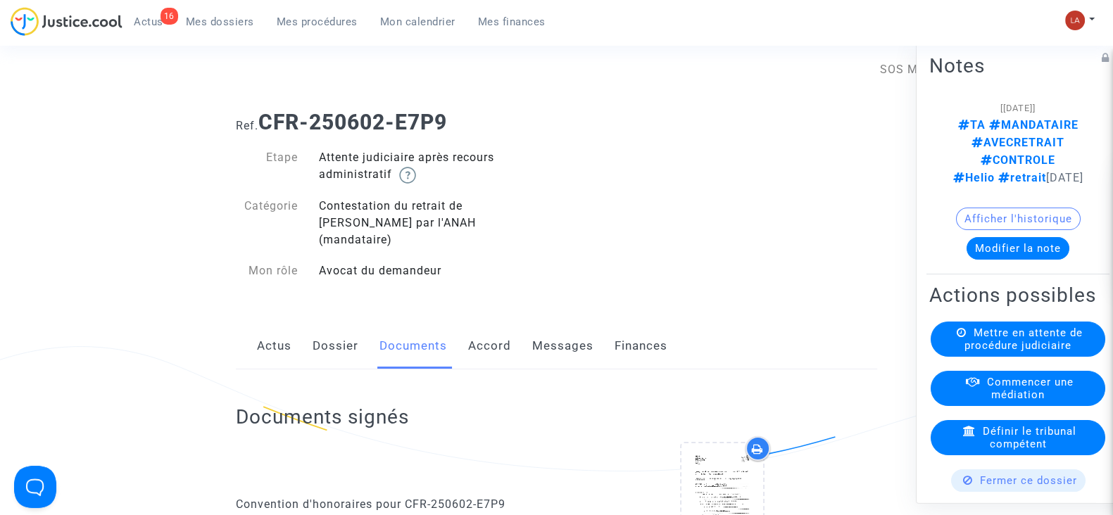
click at [559, 346] on link "Messages" at bounding box center [562, 346] width 61 height 46
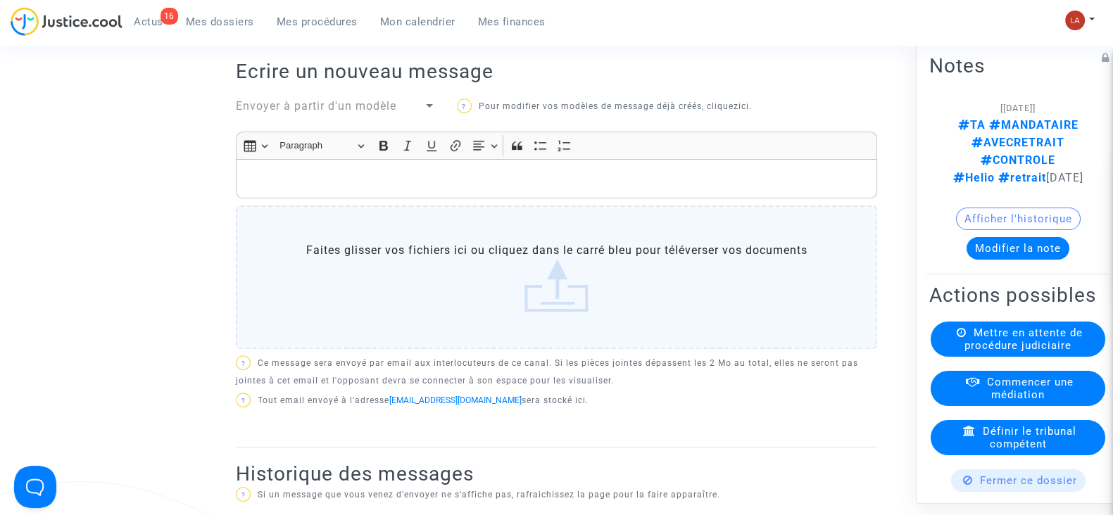
scroll to position [536, 0]
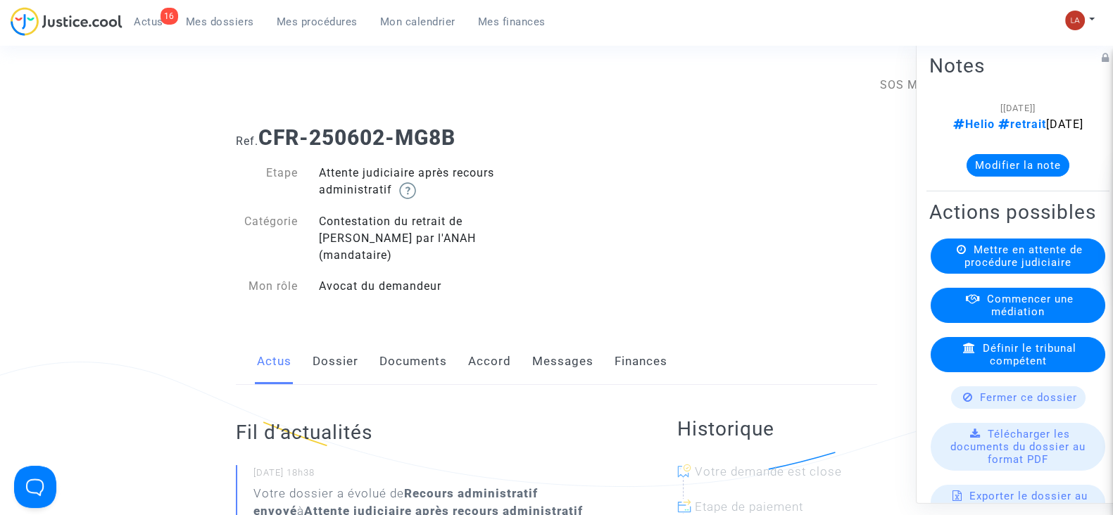
click at [547, 360] on link "Messages" at bounding box center [562, 362] width 61 height 46
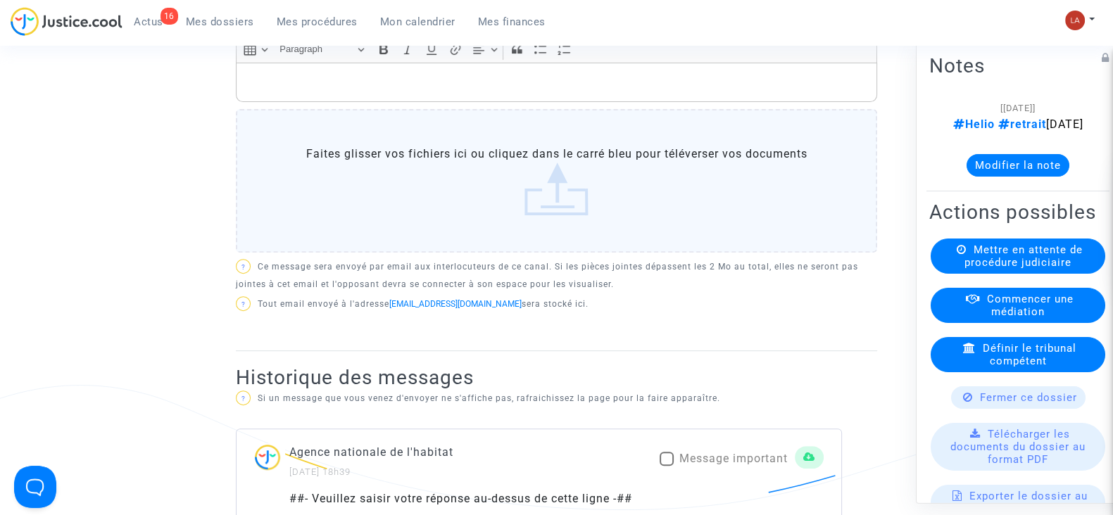
scroll to position [599, 0]
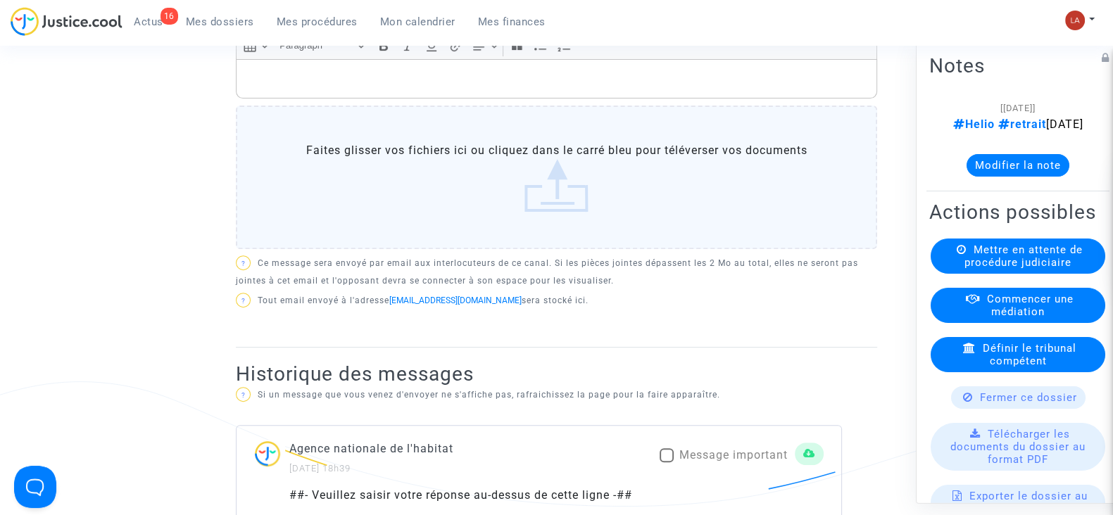
click at [663, 447] on label "Message important" at bounding box center [723, 455] width 128 height 17
click at [666, 462] on input "Message important" at bounding box center [666, 462] width 1 height 1
checkbox input "true"
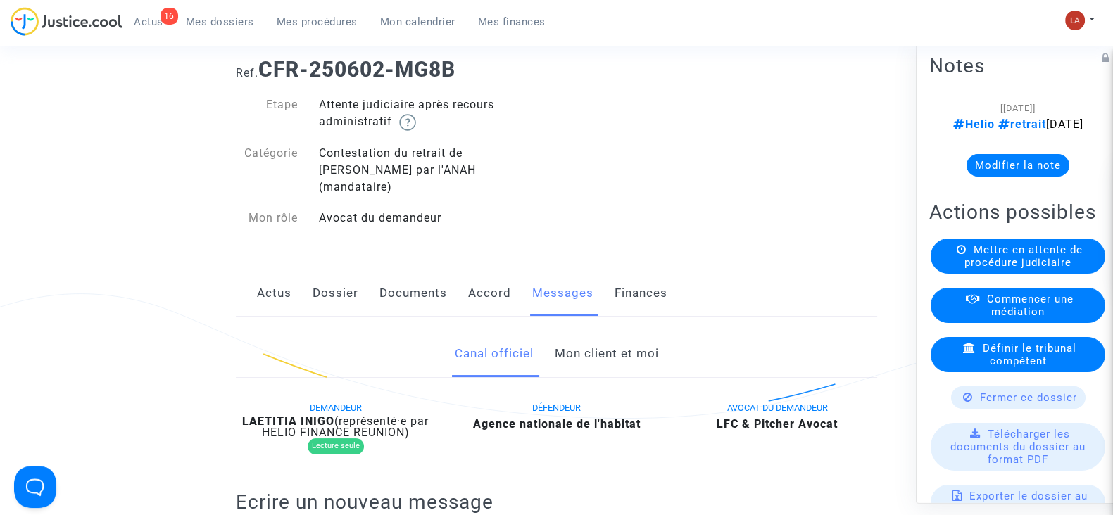
scroll to position [0, 0]
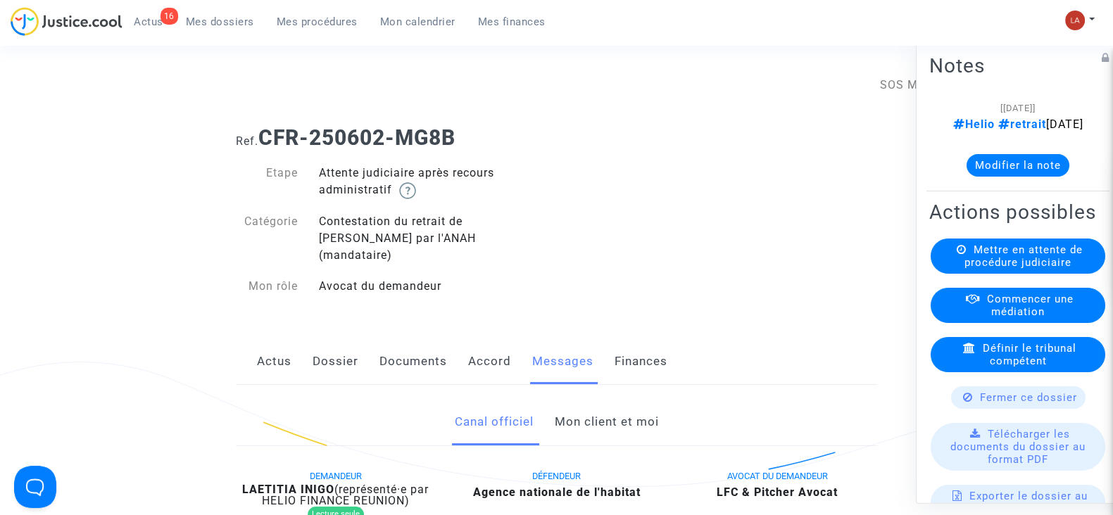
click at [401, 339] on link "Documents" at bounding box center [413, 362] width 68 height 46
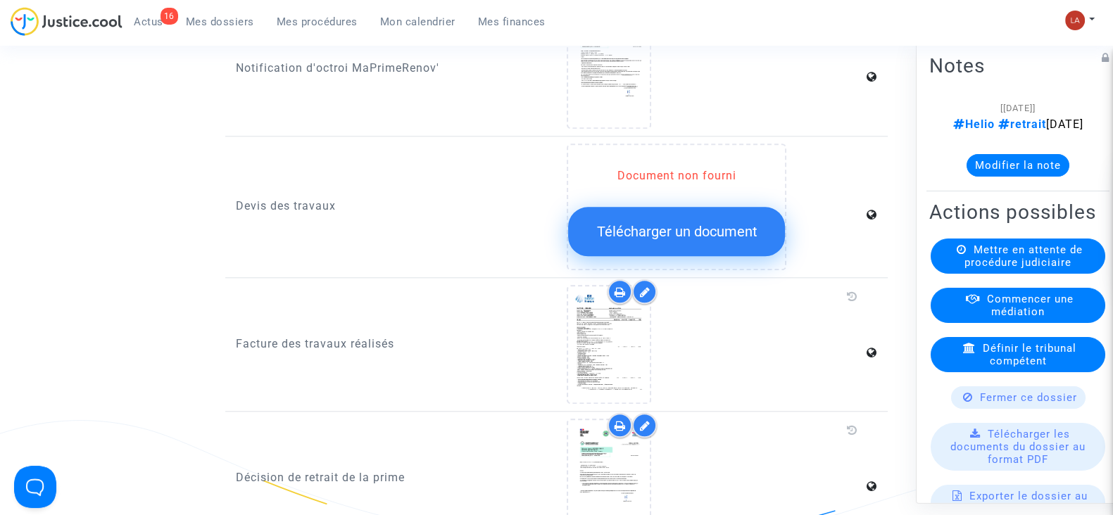
scroll to position [1802, 0]
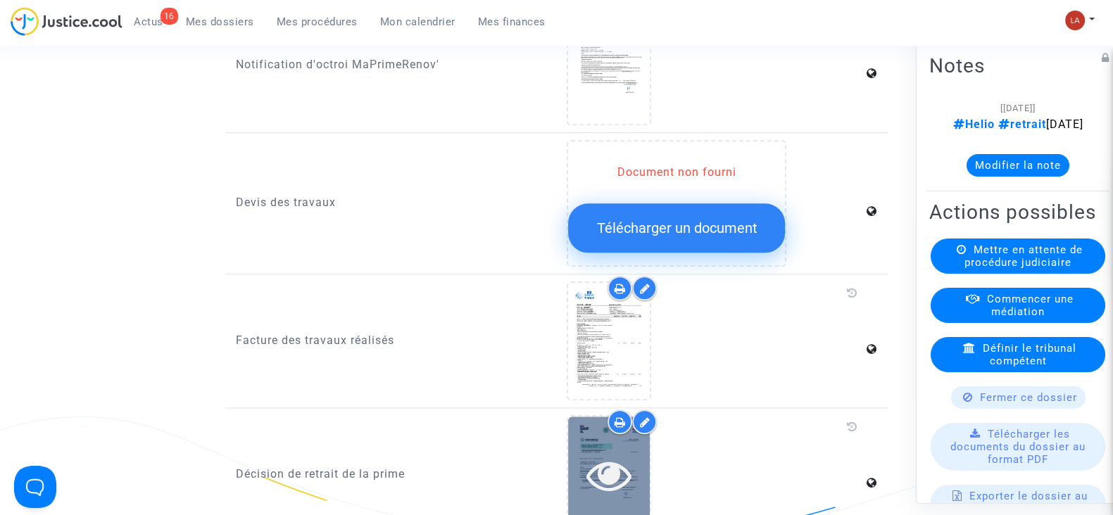
drag, startPoint x: 628, startPoint y: 442, endPoint x: 598, endPoint y: 443, distance: 30.3
click at [598, 453] on icon at bounding box center [609, 475] width 46 height 45
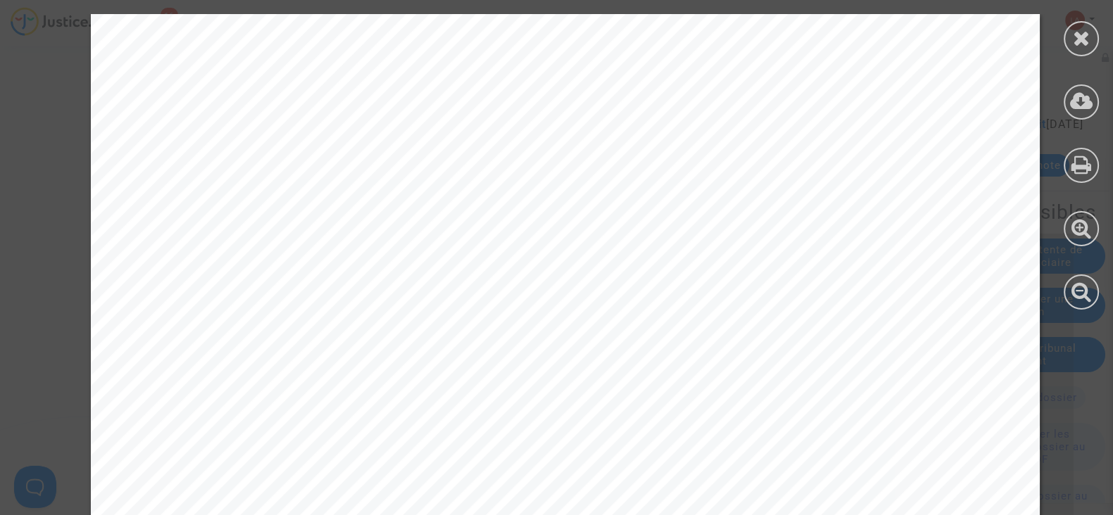
scroll to position [487, 0]
click at [1085, 29] on icon at bounding box center [1082, 37] width 18 height 21
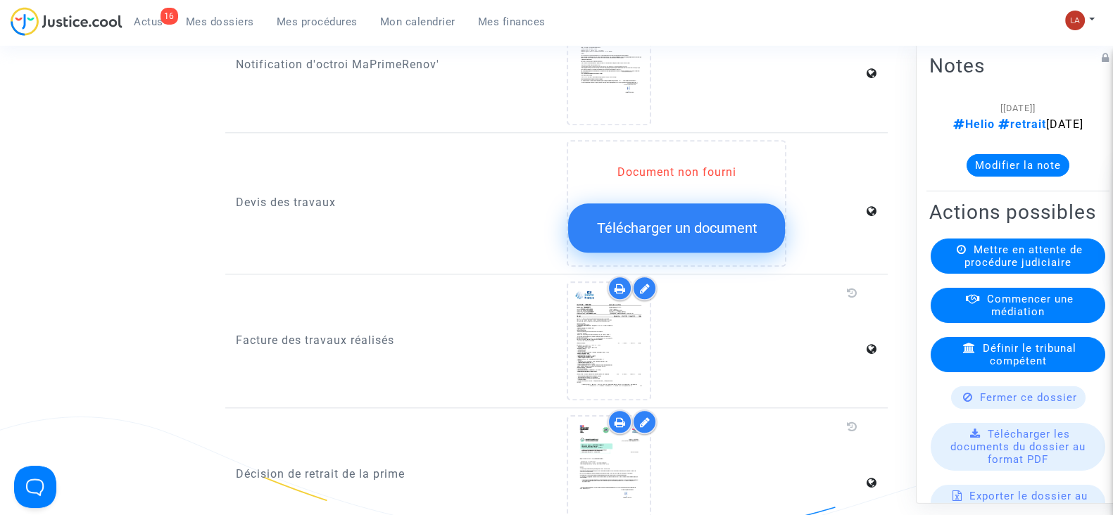
click at [990, 177] on button "Modifier la note" at bounding box center [1017, 165] width 103 height 23
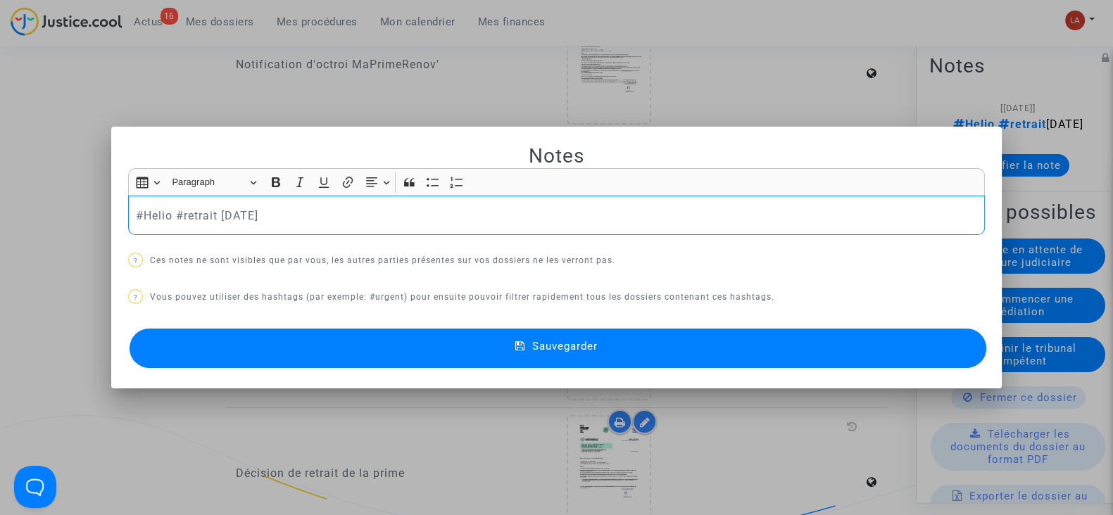
scroll to position [0, 0]
click at [518, 342] on icon at bounding box center [520, 347] width 10 height 13
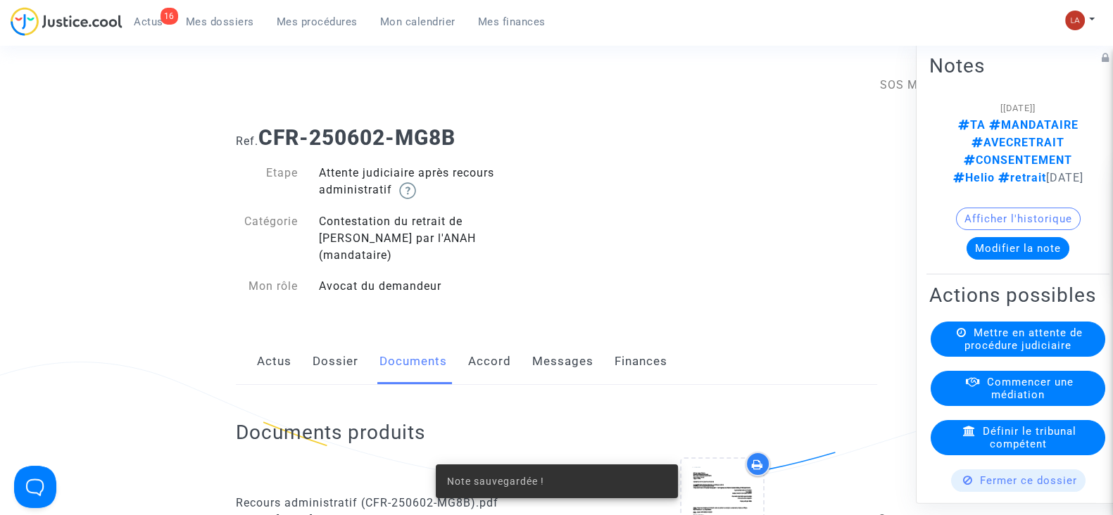
scroll to position [1802, 0]
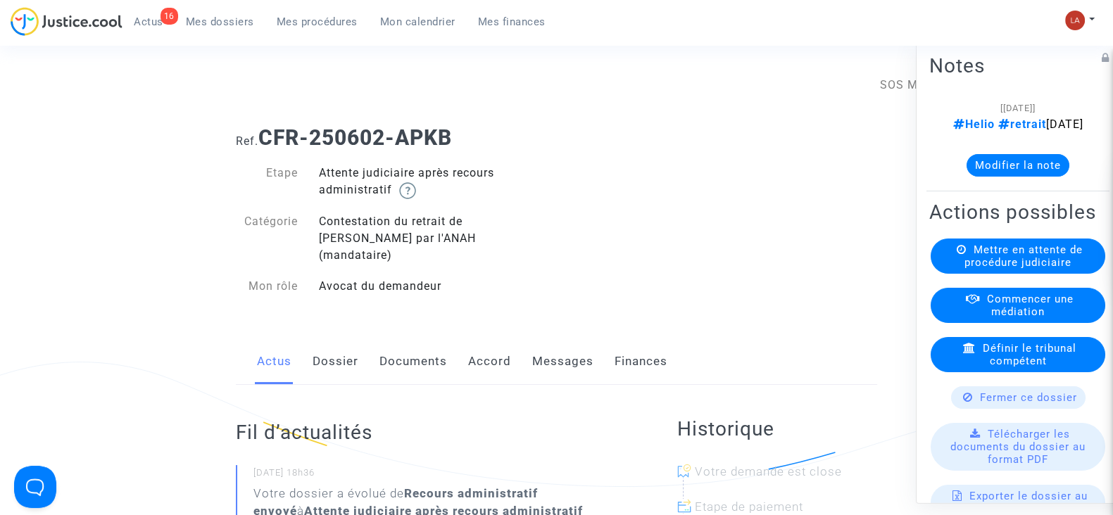
drag, startPoint x: 398, startPoint y: 339, endPoint x: 502, endPoint y: 324, distance: 105.8
click at [398, 339] on link "Documents" at bounding box center [413, 362] width 68 height 46
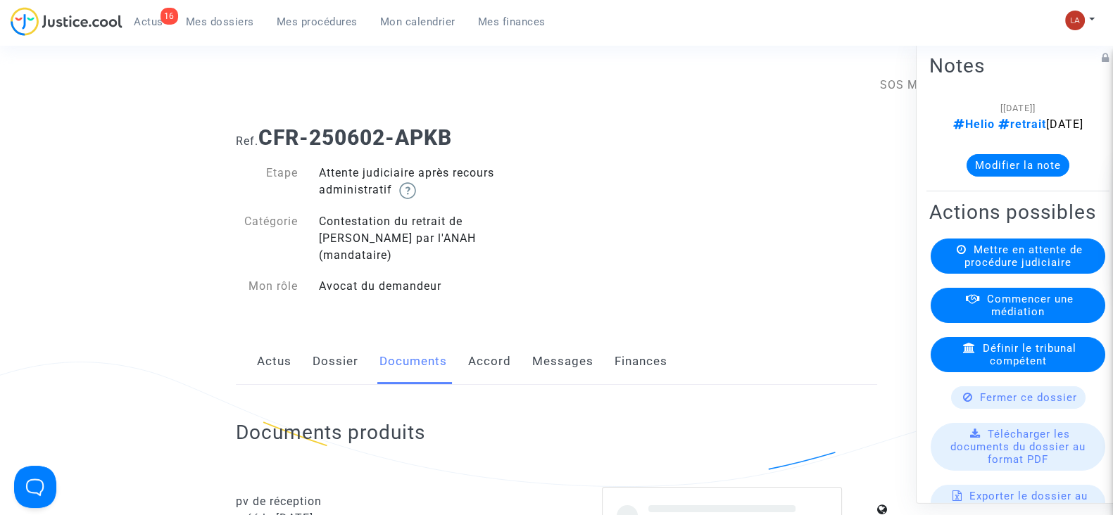
click at [564, 339] on link "Messages" at bounding box center [562, 362] width 61 height 46
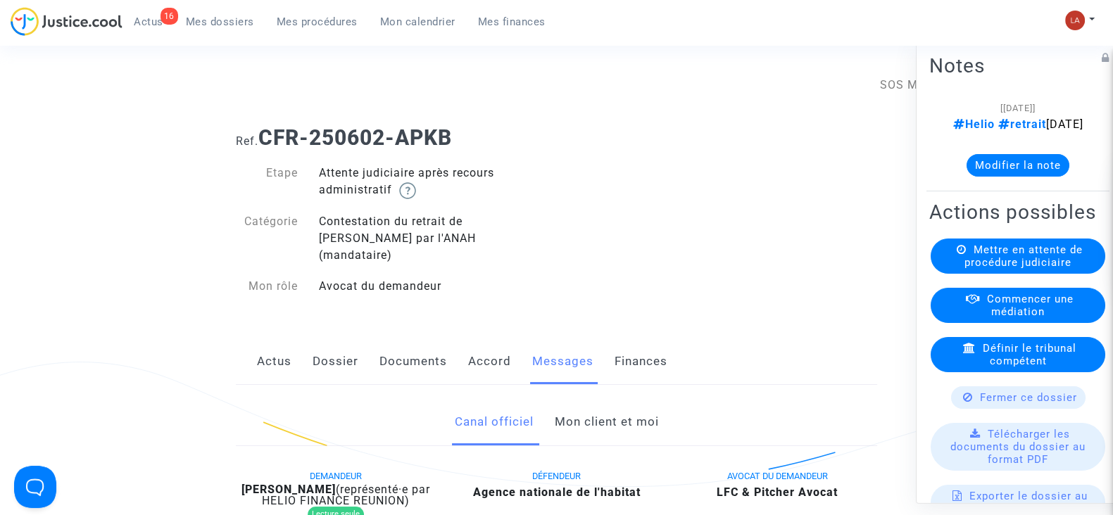
scroll to position [733, 0]
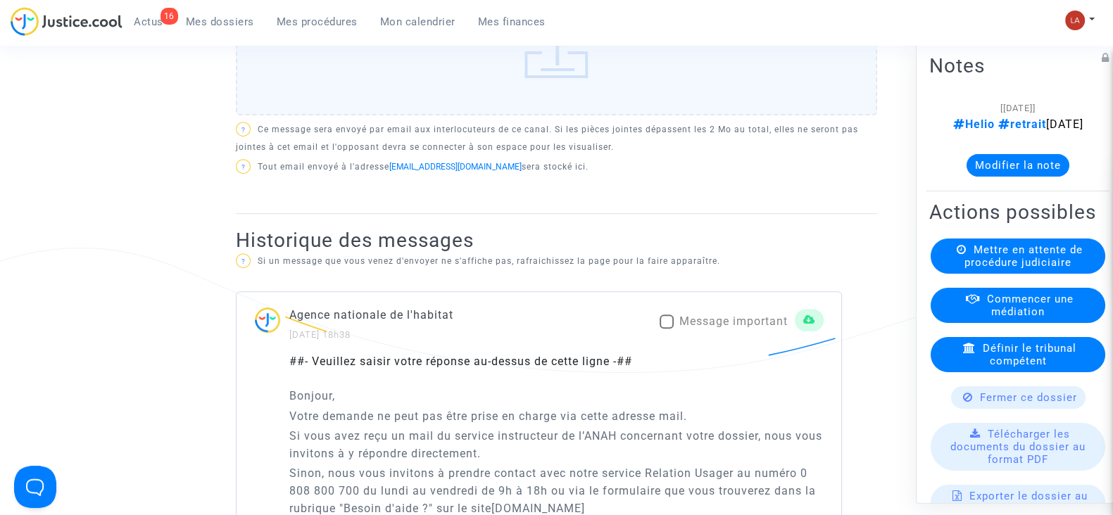
drag, startPoint x: 693, startPoint y: 316, endPoint x: 665, endPoint y: 311, distance: 28.6
click at [665, 315] on span at bounding box center [666, 322] width 14 height 14
click at [666, 329] on input "Message important" at bounding box center [666, 329] width 1 height 1
checkbox input "true"
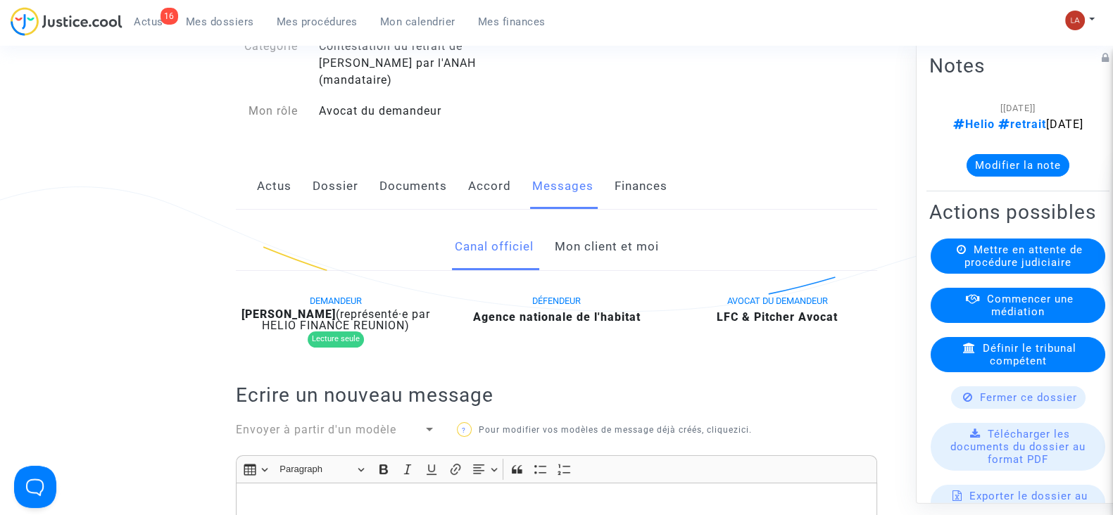
scroll to position [158, 0]
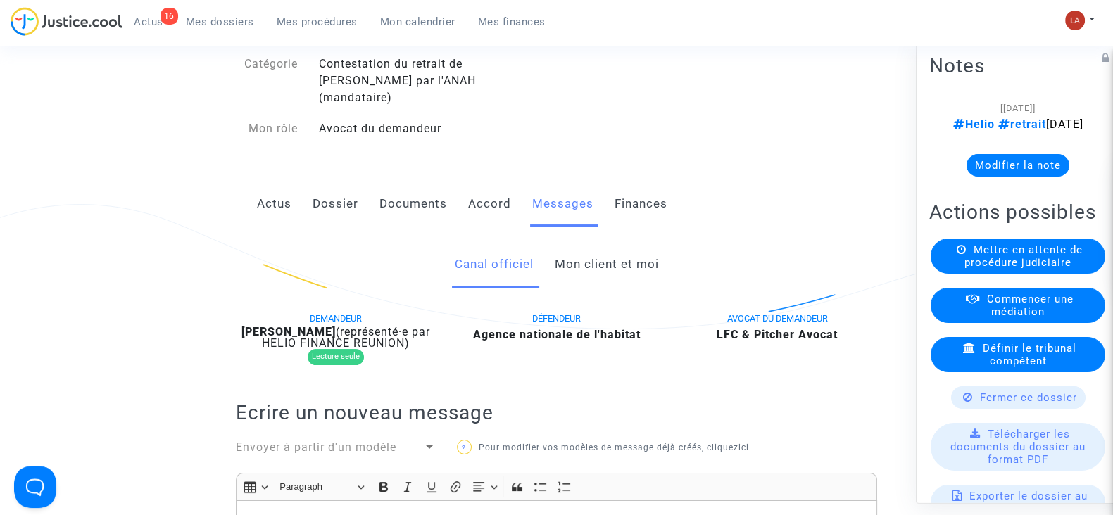
click at [406, 188] on link "Documents" at bounding box center [413, 204] width 68 height 46
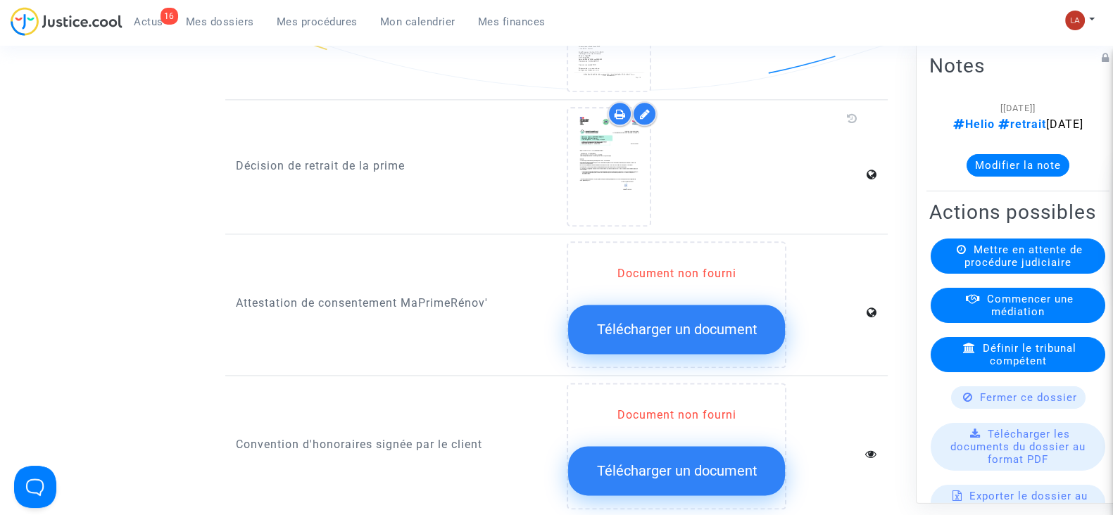
scroll to position [2255, 0]
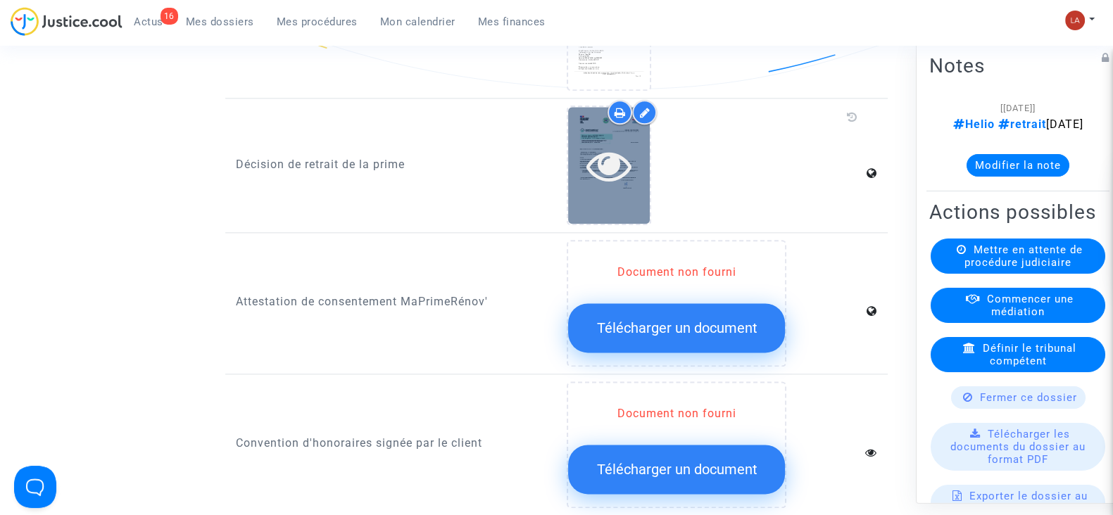
click at [611, 156] on icon at bounding box center [609, 165] width 46 height 45
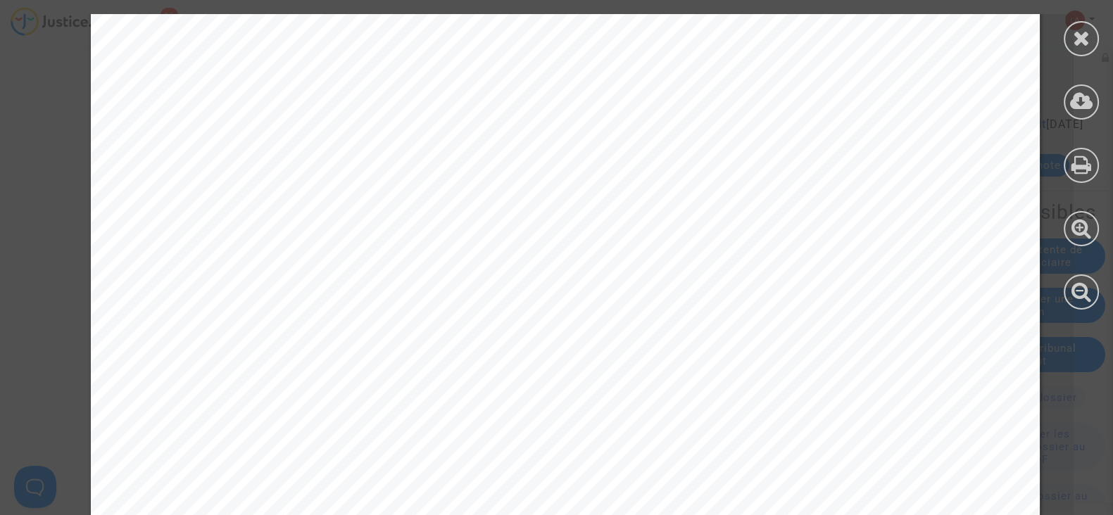
scroll to position [350, 0]
click at [1073, 38] on icon at bounding box center [1082, 37] width 18 height 21
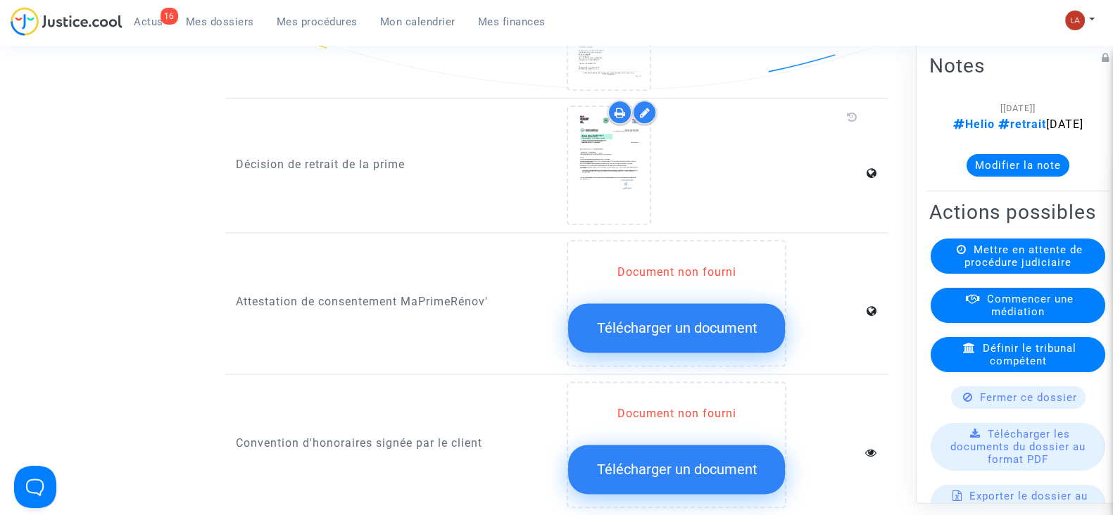
click at [1000, 174] on button "Modifier la note" at bounding box center [1017, 165] width 103 height 23
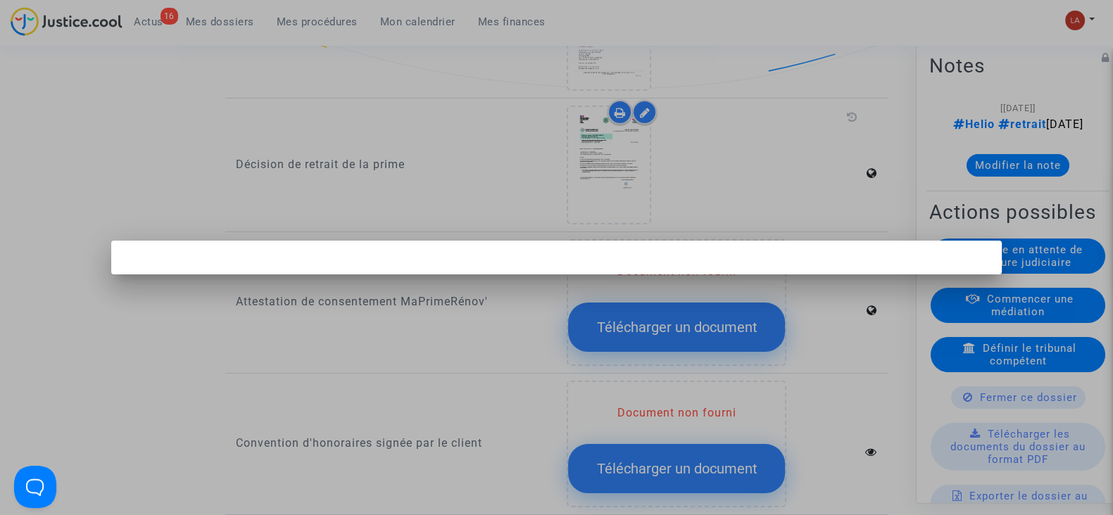
scroll to position [0, 0]
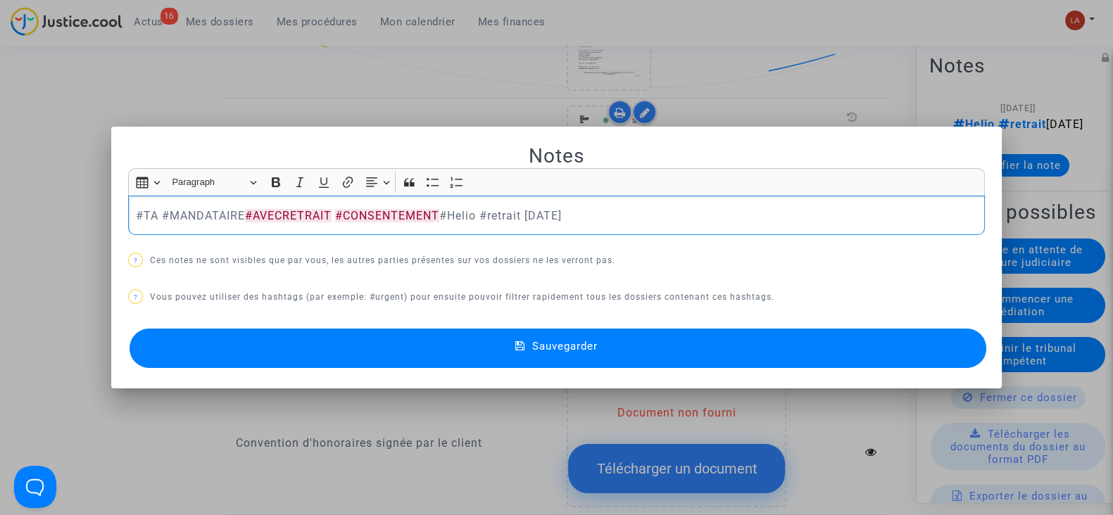
click at [470, 348] on button "Sauvegarder" at bounding box center [557, 348] width 856 height 39
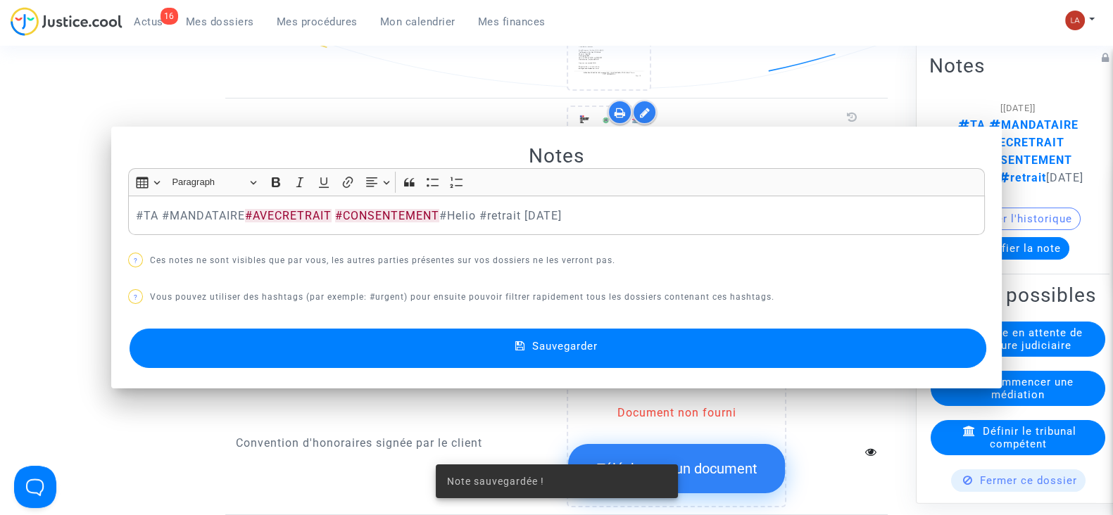
scroll to position [2255, 0]
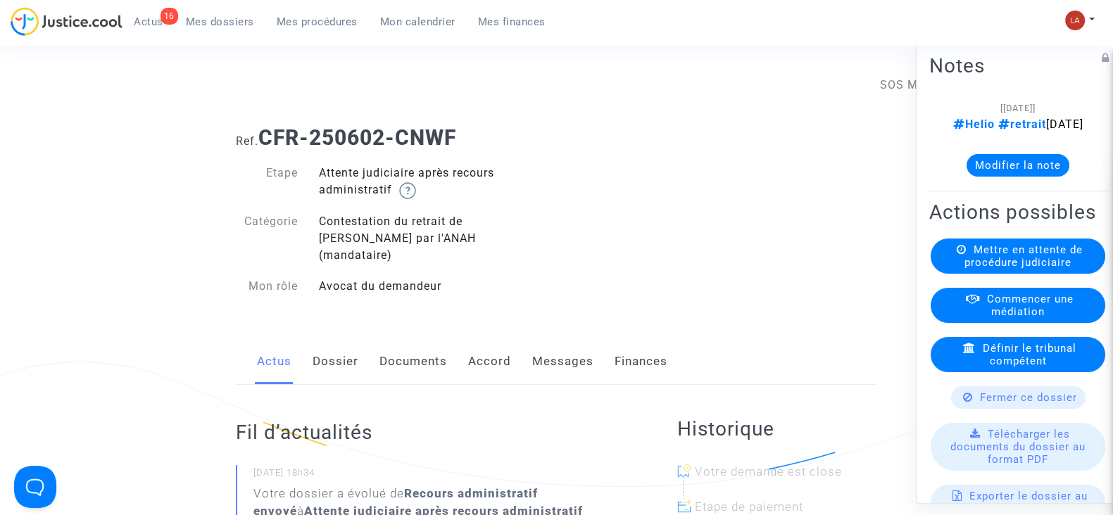
click at [536, 339] on link "Messages" at bounding box center [562, 362] width 61 height 46
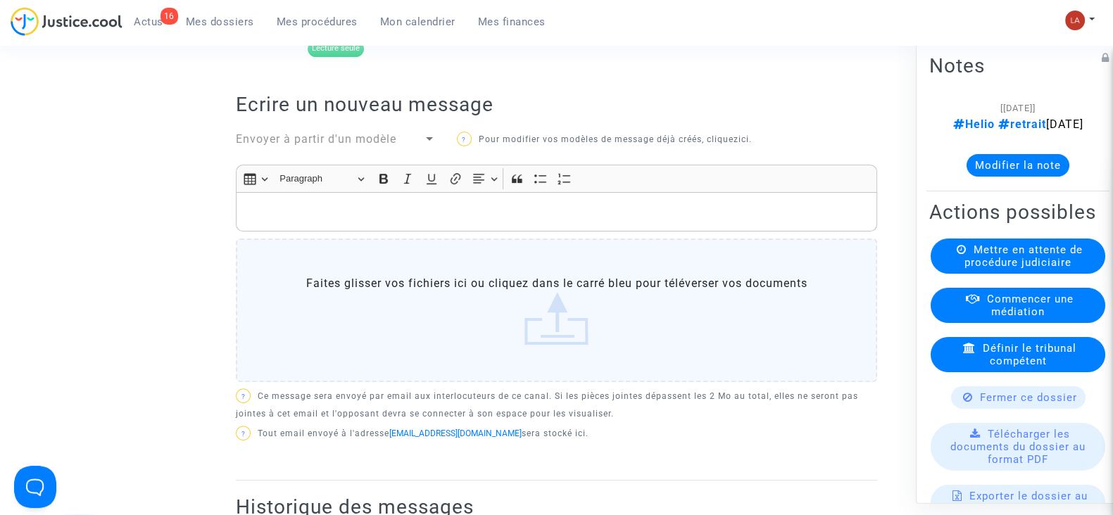
scroll to position [605, 0]
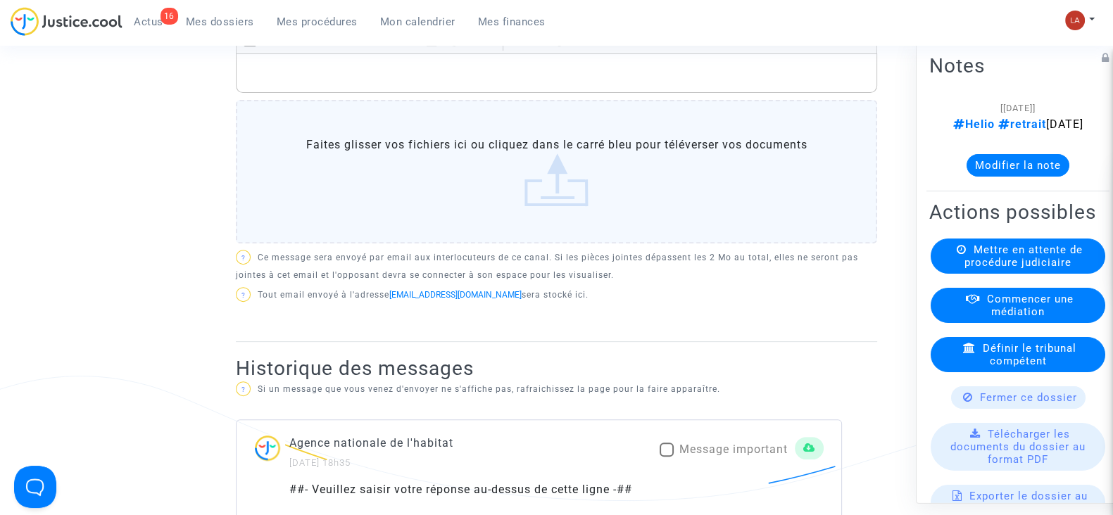
drag, startPoint x: 671, startPoint y: 427, endPoint x: 665, endPoint y: 434, distance: 9.0
click at [665, 443] on span at bounding box center [666, 450] width 14 height 14
click at [666, 457] on input "Message important" at bounding box center [666, 457] width 1 height 1
checkbox input "true"
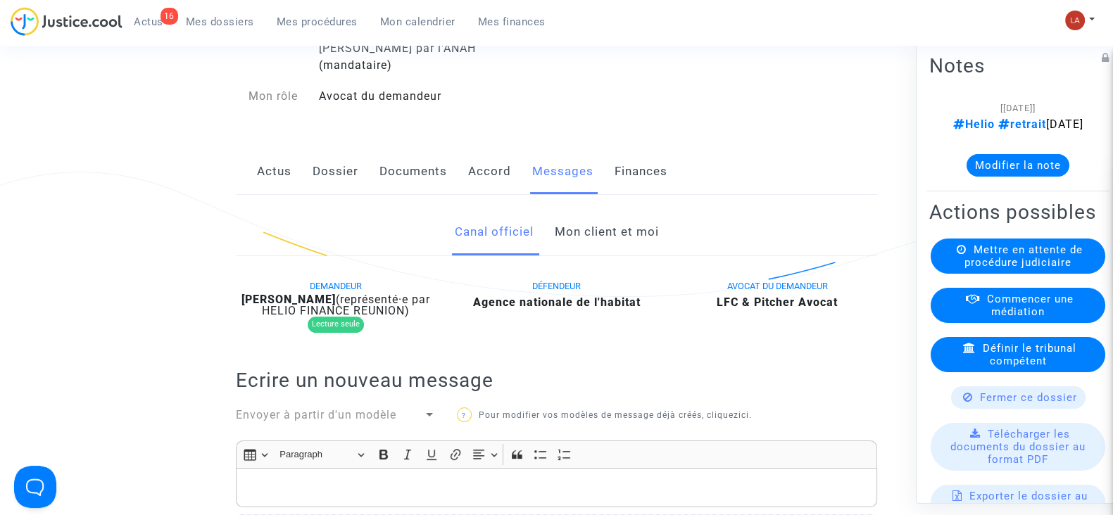
scroll to position [170, 0]
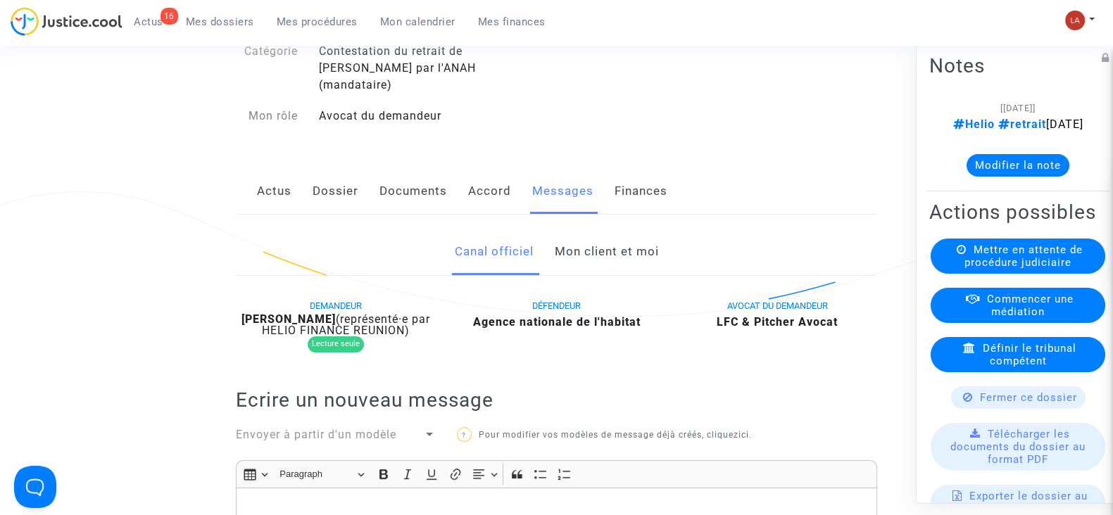
click at [412, 168] on link "Documents" at bounding box center [413, 191] width 68 height 46
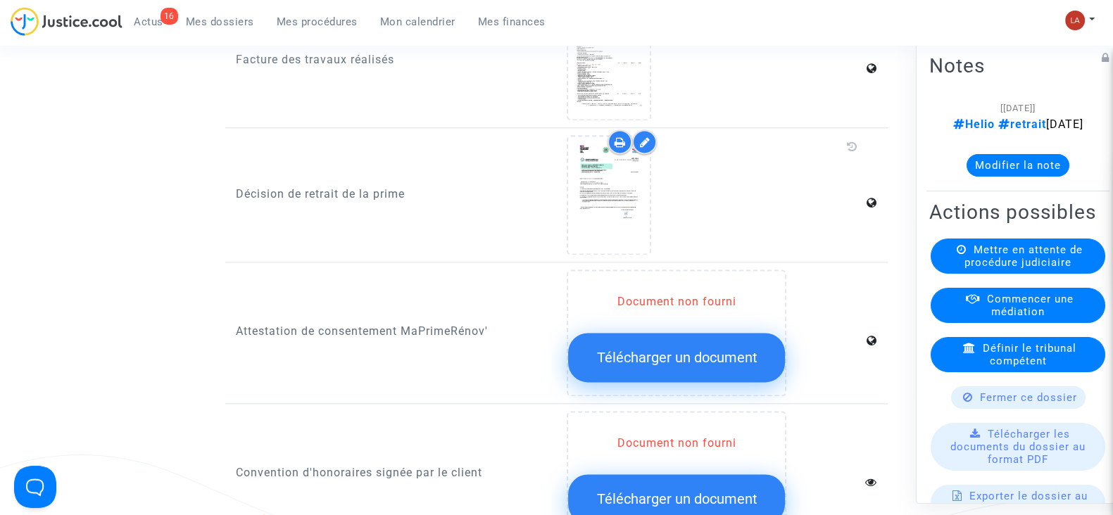
scroll to position [2387, 0]
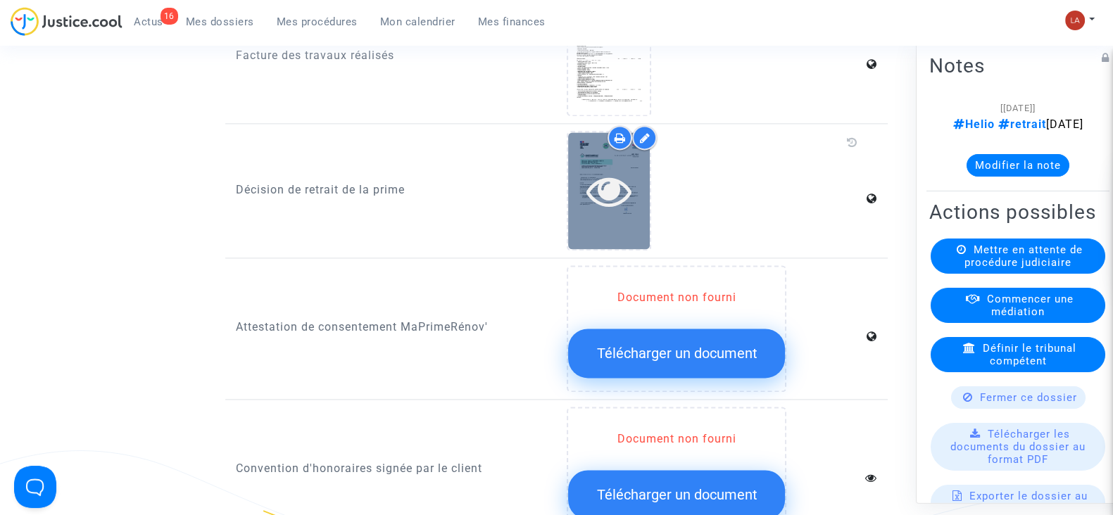
click at [650, 183] on div at bounding box center [609, 190] width 82 height 45
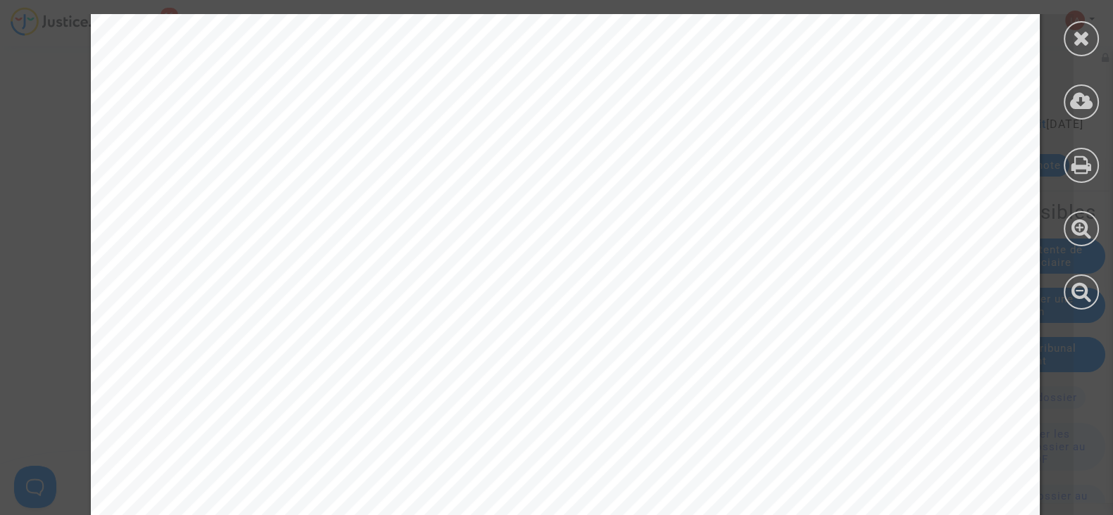
scroll to position [508, 0]
drag, startPoint x: 1077, startPoint y: 32, endPoint x: 1085, endPoint y: 35, distance: 9.1
click at [1085, 35] on icon at bounding box center [1082, 37] width 18 height 21
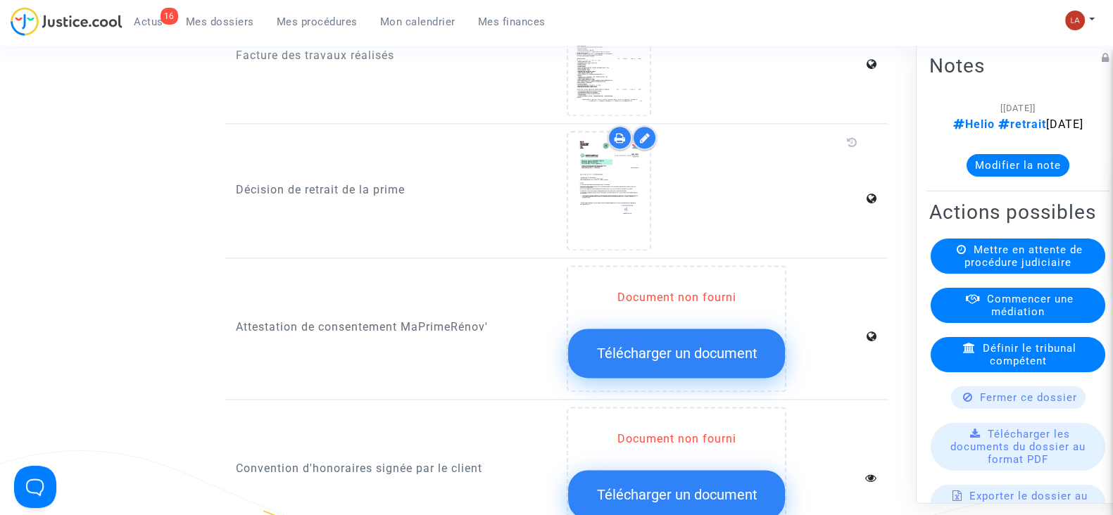
click at [977, 177] on button "Modifier la note" at bounding box center [1017, 165] width 103 height 23
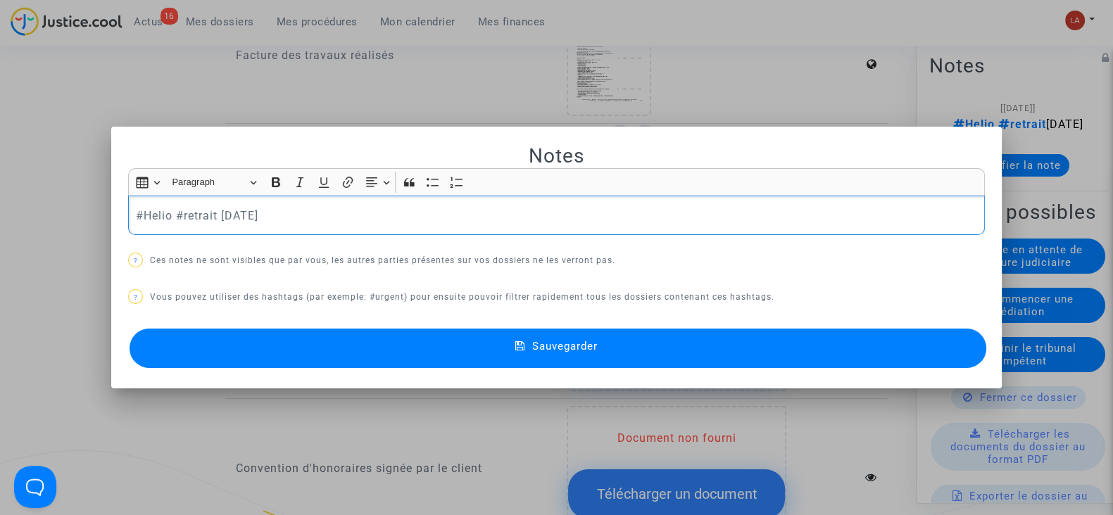
scroll to position [0, 0]
click at [842, 344] on button "Sauvegarder" at bounding box center [557, 348] width 856 height 39
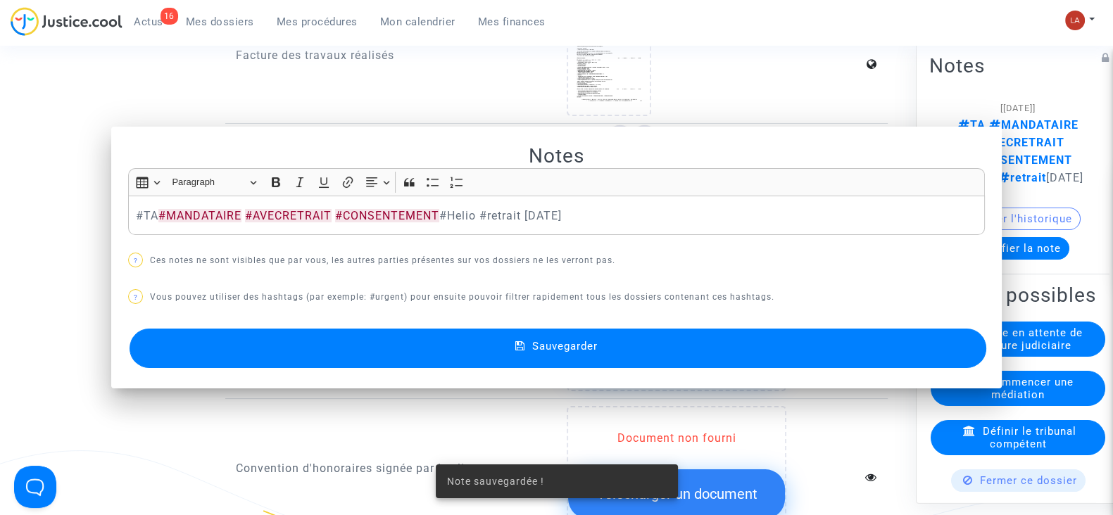
scroll to position [2387, 0]
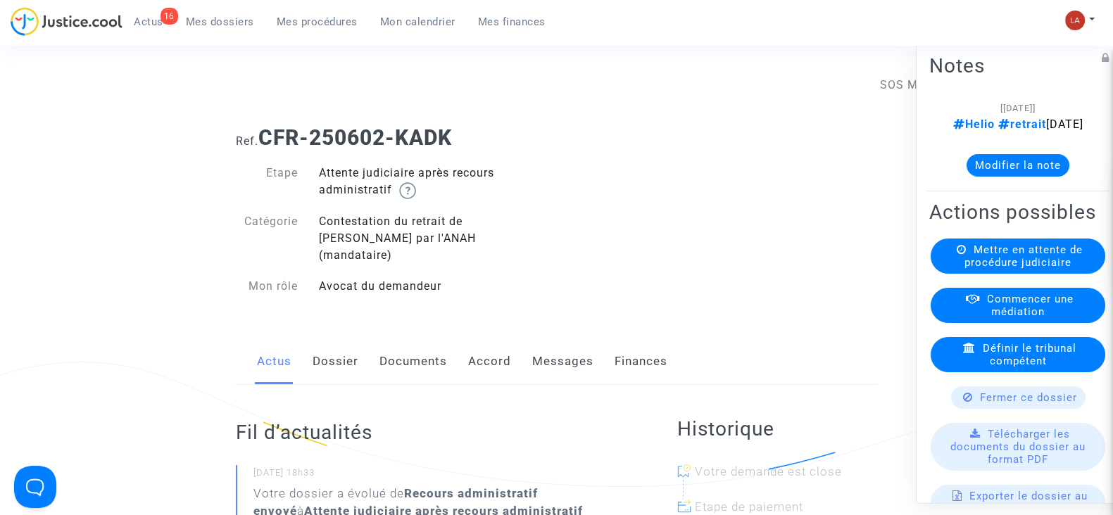
click at [427, 342] on link "Documents" at bounding box center [413, 362] width 68 height 46
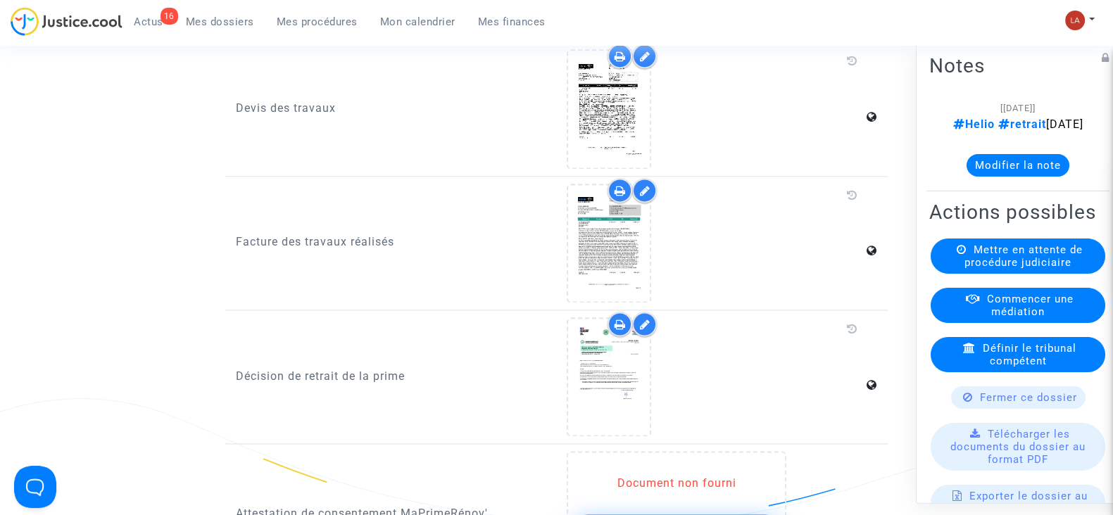
scroll to position [2458, 0]
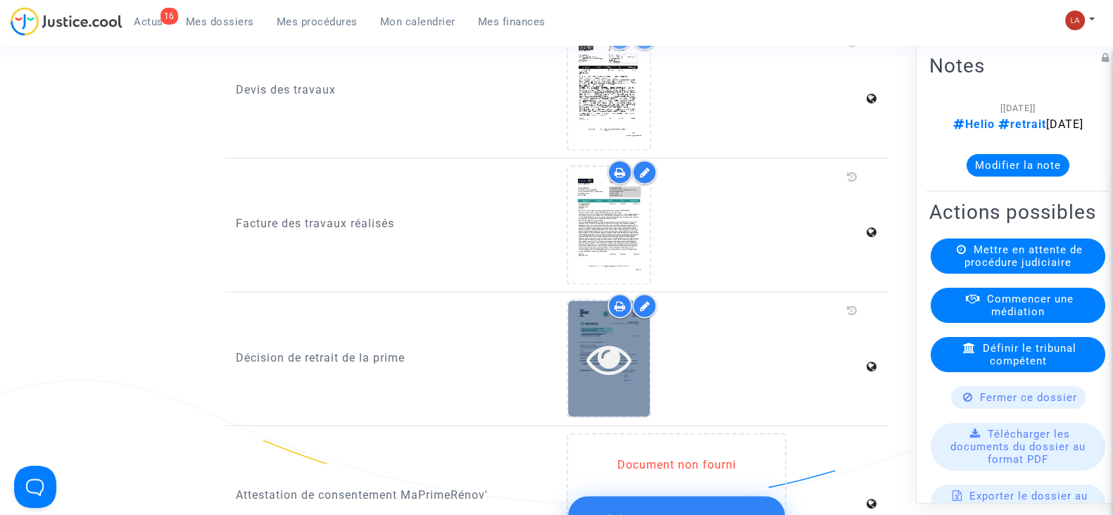
click at [612, 336] on icon at bounding box center [609, 358] width 46 height 45
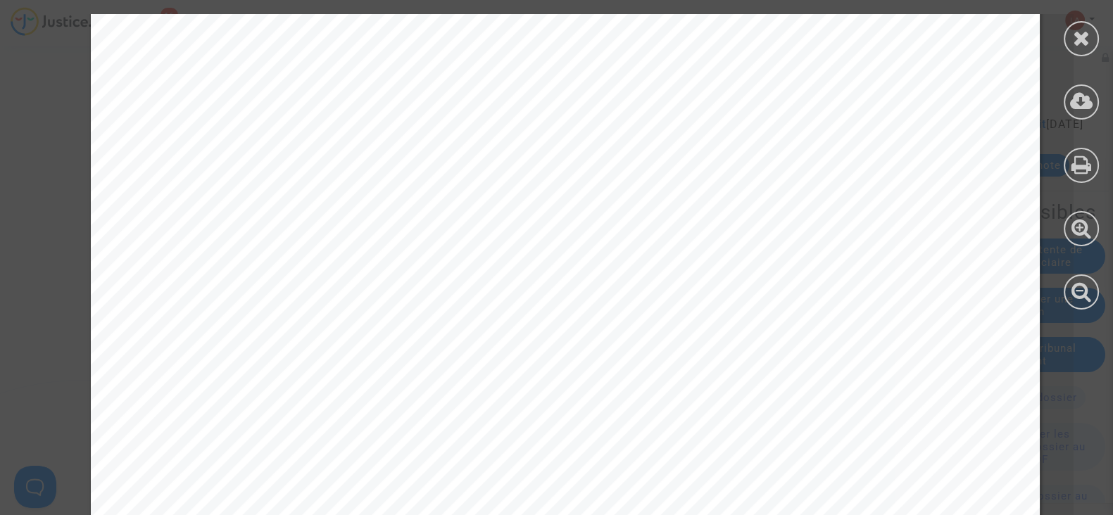
scroll to position [500, 0]
click at [1086, 42] on icon at bounding box center [1082, 37] width 18 height 21
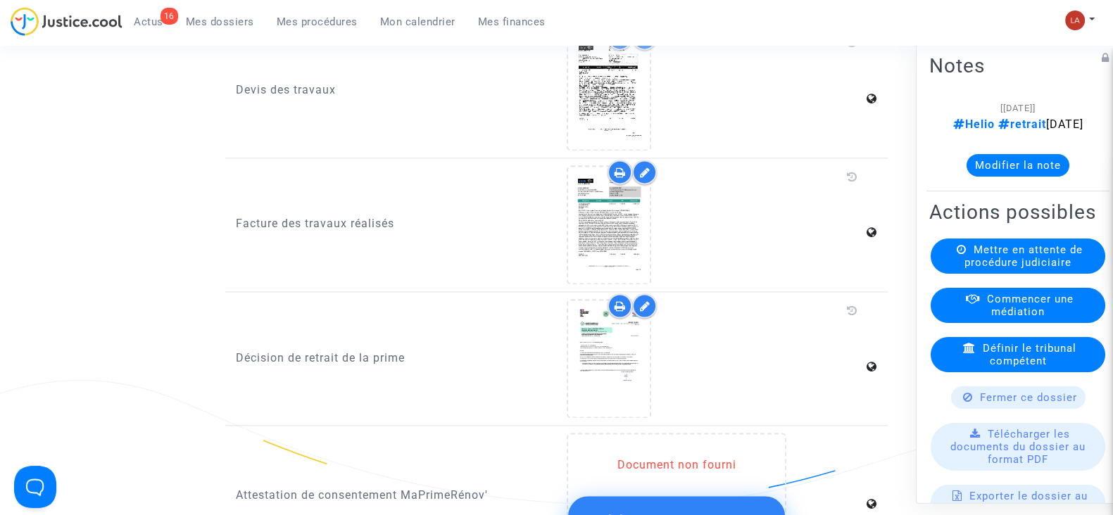
click at [992, 177] on button "Modifier la note" at bounding box center [1017, 165] width 103 height 23
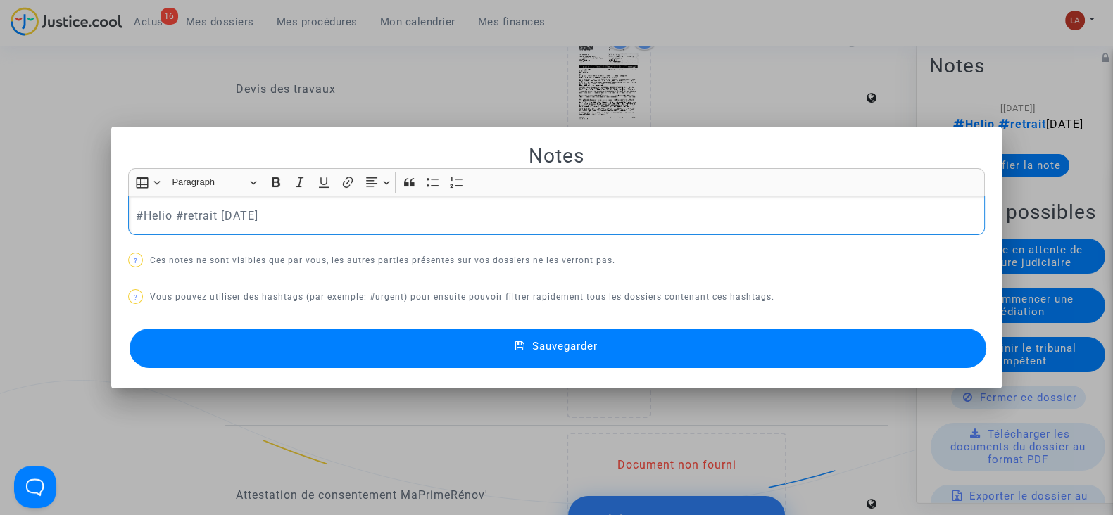
scroll to position [0, 0]
click at [436, 346] on button "Sauvegarder" at bounding box center [557, 348] width 856 height 39
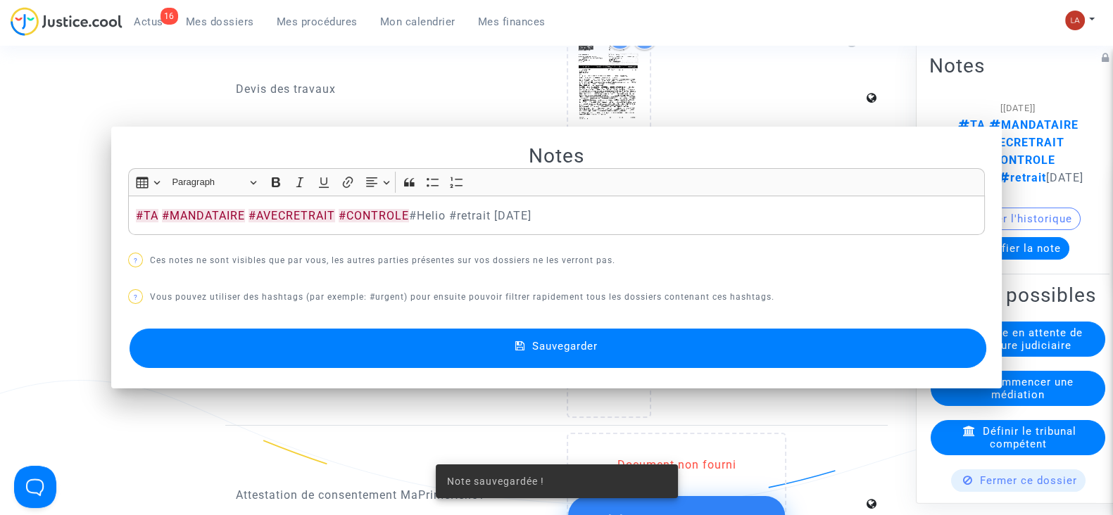
scroll to position [2458, 0]
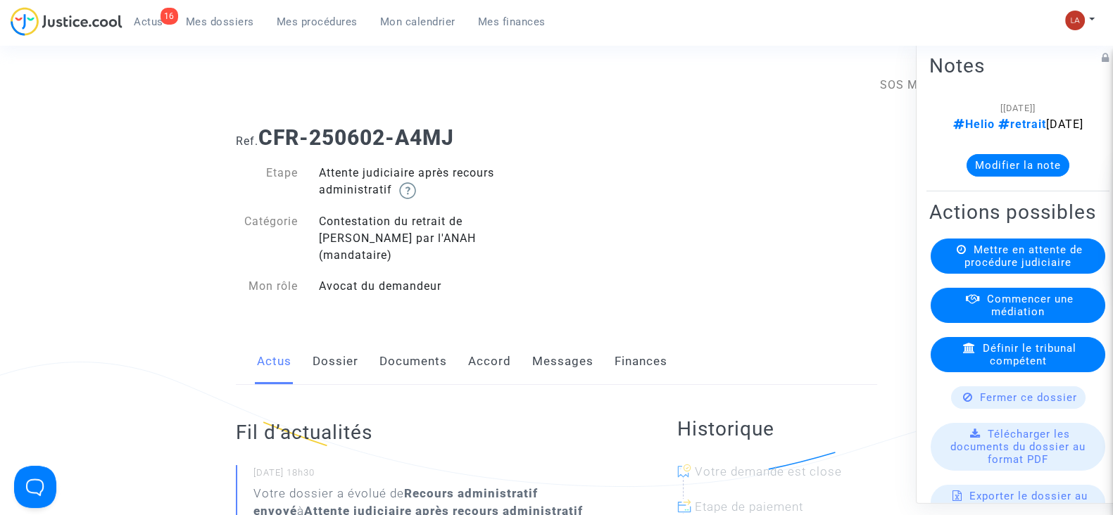
click at [562, 355] on link "Messages" at bounding box center [562, 362] width 61 height 46
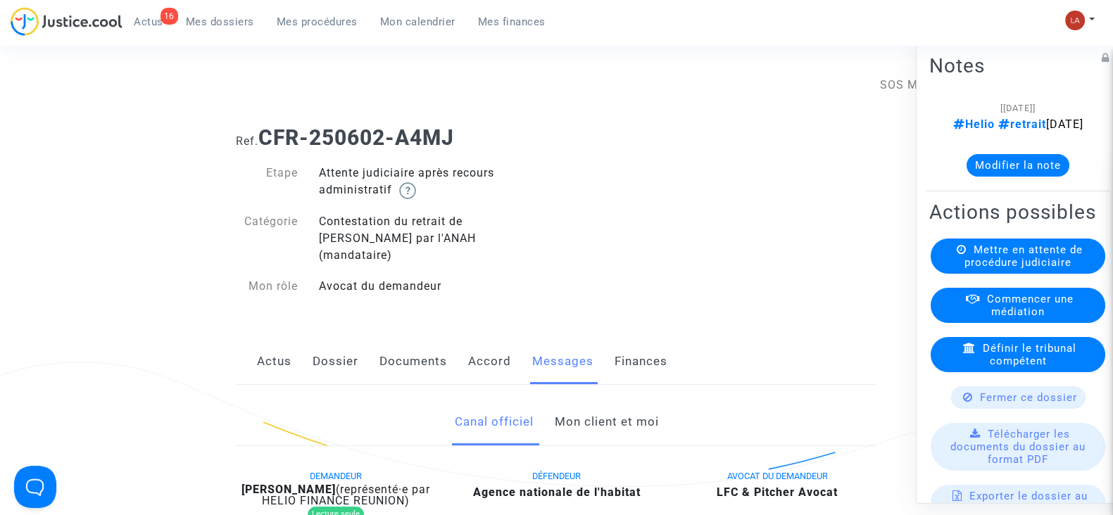
scroll to position [756, 0]
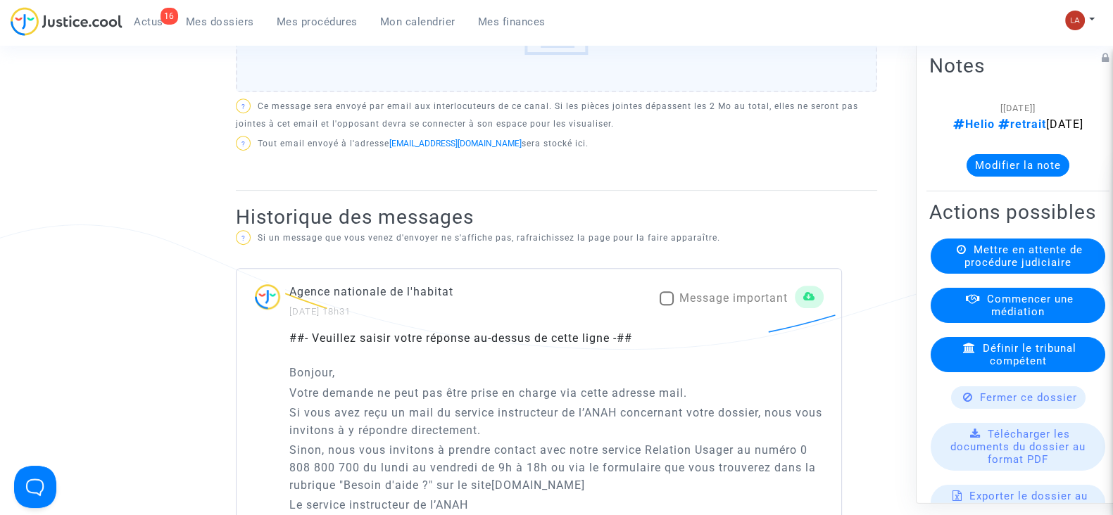
click at [659, 291] on span at bounding box center [666, 298] width 14 height 14
click at [666, 305] on input "Message important" at bounding box center [666, 305] width 1 height 1
checkbox input "true"
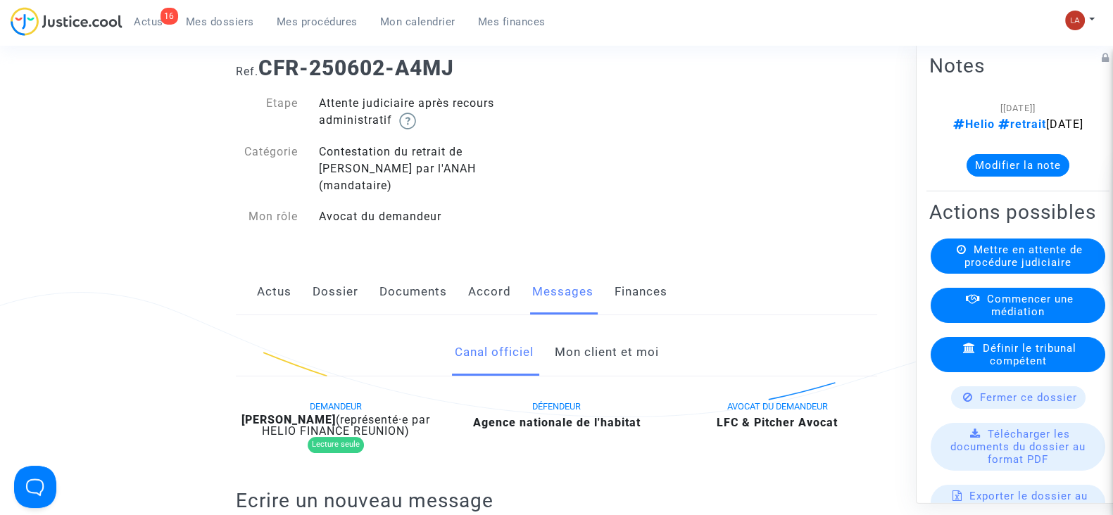
scroll to position [0, 0]
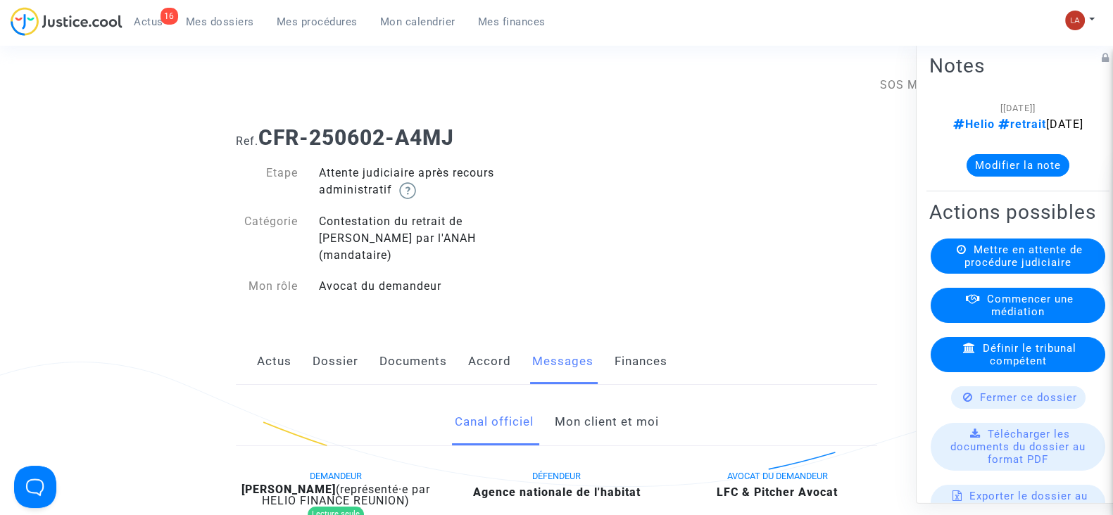
click at [398, 355] on link "Documents" at bounding box center [413, 362] width 68 height 46
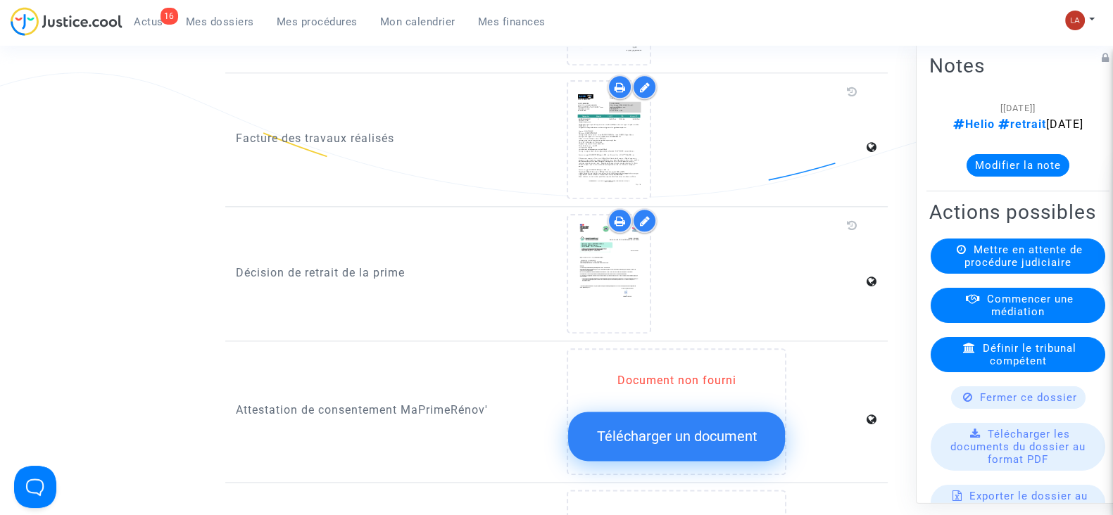
scroll to position [2146, 0]
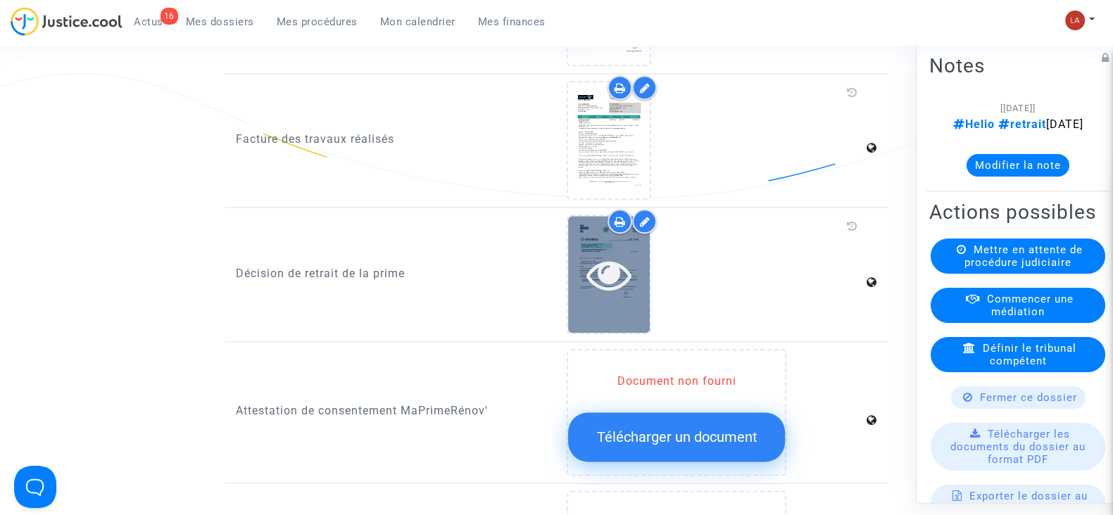
click at [638, 252] on div at bounding box center [609, 274] width 82 height 45
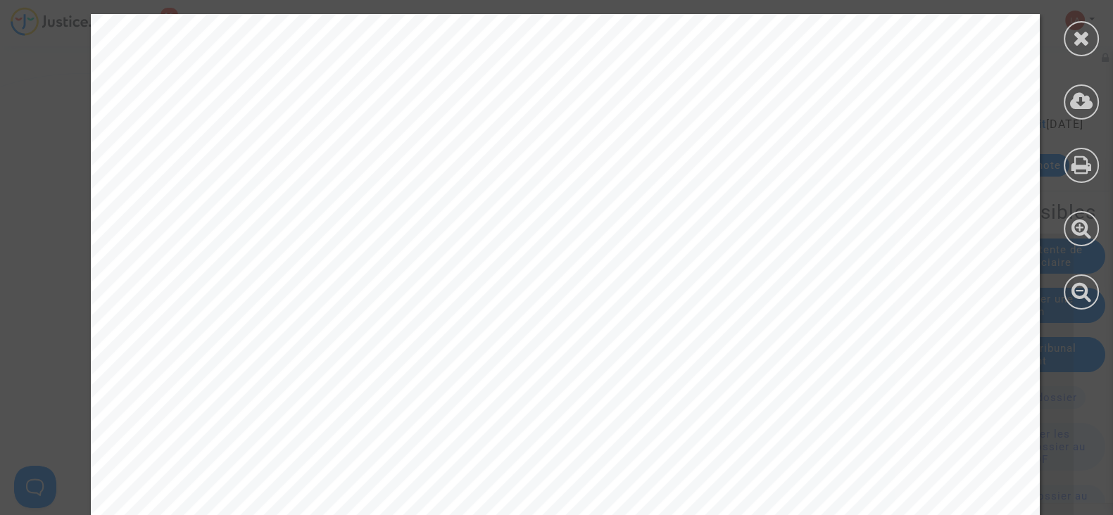
scroll to position [486, 0]
click at [1087, 25] on div at bounding box center [1080, 38] width 35 height 35
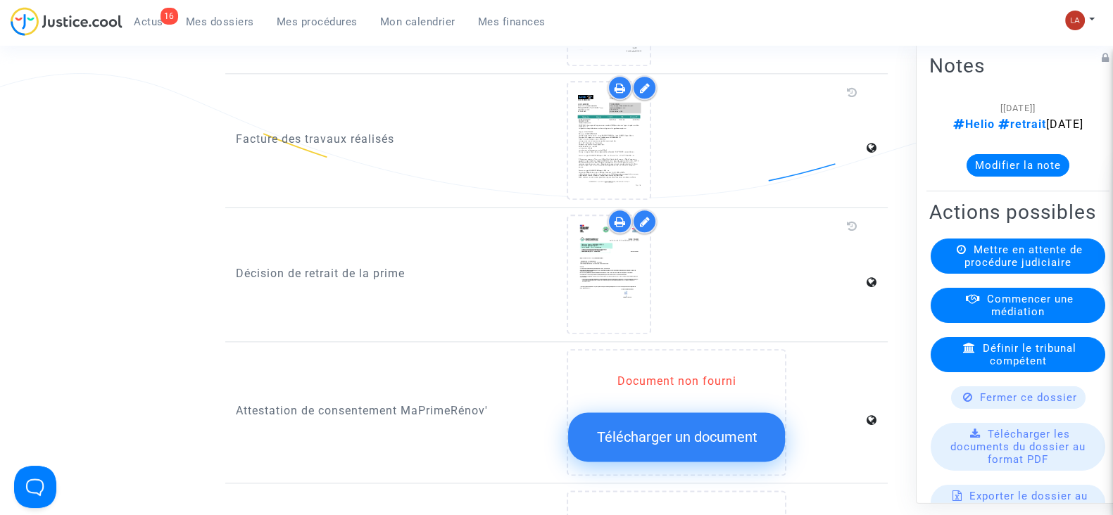
drag, startPoint x: 1003, startPoint y: 184, endPoint x: 1011, endPoint y: 182, distance: 8.7
click at [1011, 177] on button "Modifier la note" at bounding box center [1017, 165] width 103 height 23
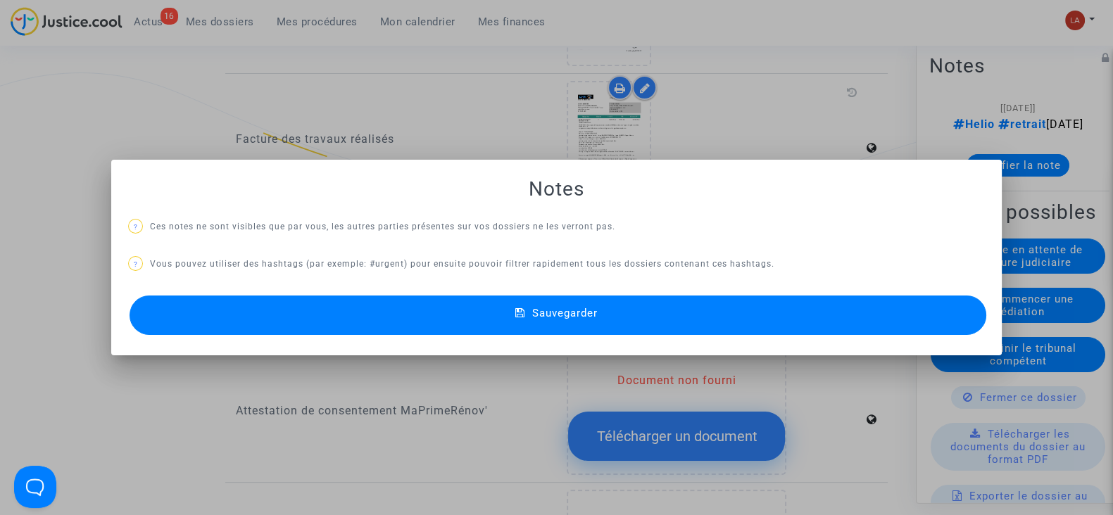
scroll to position [0, 0]
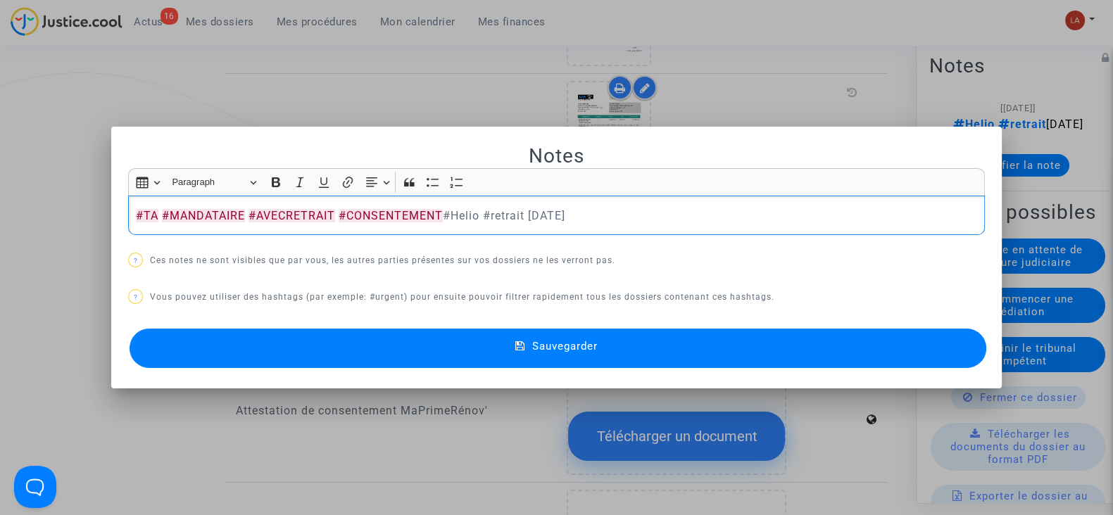
click at [931, 343] on button "Sauvegarder" at bounding box center [557, 348] width 856 height 39
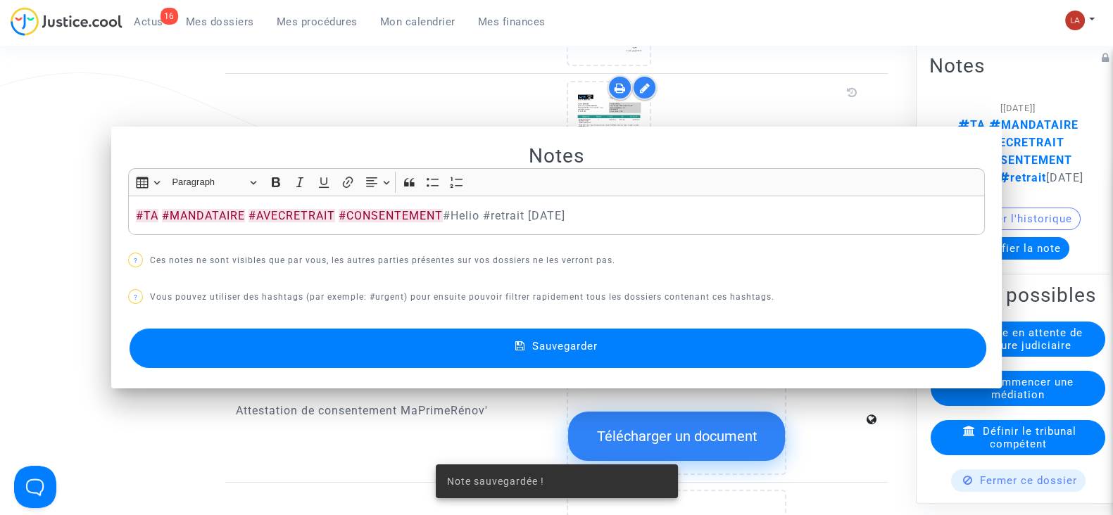
scroll to position [2146, 0]
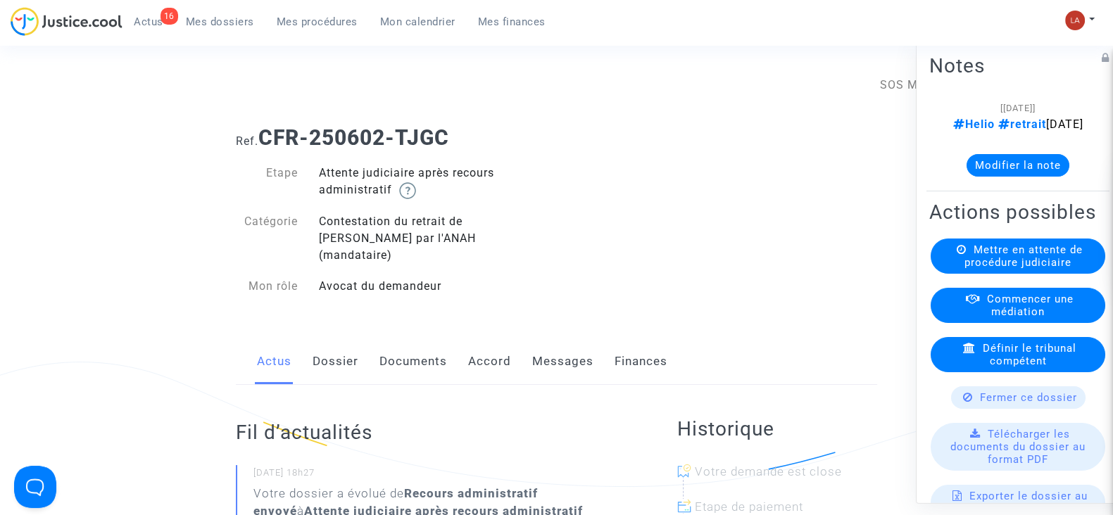
click at [422, 350] on link "Documents" at bounding box center [413, 362] width 68 height 46
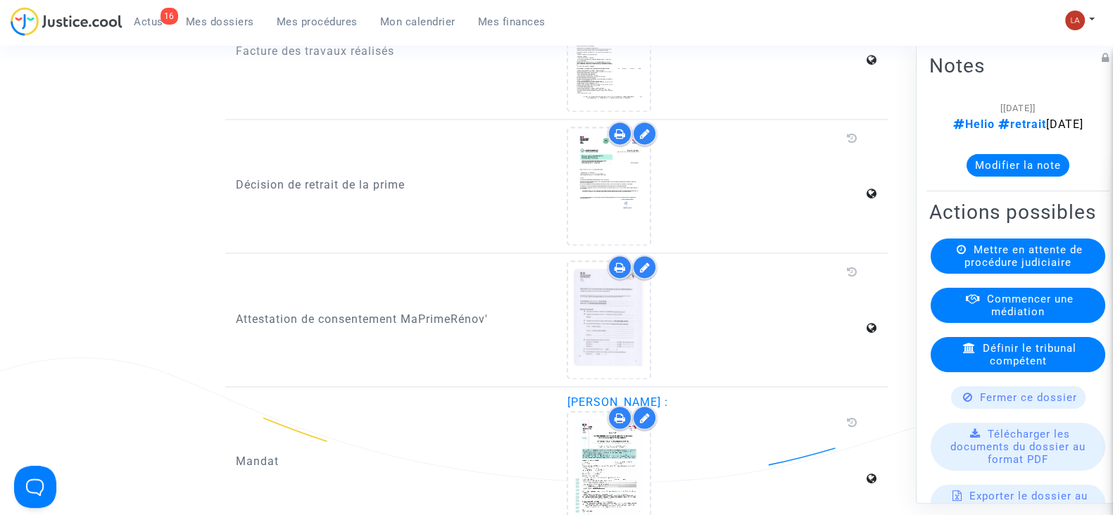
scroll to position [2481, 0]
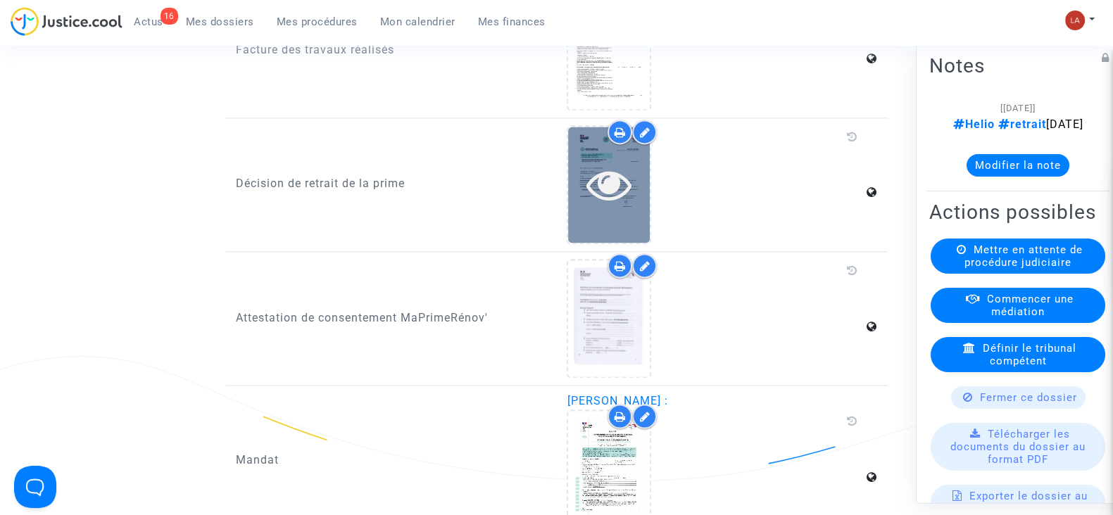
click at [604, 177] on icon at bounding box center [609, 184] width 46 height 45
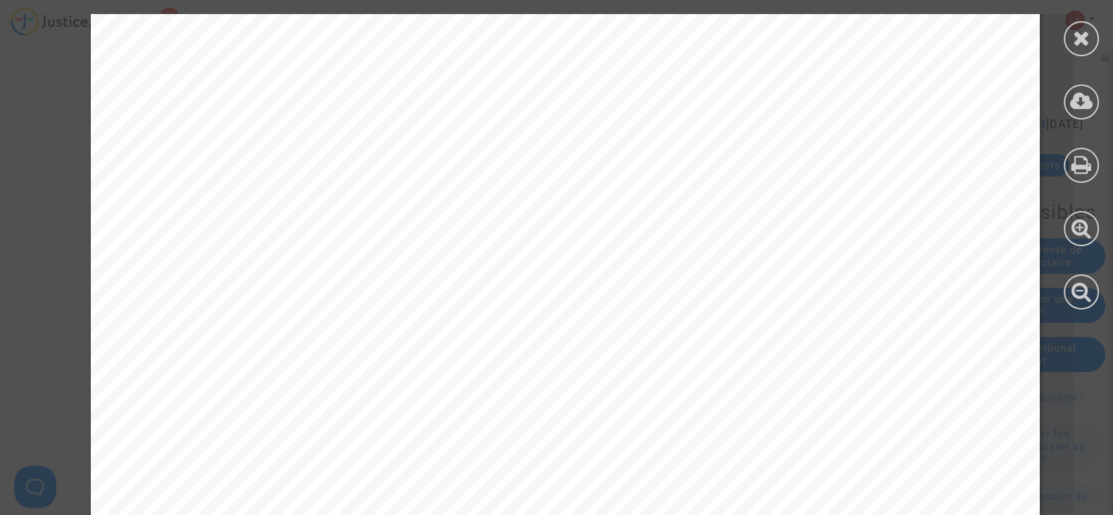
scroll to position [323, 0]
drag, startPoint x: 1075, startPoint y: 40, endPoint x: 672, endPoint y: 179, distance: 426.0
click at [672, 179] on div "[PERSON_NAME] [STREET_ADDRESS] Référence dossier :MPR-2023-647724 Adresse du lo…" at bounding box center [565, 362] width 949 height 1343
drag, startPoint x: 1075, startPoint y: 39, endPoint x: 1095, endPoint y: 51, distance: 23.7
click at [1095, 51] on div at bounding box center [1080, 162] width 63 height 324
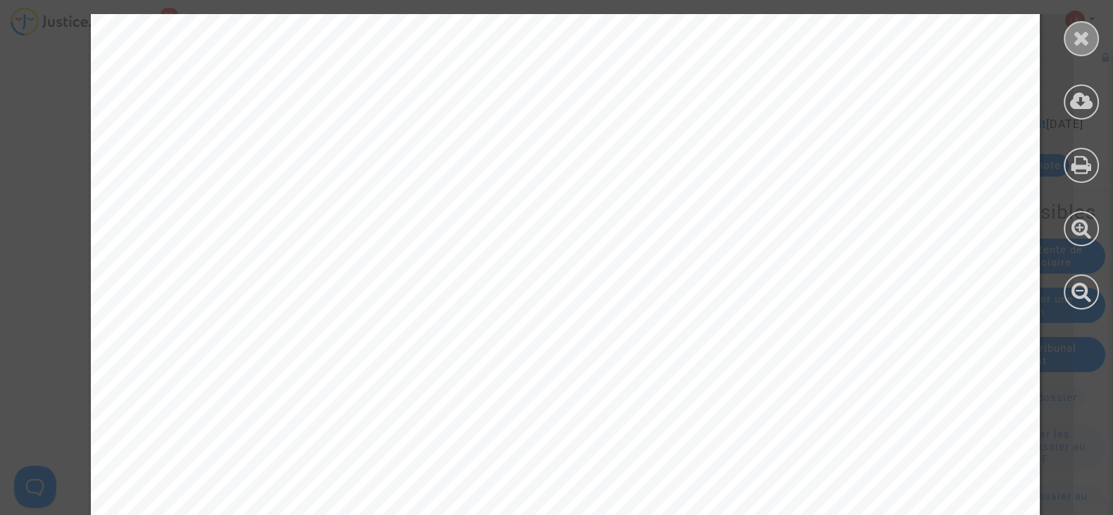
click at [1077, 34] on icon at bounding box center [1082, 37] width 18 height 21
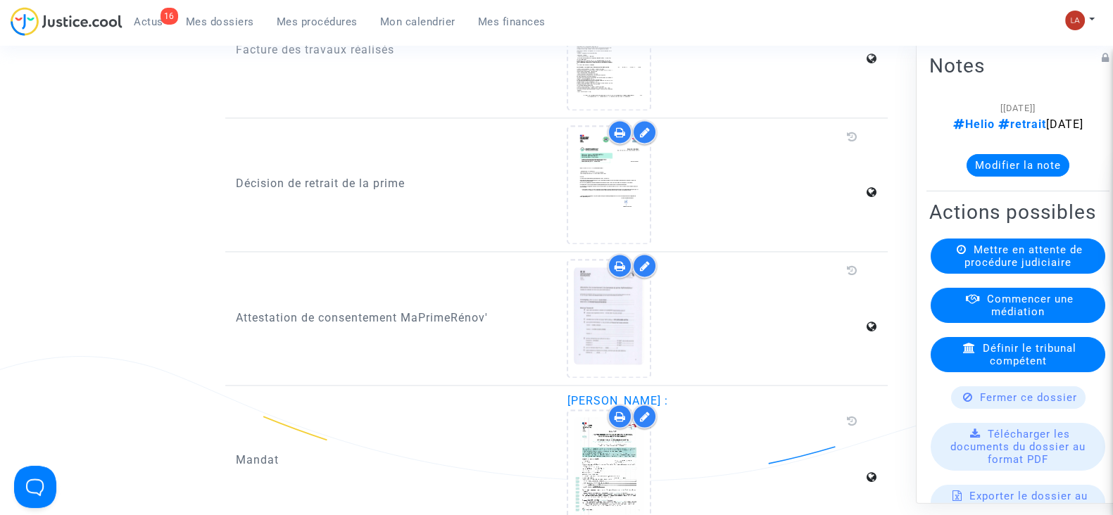
click at [971, 177] on button "Modifier la note" at bounding box center [1017, 165] width 103 height 23
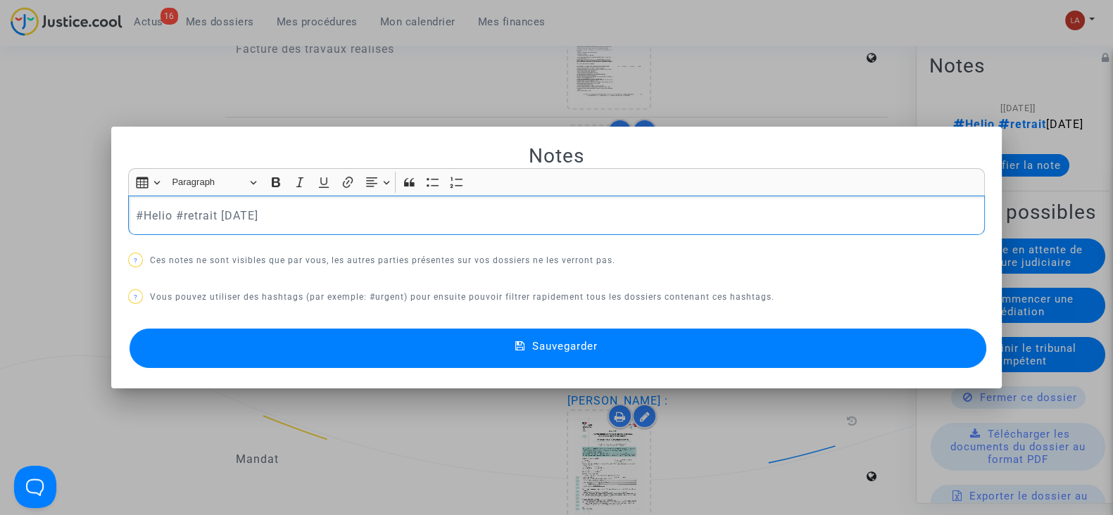
click at [136, 209] on p "#Helio #retrait 25-04-25" at bounding box center [557, 216] width 842 height 18
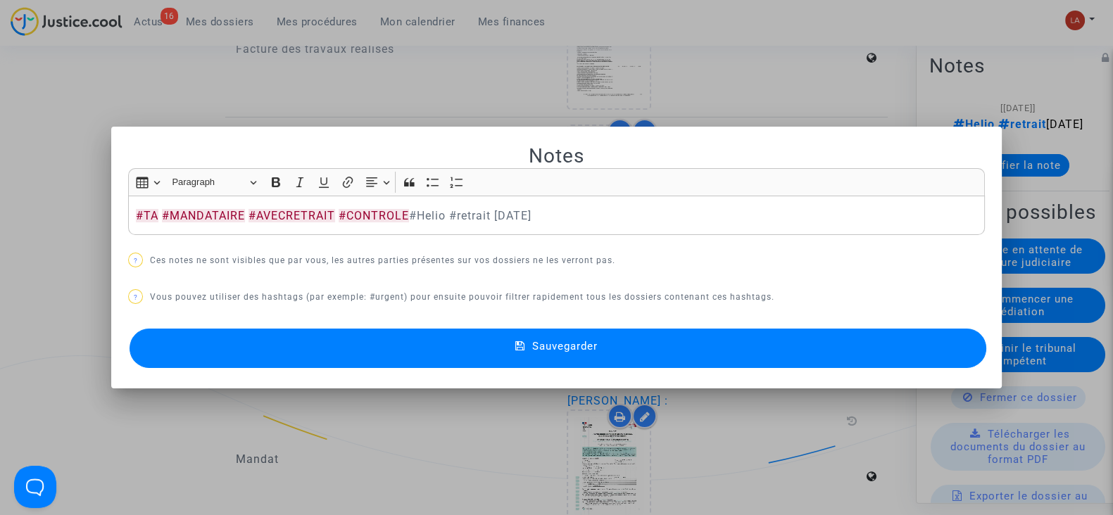
click at [218, 336] on button "Sauvegarder" at bounding box center [557, 348] width 856 height 39
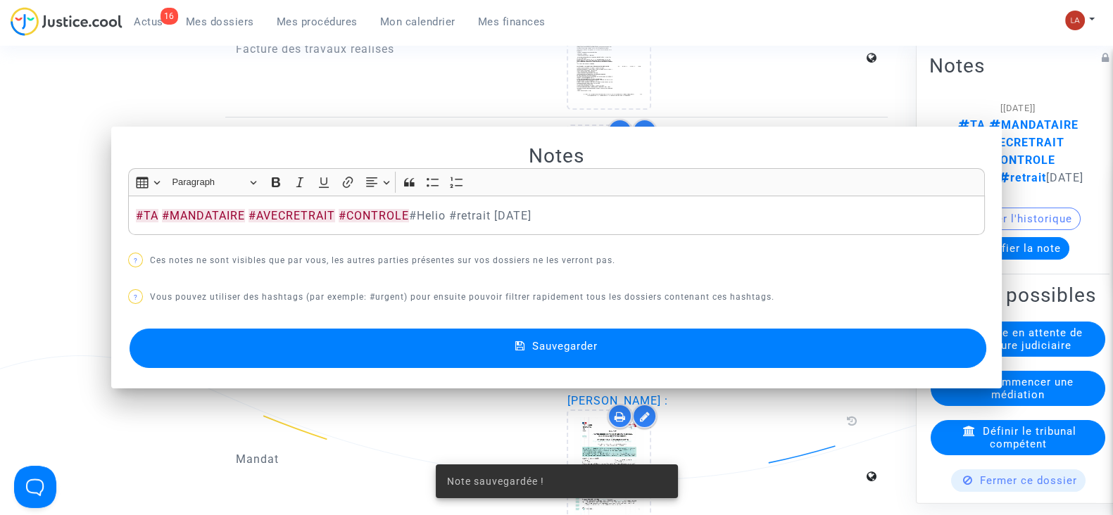
scroll to position [2481, 0]
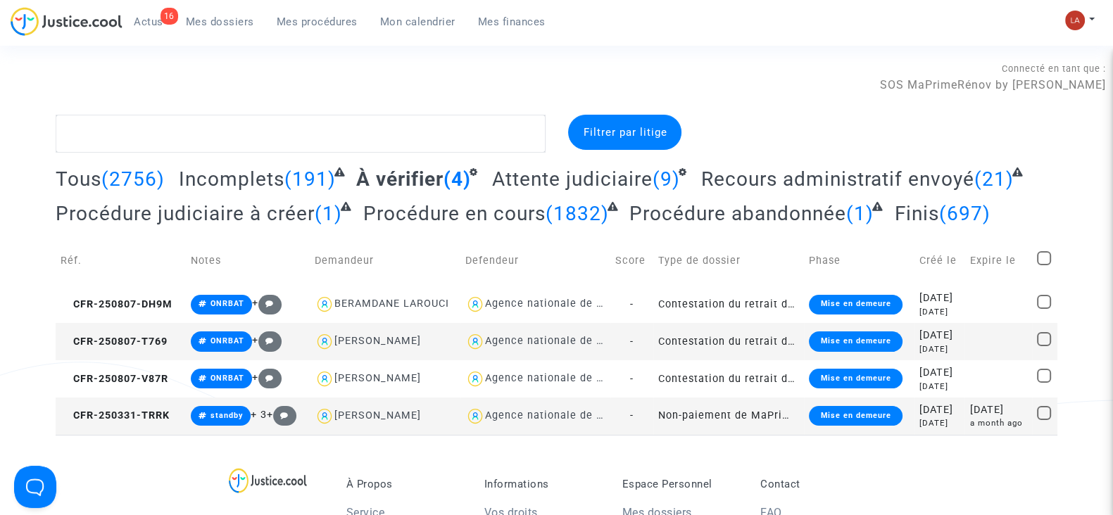
click at [493, 178] on span "Attente judiciaire" at bounding box center [572, 178] width 160 height 23
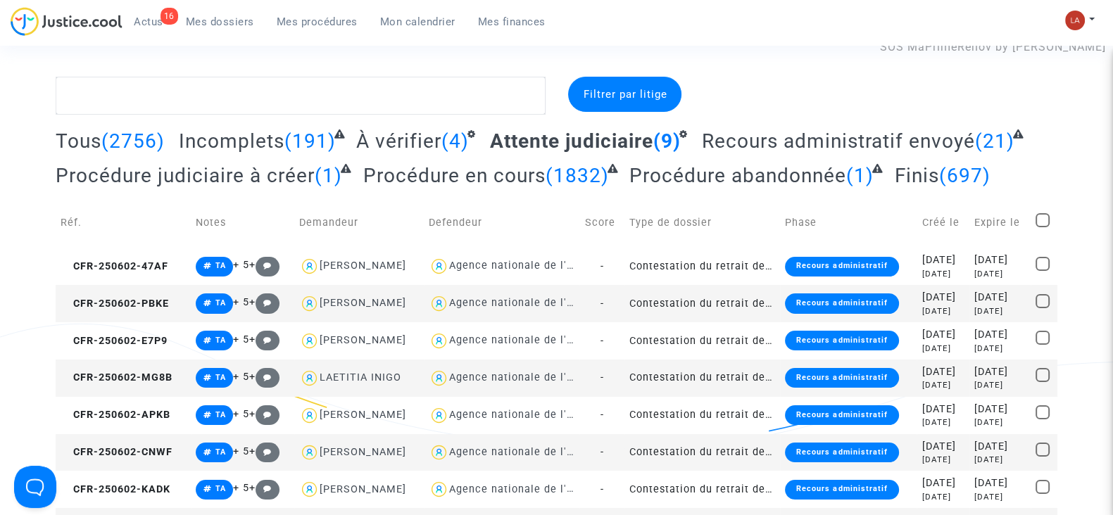
scroll to position [37, 0]
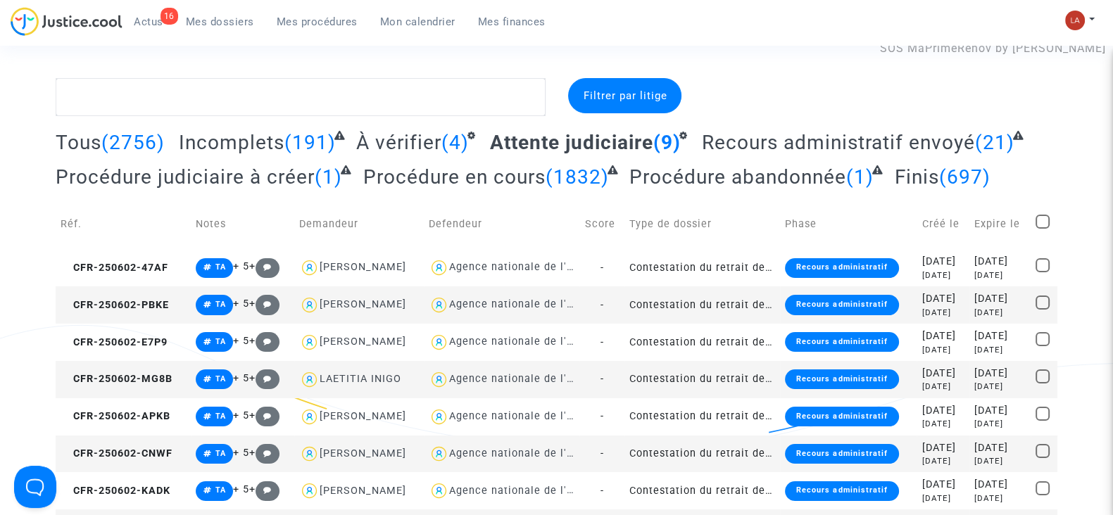
click at [1047, 220] on span at bounding box center [1042, 222] width 14 height 14
click at [1042, 229] on input "checkbox" at bounding box center [1042, 229] width 1 height 1
checkbox input "true"
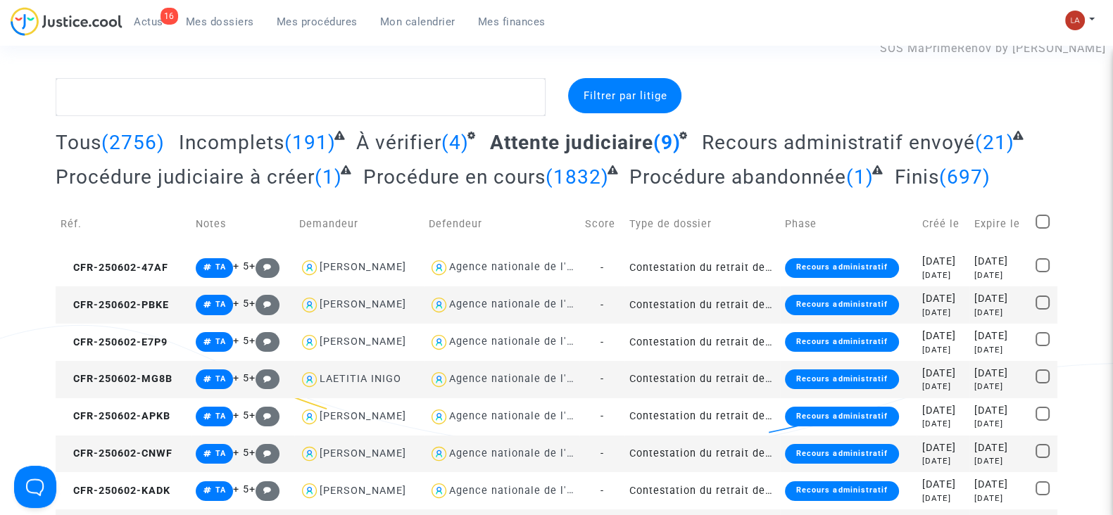
checkbox input "true"
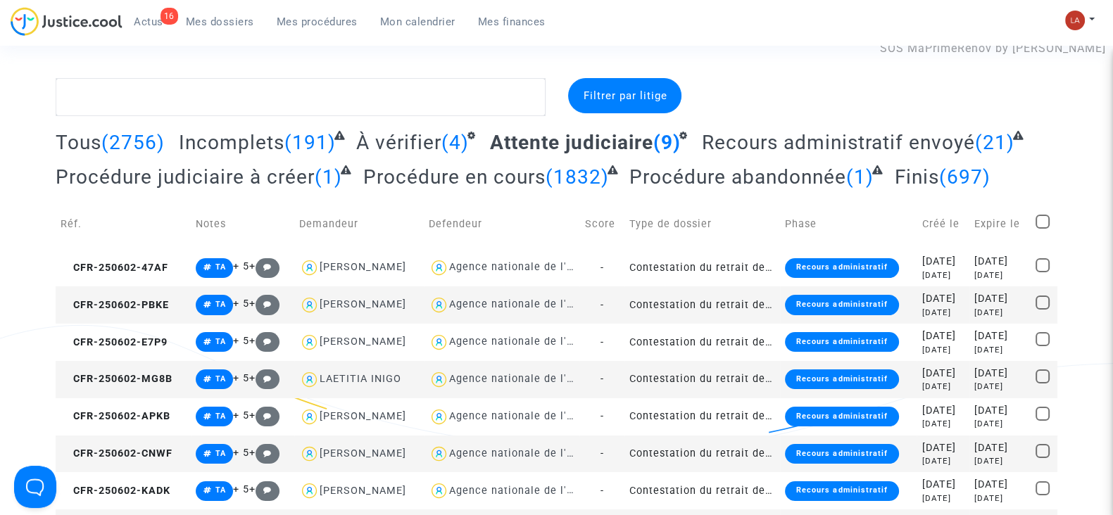
checkbox input "true"
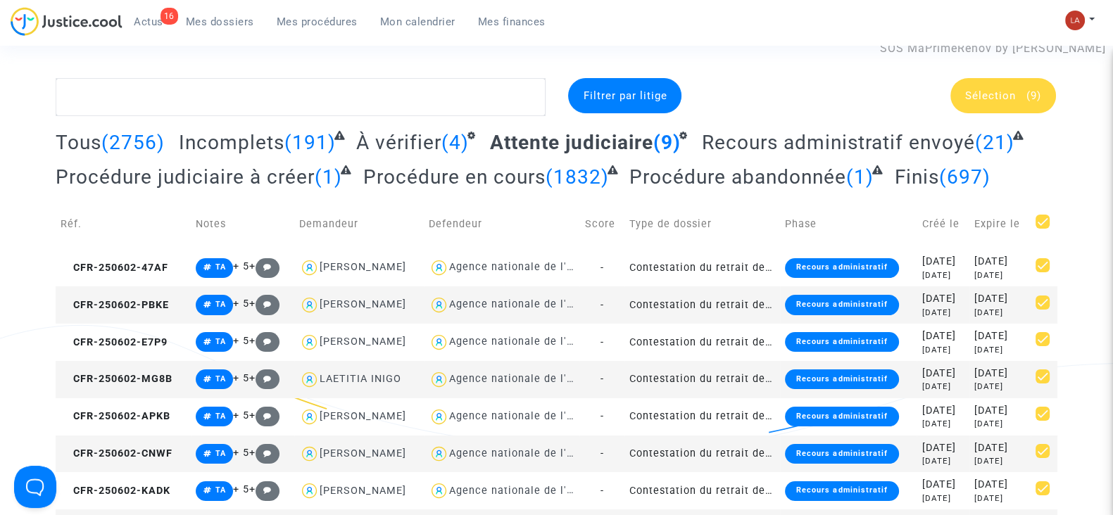
click at [1026, 93] on span "(9)" at bounding box center [1033, 95] width 15 height 13
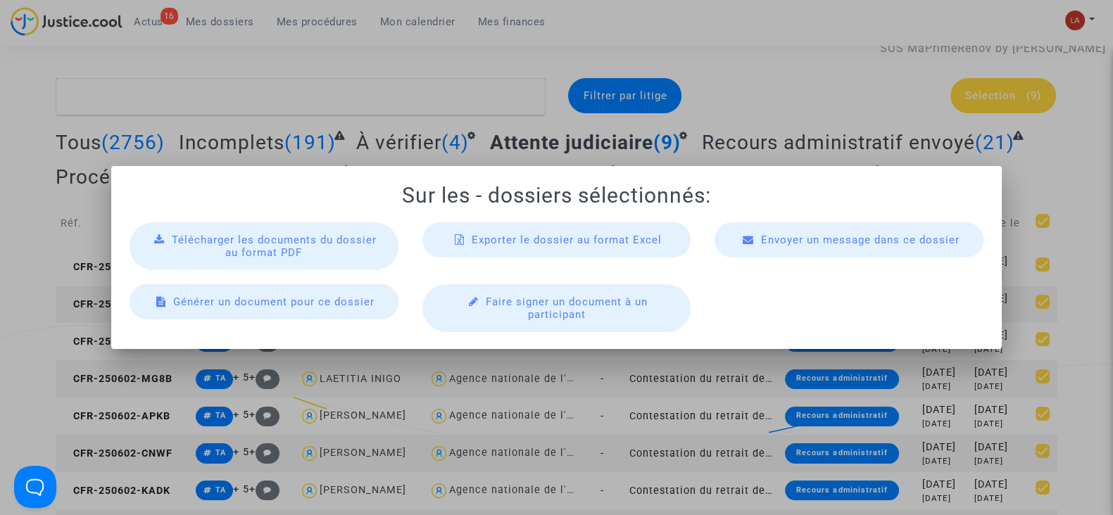
scroll to position [0, 0]
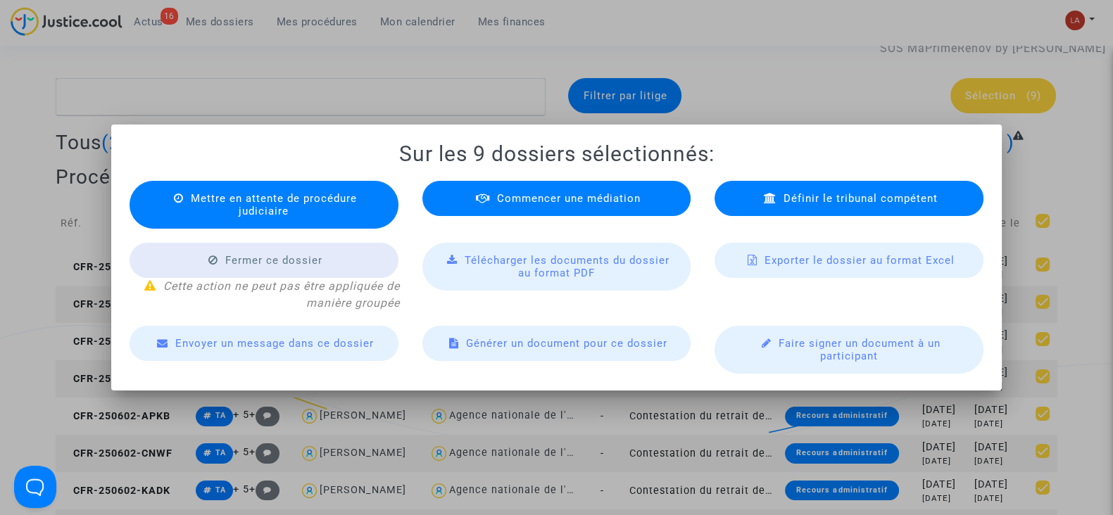
click at [467, 89] on div at bounding box center [556, 257] width 1113 height 515
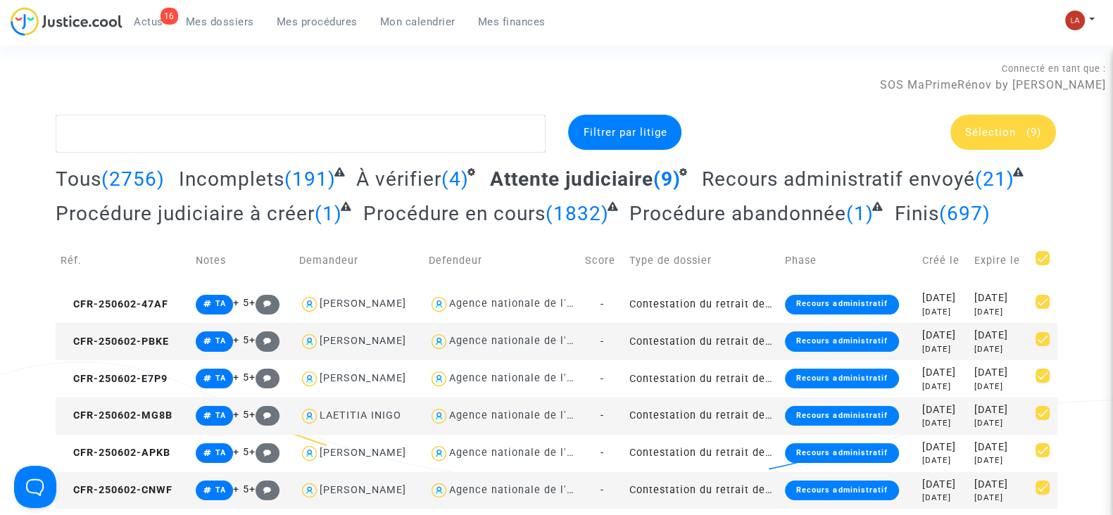
scroll to position [37, 0]
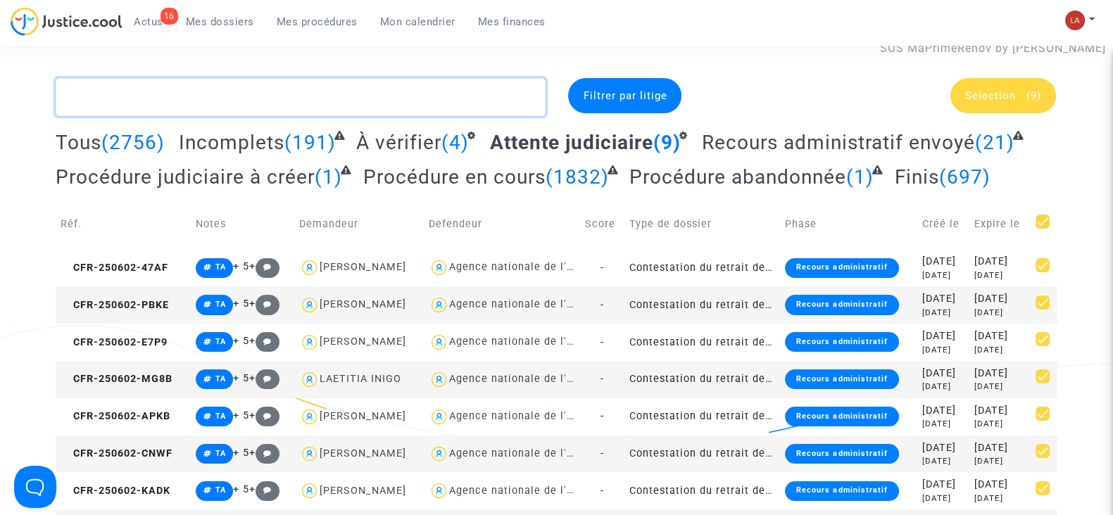
click at [432, 92] on textarea at bounding box center [301, 97] width 490 height 38
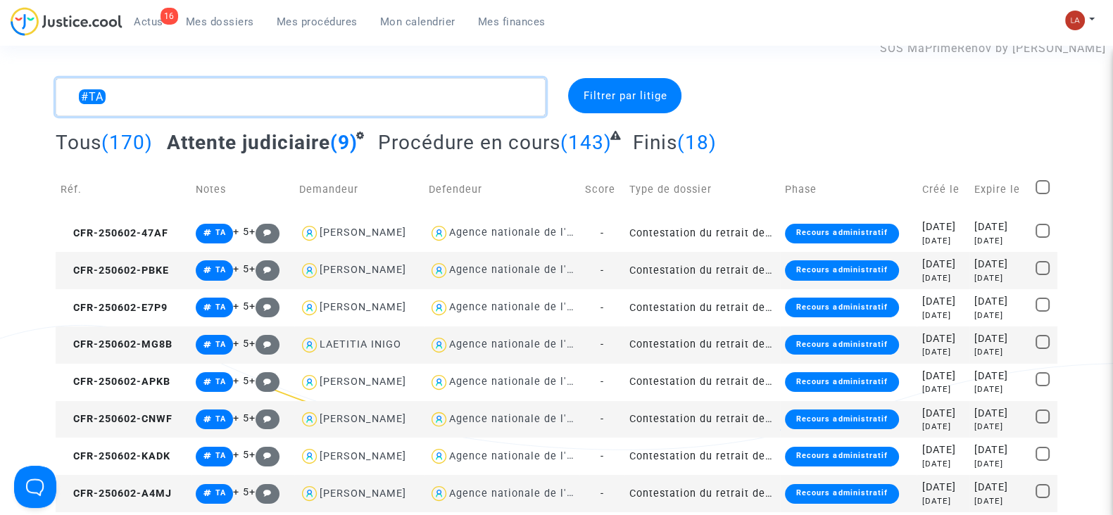
type textarea "#TA"
click at [1044, 189] on span at bounding box center [1042, 187] width 14 height 14
click at [1042, 194] on input "checkbox" at bounding box center [1042, 194] width 1 height 1
checkbox input "true"
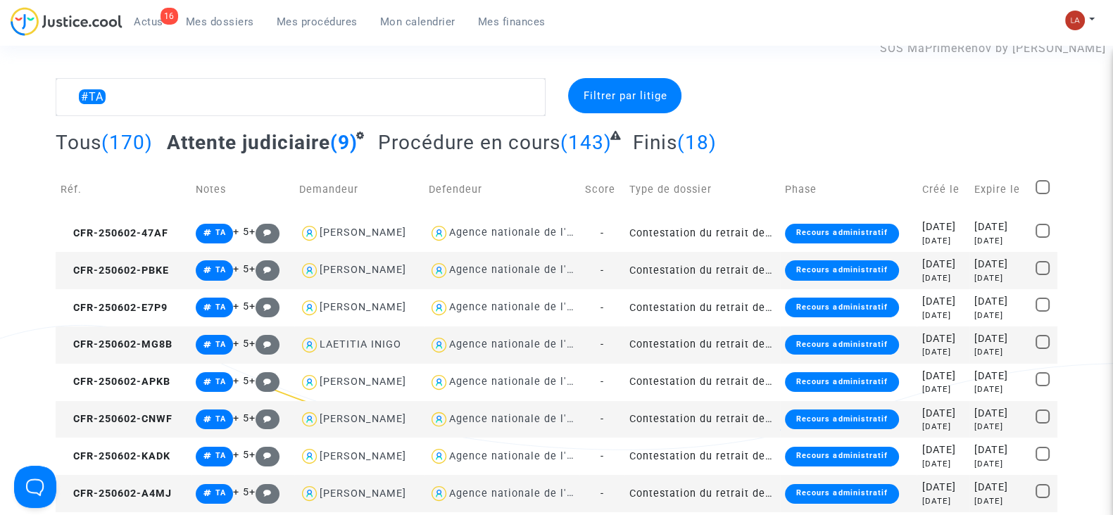
checkbox input "true"
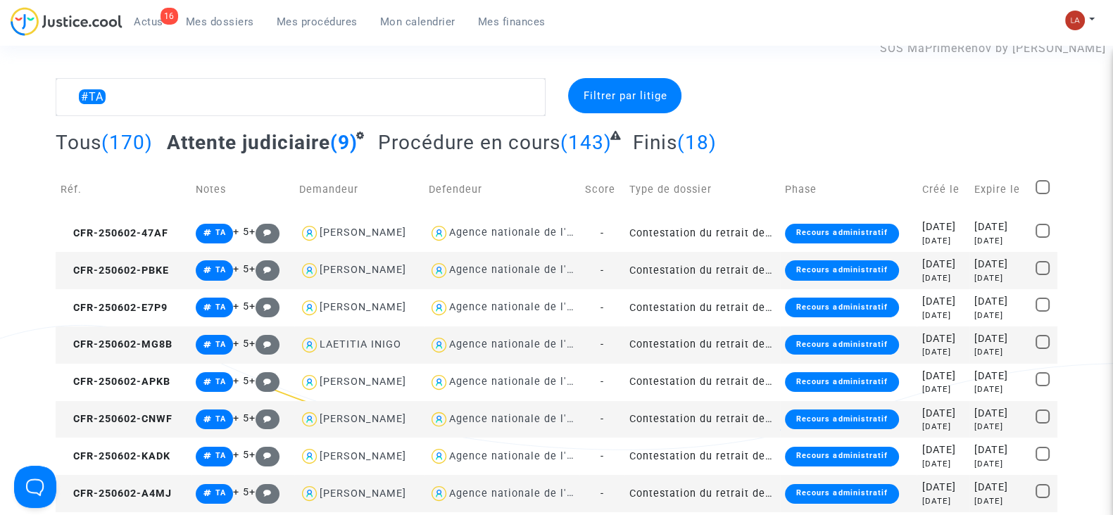
checkbox input "true"
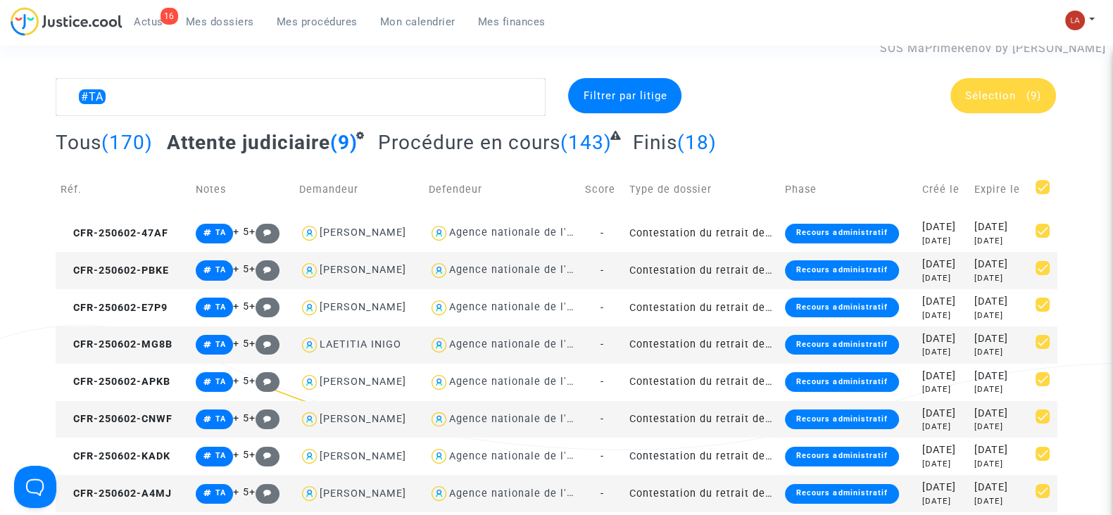
click at [1004, 91] on span "Sélection" at bounding box center [990, 95] width 51 height 13
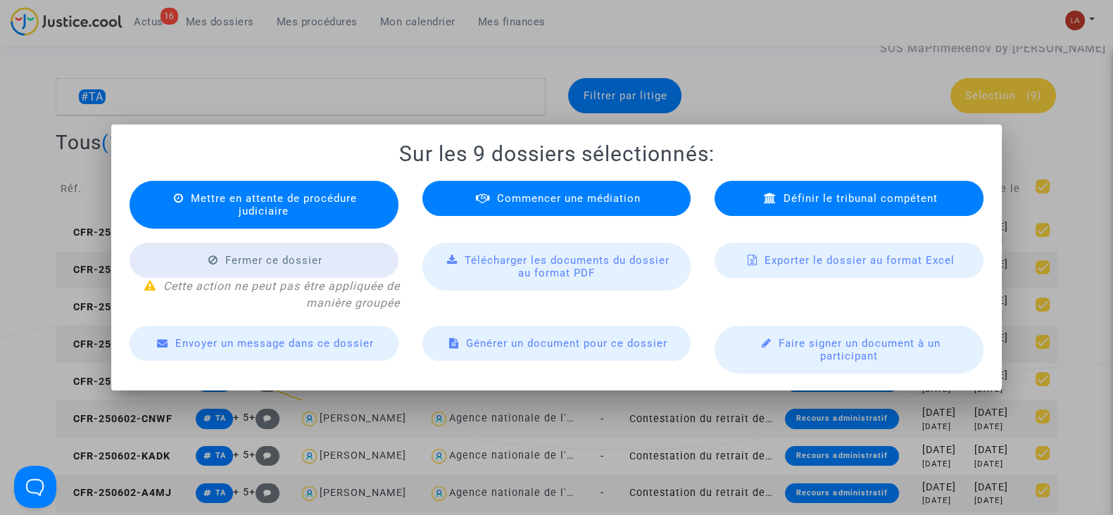
click at [351, 203] on span "Mettre en attente de procédure judiciaire" at bounding box center [274, 204] width 166 height 25
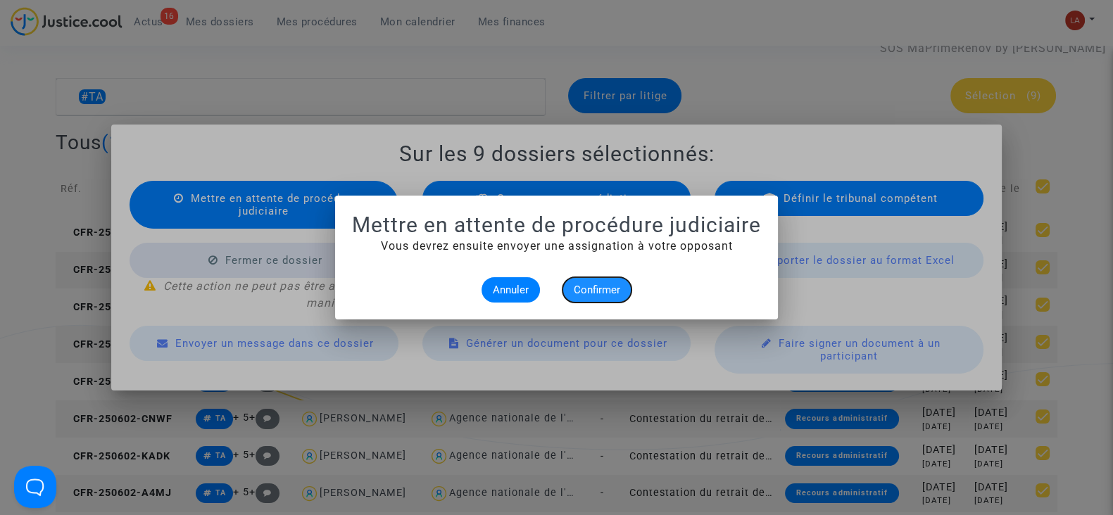
click at [587, 284] on span "Confirmer" at bounding box center [597, 290] width 46 height 13
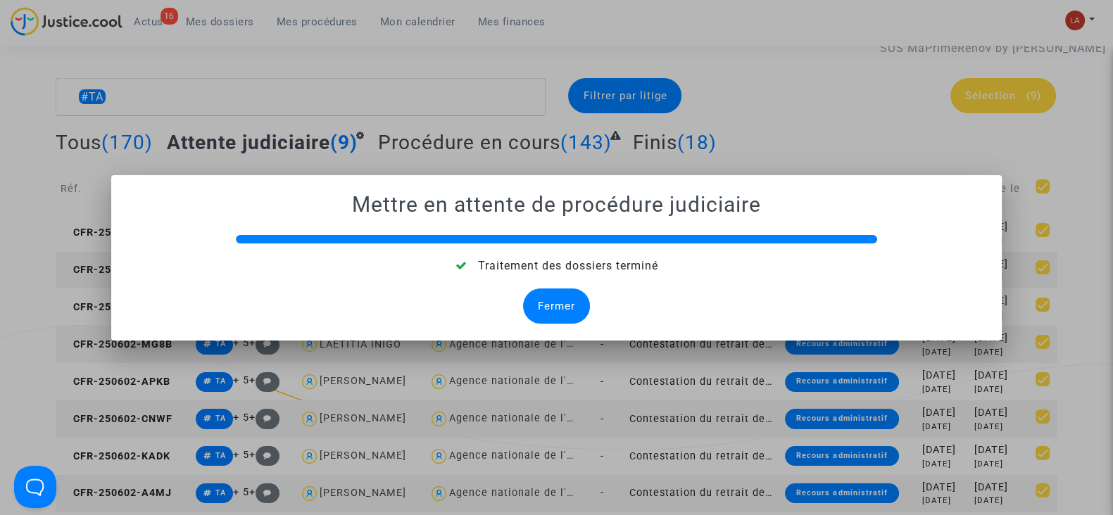
click at [538, 305] on div "Fermer" at bounding box center [556, 306] width 67 height 35
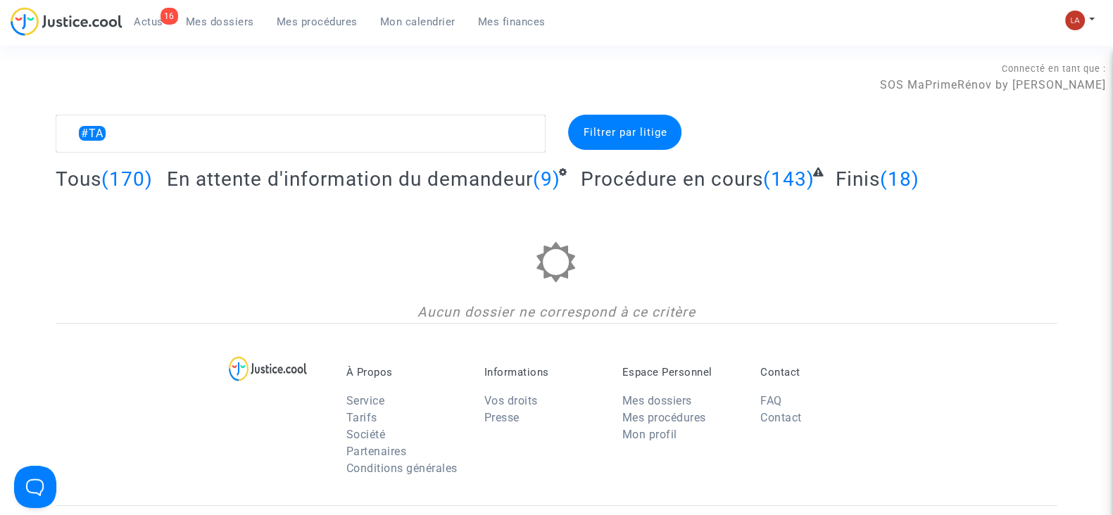
scroll to position [37, 0]
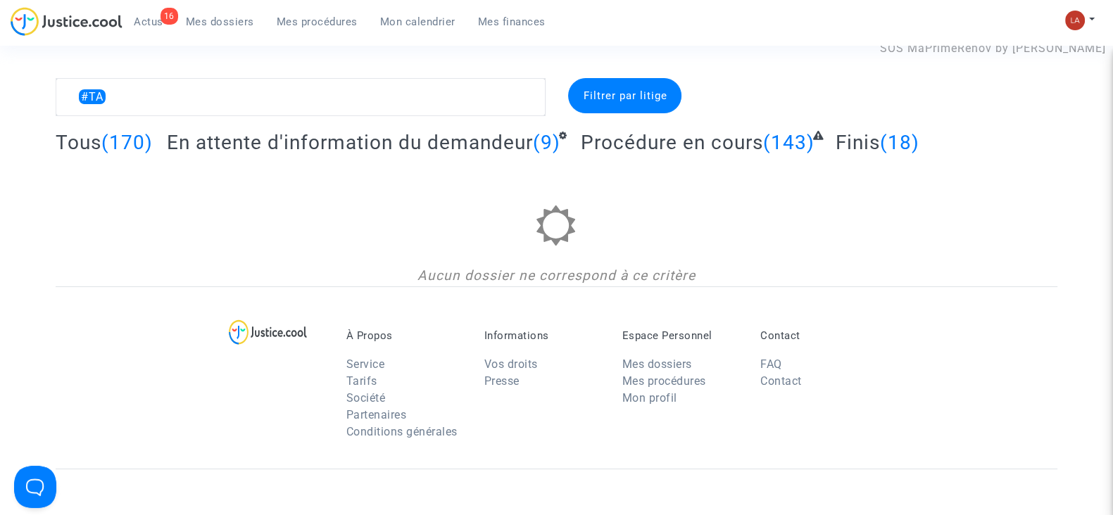
click at [400, 134] on span "En attente d'information du demandeur" at bounding box center [350, 142] width 366 height 23
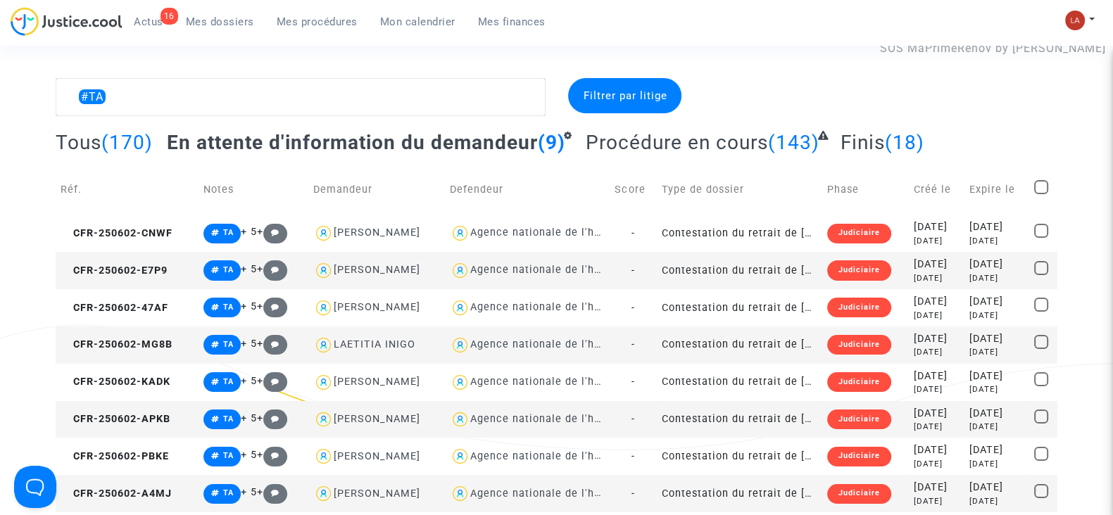
click at [1041, 182] on span at bounding box center [1041, 187] width 14 height 14
click at [1041, 194] on input "checkbox" at bounding box center [1040, 194] width 1 height 1
checkbox input "true"
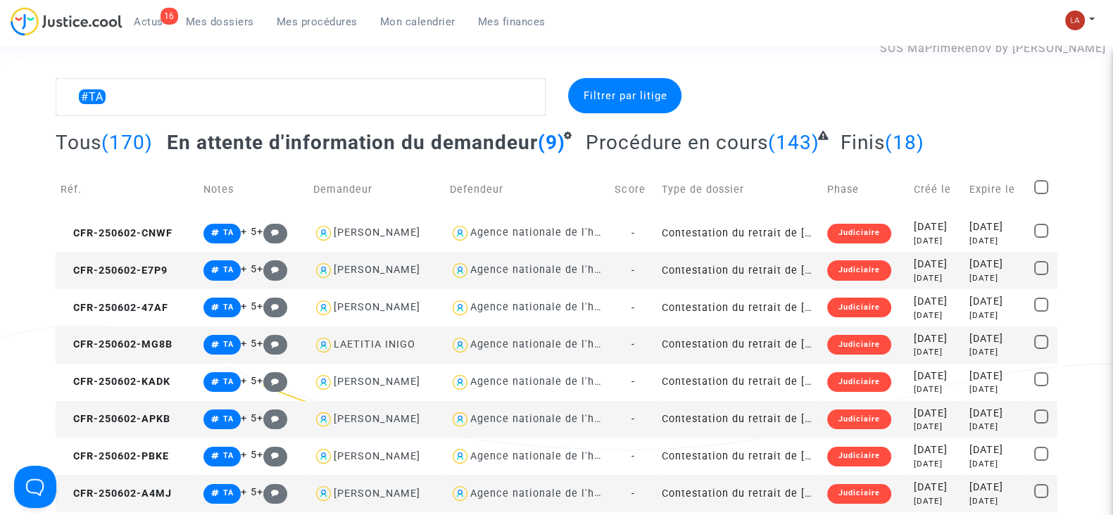
checkbox input "true"
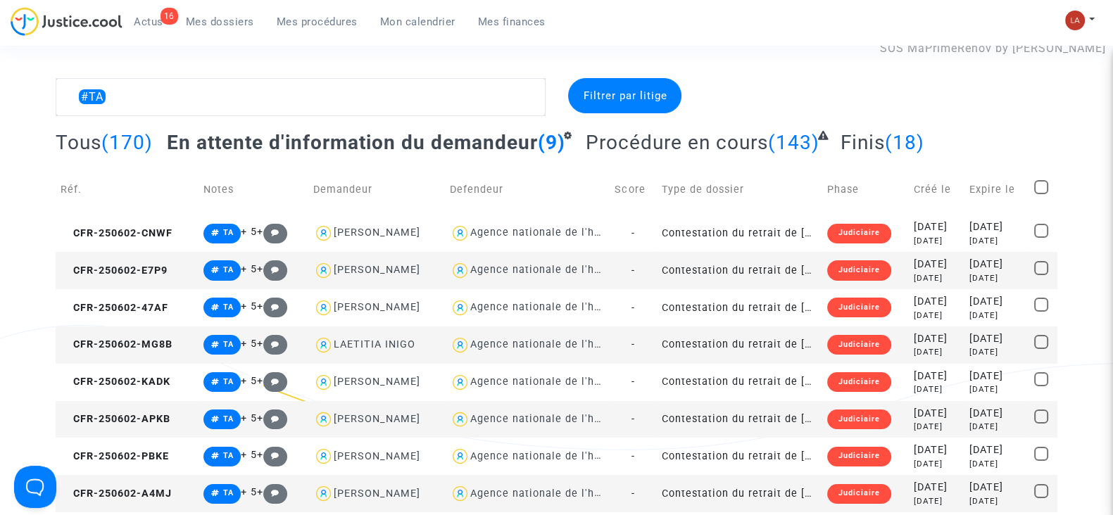
checkbox input "true"
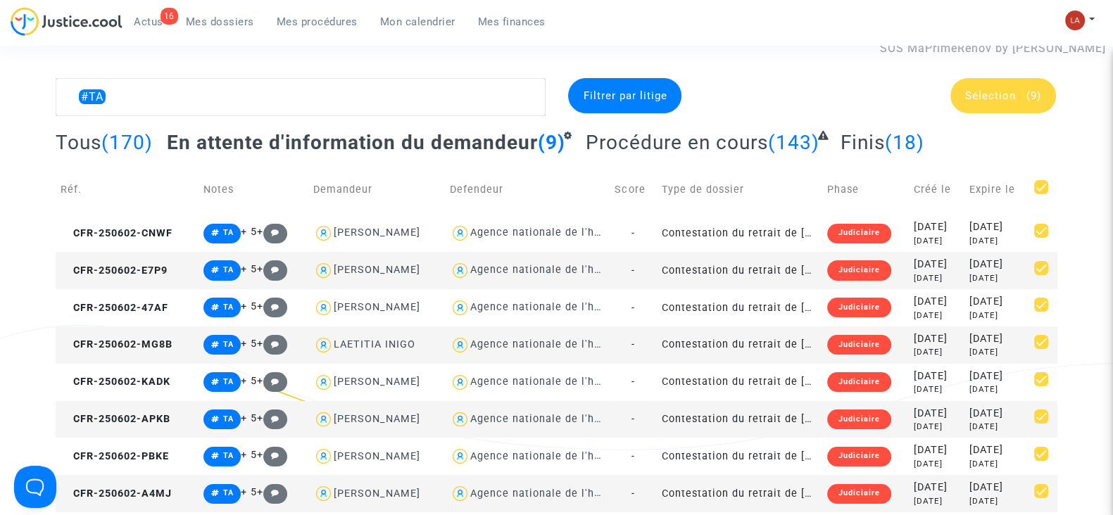
click at [1010, 104] on div "Sélection (9)" at bounding box center [1003, 95] width 106 height 35
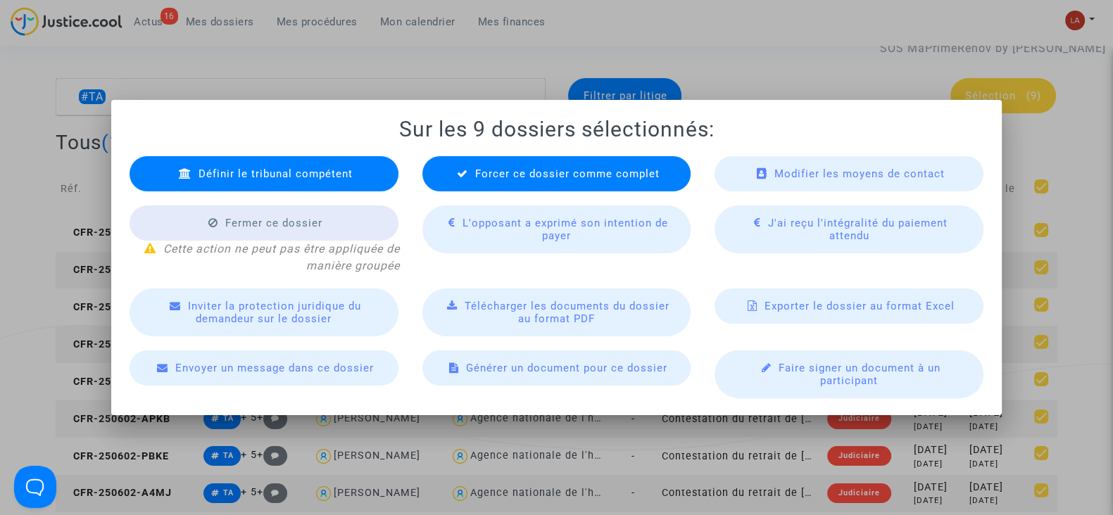
click at [623, 176] on span "Forcer ce dossier comme complet" at bounding box center [567, 173] width 184 height 13
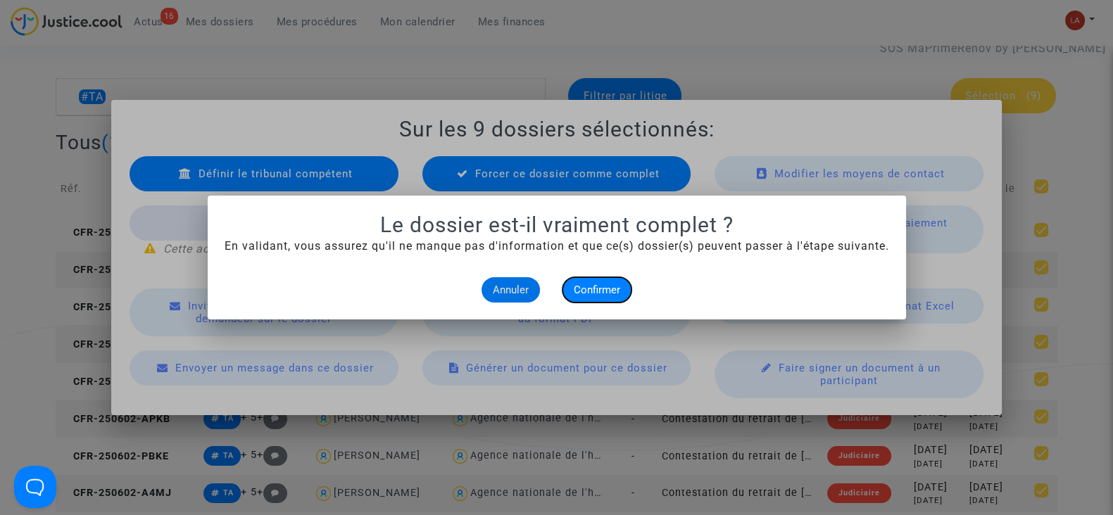
click at [595, 289] on span "Confirmer" at bounding box center [597, 290] width 46 height 13
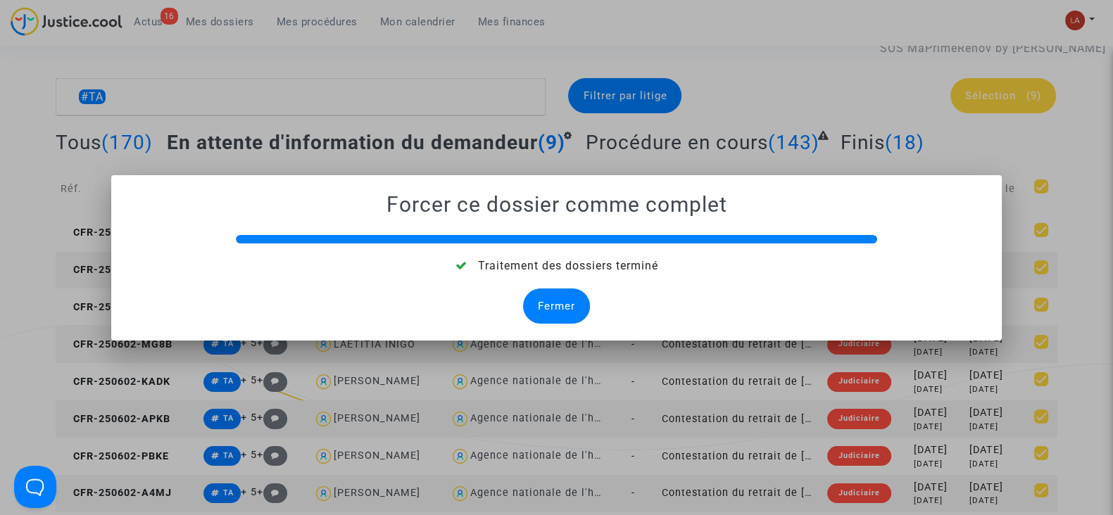
click at [547, 297] on div "Fermer" at bounding box center [556, 306] width 67 height 35
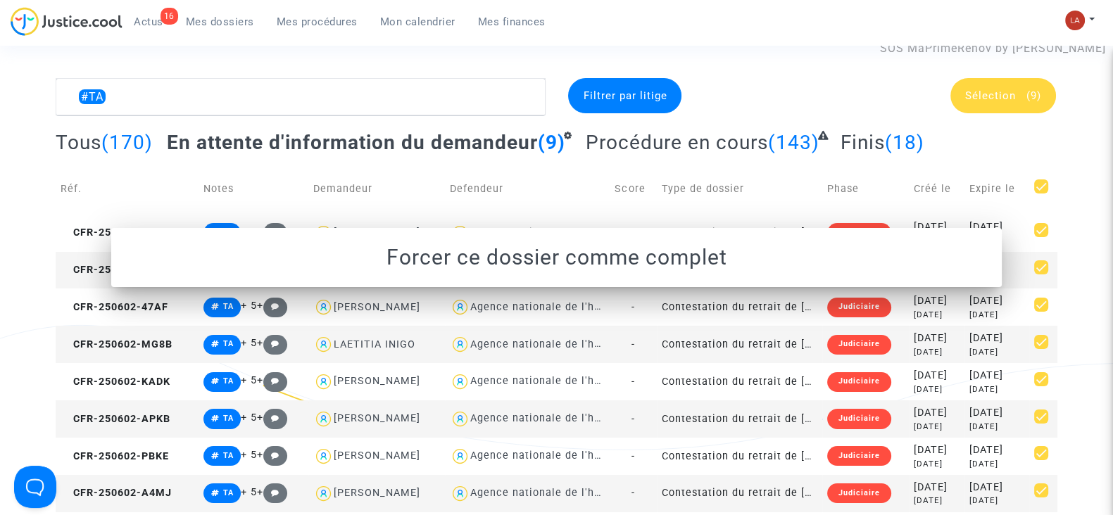
scroll to position [37, 0]
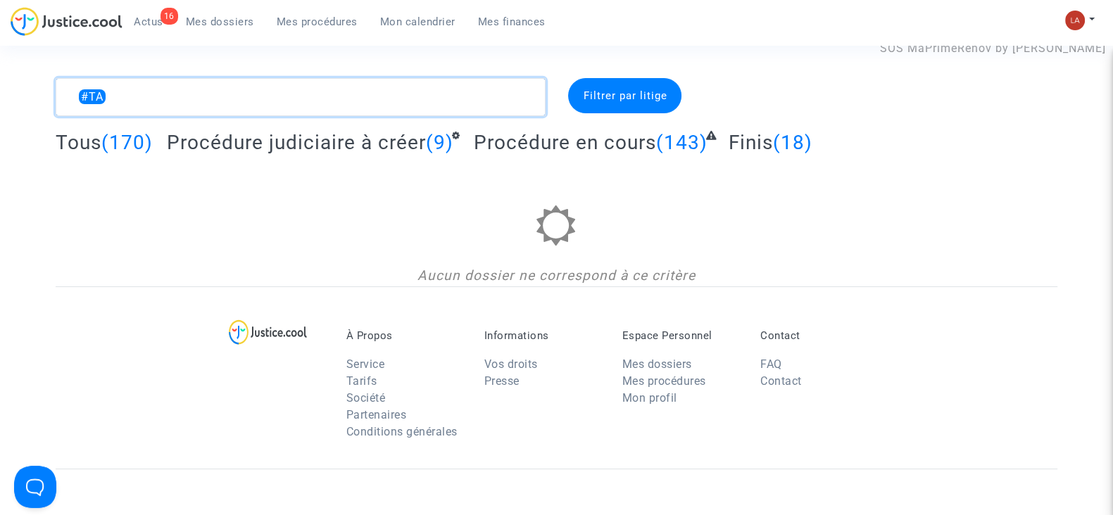
click at [169, 94] on textarea at bounding box center [301, 97] width 490 height 38
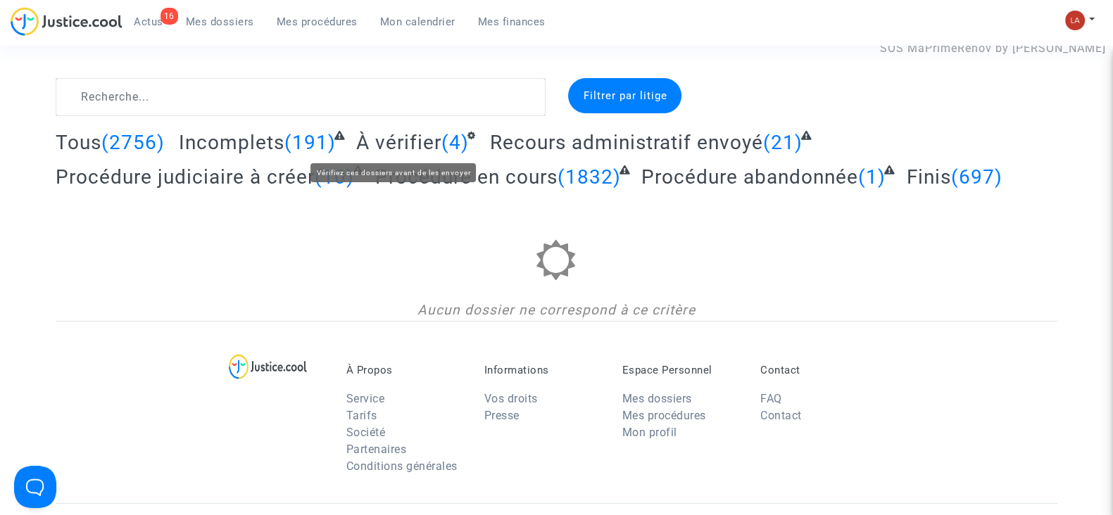
click at [377, 146] on span "À vérifier" at bounding box center [398, 142] width 85 height 23
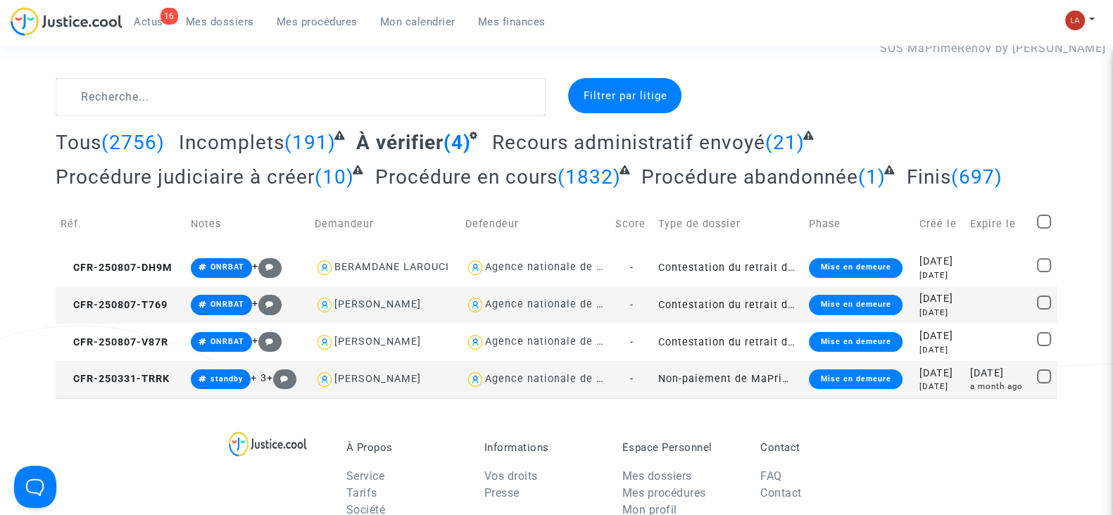
click at [160, 384] on td "CFR-250331-TRRK" at bounding box center [121, 379] width 130 height 37
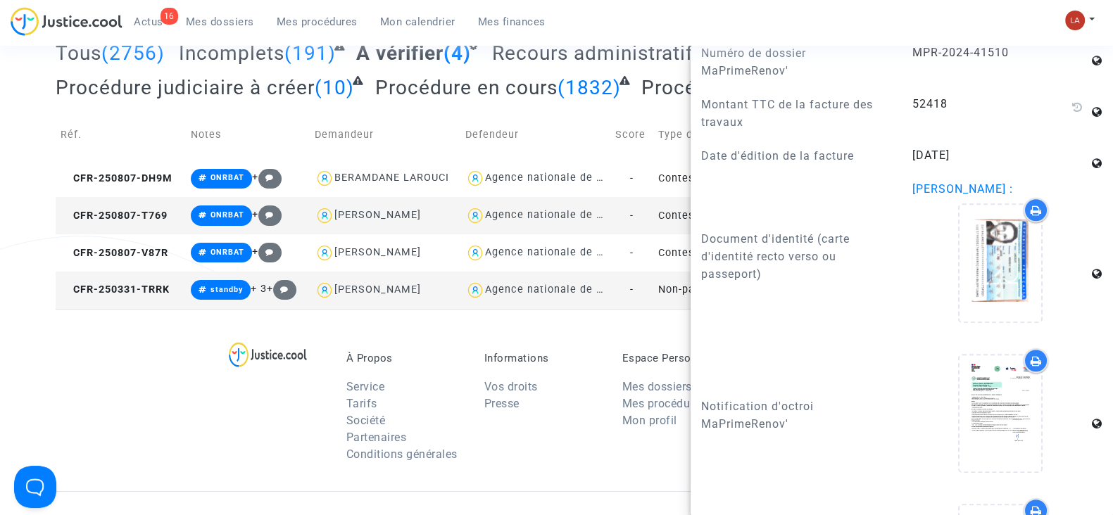
scroll to position [1358, 0]
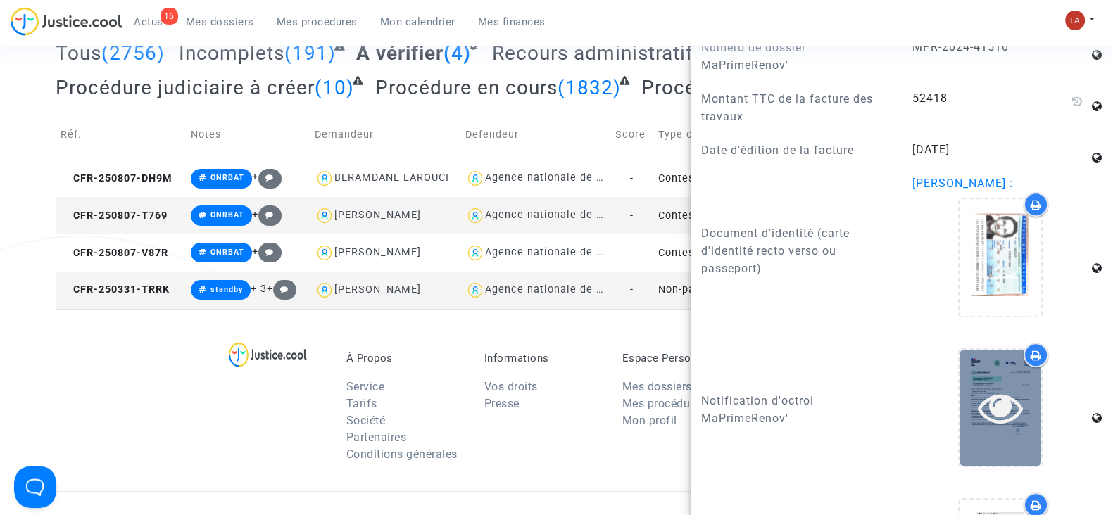
click at [978, 430] on icon at bounding box center [1001, 407] width 46 height 45
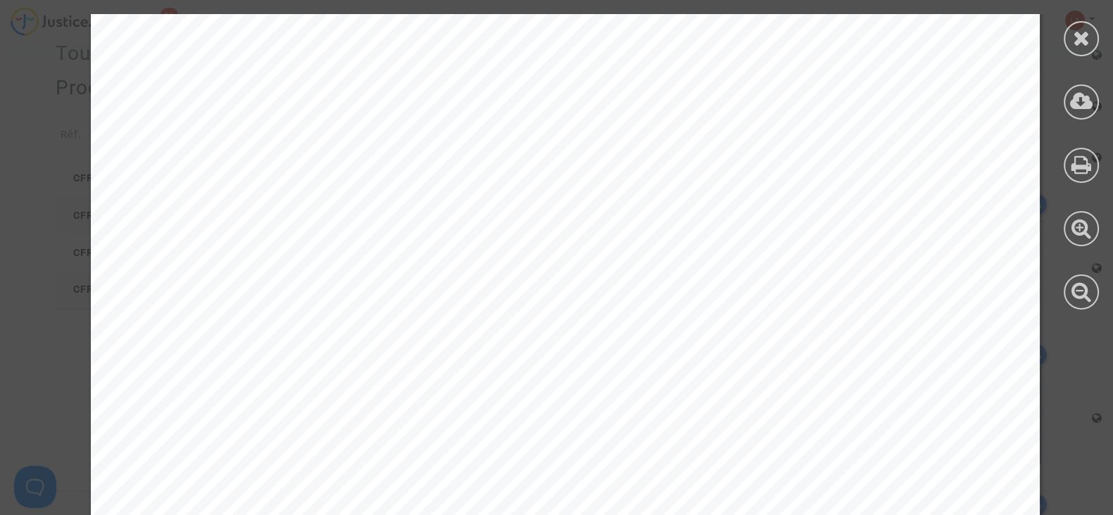
scroll to position [2212, 0]
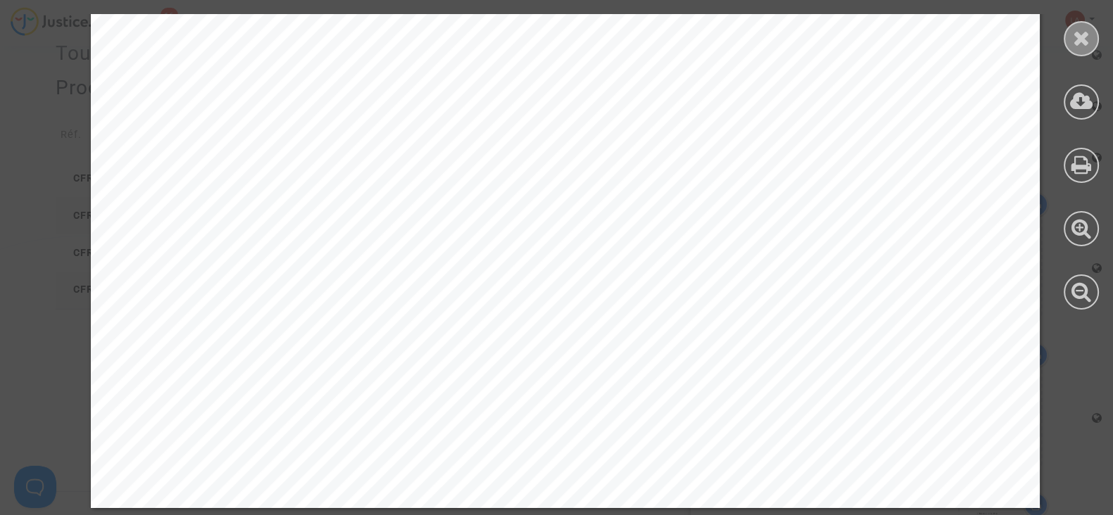
click at [1082, 43] on icon at bounding box center [1082, 37] width 18 height 21
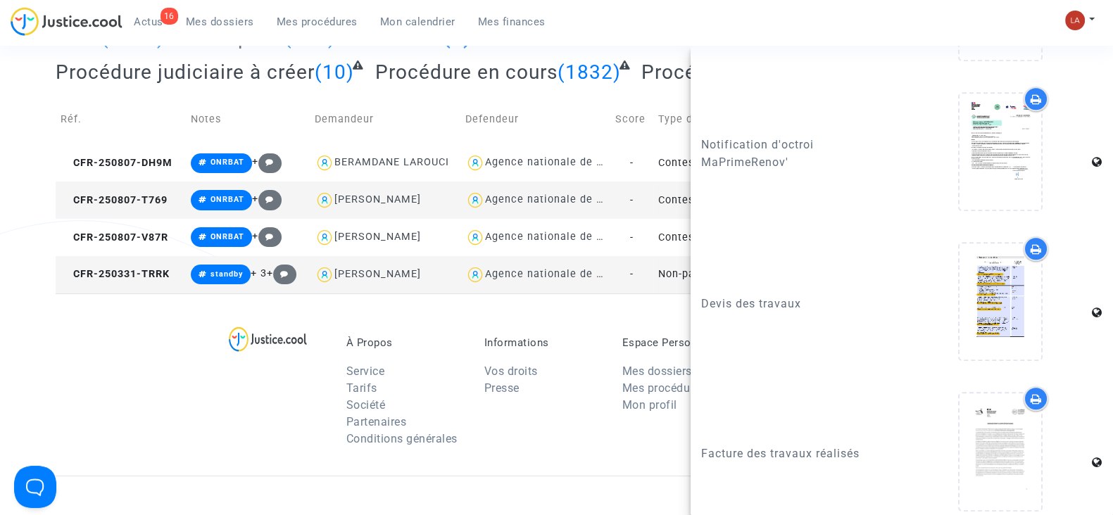
scroll to position [1612, 0]
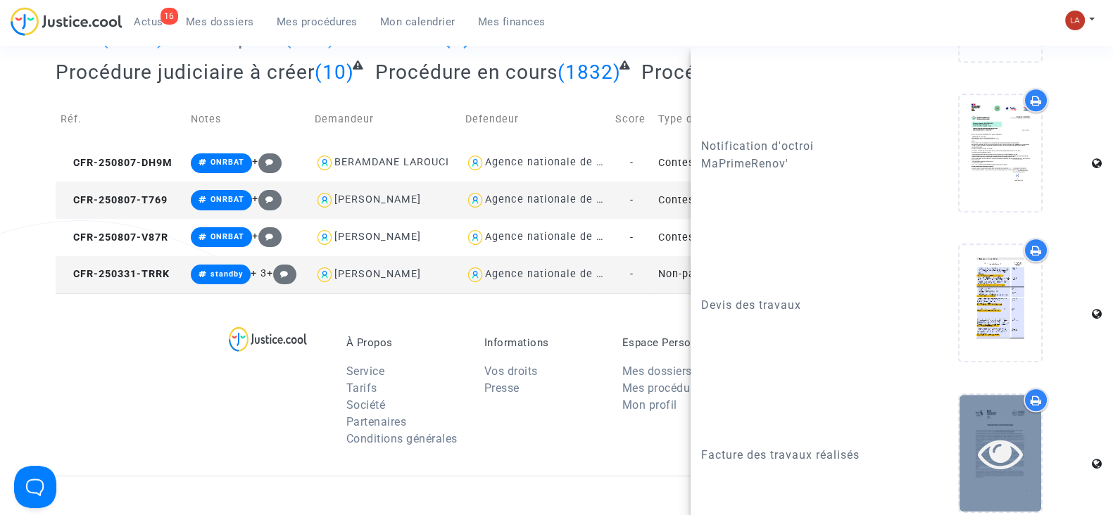
click at [987, 459] on icon at bounding box center [1001, 453] width 46 height 45
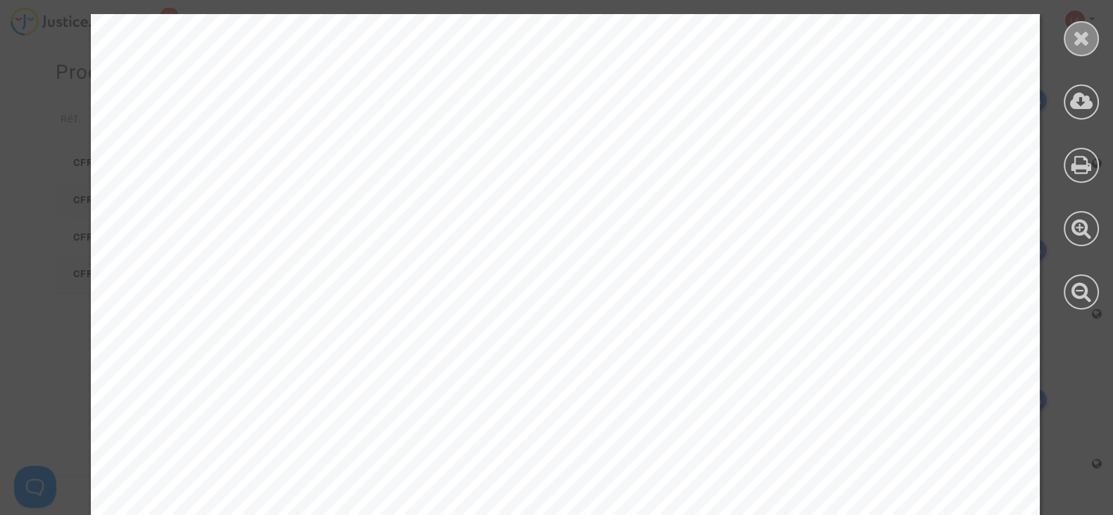
click at [1079, 34] on icon at bounding box center [1082, 37] width 18 height 21
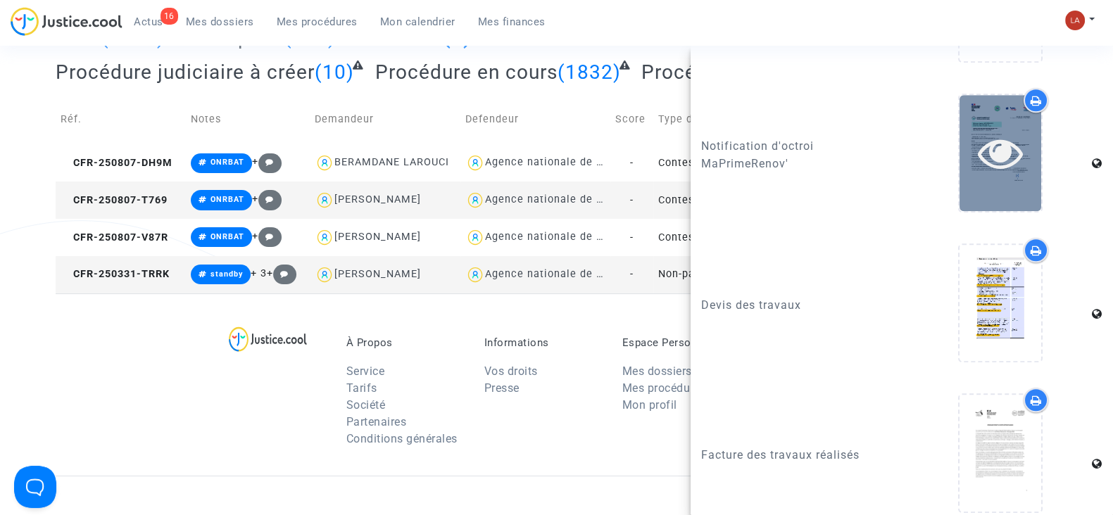
click at [992, 175] on icon at bounding box center [1001, 152] width 46 height 45
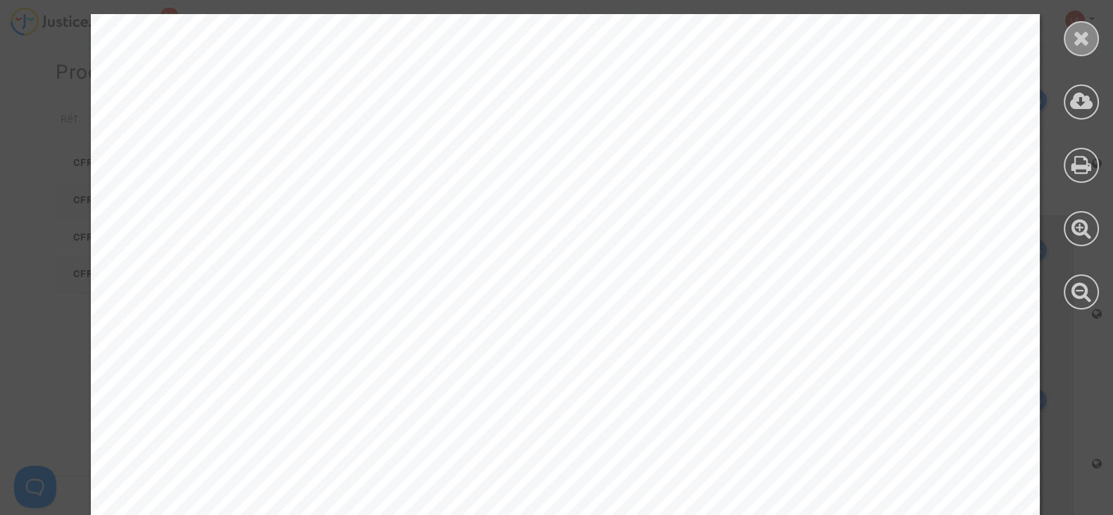
click at [1083, 34] on icon at bounding box center [1082, 37] width 18 height 21
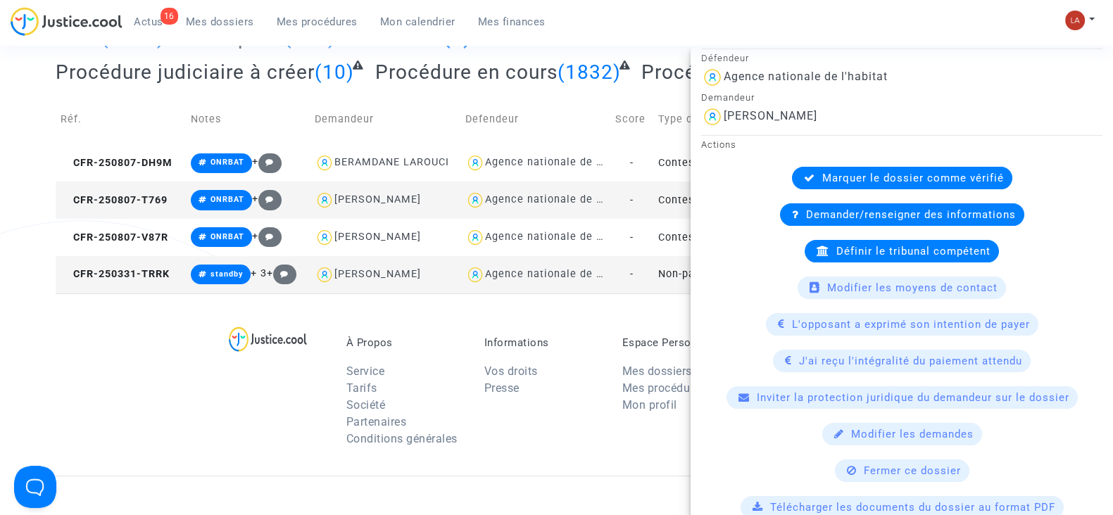
scroll to position [322, 0]
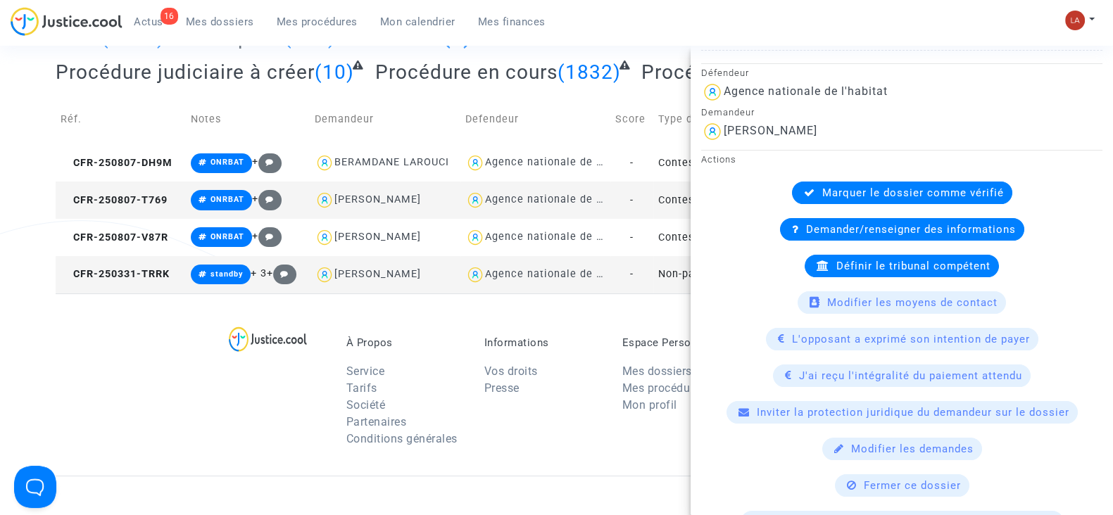
click at [847, 237] on div "Demander/renseigner des informations" at bounding box center [902, 229] width 244 height 23
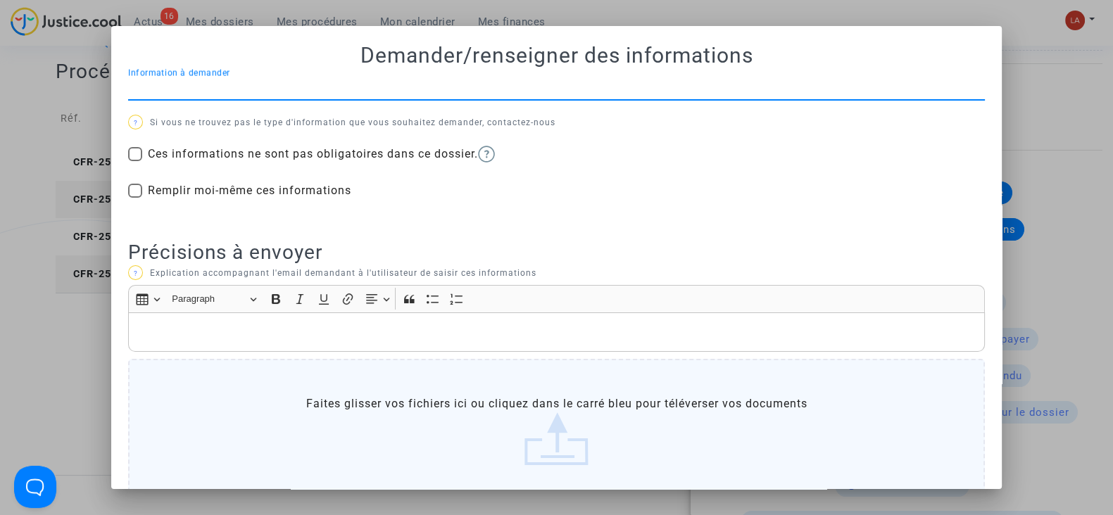
click at [405, 85] on input "Information à demander" at bounding box center [556, 88] width 856 height 13
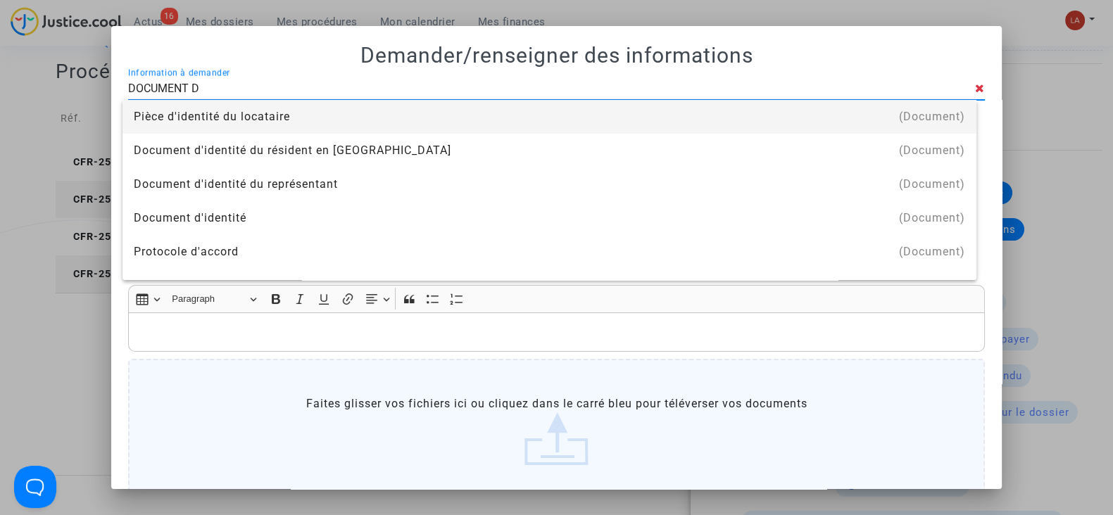
type input "document d'identité"
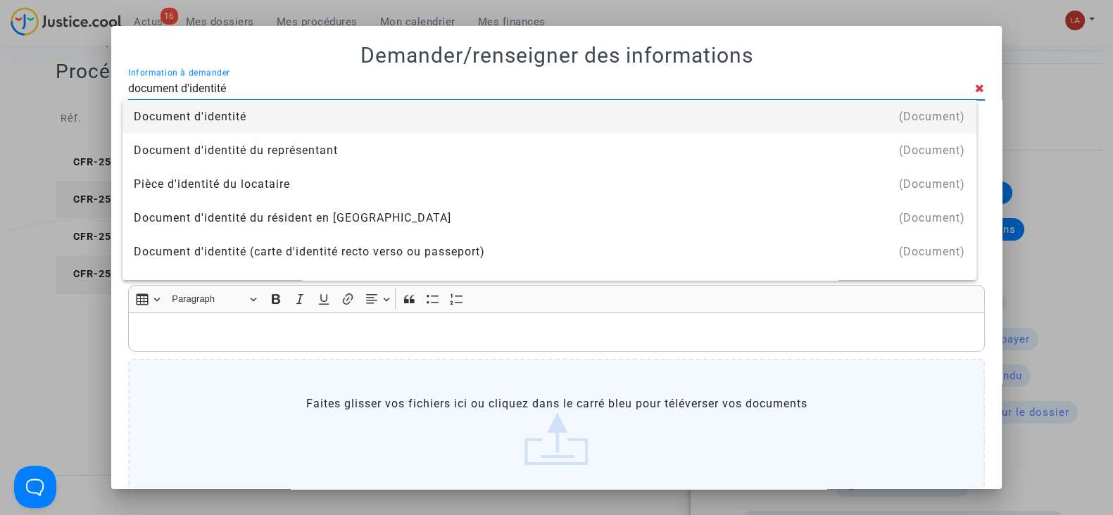
click at [265, 113] on div "Document d'identité" at bounding box center [549, 117] width 831 height 34
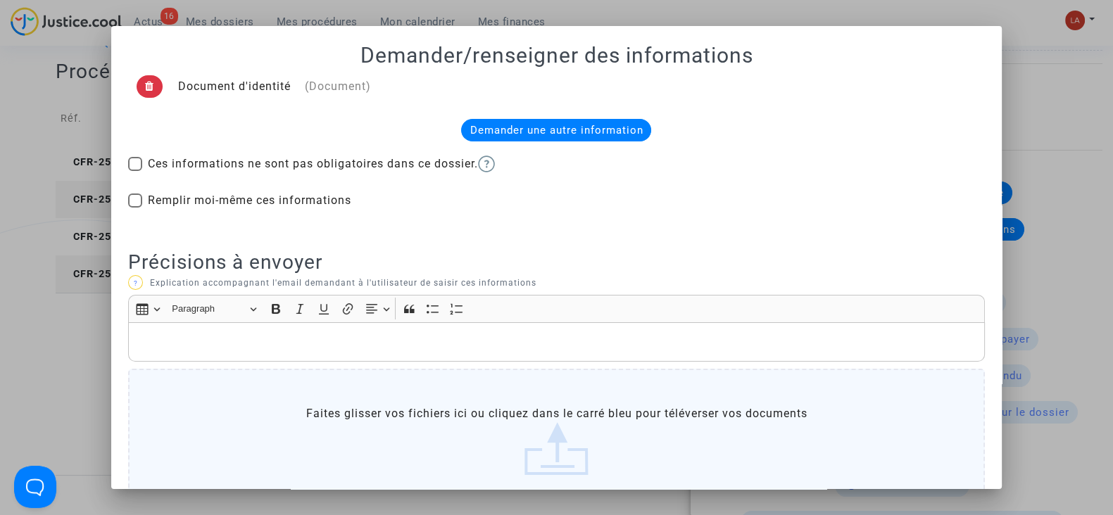
click at [387, 329] on div "Rich Text Editor, main" at bounding box center [556, 341] width 856 height 39
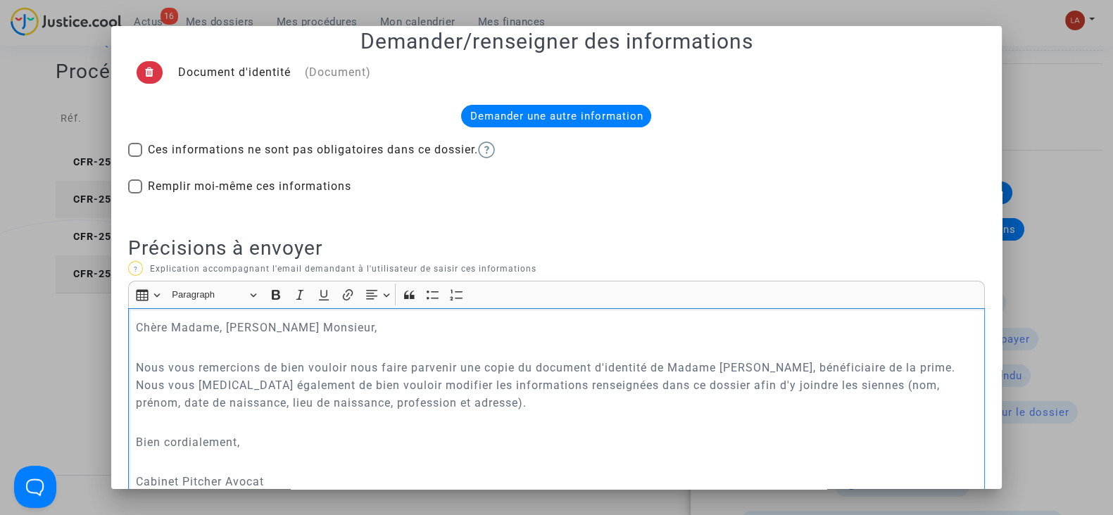
scroll to position [260, 0]
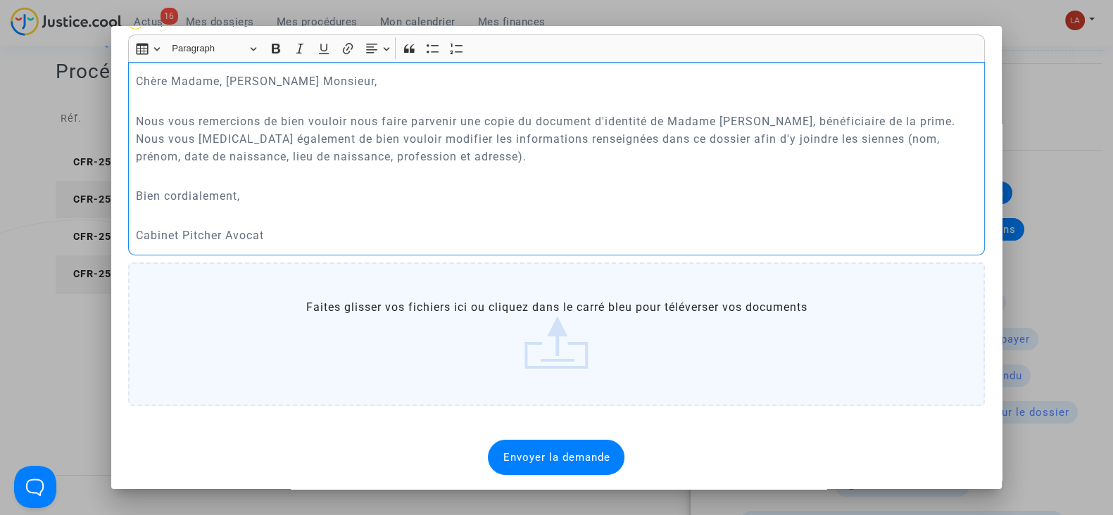
click at [567, 451] on span "Envoyer la demande" at bounding box center [555, 457] width 107 height 13
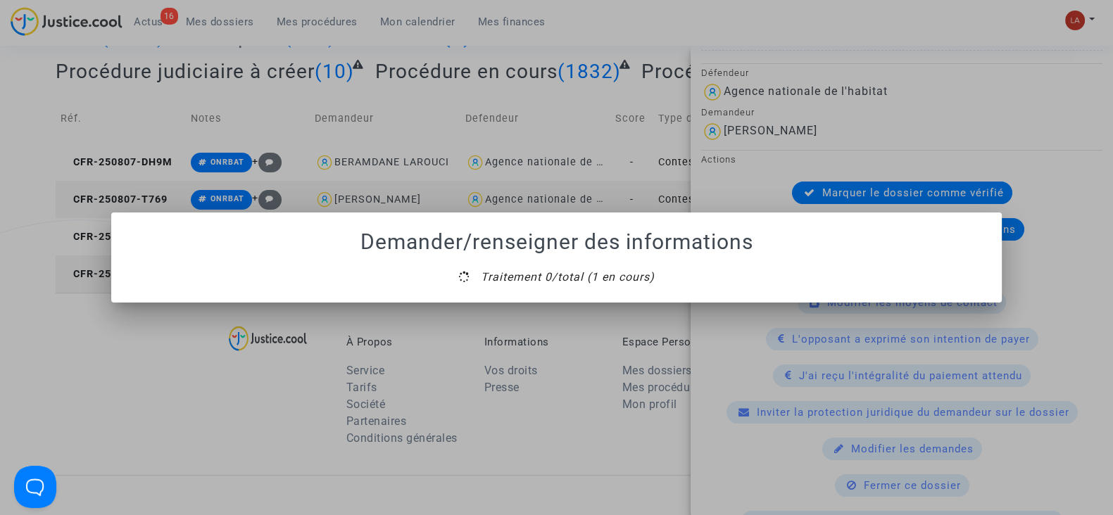
scroll to position [0, 0]
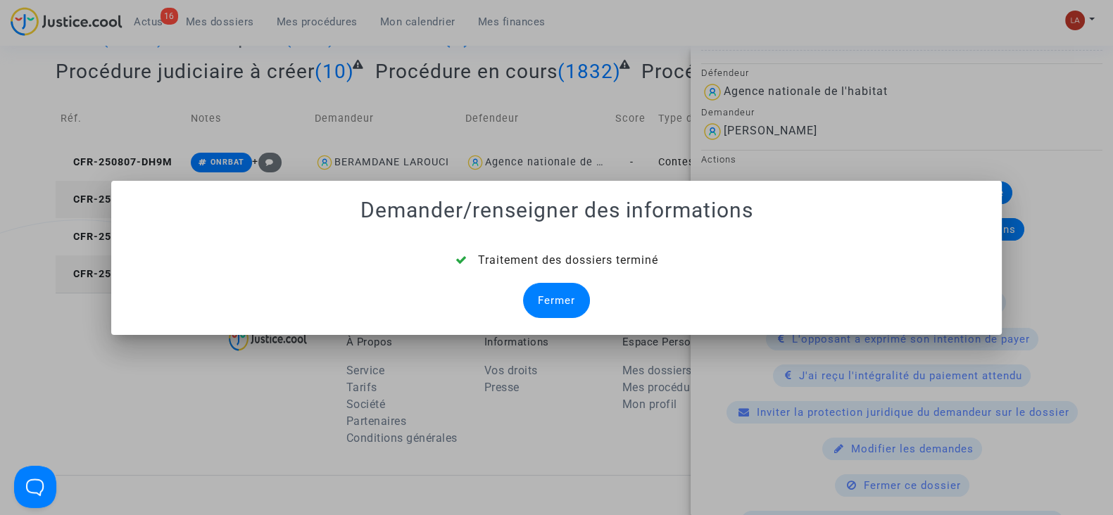
click at [559, 305] on div "Fermer" at bounding box center [556, 300] width 67 height 35
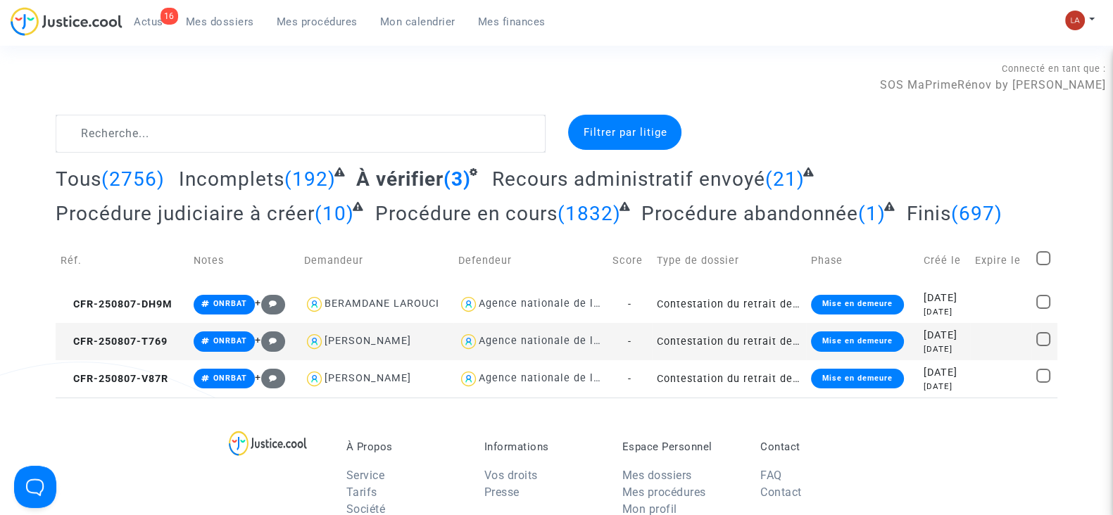
scroll to position [141, 0]
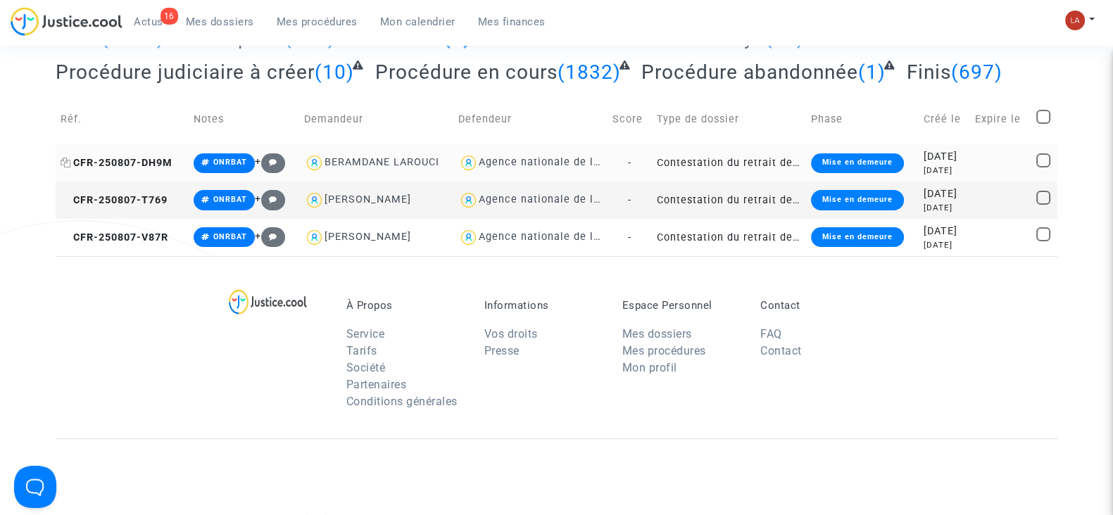
click at [151, 157] on span "CFR-250807-DH9M" at bounding box center [117, 163] width 112 height 12
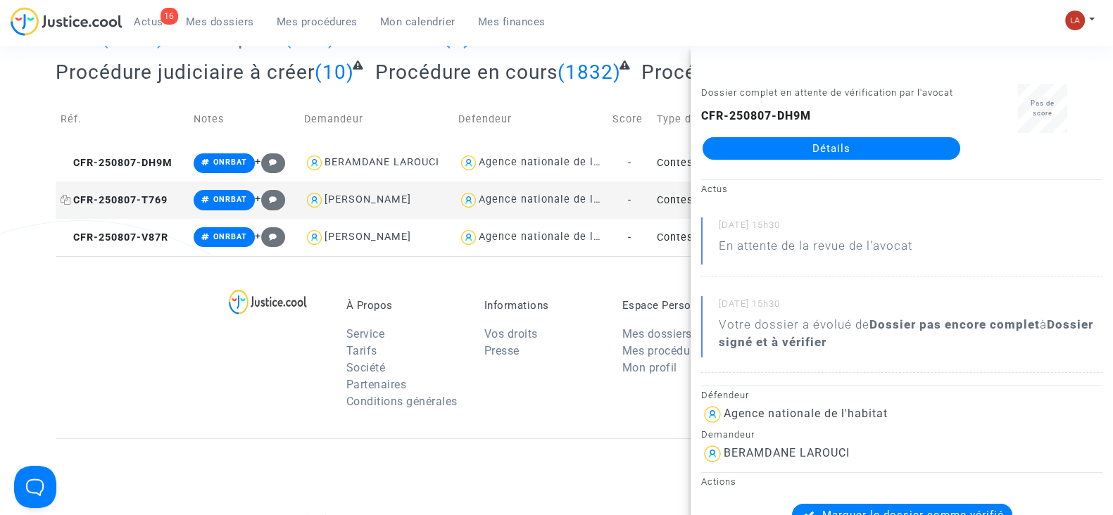
click at [148, 196] on span "CFR-250807-T769" at bounding box center [114, 200] width 107 height 12
click at [134, 248] on td "CFR-250807-V87R" at bounding box center [122, 237] width 133 height 37
click at [177, 374] on div "À Propos Service Tarifs Société Partenaires Conditions générales Informations V…" at bounding box center [556, 347] width 1001 height 182
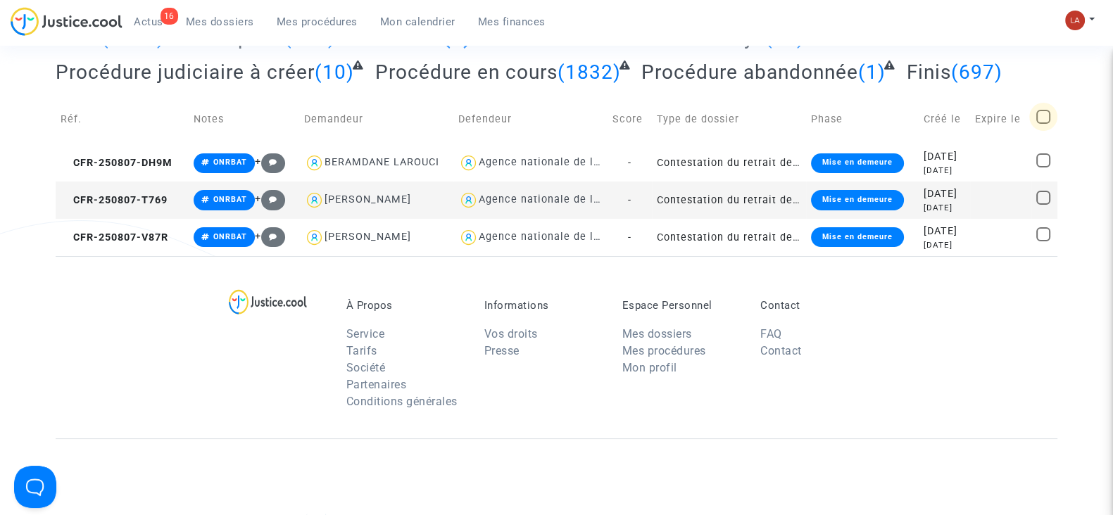
click at [1042, 119] on span at bounding box center [1043, 117] width 14 height 14
click at [1042, 124] on input "checkbox" at bounding box center [1042, 124] width 1 height 1
checkbox input "true"
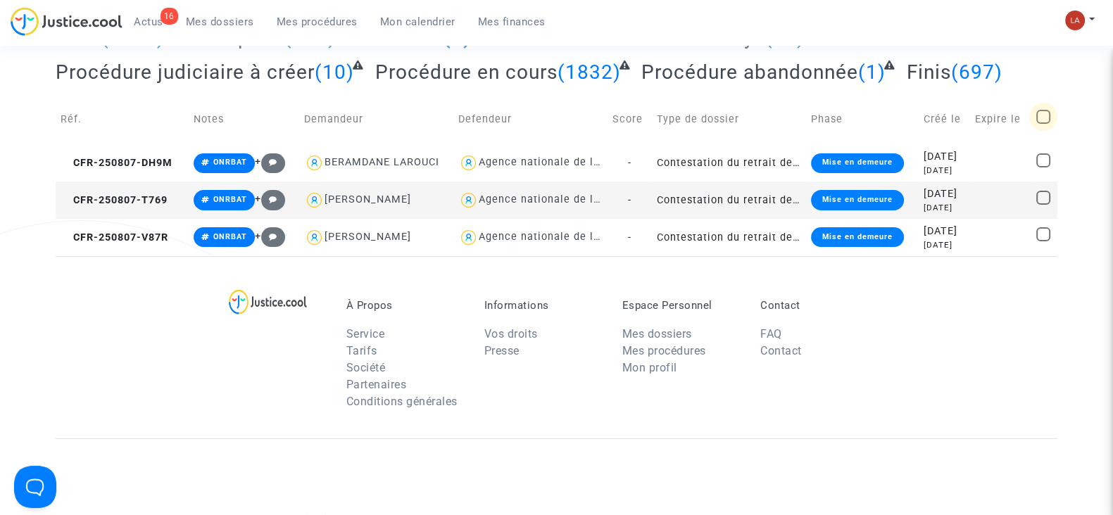
checkbox input "true"
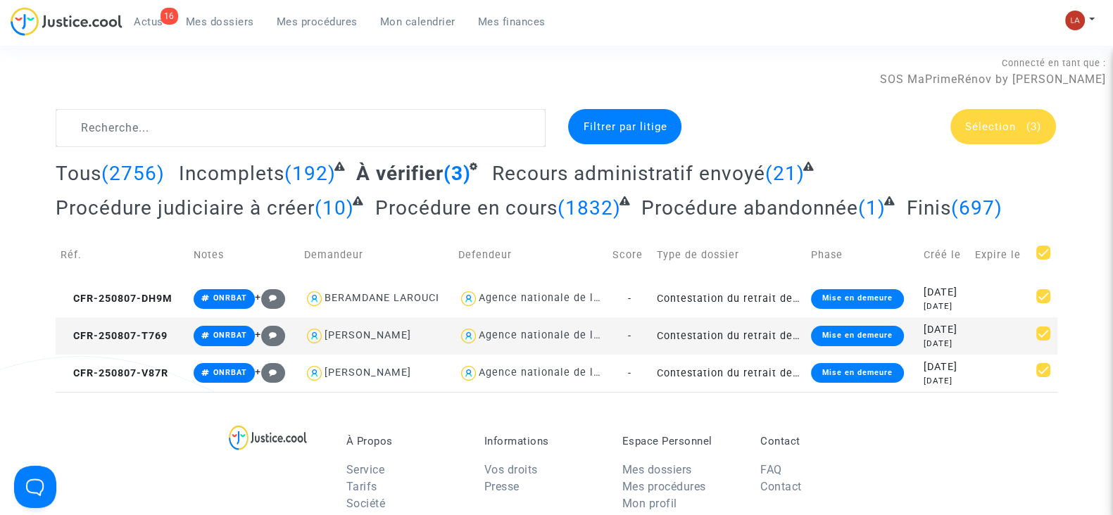
scroll to position [4, 0]
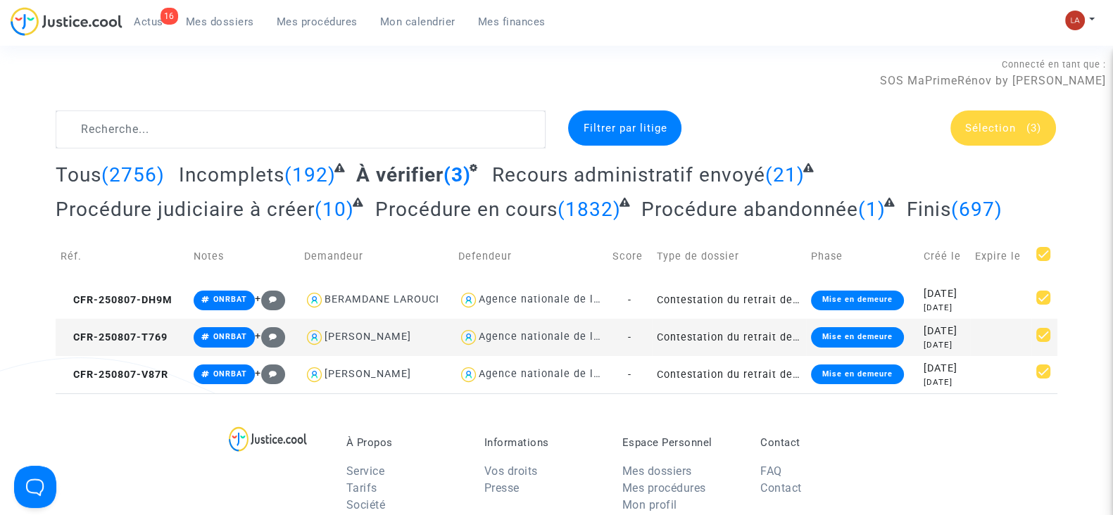
click at [1024, 118] on div "Sélection (3)" at bounding box center [1003, 127] width 106 height 35
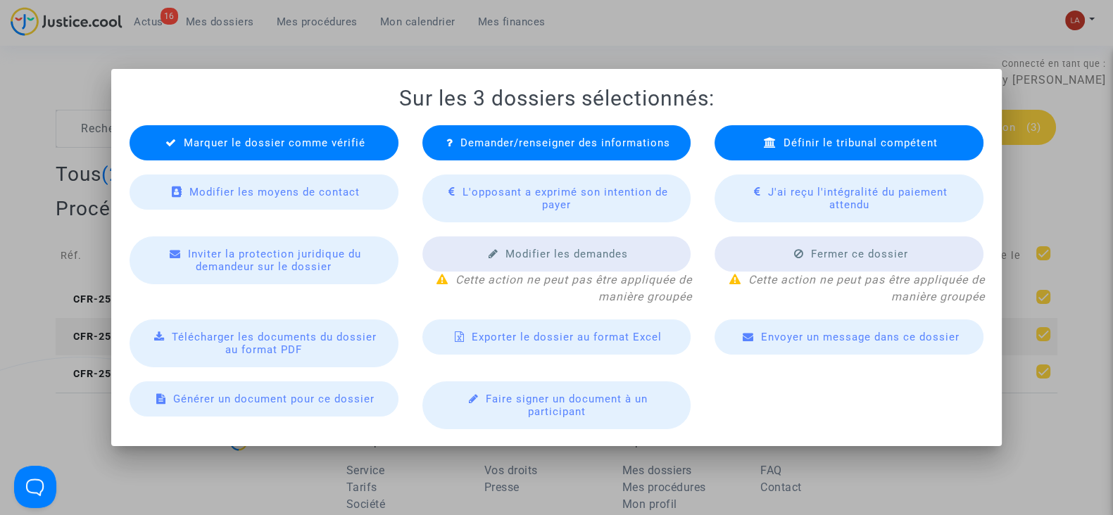
scroll to position [0, 0]
click at [501, 137] on span "Demander/renseigner des informations" at bounding box center [565, 143] width 210 height 13
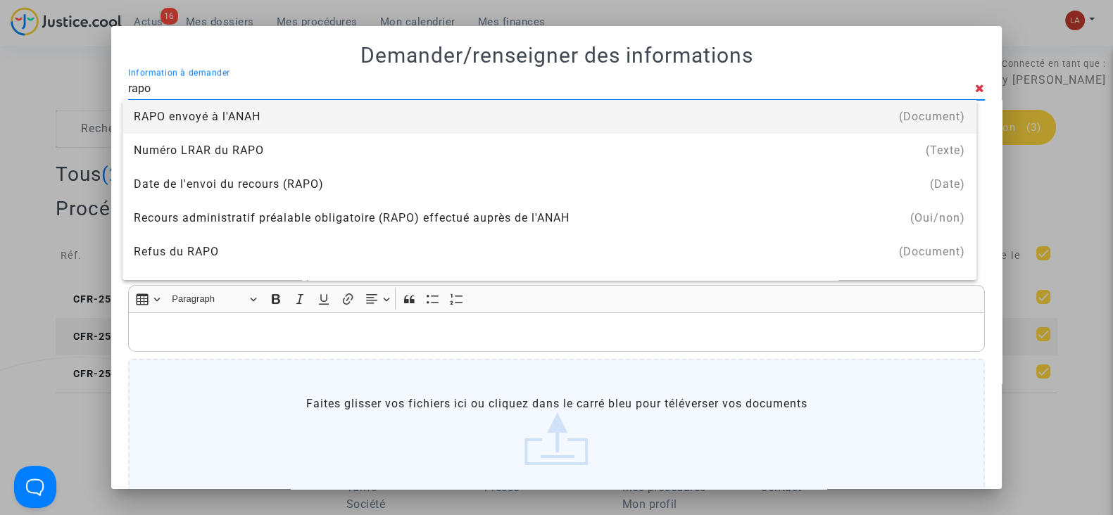
type input "rapo"
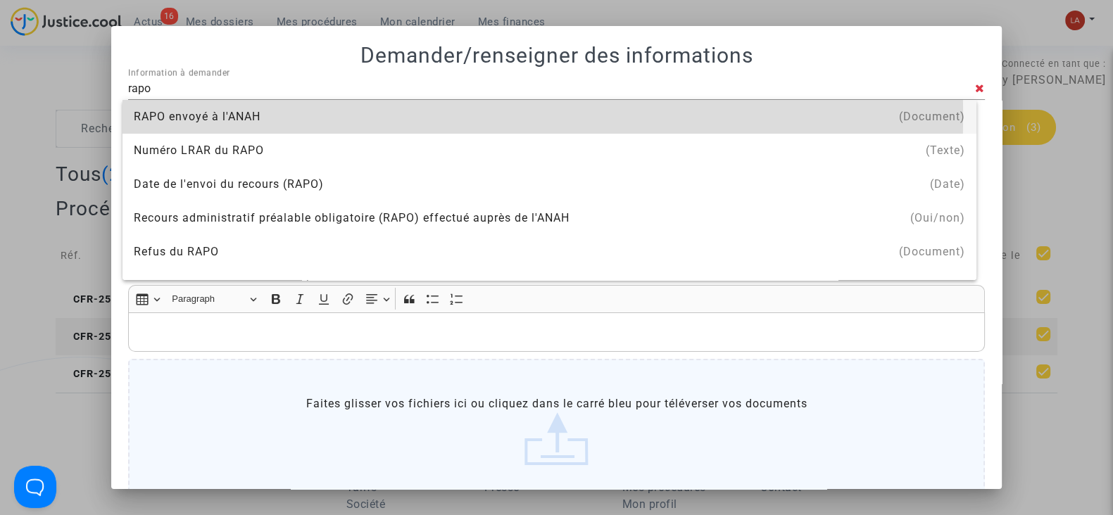
click at [144, 115] on div "RAPO envoyé à l'ANAH" at bounding box center [549, 117] width 831 height 34
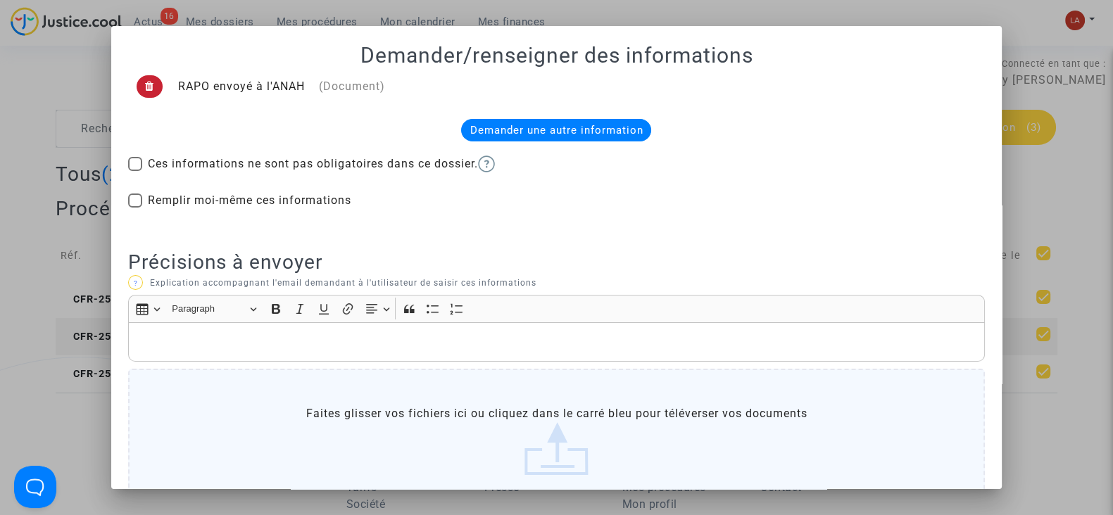
click at [153, 87] on span at bounding box center [150, 86] width 26 height 23
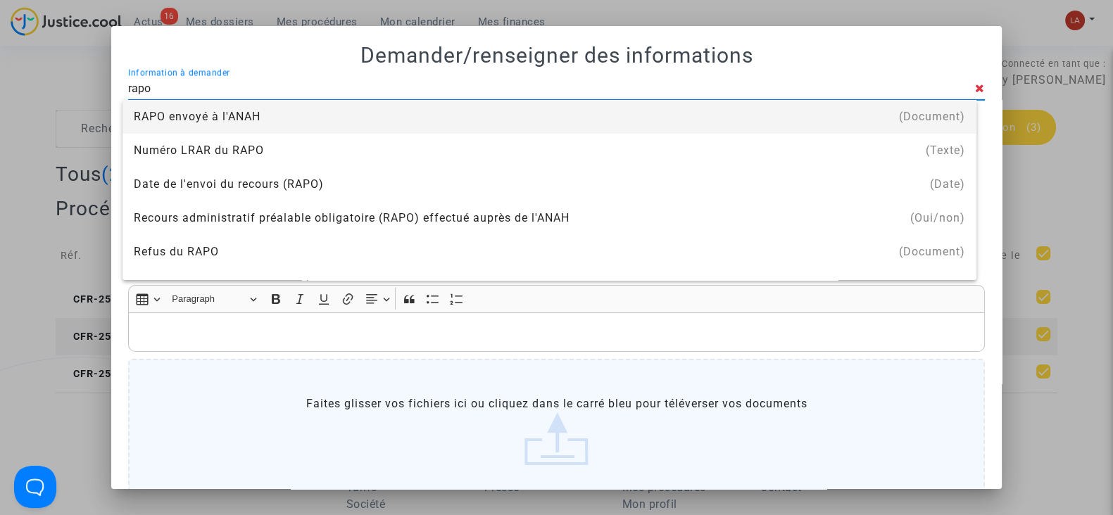
type input "rapo"
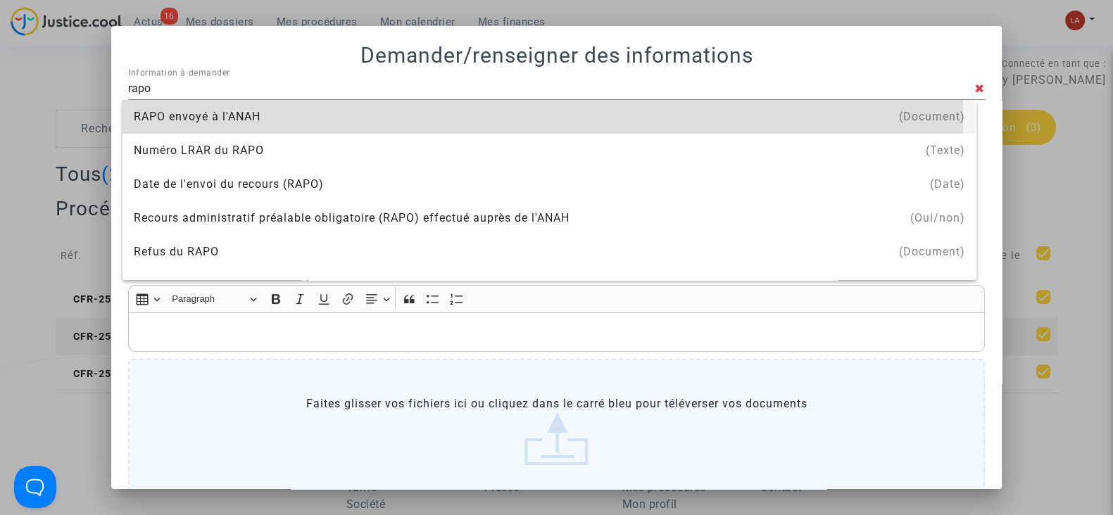
click at [155, 115] on div "RAPO envoyé à l'ANAH" at bounding box center [549, 117] width 831 height 34
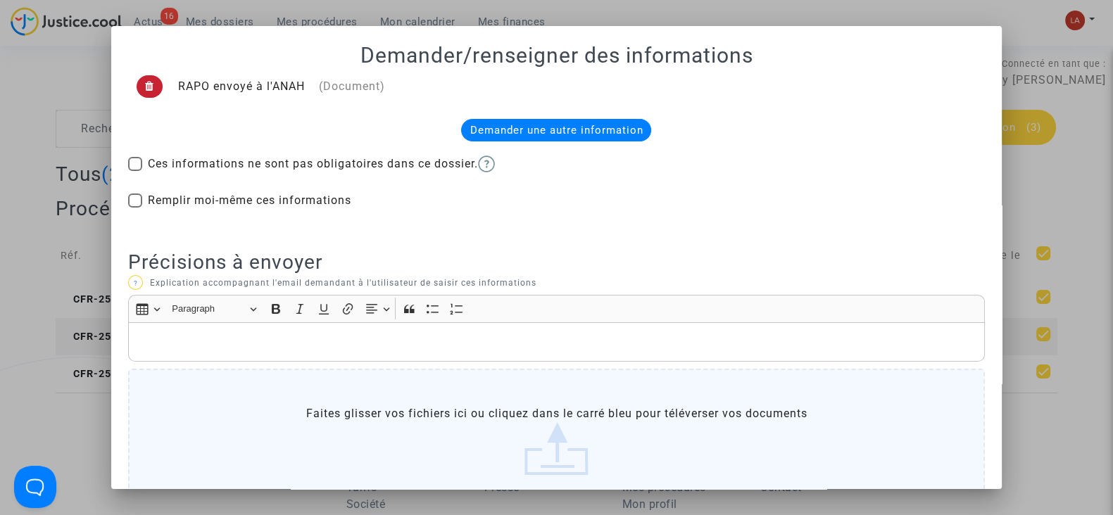
click at [145, 82] on icon at bounding box center [149, 86] width 9 height 11
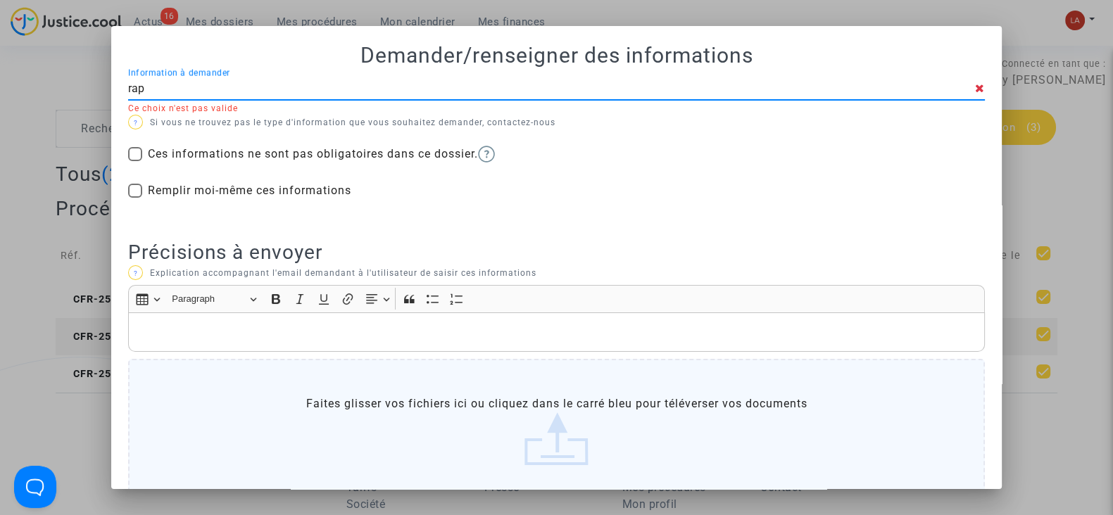
type input "rapo"
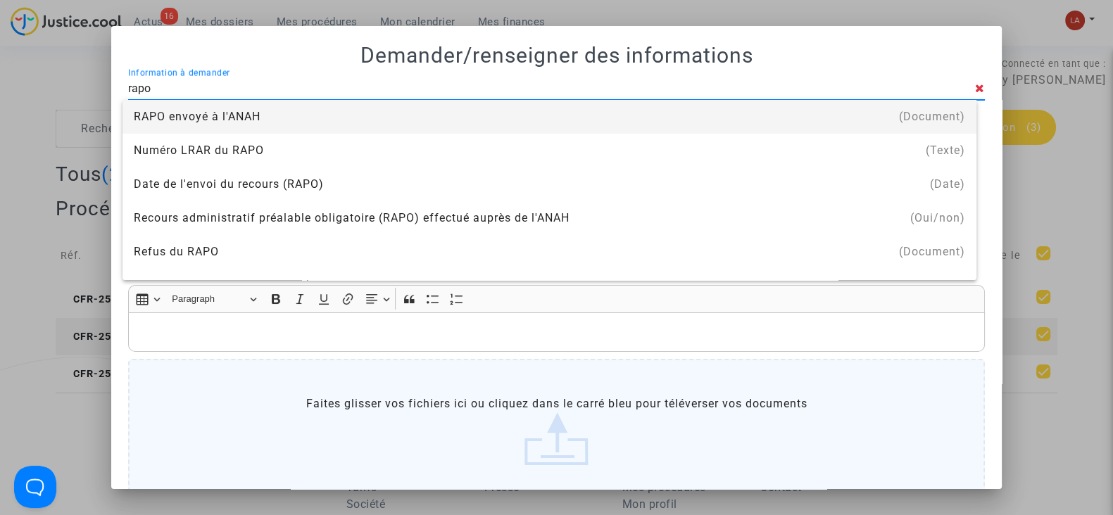
click at [191, 107] on div "RAPO envoyé à l'ANAH" at bounding box center [549, 117] width 831 height 34
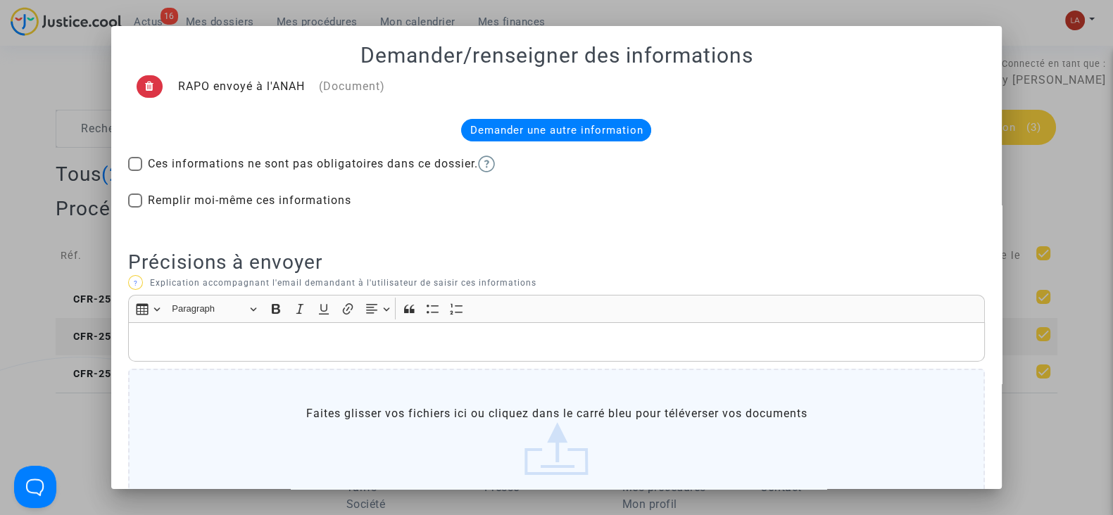
click at [198, 348] on p "Rich Text Editor, main" at bounding box center [557, 342] width 842 height 18
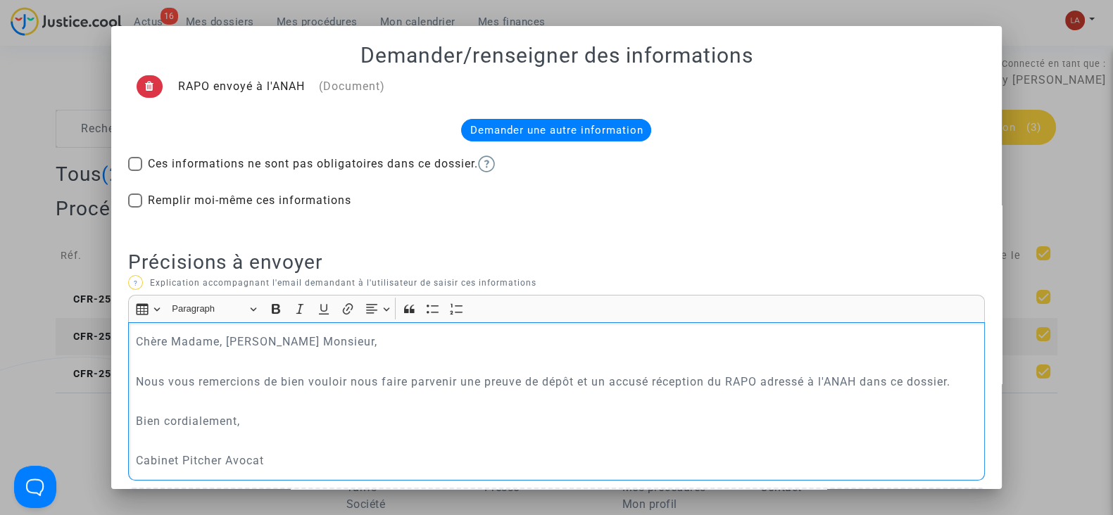
scroll to position [225, 0]
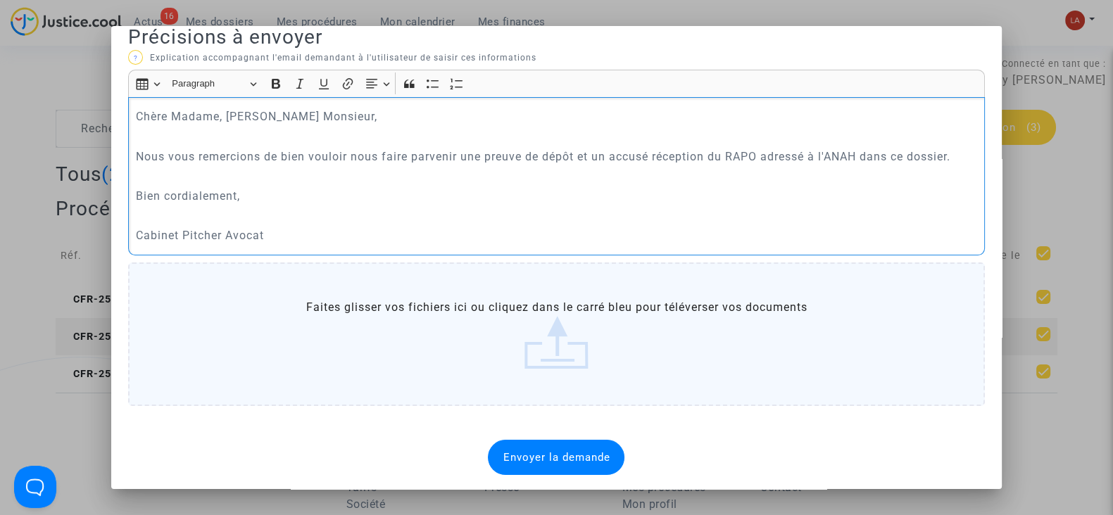
click at [555, 462] on div "Envoyer la demande" at bounding box center [556, 457] width 137 height 35
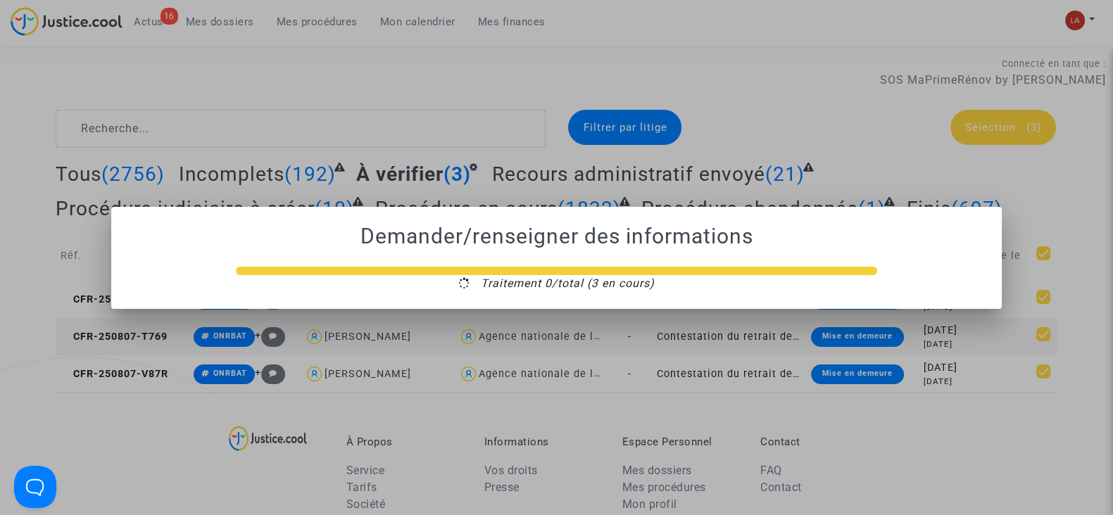
scroll to position [0, 0]
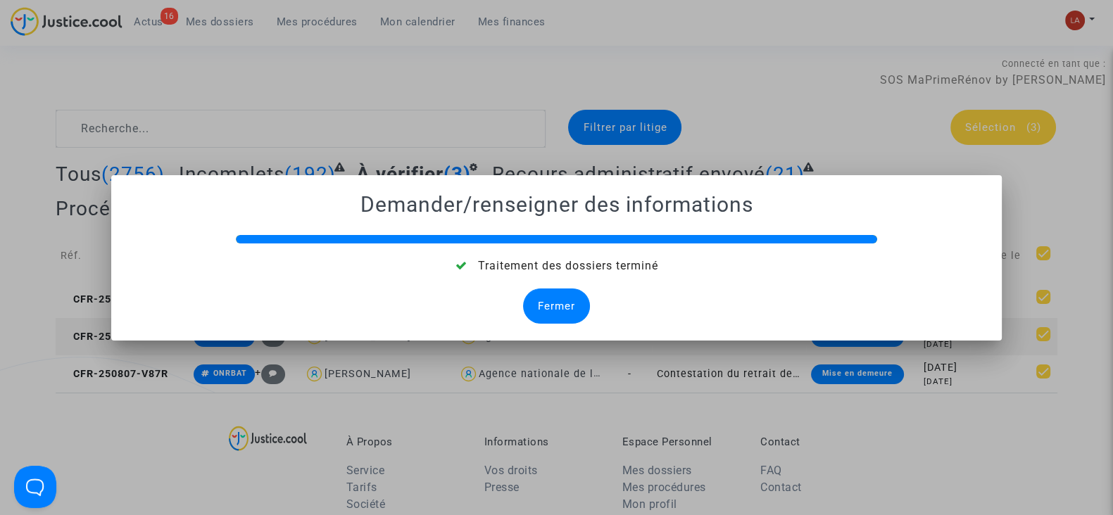
click at [537, 293] on div "Fermer" at bounding box center [556, 306] width 67 height 35
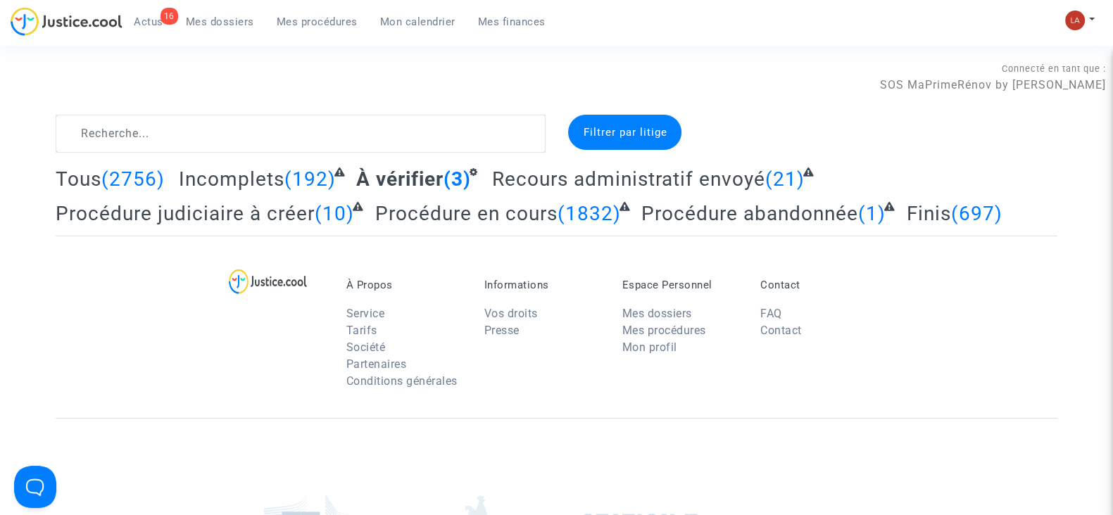
scroll to position [4, 0]
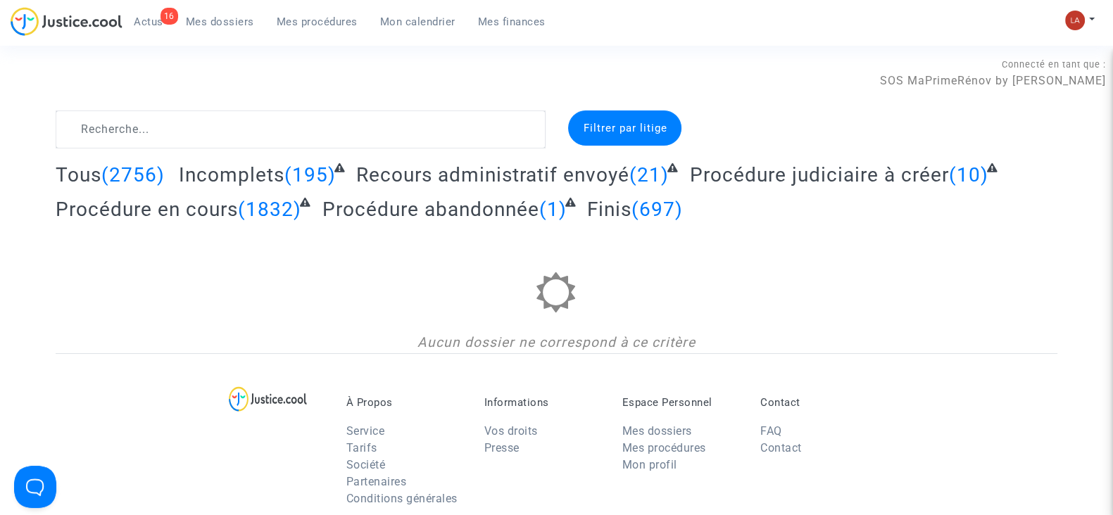
click at [310, 100] on div "Connecté en tant que : SOS MaPrimeRénov by Pitcher Avocat" at bounding box center [553, 94] width 1106 height 34
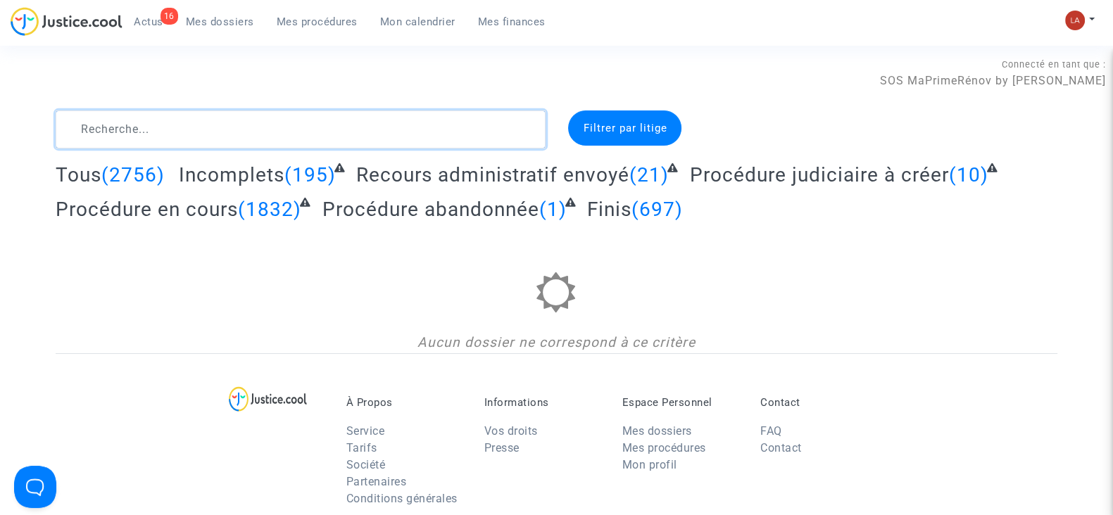
click at [299, 120] on textarea at bounding box center [301, 129] width 490 height 38
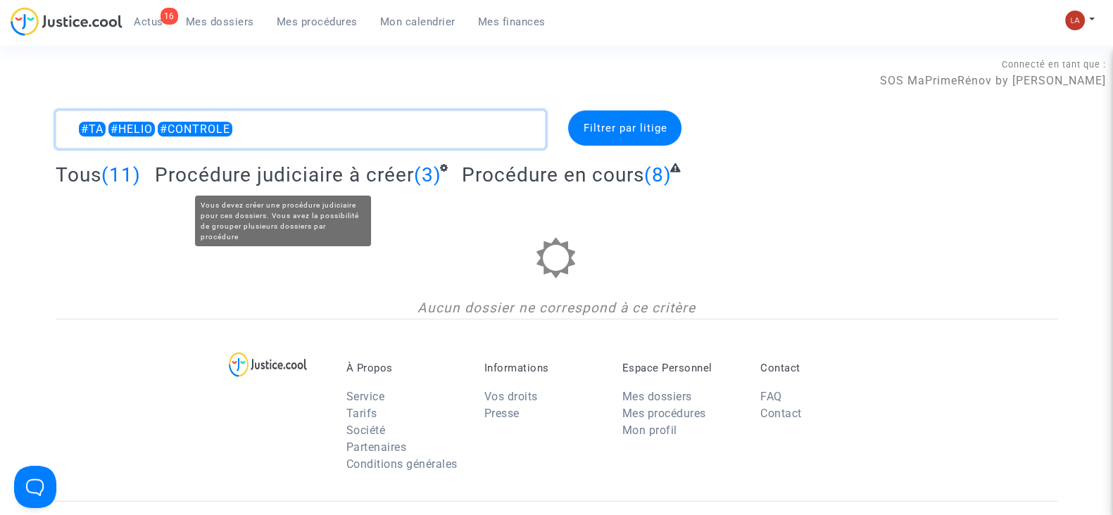
type textarea "#TA #HELIO #CONTROLE"
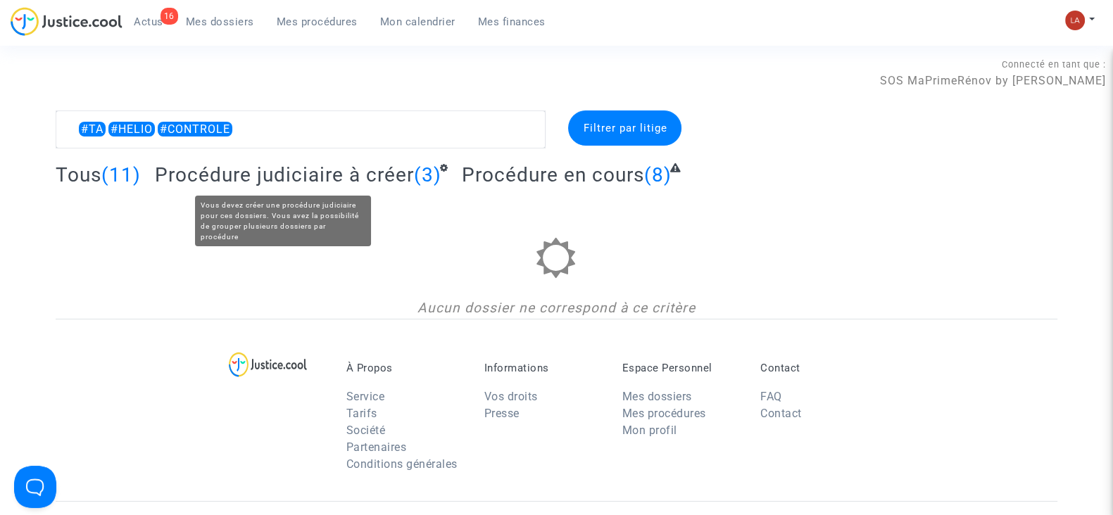
click at [379, 179] on span "Procédure judiciaire à créer" at bounding box center [284, 174] width 259 height 23
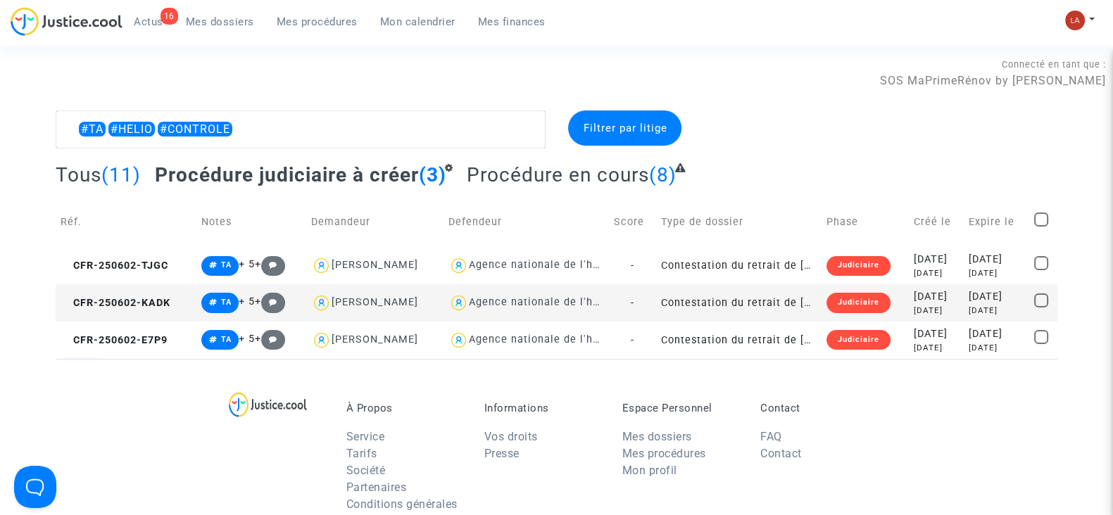
click at [1042, 219] on span at bounding box center [1041, 220] width 14 height 14
click at [1041, 227] on input "checkbox" at bounding box center [1040, 227] width 1 height 1
checkbox input "true"
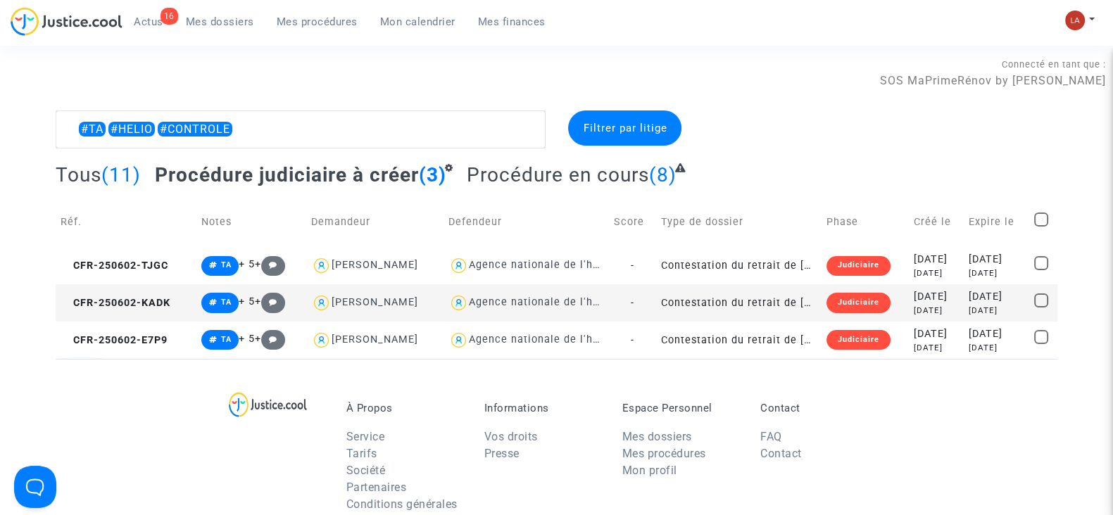
checkbox input "true"
click at [997, 122] on span "Sélection" at bounding box center [990, 128] width 51 height 13
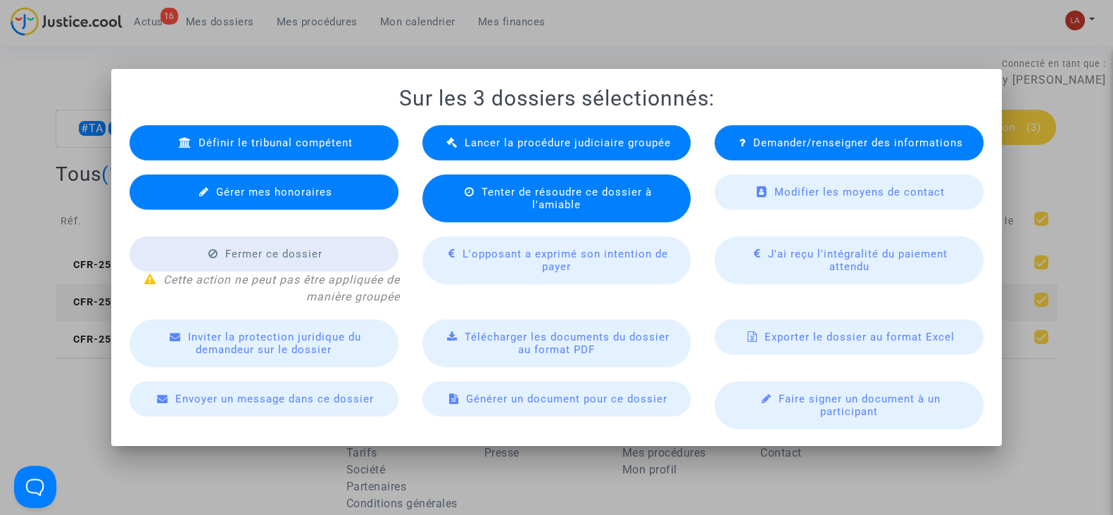
click at [569, 158] on div "Lancer la procédure judiciaire groupée" at bounding box center [556, 142] width 269 height 35
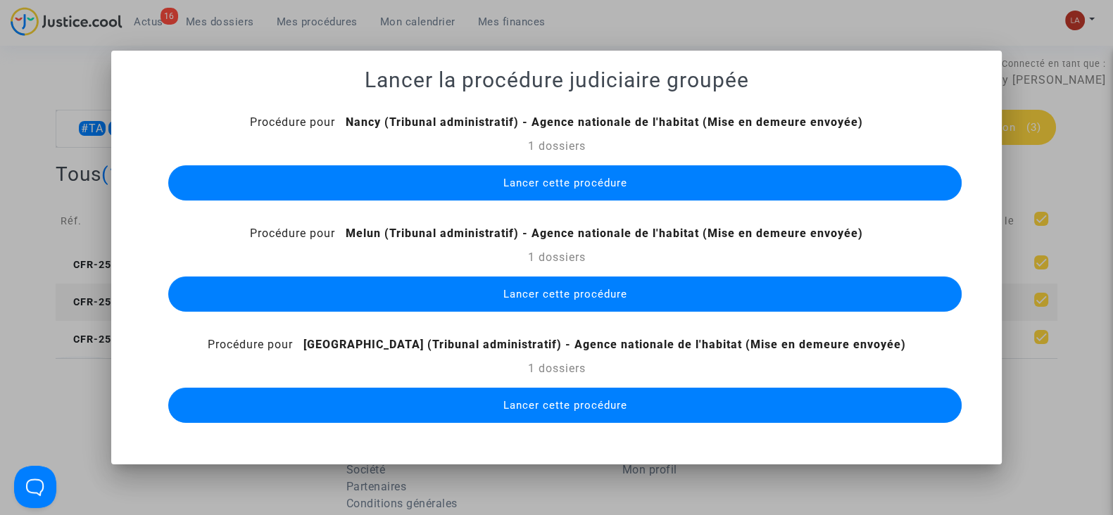
click at [526, 178] on span "Lancer cette procédure" at bounding box center [564, 183] width 124 height 13
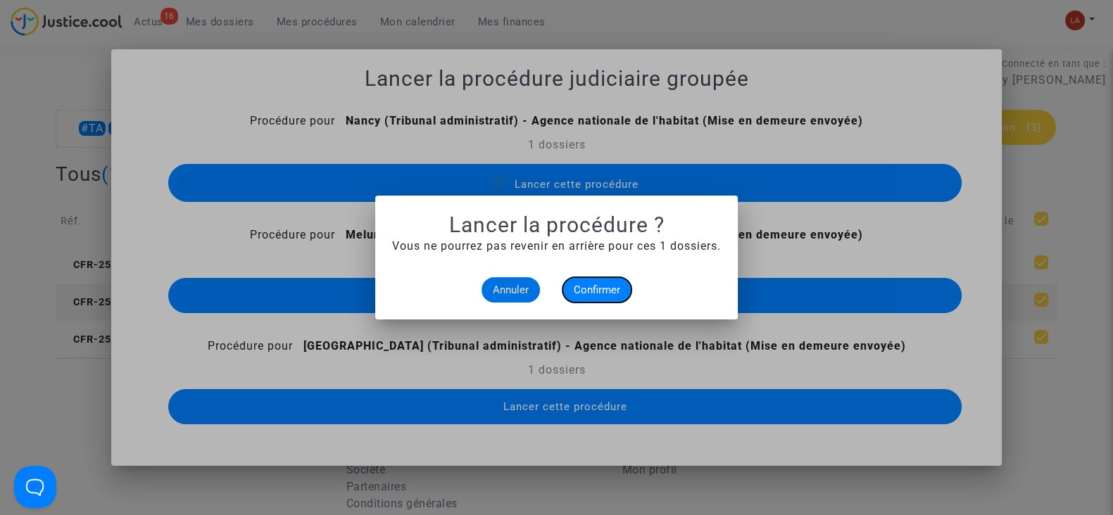
click at [587, 297] on button "Confirmer" at bounding box center [596, 289] width 69 height 25
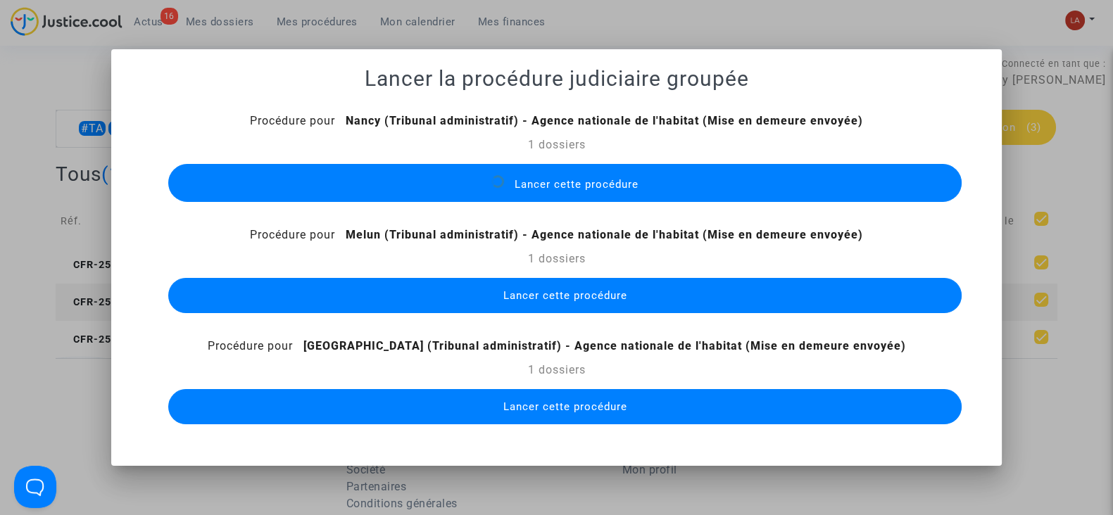
click at [557, 286] on button "Lancer cette procédure" at bounding box center [564, 295] width 793 height 35
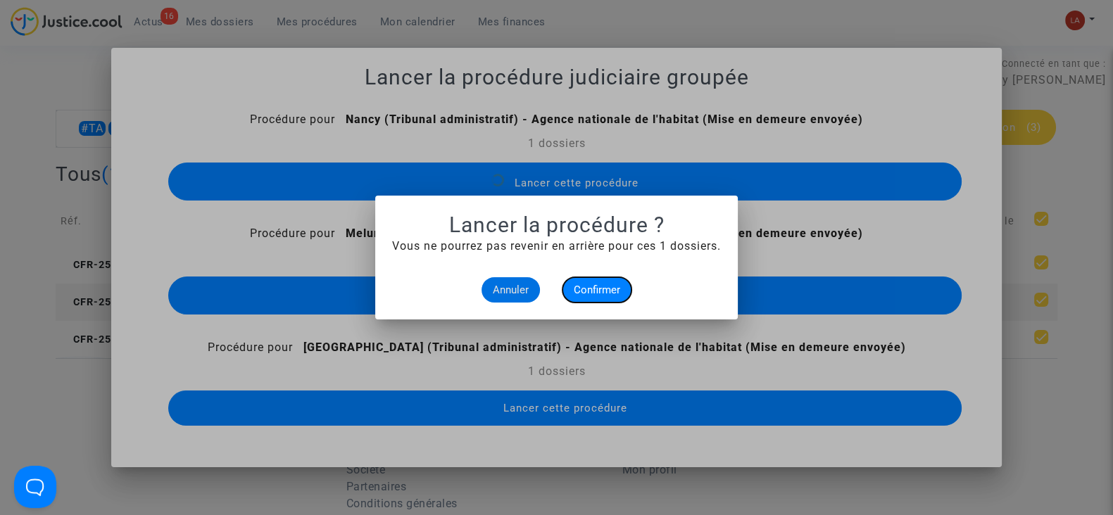
click at [588, 295] on span "Confirmer" at bounding box center [597, 290] width 46 height 13
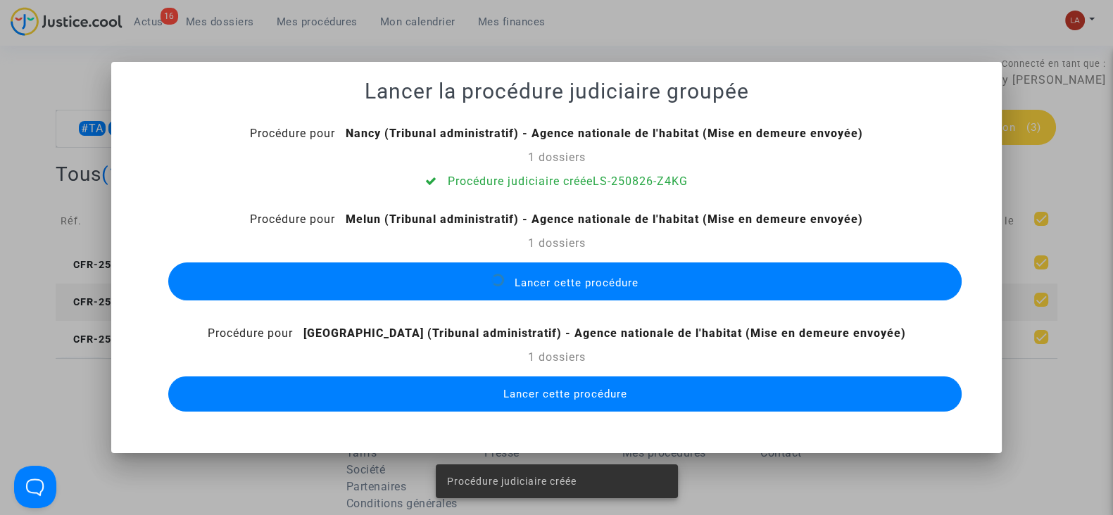
click at [560, 403] on button "Lancer cette procédure" at bounding box center [564, 394] width 793 height 35
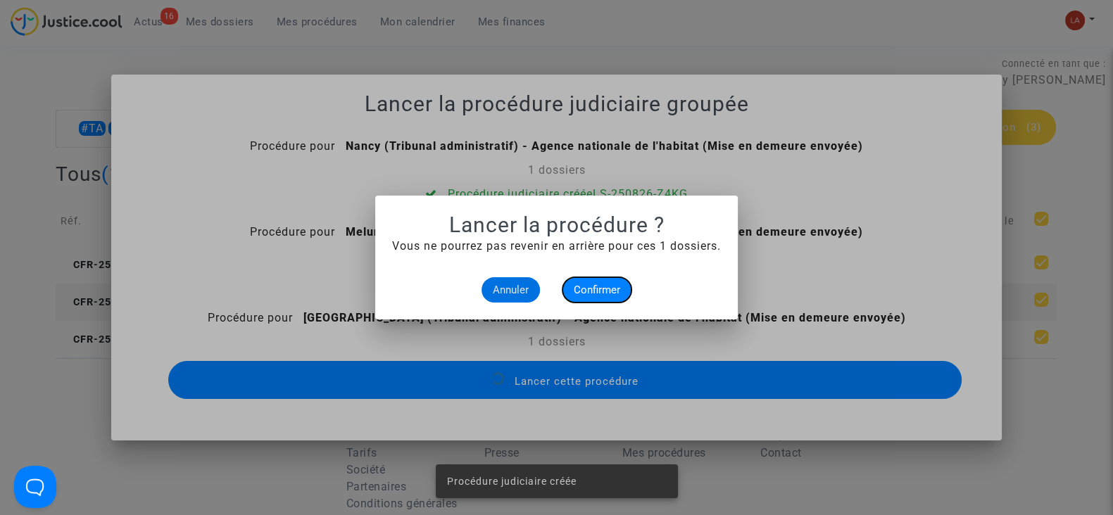
click at [575, 296] on span "Confirmer" at bounding box center [597, 290] width 46 height 13
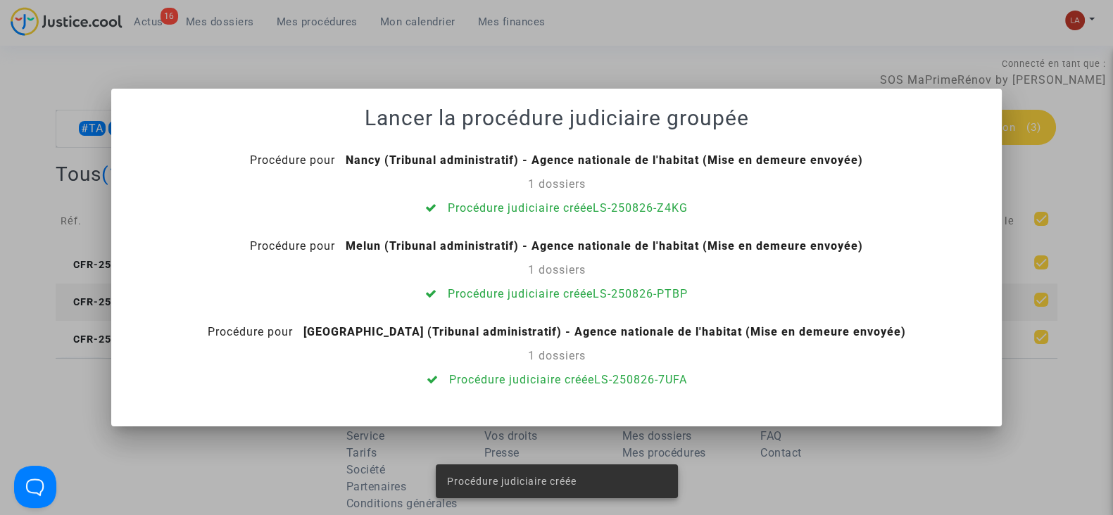
click at [107, 77] on div at bounding box center [556, 257] width 1113 height 515
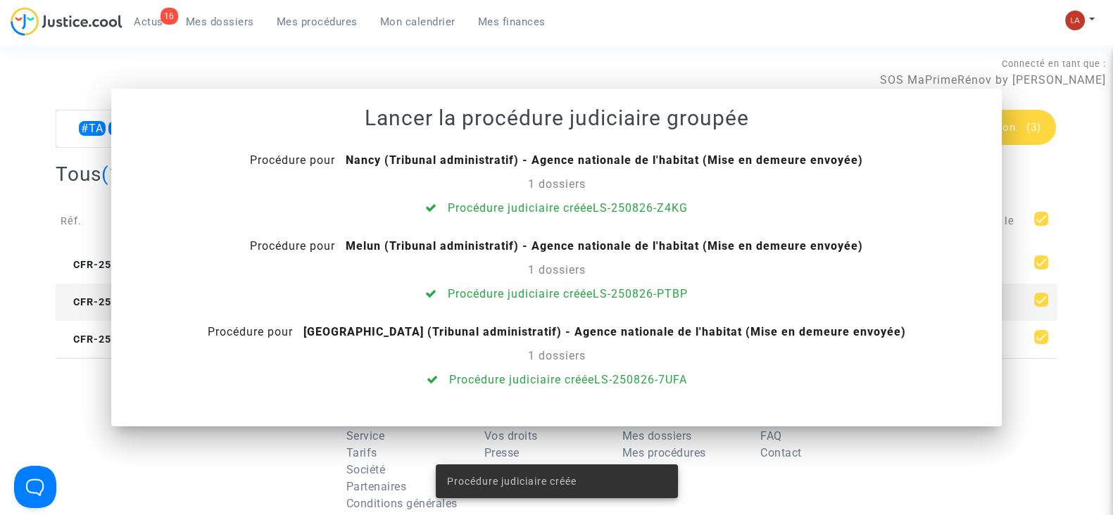
scroll to position [4, 0]
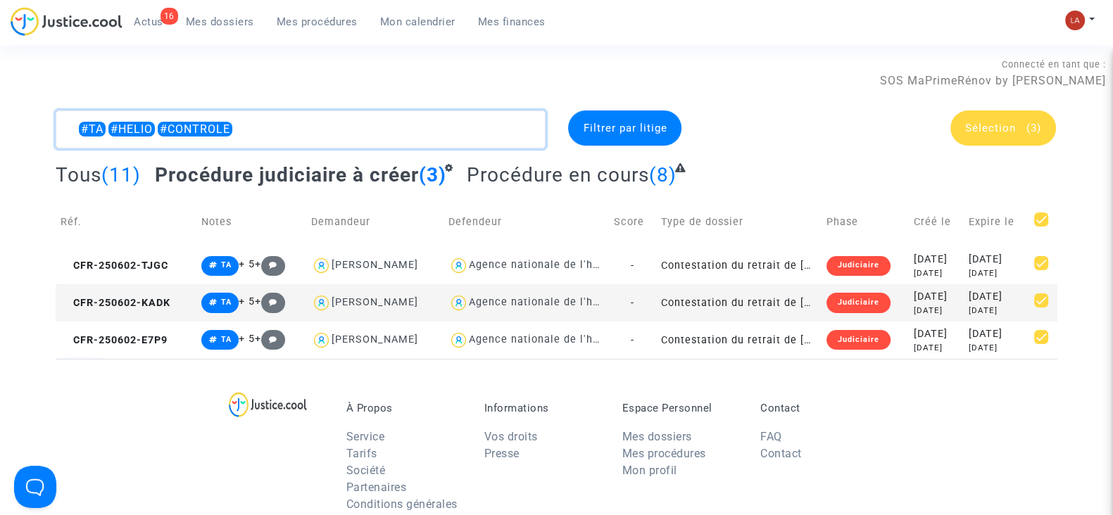
drag, startPoint x: 194, startPoint y: 129, endPoint x: 305, endPoint y: 121, distance: 111.5
click at [305, 121] on textarea at bounding box center [301, 129] width 490 height 38
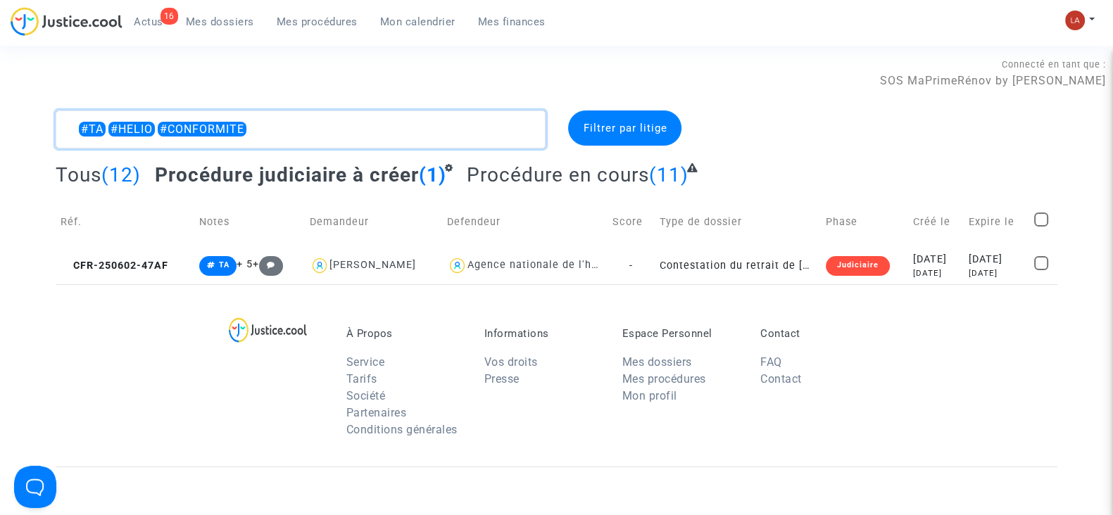
type textarea "#TA #HELIO #CONFORMITE"
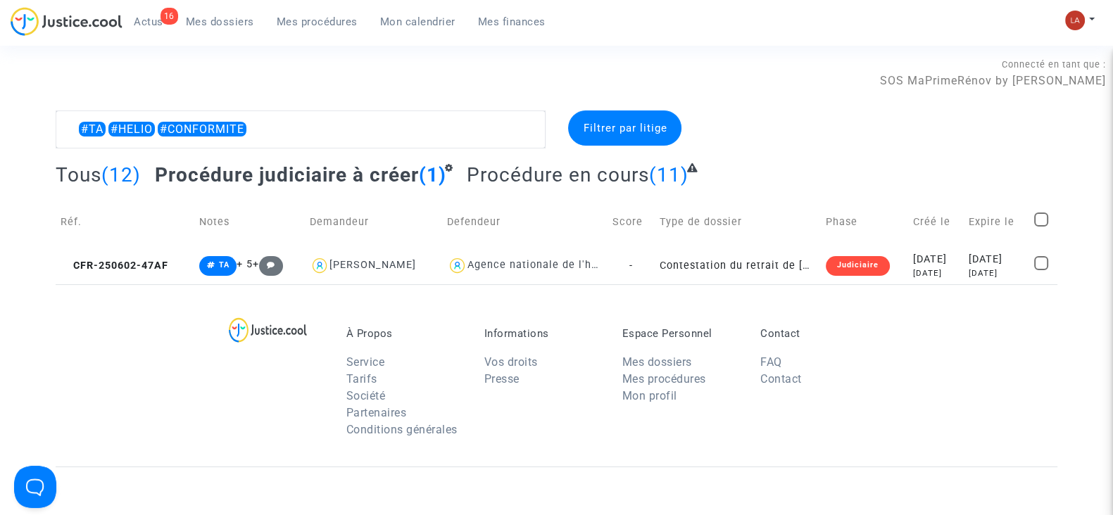
click at [1045, 218] on span at bounding box center [1041, 220] width 14 height 14
click at [1041, 227] on input "checkbox" at bounding box center [1040, 227] width 1 height 1
checkbox input "true"
click at [1009, 135] on div "Sélection (1)" at bounding box center [1003, 127] width 106 height 35
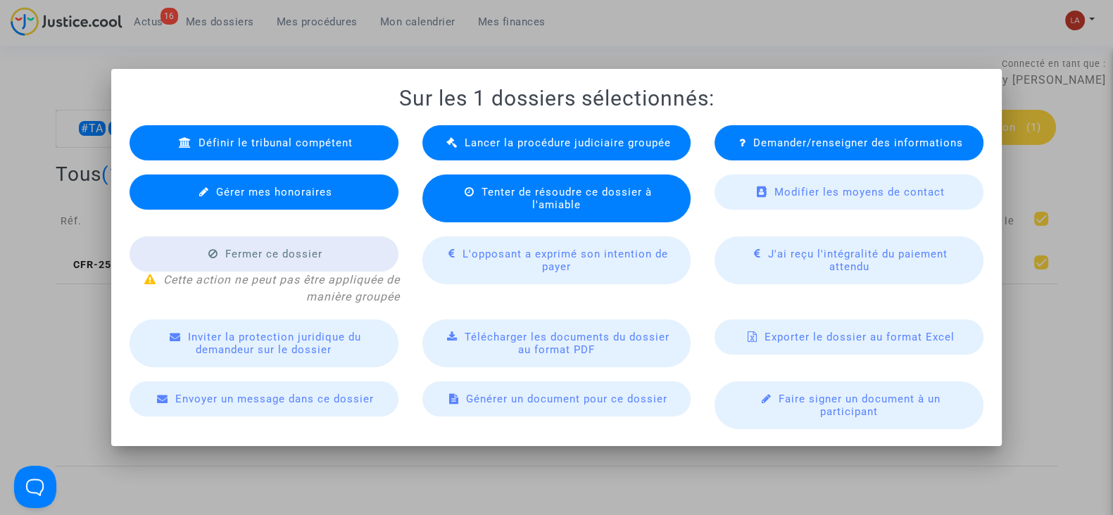
click at [480, 141] on div "Lancer la procédure judiciaire groupée" at bounding box center [556, 142] width 269 height 35
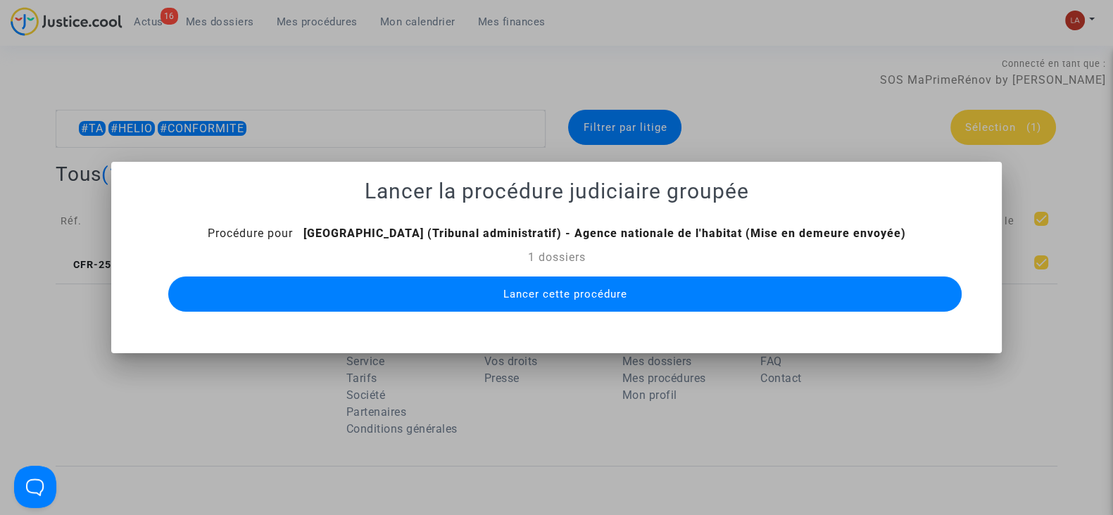
click at [600, 302] on button "Lancer cette procédure" at bounding box center [564, 294] width 793 height 35
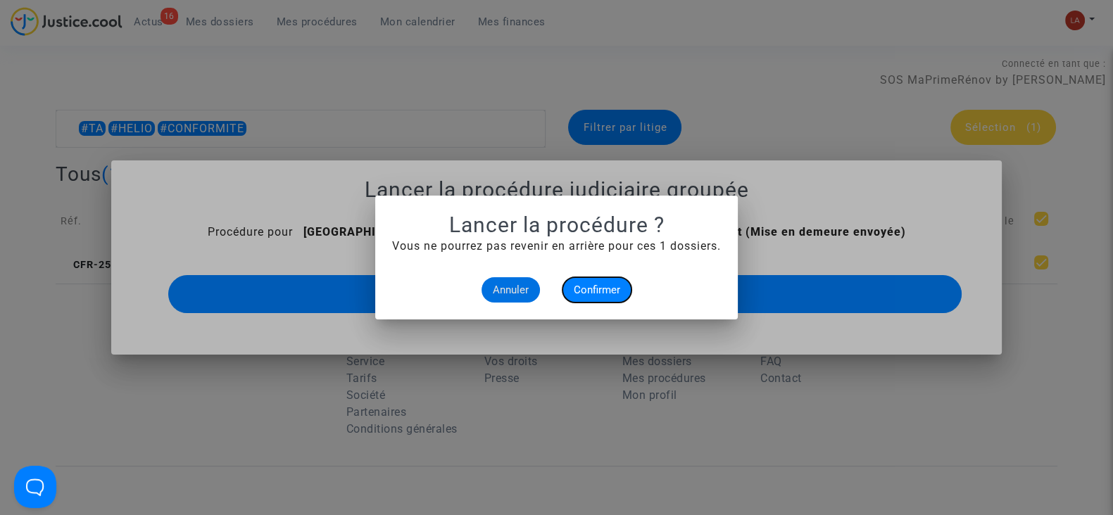
click at [587, 286] on span "Confirmer" at bounding box center [597, 290] width 46 height 13
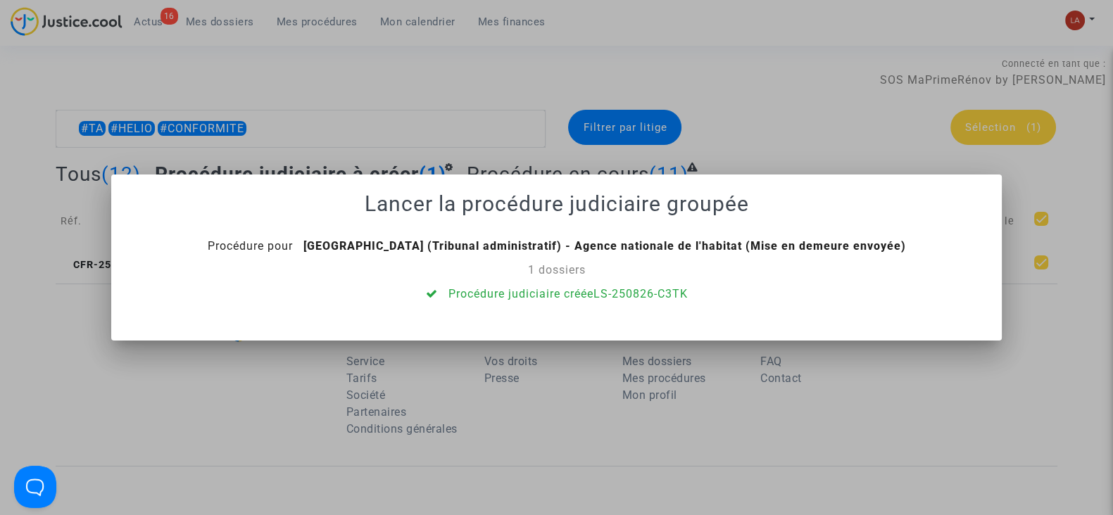
click at [276, 160] on div at bounding box center [556, 257] width 1113 height 515
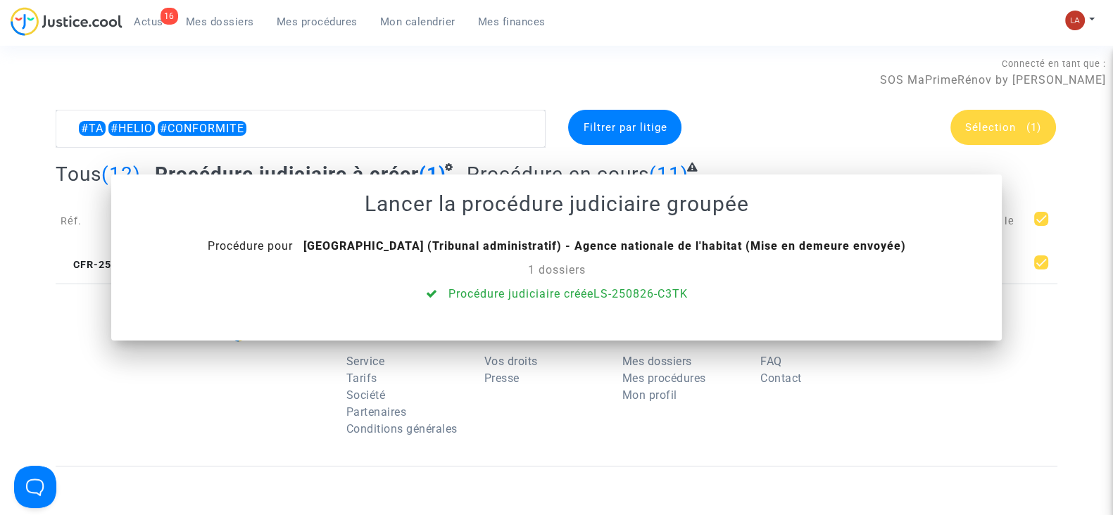
scroll to position [4, 0]
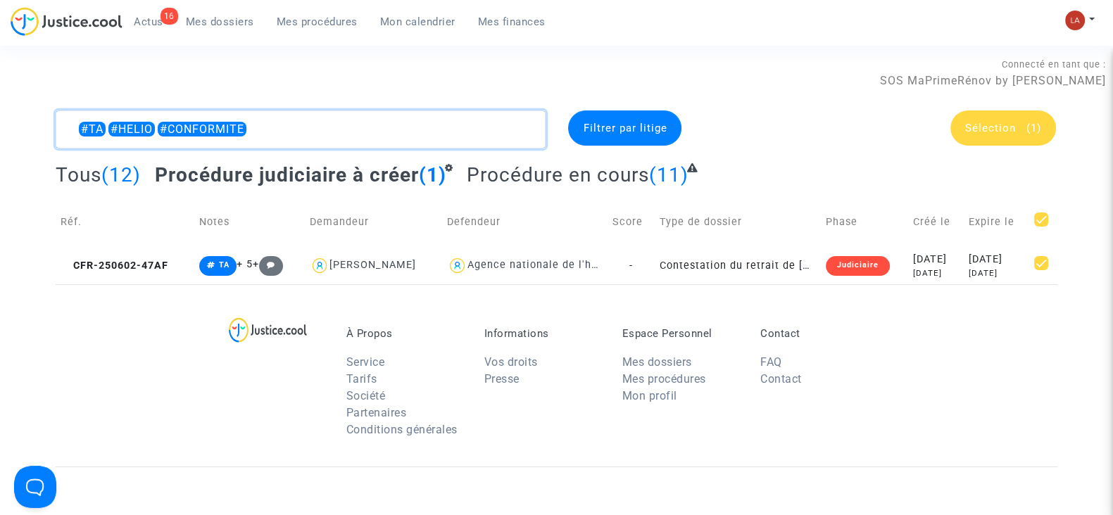
drag, startPoint x: 198, startPoint y: 121, endPoint x: 336, endPoint y: 166, distance: 145.8
click at [336, 166] on complex-dispute-list "#TA #HELIO #CONFORMITE Filtrer par litige Sélection (1) Tous (12) Procédure jud…" at bounding box center [556, 197] width 1001 height 174
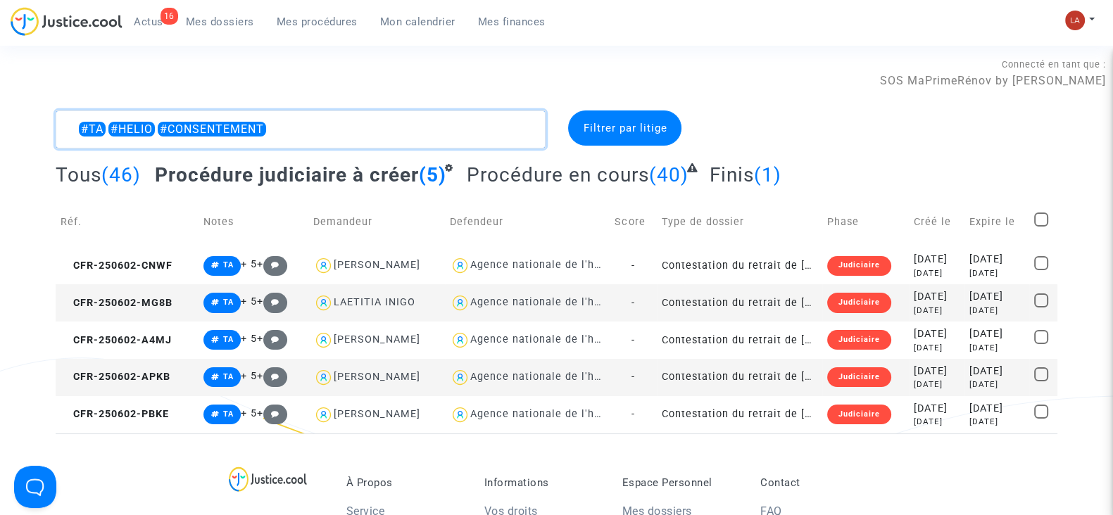
type textarea "#TA #HELIO #CONSENTEMENT"
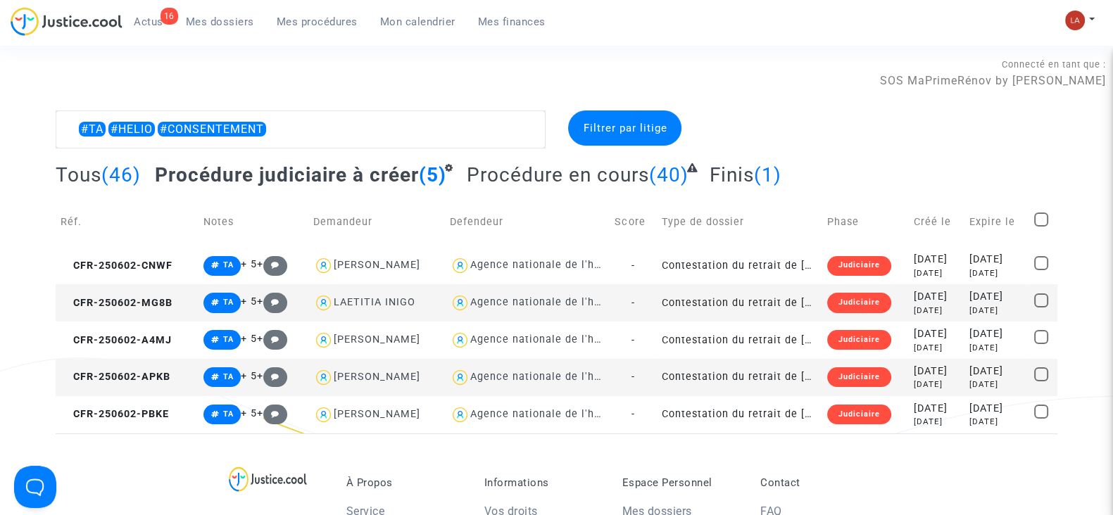
click at [1042, 220] on span at bounding box center [1041, 220] width 14 height 14
click at [1041, 227] on input "checkbox" at bounding box center [1040, 227] width 1 height 1
checkbox input "true"
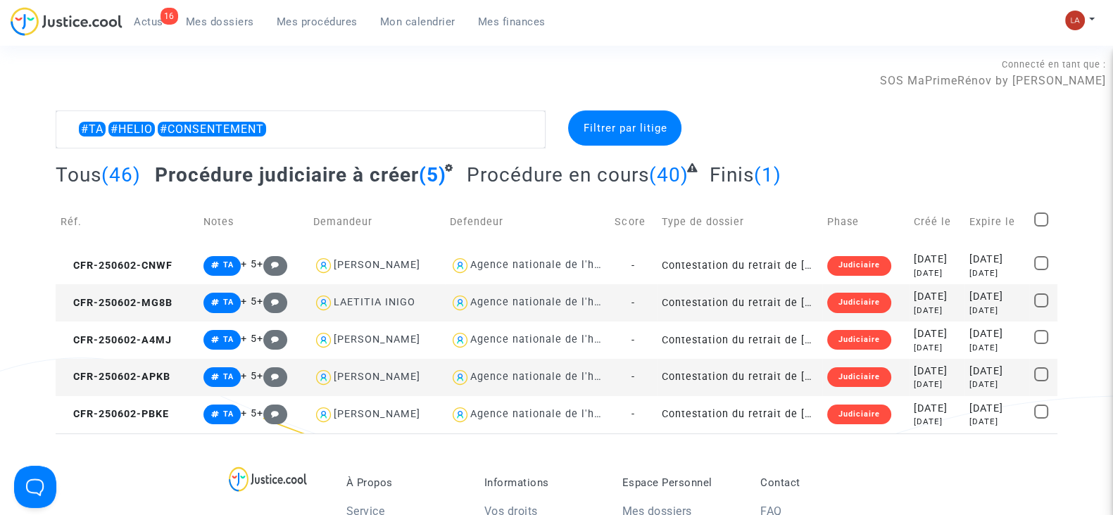
checkbox input "true"
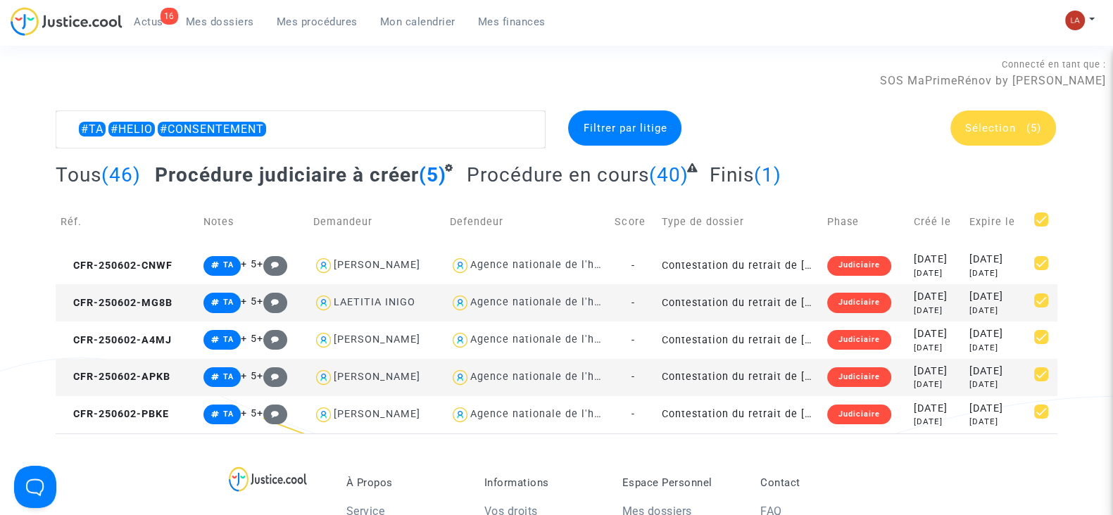
click at [1000, 131] on span "Sélection" at bounding box center [990, 128] width 51 height 13
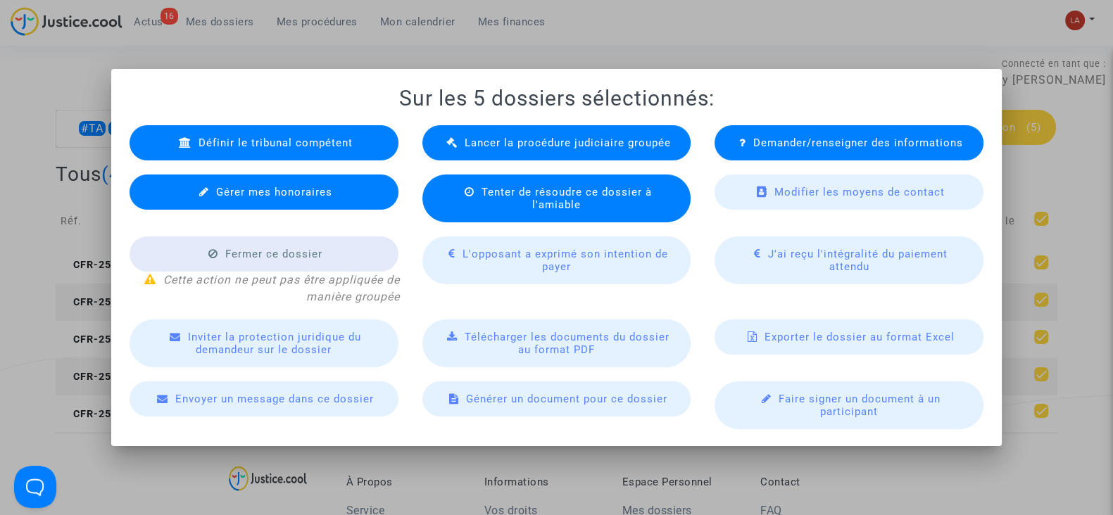
click at [588, 144] on span "Lancer la procédure judiciaire groupée" at bounding box center [567, 143] width 206 height 13
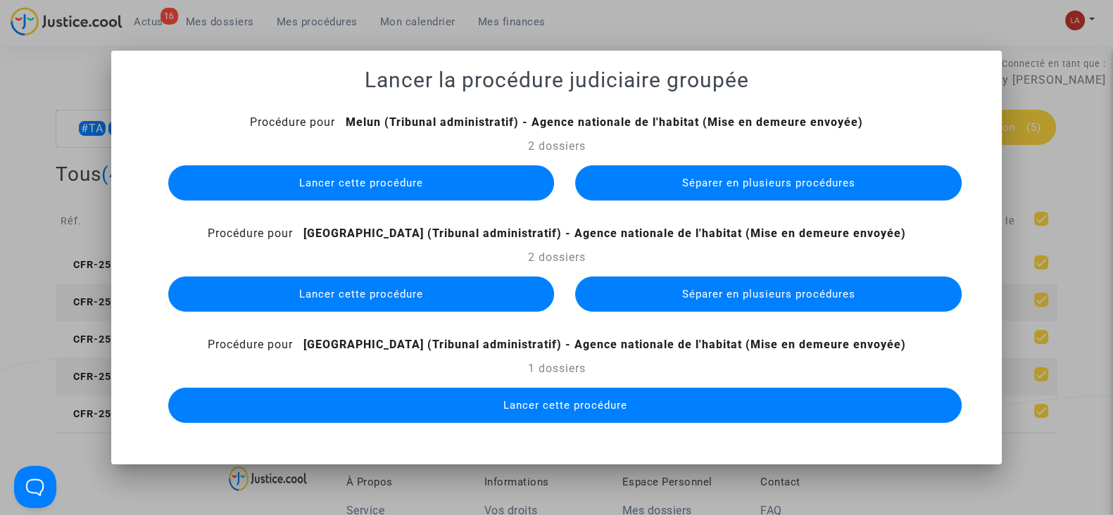
click at [649, 189] on button "Séparer en plusieurs procédures" at bounding box center [768, 182] width 386 height 35
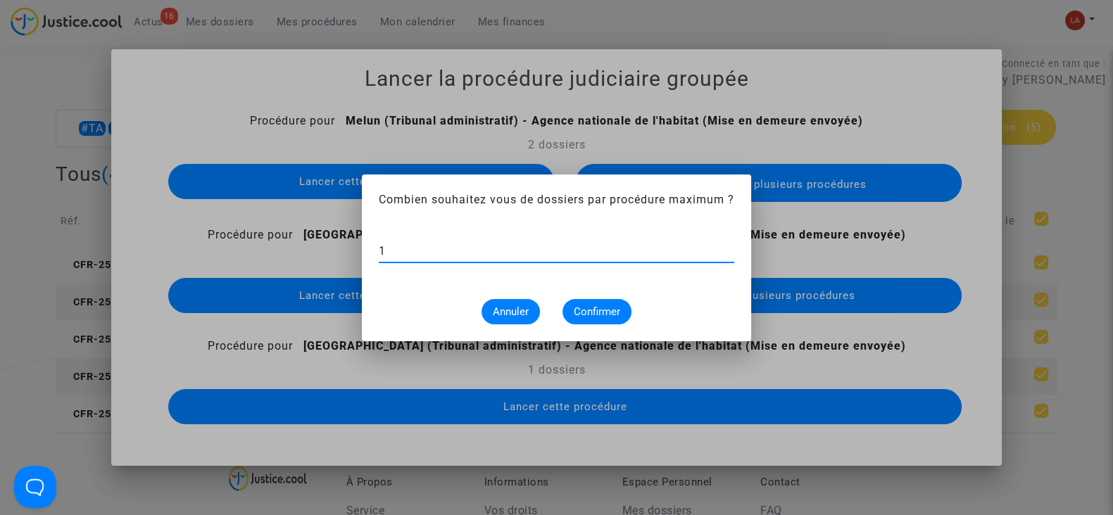
type input "1"
click at [571, 316] on button "Confirmer" at bounding box center [596, 311] width 69 height 25
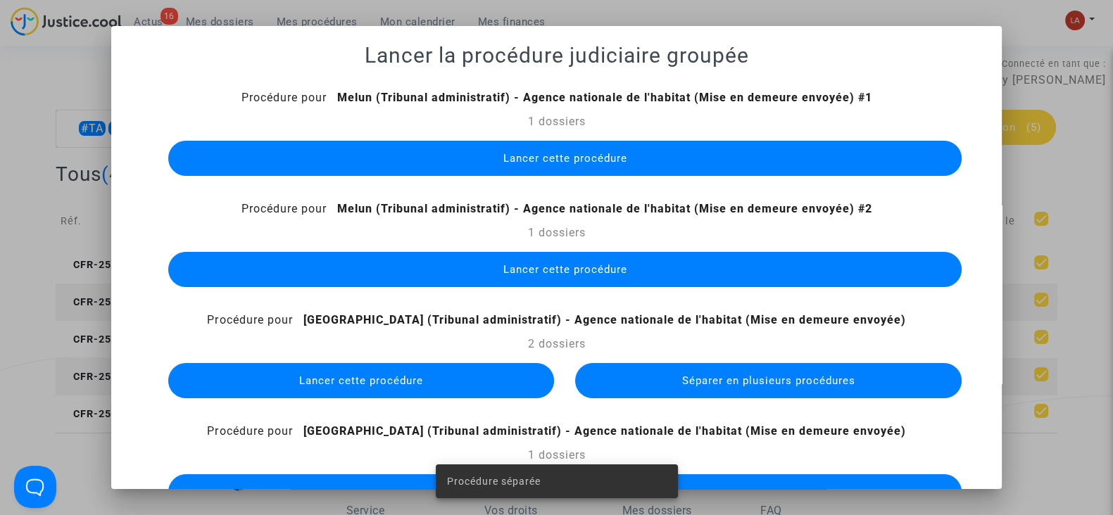
click at [517, 159] on span "Lancer cette procédure" at bounding box center [564, 158] width 124 height 13
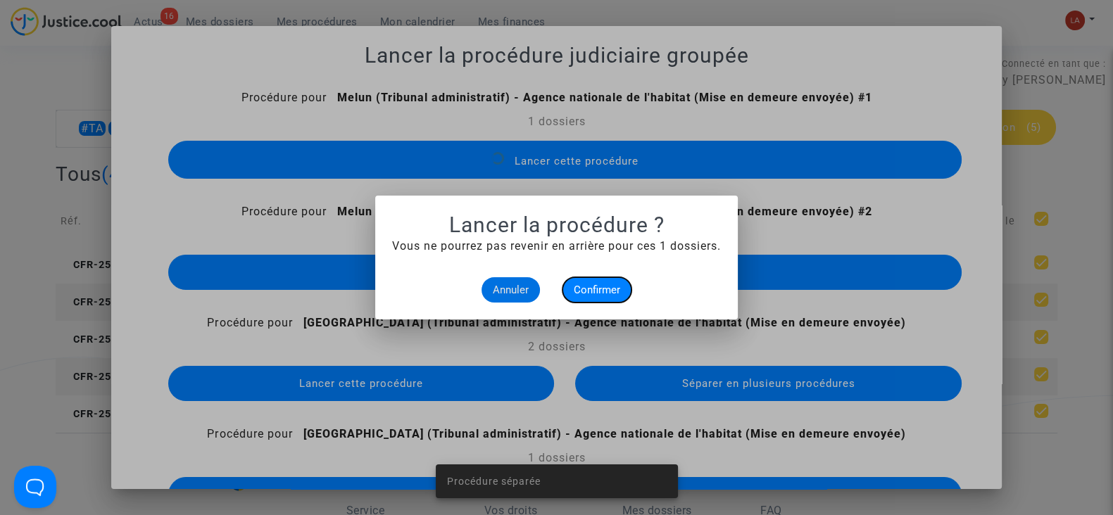
click at [600, 286] on span "Confirmer" at bounding box center [597, 290] width 46 height 13
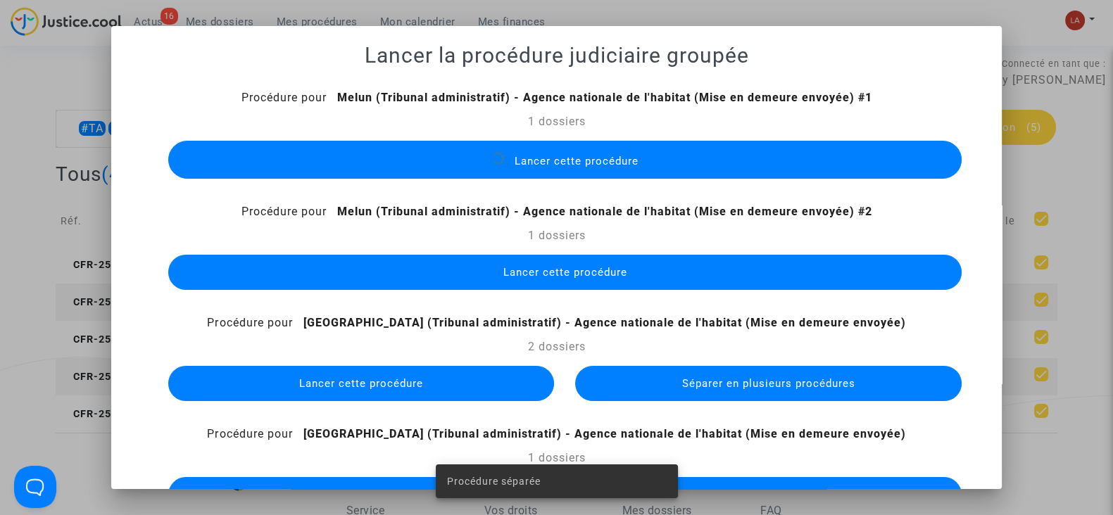
click at [576, 264] on button "Lancer cette procédure" at bounding box center [564, 272] width 793 height 35
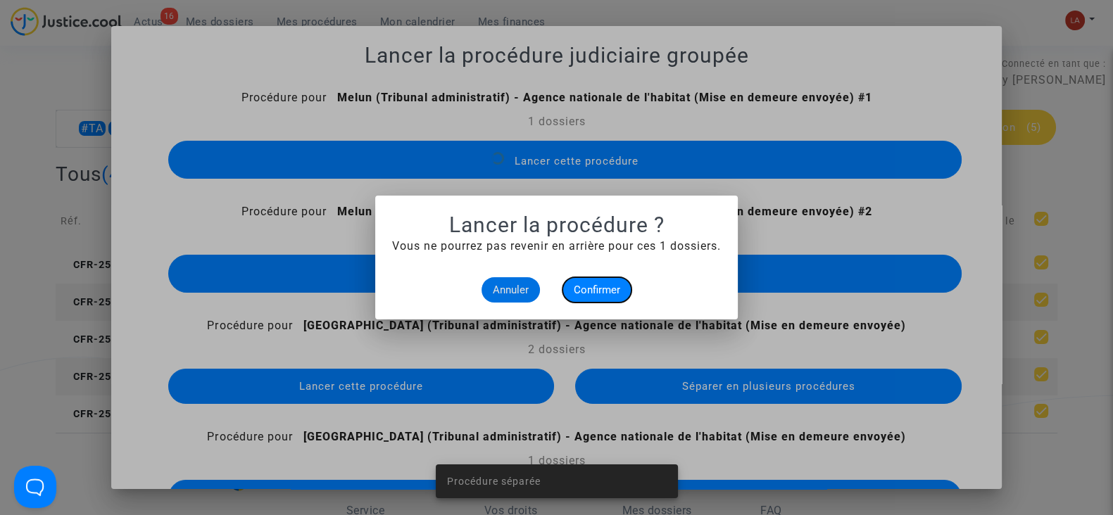
click at [591, 291] on span "Confirmer" at bounding box center [597, 290] width 46 height 13
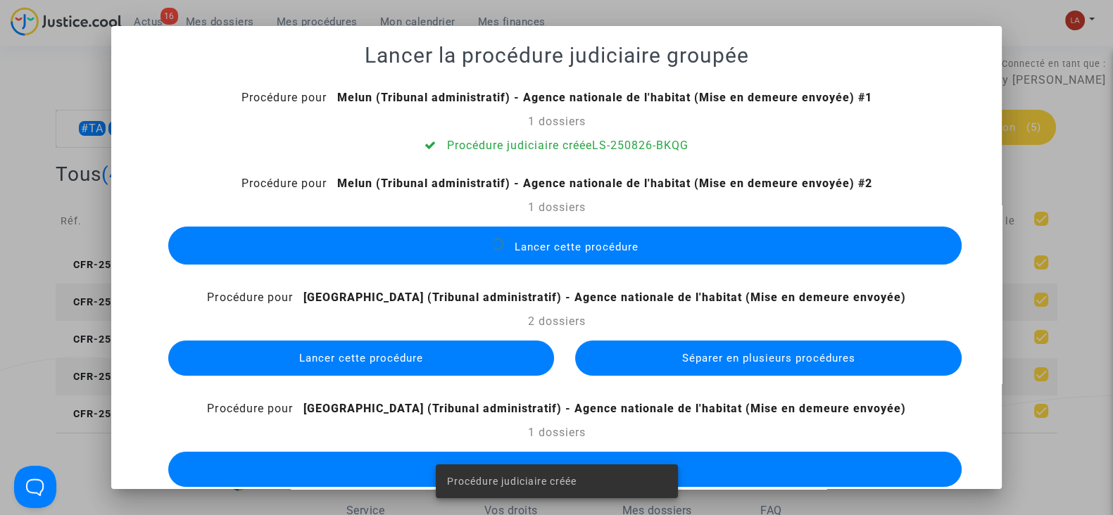
click at [616, 360] on button "Séparer en plusieurs procédures" at bounding box center [768, 358] width 386 height 35
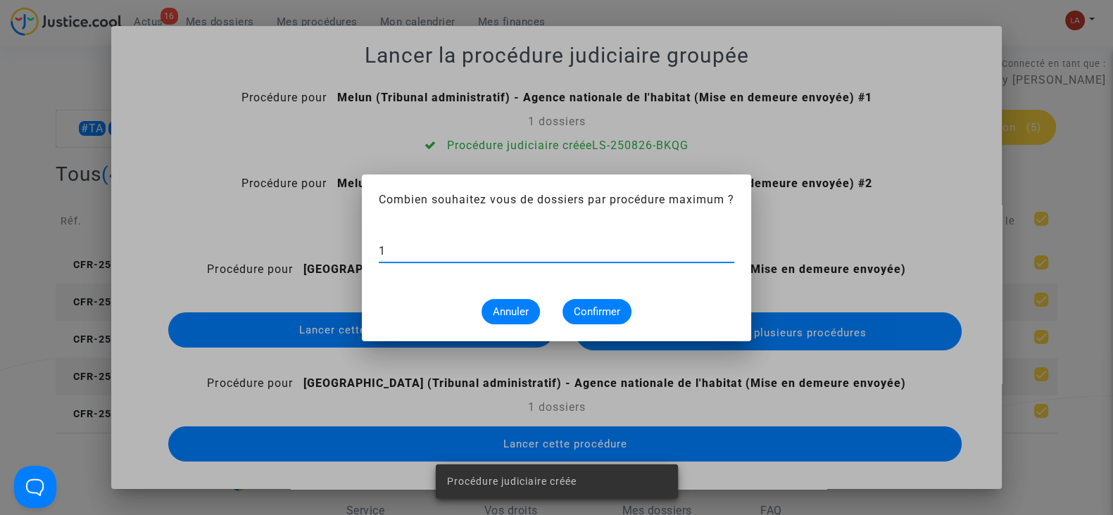
type input "1"
click at [595, 290] on div "1 Annuler Confirmer" at bounding box center [556, 278] width 355 height 94
click at [588, 305] on span "Confirmer" at bounding box center [597, 311] width 46 height 13
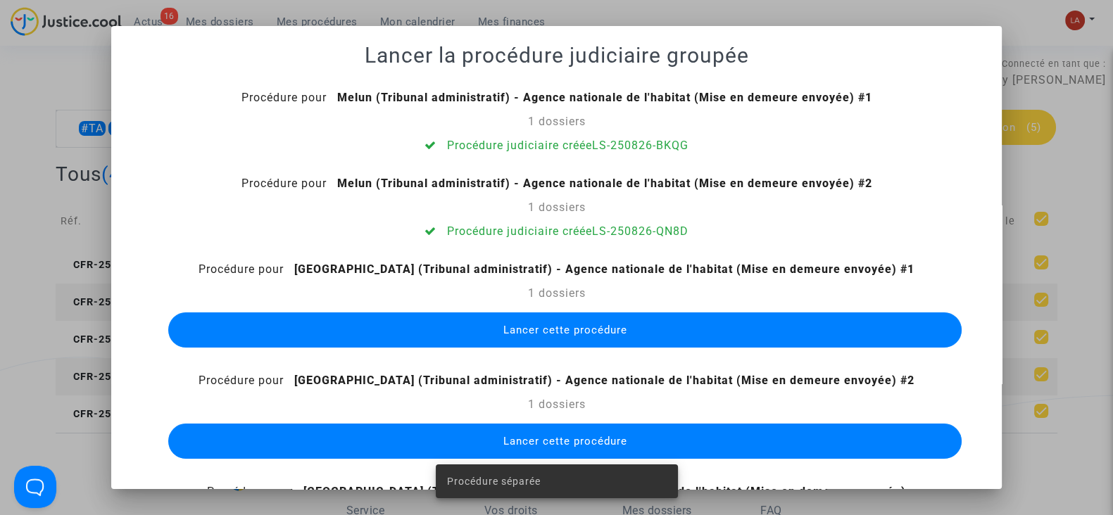
click at [572, 334] on span "Lancer cette procédure" at bounding box center [564, 330] width 124 height 13
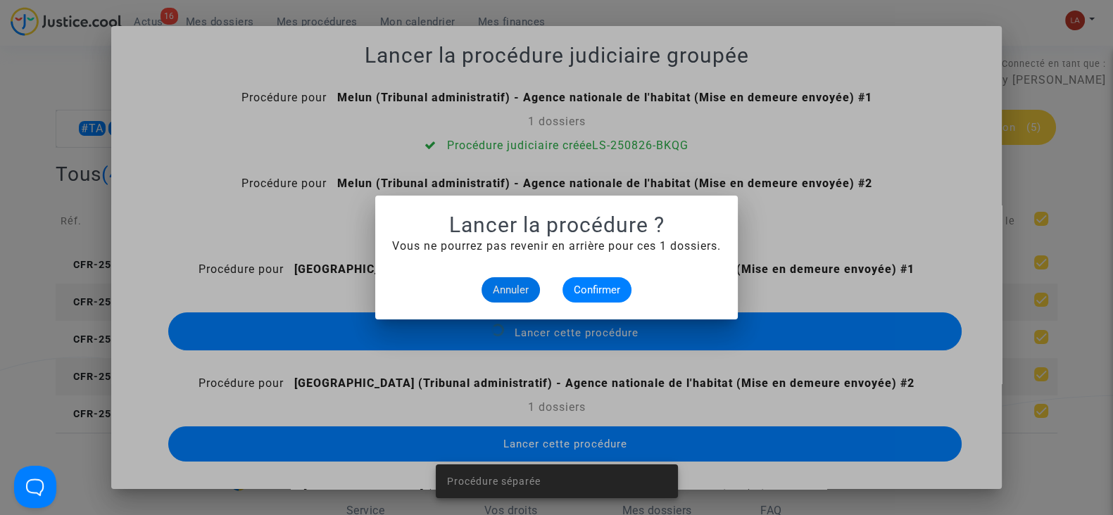
click at [572, 305] on mat-dialog-container "Lancer la procédure ? Vous ne pourrez pas revenir en arrière pour ces 1 dossier…" at bounding box center [556, 258] width 362 height 124
click at [574, 291] on span "Confirmer" at bounding box center [597, 290] width 46 height 13
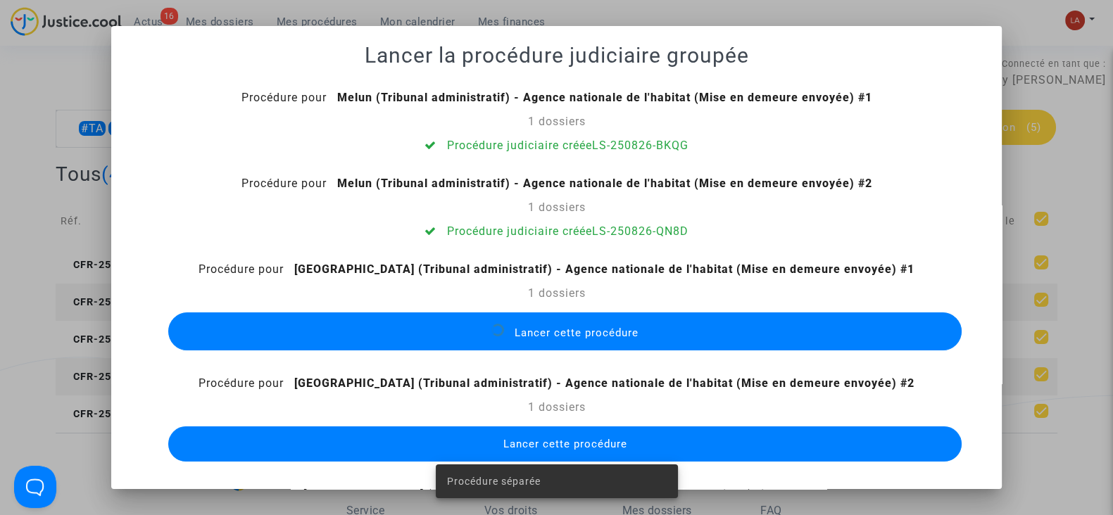
click at [562, 445] on span "Lancer cette procédure" at bounding box center [564, 444] width 124 height 13
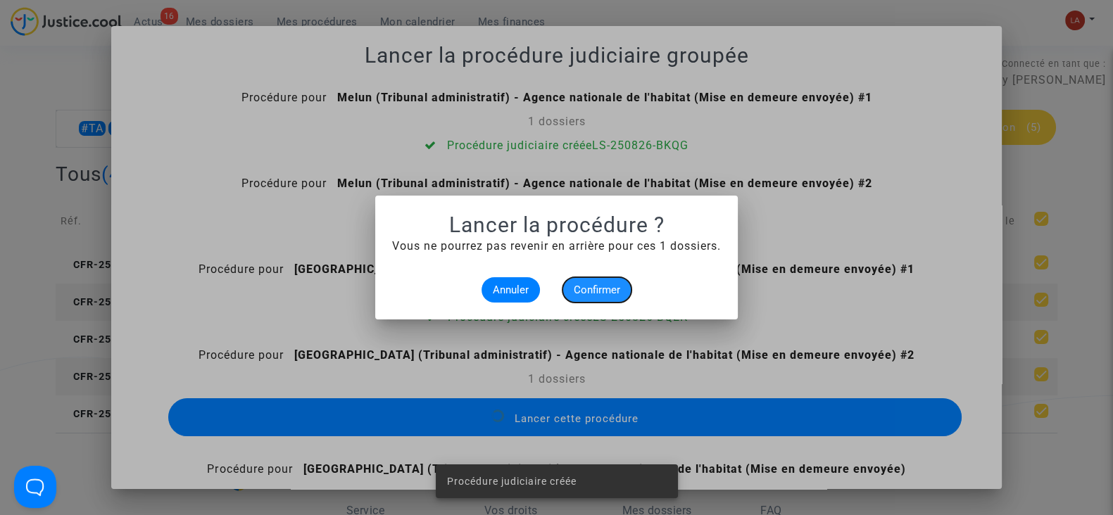
click at [590, 293] on span "Confirmer" at bounding box center [597, 290] width 46 height 13
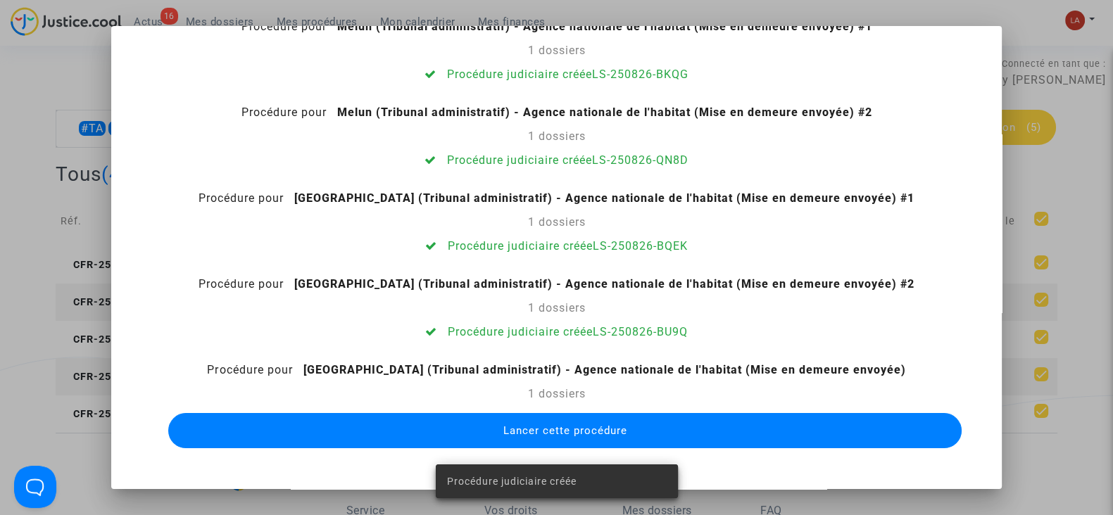
scroll to position [71, 0]
click at [531, 434] on span "Lancer cette procédure" at bounding box center [564, 430] width 124 height 13
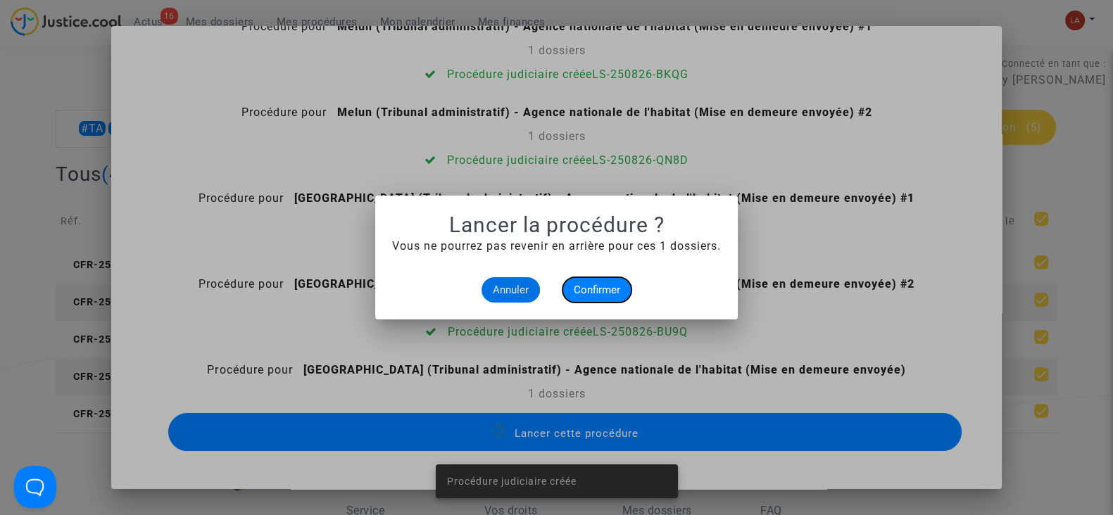
click at [580, 301] on button "Confirmer" at bounding box center [596, 289] width 69 height 25
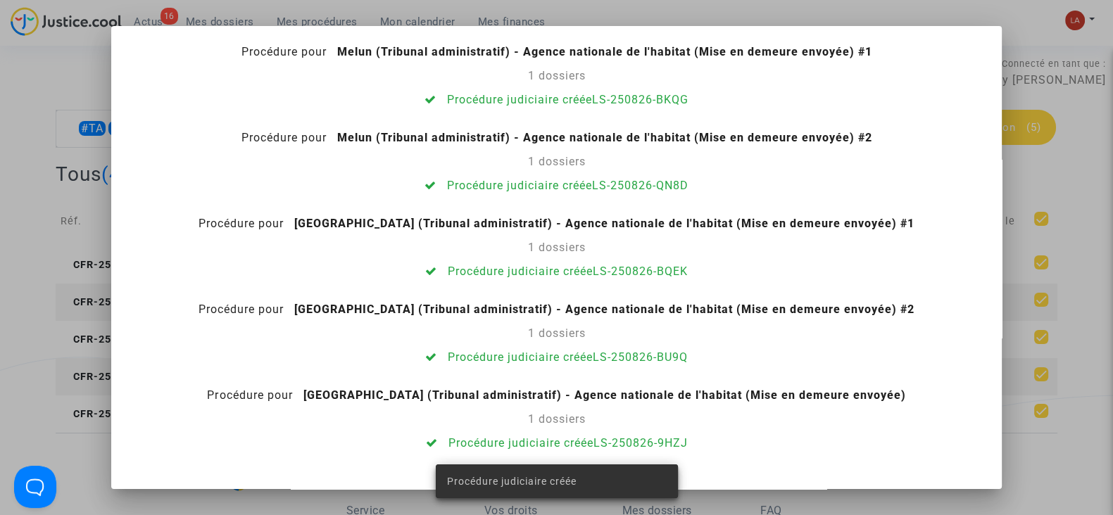
scroll to position [46, 0]
click at [99, 170] on div at bounding box center [556, 257] width 1113 height 515
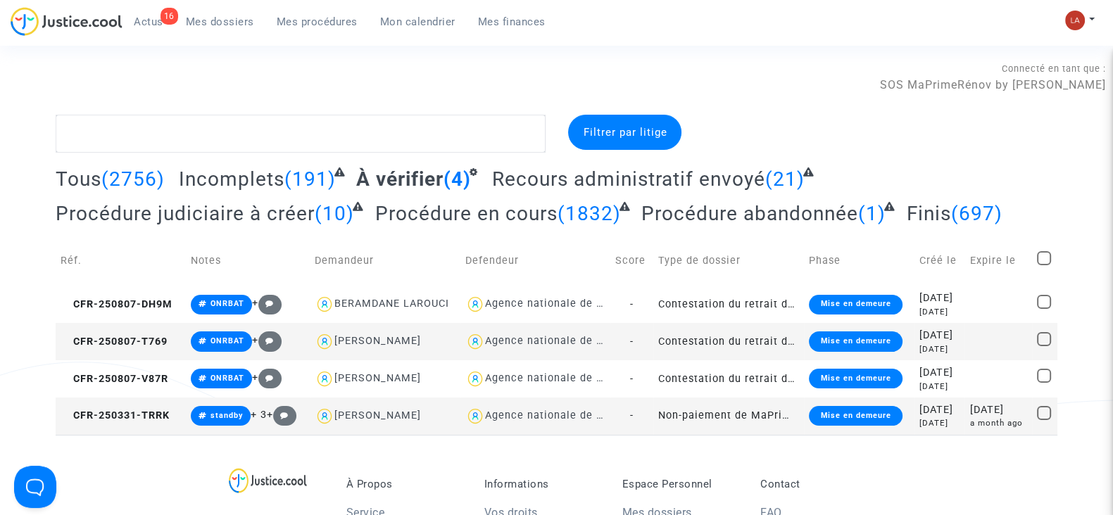
click at [106, 424] on td "CFR-250331-TRRK" at bounding box center [121, 416] width 130 height 37
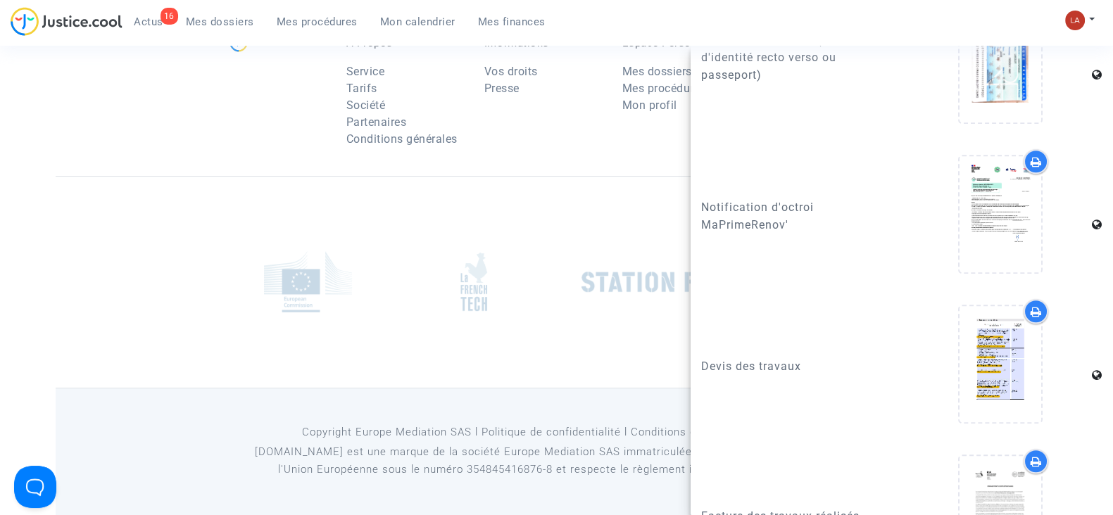
scroll to position [1552, 0]
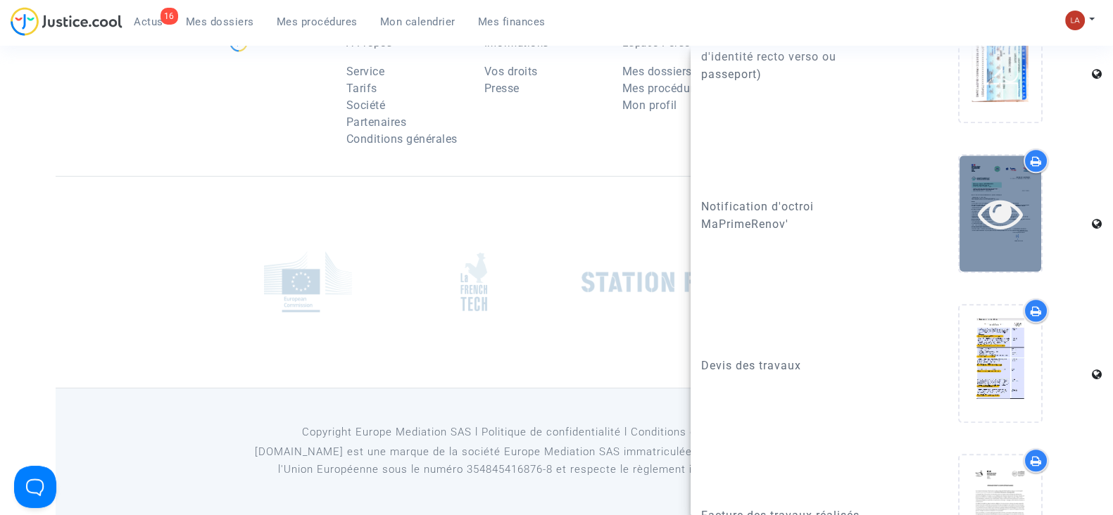
click at [989, 272] on div at bounding box center [1000, 214] width 82 height 116
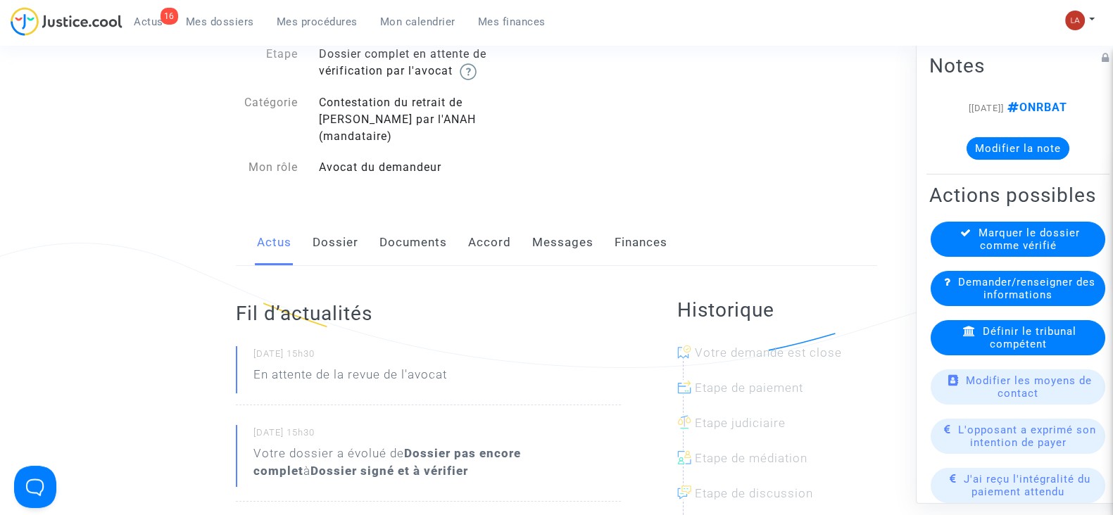
scroll to position [118, 0]
click at [427, 234] on link "Documents" at bounding box center [413, 244] width 68 height 46
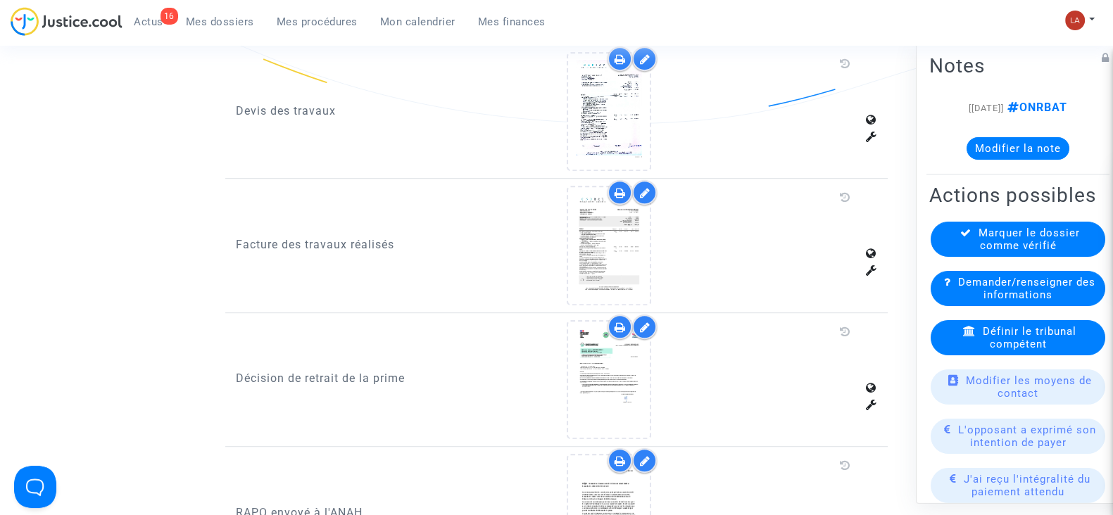
scroll to position [1029, 0]
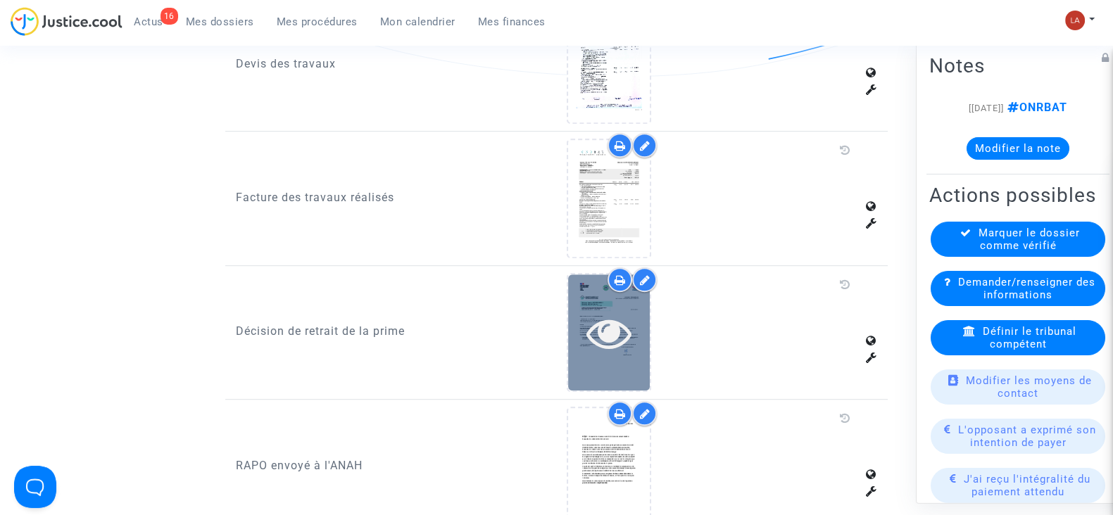
click at [614, 329] on icon at bounding box center [609, 332] width 46 height 45
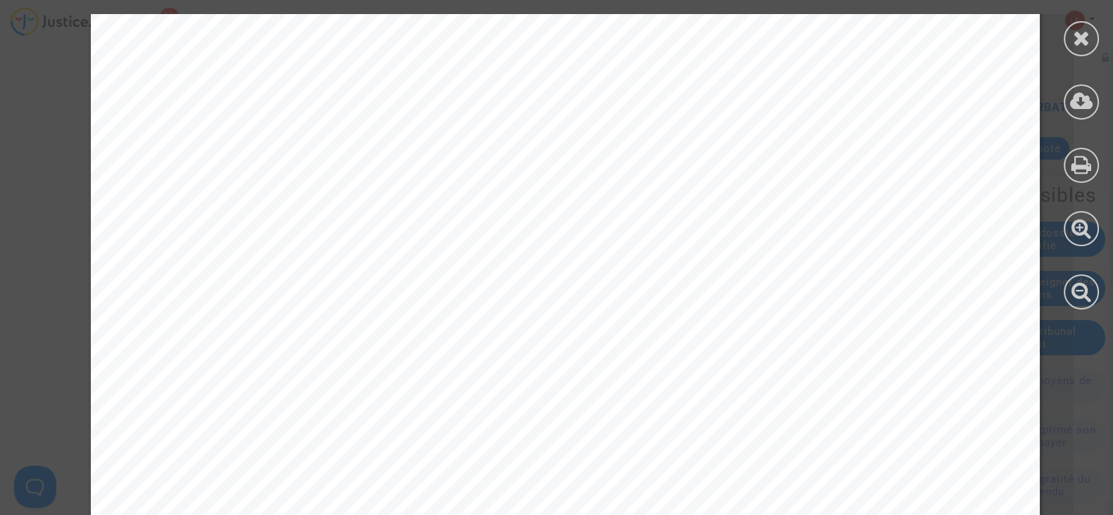
scroll to position [476, 0]
click at [1087, 37] on icon at bounding box center [1082, 37] width 18 height 21
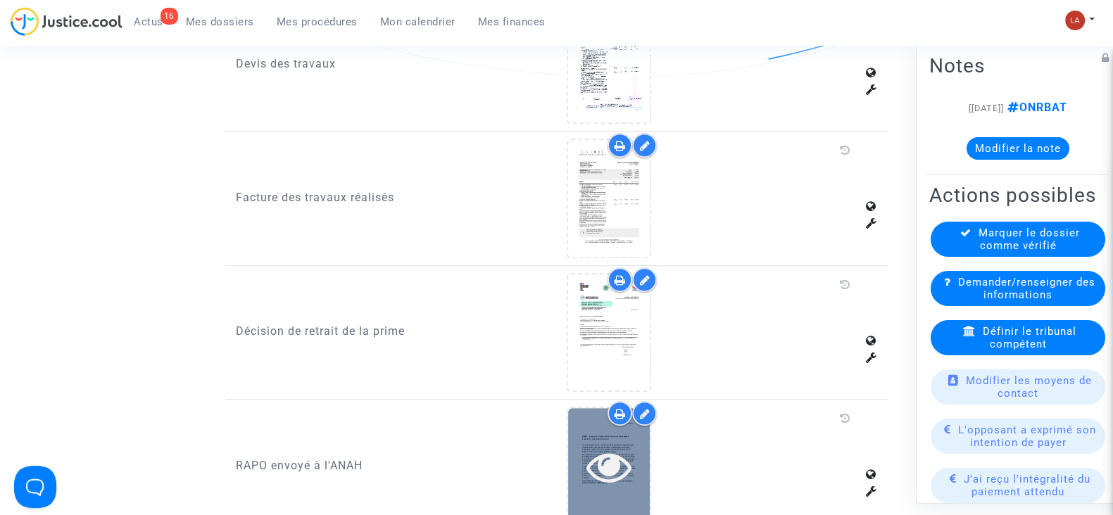
drag, startPoint x: 999, startPoint y: 163, endPoint x: 614, endPoint y: 438, distance: 472.6
click at [614, 444] on icon at bounding box center [609, 466] width 46 height 45
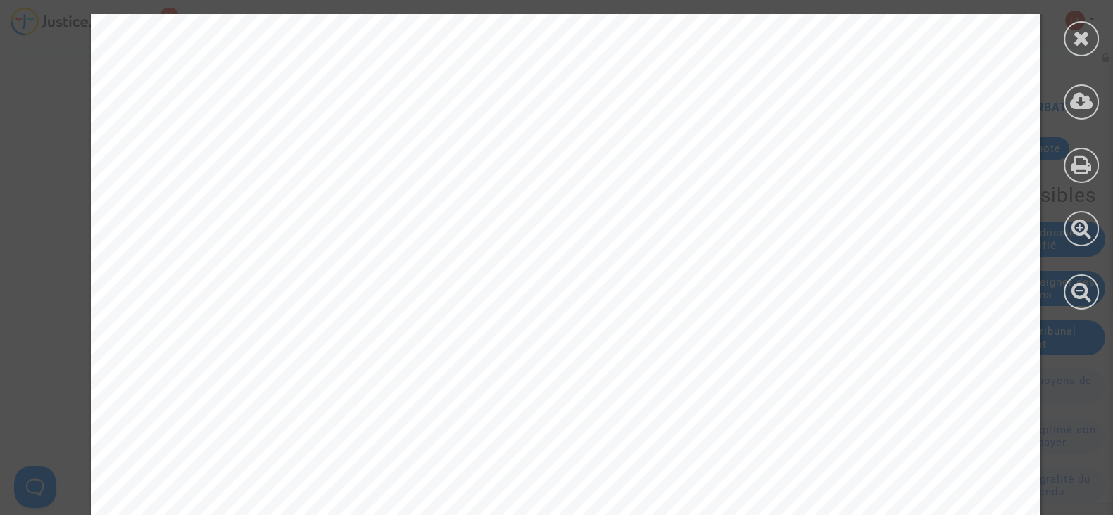
scroll to position [0, 0]
click at [1080, 42] on icon at bounding box center [1082, 37] width 18 height 21
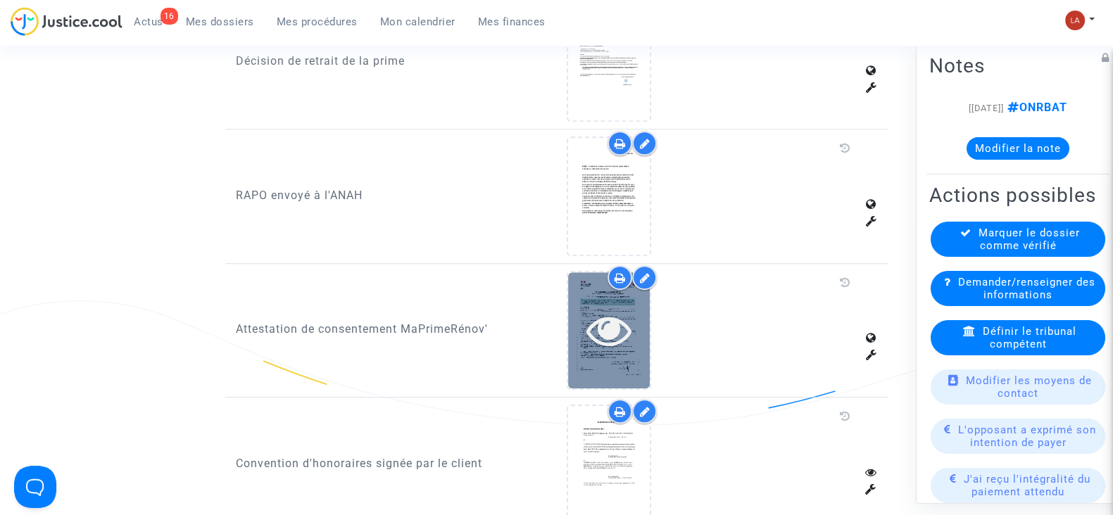
scroll to position [1291, 0]
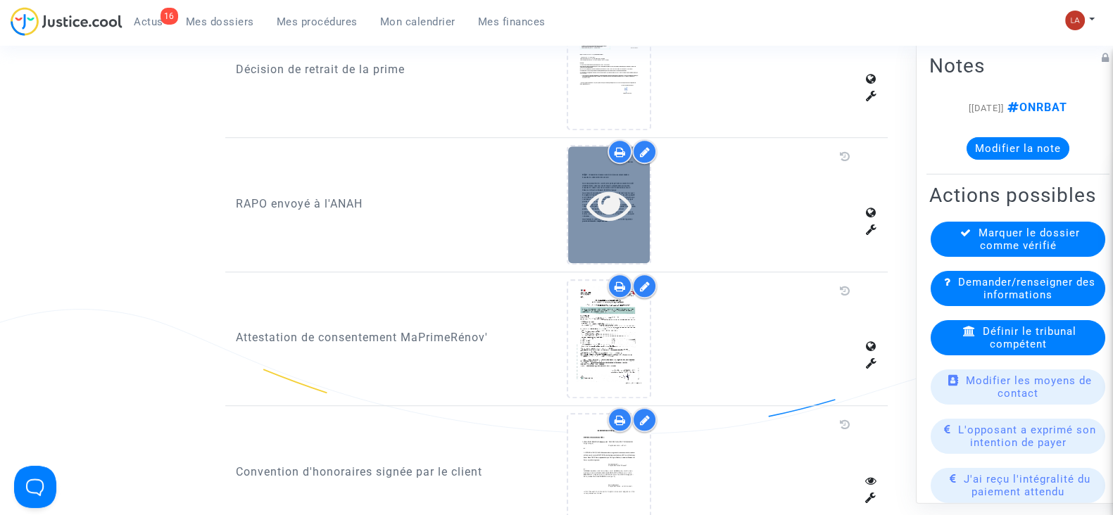
click at [636, 191] on div at bounding box center [609, 204] width 82 height 45
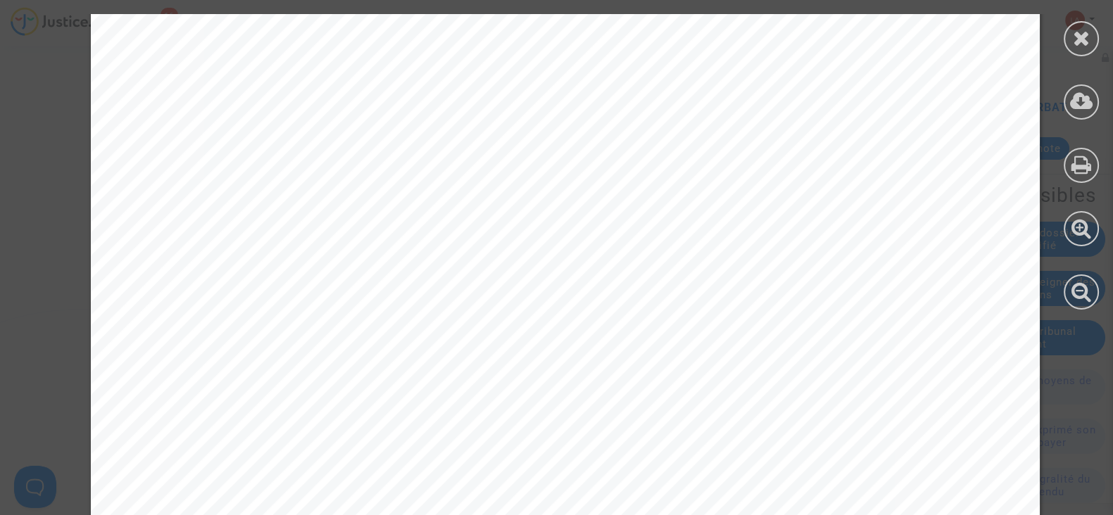
scroll to position [862, 0]
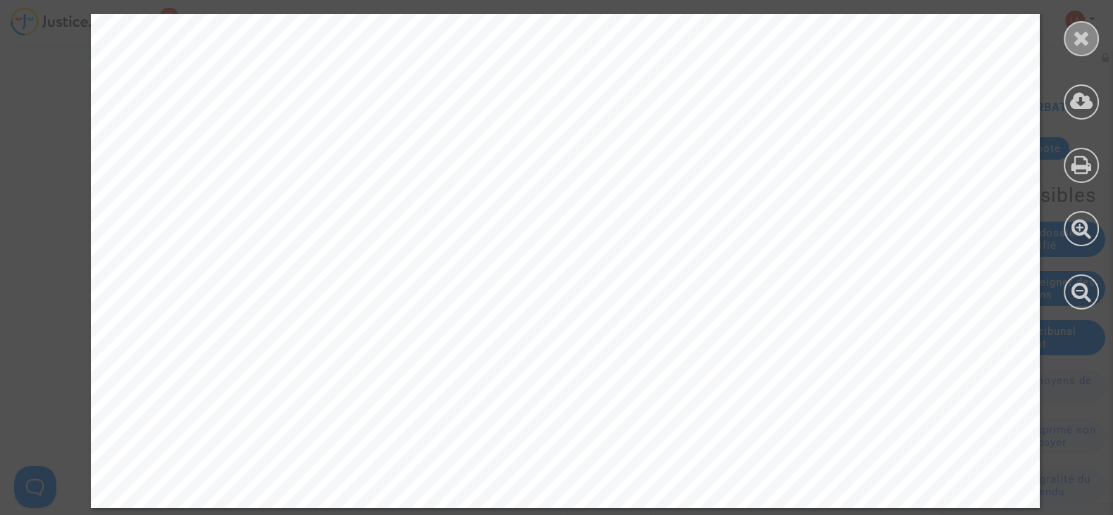
click at [1086, 40] on icon at bounding box center [1082, 37] width 18 height 21
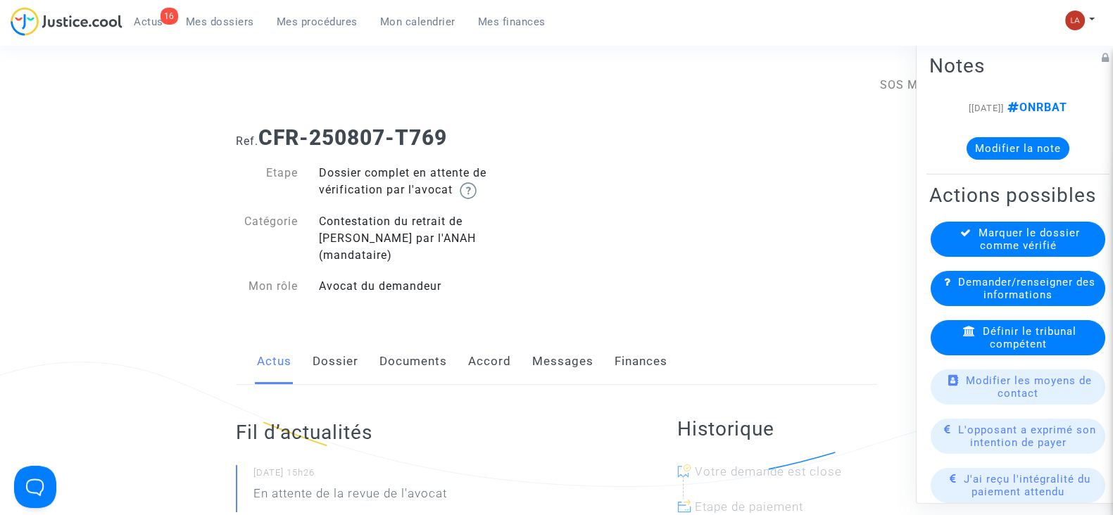
click at [408, 351] on link "Documents" at bounding box center [413, 362] width 68 height 46
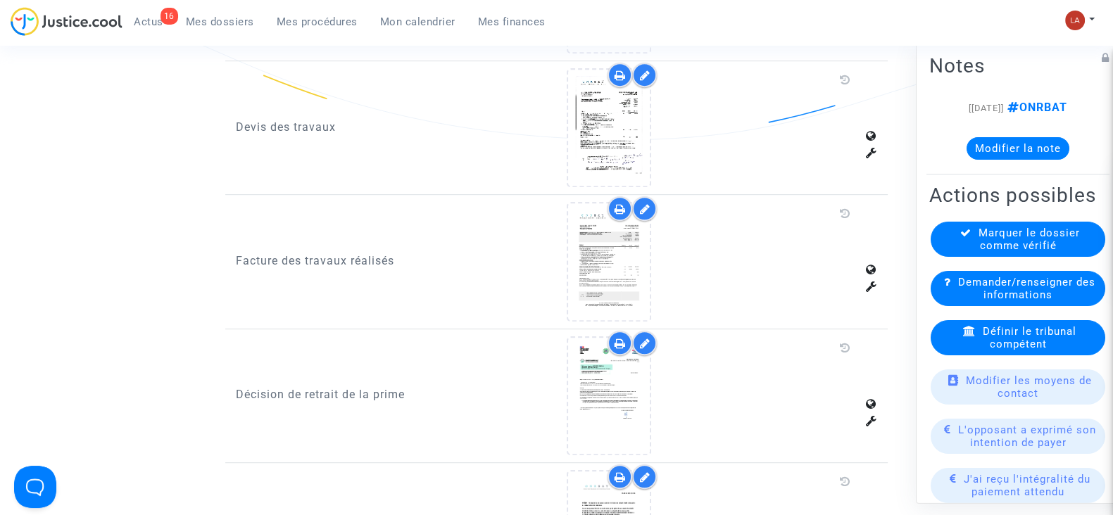
scroll to position [1034, 0]
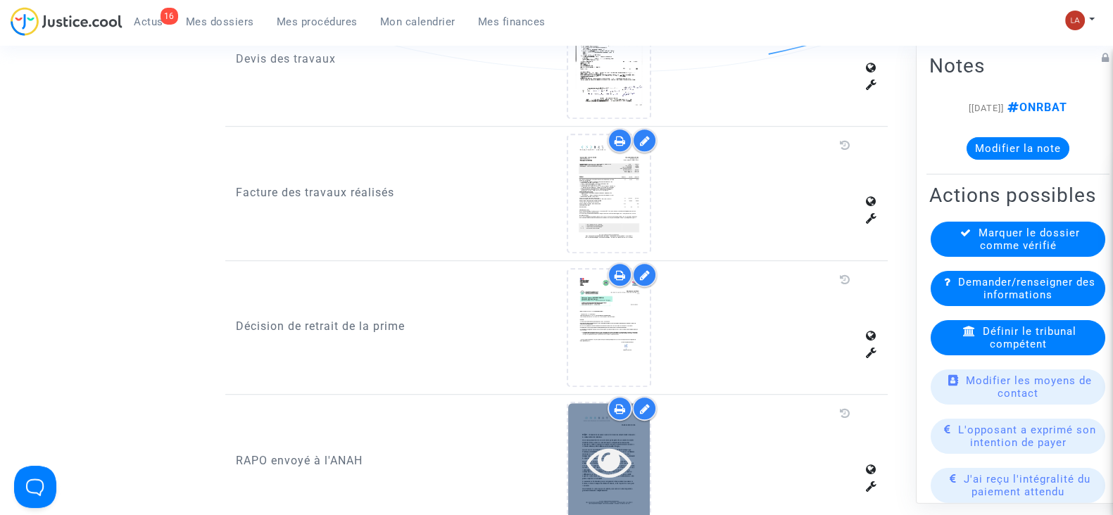
click at [619, 439] on icon at bounding box center [609, 461] width 46 height 45
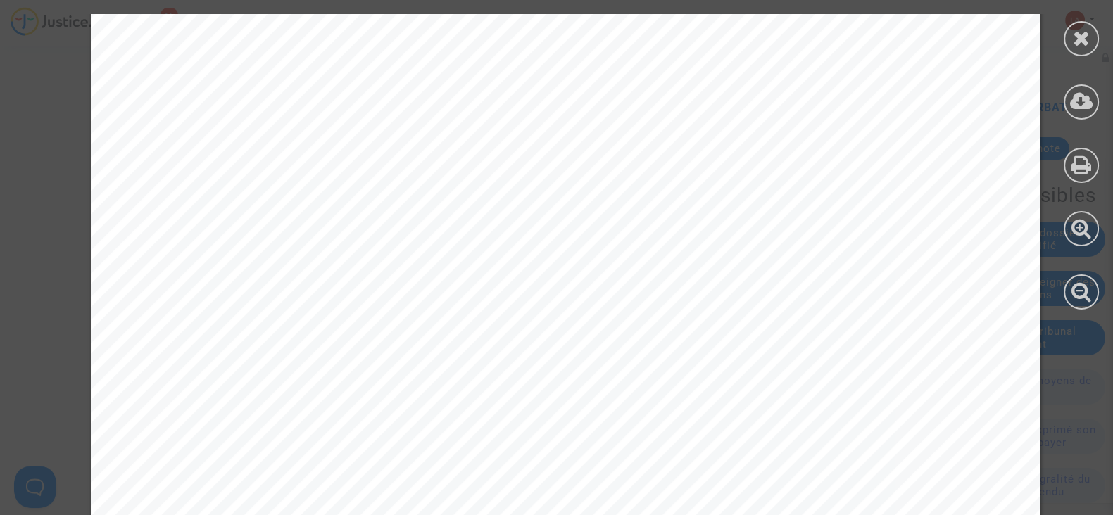
scroll to position [2212, 0]
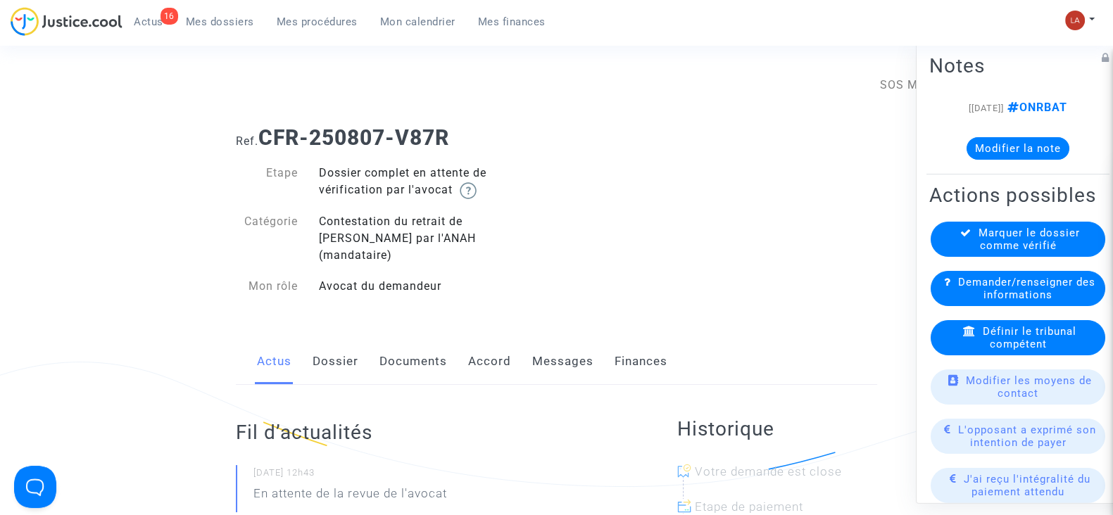
click at [424, 346] on link "Documents" at bounding box center [413, 362] width 68 height 46
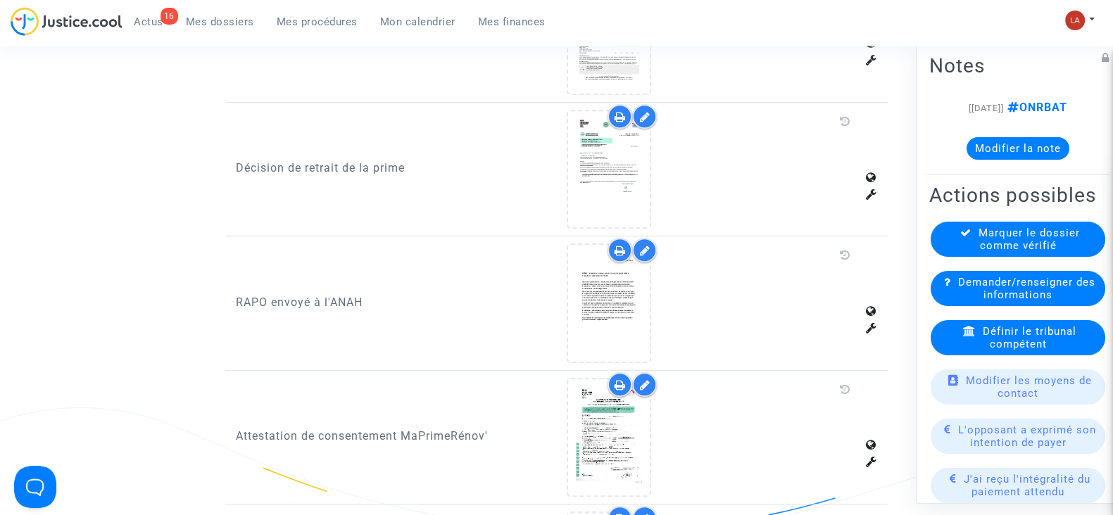
scroll to position [1192, 0]
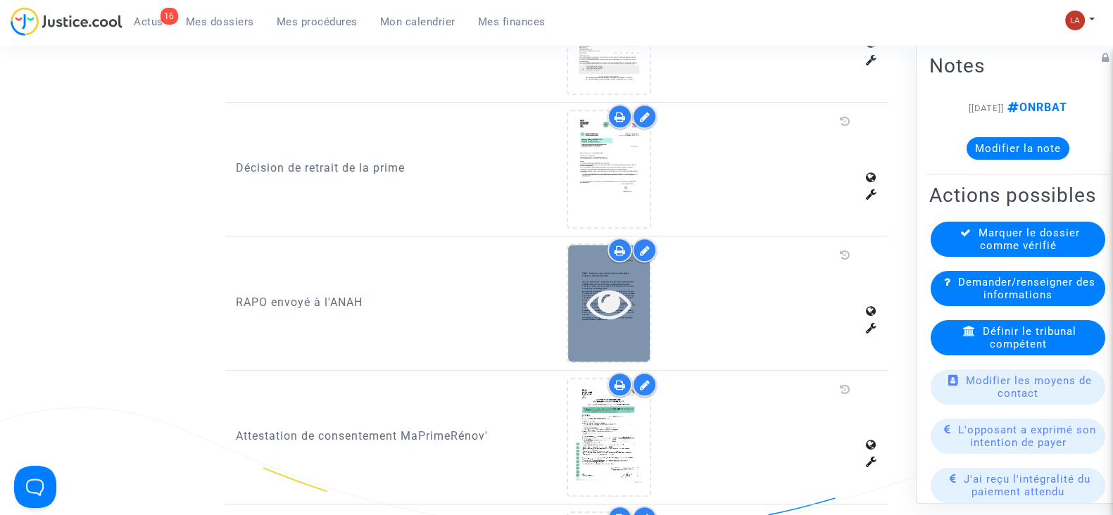
click at [621, 281] on icon at bounding box center [609, 303] width 46 height 45
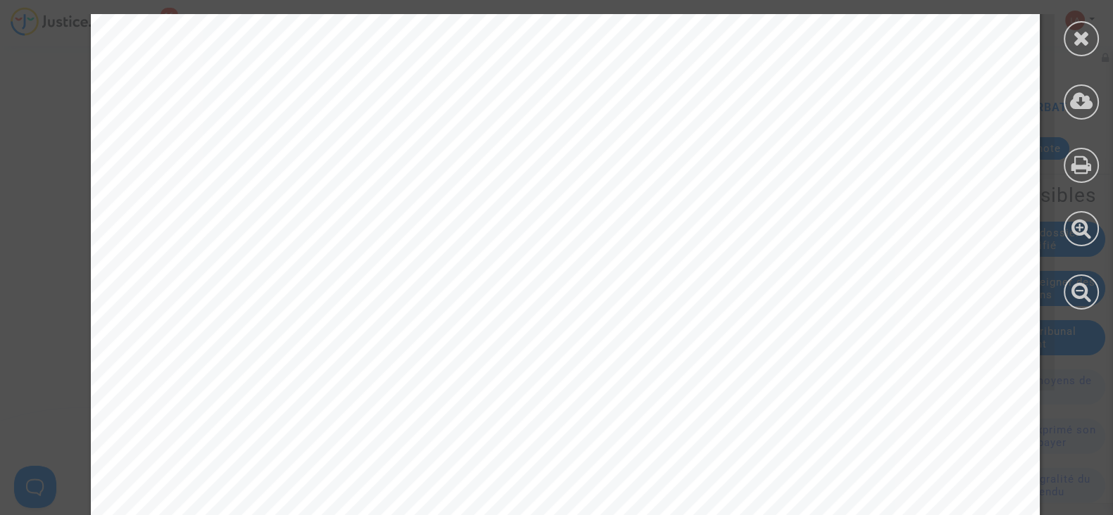
scroll to position [862, 0]
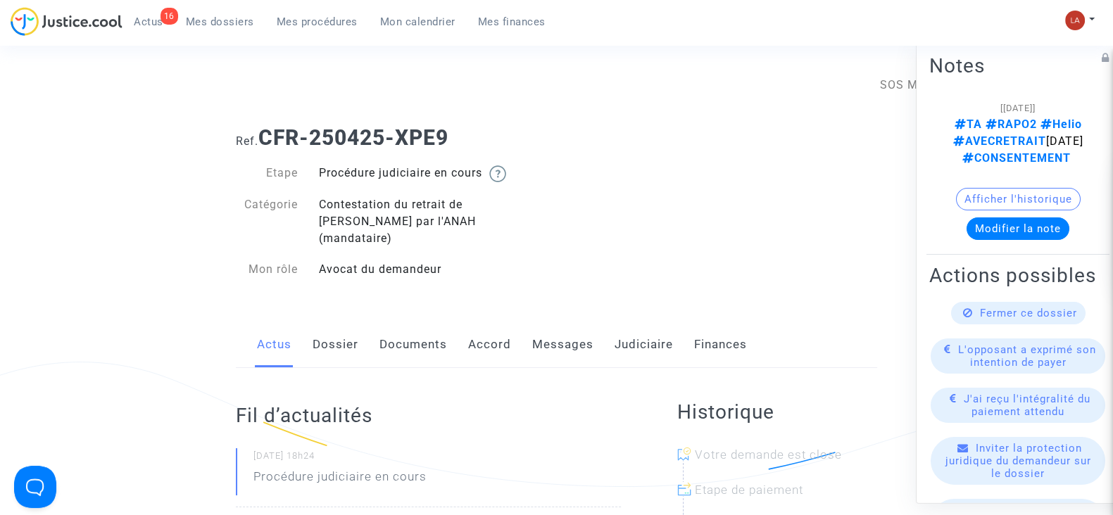
click at [404, 330] on link "Documents" at bounding box center [413, 345] width 68 height 46
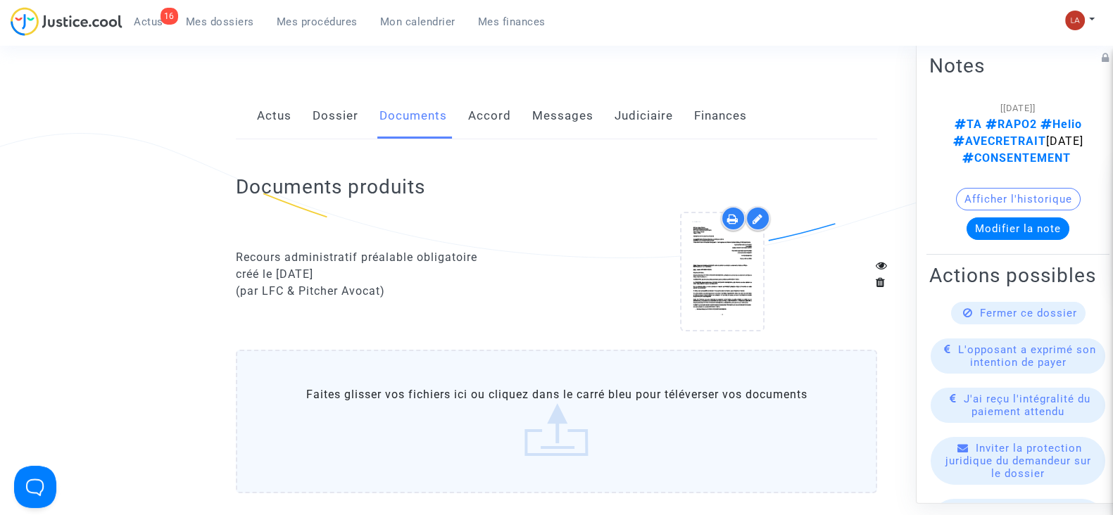
scroll to position [227, 0]
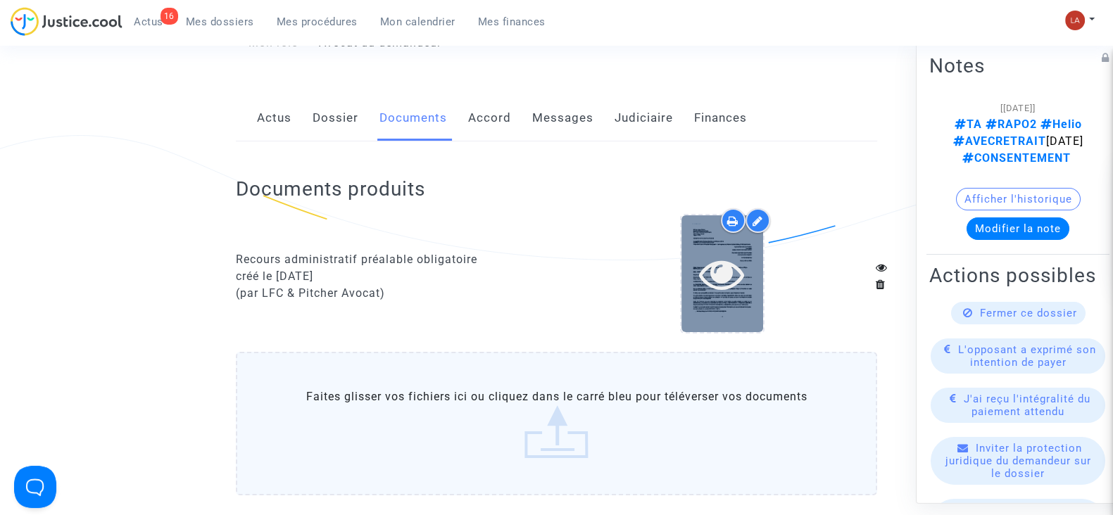
click at [706, 286] on div at bounding box center [722, 273] width 82 height 116
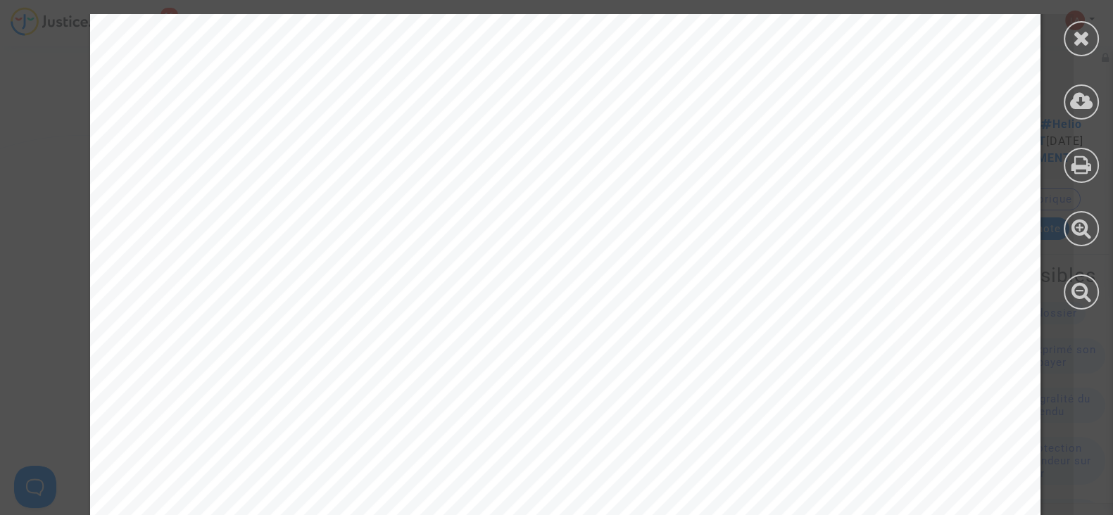
scroll to position [146, 0]
click at [1090, 41] on div at bounding box center [1080, 38] width 35 height 35
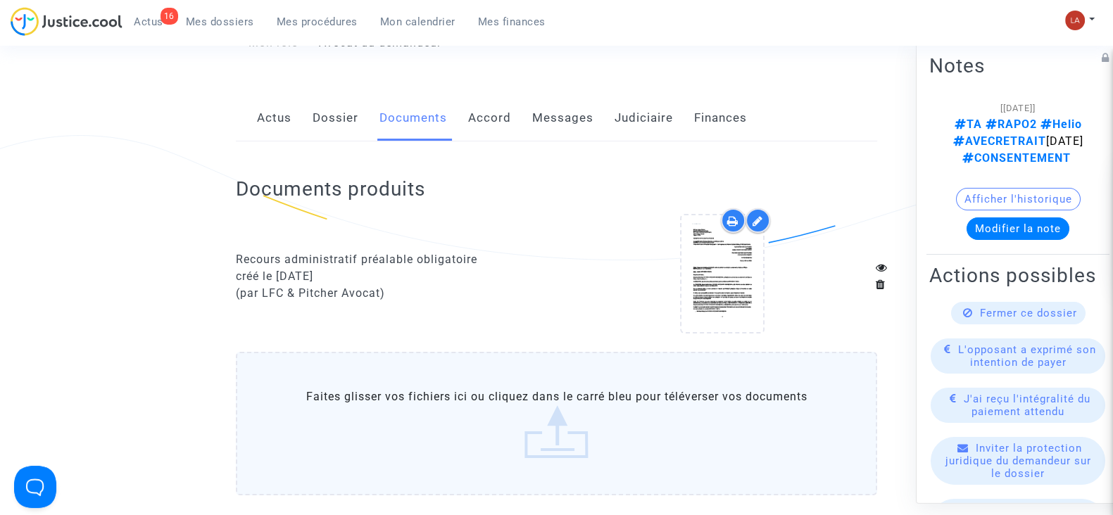
click at [764, 208] on div at bounding box center [757, 220] width 25 height 25
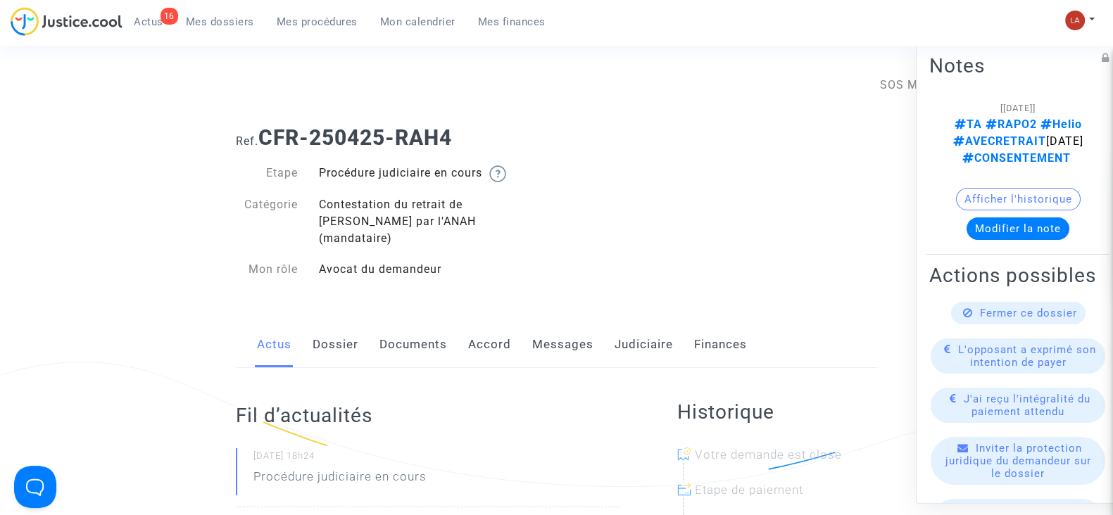
click at [418, 322] on link "Documents" at bounding box center [413, 345] width 68 height 46
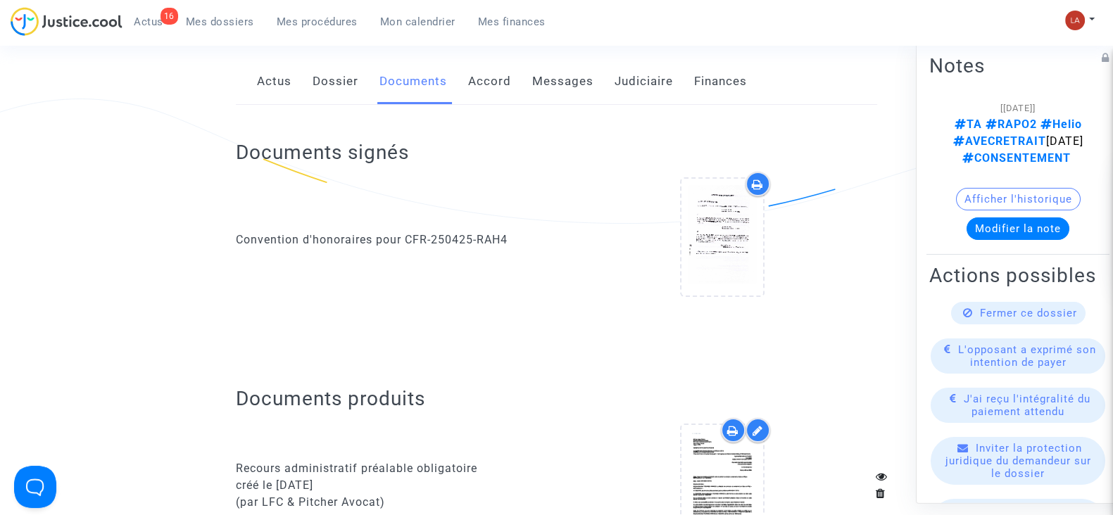
scroll to position [275, 0]
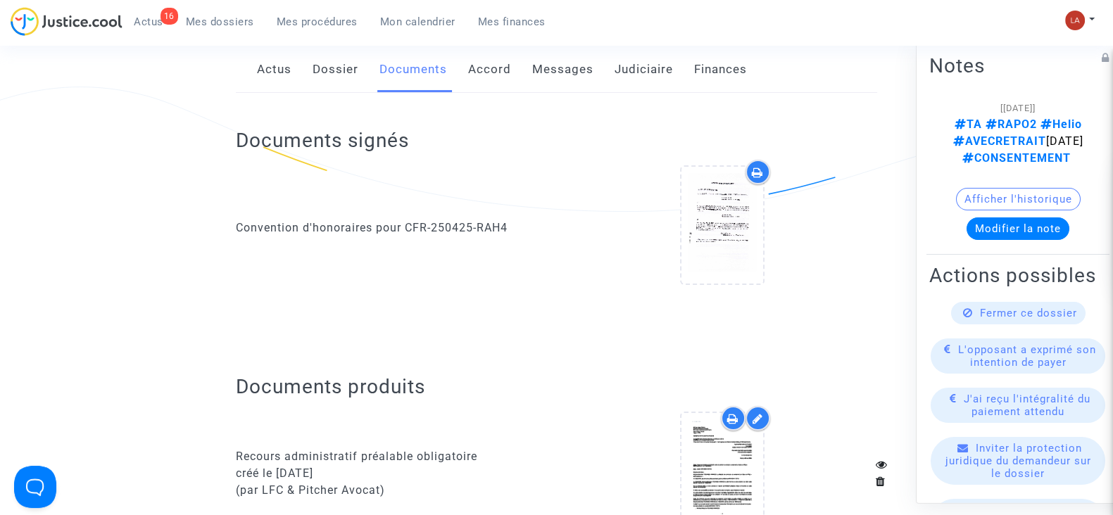
click at [764, 406] on div at bounding box center [757, 418] width 25 height 25
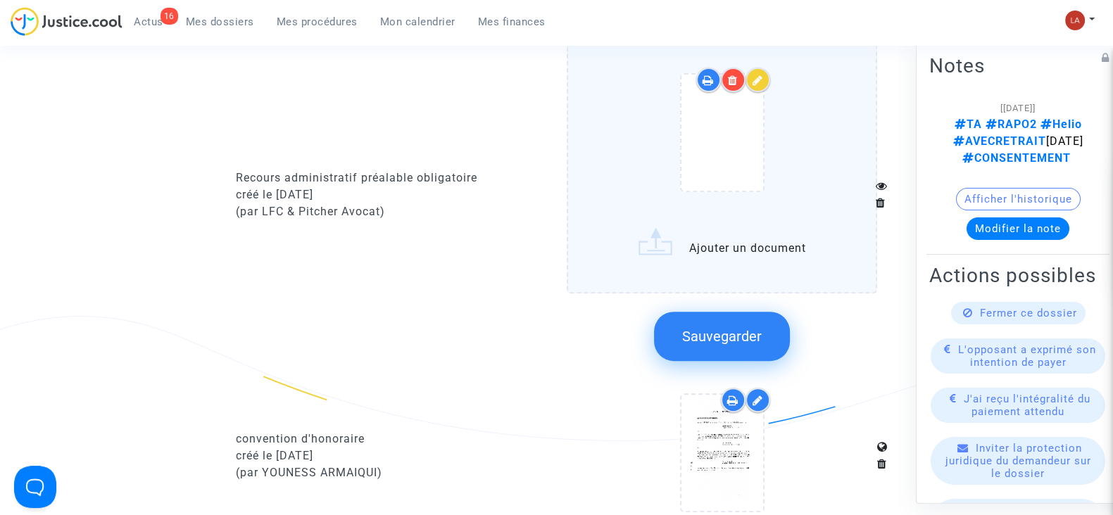
scroll to position [659, 0]
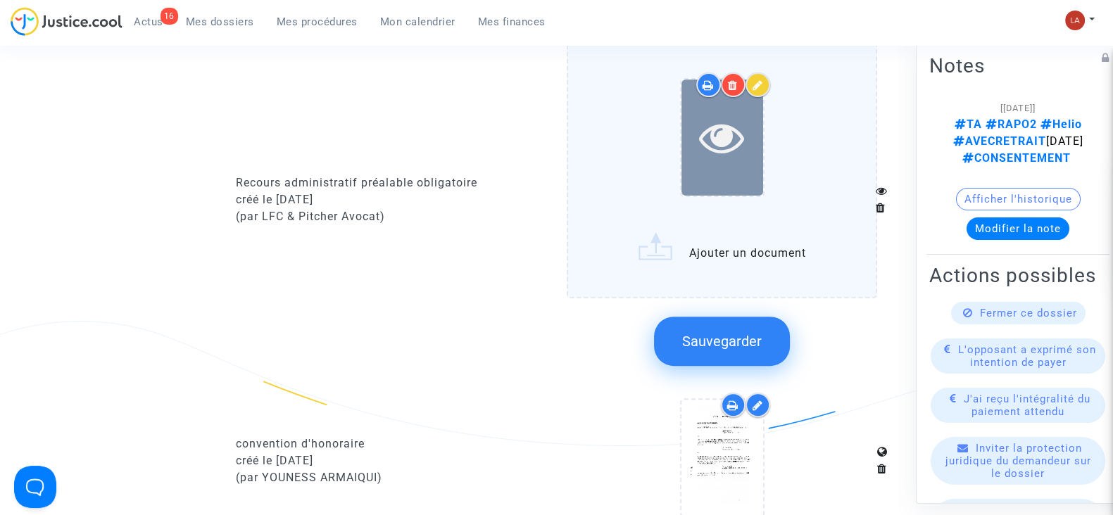
click at [728, 150] on div at bounding box center [722, 138] width 82 height 116
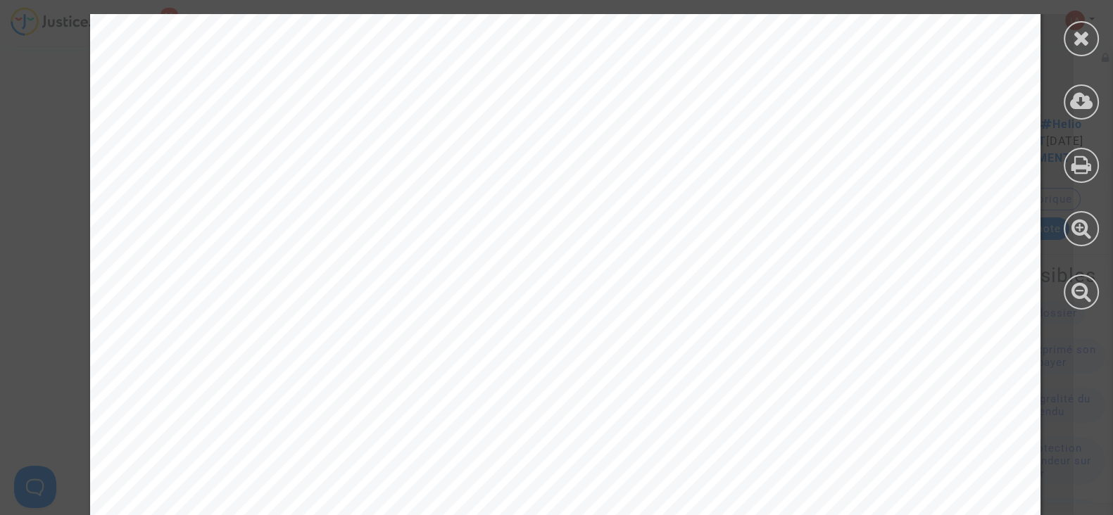
scroll to position [113, 0]
click at [1073, 39] on icon at bounding box center [1082, 37] width 18 height 21
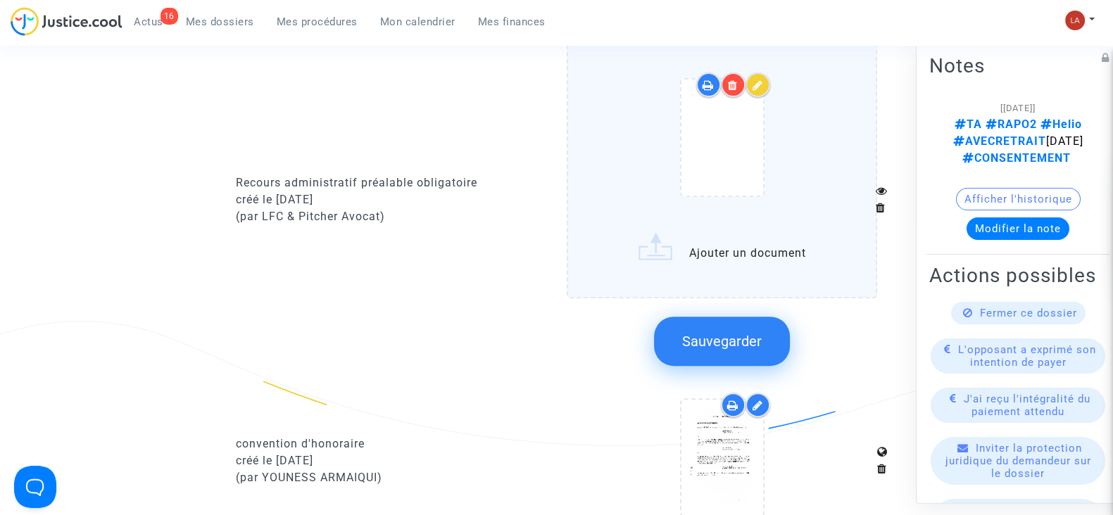
click at [756, 207] on label "Ajouter un document" at bounding box center [722, 160] width 310 height 277
click at [0, 0] on input "Ajouter un document" at bounding box center [0, 0] width 0 height 0
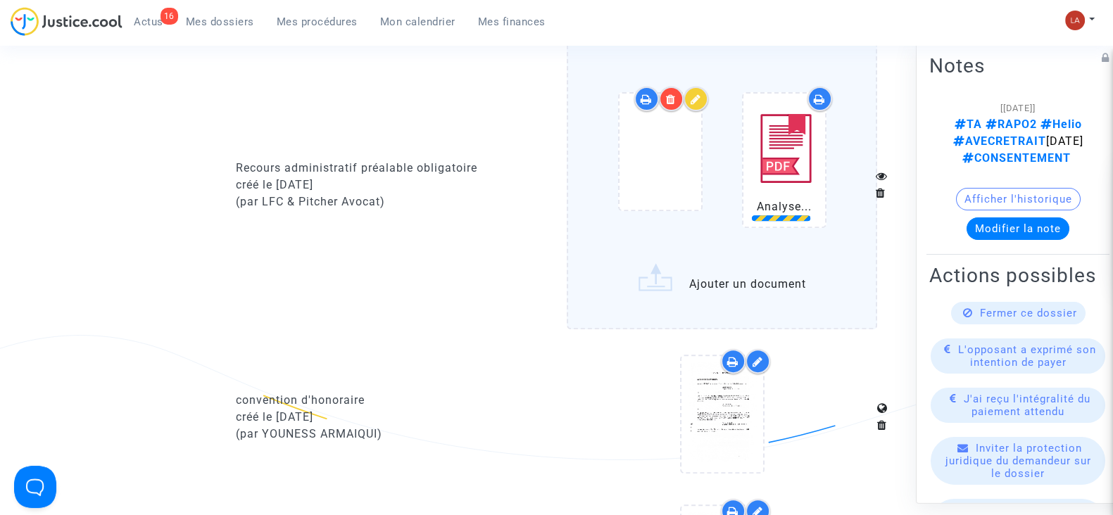
scroll to position [643, 0]
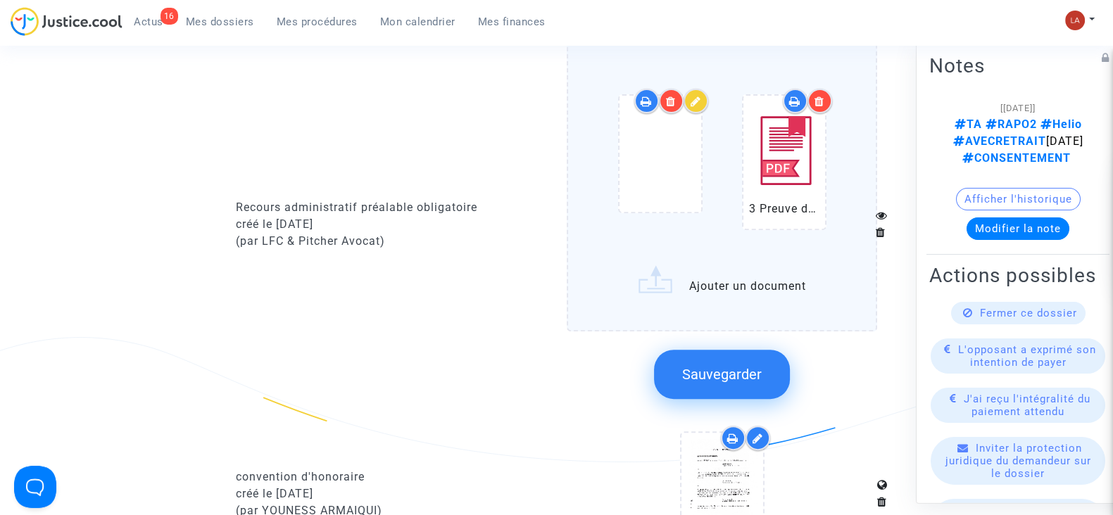
click at [740, 350] on button "Sauvegarder" at bounding box center [722, 374] width 136 height 49
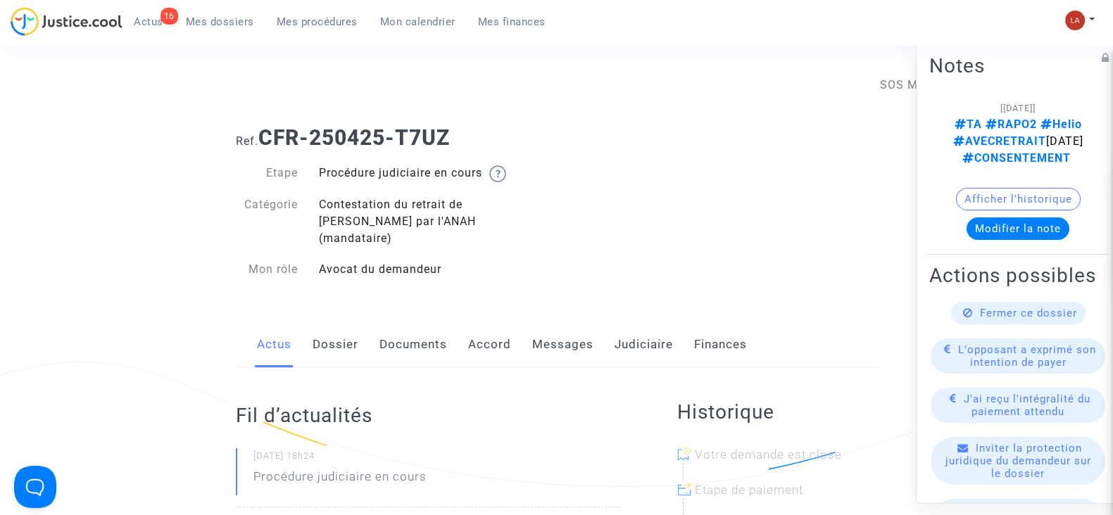
click at [393, 325] on link "Documents" at bounding box center [413, 345] width 68 height 46
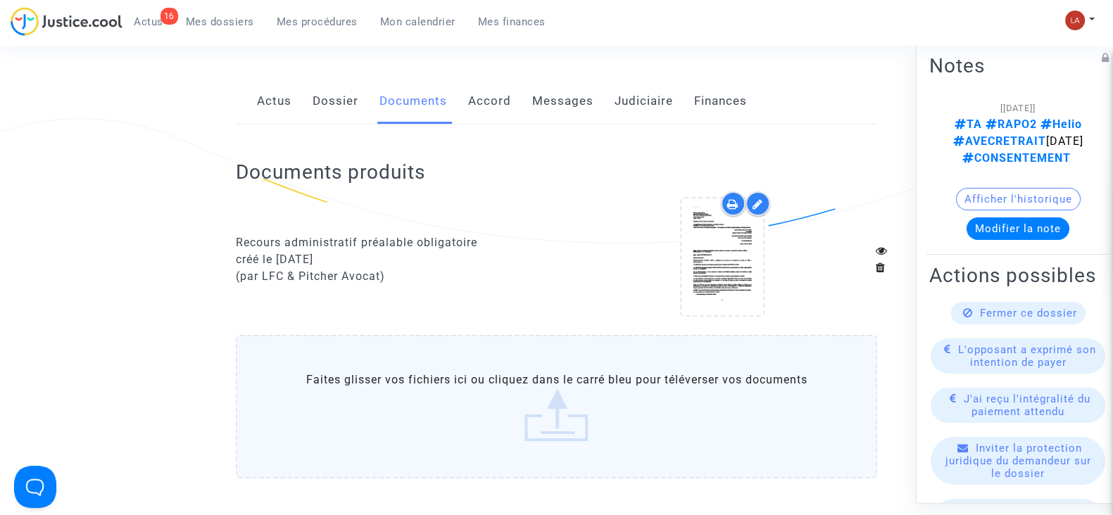
scroll to position [244, 0]
click at [757, 198] on icon at bounding box center [757, 203] width 11 height 11
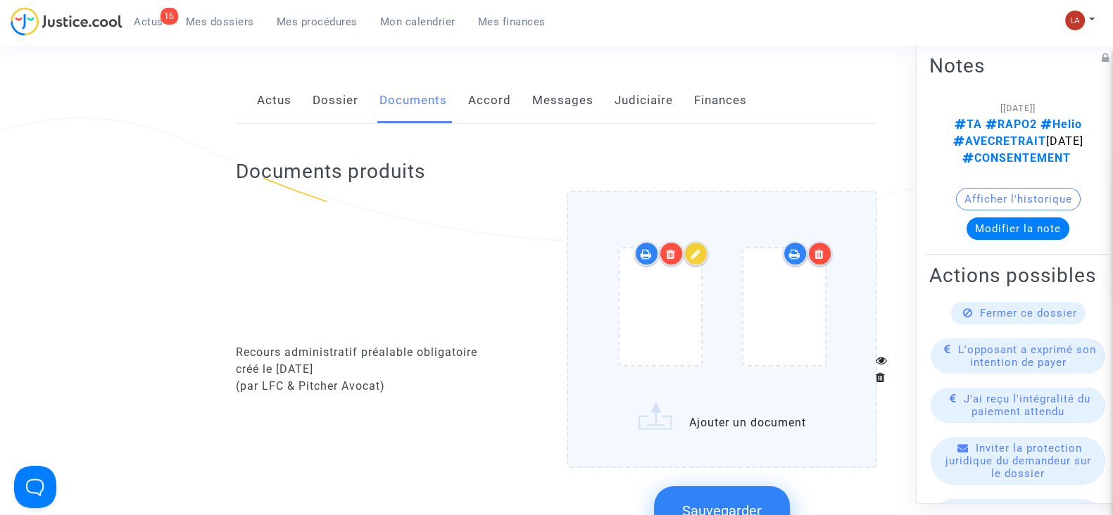
click at [697, 502] on span "Sauvegarder" at bounding box center [722, 510] width 80 height 17
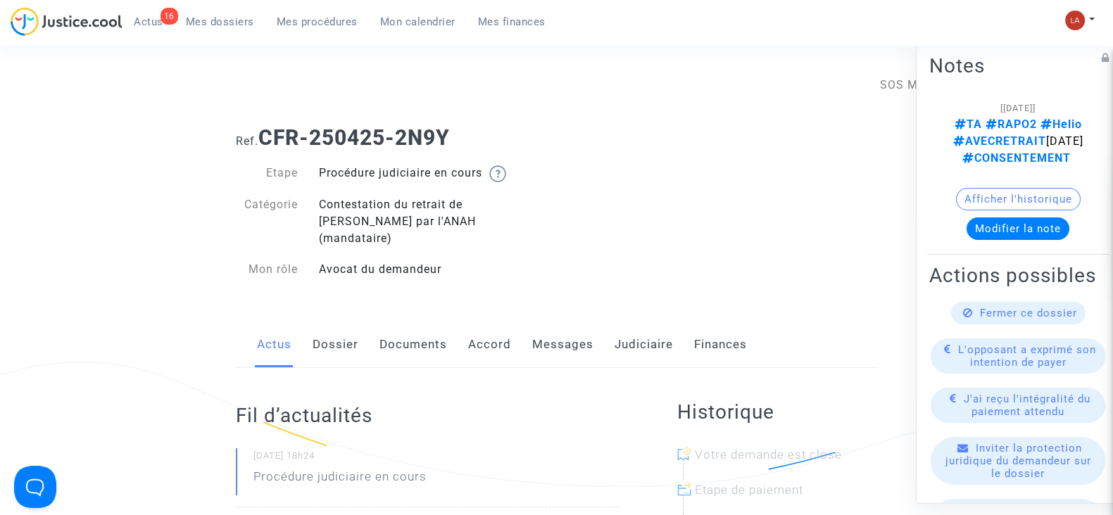
click at [424, 339] on link "Documents" at bounding box center [413, 345] width 68 height 46
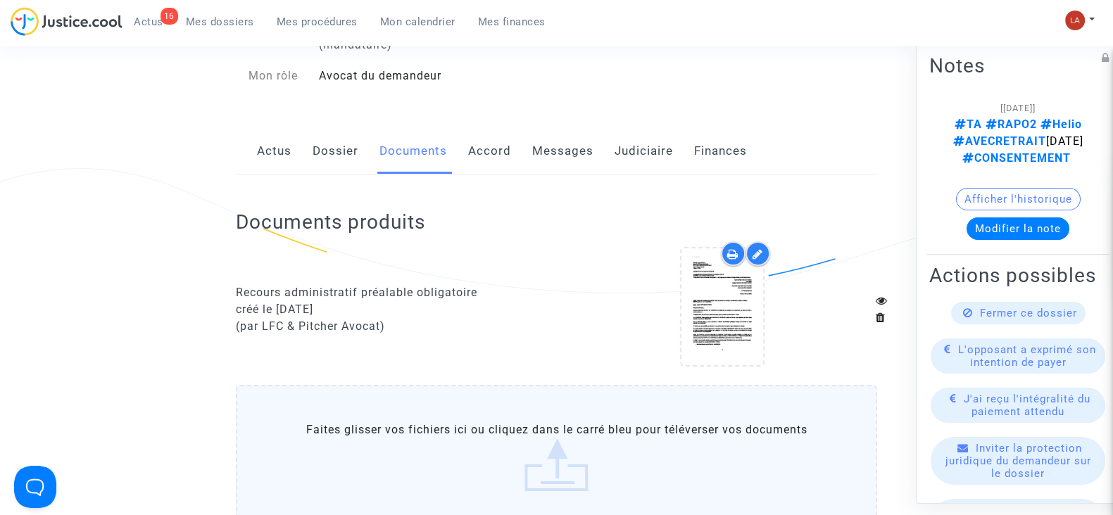
scroll to position [198, 0]
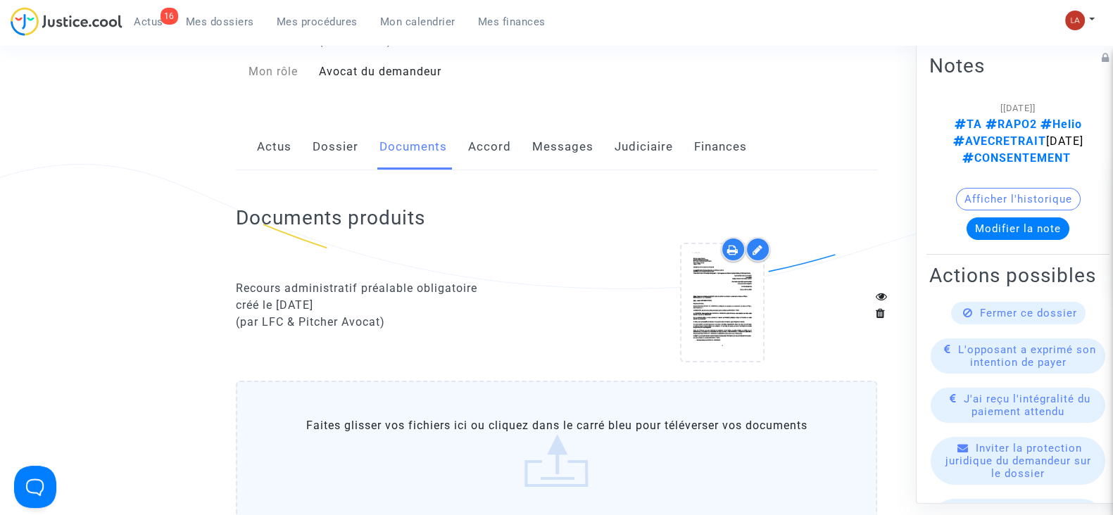
click at [759, 244] on icon at bounding box center [757, 249] width 11 height 11
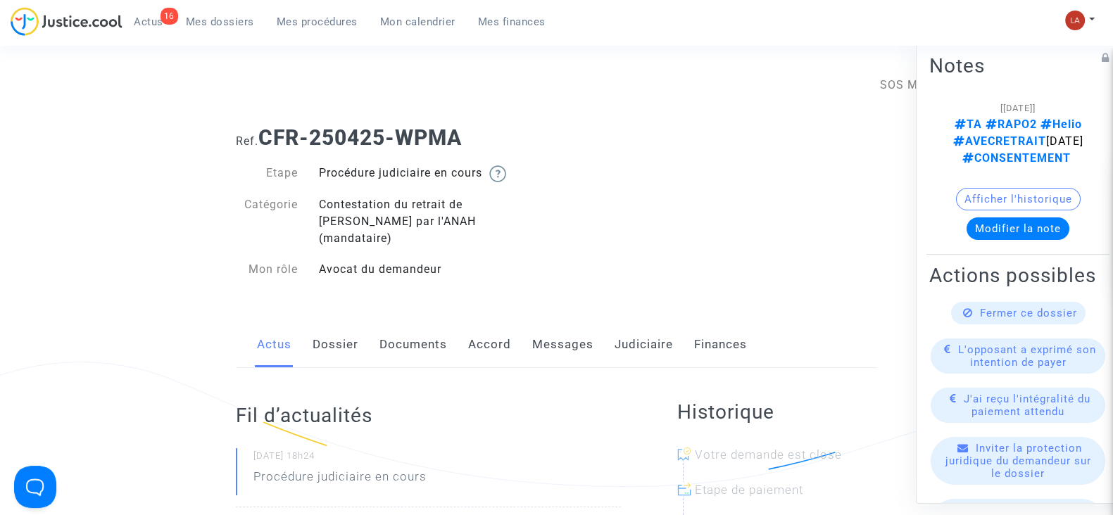
click at [407, 322] on link "Documents" at bounding box center [413, 345] width 68 height 46
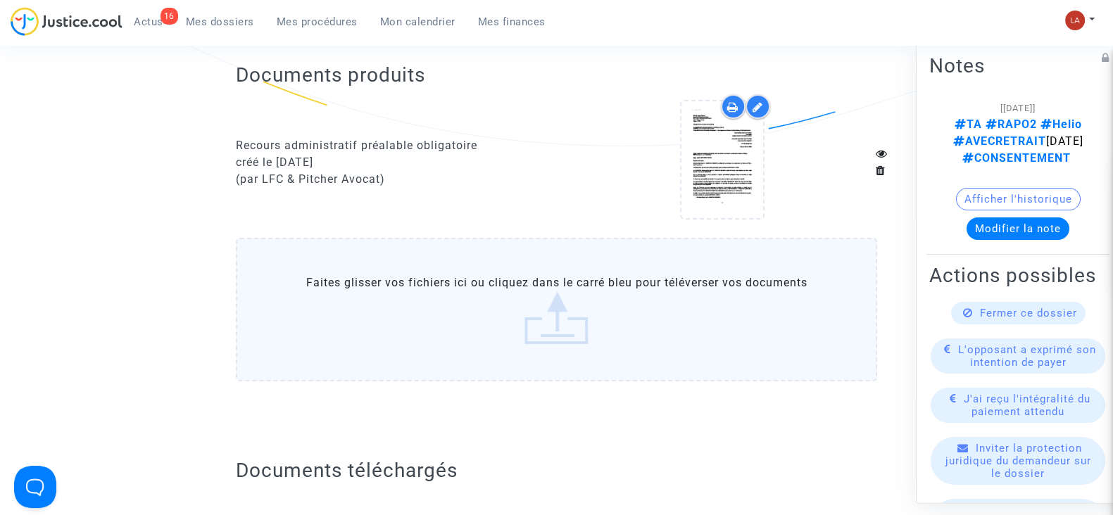
scroll to position [342, 0]
click at [763, 93] on div at bounding box center [757, 105] width 25 height 25
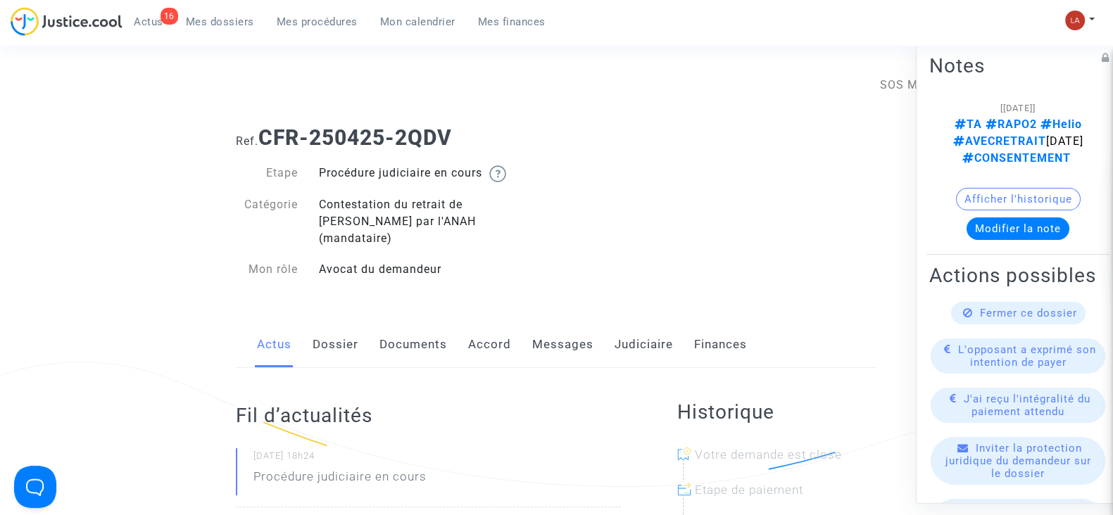
click at [423, 322] on link "Documents" at bounding box center [413, 345] width 68 height 46
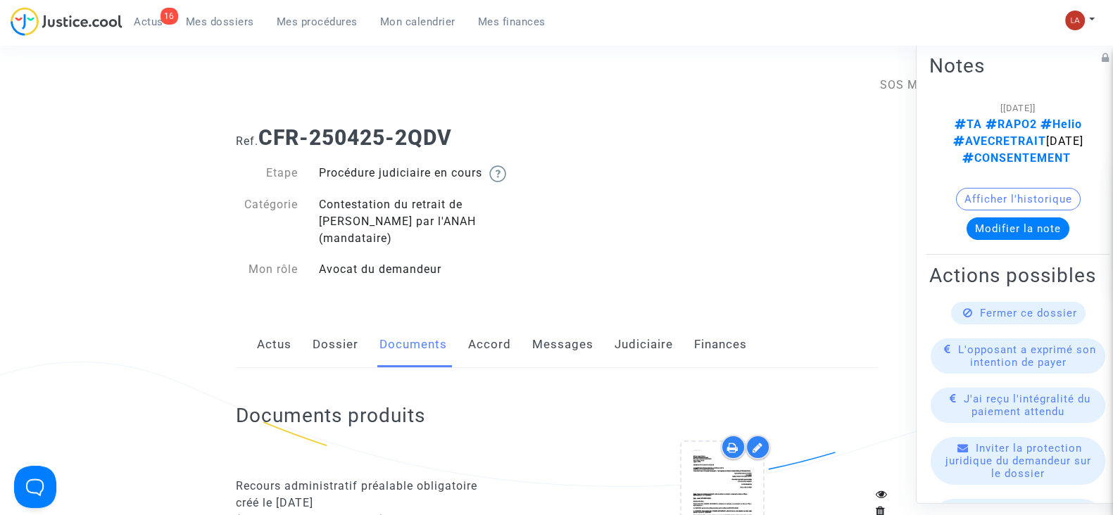
scroll to position [184, 0]
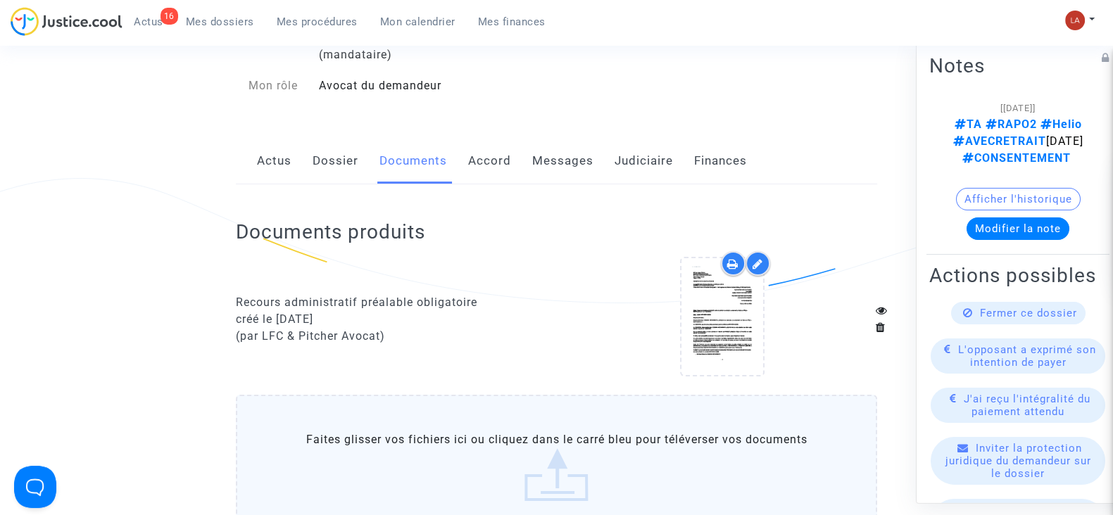
click at [759, 253] on div at bounding box center [757, 263] width 25 height 25
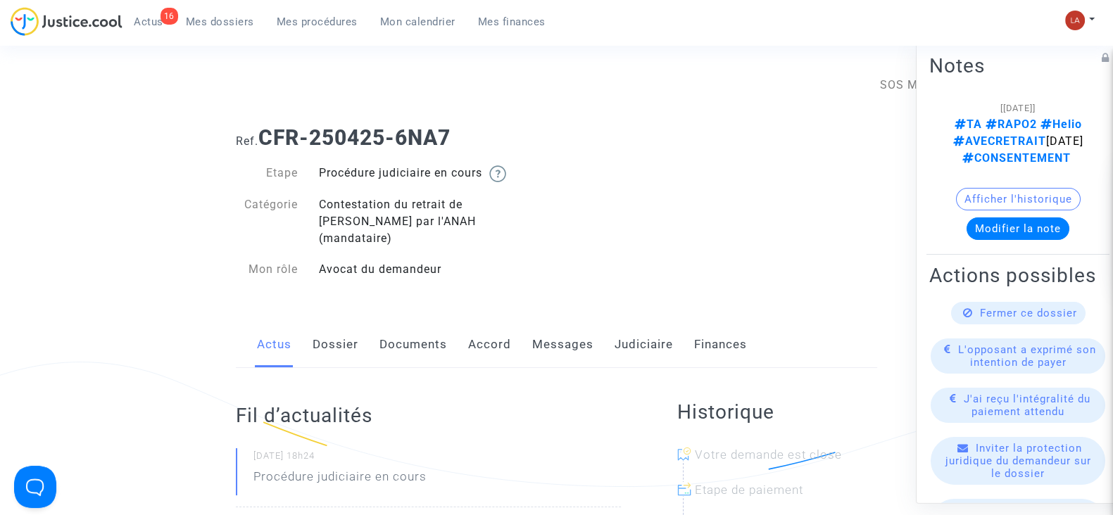
click at [411, 322] on link "Documents" at bounding box center [413, 345] width 68 height 46
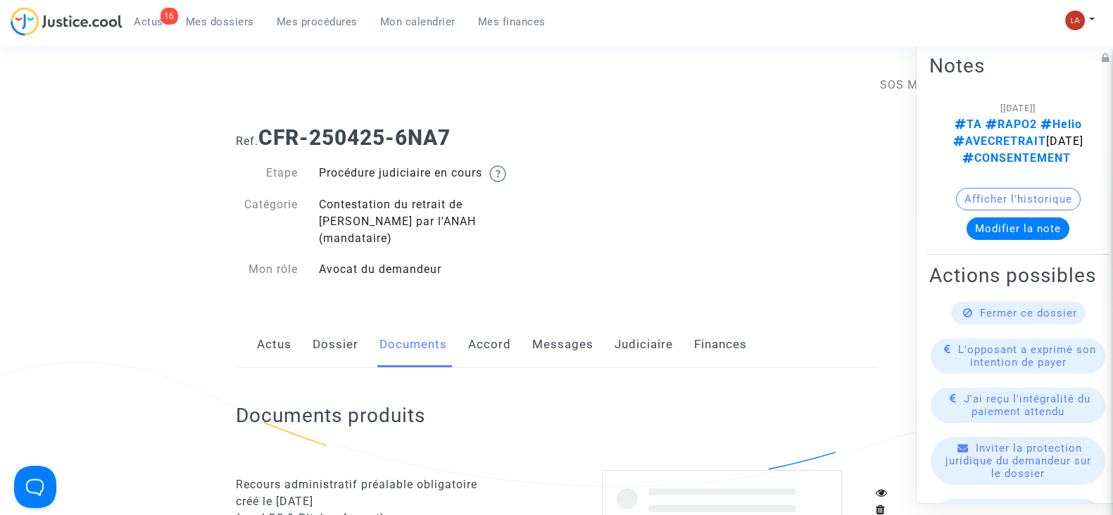
scroll to position [145, 0]
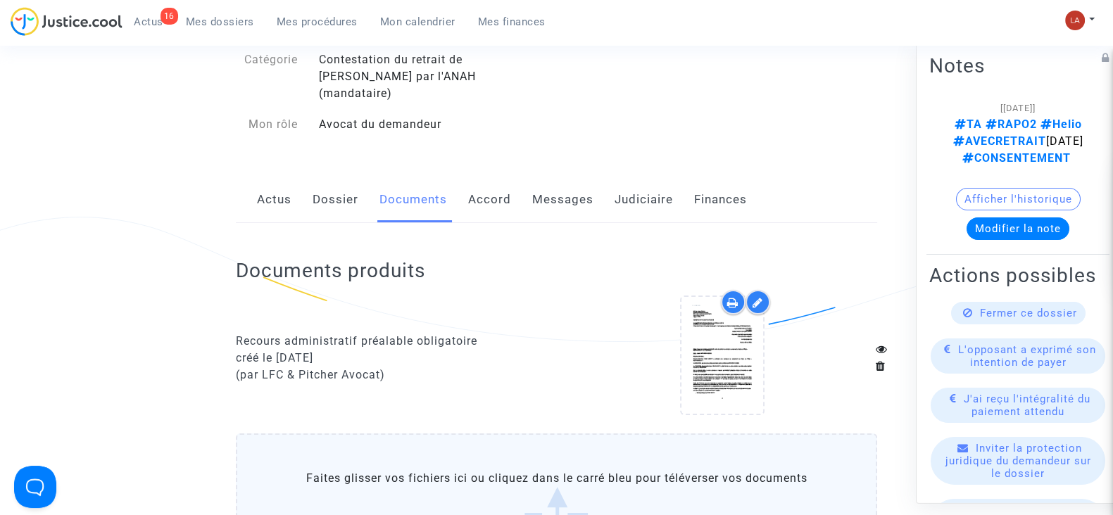
click at [754, 297] on icon at bounding box center [757, 302] width 11 height 11
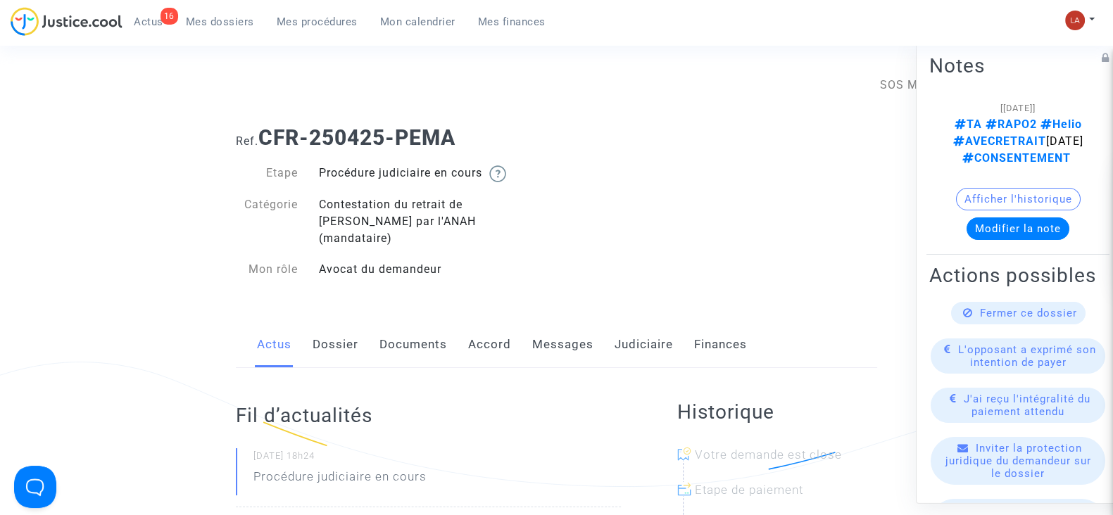
click at [418, 331] on link "Documents" at bounding box center [413, 345] width 68 height 46
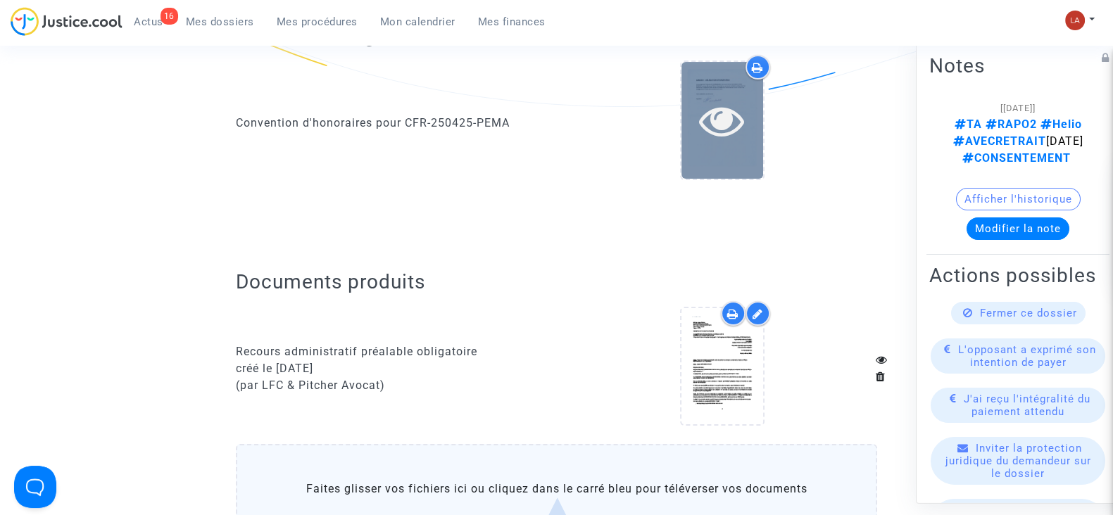
scroll to position [397, 0]
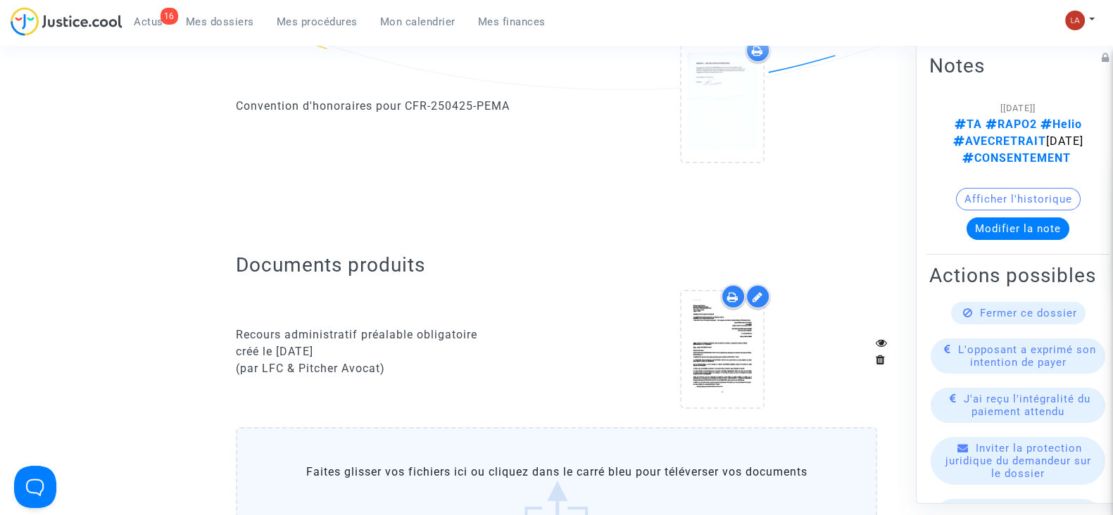
click at [757, 291] on icon at bounding box center [757, 296] width 11 height 11
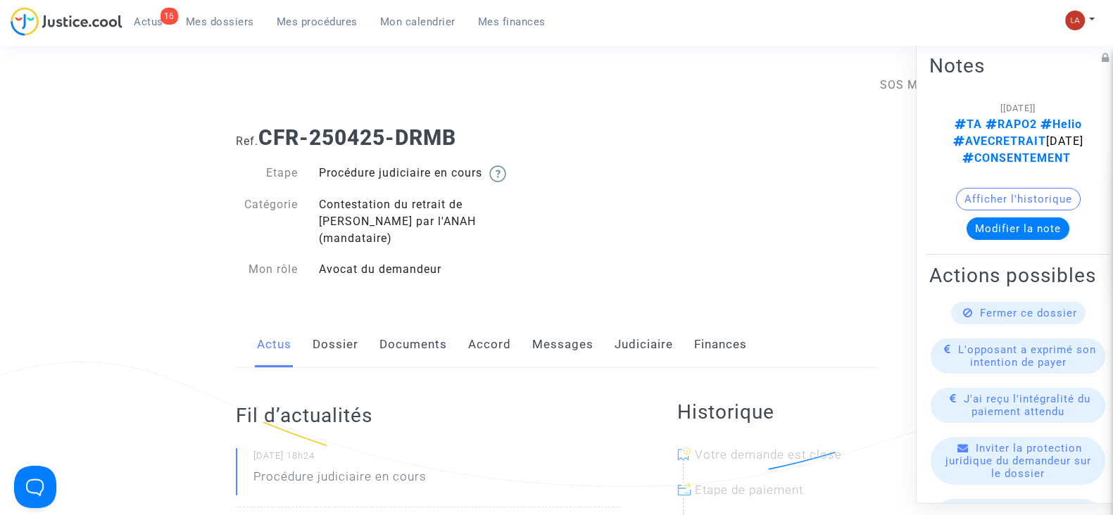
click at [419, 328] on link "Documents" at bounding box center [413, 345] width 68 height 46
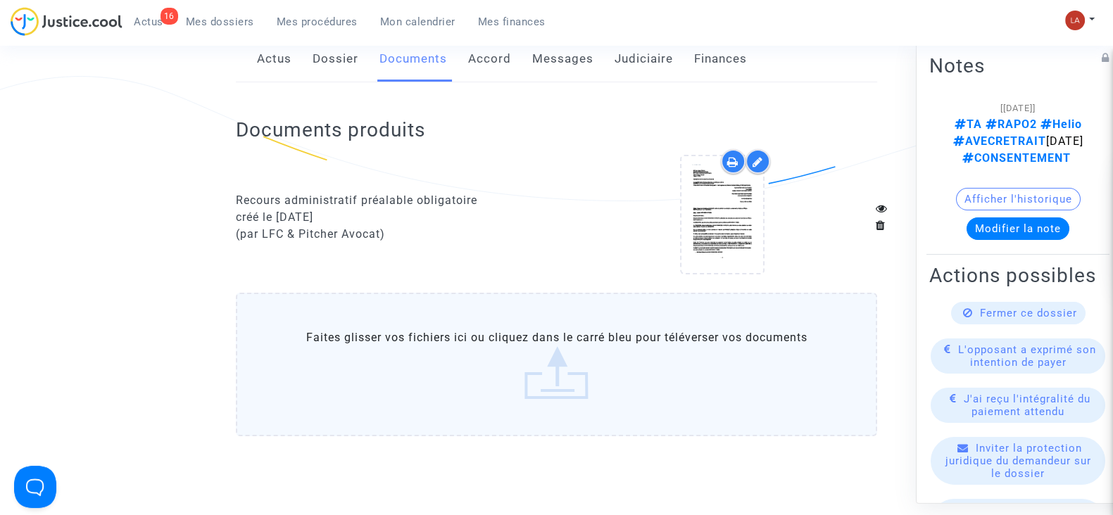
scroll to position [309, 0]
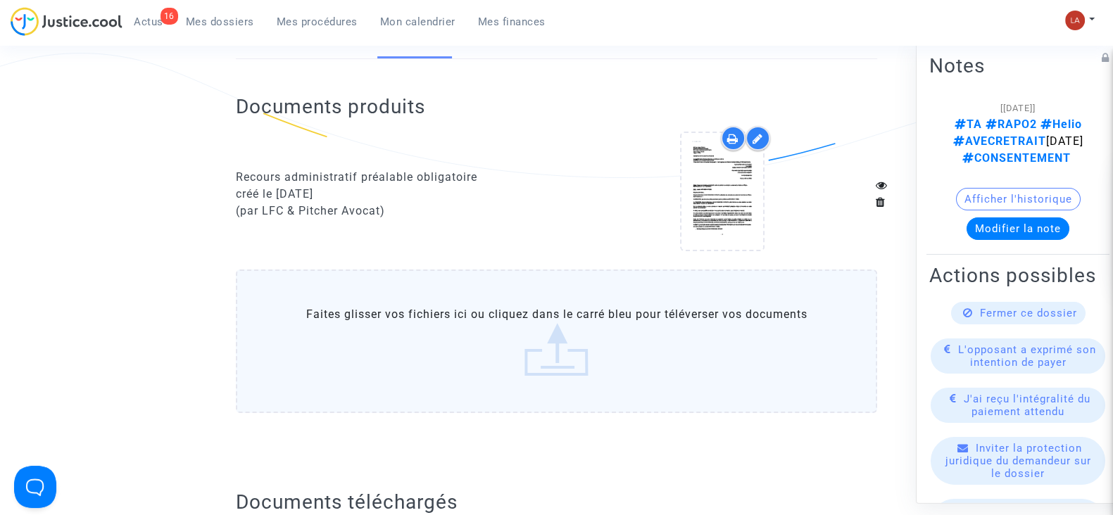
click at [761, 133] on icon at bounding box center [757, 138] width 11 height 11
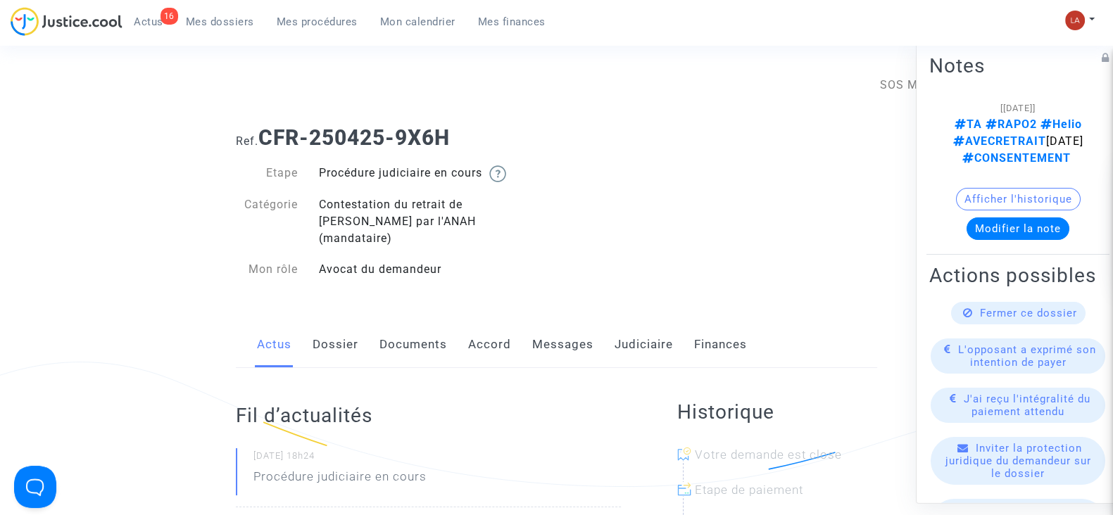
click at [407, 339] on link "Documents" at bounding box center [413, 345] width 68 height 46
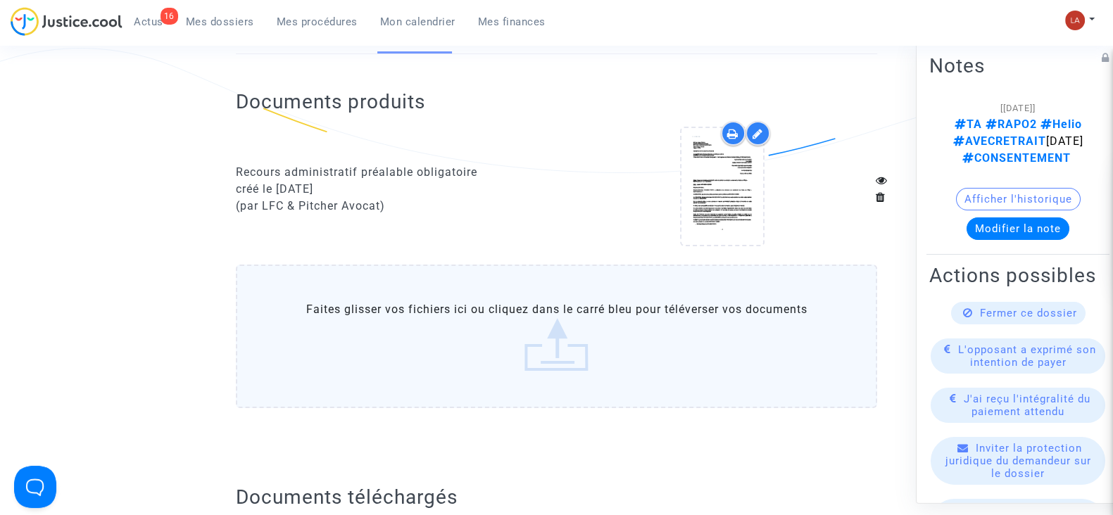
scroll to position [315, 0]
click at [754, 127] on icon at bounding box center [757, 132] width 11 height 11
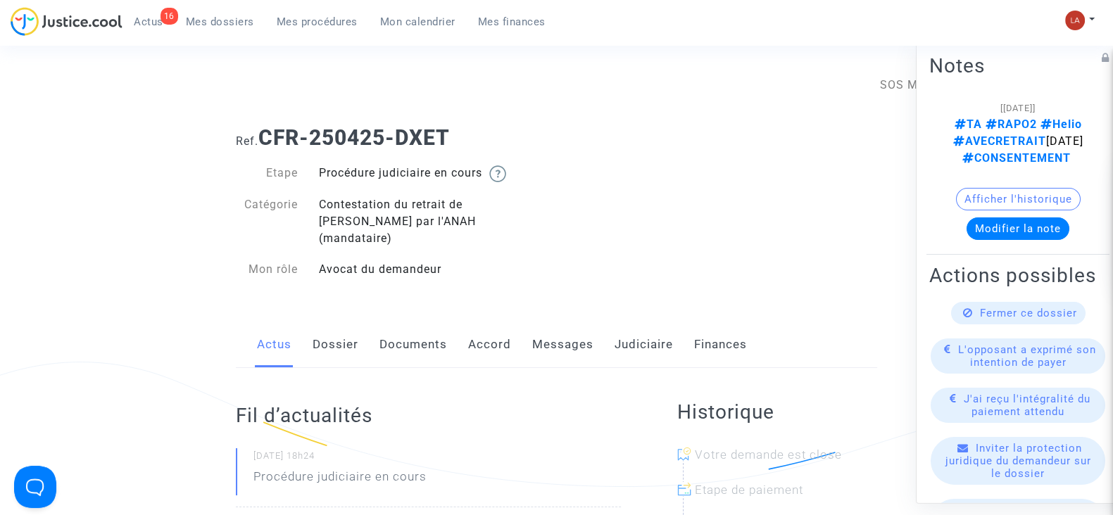
click at [424, 327] on link "Documents" at bounding box center [413, 345] width 68 height 46
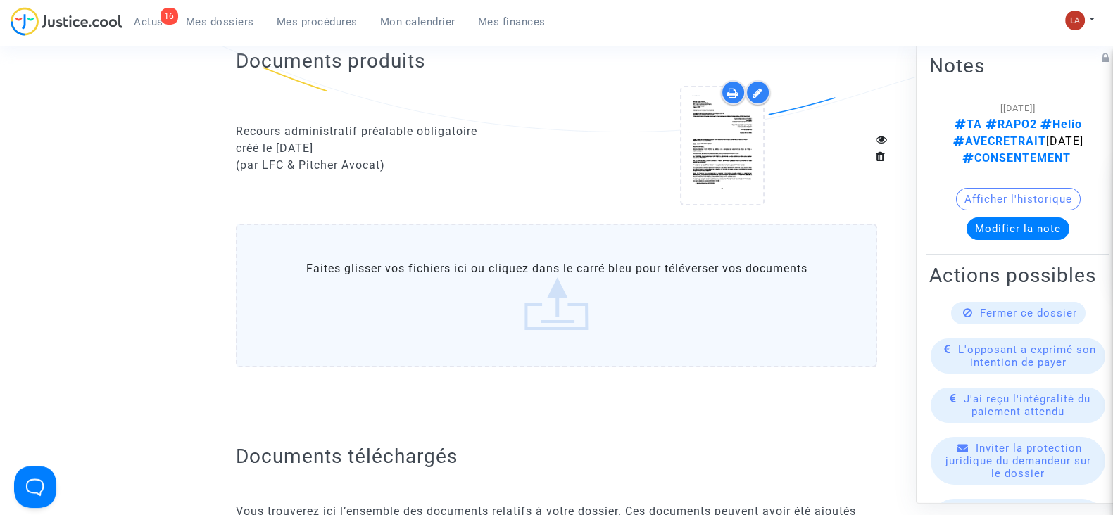
scroll to position [356, 0]
click at [760, 86] on icon at bounding box center [757, 91] width 11 height 11
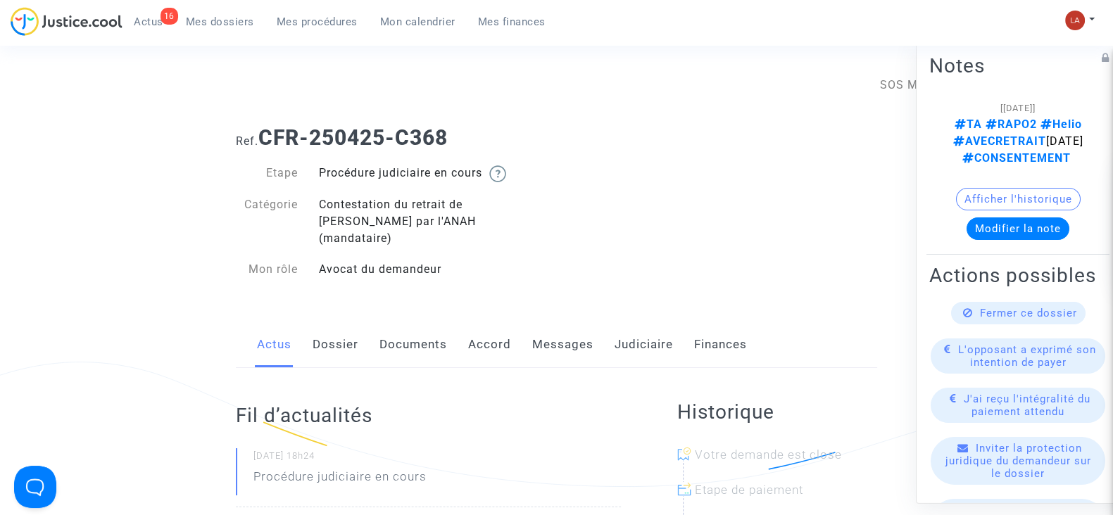
click at [416, 332] on link "Documents" at bounding box center [413, 345] width 68 height 46
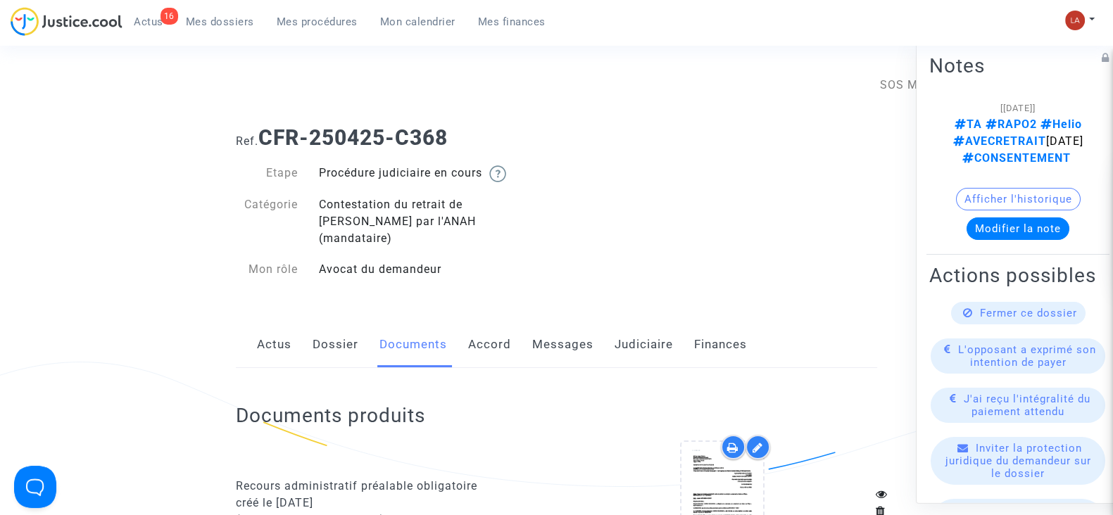
scroll to position [223, 0]
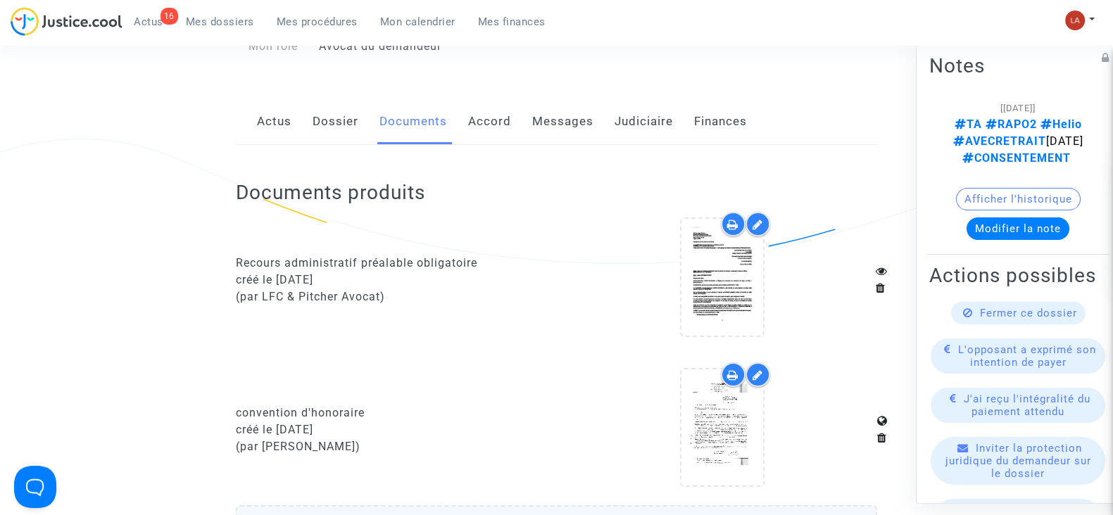
click at [761, 212] on div at bounding box center [757, 224] width 25 height 25
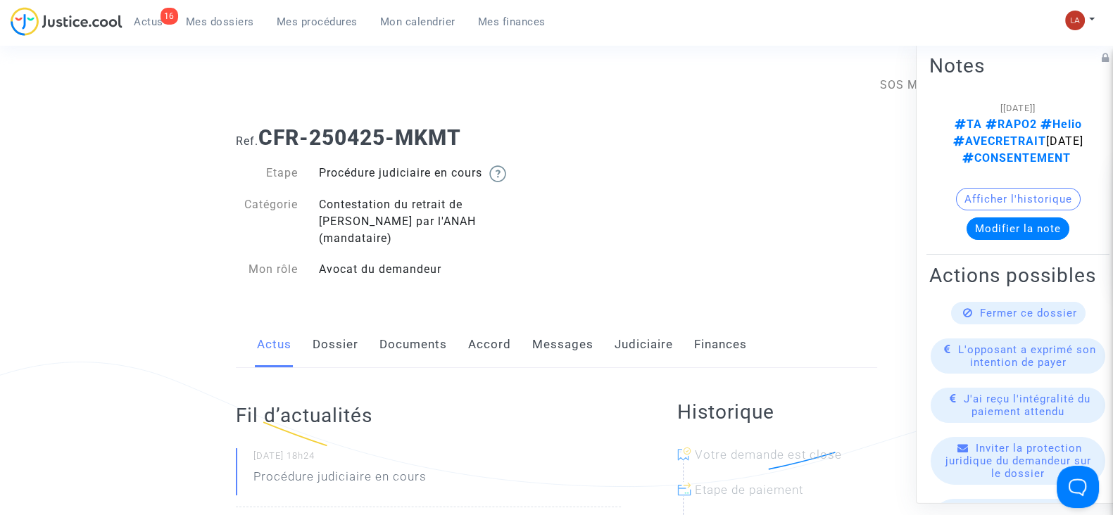
click at [403, 324] on link "Documents" at bounding box center [413, 345] width 68 height 46
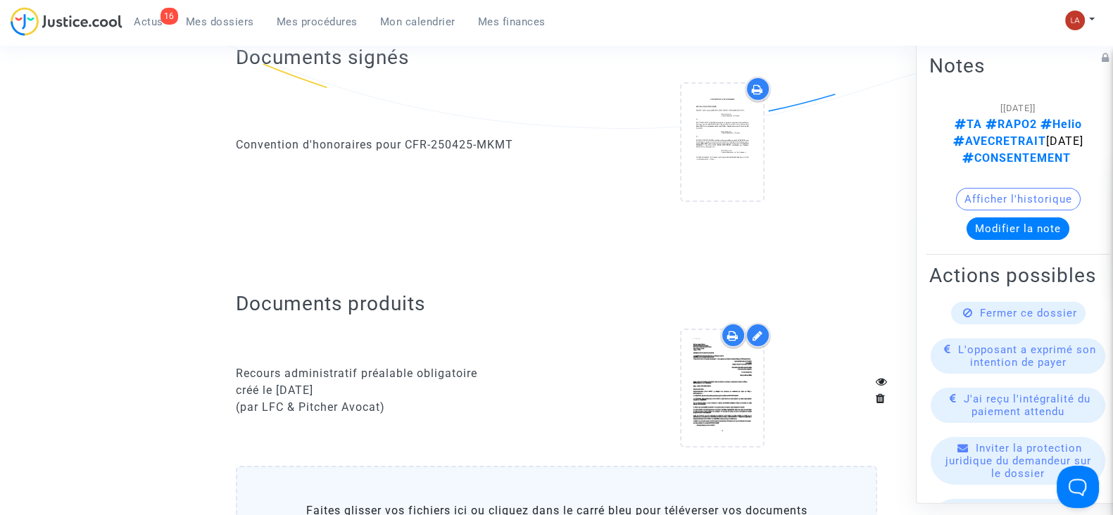
scroll to position [360, 0]
click at [759, 328] on icon at bounding box center [757, 333] width 11 height 11
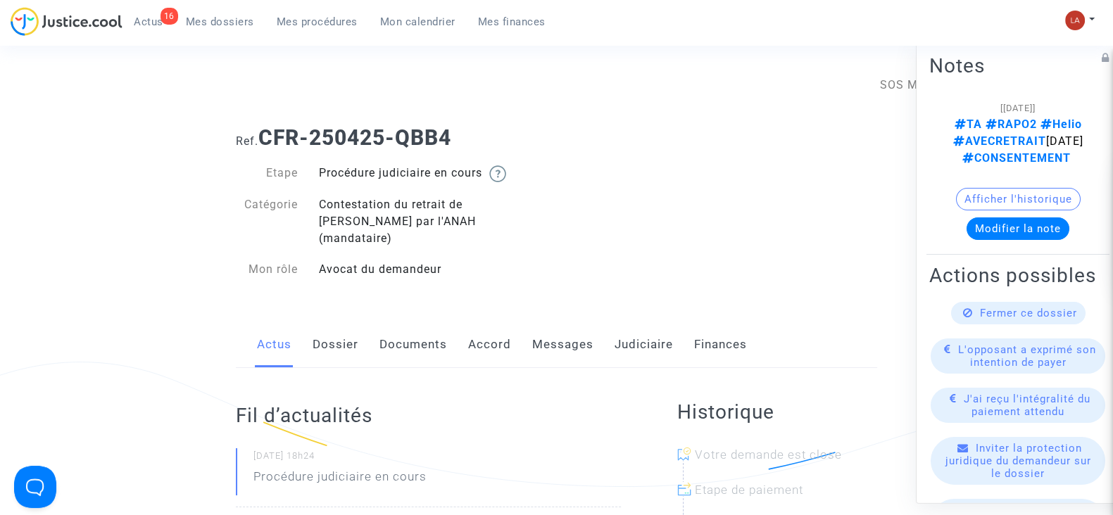
click at [374, 327] on div "Actus Dossier Documents Accord Messages Judiciaire Finances" at bounding box center [556, 345] width 641 height 47
click at [399, 329] on link "Documents" at bounding box center [413, 345] width 68 height 46
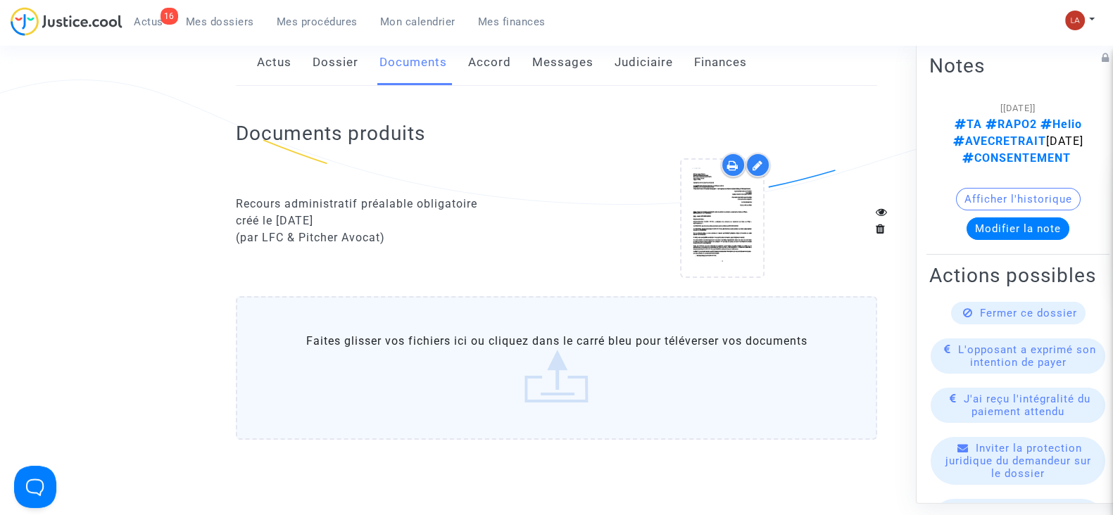
scroll to position [262, 0]
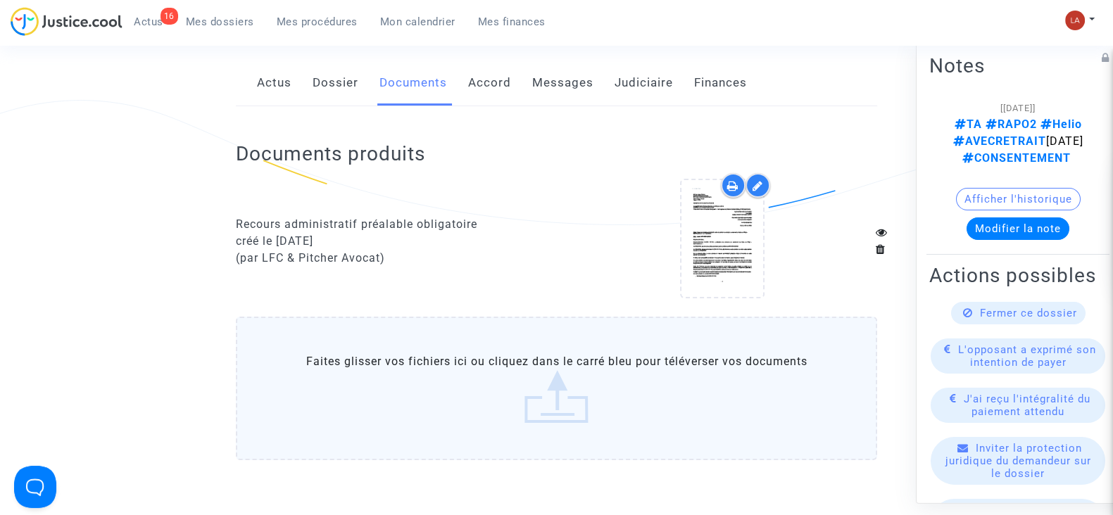
click at [752, 180] on icon at bounding box center [757, 185] width 11 height 11
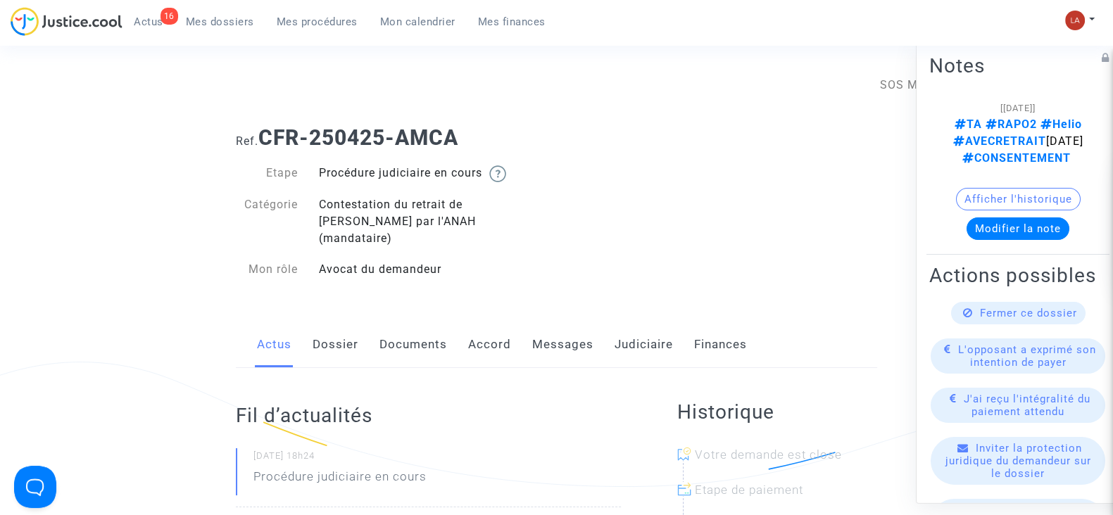
click at [405, 344] on link "Documents" at bounding box center [413, 345] width 68 height 46
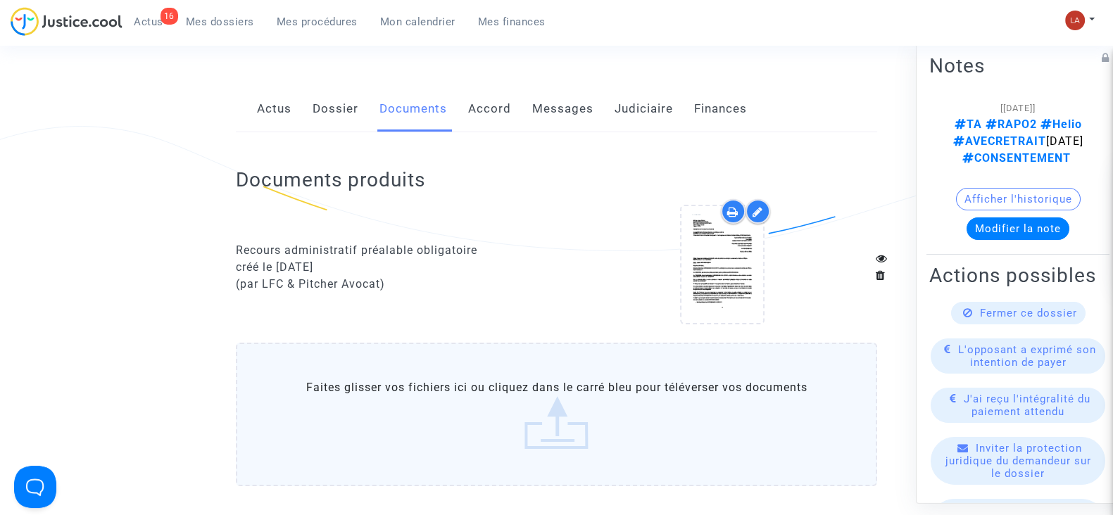
scroll to position [235, 0]
click at [757, 202] on div at bounding box center [757, 212] width 25 height 25
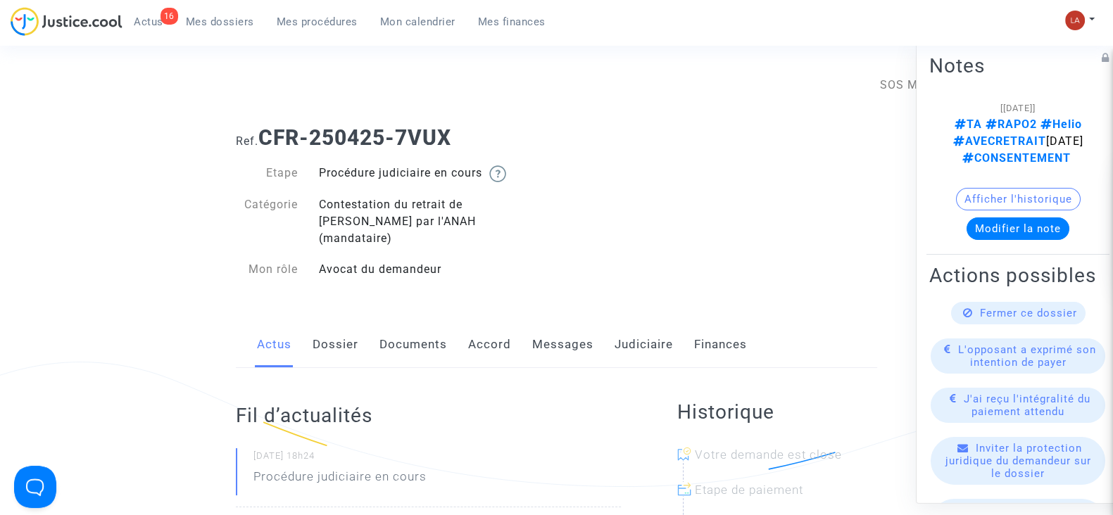
click at [419, 326] on link "Documents" at bounding box center [413, 345] width 68 height 46
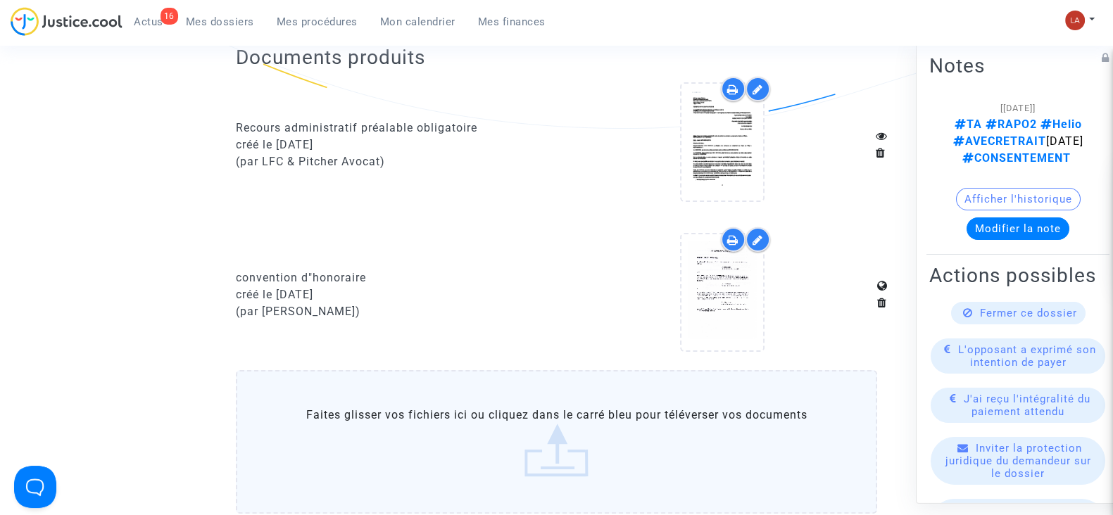
scroll to position [360, 0]
click at [753, 82] on icon at bounding box center [757, 87] width 11 height 11
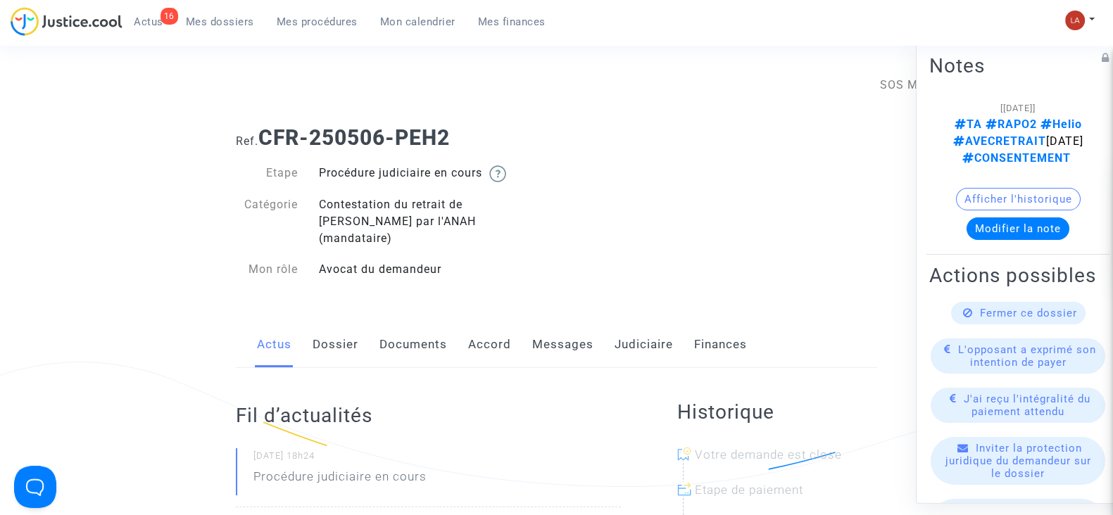
click at [429, 334] on link "Documents" at bounding box center [413, 345] width 68 height 46
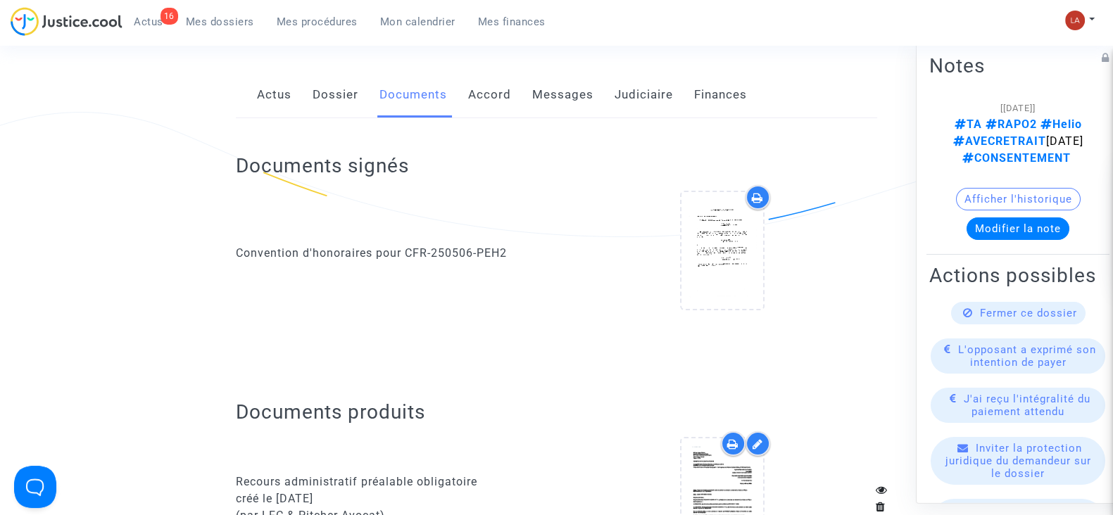
scroll to position [251, 0]
click at [757, 437] on icon at bounding box center [757, 442] width 11 height 11
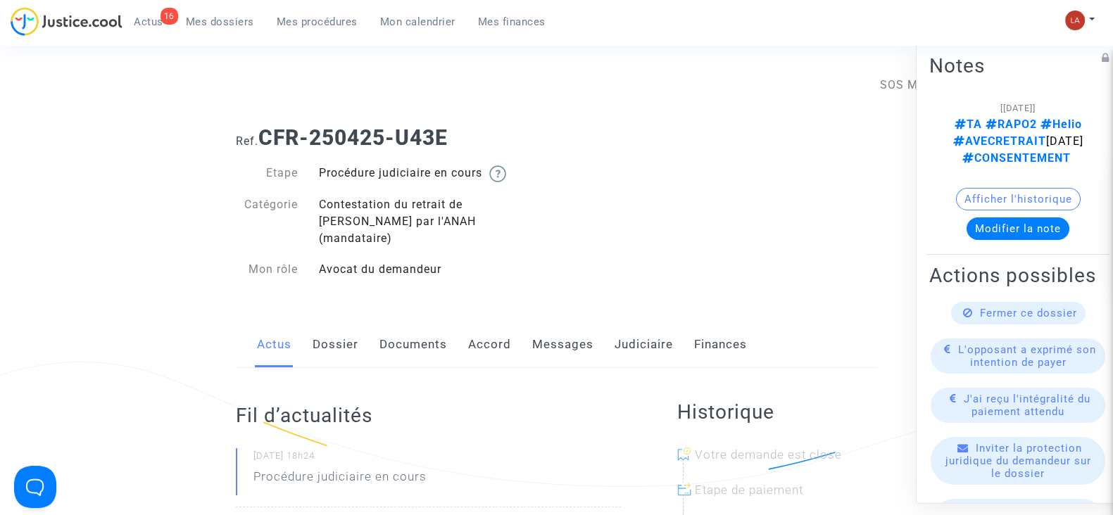
click at [422, 322] on link "Documents" at bounding box center [413, 345] width 68 height 46
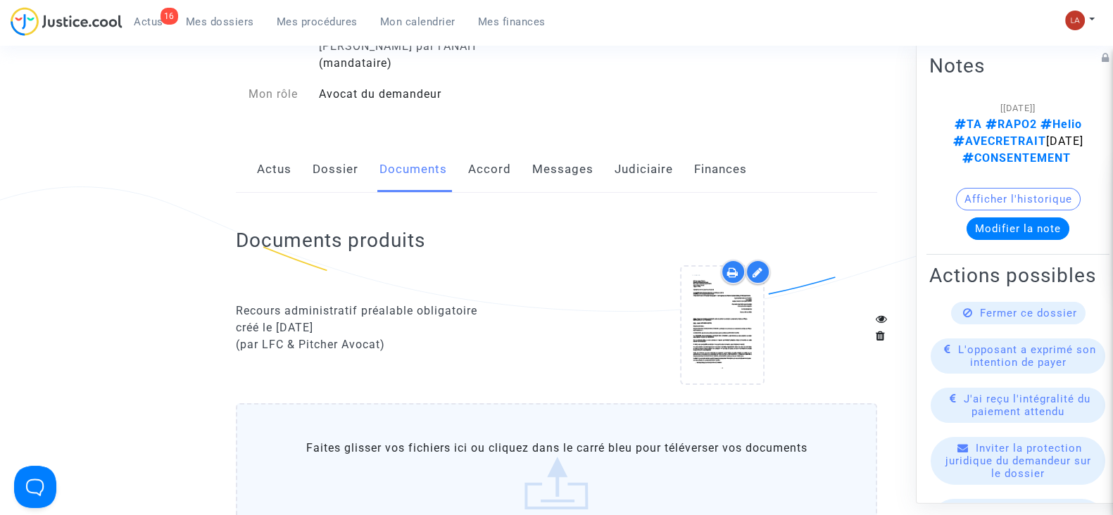
scroll to position [182, 0]
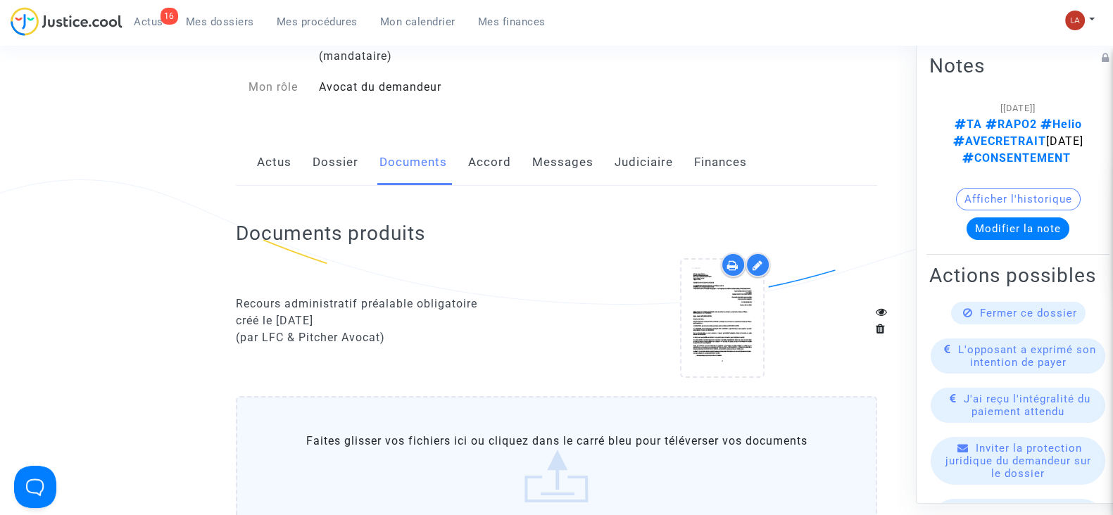
click at [757, 253] on div at bounding box center [757, 265] width 25 height 25
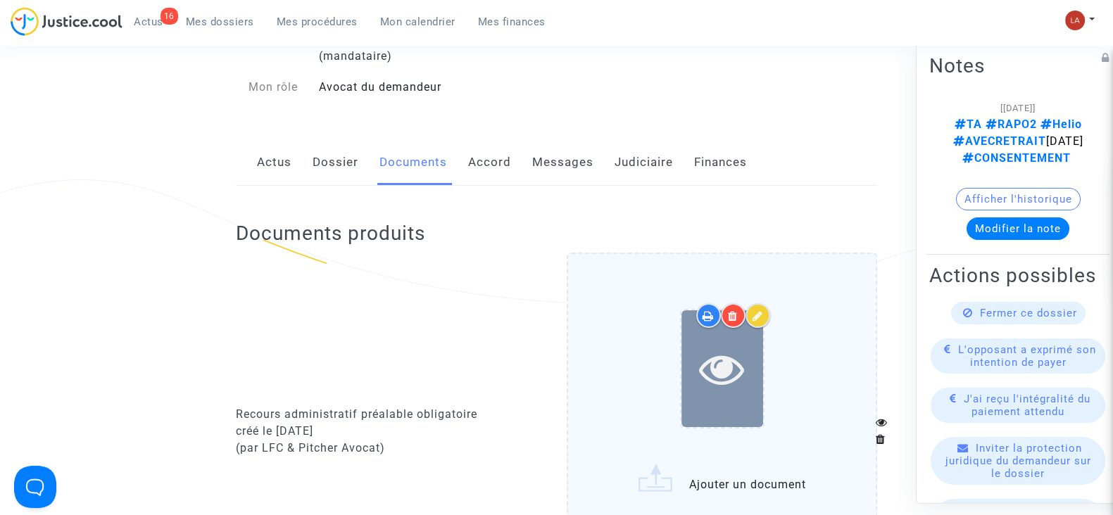
click at [730, 356] on icon at bounding box center [722, 368] width 46 height 45
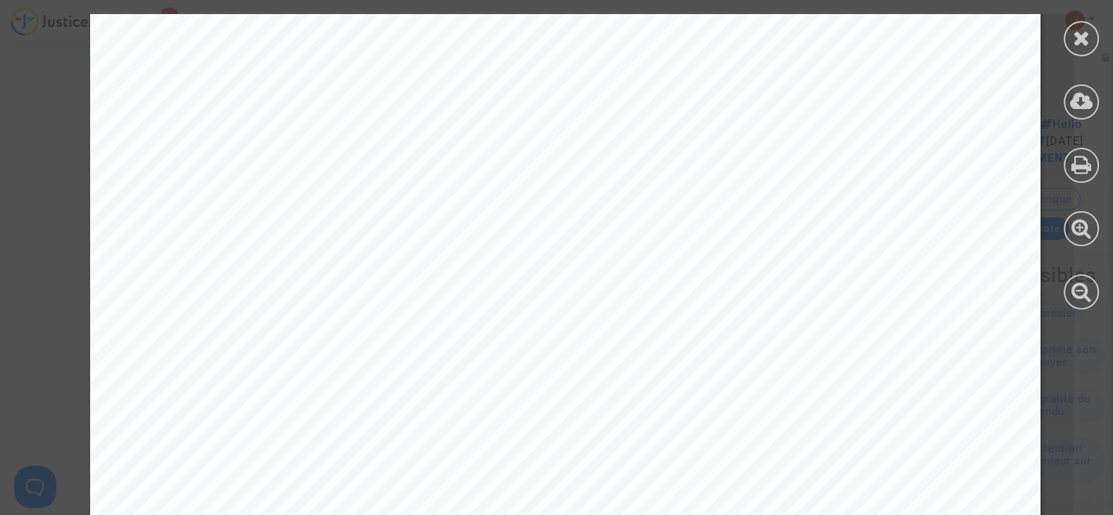
scroll to position [120, 0]
click at [1088, 30] on icon at bounding box center [1082, 37] width 18 height 21
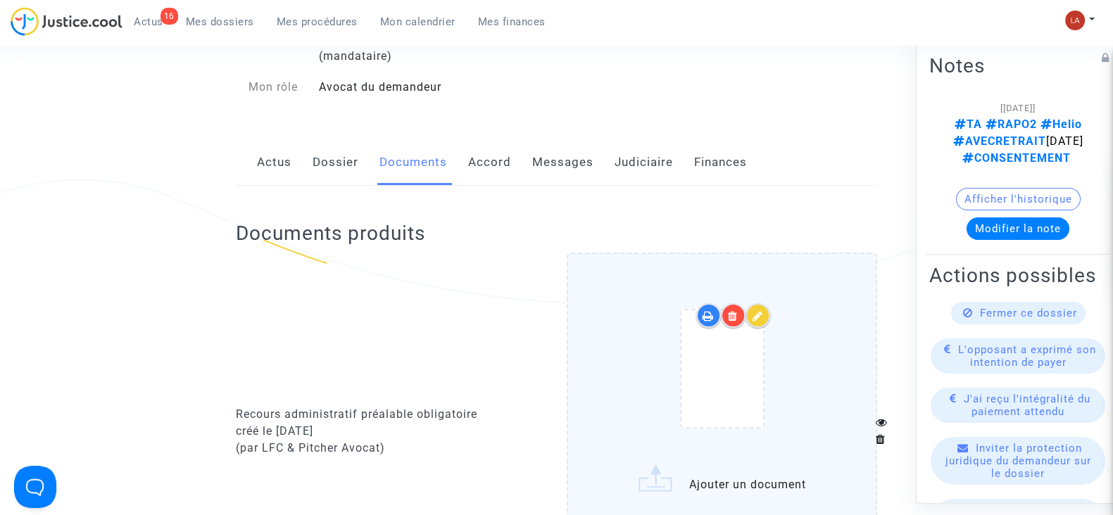
click at [836, 335] on div at bounding box center [721, 371] width 251 height 164
click at [0, 0] on input "Ajouter un document" at bounding box center [0, 0] width 0 height 0
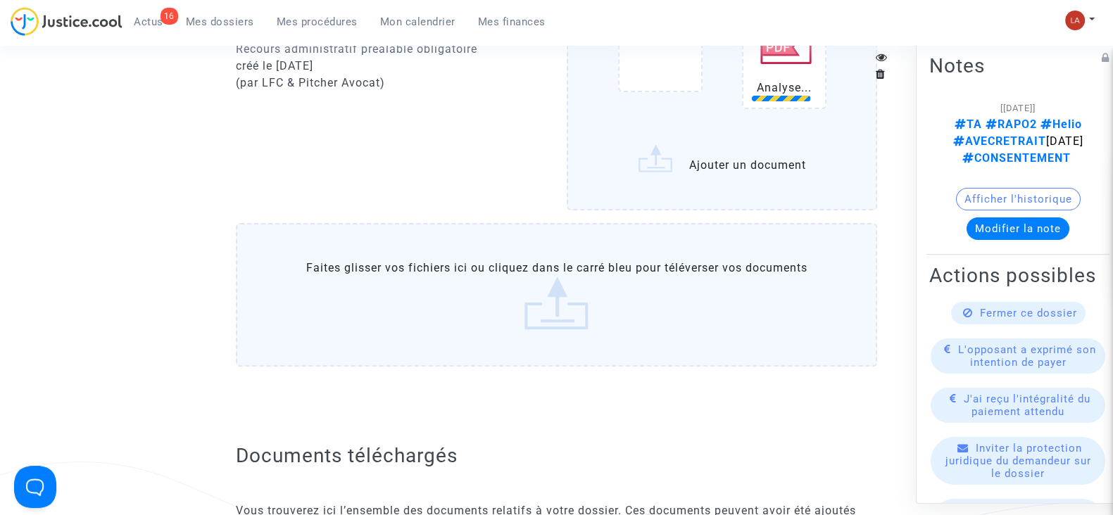
scroll to position [520, 0]
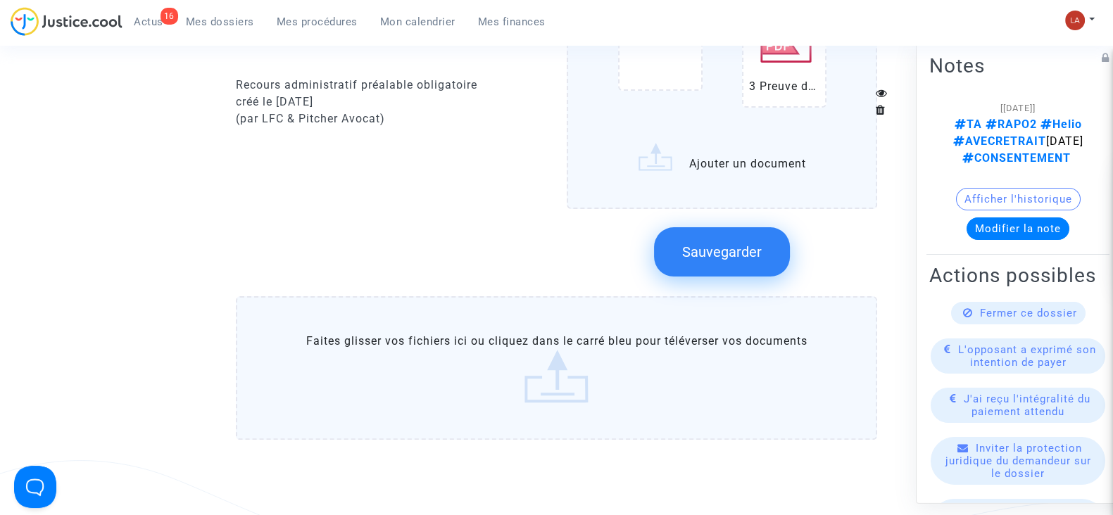
click at [733, 244] on span "Sauvegarder" at bounding box center [722, 252] width 80 height 17
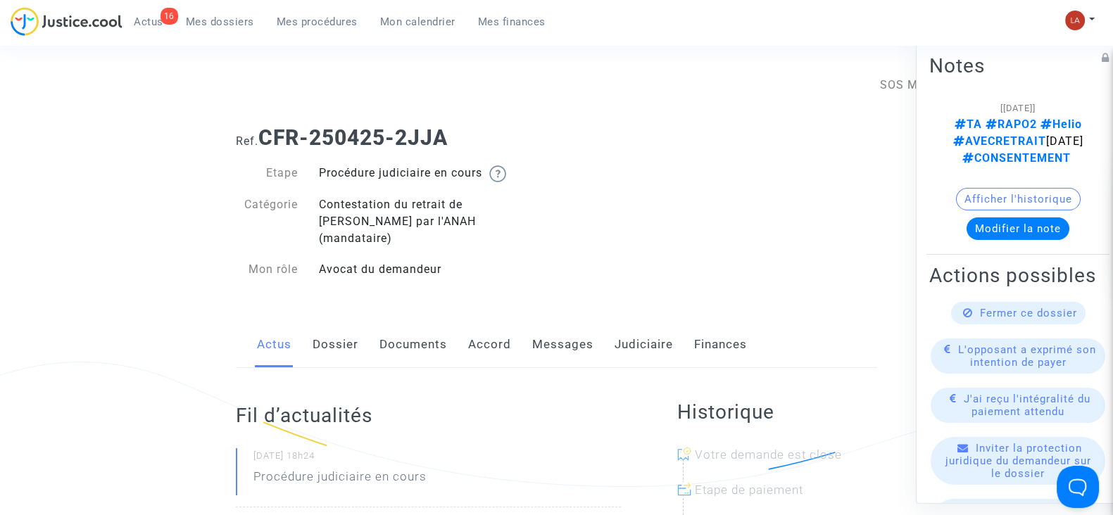
click at [405, 337] on link "Documents" at bounding box center [413, 345] width 68 height 46
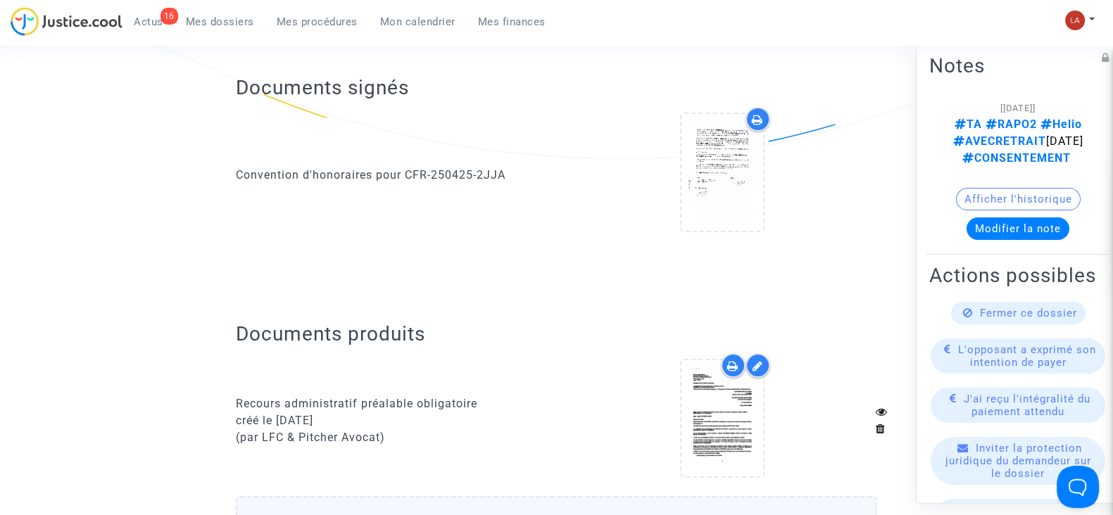
scroll to position [329, 0]
click at [754, 353] on div at bounding box center [757, 365] width 25 height 25
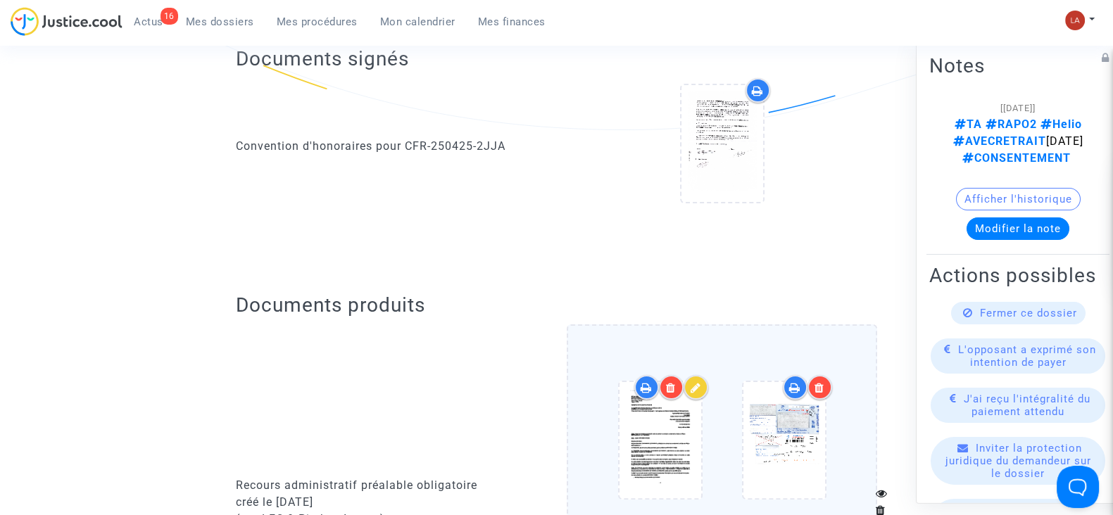
scroll to position [510, 0]
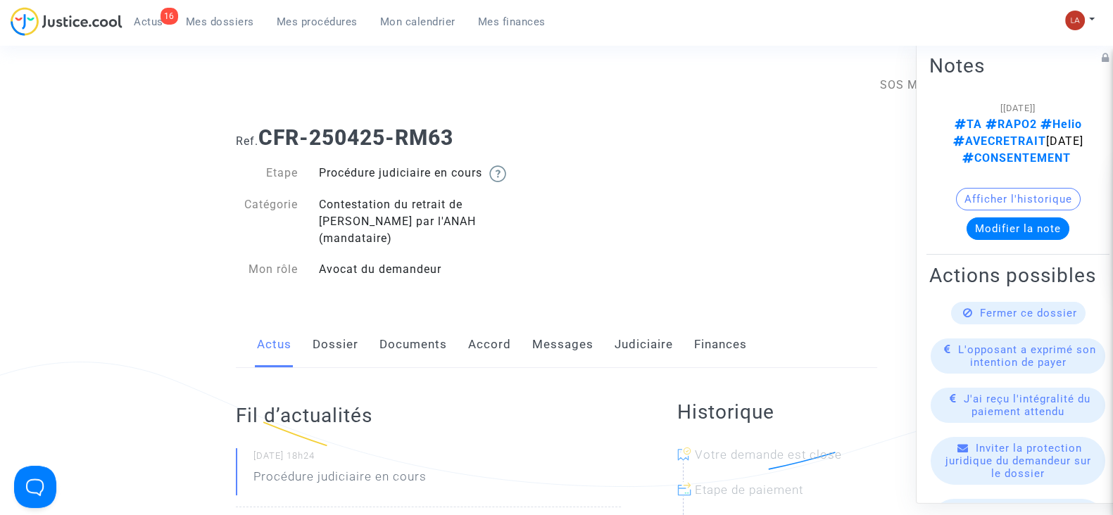
click at [426, 332] on link "Documents" at bounding box center [413, 345] width 68 height 46
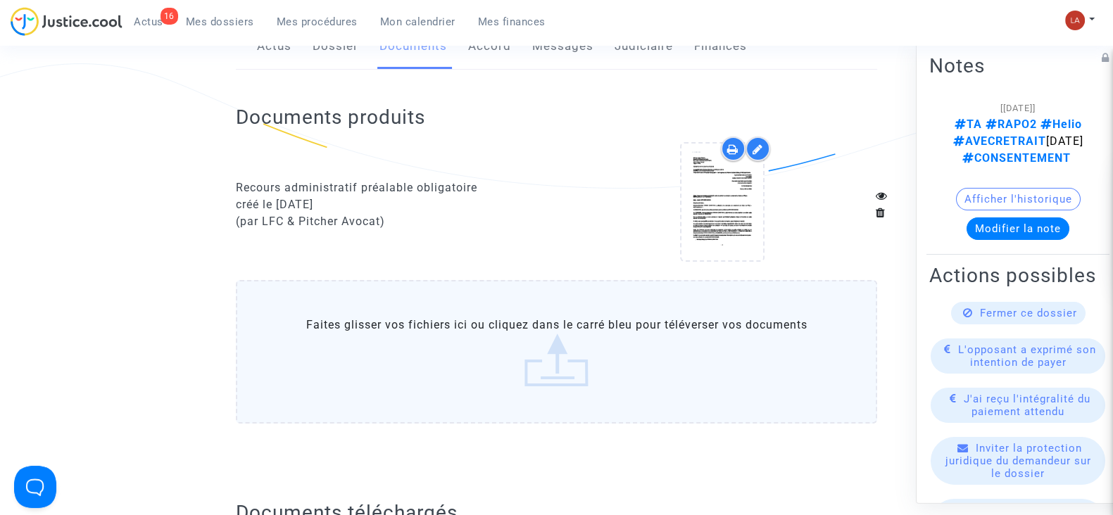
scroll to position [298, 0]
click at [760, 144] on icon at bounding box center [757, 149] width 11 height 11
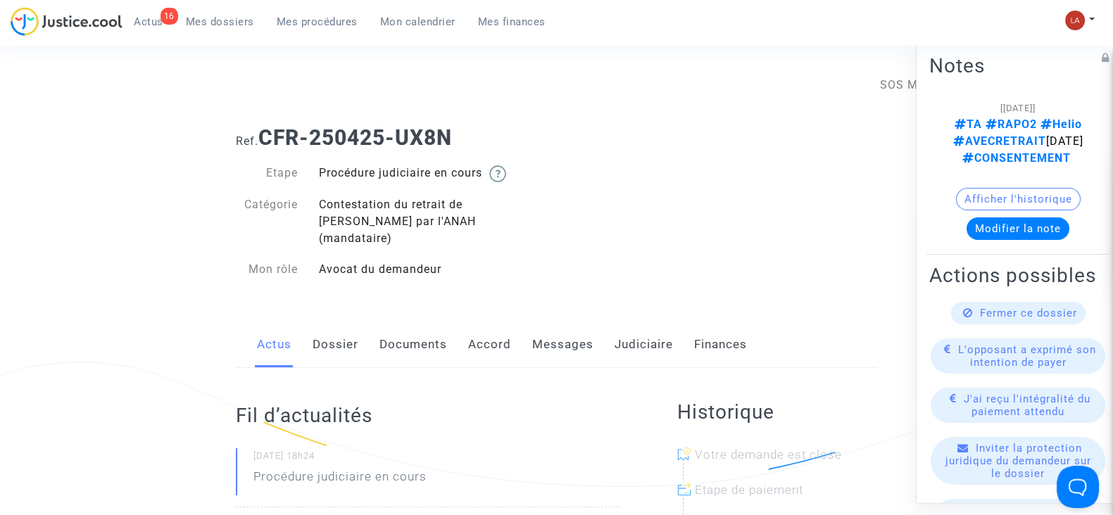
click at [396, 326] on link "Documents" at bounding box center [413, 345] width 68 height 46
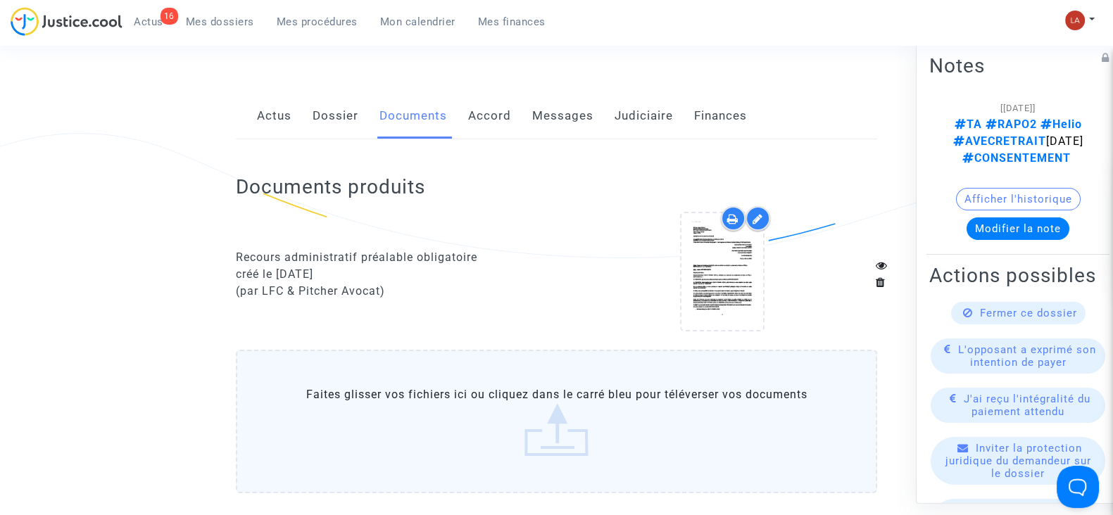
scroll to position [232, 0]
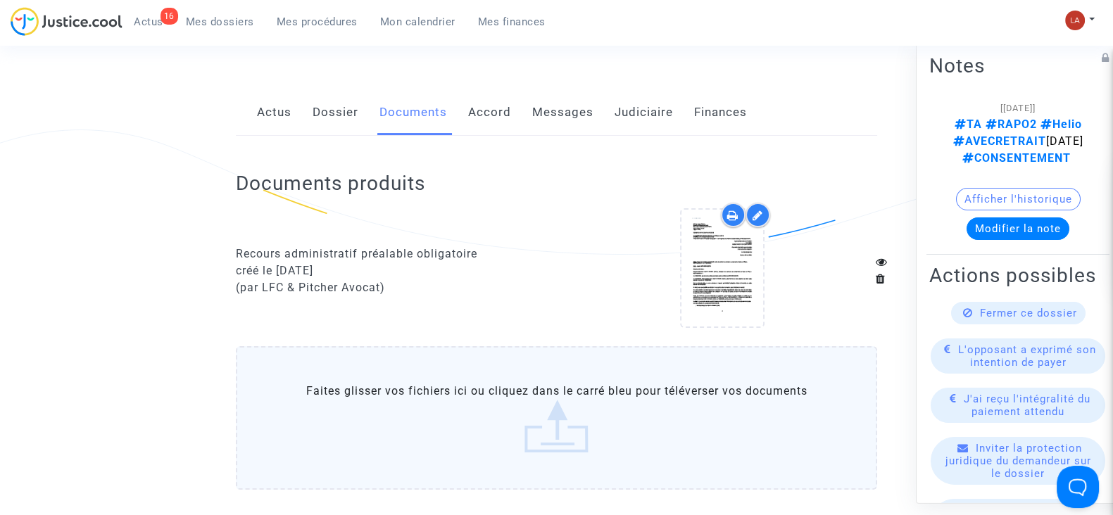
click at [761, 210] on icon at bounding box center [757, 215] width 11 height 11
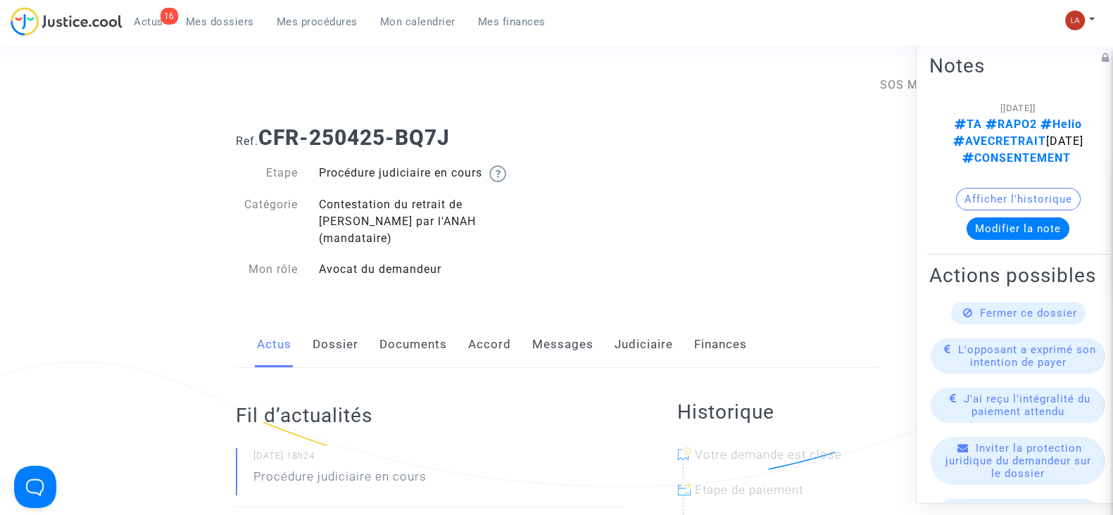
click at [408, 322] on link "Documents" at bounding box center [413, 345] width 68 height 46
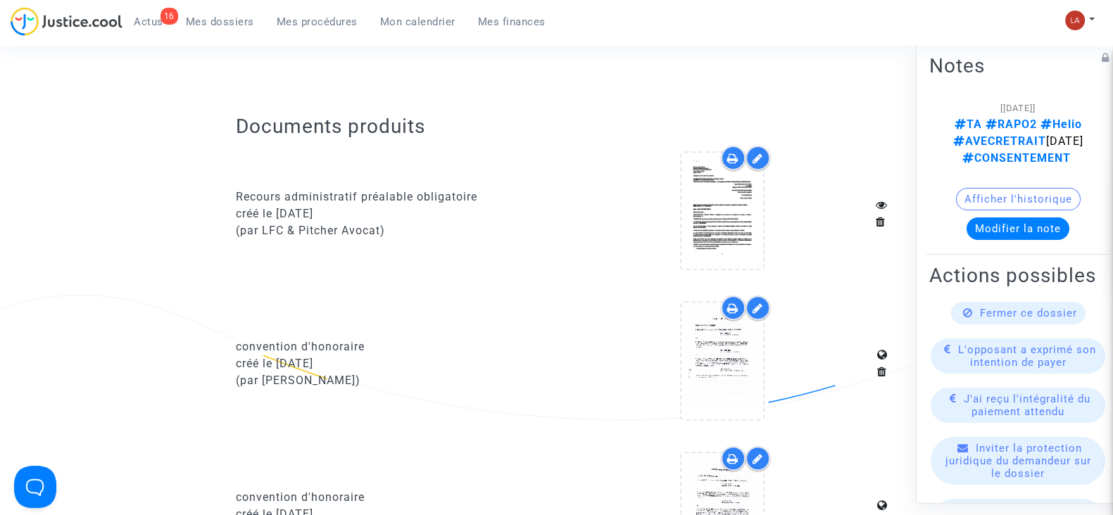
scroll to position [678, 0]
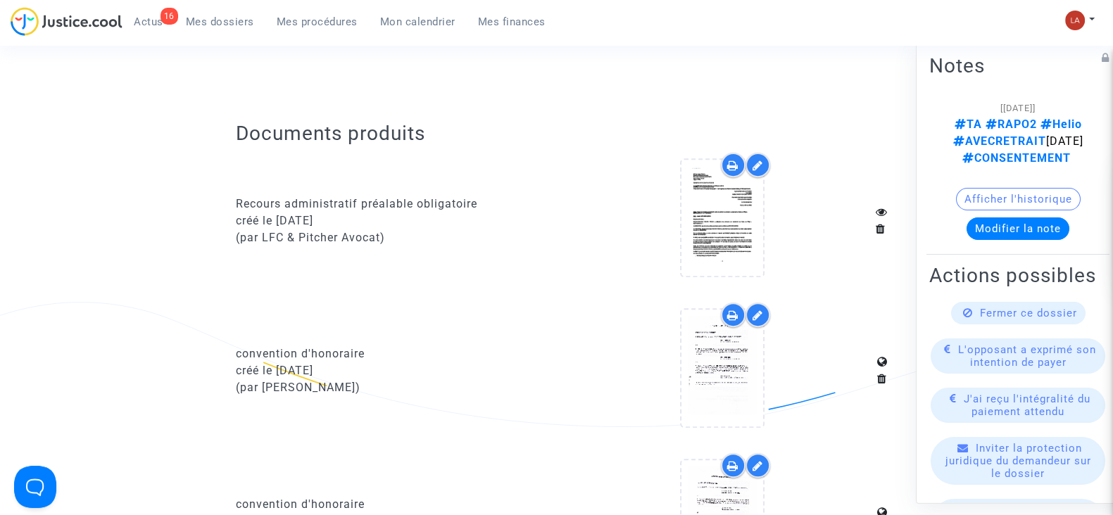
click at [759, 160] on icon at bounding box center [757, 165] width 11 height 11
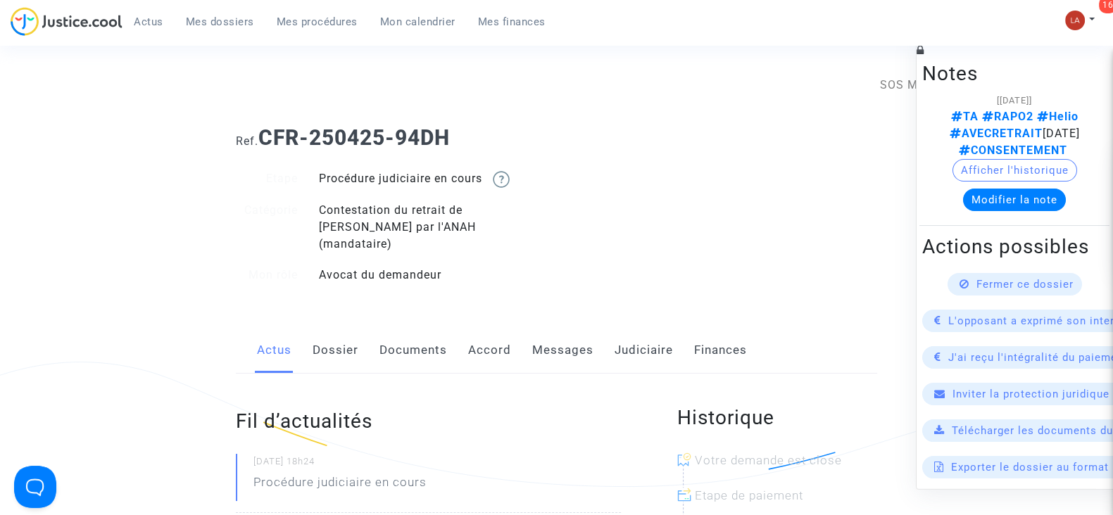
click at [415, 330] on link "Documents" at bounding box center [413, 350] width 68 height 46
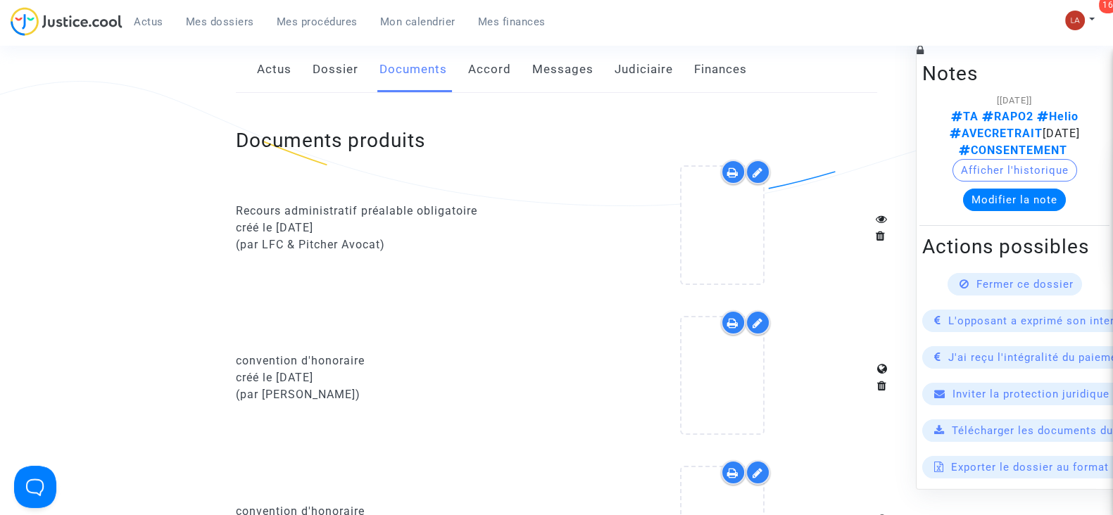
scroll to position [279, 0]
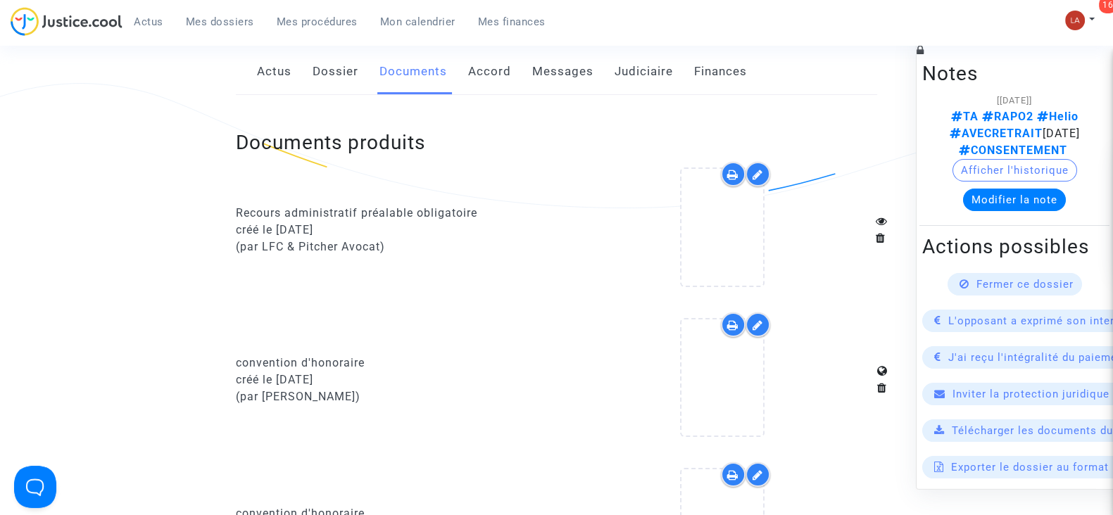
click at [760, 169] on icon at bounding box center [757, 174] width 11 height 11
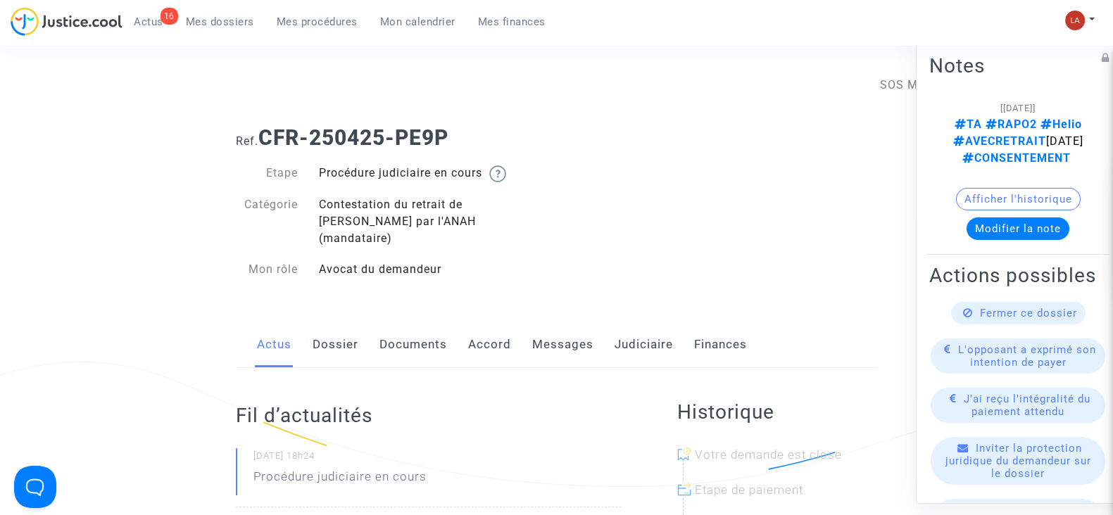
click at [419, 322] on link "Documents" at bounding box center [413, 345] width 68 height 46
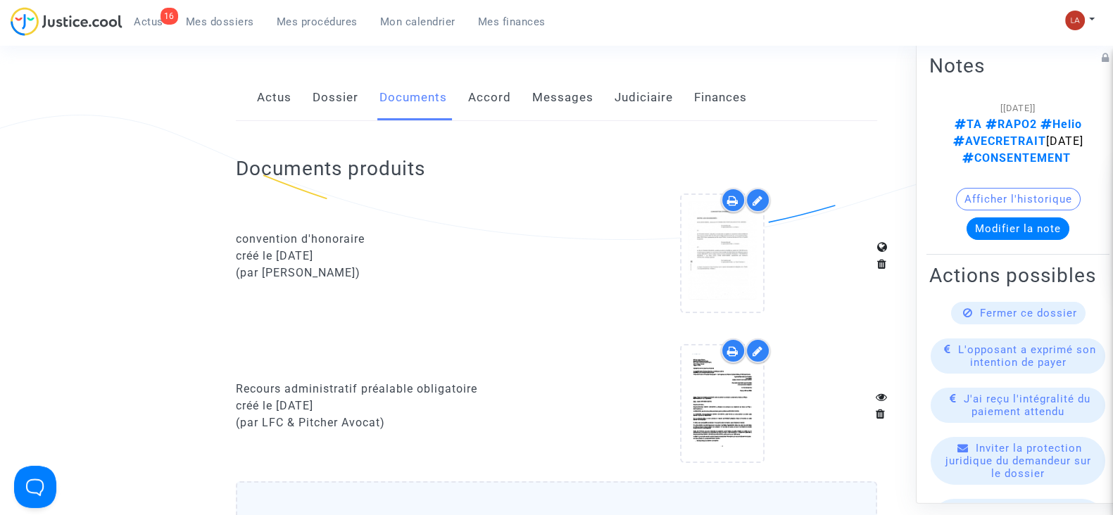
scroll to position [250, 0]
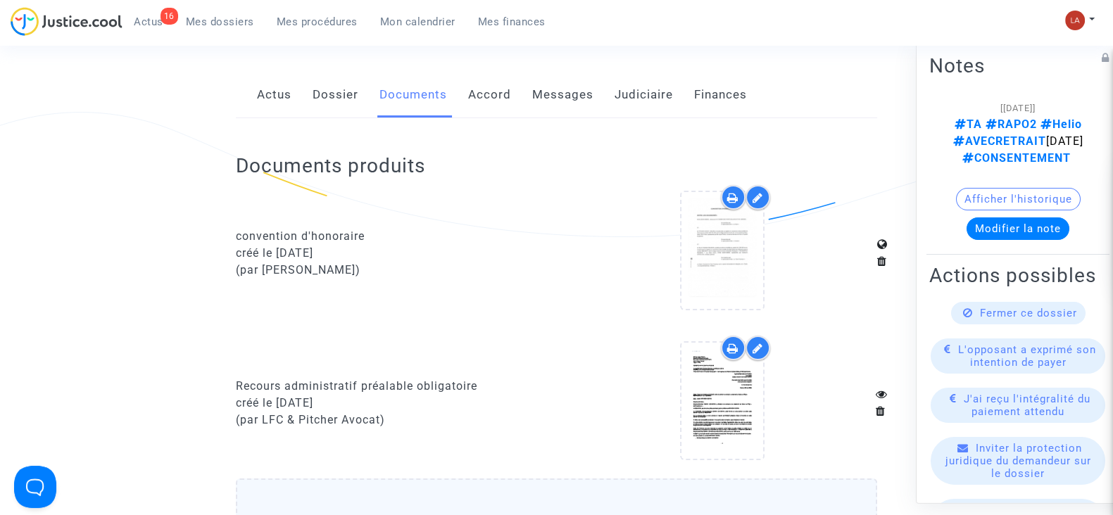
click at [754, 343] on icon at bounding box center [757, 348] width 11 height 11
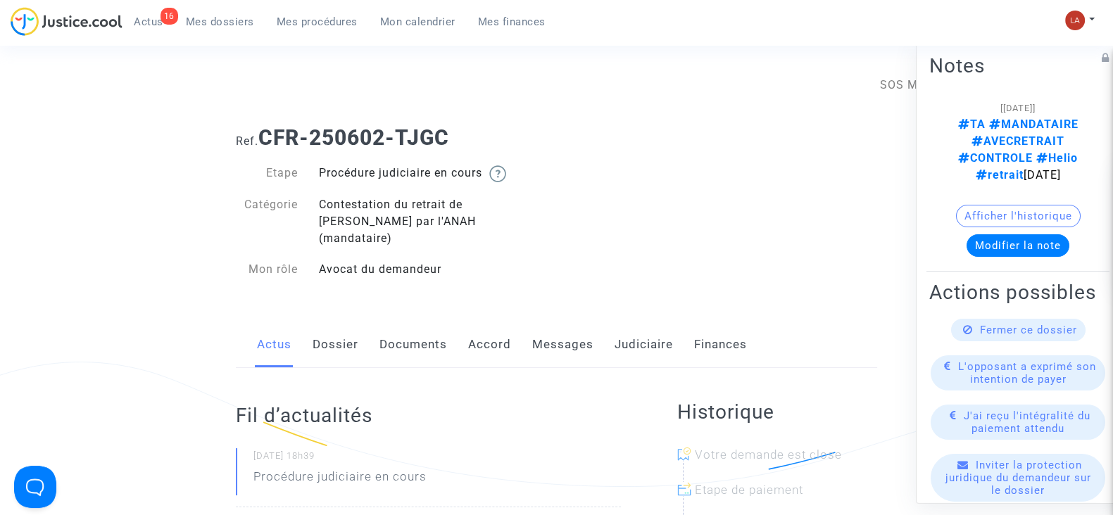
click at [414, 342] on link "Documents" at bounding box center [413, 345] width 68 height 46
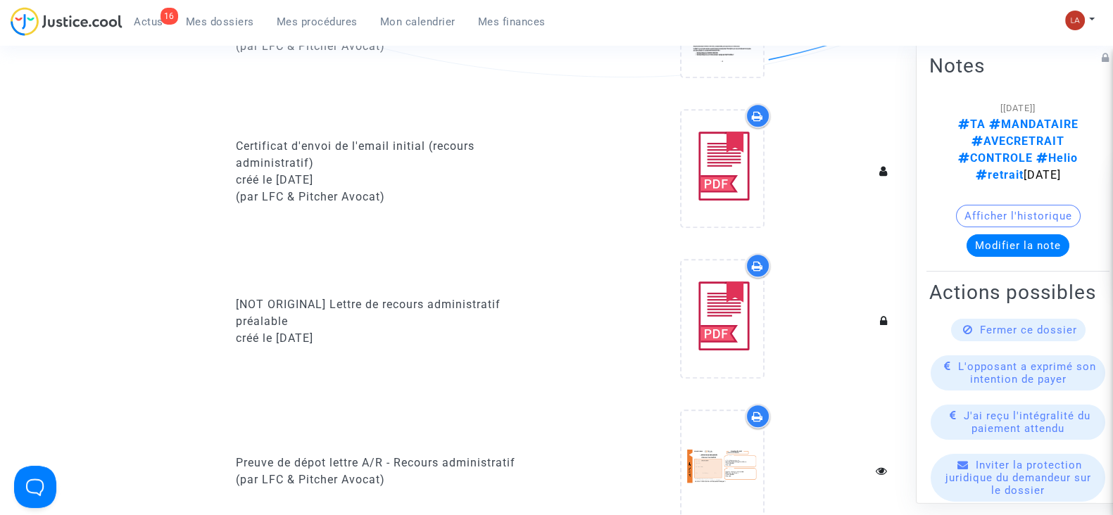
scroll to position [1028, 0]
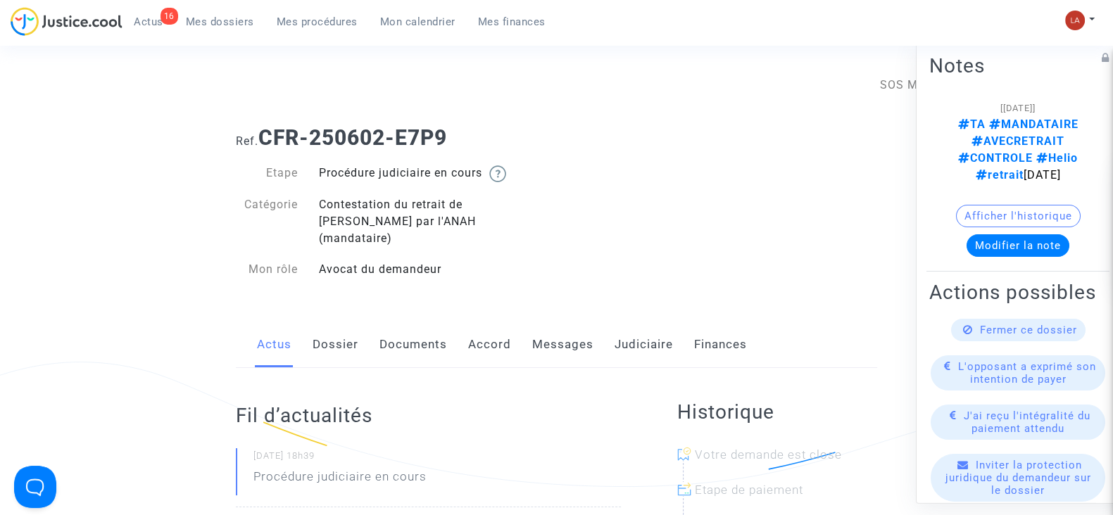
drag, startPoint x: 439, startPoint y: 321, endPoint x: 399, endPoint y: 326, distance: 40.4
click at [399, 326] on link "Documents" at bounding box center [413, 345] width 68 height 46
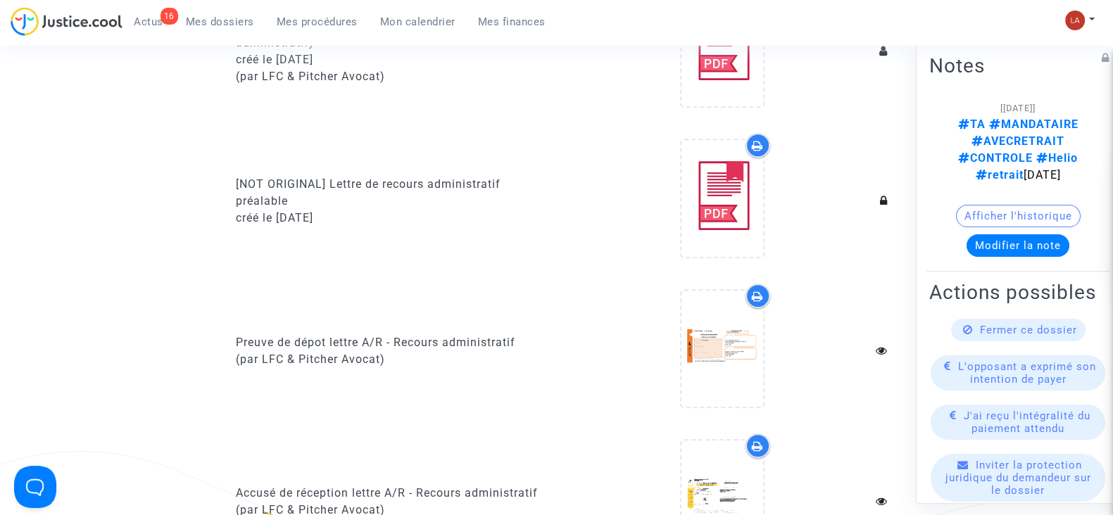
scroll to position [1151, 0]
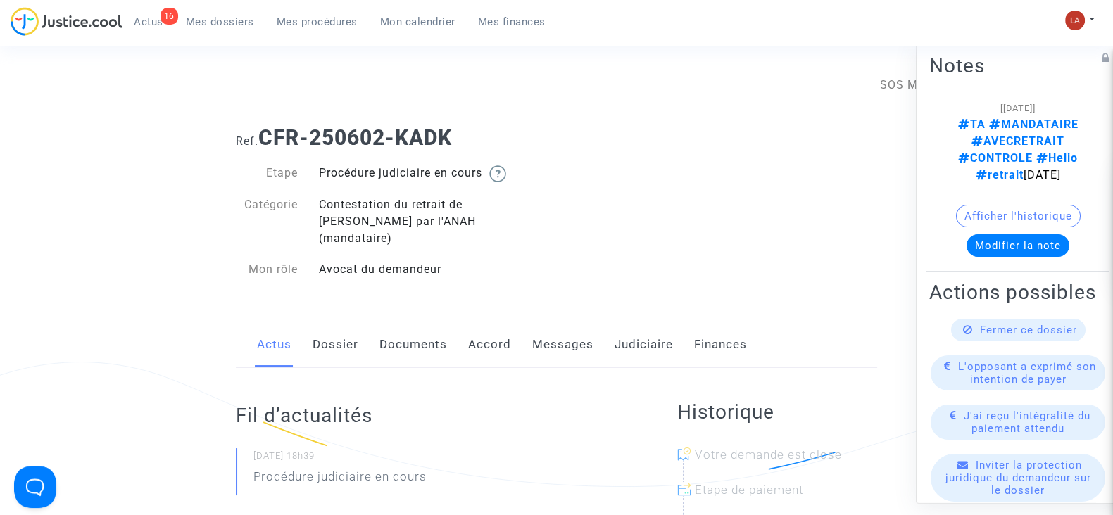
click at [412, 343] on link "Documents" at bounding box center [413, 345] width 68 height 46
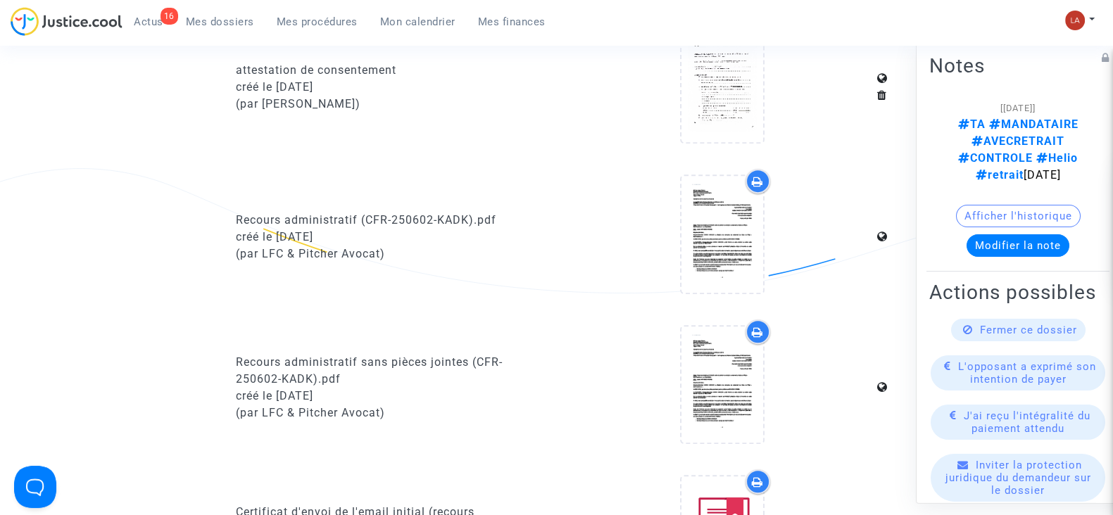
scroll to position [814, 0]
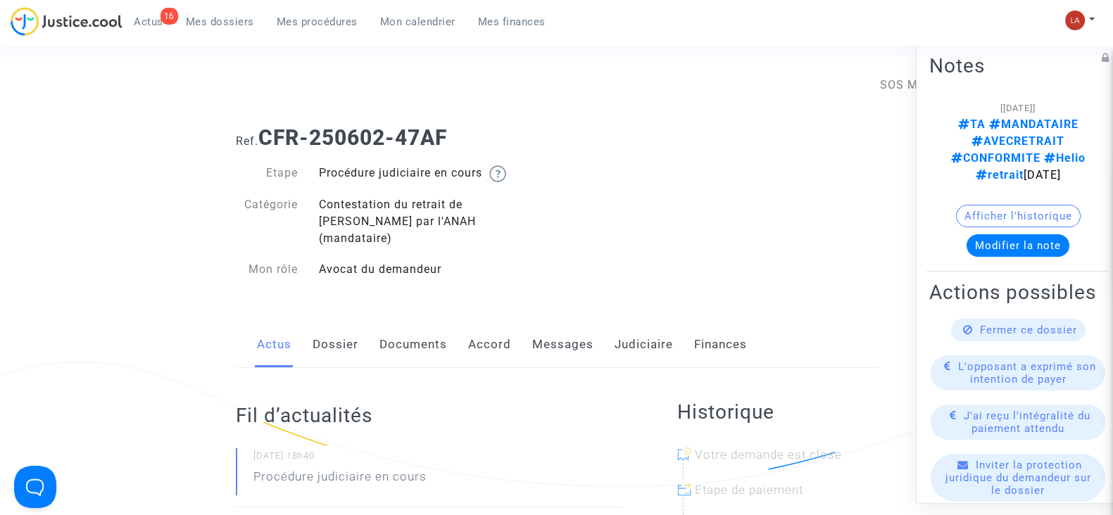
click at [417, 339] on link "Documents" at bounding box center [413, 345] width 68 height 46
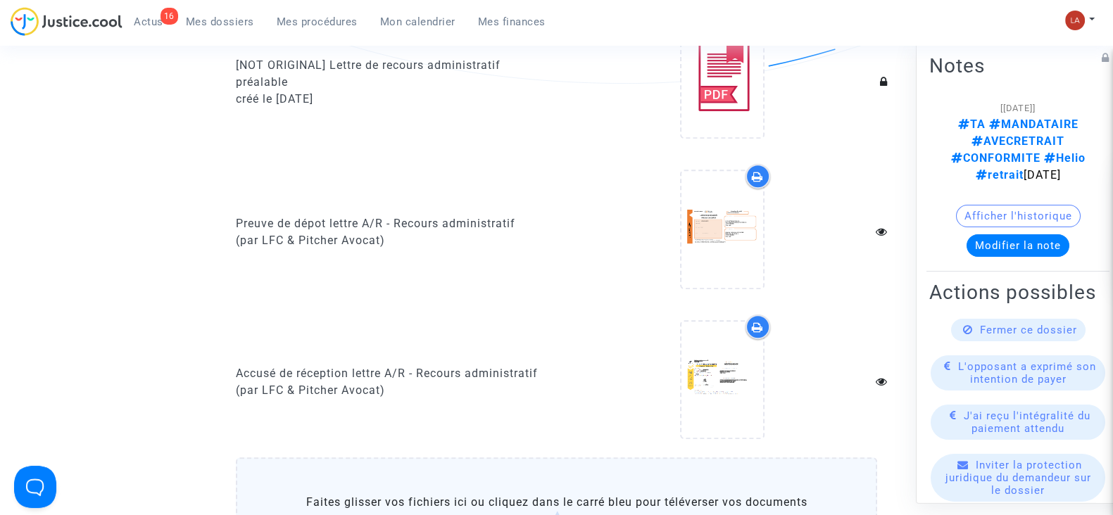
scroll to position [1025, 0]
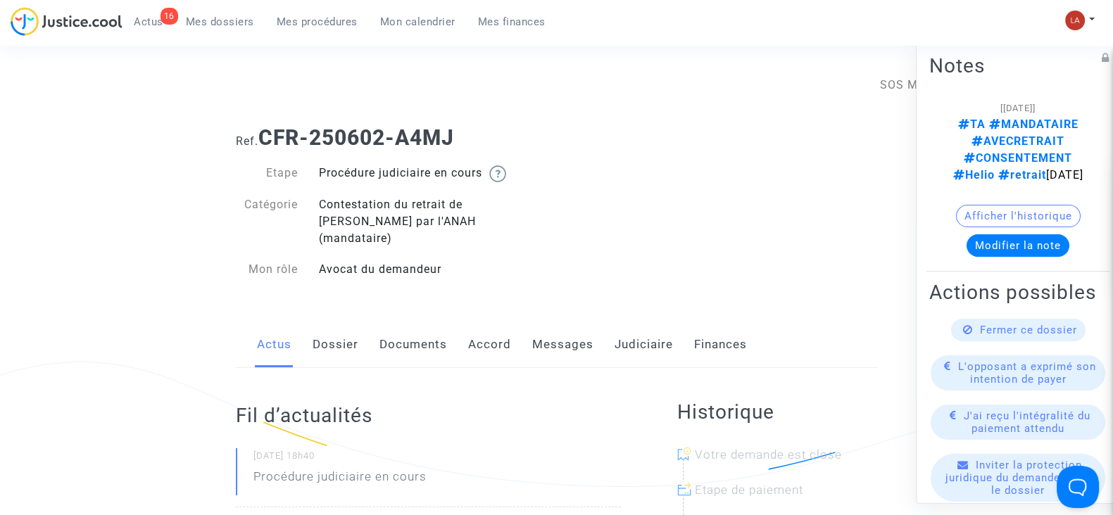
click at [398, 322] on link "Documents" at bounding box center [413, 345] width 68 height 46
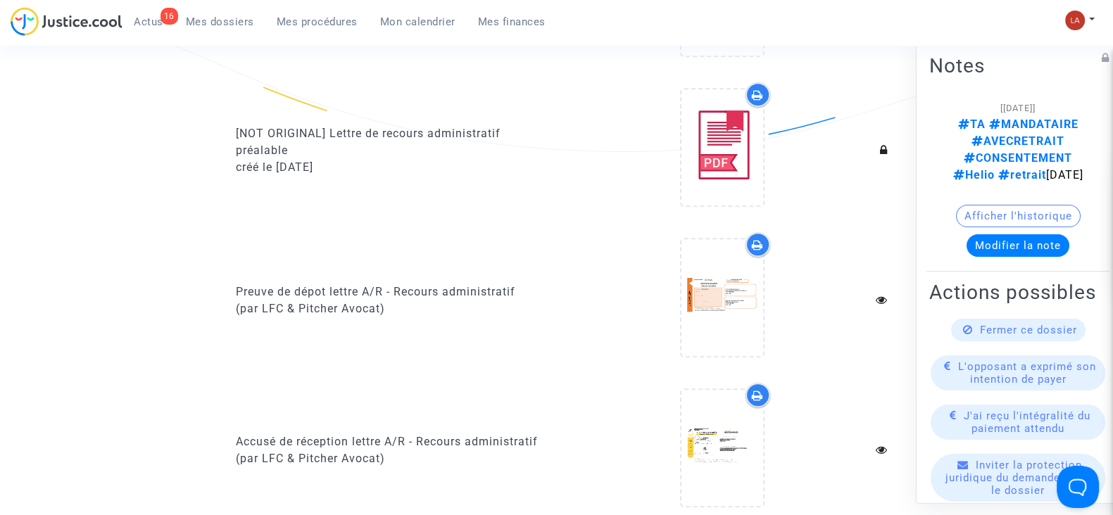
scroll to position [1115, 0]
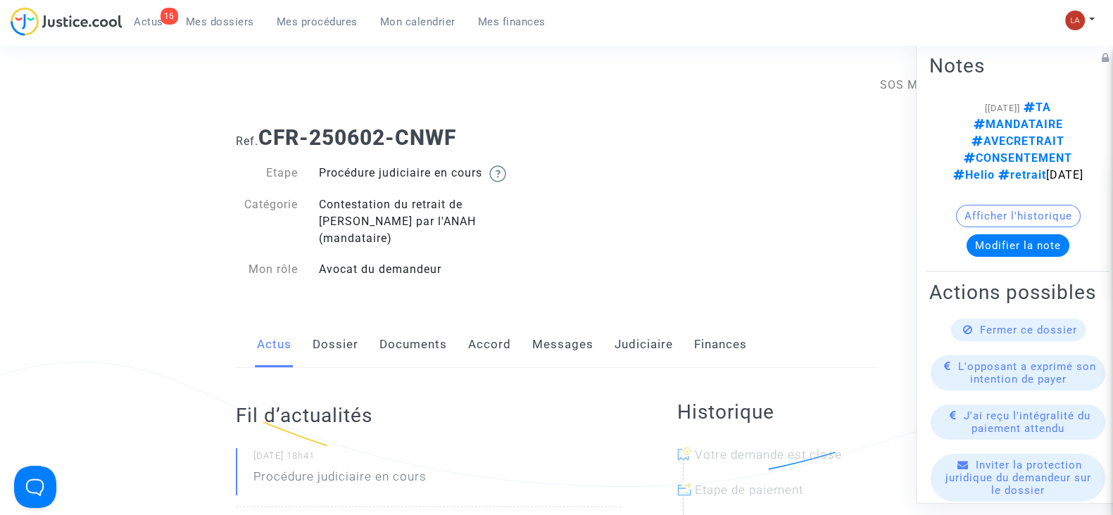
click at [401, 331] on link "Documents" at bounding box center [413, 345] width 68 height 46
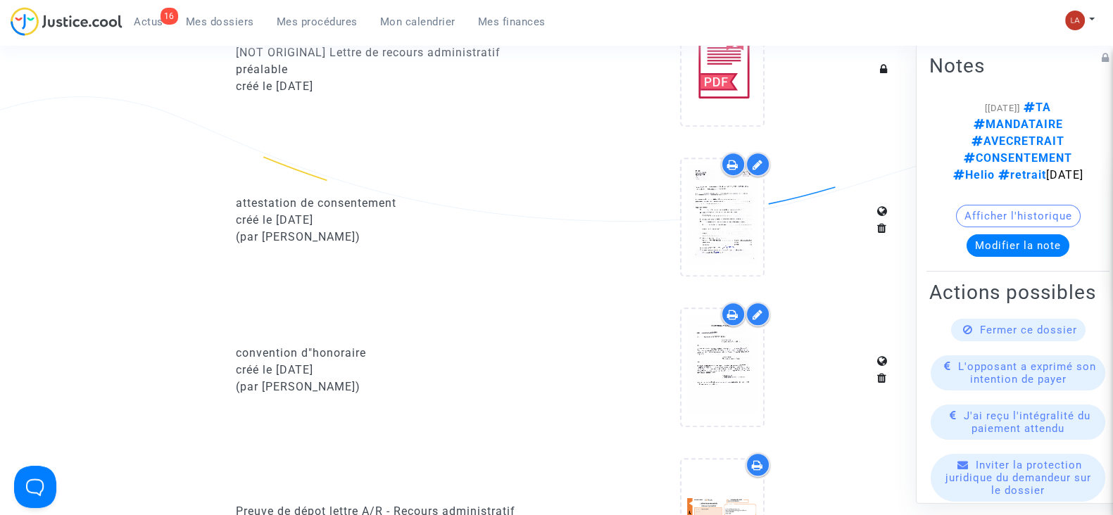
scroll to position [1066, 0]
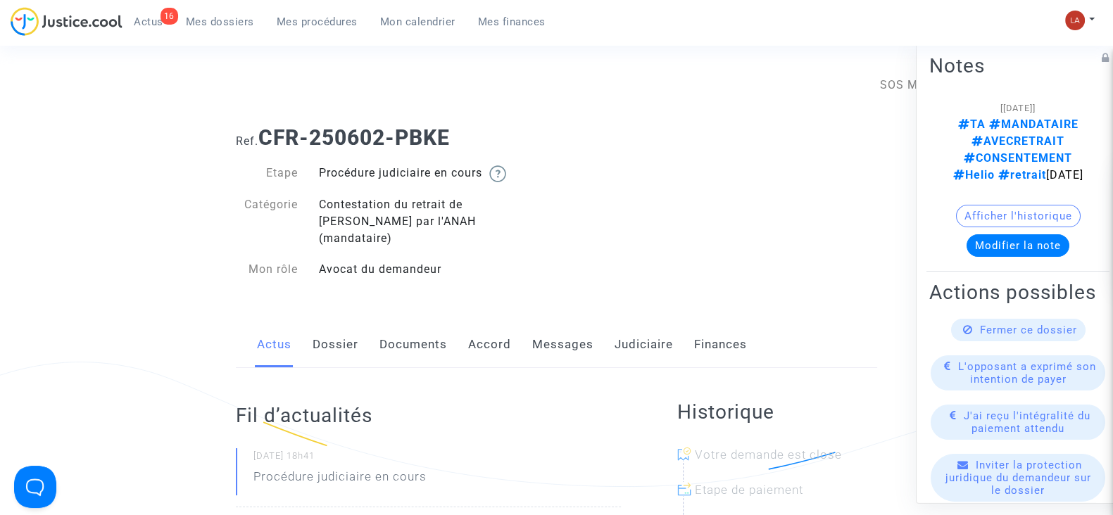
click at [415, 322] on link "Documents" at bounding box center [413, 345] width 68 height 46
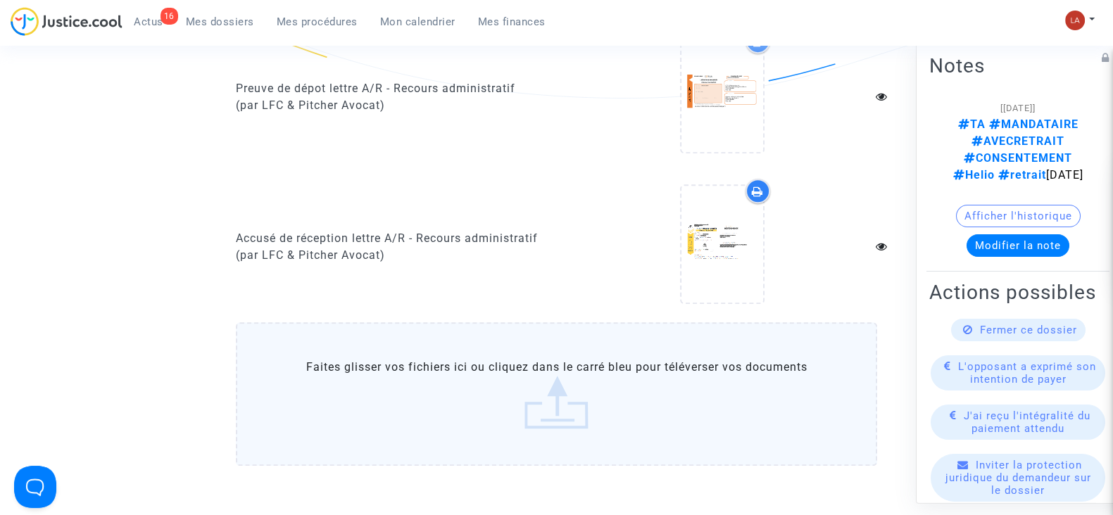
scroll to position [1008, 0]
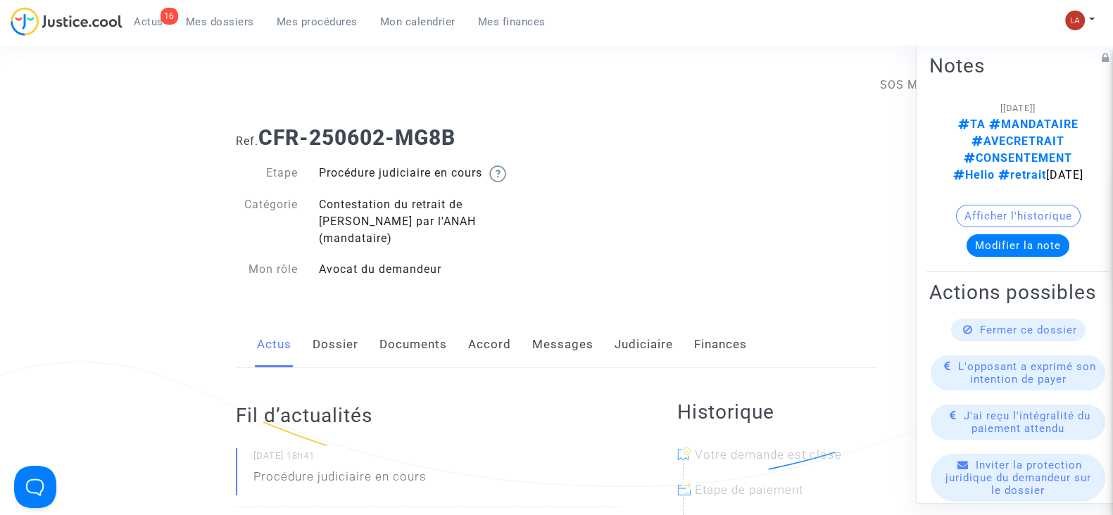
click at [381, 322] on link "Documents" at bounding box center [413, 345] width 68 height 46
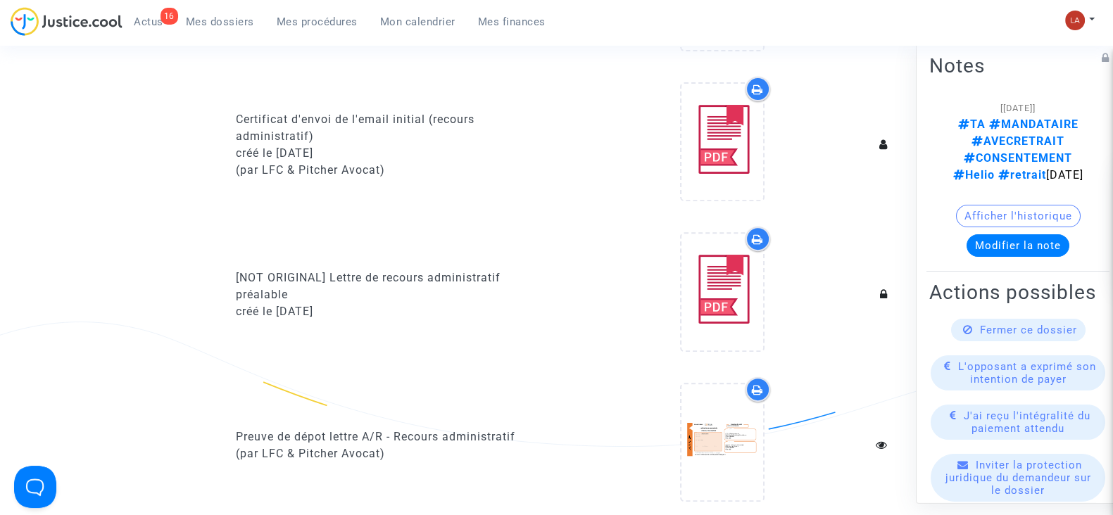
scroll to position [655, 0]
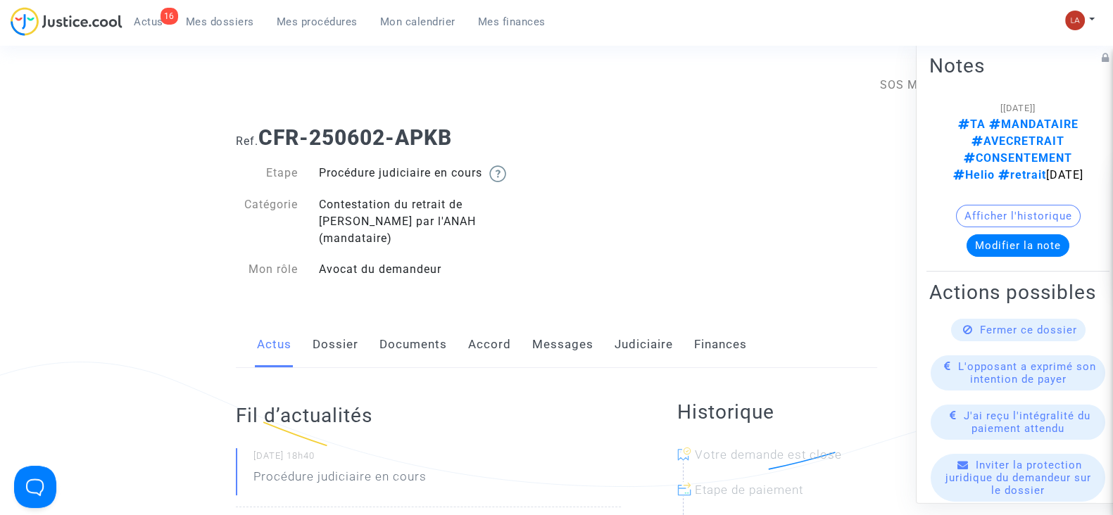
click at [398, 322] on link "Documents" at bounding box center [413, 345] width 68 height 46
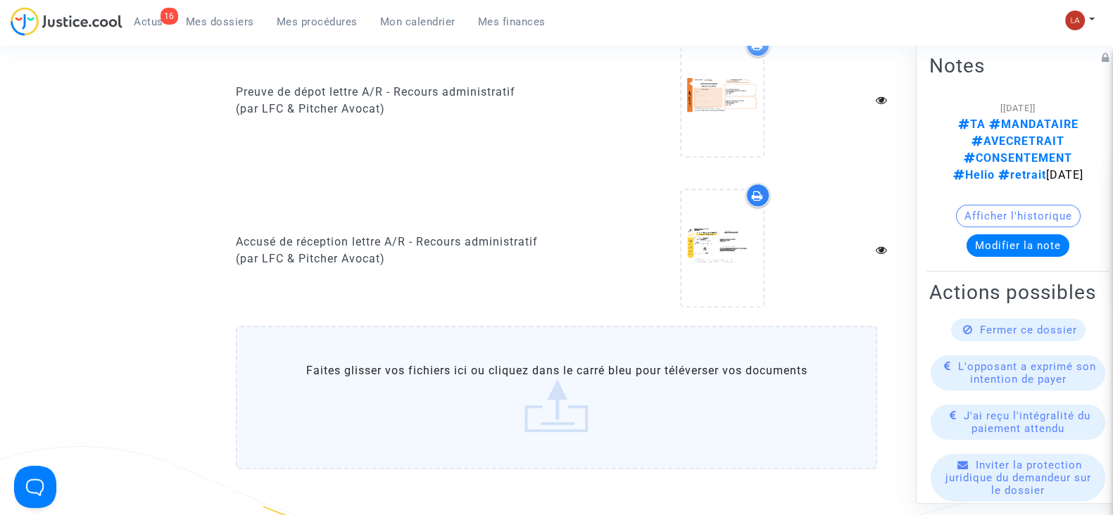
scroll to position [1155, 0]
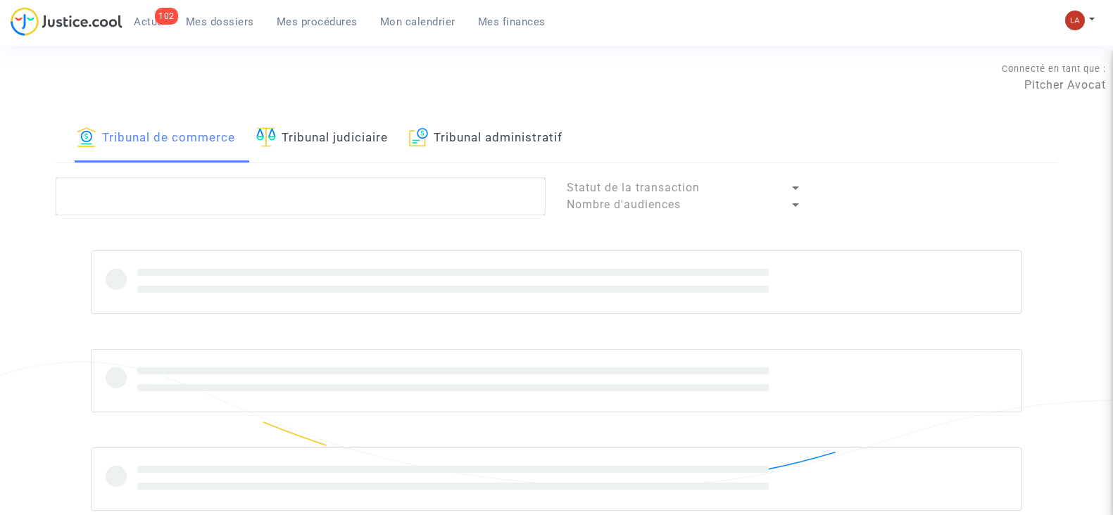
scroll to position [107, 0]
